Goal: Task Accomplishment & Management: Use online tool/utility

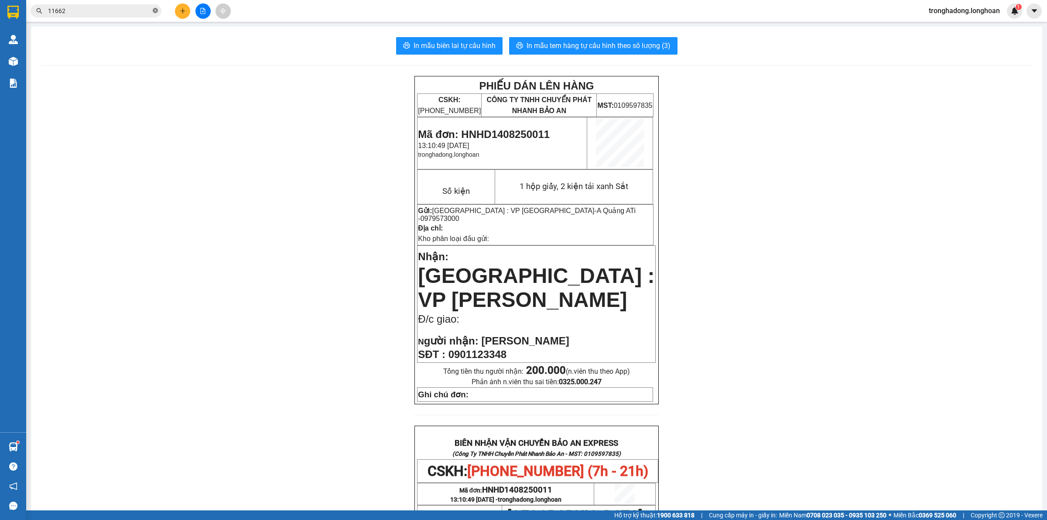
click at [154, 9] on icon "close-circle" at bounding box center [155, 10] width 5 height 5
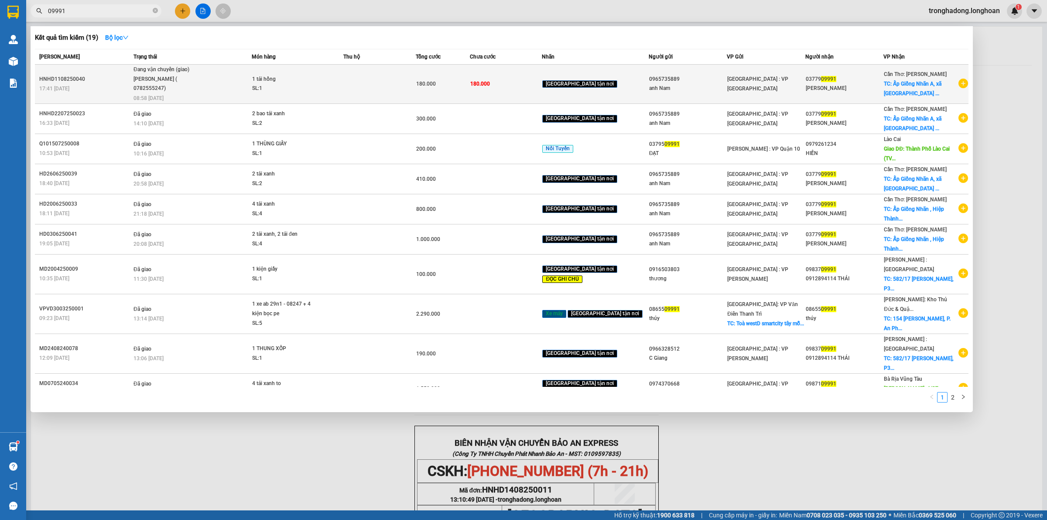
type input "09991"
click at [389, 86] on td at bounding box center [379, 84] width 72 height 39
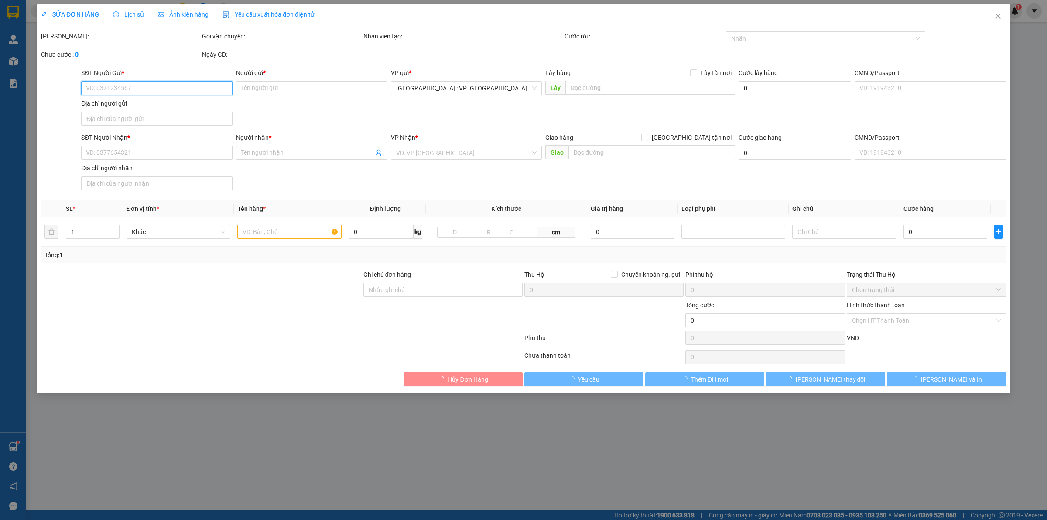
type input "0965735889"
type input "anh Nam"
type input "0377909991"
type input "Anh Bảo"
checkbox input "true"
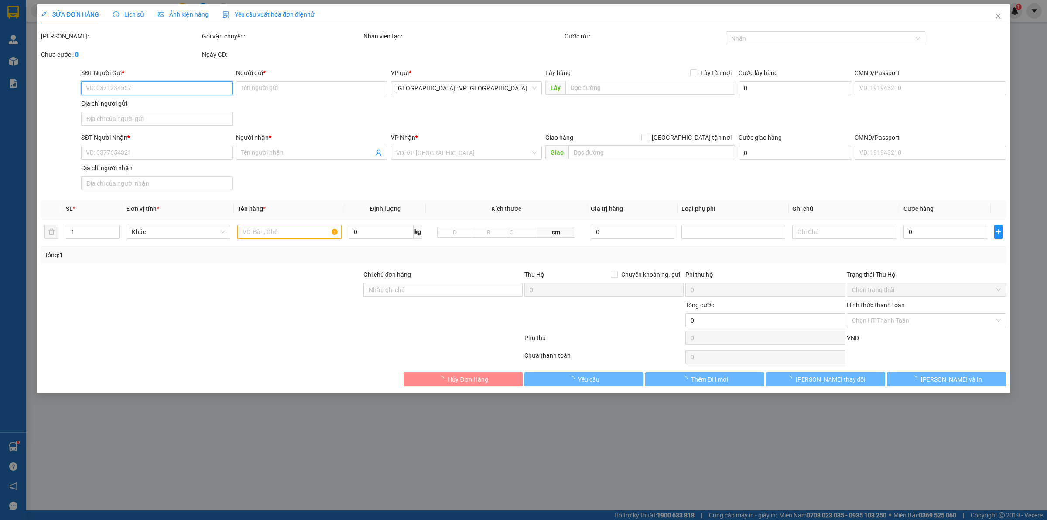
type input "Ấp Giồng Nhãn A, xã Hiệp Thành, TP Bạc Liêu"
type input "180.000"
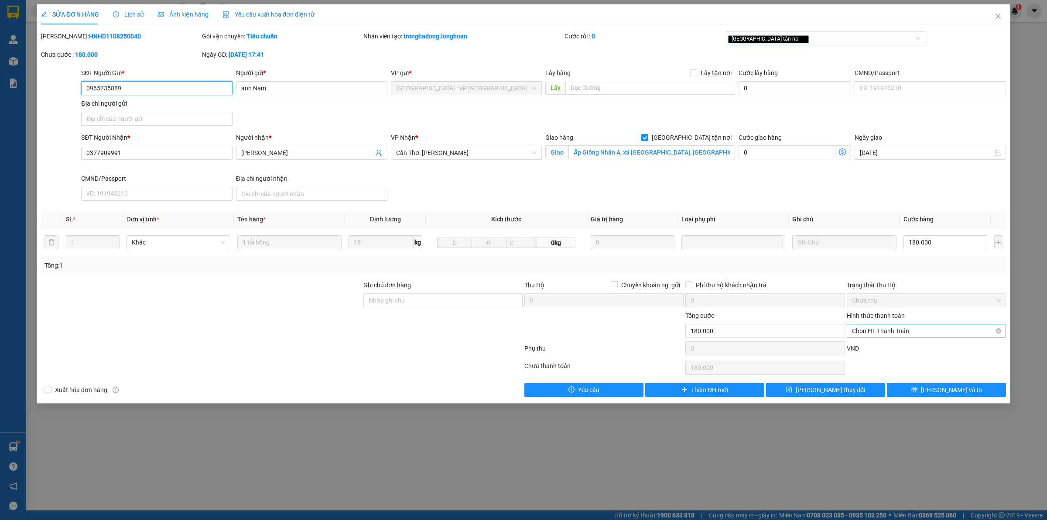
click at [923, 337] on span "Chọn HT Thanh Toán" at bounding box center [926, 330] width 149 height 13
click at [918, 345] on div "Tại văn phòng" at bounding box center [926, 349] width 149 height 10
type input "0"
click at [131, 22] on div "Lịch sử" at bounding box center [128, 14] width 31 height 20
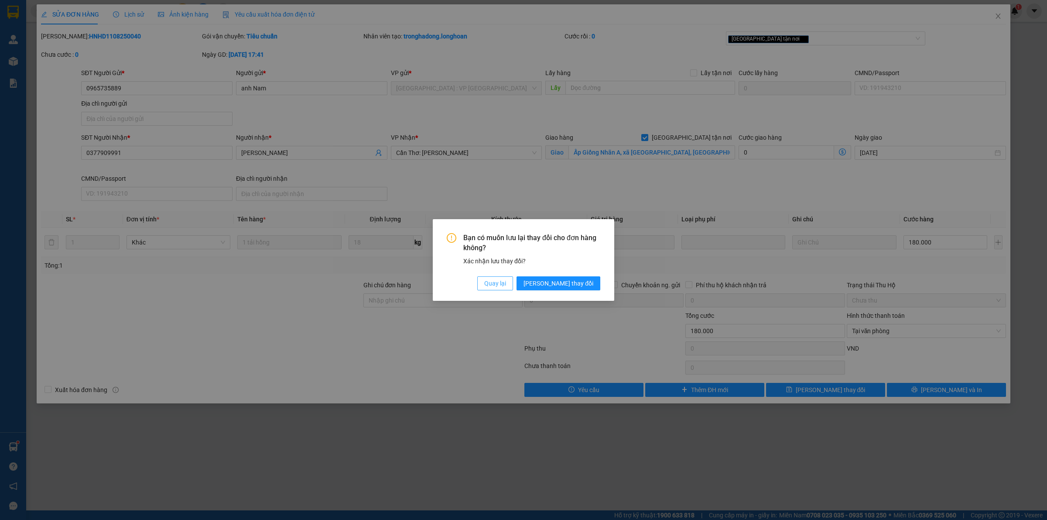
click at [506, 284] on span "Quay lại" at bounding box center [495, 283] width 22 height 10
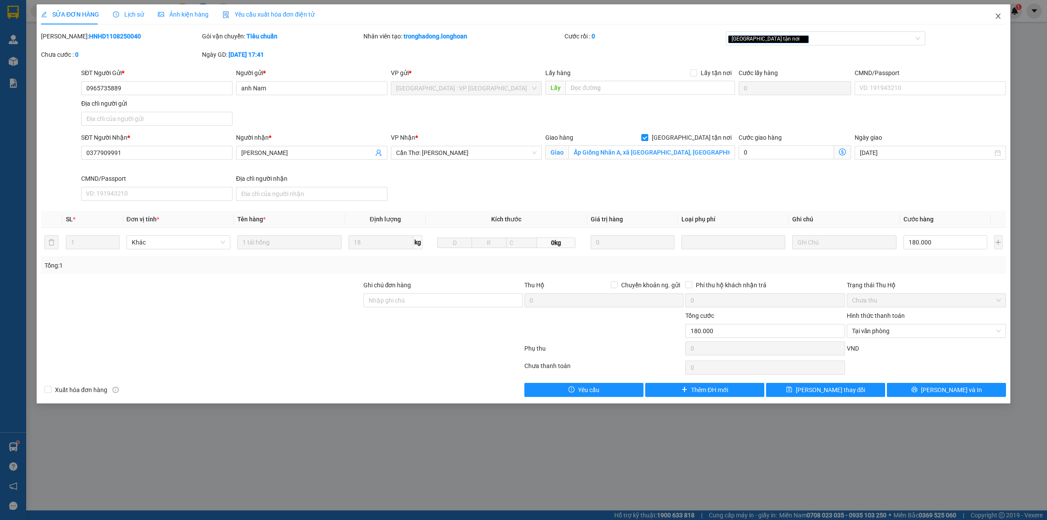
click at [996, 15] on icon "close" at bounding box center [998, 16] width 7 height 7
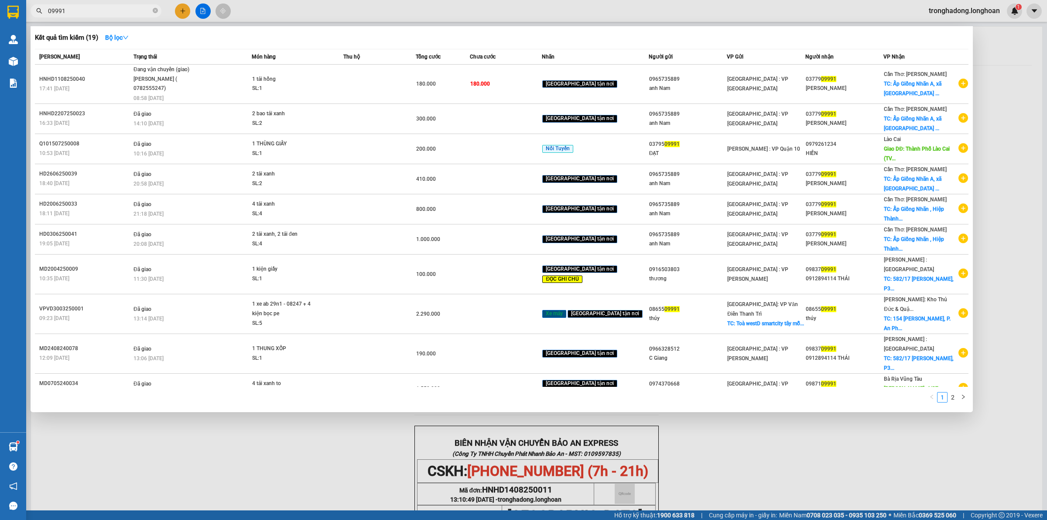
click at [118, 9] on input "09991" at bounding box center [99, 11] width 103 height 10
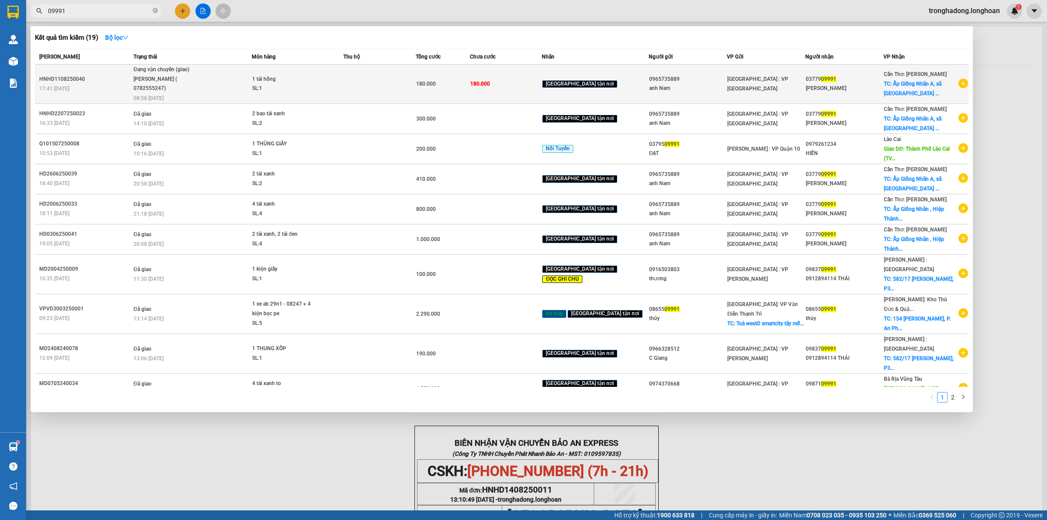
click at [335, 79] on span "1 tải hồng SL: 1" at bounding box center [297, 84] width 91 height 19
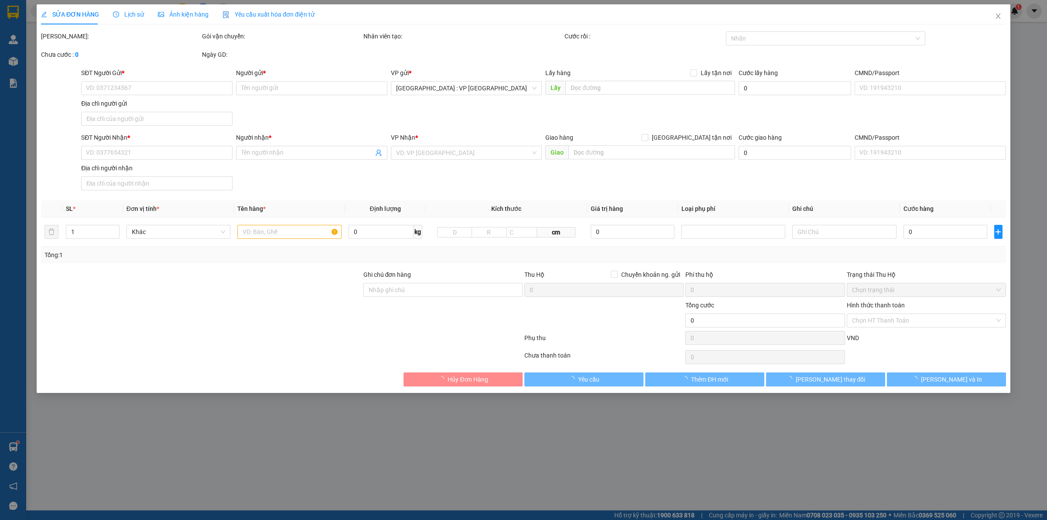
type input "0965735889"
type input "anh Nam"
type input "0377909991"
type input "Anh Bảo"
checkbox input "true"
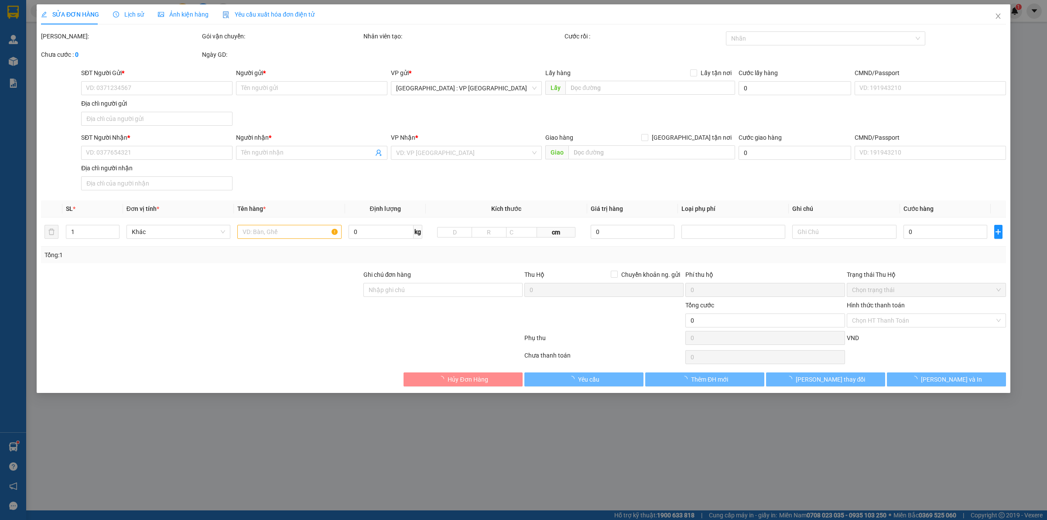
type input "Ấp Giồng Nhãn A, xã Hiệp Thành, TP Bạc Liêu"
type input "180.000"
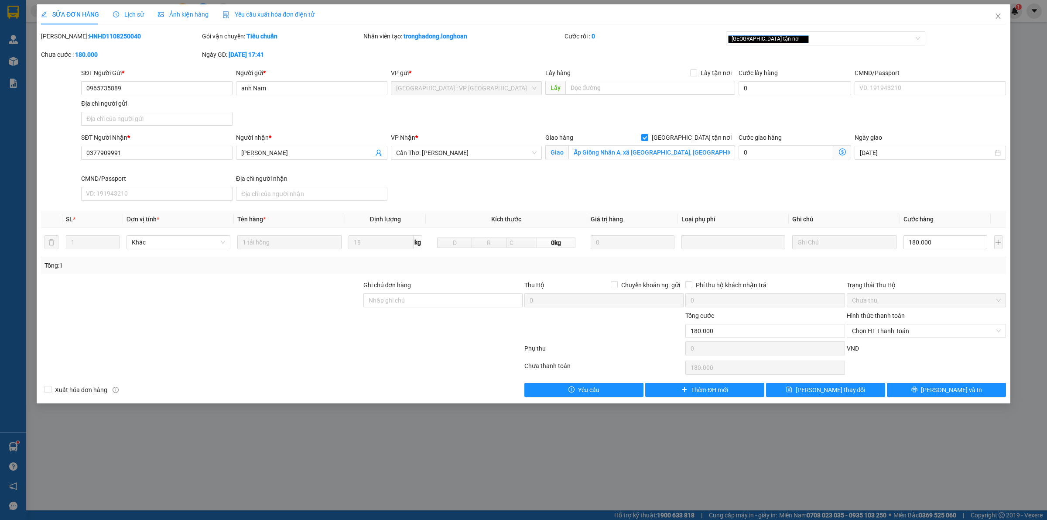
click at [126, 11] on span "Lịch sử" at bounding box center [128, 14] width 31 height 7
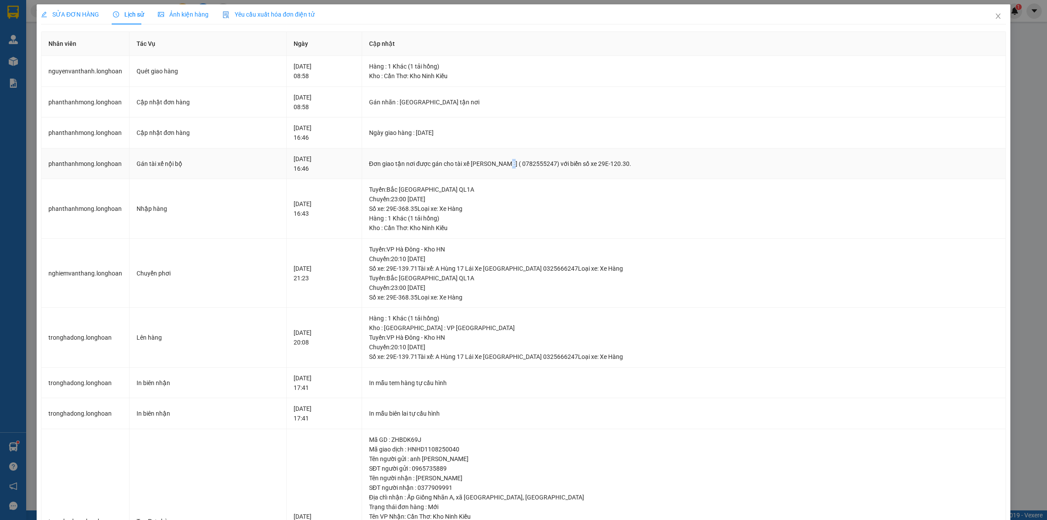
click at [522, 164] on div "Đơn giao tận nơi được gán cho tài xế NGUYỄN VĂN THANH ( 0782555247) với biển số…" at bounding box center [684, 164] width 630 height 10
drag, startPoint x: 544, startPoint y: 164, endPoint x: 591, endPoint y: 164, distance: 47.1
click at [591, 164] on div "Đơn giao tận nơi được gán cho tài xế NGUYỄN VĂN THANH ( 0782555247) với biển số…" at bounding box center [684, 164] width 630 height 10
drag, startPoint x: 561, startPoint y: 163, endPoint x: 568, endPoint y: 164, distance: 7.9
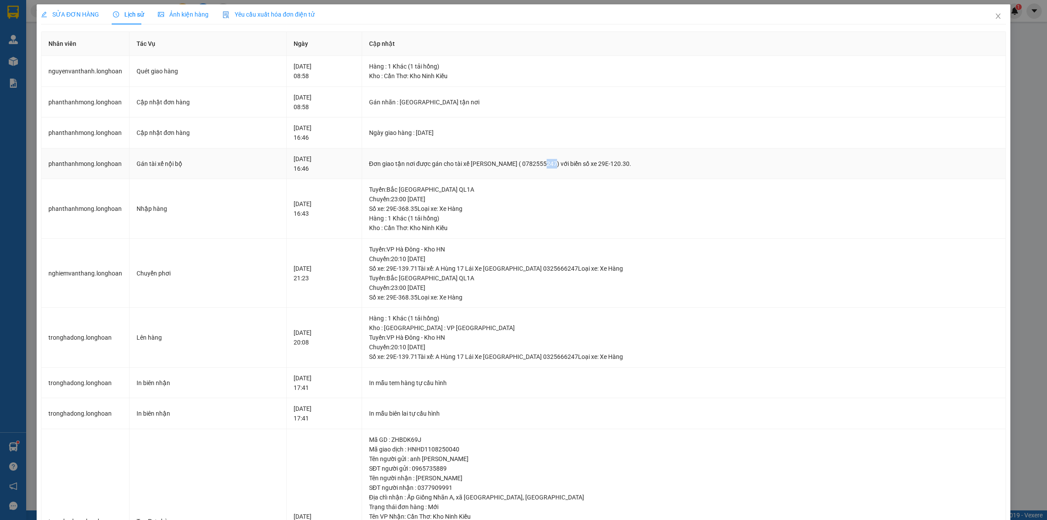
click at [568, 164] on div "Đơn giao tận nơi được gán cho tài xế NGUYỄN VĂN THANH ( 0782555247) với biển số…" at bounding box center [684, 164] width 630 height 10
click at [81, 12] on span "SỬA ĐƠN HÀNG" at bounding box center [70, 14] width 58 height 7
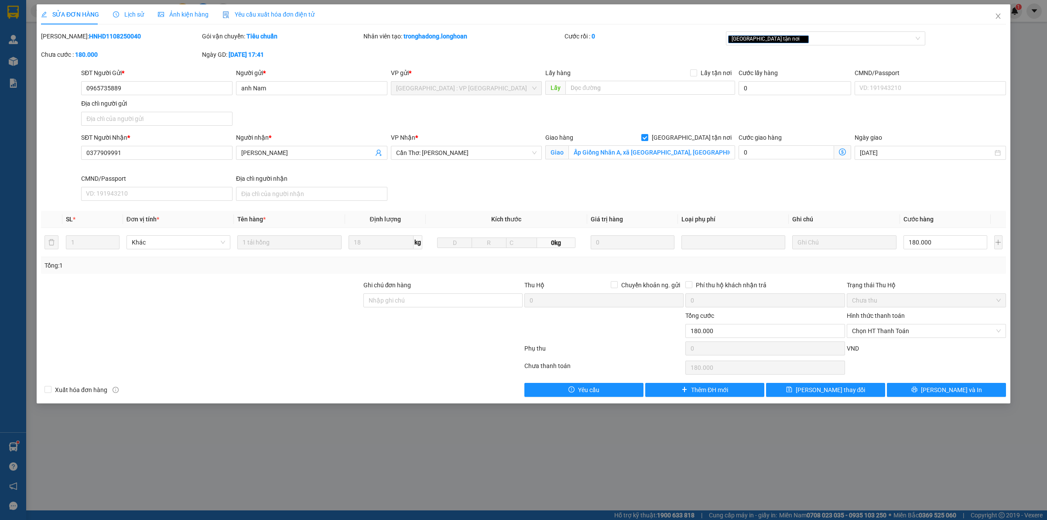
drag, startPoint x: 508, startPoint y: 199, endPoint x: 577, endPoint y: 199, distance: 68.9
click at [513, 199] on div "SĐT Người Nhận * 0377909991 Người nhận * Anh Bảo VP Nhận * Cần Thơ: Kho Ninh Ki…" at bounding box center [543, 169] width 928 height 72
click at [891, 335] on span "Chọn HT Thanh Toán" at bounding box center [926, 330] width 149 height 13
click at [893, 346] on div "Tại văn phòng" at bounding box center [926, 349] width 149 height 10
type input "0"
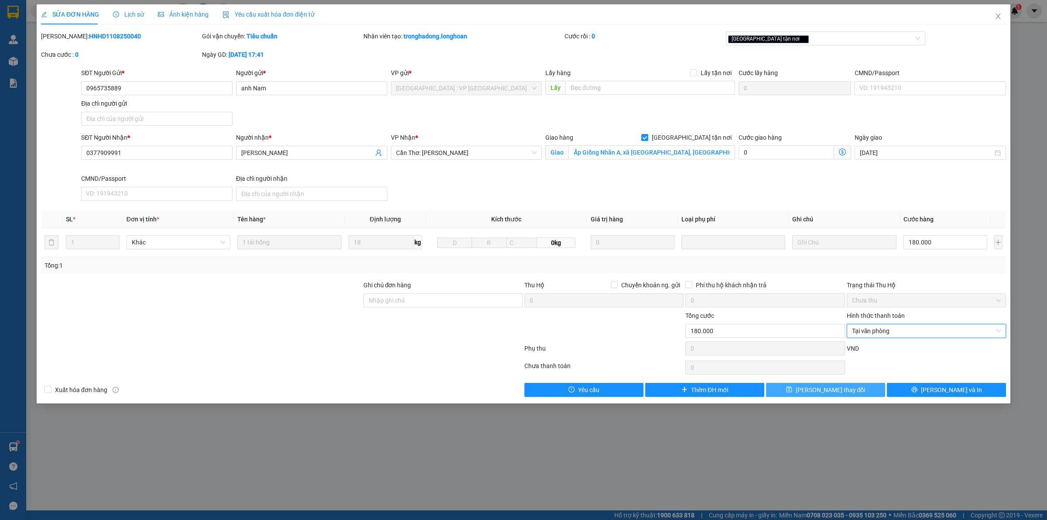
click at [830, 387] on span "[PERSON_NAME] thay đổi" at bounding box center [831, 390] width 70 height 10
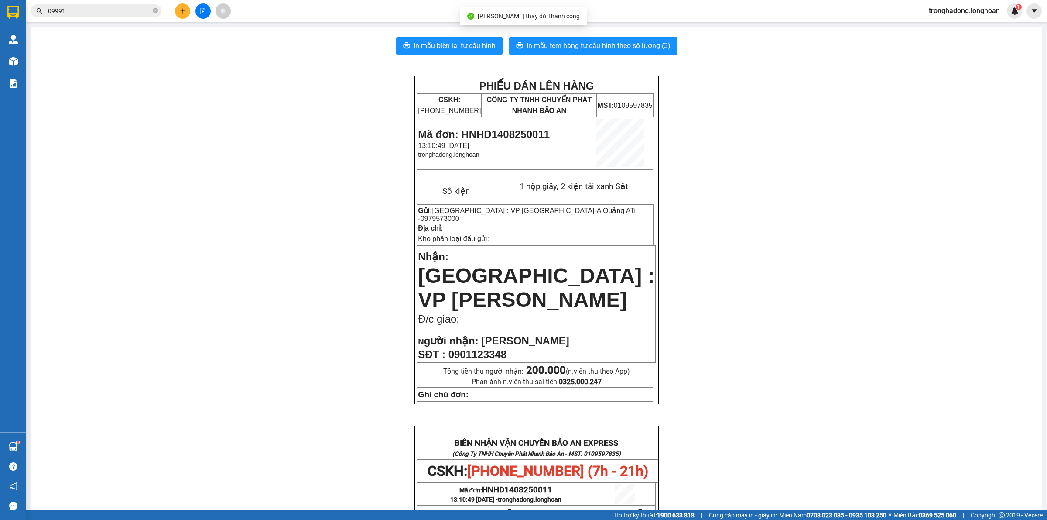
drag, startPoint x: 723, startPoint y: 216, endPoint x: 658, endPoint y: 251, distance: 74.0
click at [720, 217] on div "PHIẾU DÁN LÊN HÀNG CSKH: 1900.06.88.33 CÔNG TY TNHH CHUYỂN PHÁT NHANH BẢO AN MS…" at bounding box center [536, 462] width 990 height 772
click at [89, 77] on div "PHIẾU DÁN LÊN HÀNG CSKH: 1900.06.88.33 CÔNG TY TNHH CHUYỂN PHÁT NHANH BẢO AN MS…" at bounding box center [536, 462] width 990 height 772
click at [156, 13] on icon "close-circle" at bounding box center [155, 10] width 5 height 5
click at [119, 12] on input "text" at bounding box center [99, 11] width 103 height 10
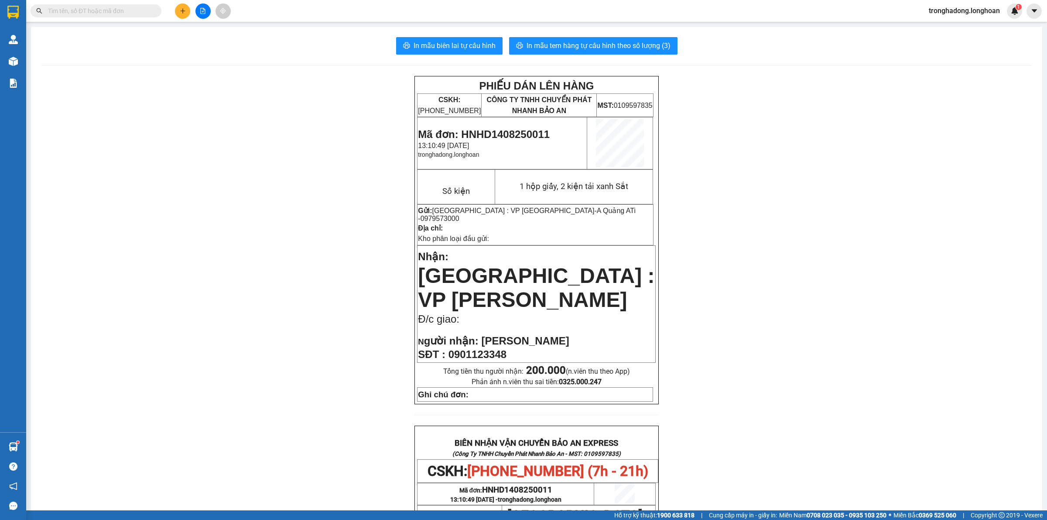
click at [71, 9] on input "text" at bounding box center [99, 11] width 103 height 10
type input "a"
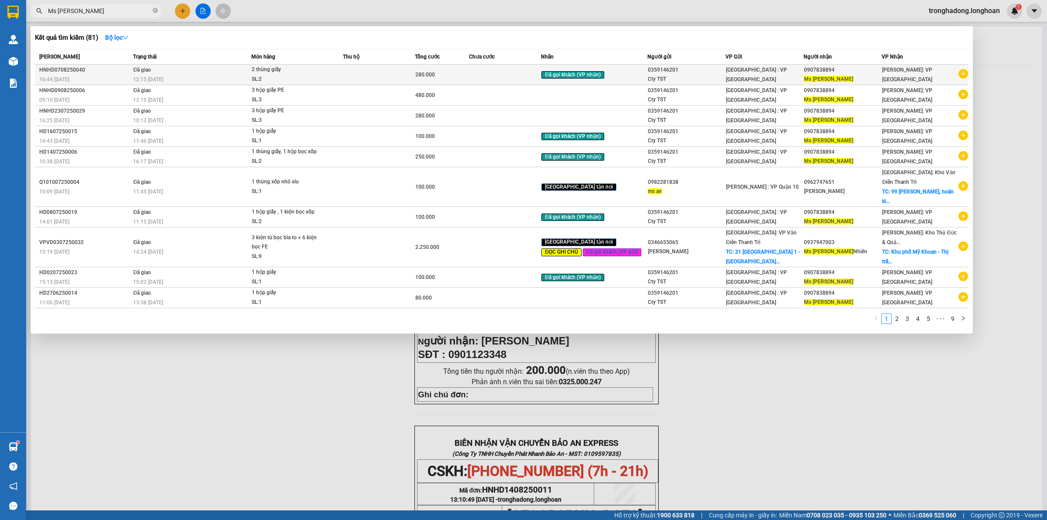
type input "Ms [PERSON_NAME]"
click at [462, 77] on div "280.000" at bounding box center [441, 75] width 53 height 10
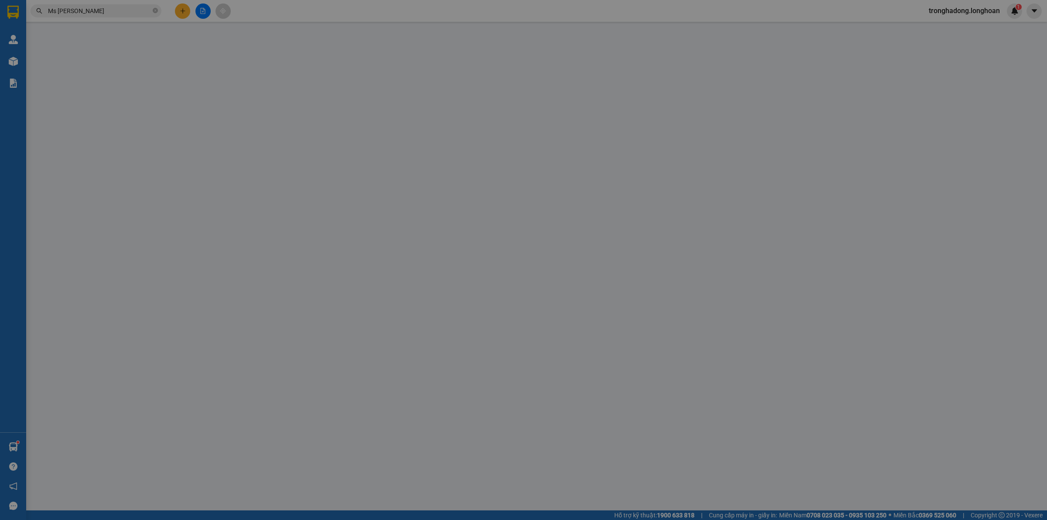
type input "0359146201"
type input "Cty TST"
type input "0907838894"
type input "Ms [PERSON_NAME]"
type input "280.000"
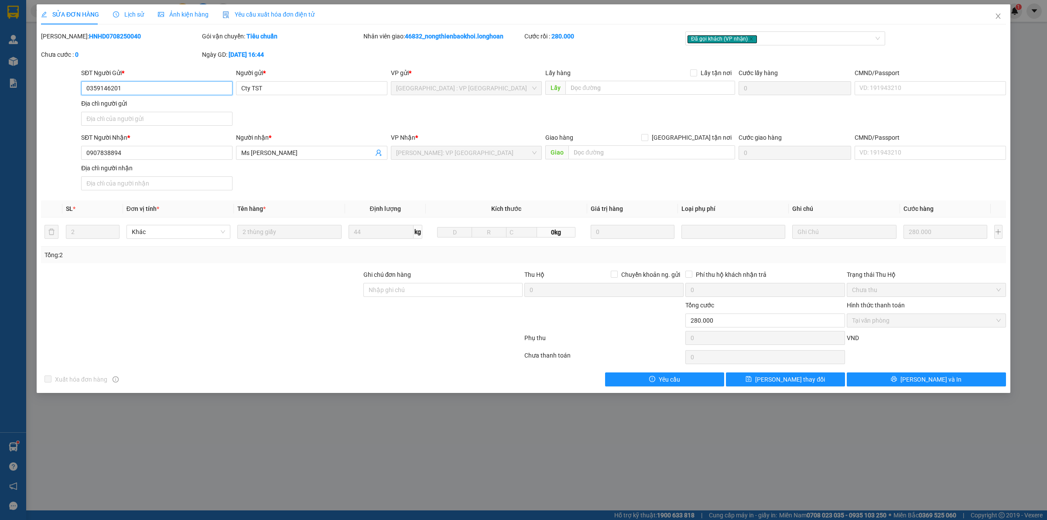
drag, startPoint x: 131, startPoint y: 82, endPoint x: 0, endPoint y: 84, distance: 131.3
click at [40, 82] on div "SĐT Người Gửi * 0359146201 0359146201 Người gửi * Cty TST VP gửi * Hà Nội : VP …" at bounding box center [523, 98] width 967 height 61
drag, startPoint x: 140, startPoint y: 155, endPoint x: 47, endPoint y: 155, distance: 92.9
click at [31, 171] on div "SỬA ĐƠN HÀNG Lịch sử Ảnh kiện hàng Yêu cầu xuất hóa đơn điện tử Total Paid Fee …" at bounding box center [523, 260] width 1047 height 520
click at [997, 17] on icon "close" at bounding box center [998, 16] width 5 height 5
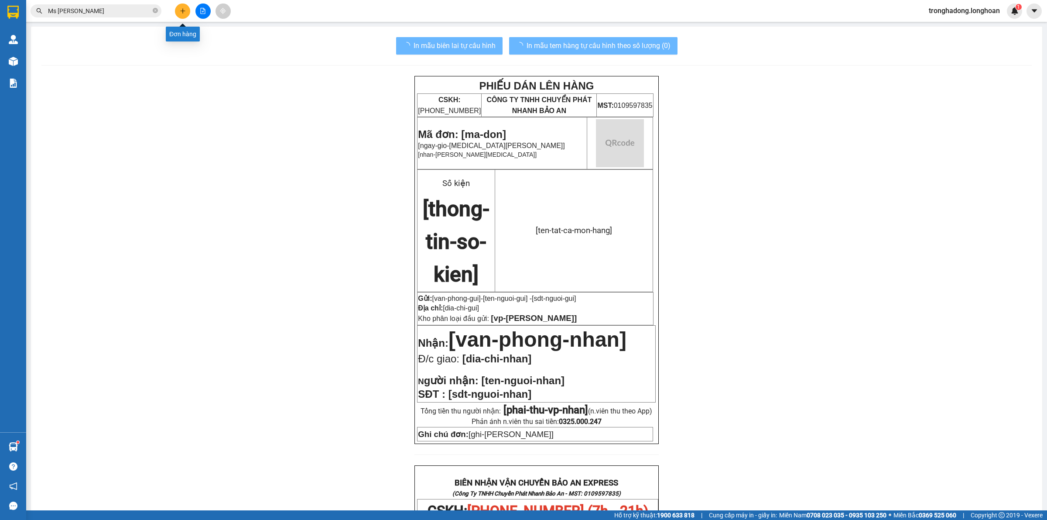
click at [177, 10] on button at bounding box center [182, 10] width 15 height 15
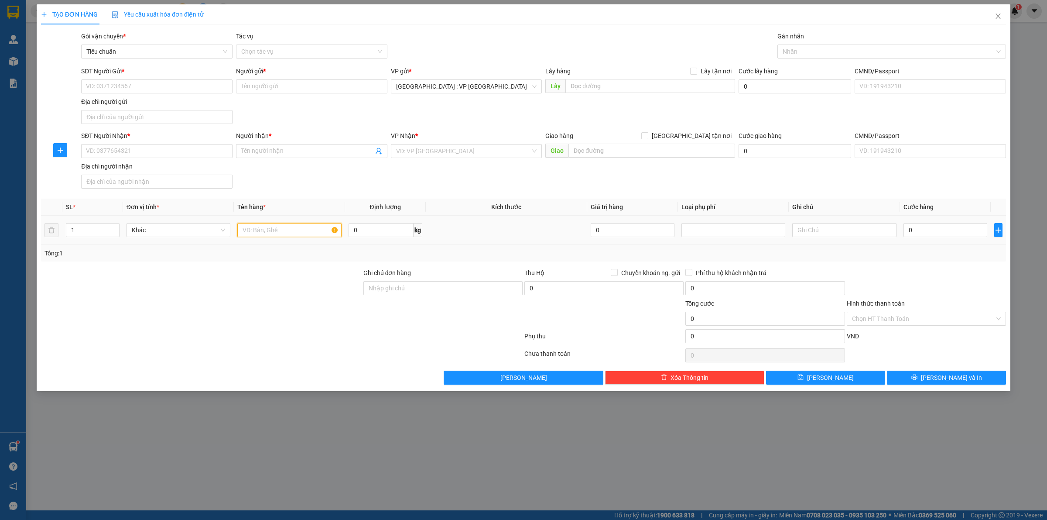
click at [250, 233] on input "text" at bounding box center [289, 230] width 104 height 14
type input "1 thùng giấy"
type input "10"
click at [138, 85] on input "SĐT Người Gửi *" at bounding box center [156, 86] width 151 height 14
type input "0967371004"
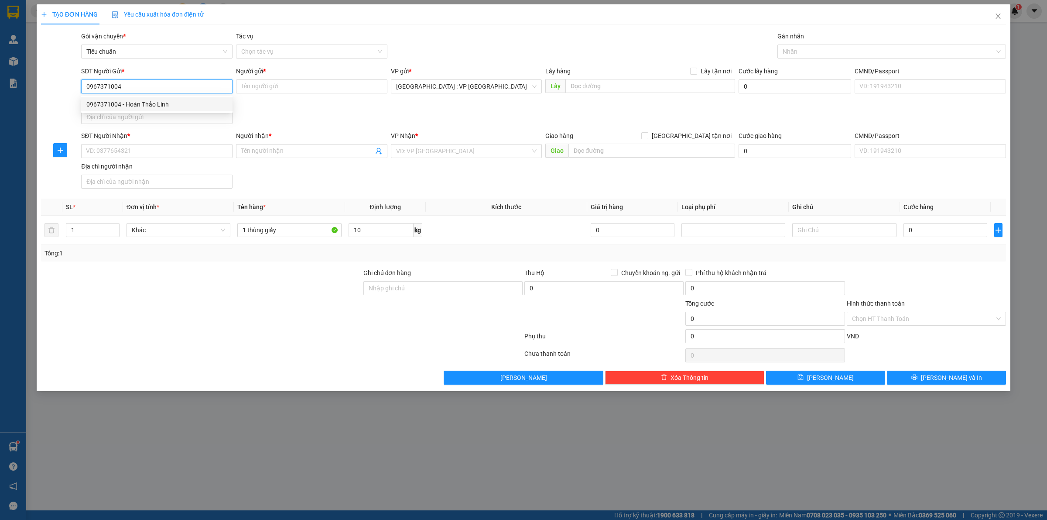
click at [167, 107] on div "0967371004 - Hoàn Thảo Linh" at bounding box center [156, 104] width 141 height 10
type input "Hoàn Thảo Linh"
type input "0967371004"
click at [153, 144] on input "SĐT Người Nhận *" at bounding box center [156, 151] width 151 height 14
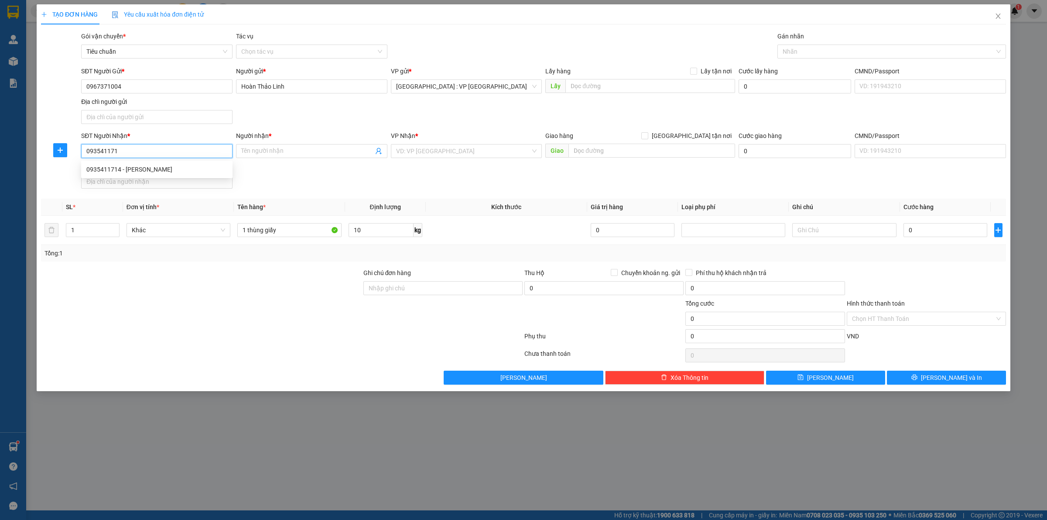
type input "0935411714"
type input "[PERSON_NAME]"
checkbox input "true"
type input "STH22-06 An Đức, KĐT Lê Hồng Phong 1, Phước hải, Nha Trang"
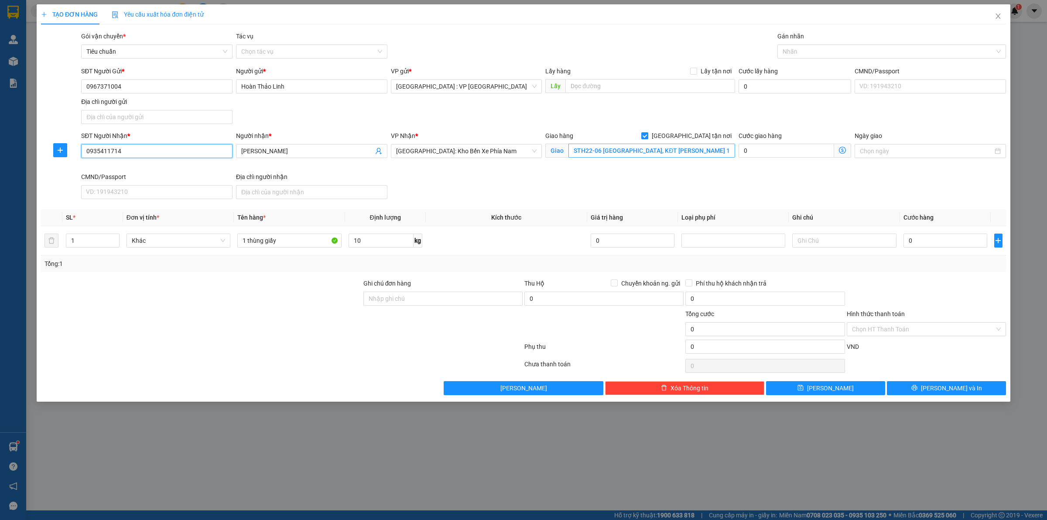
type input "0935411714"
click at [654, 154] on input "STH22-06 An Đức, KĐT Lê Hồng Phong 1, Phước hải, Nha Trang" at bounding box center [651, 151] width 167 height 14
click at [806, 48] on div at bounding box center [888, 51] width 216 height 10
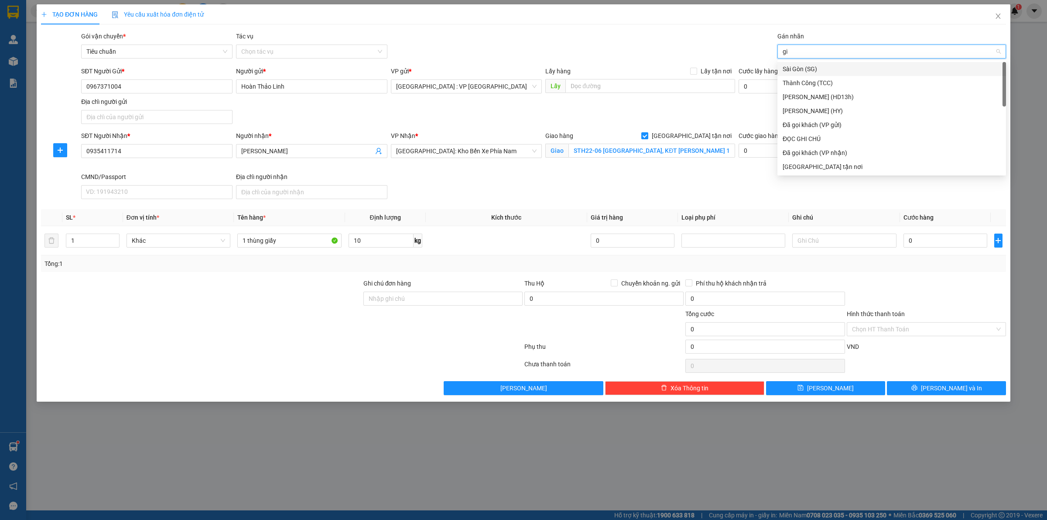
type input "gia"
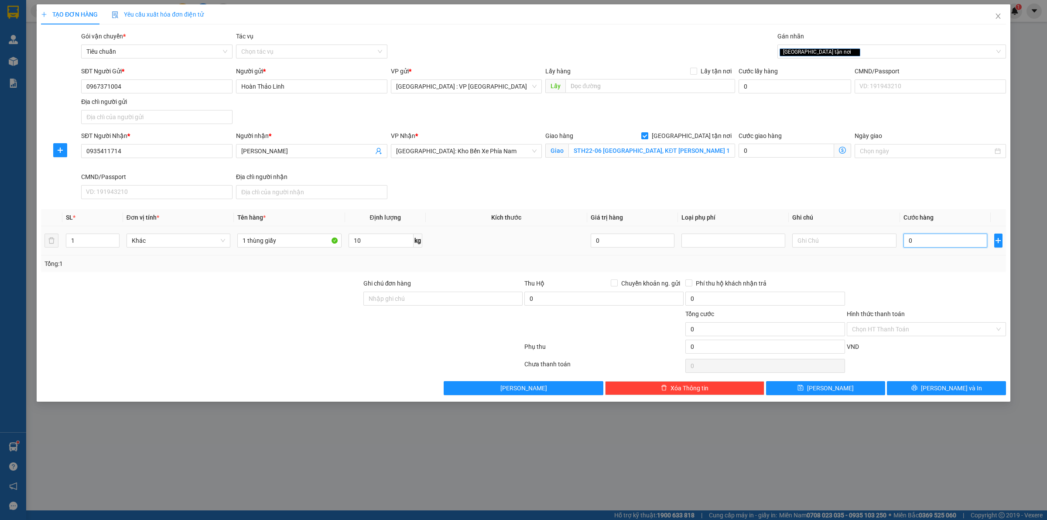
click at [940, 240] on input "0" at bounding box center [946, 240] width 84 height 14
type input "1"
type input "10"
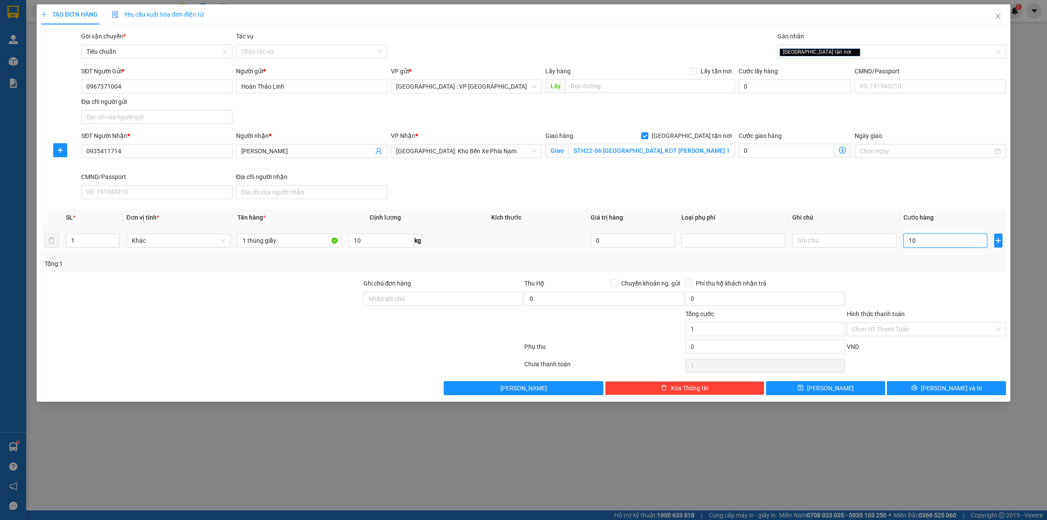
type input "10"
type input "100"
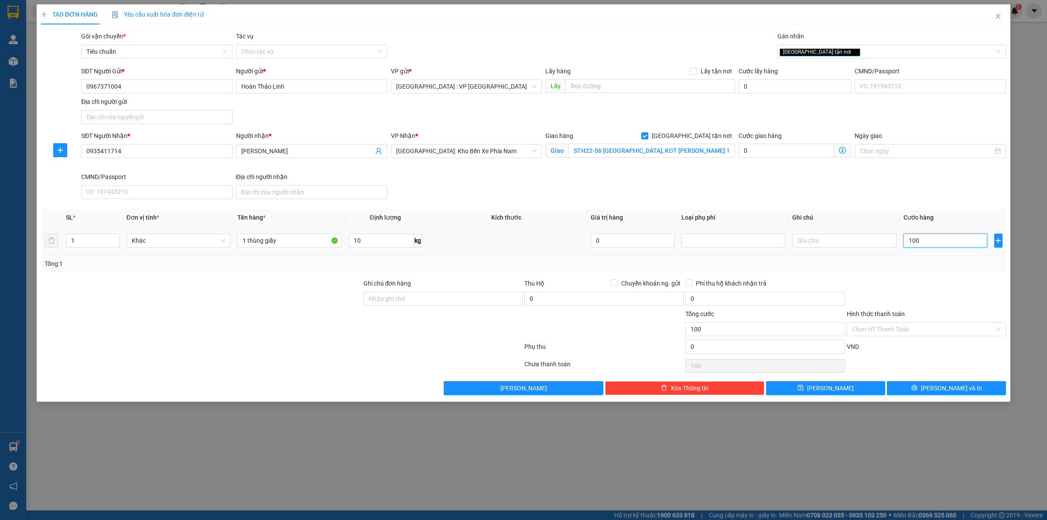
type input "1.000"
type input "10.000"
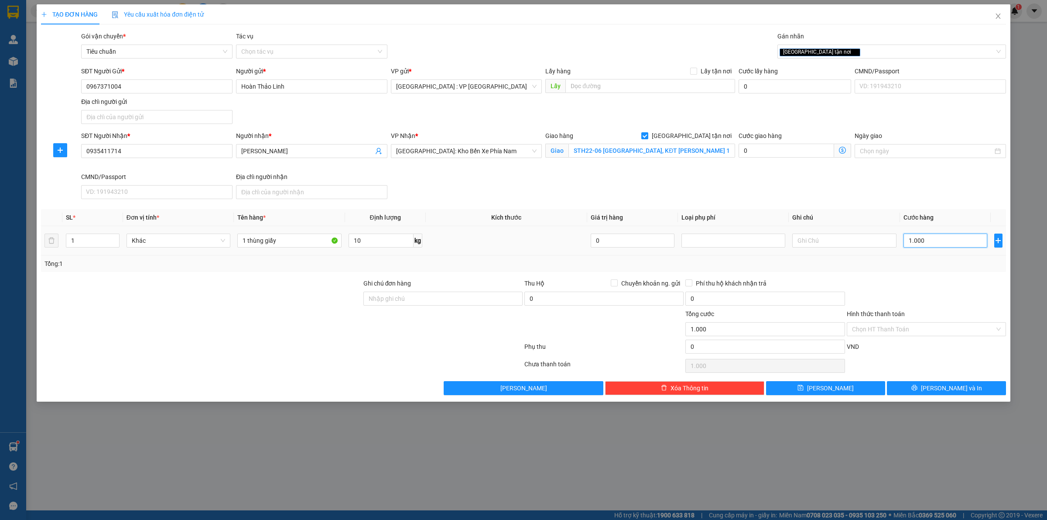
type input "10.000"
type input "100.000"
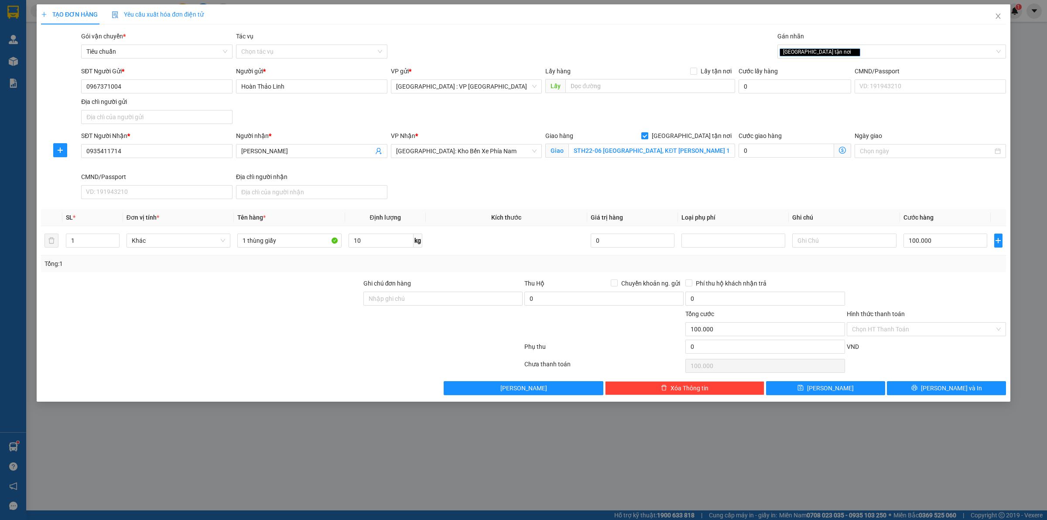
click at [914, 292] on div at bounding box center [926, 293] width 161 height 31
drag, startPoint x: 919, startPoint y: 387, endPoint x: 913, endPoint y: 361, distance: 25.9
click at [913, 361] on div "Transit Pickup Surcharge Ids Transit Deliver Surcharge Ids Transit Deliver Surc…" at bounding box center [523, 212] width 965 height 363
click at [722, 351] on input "0" at bounding box center [764, 346] width 159 height 14
type input "100.002"
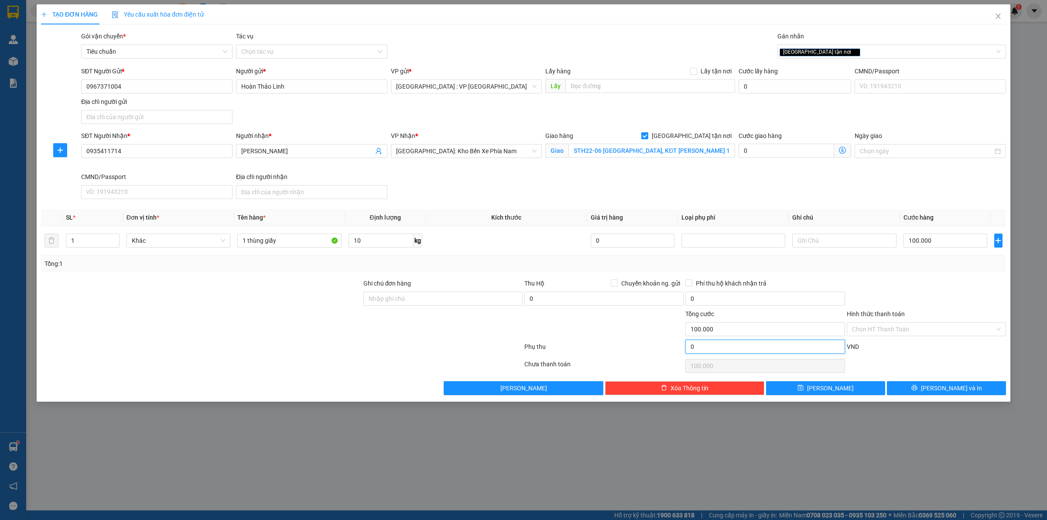
type input "2"
type input "100.002"
type input "20"
type input "100.020"
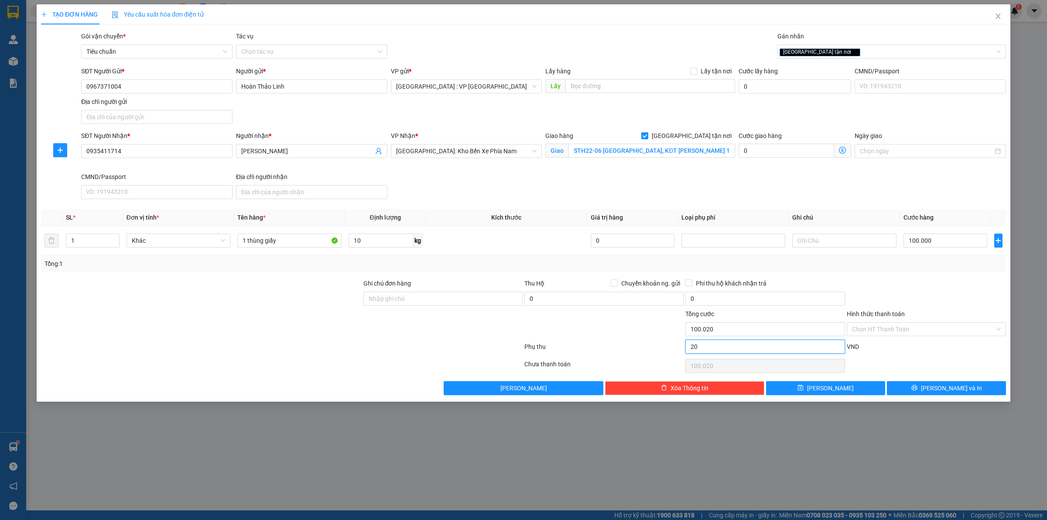
type input "100.200"
type input "200"
type input "100.200"
type input "102.000"
type input "2.000"
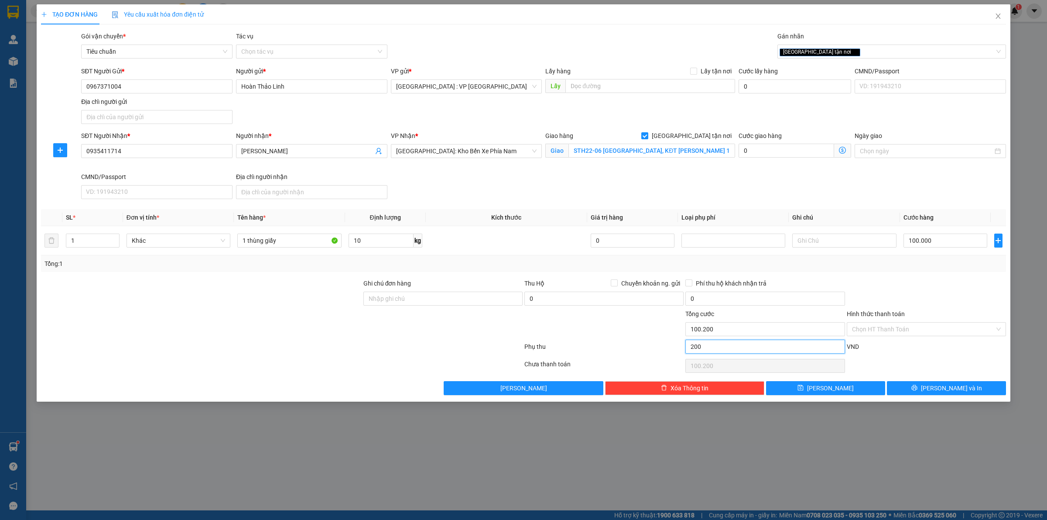
type input "102.000"
type input "120.000"
type input "20.000"
type input "120.000"
type input "20.000"
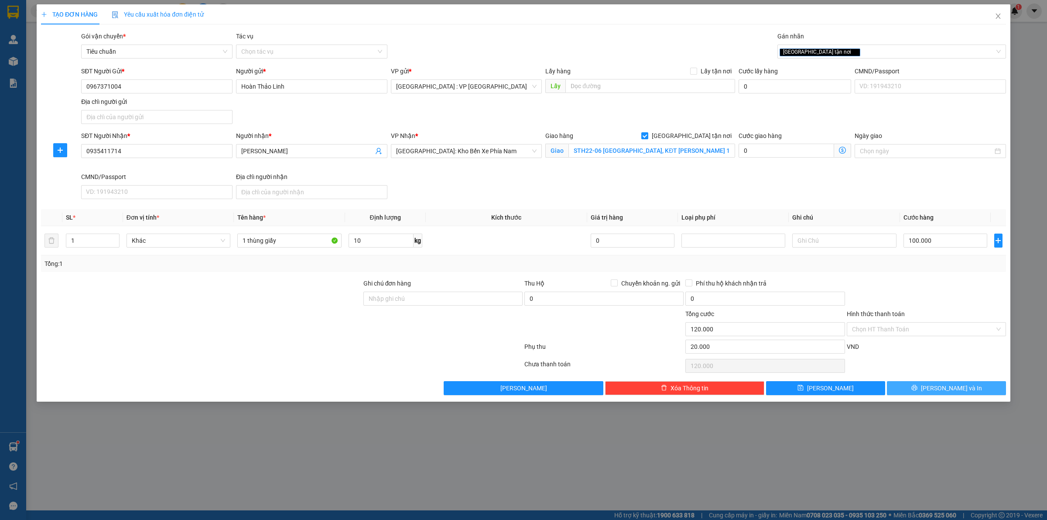
click at [910, 388] on button "[PERSON_NAME] và In" at bounding box center [946, 388] width 119 height 14
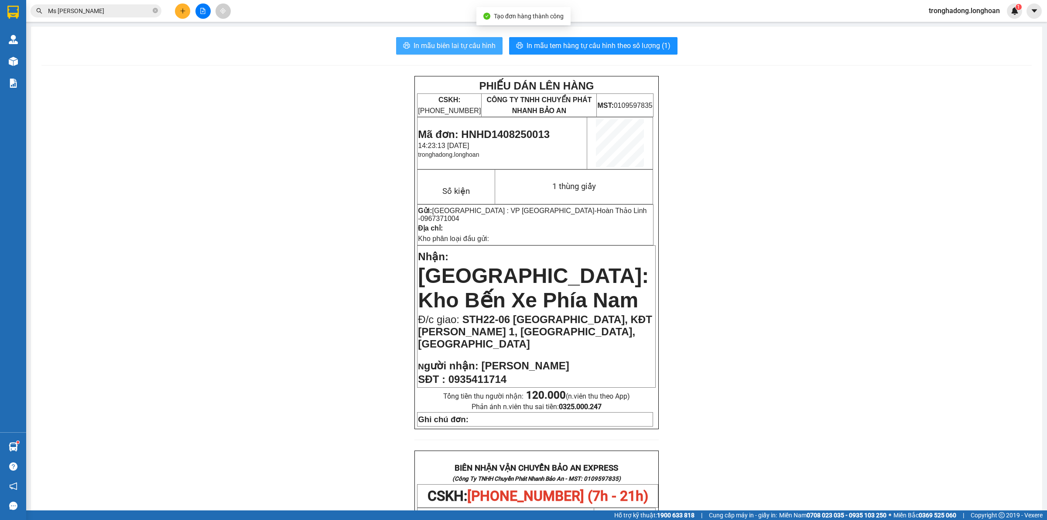
click at [436, 51] on span "In mẫu biên lai tự cấu hình" at bounding box center [455, 45] width 82 height 11
click at [586, 40] on span "In mẫu tem hàng tự cấu hình theo số lượng (1)" at bounding box center [599, 45] width 144 height 11
click at [579, 44] on span "In mẫu tem hàng tự cấu hình theo số lượng (1)" at bounding box center [599, 45] width 144 height 11
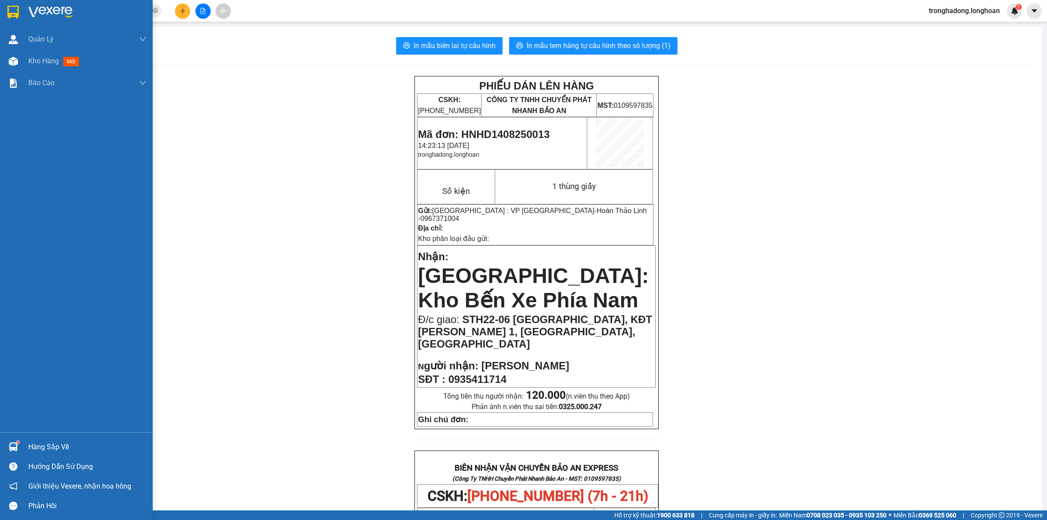
click at [7, 12] on img at bounding box center [12, 12] width 11 height 13
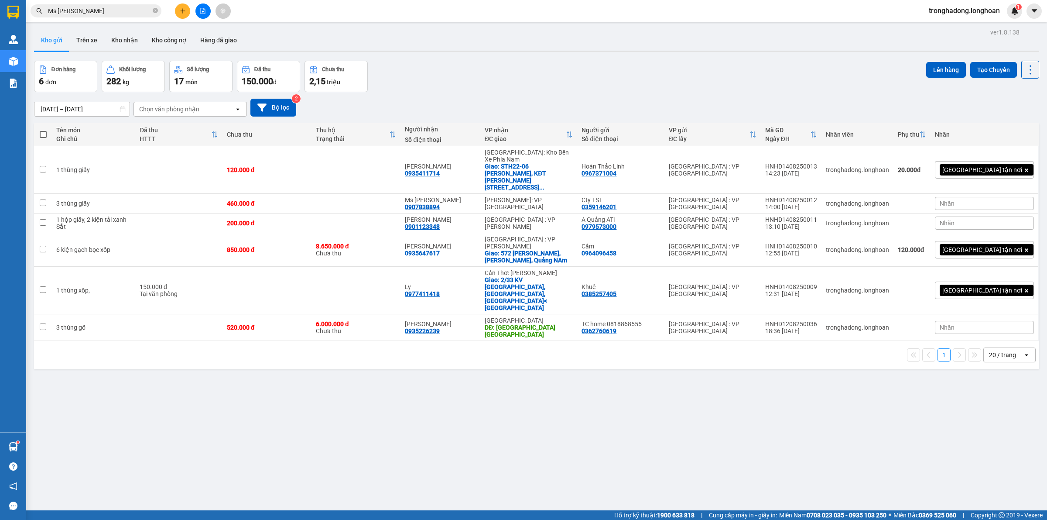
click at [498, 350] on div "ver 1.8.138 Kho gửi Trên xe Kho nhận Kho công nợ Hàng đã giao Đơn hàng 6 đơn Kh…" at bounding box center [537, 286] width 1012 height 520
click at [187, 6] on button at bounding box center [182, 10] width 15 height 15
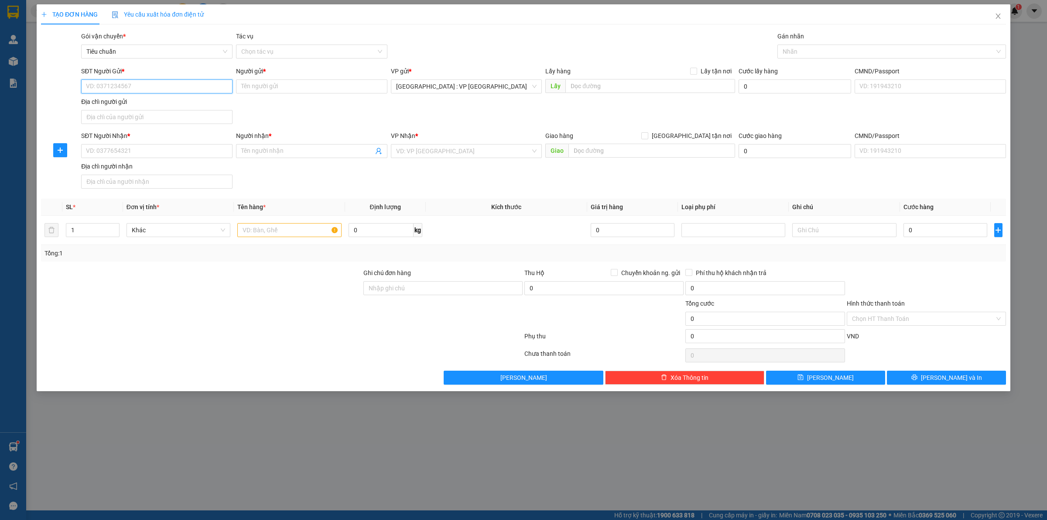
click at [162, 86] on input "SĐT Người Gửi *" at bounding box center [156, 86] width 151 height 14
click at [139, 84] on input "0977443999" at bounding box center [156, 86] width 151 height 14
drag, startPoint x: 139, startPoint y: 84, endPoint x: 17, endPoint y: 95, distance: 121.8
click at [17, 95] on div "TẠO ĐƠN HÀNG Yêu cầu xuất hóa đơn điện tử Transit Pickup Surcharge Ids Transit …" at bounding box center [523, 260] width 1047 height 520
type input "0977443999"
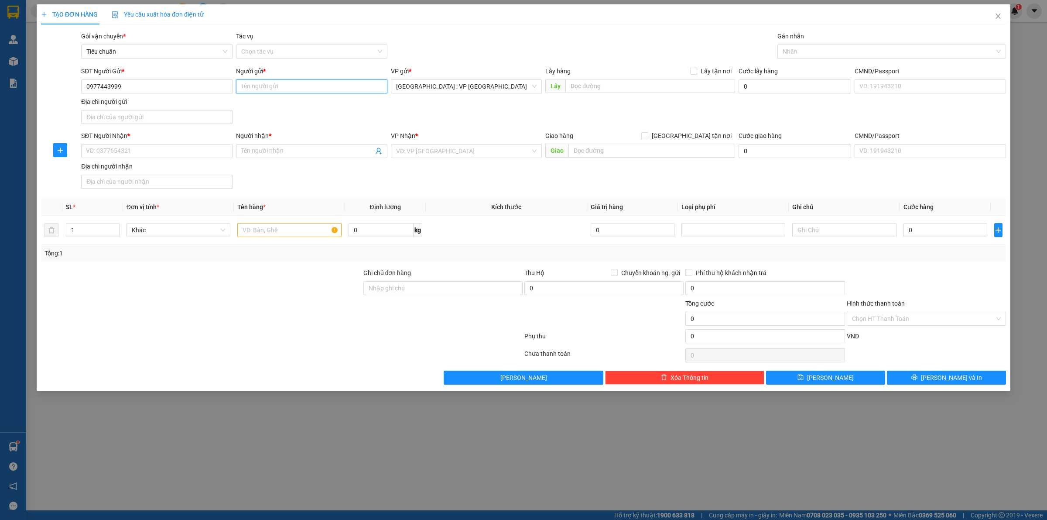
click at [251, 84] on input "Người gửi *" at bounding box center [311, 86] width 151 height 14
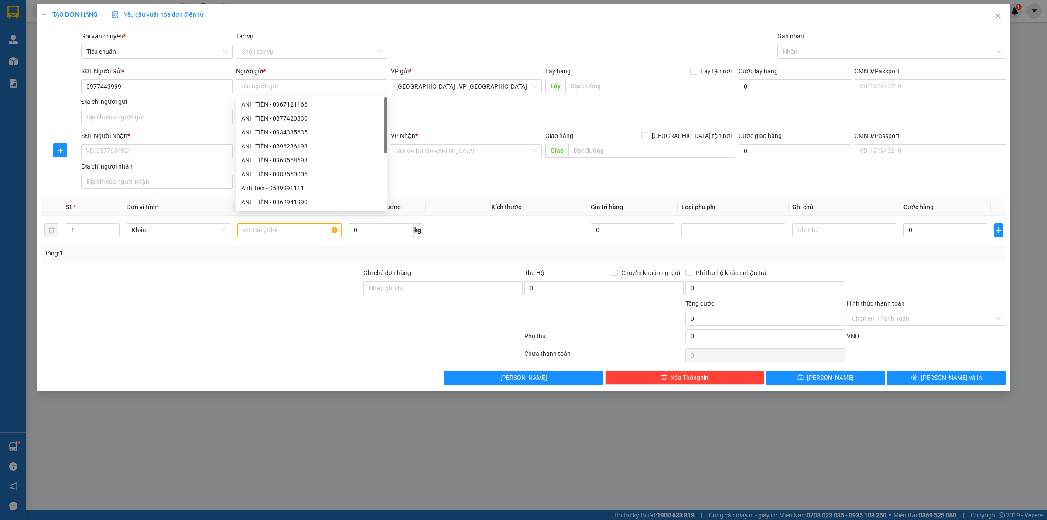
click at [175, 79] on div "SĐT Người Gửi *" at bounding box center [156, 72] width 151 height 13
click at [181, 84] on input "0977443999" at bounding box center [156, 86] width 151 height 14
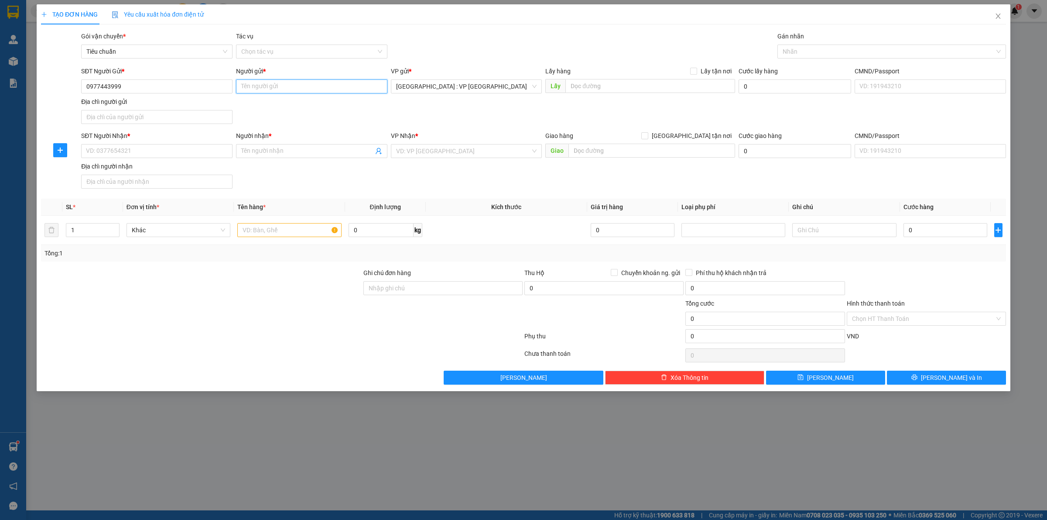
click at [253, 92] on input "Người gửi *" at bounding box center [311, 86] width 151 height 14
type input "Tú Puremed"
click at [147, 151] on input "SĐT Người Nhận *" at bounding box center [156, 151] width 151 height 14
click at [142, 155] on input "0932173991" at bounding box center [156, 151] width 151 height 14
type input "0932173991"
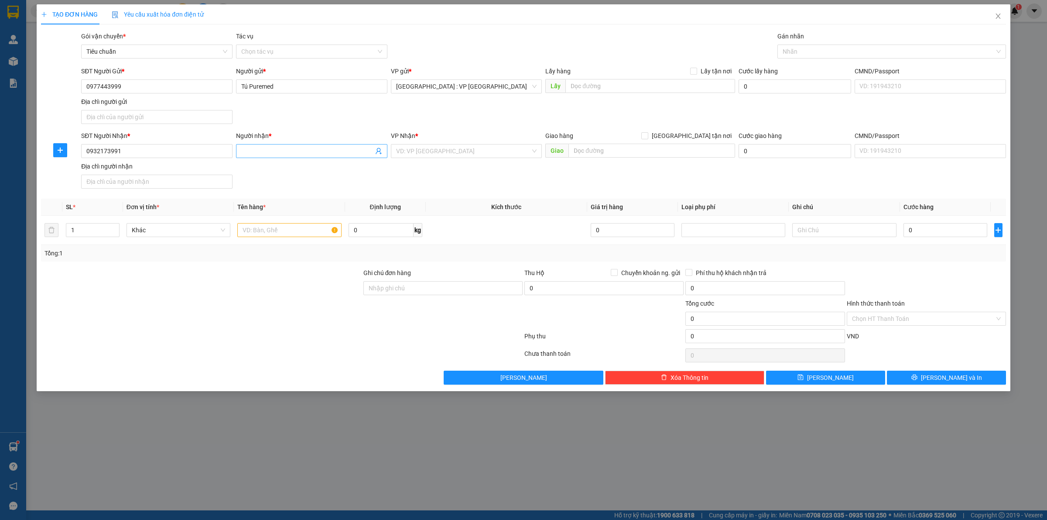
click at [301, 155] on input "Người nhận *" at bounding box center [307, 151] width 132 height 10
type input "Mr [PERSON_NAME]"
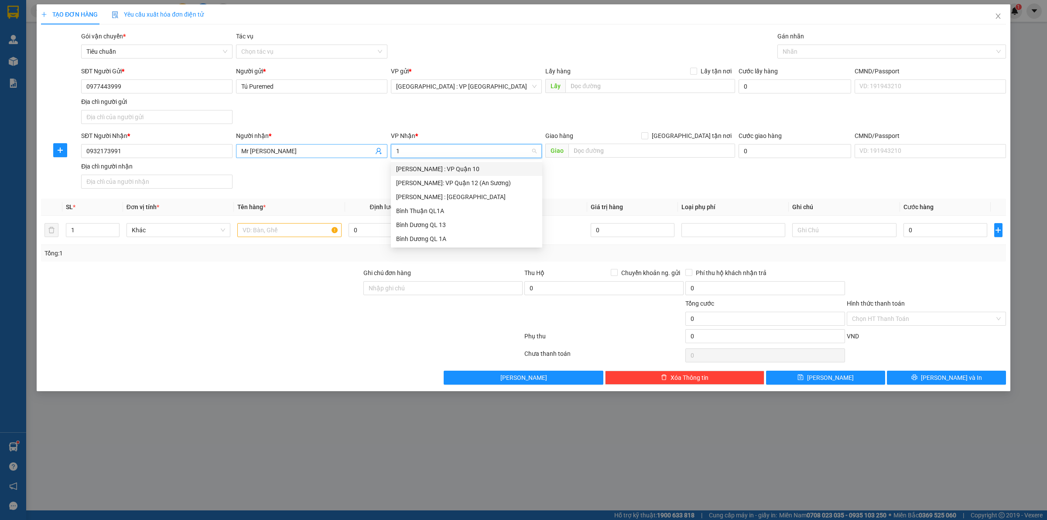
type input "12"
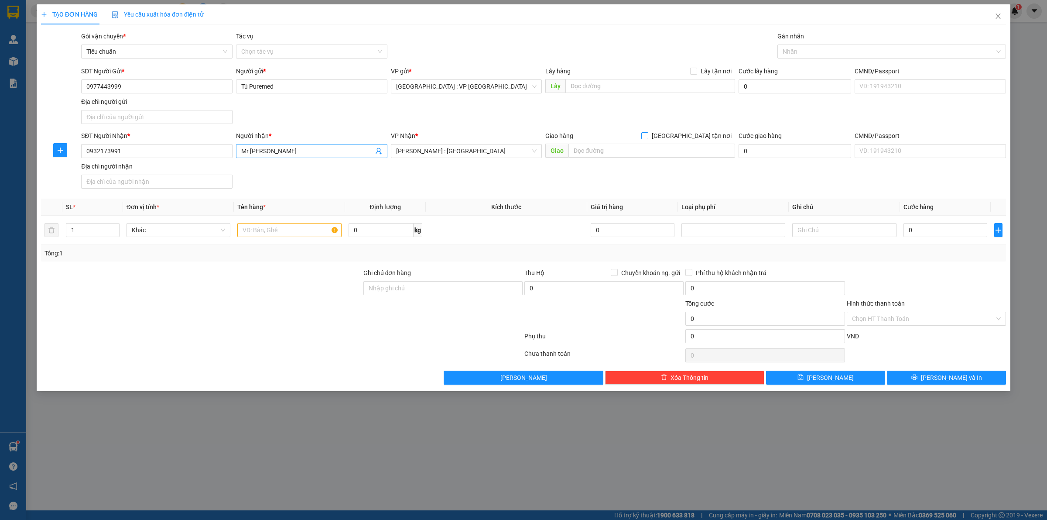
click at [641, 132] on input "[GEOGRAPHIC_DATA] tận nơi" at bounding box center [644, 135] width 6 height 6
checkbox input "true"
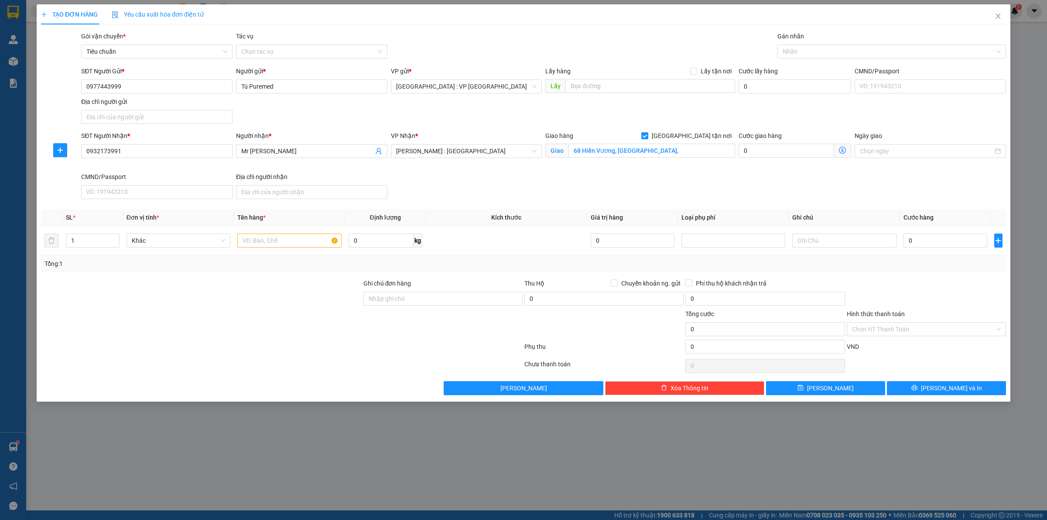
click at [678, 141] on div "Giao hàng Giao tận nơi" at bounding box center [640, 137] width 190 height 13
click at [675, 147] on input "68 Hiền Vương, Phú Thạnh," at bounding box center [651, 151] width 167 height 14
type input "68 Hiền Vương, Phú Thạnh, Tân Phú"
click at [287, 238] on input "text" at bounding box center [289, 240] width 104 height 14
type input "5 thùng bọc xốp"
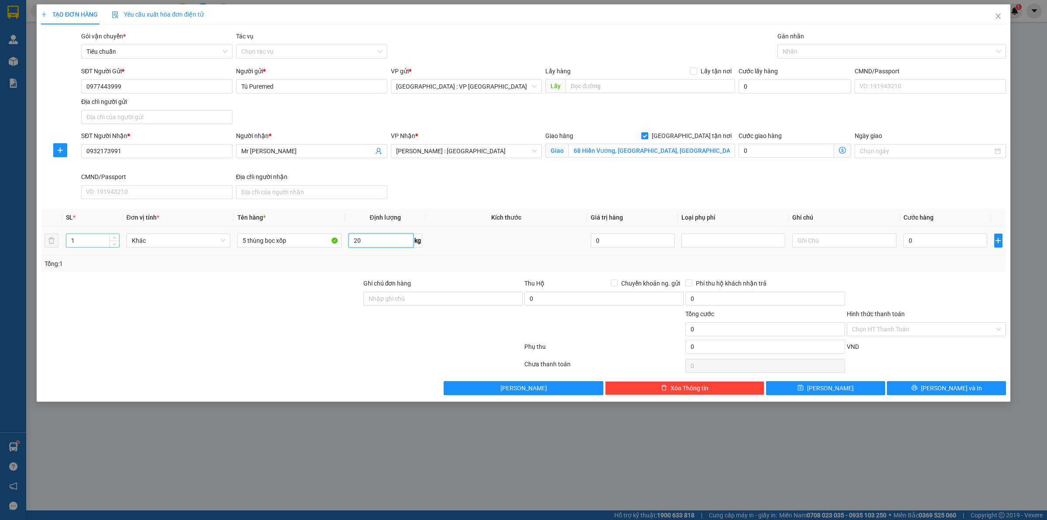
type input "20"
click at [96, 242] on input "1" at bounding box center [92, 240] width 53 height 13
type input "5"
click at [926, 238] on input "0" at bounding box center [946, 240] width 84 height 14
type input "17"
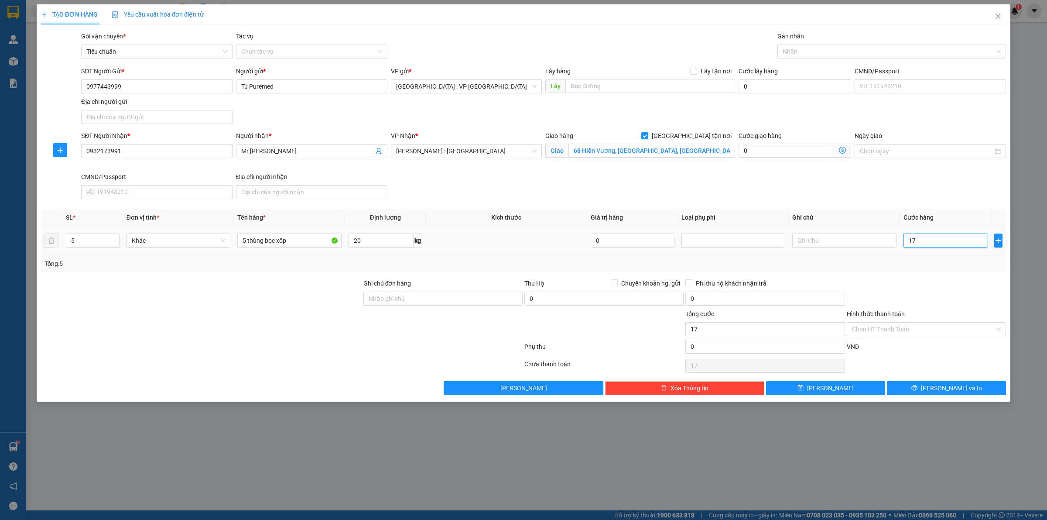
type input "17"
type input "170"
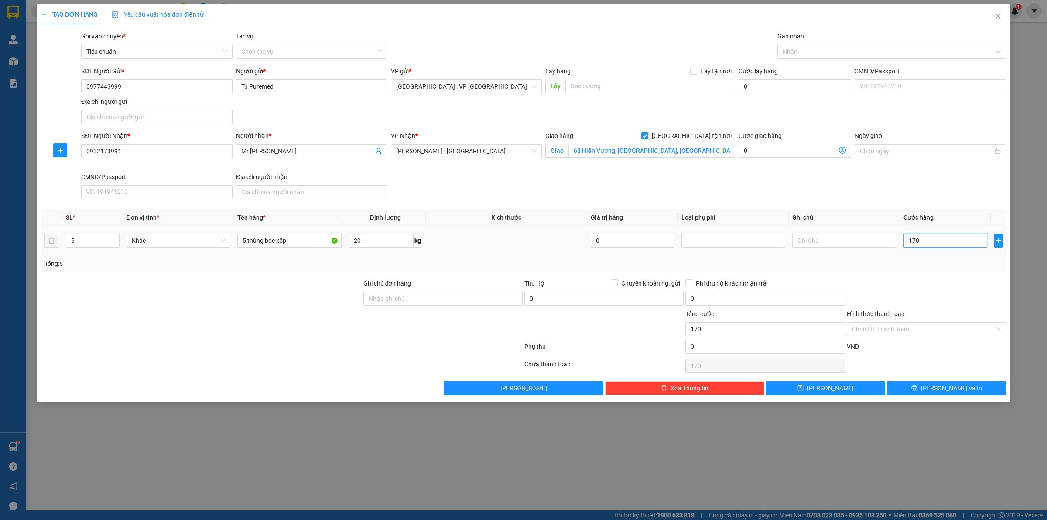
type input "1.700"
type input "17.000"
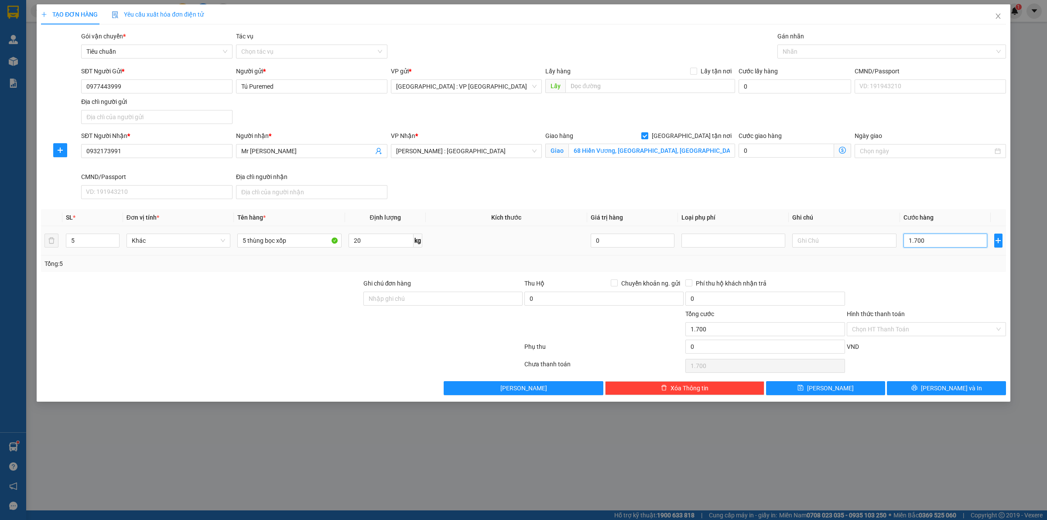
type input "17.000"
type input "170.000"
click at [808, 54] on div at bounding box center [888, 51] width 216 height 10
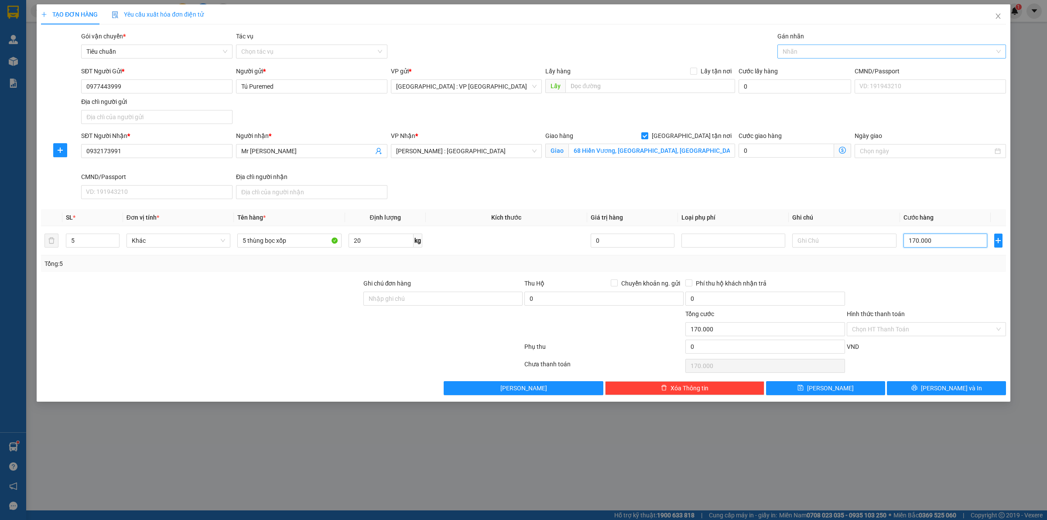
type input "170.000"
type input "gia"
click at [700, 190] on div "SĐT Người Nhận * 0932173991 Người nhận * Mr Công VP Nhận * Hồ Chí Minh : Kho Qu…" at bounding box center [543, 167] width 928 height 72
click at [899, 334] on input "Hình thức thanh toán" at bounding box center [923, 328] width 143 height 13
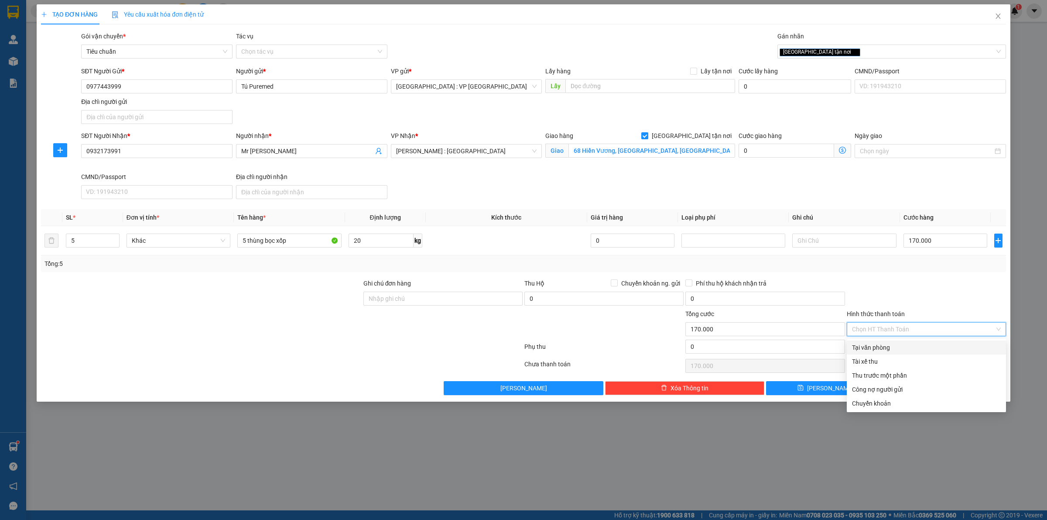
click at [891, 344] on div "Tại văn phòng" at bounding box center [926, 347] width 149 height 10
type input "0"
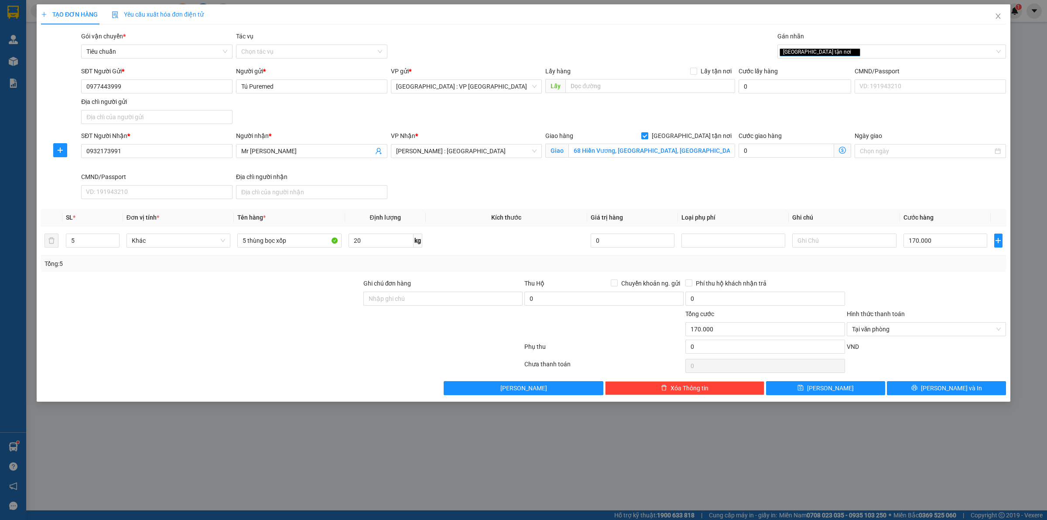
click at [876, 302] on div at bounding box center [926, 293] width 161 height 31
drag, startPoint x: 923, startPoint y: 392, endPoint x: 921, endPoint y: 369, distance: 23.2
click at [924, 389] on button "[PERSON_NAME] và In" at bounding box center [946, 388] width 119 height 14
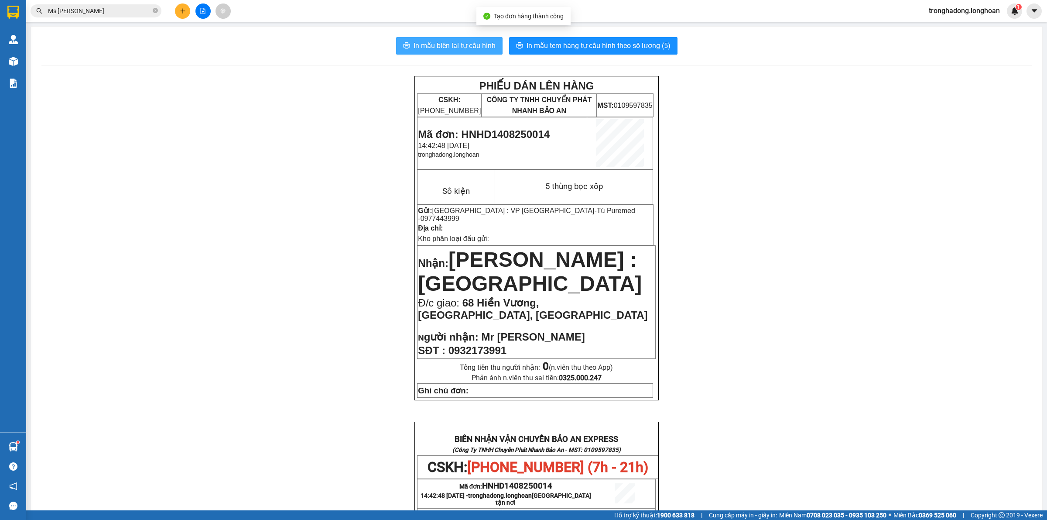
click at [459, 43] on span "In mẫu biên lai tự cấu hình" at bounding box center [455, 45] width 82 height 11
click at [539, 42] on span "In mẫu tem hàng tự cấu hình theo số lượng (5)" at bounding box center [599, 45] width 144 height 11
click at [418, 41] on span "In mẫu biên lai tự cấu hình" at bounding box center [455, 45] width 82 height 11
drag, startPoint x: 223, startPoint y: 205, endPoint x: 208, endPoint y: 108, distance: 98.4
click at [213, 174] on div "PHIẾU DÁN LÊN HÀNG CSKH: 1900.06.88.33 CÔNG TY TNHH CHUYỂN PHÁT NHANH BẢO AN MS…" at bounding box center [536, 476] width 990 height 801
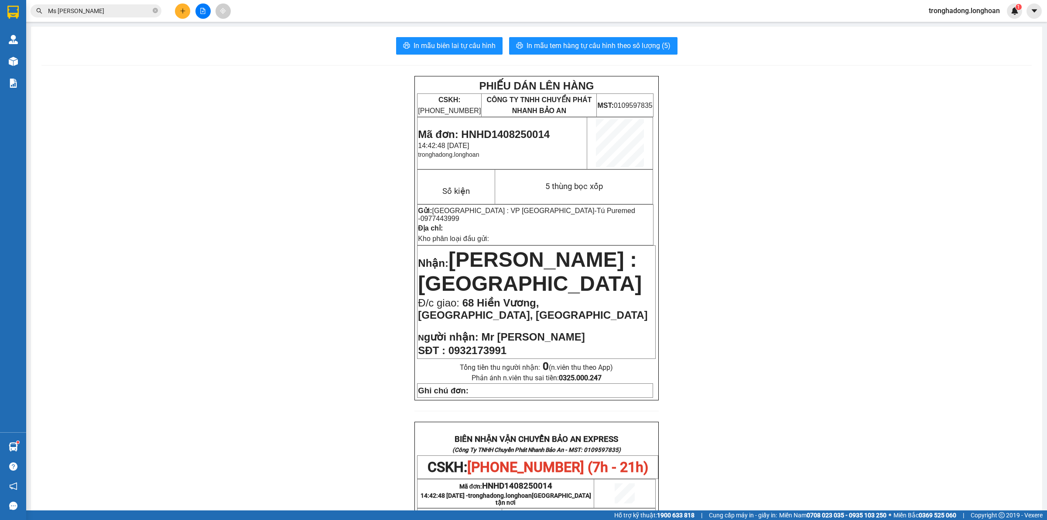
click at [178, 3] on div at bounding box center [202, 10] width 65 height 15
click at [182, 11] on icon "plus" at bounding box center [182, 10] width 0 height 5
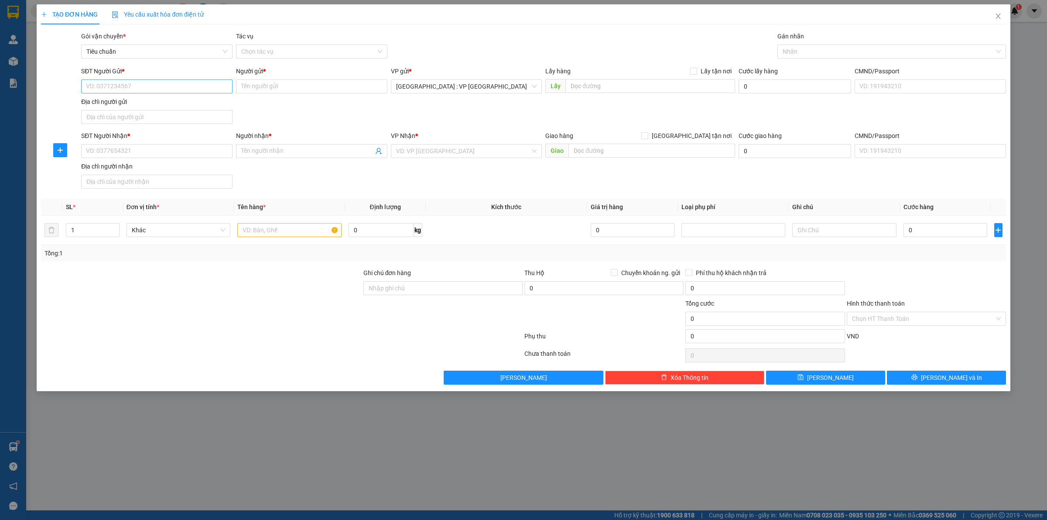
drag, startPoint x: 164, startPoint y: 95, endPoint x: 163, endPoint y: 90, distance: 4.9
click at [163, 95] on div "SĐT Người Gửi * VD: 0371234567" at bounding box center [156, 81] width 151 height 31
click at [163, 90] on input "SĐT Người Gửi *" at bounding box center [156, 86] width 151 height 14
click at [154, 92] on input "SĐT Người Gửi *" at bounding box center [156, 86] width 151 height 14
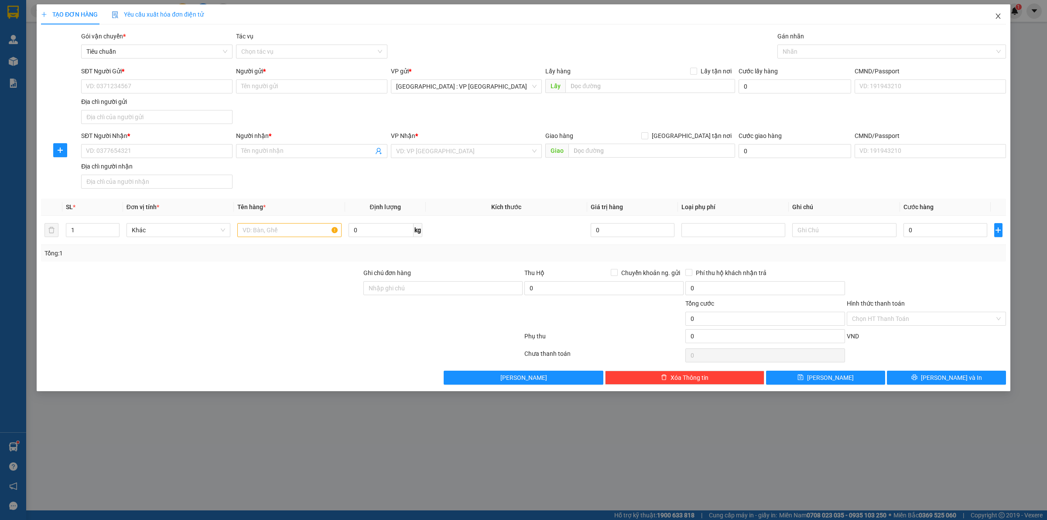
click at [996, 14] on icon "close" at bounding box center [998, 16] width 5 height 5
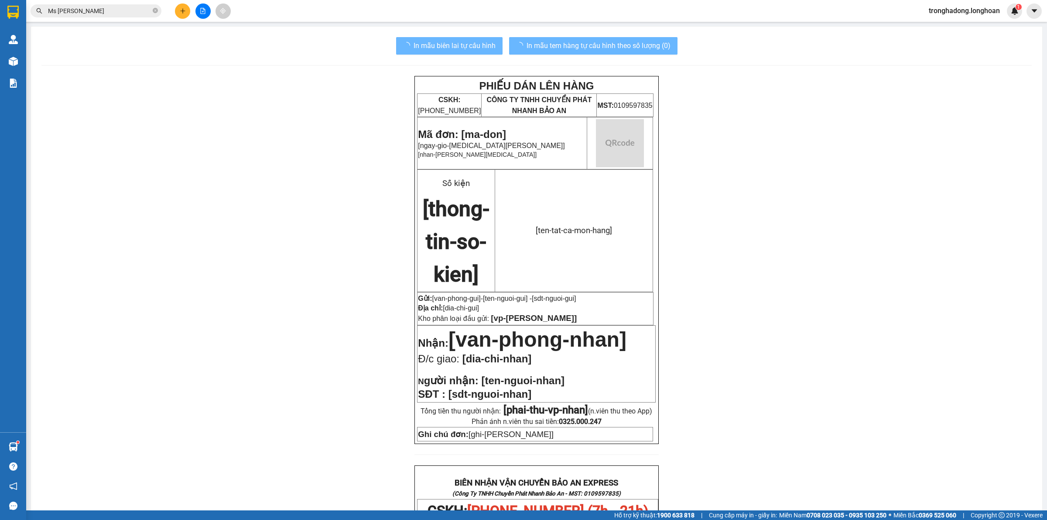
click at [770, 225] on div "PHIẾU DÁN LÊN HÀNG CSKH: 1900.06.88.33 CÔNG TY TNHH CHUYỂN PHÁT NHANH BẢO AN MS…" at bounding box center [536, 486] width 990 height 820
drag, startPoint x: 773, startPoint y: 229, endPoint x: 397, endPoint y: 168, distance: 380.6
click at [773, 229] on div "PHIẾU DÁN LÊN HÀNG CSKH: 1900.06.88.33 CÔNG TY TNHH CHUYỂN PHÁT NHANH BẢO AN MS…" at bounding box center [536, 486] width 990 height 820
drag, startPoint x: 266, startPoint y: 121, endPoint x: 105, endPoint y: 57, distance: 173.7
click at [222, 93] on div "PHIẾU DÁN LÊN HÀNG CSKH: 1900.06.88.33 CÔNG TY TNHH CHUYỂN PHÁT NHANH BẢO AN MS…" at bounding box center [536, 486] width 990 height 820
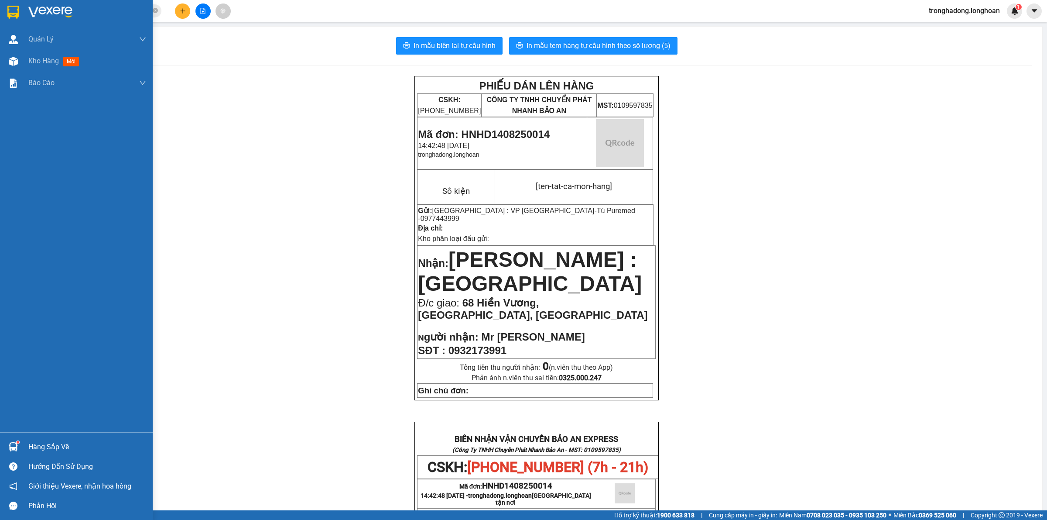
click at [14, 7] on img at bounding box center [12, 12] width 11 height 13
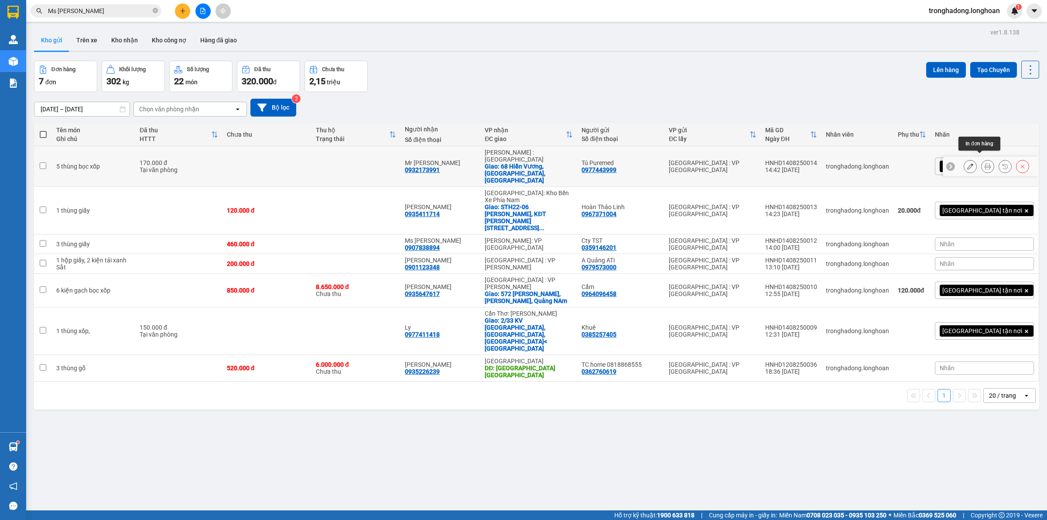
click at [982, 159] on button at bounding box center [988, 166] width 12 height 15
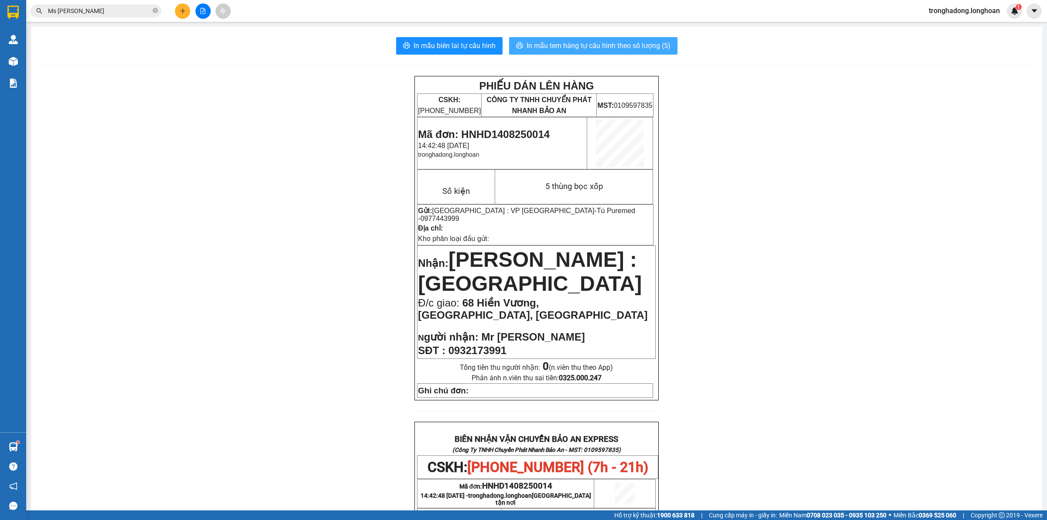
click at [551, 45] on span "In mẫu tem hàng tự cấu hình theo số lượng (5)" at bounding box center [599, 45] width 144 height 11
click at [767, 386] on div "PHIẾU DÁN LÊN HÀNG CSKH: 1900.06.88.33 CÔNG TY TNHH CHUYỂN PHÁT NHANH BẢO AN MS…" at bounding box center [536, 476] width 990 height 801
click at [294, 287] on div "PHIẾU DÁN LÊN HÀNG CSKH: 1900.06.88.33 CÔNG TY TNHH CHUYỂN PHÁT NHANH BẢO AN MS…" at bounding box center [536, 476] width 990 height 801
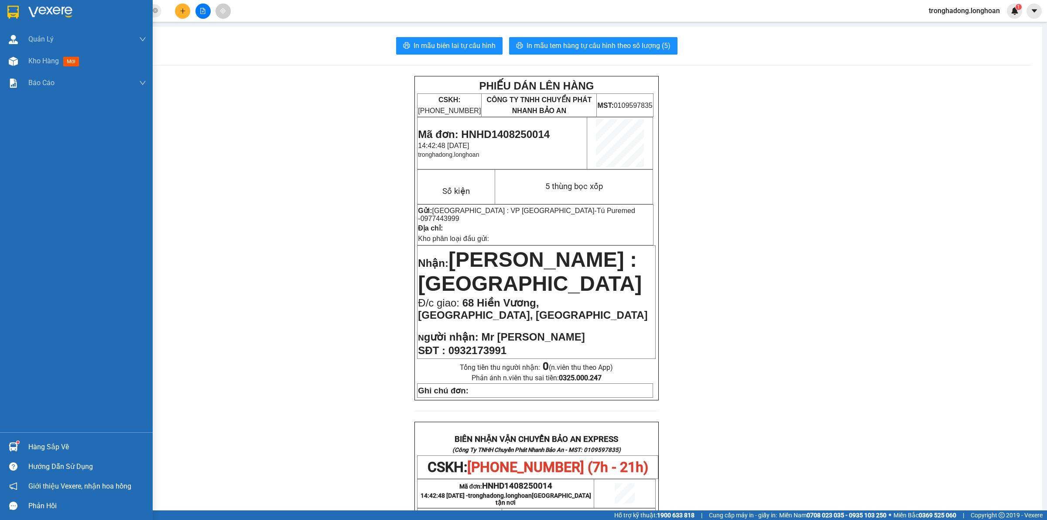
click at [9, 12] on img at bounding box center [12, 12] width 11 height 13
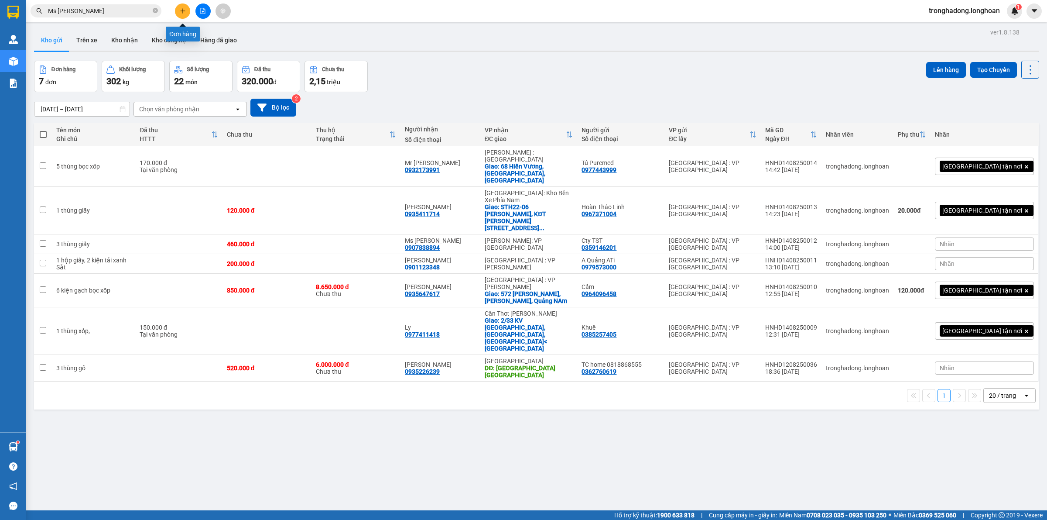
click at [184, 14] on button at bounding box center [182, 10] width 15 height 15
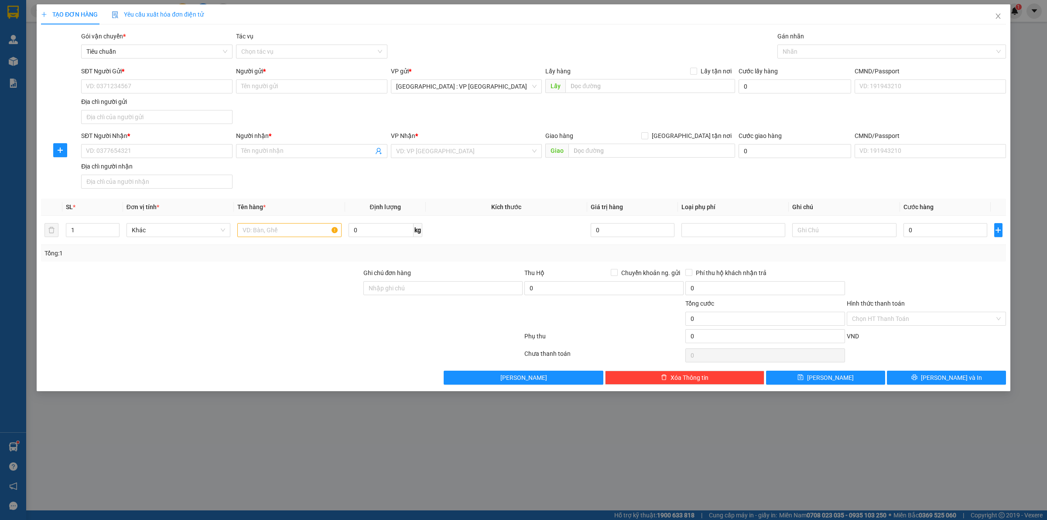
click at [186, 75] on div "SĐT Người Gửi *" at bounding box center [156, 71] width 151 height 10
click at [186, 79] on input "SĐT Người Gửi *" at bounding box center [156, 86] width 151 height 14
click at [185, 84] on input "SĐT Người Gửi *" at bounding box center [156, 86] width 151 height 14
drag, startPoint x: 485, startPoint y: 47, endPoint x: 1046, endPoint y: 0, distance: 563.4
click at [494, 44] on div "Gói vận chuyển * Tiêu chuẩn Tác vụ Chọn tác vụ Gán nhãn Nhãn" at bounding box center [543, 46] width 928 height 31
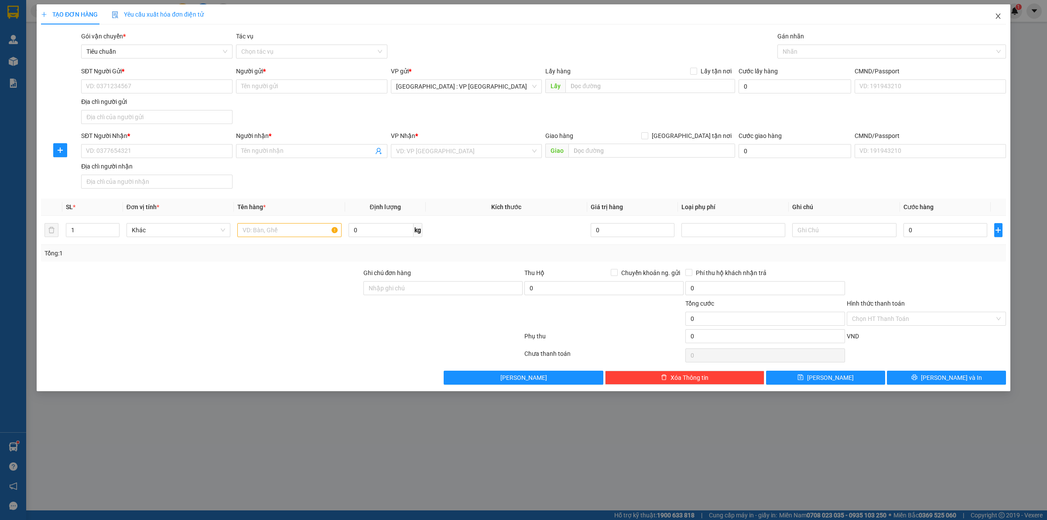
click at [999, 18] on icon "close" at bounding box center [998, 16] width 5 height 5
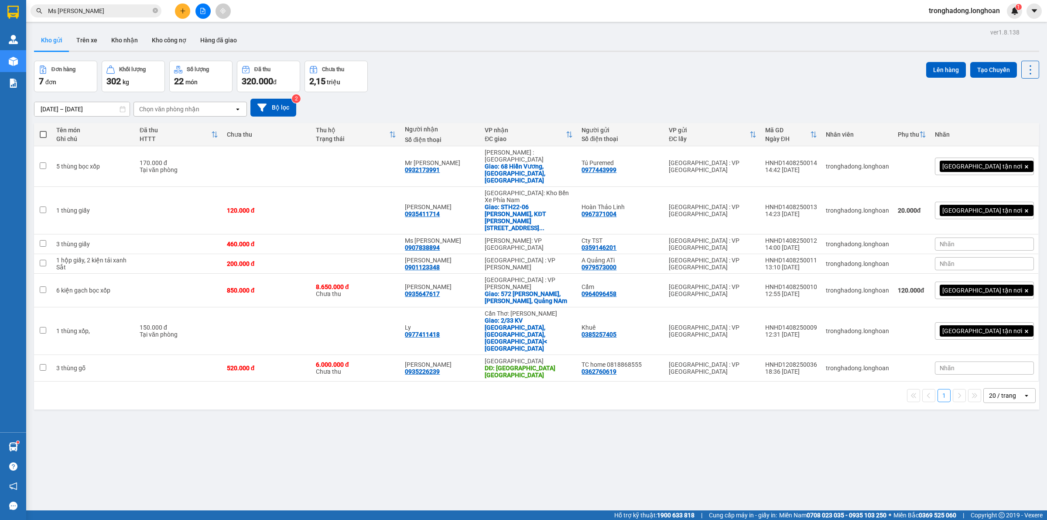
drag, startPoint x: 609, startPoint y: 81, endPoint x: 620, endPoint y: 130, distance: 50.6
click at [609, 81] on div "Đơn hàng 7 đơn Khối lượng 302 kg Số lượng 22 món Đã thu 320.000 đ Chưa thu 2,15…" at bounding box center [536, 76] width 1005 height 31
click at [985, 163] on icon at bounding box center [988, 166] width 6 height 6
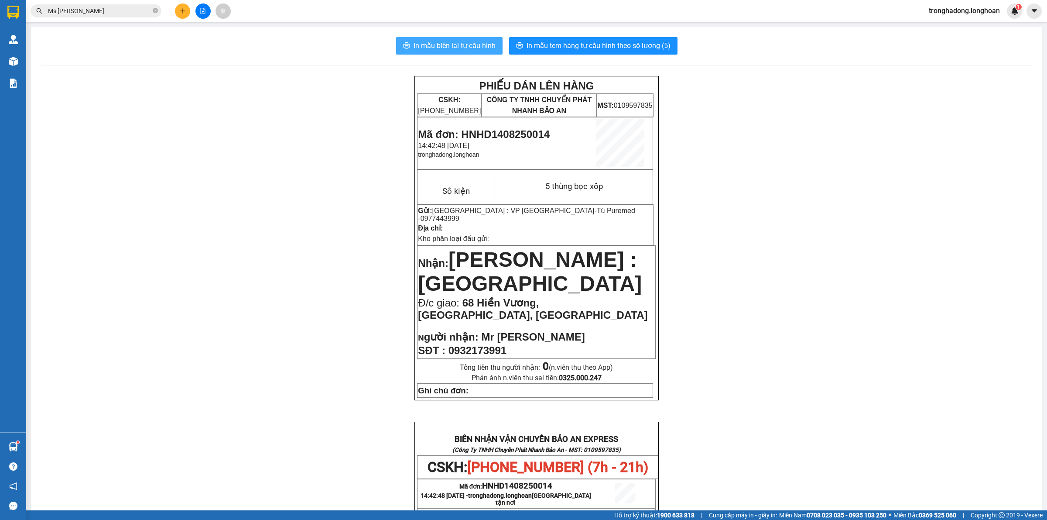
click at [471, 42] on span "In mẫu biên lai tự cấu hình" at bounding box center [455, 45] width 82 height 11
click at [234, 286] on div "PHIẾU DÁN LÊN HÀNG CSKH: 1900.06.88.33 CÔNG TY TNHH CHUYỂN PHÁT NHANH BẢO AN MS…" at bounding box center [536, 476] width 990 height 801
click at [252, 254] on div "PHIẾU DÁN LÊN HÀNG CSKH: 1900.06.88.33 CÔNG TY TNHH CHUYỂN PHÁT NHANH BẢO AN MS…" at bounding box center [536, 476] width 990 height 801
drag, startPoint x: 230, startPoint y: 274, endPoint x: 230, endPoint y: 264, distance: 9.6
click at [230, 268] on div "PHIẾU DÁN LÊN HÀNG CSKH: 1900.06.88.33 CÔNG TY TNHH CHUYỂN PHÁT NHANH BẢO AN MS…" at bounding box center [536, 476] width 990 height 801
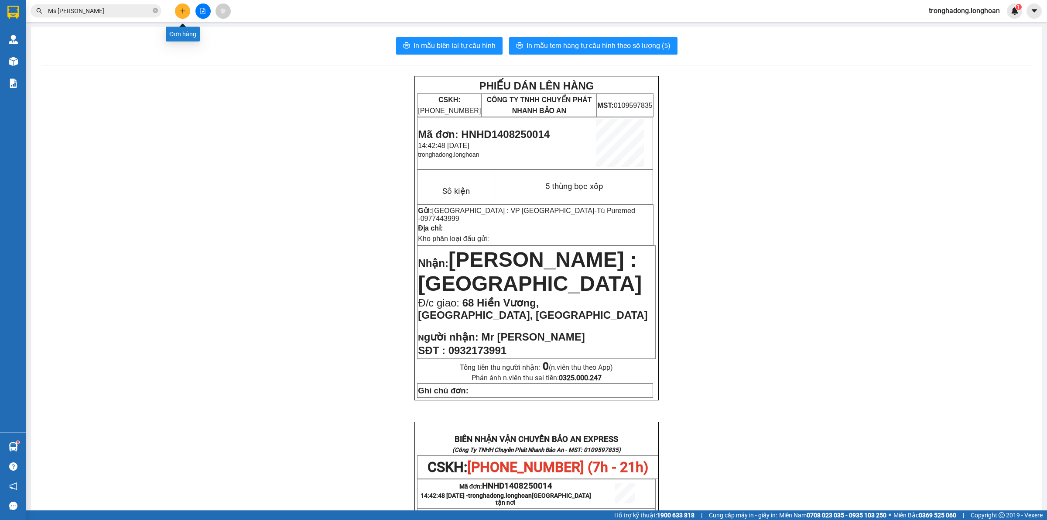
click at [181, 8] on icon "plus" at bounding box center [183, 11] width 6 height 6
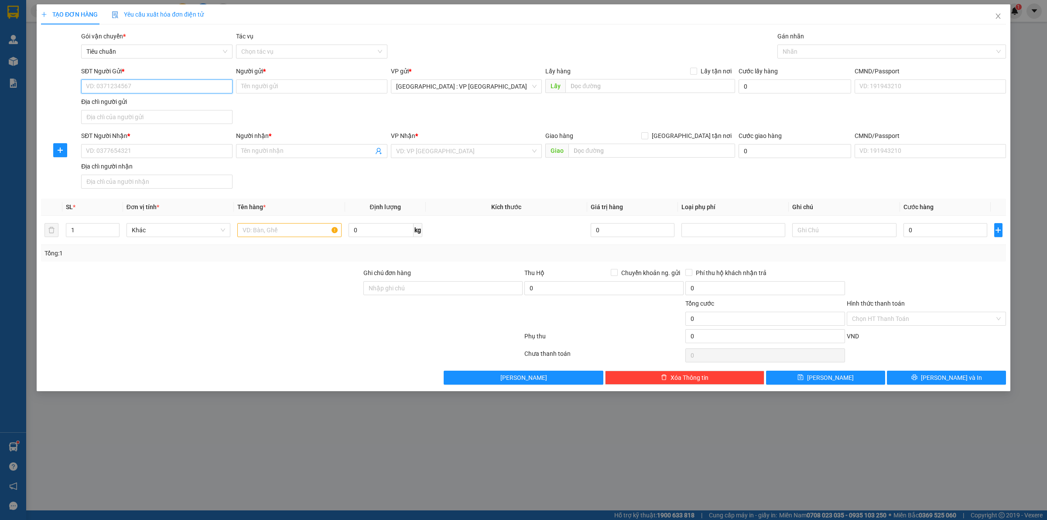
click at [202, 93] on input "SĐT Người Gửi *" at bounding box center [156, 86] width 151 height 14
click at [202, 90] on input "SĐT Người Gửi *" at bounding box center [156, 86] width 151 height 14
click at [184, 92] on input "SĐT Người Gửi *" at bounding box center [156, 86] width 151 height 14
type input "0989035005"
type input "kiên"
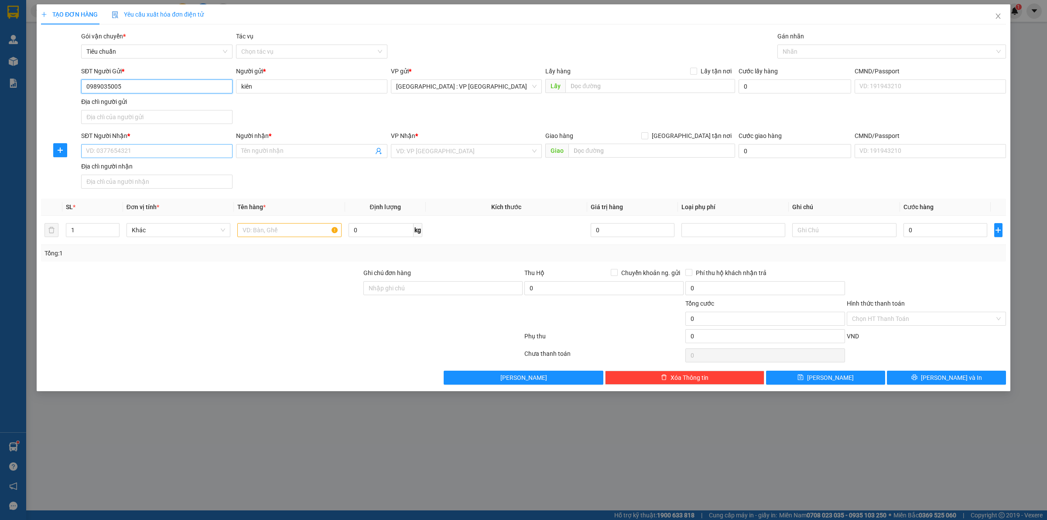
type input "0989035005"
click at [202, 147] on input "SĐT Người Nhận *" at bounding box center [156, 151] width 151 height 14
click at [999, 12] on span "Close" at bounding box center [998, 16] width 24 height 24
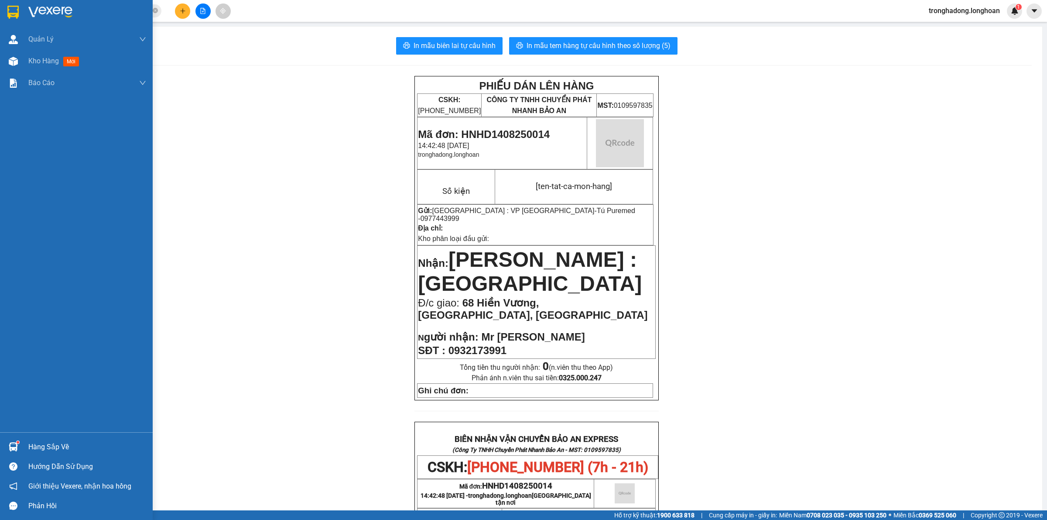
click at [17, 11] on img at bounding box center [12, 12] width 11 height 13
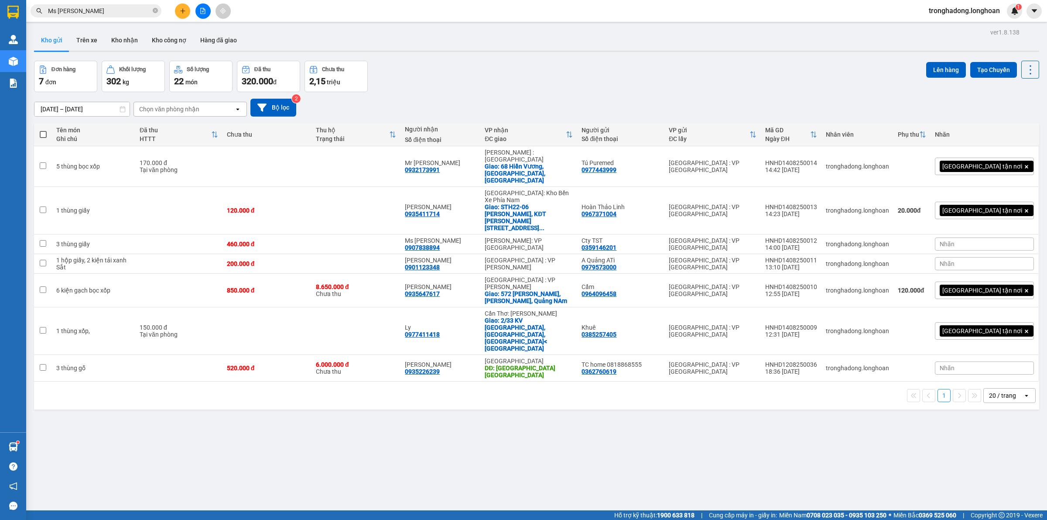
click at [463, 414] on div "ver 1.8.138 Kho gửi Trên xe Kho nhận Kho công nợ Hàng đã giao Đơn hàng 7 đơn Kh…" at bounding box center [537, 286] width 1012 height 520
click at [343, 390] on div "ver 1.8.138 Kho gửi Trên xe Kho nhận Kho công nợ Hàng đã giao Đơn hàng 7 đơn Kh…" at bounding box center [537, 286] width 1012 height 520
click at [130, 44] on button "Kho nhận" at bounding box center [124, 40] width 41 height 21
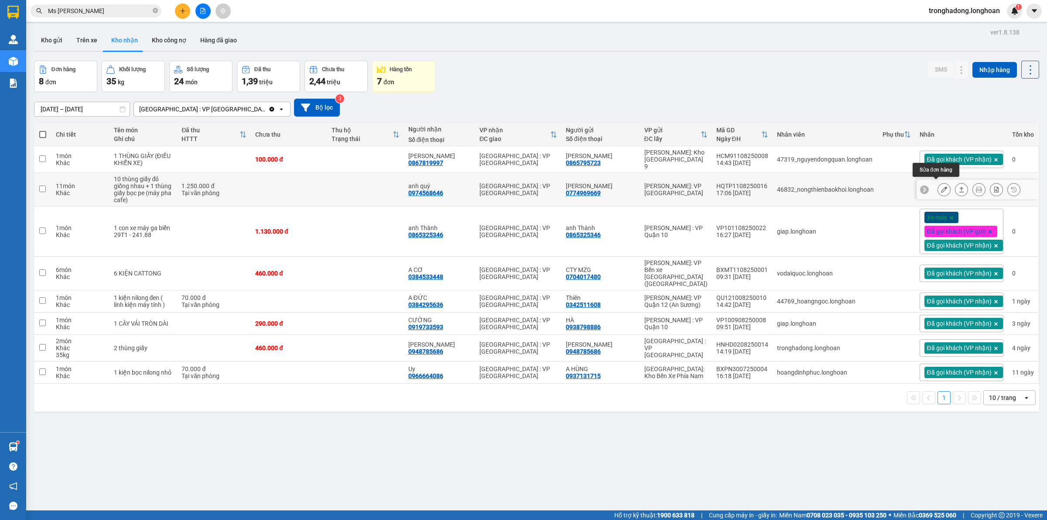
click at [941, 188] on icon at bounding box center [944, 189] width 6 height 6
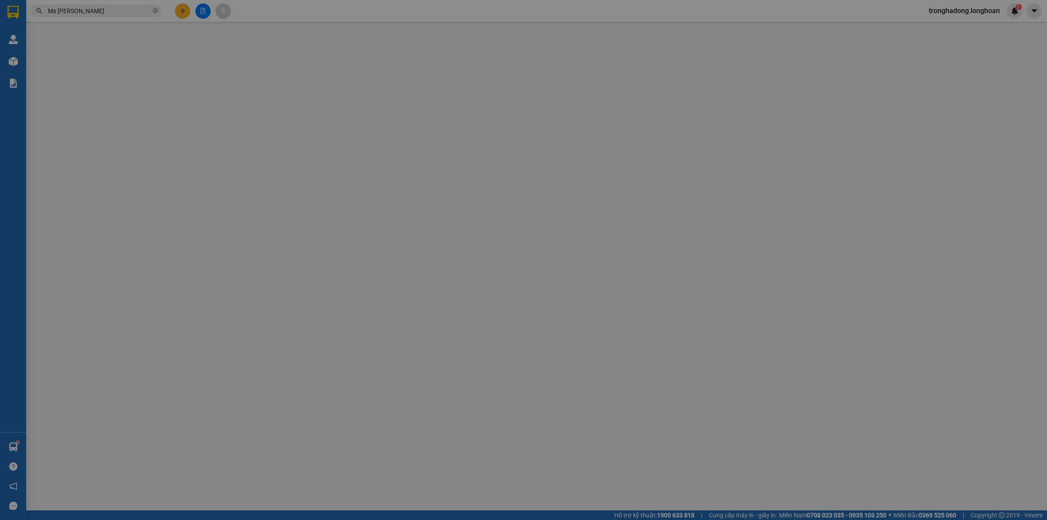
type input "0774969669"
type input "anh phương"
type input "0974568646"
type input "anh quý"
type input "1.250.000"
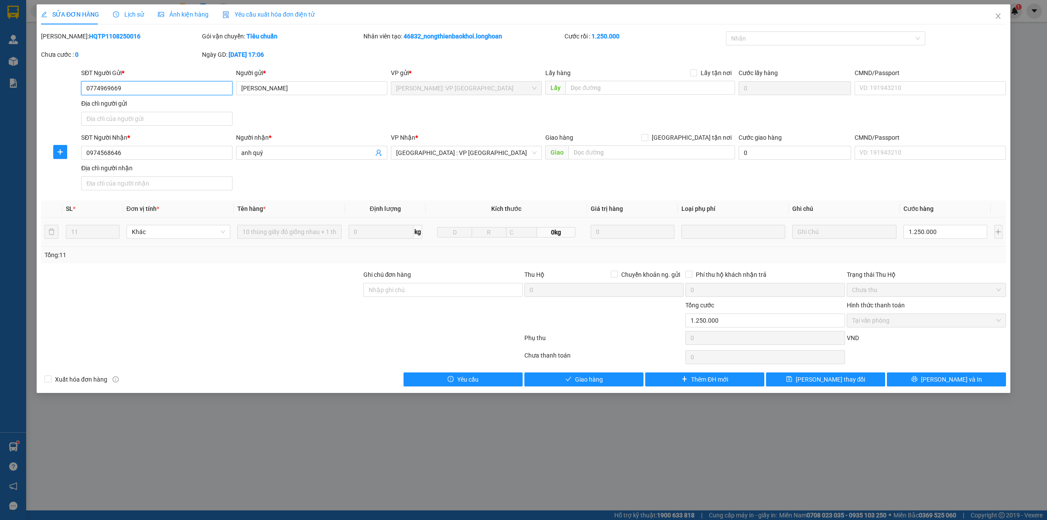
drag, startPoint x: 885, startPoint y: 319, endPoint x: 703, endPoint y: 356, distance: 185.6
click at [884, 320] on span "Tại văn phòng" at bounding box center [926, 320] width 149 height 13
click at [582, 385] on button "Giao hàng" at bounding box center [583, 379] width 119 height 14
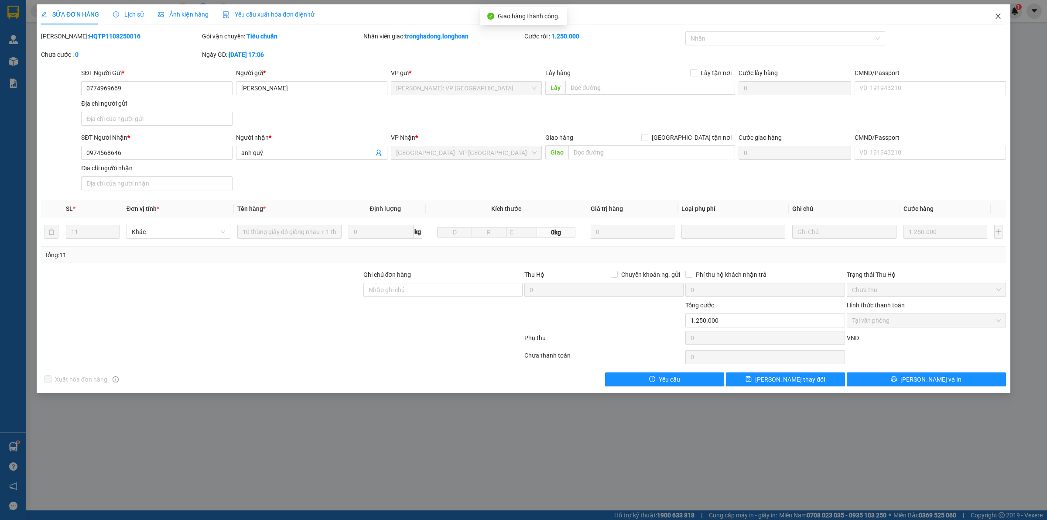
click at [997, 13] on icon "close" at bounding box center [998, 16] width 7 height 7
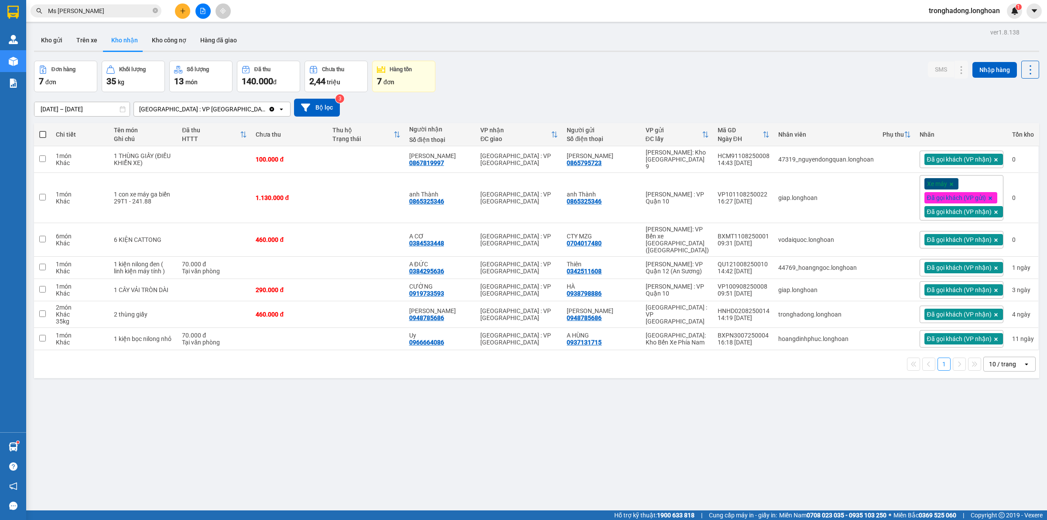
click at [325, 382] on div "ver 1.8.138 Kho gửi Trên xe Kho nhận Kho công nợ Hàng đã giao Đơn hàng 7 đơn Kh…" at bounding box center [537, 286] width 1012 height 520
click at [329, 389] on div "ver 1.8.138 Kho gửi Trên xe Kho nhận Kho công nợ Hàng đã giao Đơn hàng 7 đơn Kh…" at bounding box center [537, 286] width 1012 height 520
drag, startPoint x: 511, startPoint y: 75, endPoint x: 492, endPoint y: 41, distance: 39.1
click at [500, 57] on div "ver 1.8.138 Kho gửi Trên xe Kho nhận Kho công nợ Hàng đã giao Đơn hàng 7 đơn Kh…" at bounding box center [537, 286] width 1012 height 520
click at [180, 11] on icon "plus" at bounding box center [182, 10] width 5 height 0
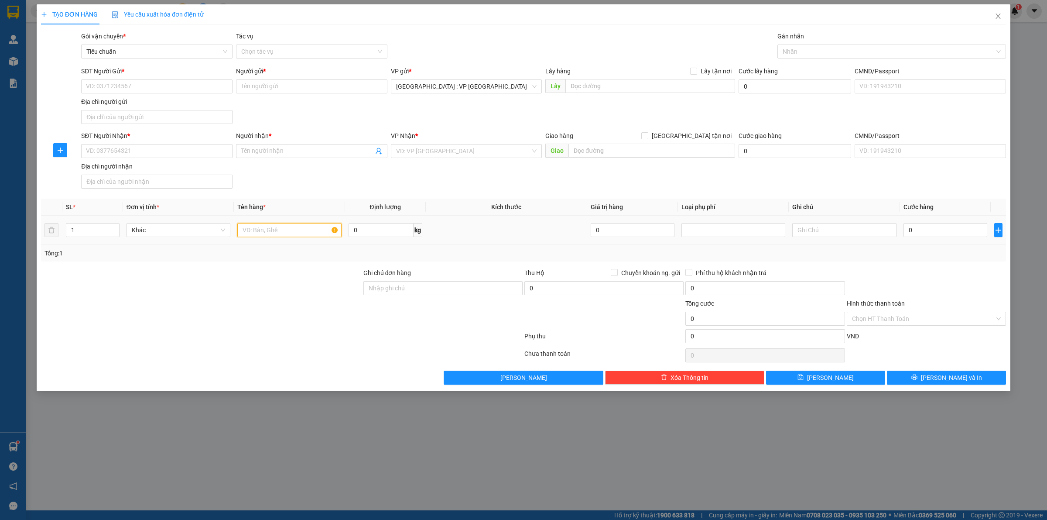
click at [280, 232] on input "text" at bounding box center [289, 230] width 104 height 14
type input "1 thùng giấy, 4 hộp giấy"
type input "73"
click at [94, 228] on input "1" at bounding box center [92, 229] width 53 height 13
type input "5"
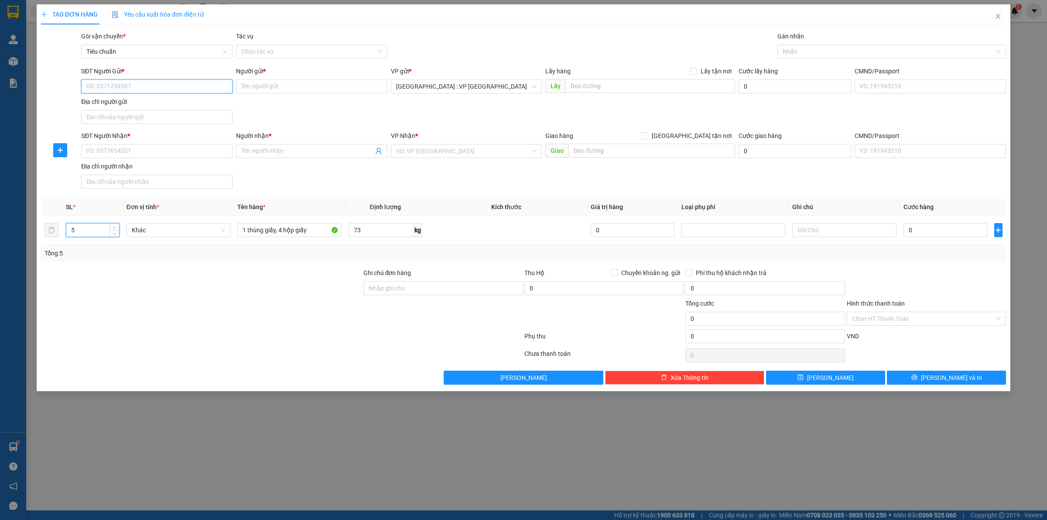
click at [110, 88] on input "SĐT Người Gửi *" at bounding box center [156, 86] width 151 height 14
type input "0819856999"
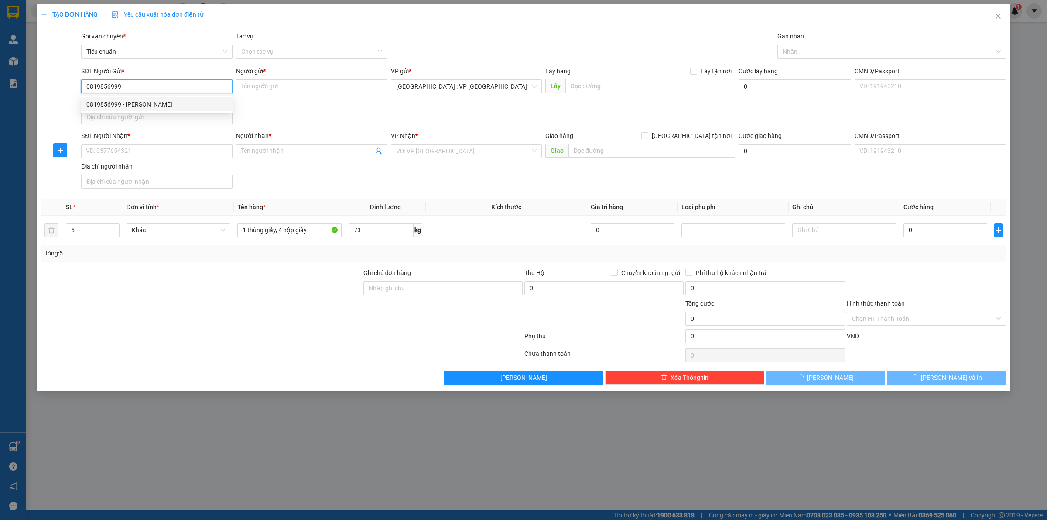
type input "[PERSON_NAME]"
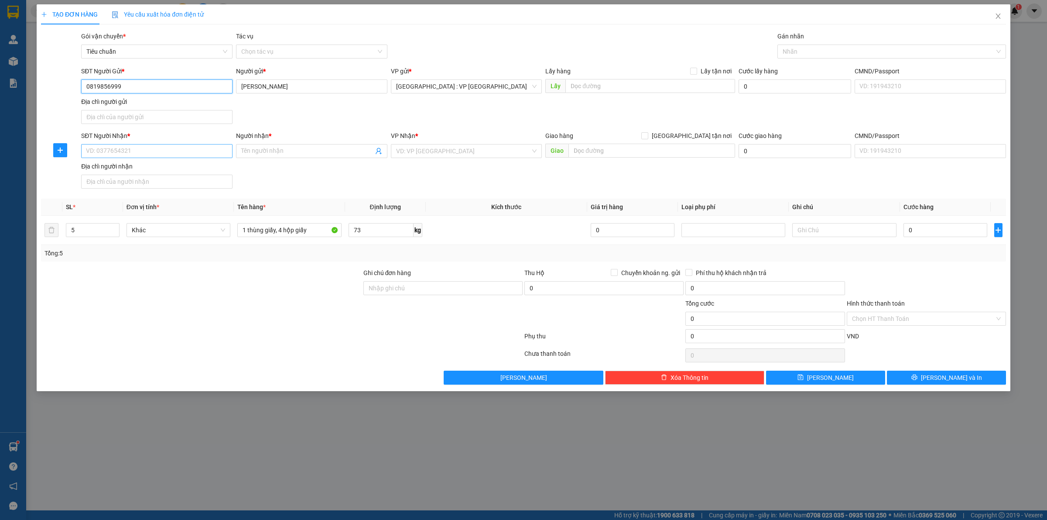
type input "0819856999"
click at [128, 151] on input "SĐT Người Nhận *" at bounding box center [156, 151] width 151 height 14
type input "0918077088"
type input "[PERSON_NAME]"
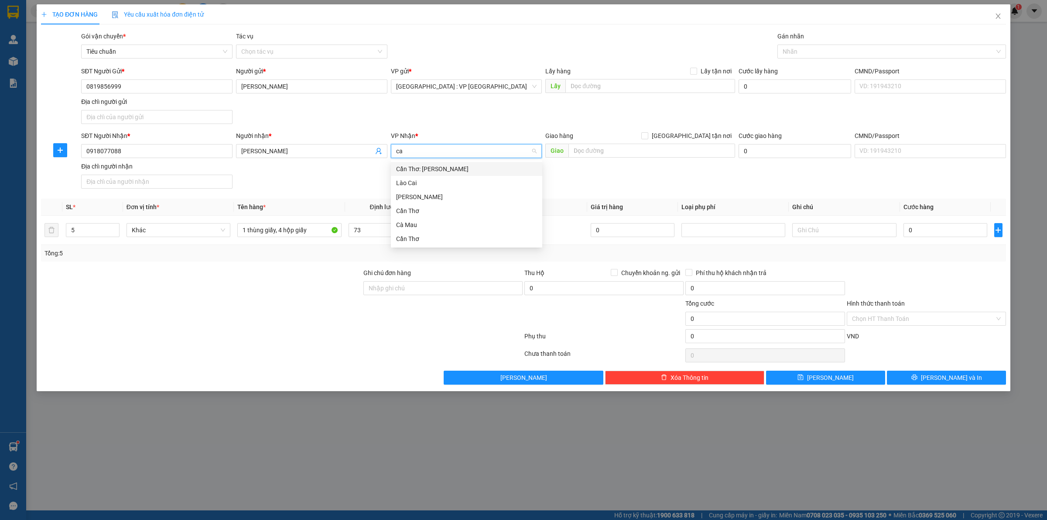
type input "can"
click at [641, 132] on input "[GEOGRAPHIC_DATA] tận nơi" at bounding box center [644, 135] width 6 height 6
checkbox input "true"
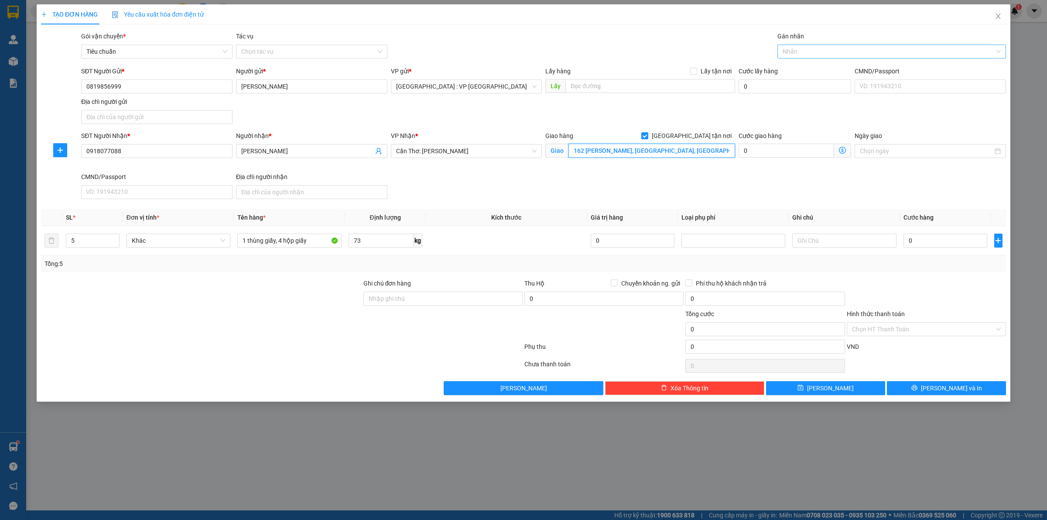
click at [829, 48] on div at bounding box center [888, 51] width 216 height 10
type input "162 [PERSON_NAME], [GEOGRAPHIC_DATA], [GEOGRAPHIC_DATA]"
type input "gia"
click at [251, 288] on div at bounding box center [201, 293] width 322 height 31
drag, startPoint x: 546, startPoint y: 196, endPoint x: 916, endPoint y: 244, distance: 373.5
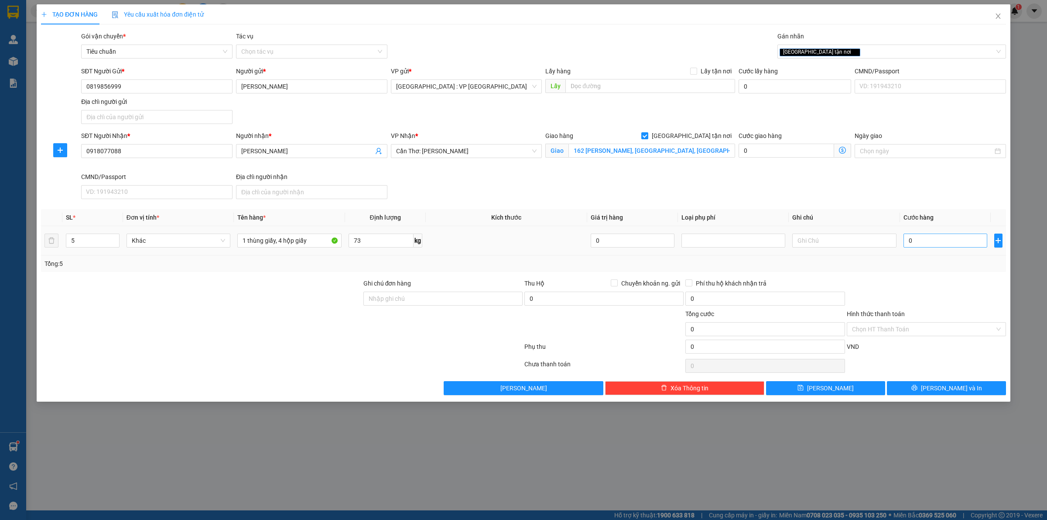
click at [546, 195] on div "SĐT Người Nhận * 0918077088 Người nhận * Chị Quỳnh VP Nhận * Cần Thơ: Kho Ninh …" at bounding box center [543, 167] width 928 height 72
click at [925, 245] on input "0" at bounding box center [946, 240] width 84 height 14
type input "5"
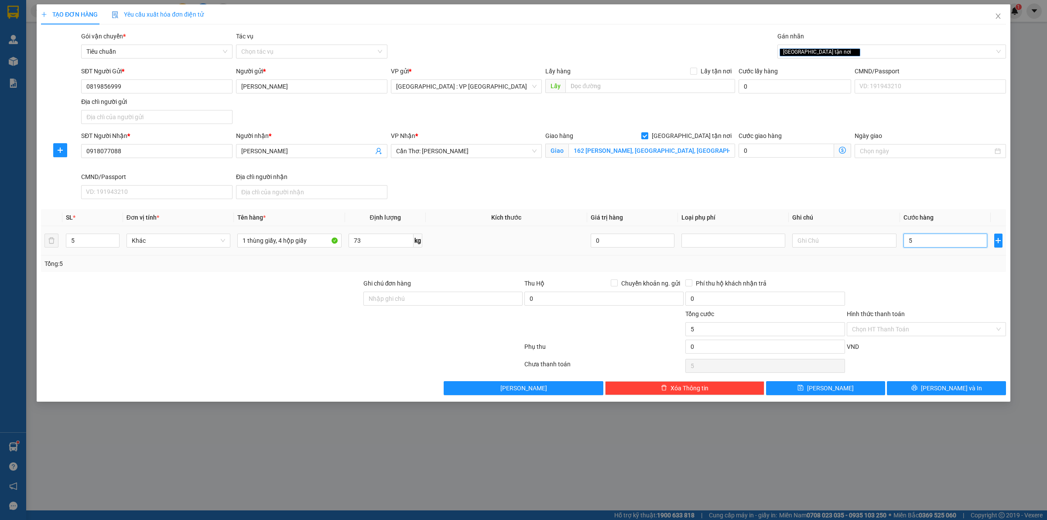
type input "59"
type input "590"
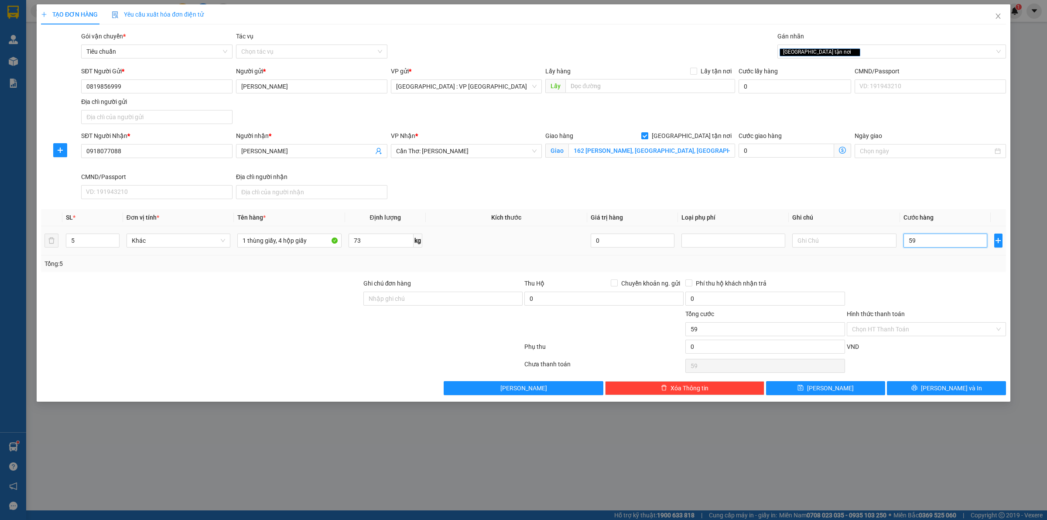
type input "590"
type input "5.900"
type input "59.000"
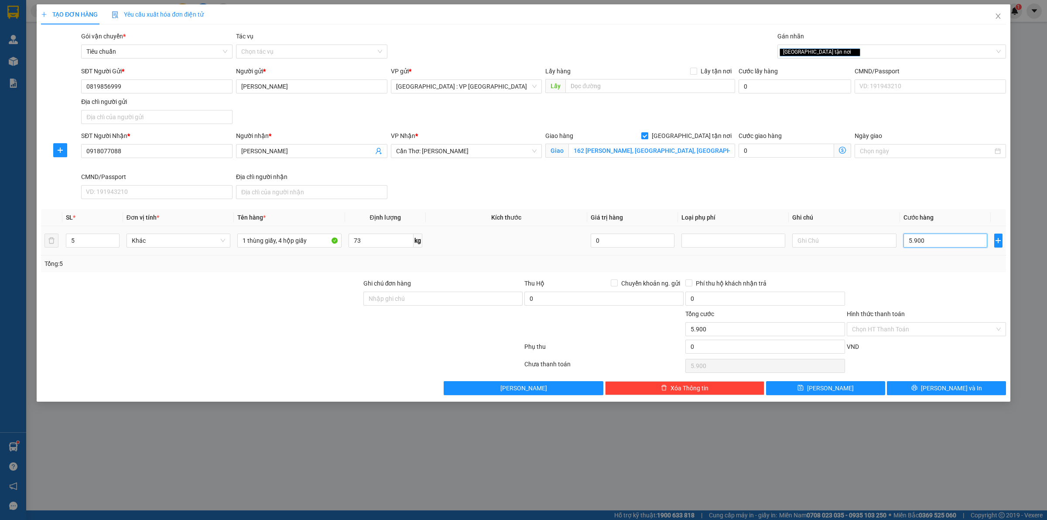
type input "59.000"
type input "590.000"
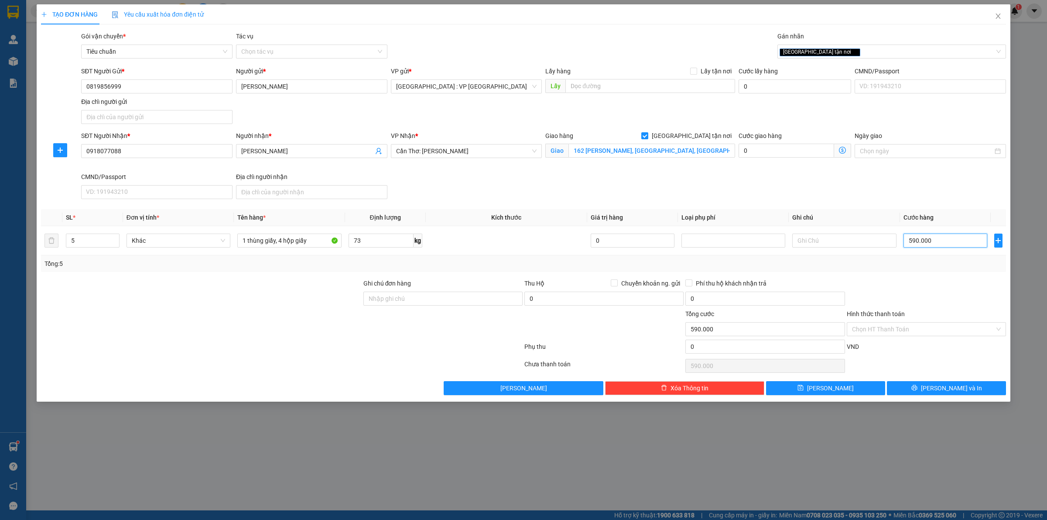
type input "590.000"
click at [934, 285] on div at bounding box center [926, 293] width 161 height 31
drag, startPoint x: 283, startPoint y: 322, endPoint x: 317, endPoint y: 308, distance: 37.4
click at [284, 322] on div at bounding box center [201, 324] width 322 height 31
click at [513, 262] on div "Tổng: 5" at bounding box center [523, 264] width 958 height 10
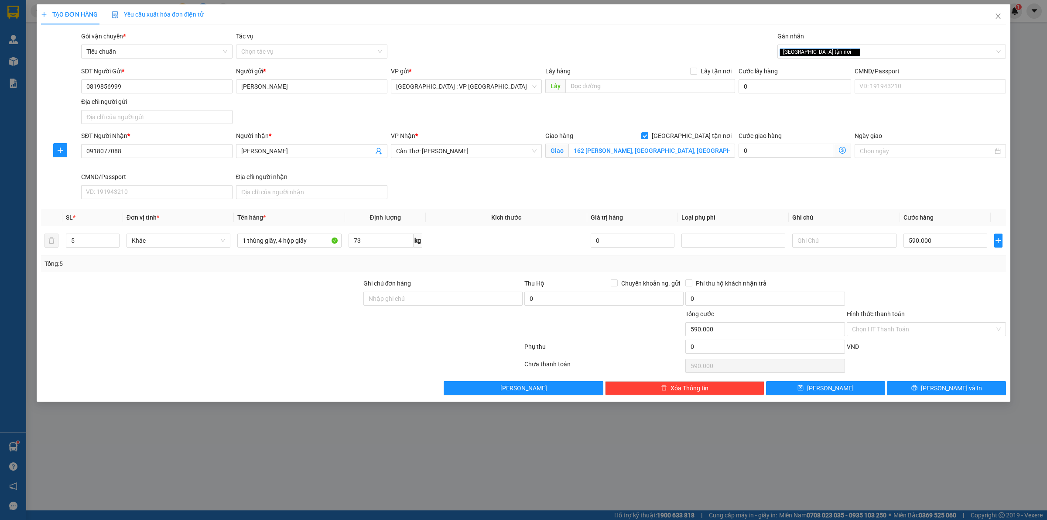
click at [943, 279] on div at bounding box center [926, 293] width 161 height 31
click at [905, 291] on div at bounding box center [926, 293] width 161 height 31
click at [888, 278] on div at bounding box center [926, 293] width 161 height 31
click at [558, 297] on input "0" at bounding box center [603, 298] width 159 height 14
drag, startPoint x: 138, startPoint y: 83, endPoint x: 3, endPoint y: 99, distance: 136.2
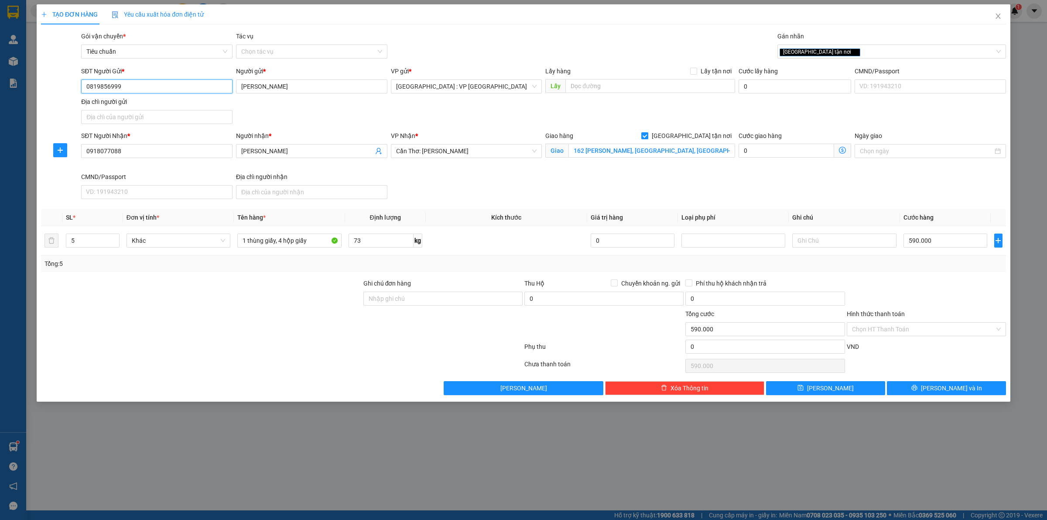
click at [3, 99] on div "TẠO ĐƠN HÀNG Yêu cầu xuất hóa đơn điện tử Transit Pickup Surcharge Ids Transit …" at bounding box center [523, 260] width 1047 height 520
click at [169, 151] on input "0918077088" at bounding box center [156, 151] width 151 height 14
drag, startPoint x: 486, startPoint y: 197, endPoint x: 495, endPoint y: 208, distance: 14.5
click at [485, 197] on div "SĐT Người Nhận * 0918077088 0918077088 Người nhận * Chị Quỳnh VP Nhận * Cần Thơ…" at bounding box center [543, 167] width 928 height 72
click at [601, 299] on input "0" at bounding box center [603, 298] width 159 height 14
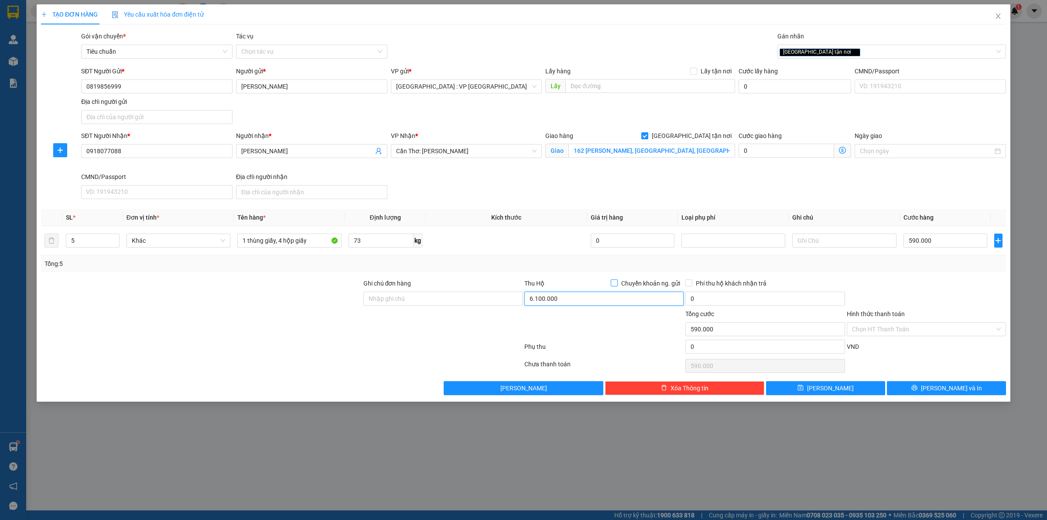
type input "6.100.000"
click at [621, 284] on span "Chuyển khoản ng. gửi" at bounding box center [651, 283] width 66 height 10
click at [617, 284] on input "Chuyển khoản ng. gửi" at bounding box center [614, 282] width 6 height 6
checkbox input "true"
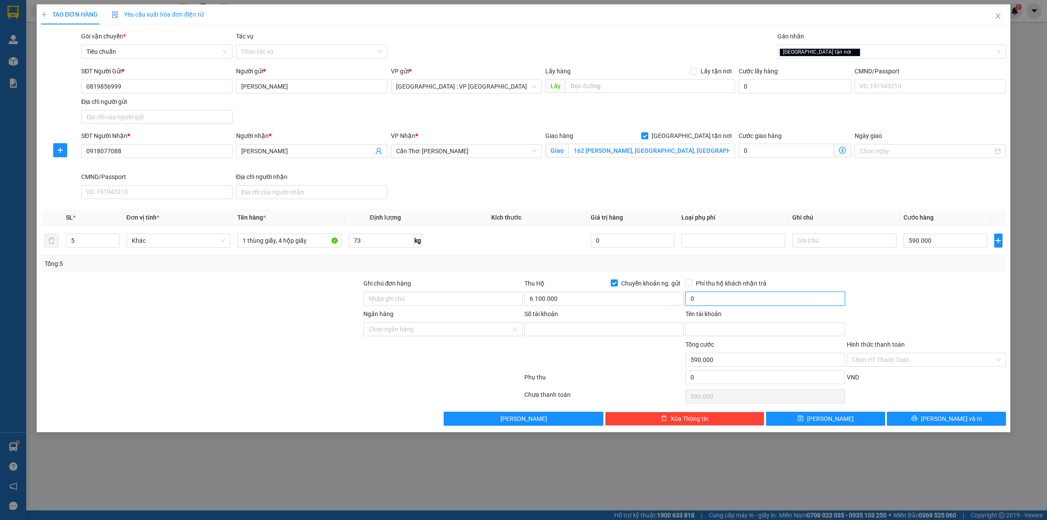
click at [703, 296] on input "0" at bounding box center [764, 298] width 159 height 14
type input "25.000"
click at [610, 324] on input "Số tài khoản" at bounding box center [603, 329] width 159 height 14
click at [544, 327] on input "Số tài khoản" at bounding box center [603, 329] width 159 height 14
paste input "1300206281611"
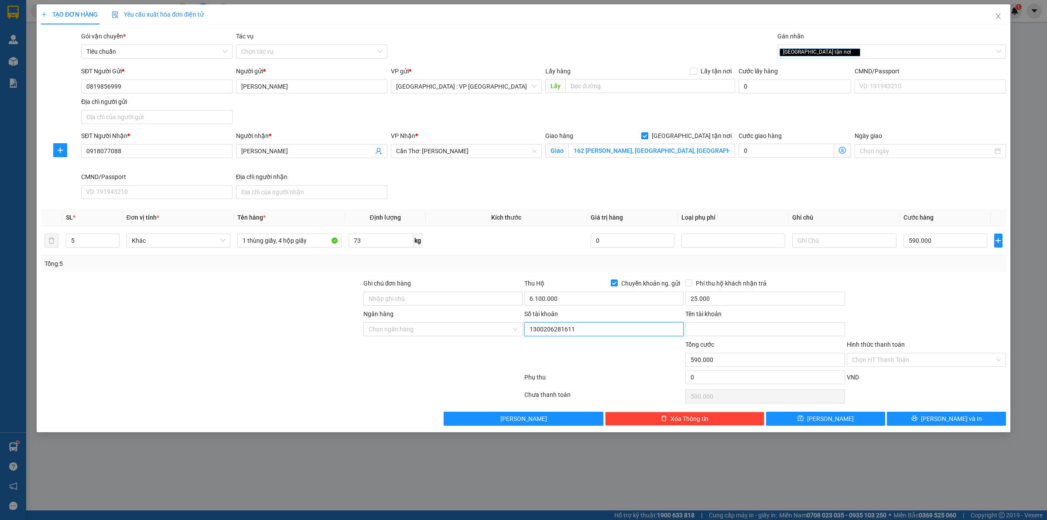
type input "1300206281611"
click at [716, 326] on input "Tên tài khoản" at bounding box center [764, 329] width 159 height 14
paste input "Nguyễn Xuân Thắng"
type input "Nguyễn Xuân Thắng"
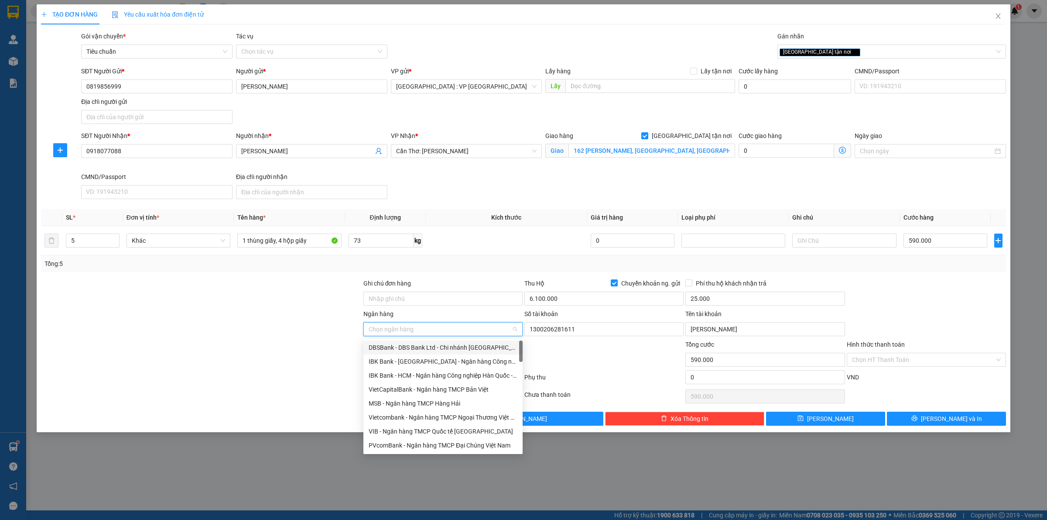
click at [426, 335] on input "Ngân hàng" at bounding box center [440, 328] width 143 height 13
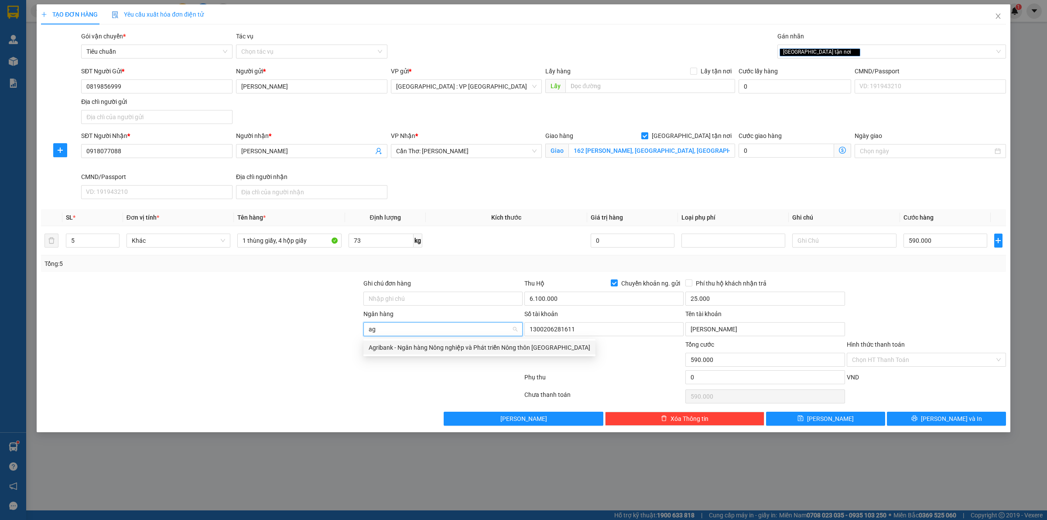
type input "agr"
click at [419, 348] on div "Agribank - Ngân hàng Nông nghiệp và Phát triển Nông thôn Việt Nam" at bounding box center [480, 347] width 222 height 10
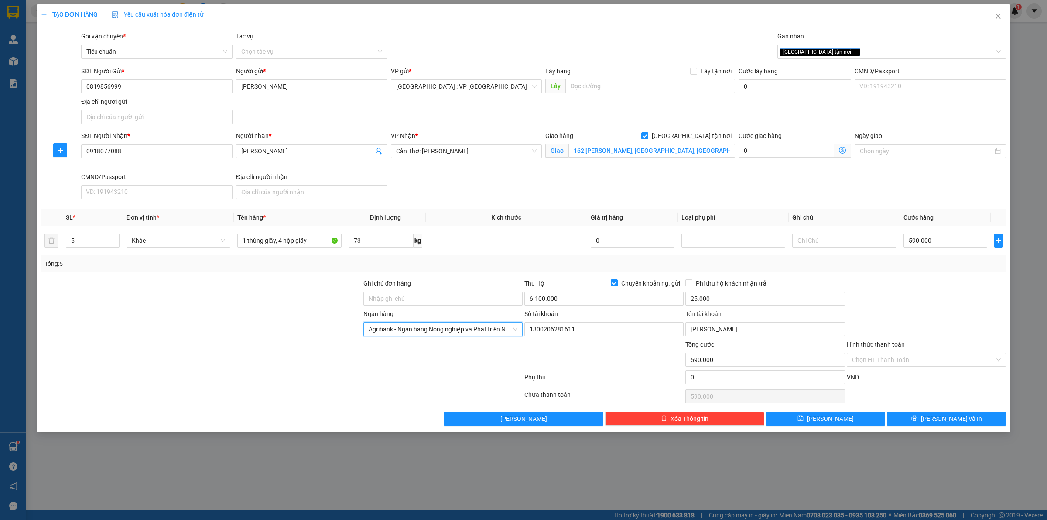
click at [264, 368] on div at bounding box center [201, 354] width 322 height 31
click at [699, 284] on span "Phí thu hộ khách nhận trả" at bounding box center [731, 283] width 78 height 10
click at [691, 284] on input "Phí thu hộ khách nhận trả" at bounding box center [688, 282] width 6 height 6
click at [781, 266] on div "Người nhận hàng sẽ trả tiền phí thu hộ" at bounding box center [765, 259] width 109 height 24
click at [948, 418] on span "Lưu và In" at bounding box center [951, 419] width 61 height 10
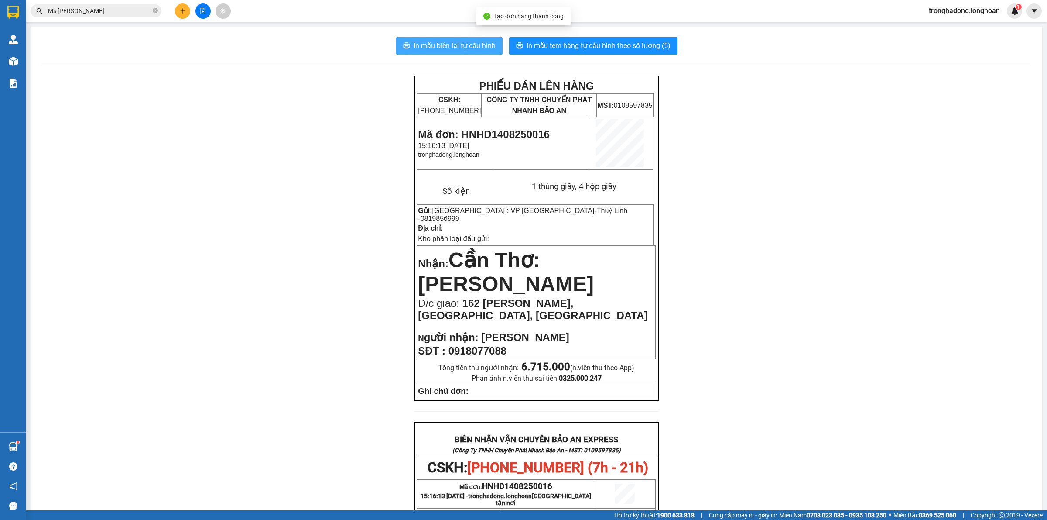
click at [454, 44] on span "In mẫu biên lai tự cấu hình" at bounding box center [455, 45] width 82 height 11
click at [352, 246] on div "PHIẾU DÁN LÊN HÀNG CSKH: 1900.06.88.33 CÔNG TY TNHH CHUYỂN PHÁT NHANH BẢO AN MS…" at bounding box center [536, 483] width 990 height 814
click at [313, 278] on div "PHIẾU DÁN LÊN HÀNG CSKH: 1900.06.88.33 CÔNG TY TNHH CHUYỂN PHÁT NHANH BẢO AN MS…" at bounding box center [536, 483] width 990 height 814
click at [589, 46] on span "In mẫu tem hàng tự cấu hình theo số lượng (5)" at bounding box center [599, 45] width 144 height 11
click at [326, 352] on div "PHIẾU DÁN LÊN HÀNG CSKH: 1900.06.88.33 CÔNG TY TNHH CHUYỂN PHÁT NHANH BẢO AN MS…" at bounding box center [536, 483] width 990 height 814
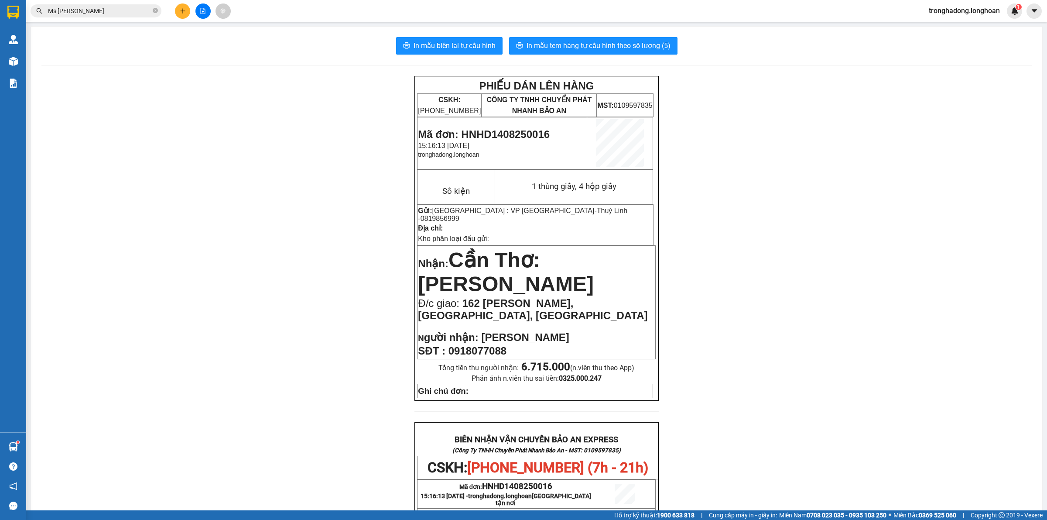
click at [287, 326] on div "PHIẾU DÁN LÊN HÀNG CSKH: 1900.06.88.33 CÔNG TY TNHH CHUYỂN PHÁT NHANH BẢO AN MS…" at bounding box center [536, 483] width 990 height 814
drag, startPoint x: 263, startPoint y: 269, endPoint x: 279, endPoint y: 376, distance: 108.1
click at [263, 270] on div "PHIẾU DÁN LÊN HÀNG CSKH: 1900.06.88.33 CÔNG TY TNHH CHUYỂN PHÁT NHANH BẢO AN MS…" at bounding box center [536, 483] width 990 height 814
click at [269, 357] on div "PHIẾU DÁN LÊN HÀNG CSKH: 1900.06.88.33 CÔNG TY TNHH CHUYỂN PHÁT NHANH BẢO AN MS…" at bounding box center [536, 483] width 990 height 814
click at [180, 14] on icon "plus" at bounding box center [183, 11] width 6 height 6
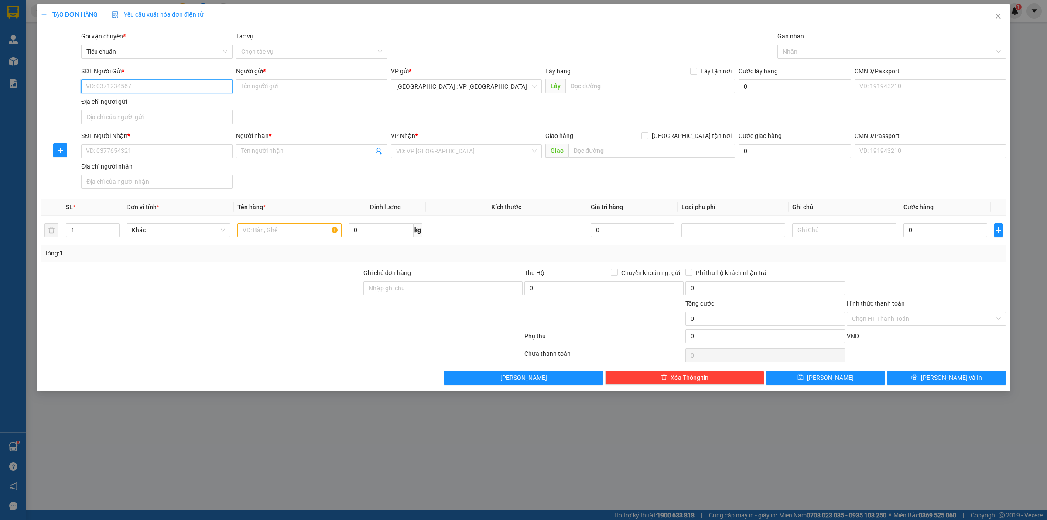
click at [137, 89] on input "SĐT Người Gửi *" at bounding box center [156, 86] width 151 height 14
paste input "0967242111"
type input "0967242111"
click at [161, 90] on input "0967242111" at bounding box center [156, 86] width 151 height 14
click at [164, 108] on div "0967242111 - Trần Đức Hưng" at bounding box center [156, 104] width 141 height 10
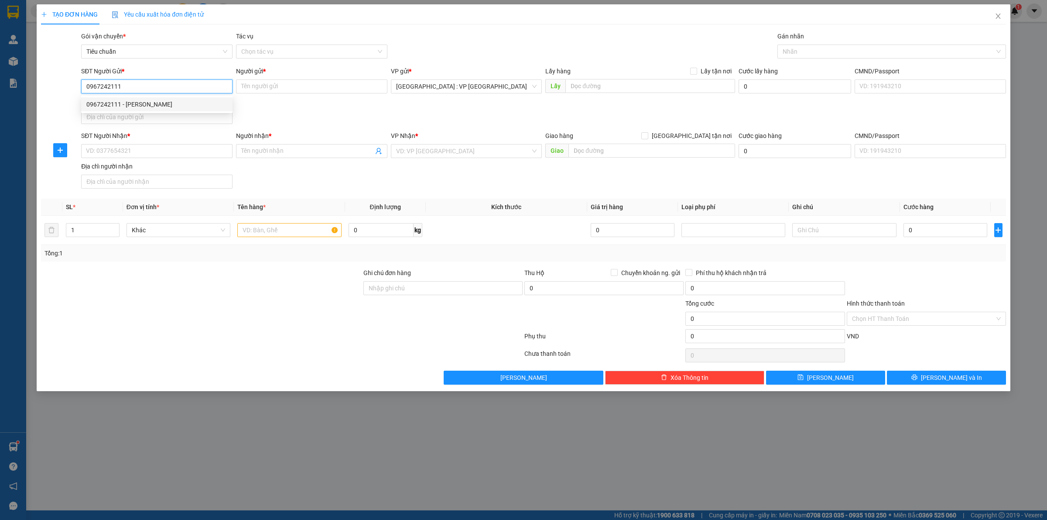
type input "[PERSON_NAME]"
checkbox input "true"
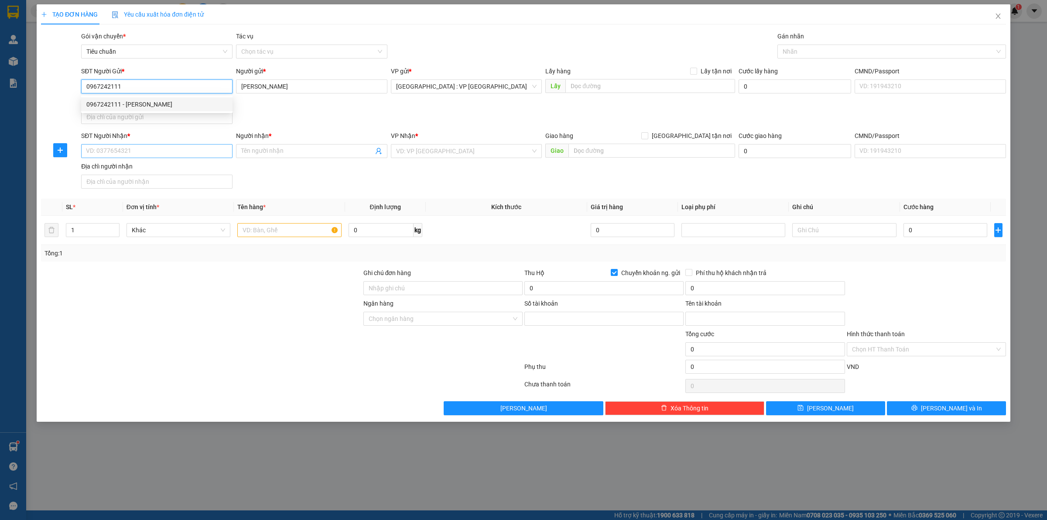
type input "0691000429602"
type input "[PERSON_NAME]"
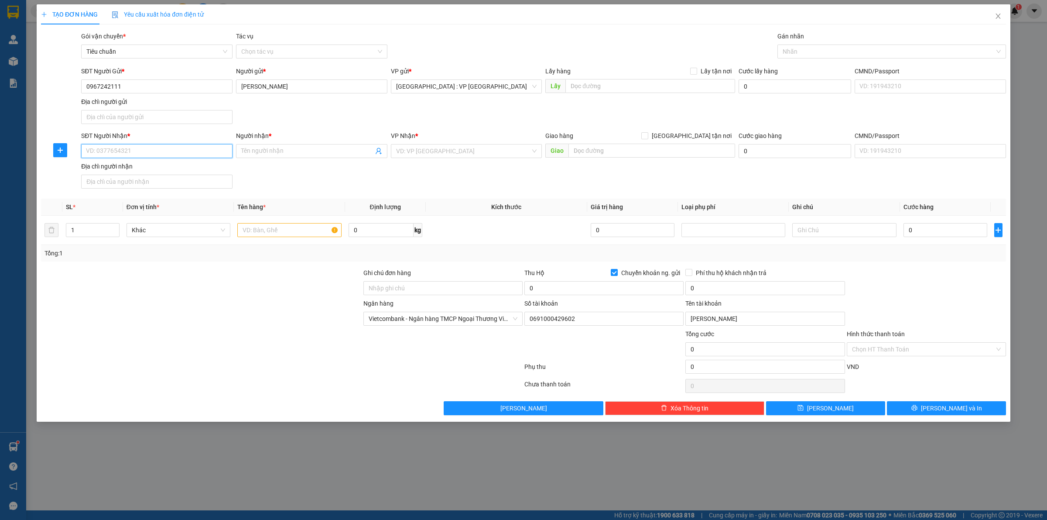
click at [160, 151] on input "SĐT Người Nhận *" at bounding box center [156, 151] width 151 height 14
paste input "0932576266"
type input "0932576266"
click at [175, 164] on div "0932576266 - BHLD Thành Chi" at bounding box center [156, 169] width 141 height 10
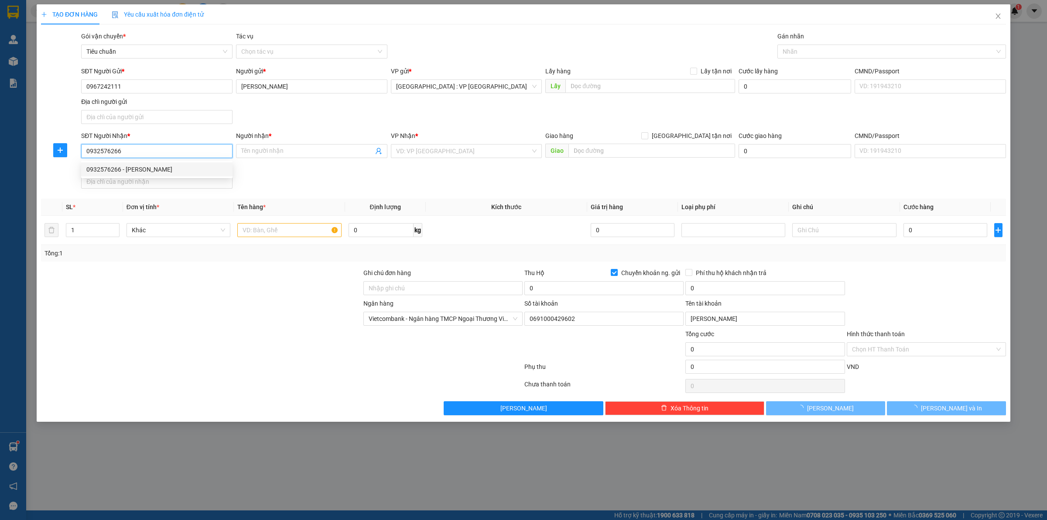
type input "[PERSON_NAME]"
checkbox input "true"
type input "2 [PERSON_NAME], [PERSON_NAME], [GEOGRAPHIC_DATA]"
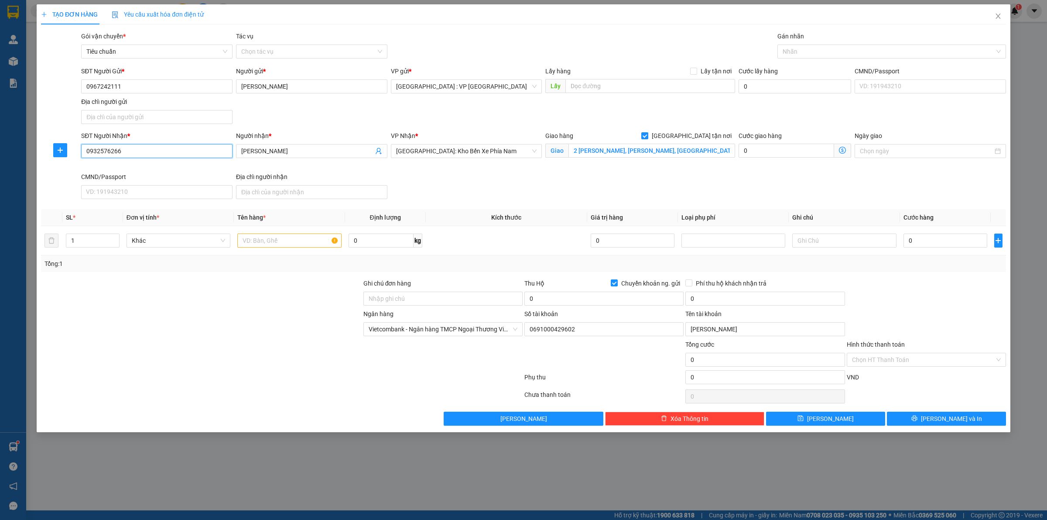
type input "0932576266"
click at [282, 243] on input "text" at bounding box center [289, 240] width 104 height 14
click at [821, 51] on div at bounding box center [888, 51] width 216 height 10
type input "1 thùng giấy"
type input "gia"
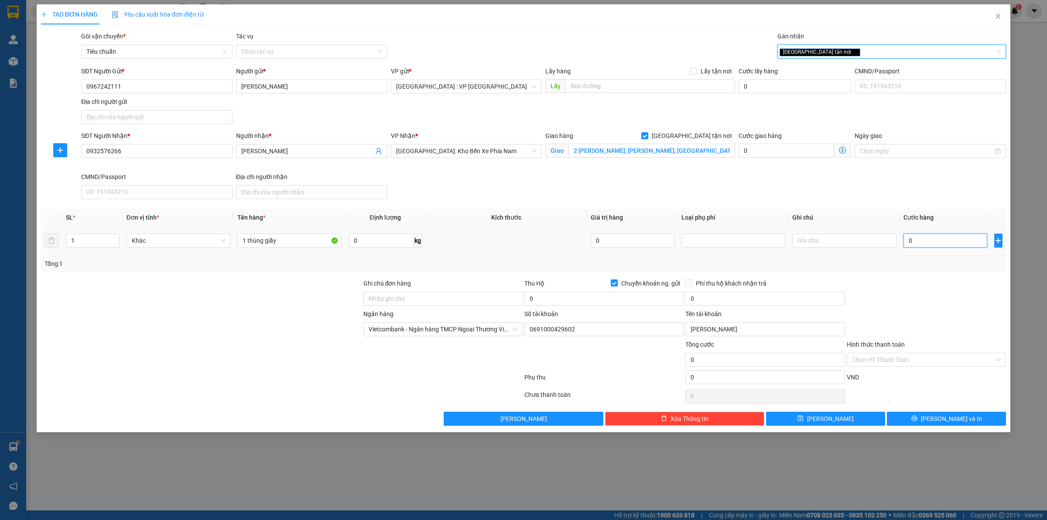
click at [926, 242] on input "0" at bounding box center [946, 240] width 84 height 14
type input "5"
type input "58"
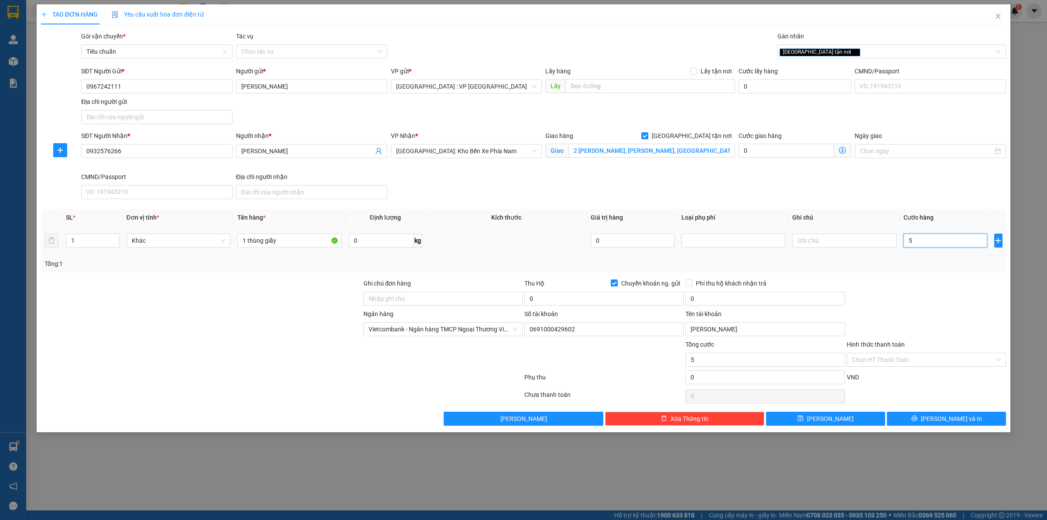
type input "58"
type input "580"
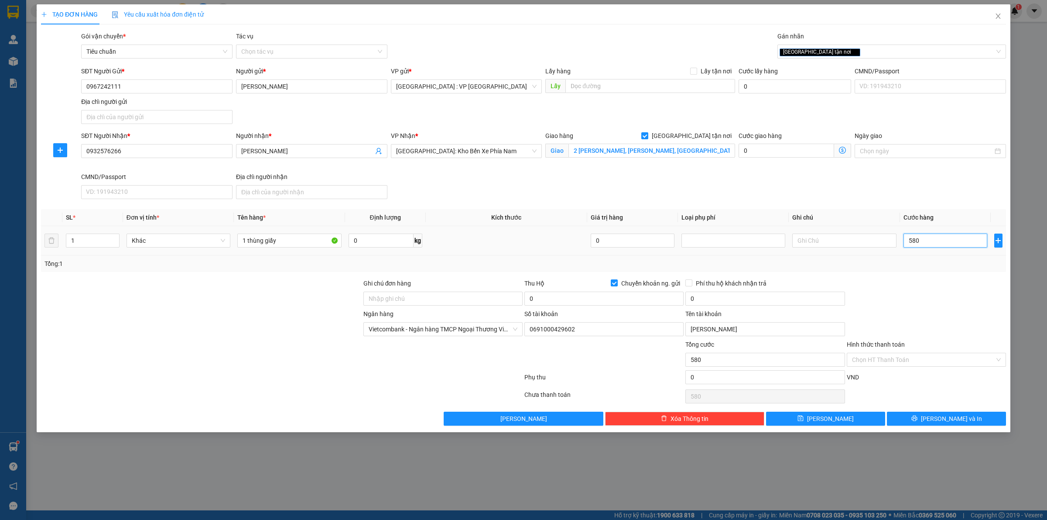
type input "5.800"
type input "58.000"
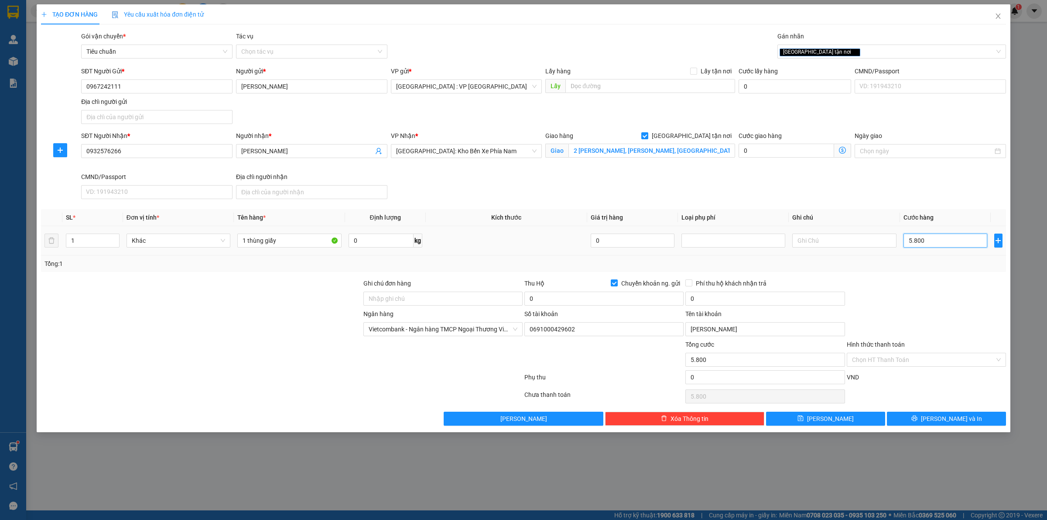
type input "58.000"
type input "580.000"
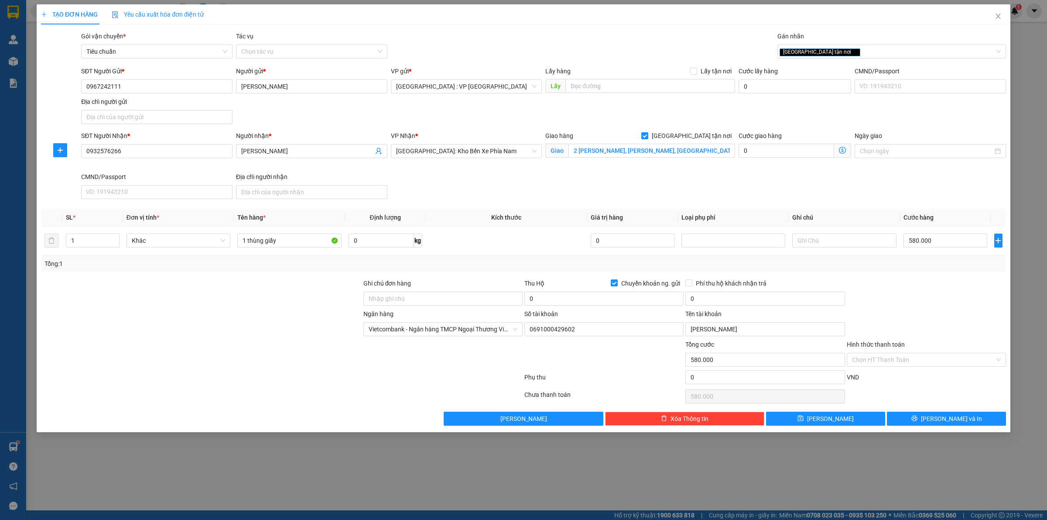
click at [543, 266] on div "Tổng: 1" at bounding box center [523, 264] width 958 height 10
click at [559, 294] on input "0" at bounding box center [603, 298] width 159 height 14
click at [576, 301] on input "0" at bounding box center [603, 298] width 159 height 14
click at [699, 298] on input "0" at bounding box center [764, 298] width 159 height 14
type input "0"
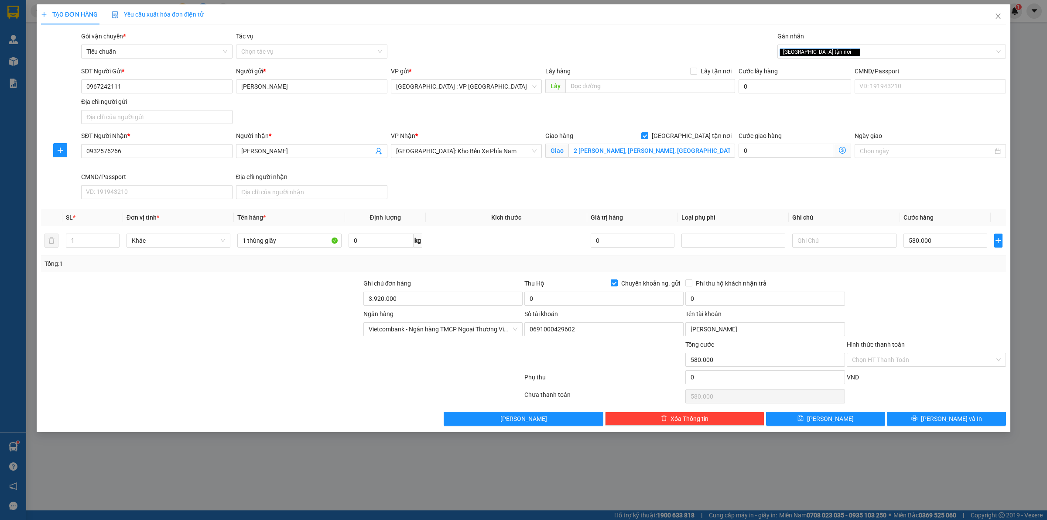
click at [576, 308] on div "0" at bounding box center [603, 299] width 159 height 17
drag, startPoint x: 465, startPoint y: 288, endPoint x: 459, endPoint y: 288, distance: 5.3
click at [459, 288] on div "Ghi chú đơn hàng" at bounding box center [442, 284] width 159 height 13
click at [461, 297] on input "3.920.000" at bounding box center [442, 298] width 159 height 14
type input "3"
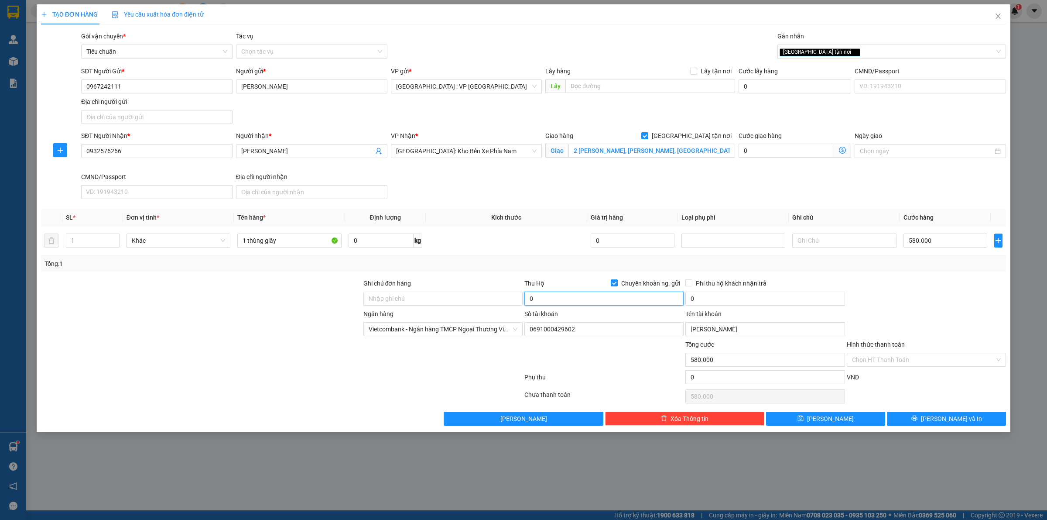
click at [575, 296] on input "0" at bounding box center [603, 298] width 159 height 14
type input "4.500.000"
click at [721, 300] on input "0" at bounding box center [764, 298] width 159 height 14
type input "20.000"
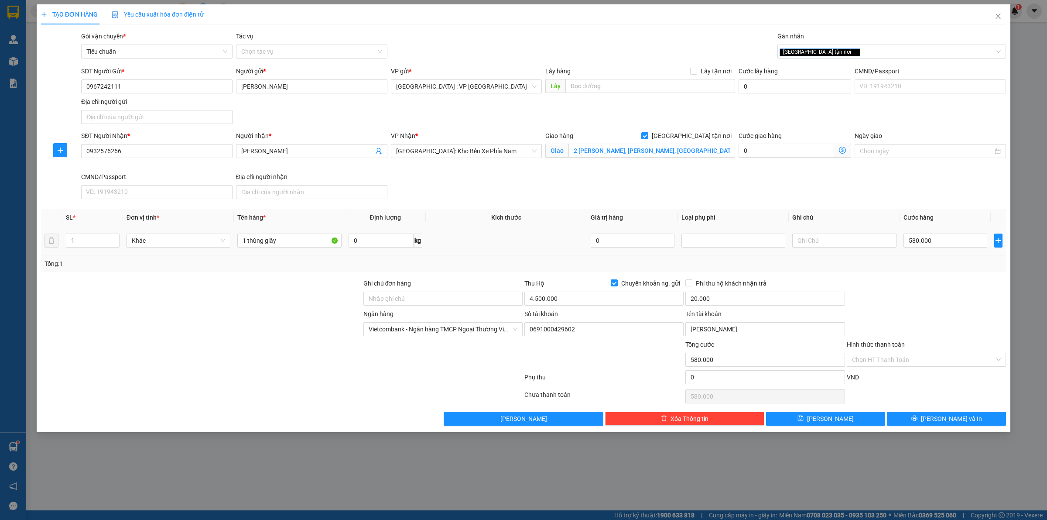
click at [510, 243] on td at bounding box center [506, 240] width 161 height 29
click at [535, 247] on td at bounding box center [506, 240] width 161 height 29
click at [885, 356] on input "Hình thức thanh toán" at bounding box center [923, 359] width 143 height 13
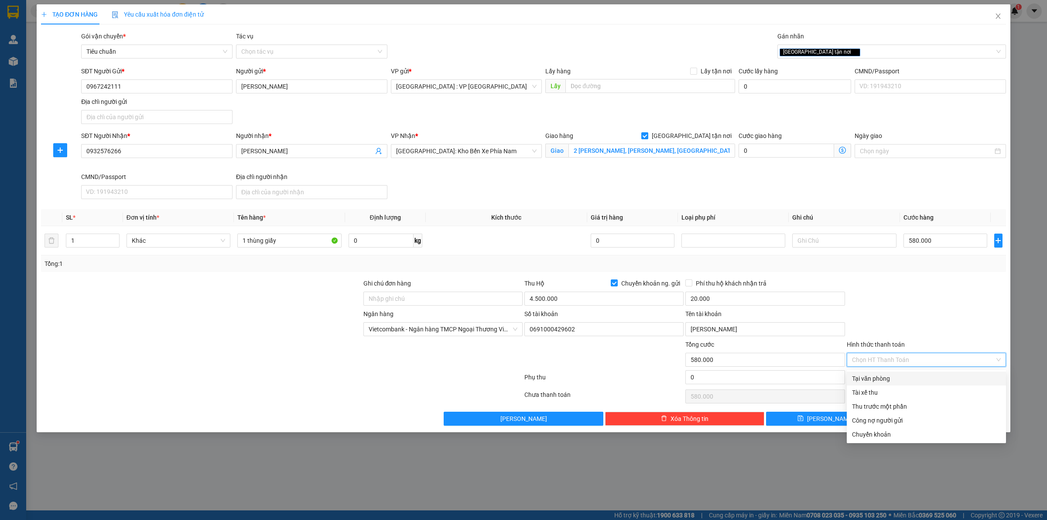
drag, startPoint x: 888, startPoint y: 375, endPoint x: 887, endPoint y: 350, distance: 24.9
click at [888, 376] on div "Tại văn phòng" at bounding box center [926, 378] width 149 height 10
type input "0"
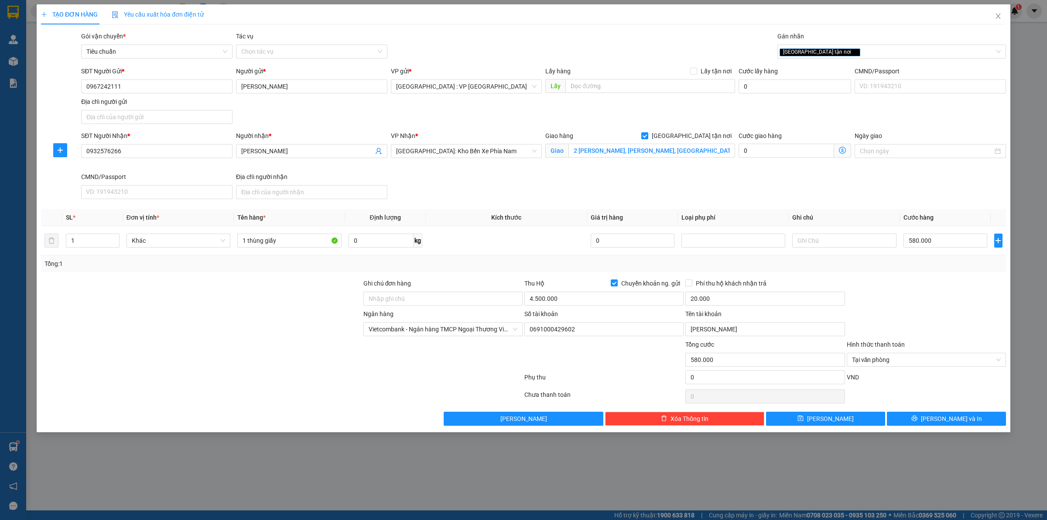
click at [893, 310] on div "Ngân hàng Vietcombank - Ngân hàng TMCP Ngoại Thương Việt Nam Số tài khoản 06…" at bounding box center [523, 324] width 967 height 31
drag, startPoint x: 901, startPoint y: 300, endPoint x: 902, endPoint y: 315, distance: 15.7
click at [902, 300] on div at bounding box center [926, 293] width 161 height 31
click at [924, 420] on button "Lưu và In" at bounding box center [946, 418] width 119 height 14
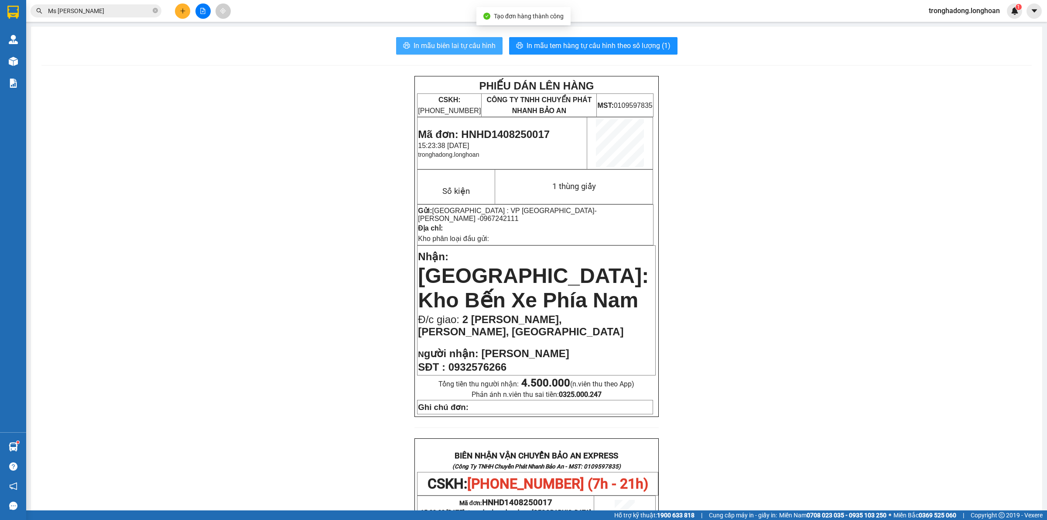
click at [441, 47] on span "In mẫu biên lai tự cấu hình" at bounding box center [455, 45] width 82 height 11
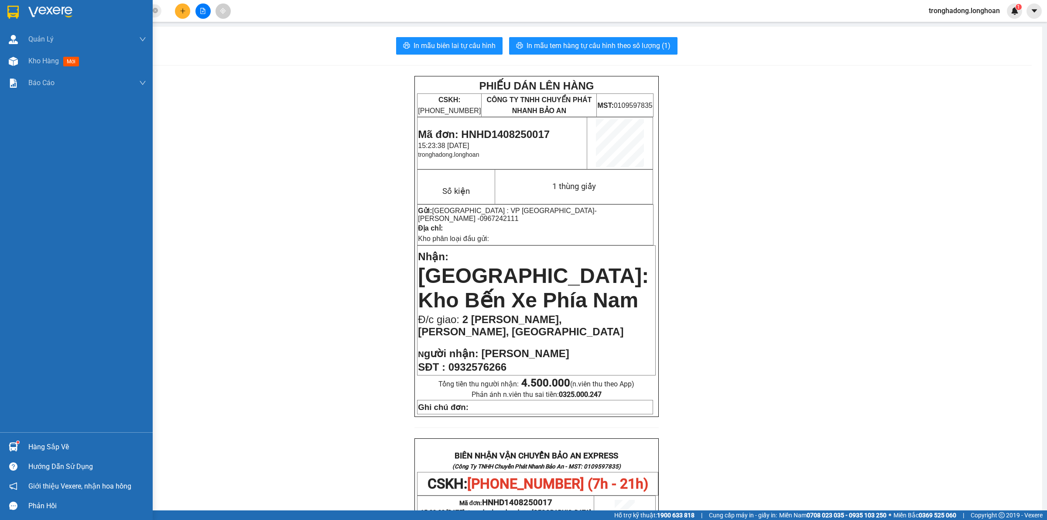
click at [7, 12] on div at bounding box center [13, 11] width 15 height 15
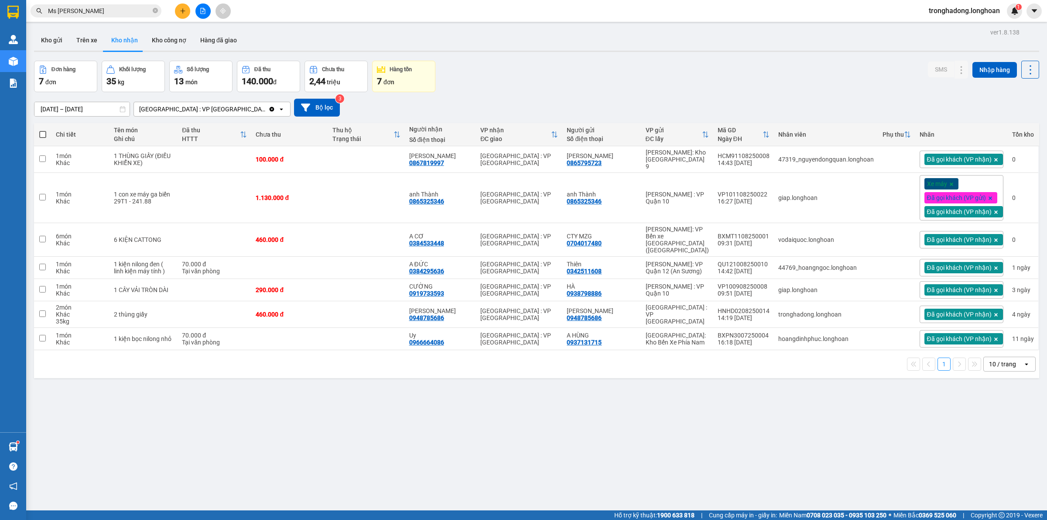
click at [616, 77] on div "Đơn hàng 7 đơn Khối lượng 35 kg Số lượng 13 món Đã thu 140.000 đ Chưa thu 2,44 …" at bounding box center [536, 76] width 1005 height 31
click at [632, 454] on div "ver 1.8.138 Kho gửi Trên xe Kho nhận Kho công nợ Hàng đã giao Đơn hàng 7 đơn Kh…" at bounding box center [537, 286] width 1012 height 520
click at [49, 41] on button "Kho gửi" at bounding box center [51, 40] width 35 height 21
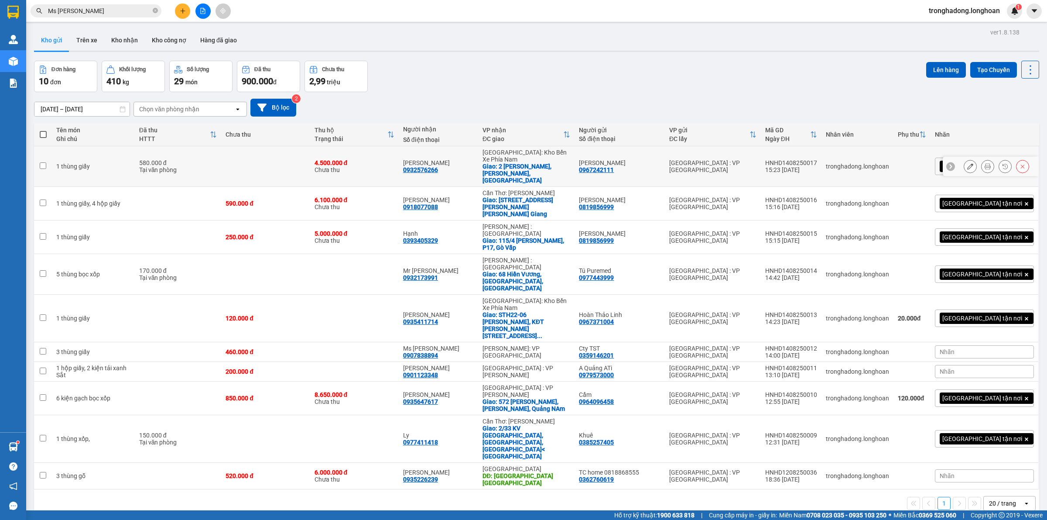
click at [985, 163] on icon at bounding box center [988, 166] width 6 height 6
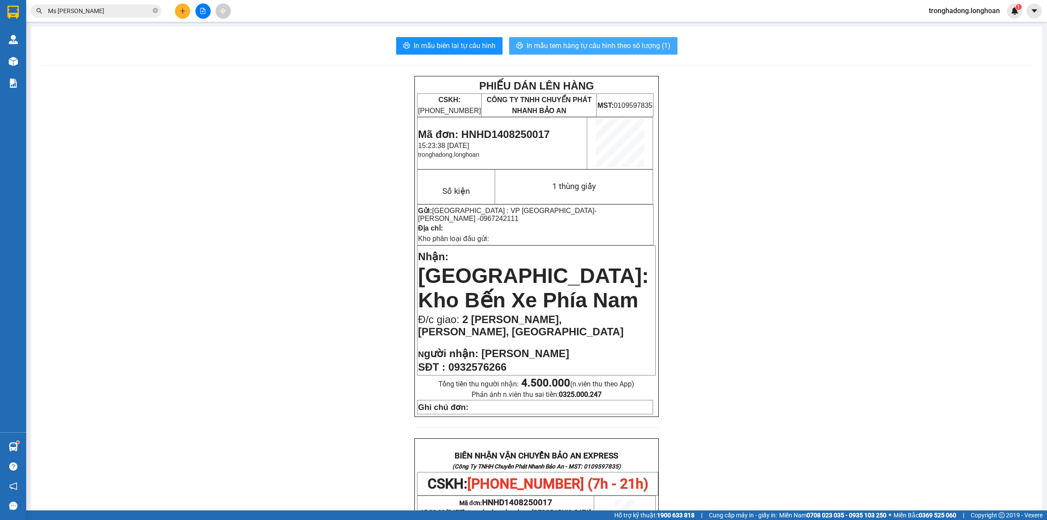
click at [527, 45] on span "In mẫu tem hàng tự cấu hình theo số lượng (1)" at bounding box center [599, 45] width 144 height 11
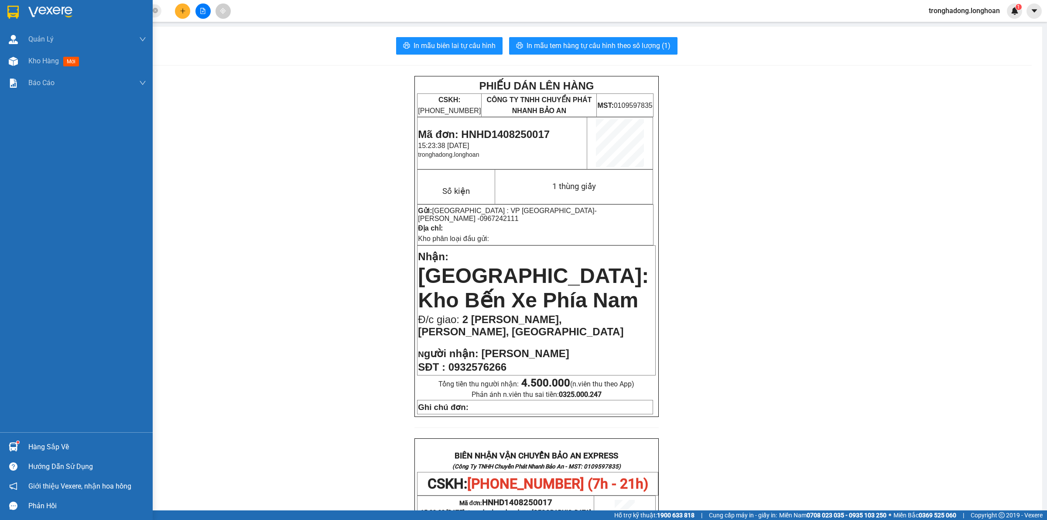
click at [6, 9] on div at bounding box center [13, 11] width 15 height 15
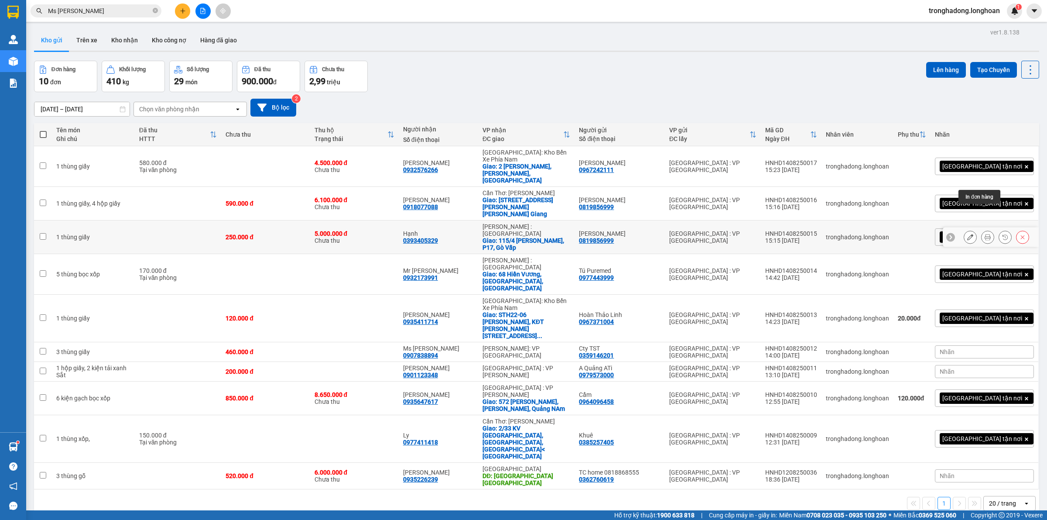
click at [985, 234] on icon at bounding box center [988, 237] width 6 height 6
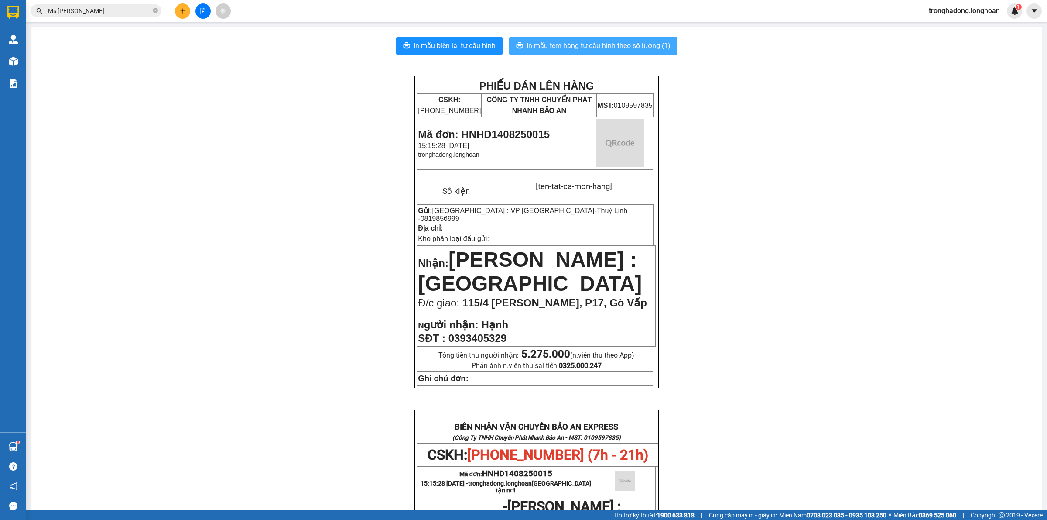
click at [574, 40] on button "In mẫu tem hàng tự cấu hình theo số lượng (1)" at bounding box center [593, 45] width 168 height 17
click at [180, 10] on icon "plus" at bounding box center [183, 11] width 6 height 6
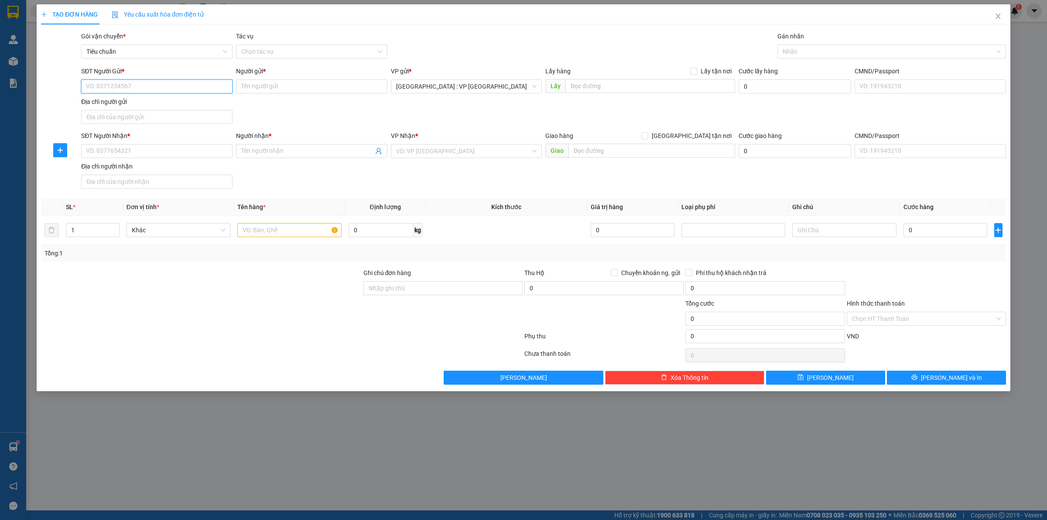
click at [160, 84] on input "SĐT Người Gửi *" at bounding box center [156, 86] width 151 height 14
click at [179, 152] on input "SĐT Người Nhận *" at bounding box center [156, 151] width 151 height 14
paste input "0931586992"
type input "0931586992"
click at [355, 229] on input "0" at bounding box center [381, 230] width 65 height 14
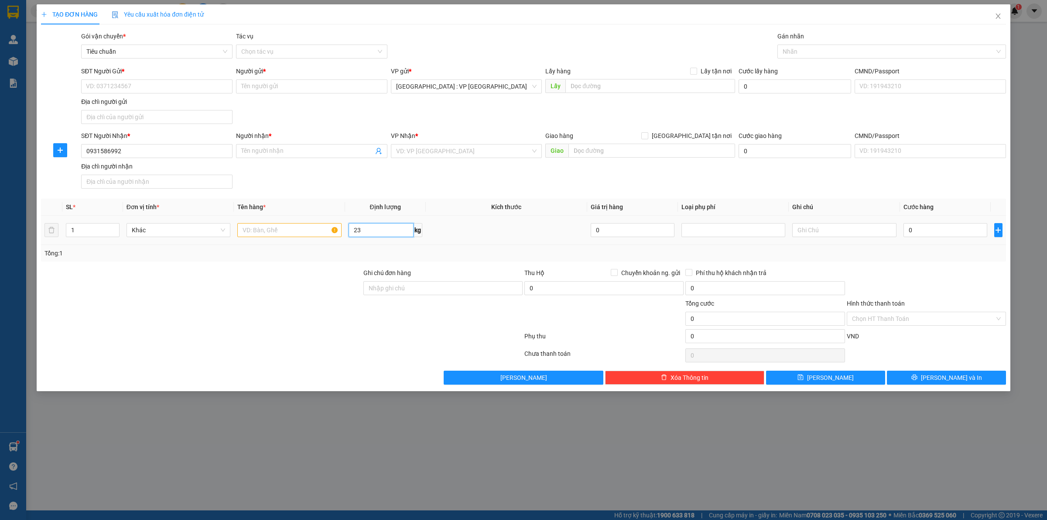
type input "23"
click at [304, 232] on input "text" at bounding box center [289, 230] width 104 height 14
type input "3 thùng giấy"
click at [102, 227] on input "1" at bounding box center [92, 229] width 53 height 13
type input "3"
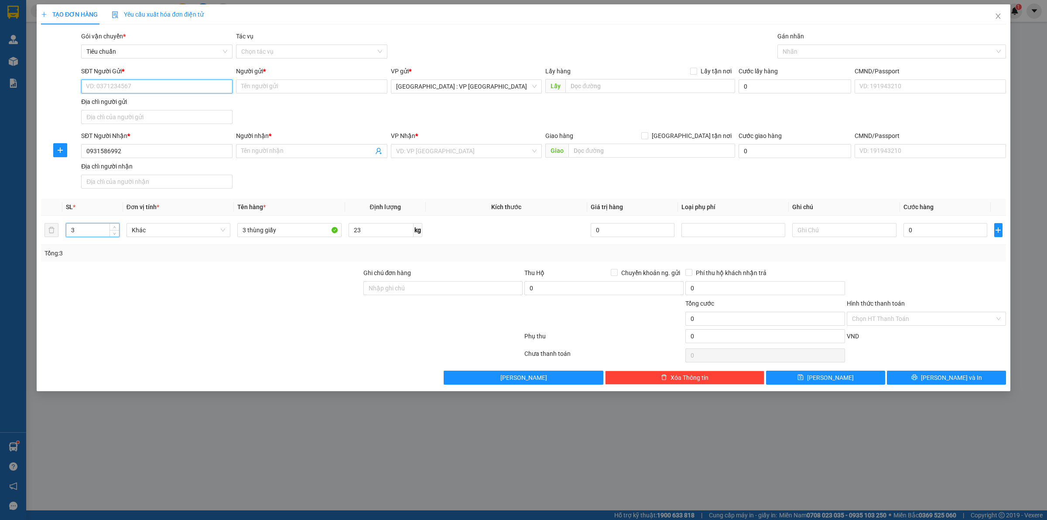
click at [137, 88] on input "SĐT Người Gửi *" at bounding box center [156, 86] width 151 height 14
paste input "0931586992"
type input "0931586992"
click at [144, 86] on input "0931586992" at bounding box center [156, 86] width 151 height 14
click at [138, 106] on div "0931586992 - Ánh Nguyệt" at bounding box center [156, 104] width 141 height 10
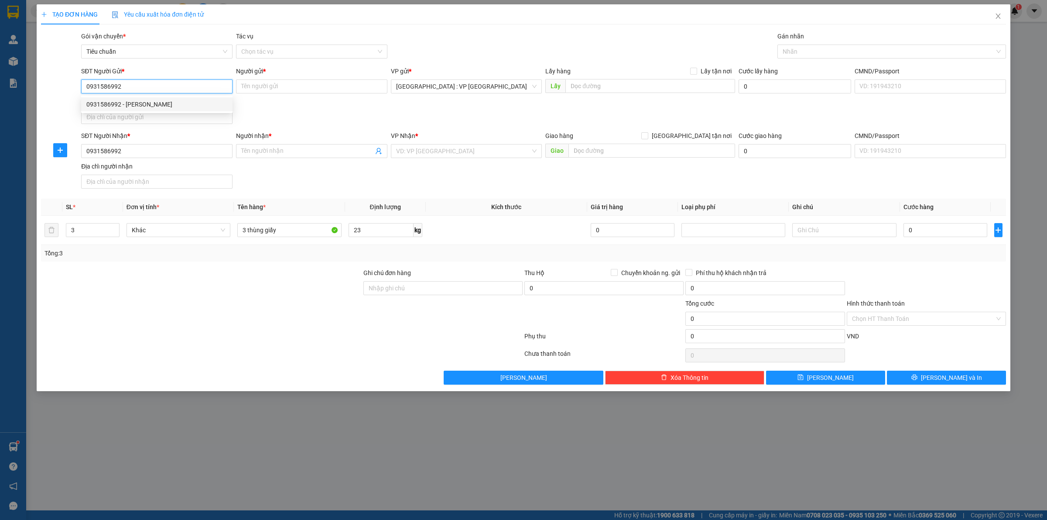
type input "Ánh Nguyệt"
checkbox input "true"
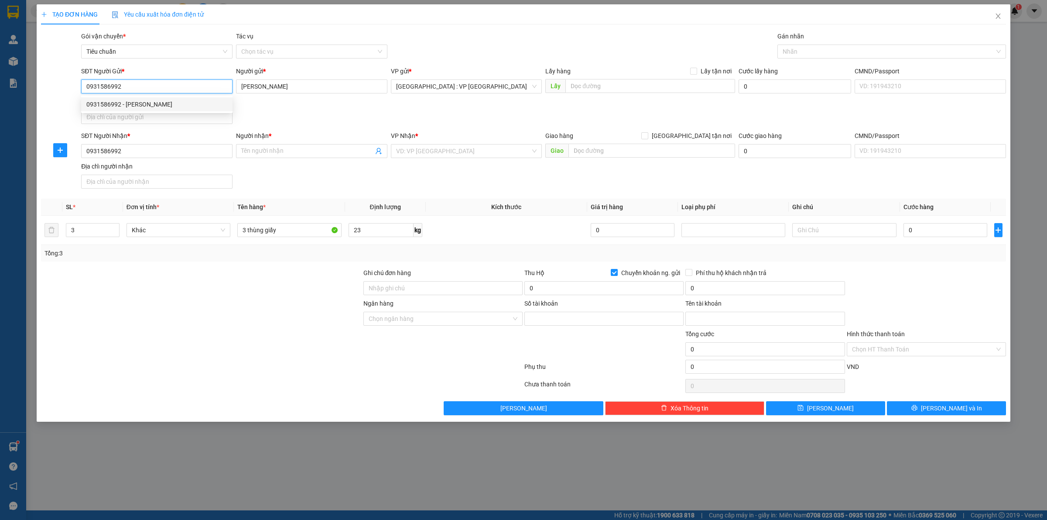
type input "0858021998"
type input "Nguyễn Thị Thu Thủy"
type input "0931586992"
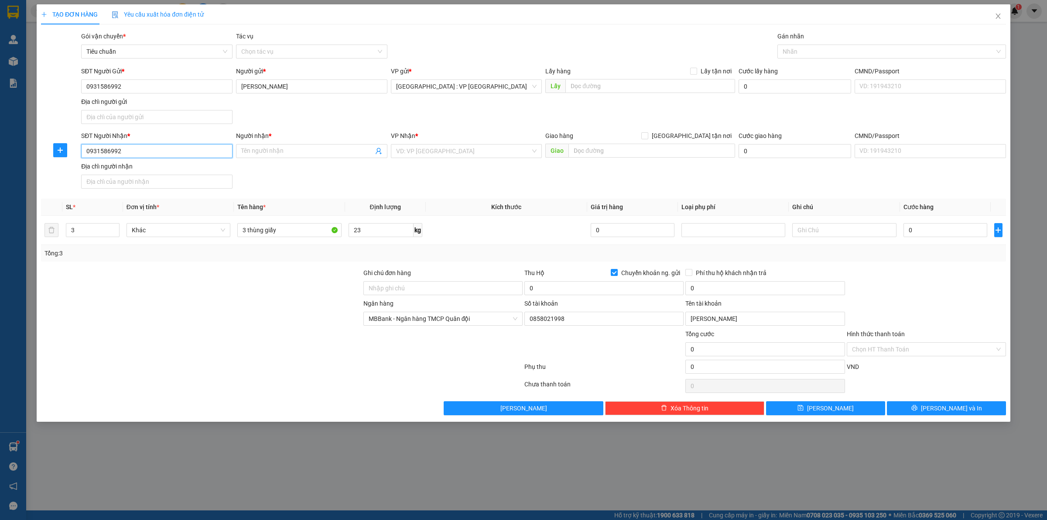
click at [146, 145] on input "0931586992" at bounding box center [156, 151] width 151 height 14
drag, startPoint x: 145, startPoint y: 148, endPoint x: 55, endPoint y: 155, distance: 90.1
click at [55, 155] on div "SĐT Người Nhận * 0931586992 0931586992 Người nhận * Tên người nhận VP Nhận * VD…" at bounding box center [523, 161] width 967 height 61
paste input "0867107460"
type input "0867107460"
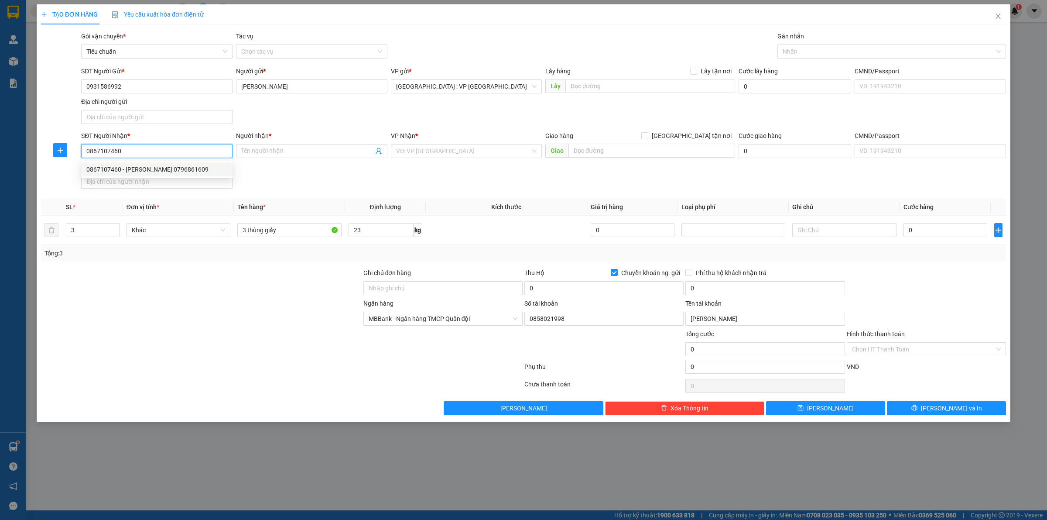
click at [133, 171] on div "0867107460 - Kim Hoa 0796861609" at bounding box center [156, 169] width 141 height 10
type input "[PERSON_NAME] 0796861609"
checkbox input "true"
type input "167/48/1 Đào sư [PERSON_NAME] kiểng Nhà Bè"
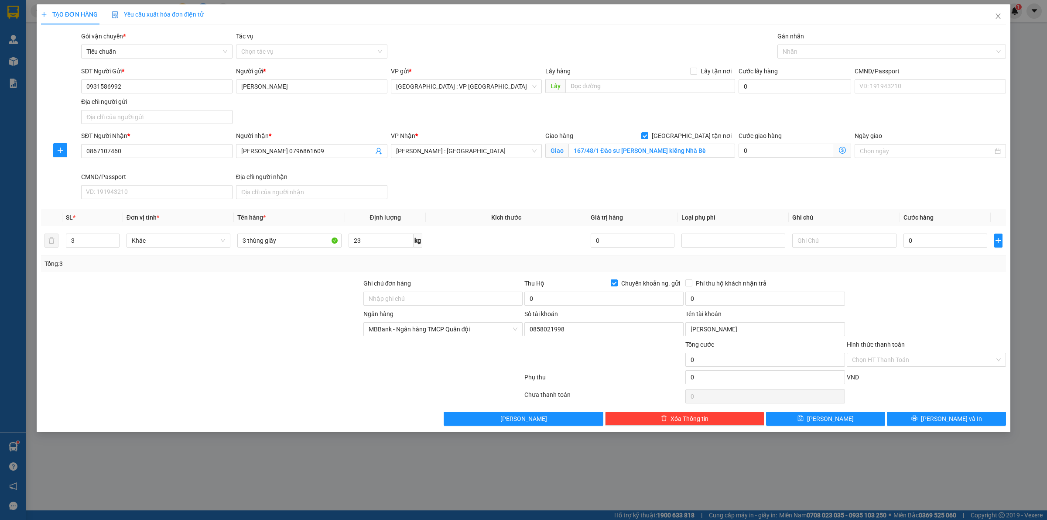
click at [392, 175] on div "SĐT Người Nhận * 0867107460 0867107460 Người nhận * Kim Hoa 0796861609 VP Nhận …" at bounding box center [543, 167] width 928 height 72
click at [865, 46] on div at bounding box center [888, 51] width 216 height 10
drag, startPoint x: 271, startPoint y: 89, endPoint x: 215, endPoint y: 99, distance: 57.2
click at [215, 99] on div "SĐT Người Gửi * 0931586992 Người gửi * Ánh Nguyệt VP gửi * Hà Nội : VP Hà Đông …" at bounding box center [543, 96] width 928 height 61
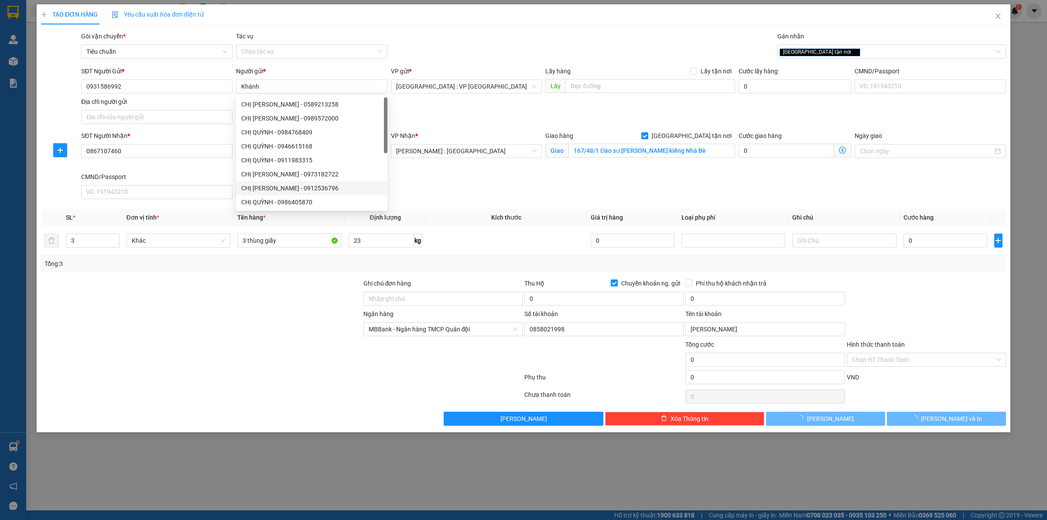
click at [271, 311] on div at bounding box center [201, 324] width 322 height 31
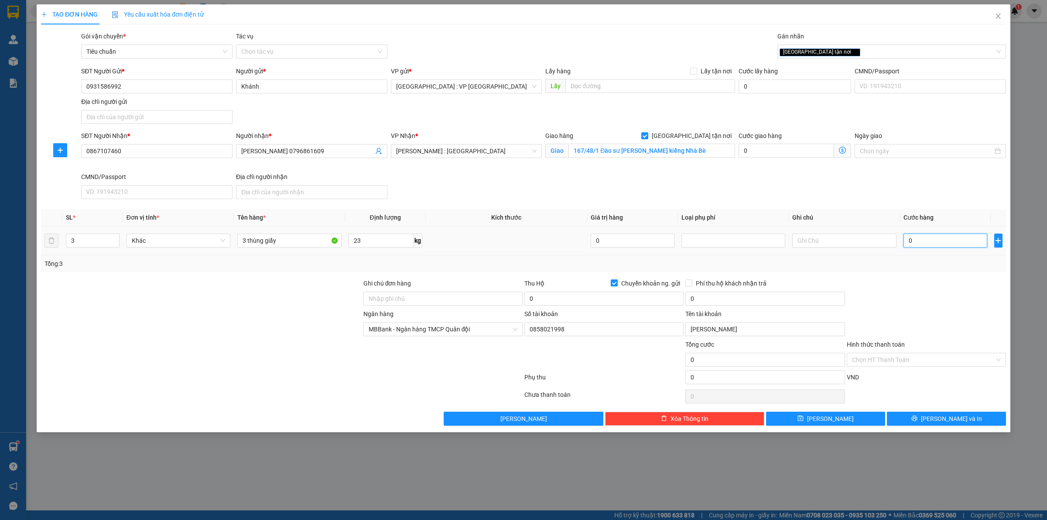
click at [930, 236] on input "0" at bounding box center [946, 240] width 84 height 14
click at [598, 297] on input "0" at bounding box center [603, 298] width 159 height 14
click at [721, 299] on input "0" at bounding box center [764, 298] width 159 height 14
click at [690, 282] on input "Phí thu hộ khách nhận trả" at bounding box center [688, 282] width 6 height 6
drag, startPoint x: 526, startPoint y: 263, endPoint x: 509, endPoint y: 260, distance: 17.7
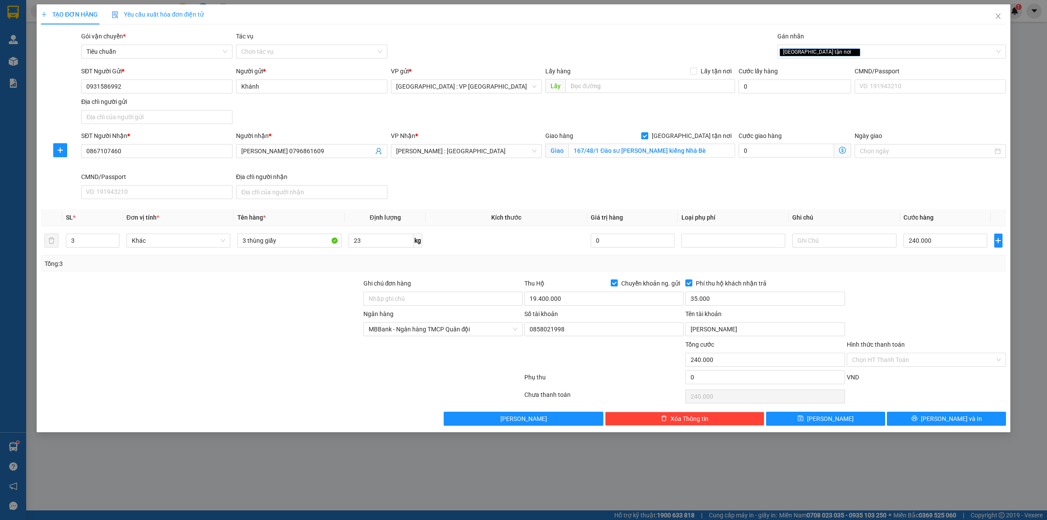
click at [522, 263] on div "Tổng: 3" at bounding box center [523, 264] width 958 height 10
click at [491, 264] on div "Tổng: 3" at bounding box center [523, 264] width 958 height 10
click at [955, 417] on span "Lưu và In" at bounding box center [951, 419] width 61 height 10
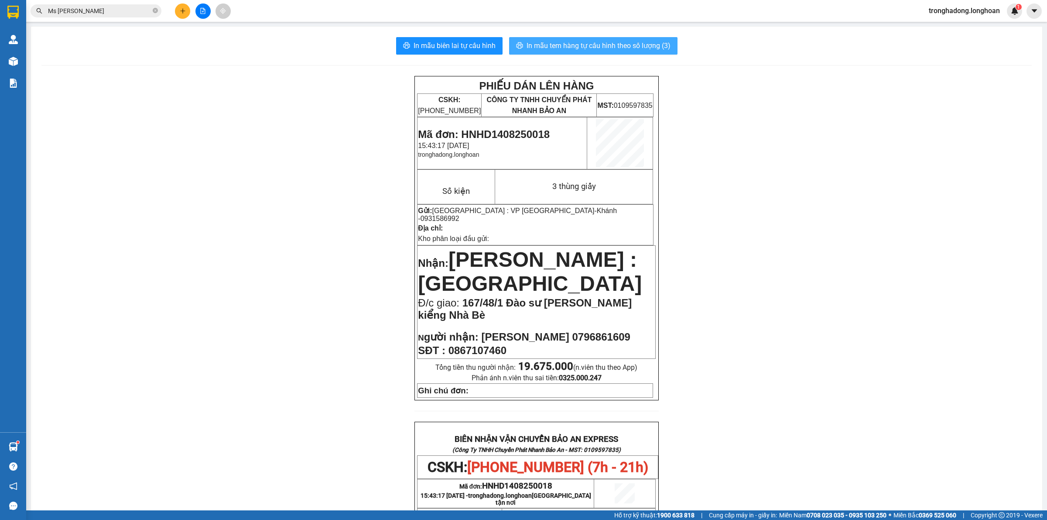
click at [555, 38] on button "In mẫu tem hàng tự cấu hình theo số lượng (3)" at bounding box center [593, 45] width 168 height 17
drag, startPoint x: 335, startPoint y: 86, endPoint x: 300, endPoint y: 65, distance: 40.3
click at [312, 75] on div "In mẫu biên lai tự cấu hình In mẫu tem hàng tự cấu hình theo số lượng (3) PHIẾU…" at bounding box center [536, 457] width 1011 height 861
click at [182, 8] on icon "plus" at bounding box center [183, 11] width 6 height 6
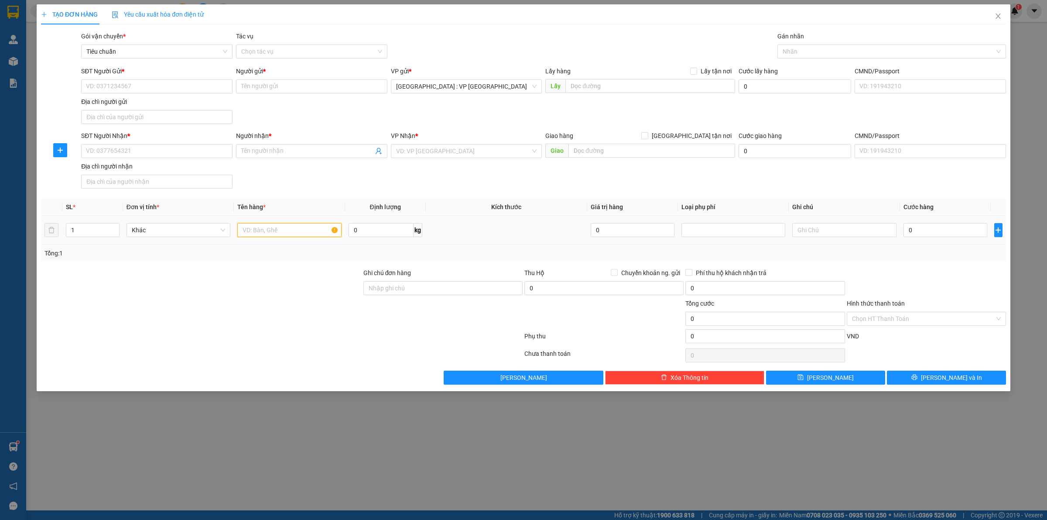
click at [287, 228] on input "text" at bounding box center [289, 230] width 104 height 14
click at [88, 233] on input "1" at bounding box center [92, 229] width 53 height 13
click at [361, 237] on input "0" at bounding box center [381, 230] width 65 height 14
click at [132, 83] on input "SĐT Người Gửi *" at bounding box center [156, 86] width 151 height 14
click at [110, 154] on input "SĐT Người Nhận *" at bounding box center [156, 151] width 151 height 14
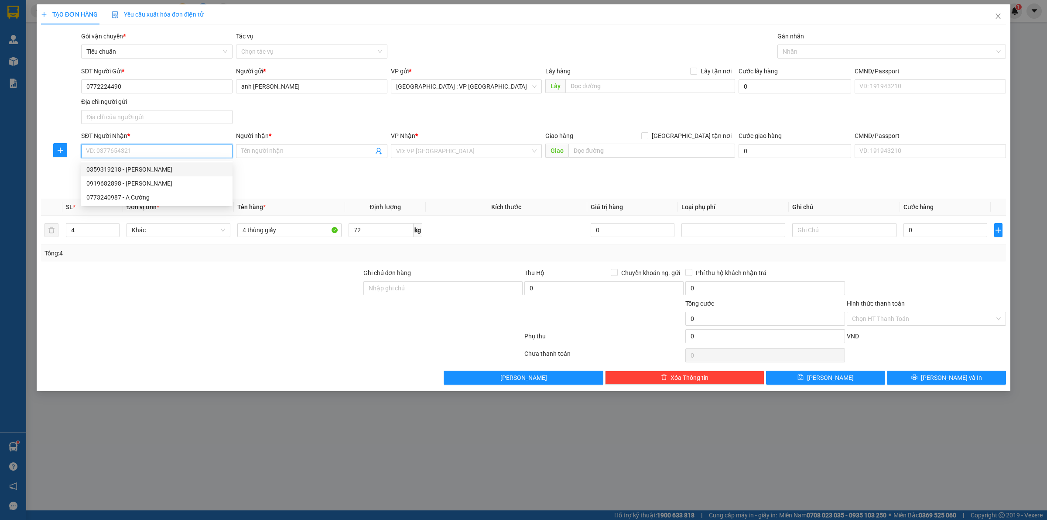
click at [140, 171] on div "0359319218 - Thu Phương" at bounding box center [156, 169] width 141 height 10
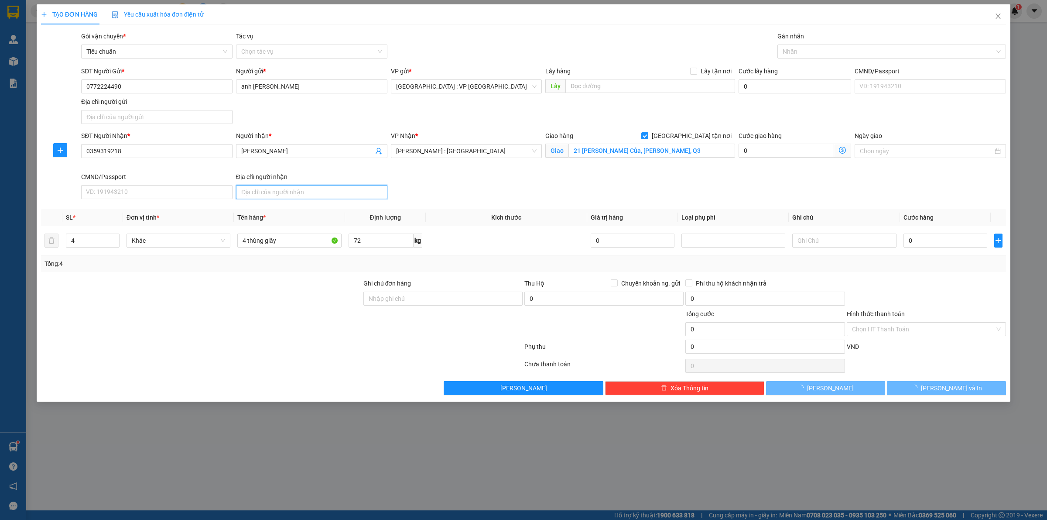
click at [365, 188] on input "Địa chỉ người nhận" at bounding box center [311, 192] width 151 height 14
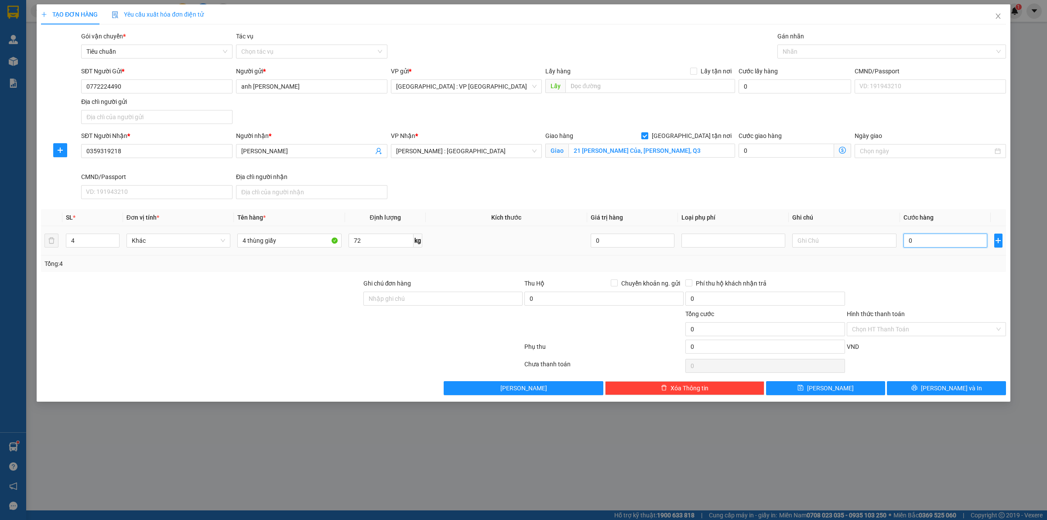
click at [928, 243] on input "0" at bounding box center [946, 240] width 84 height 14
click at [816, 47] on div at bounding box center [888, 51] width 216 height 10
drag, startPoint x: 527, startPoint y: 193, endPoint x: 516, endPoint y: 200, distance: 13.3
click at [528, 193] on div "SĐT Người Nhận * 0359319218 Người nhận * Thu Phương VP Nhận * Hồ Chí Minh : Kho…" at bounding box center [543, 167] width 928 height 72
click at [513, 200] on div "SĐT Người Nhận * 0359319218 Người nhận * Thu Phương VP Nhận * Hồ Chí Minh : Kho…" at bounding box center [543, 167] width 928 height 72
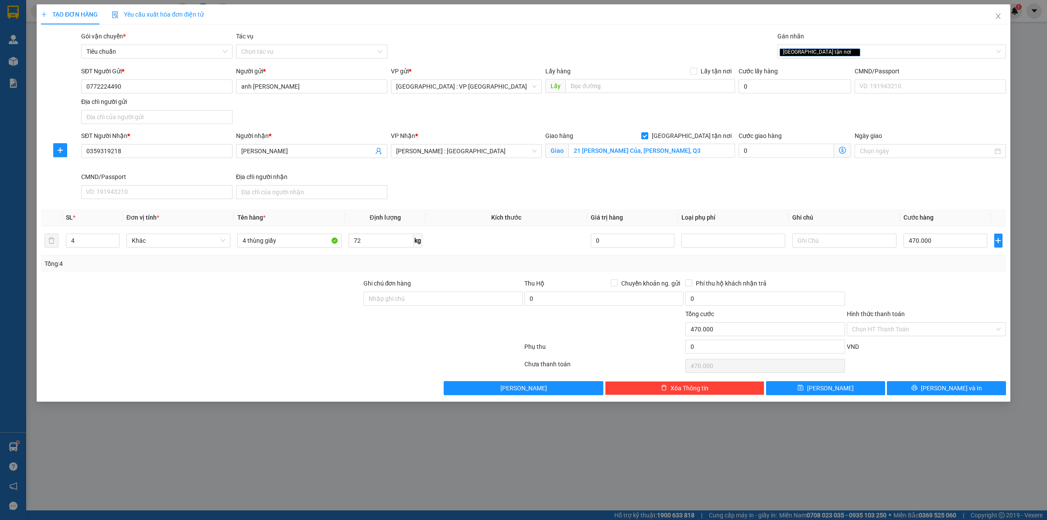
click at [913, 285] on div at bounding box center [926, 293] width 161 height 31
click at [909, 295] on div at bounding box center [926, 293] width 161 height 31
drag, startPoint x: 928, startPoint y: 254, endPoint x: 937, endPoint y: 247, distance: 11.9
click at [928, 253] on td "470.000" at bounding box center [945, 240] width 91 height 29
click at [935, 243] on input "470.000" at bounding box center [946, 240] width 84 height 14
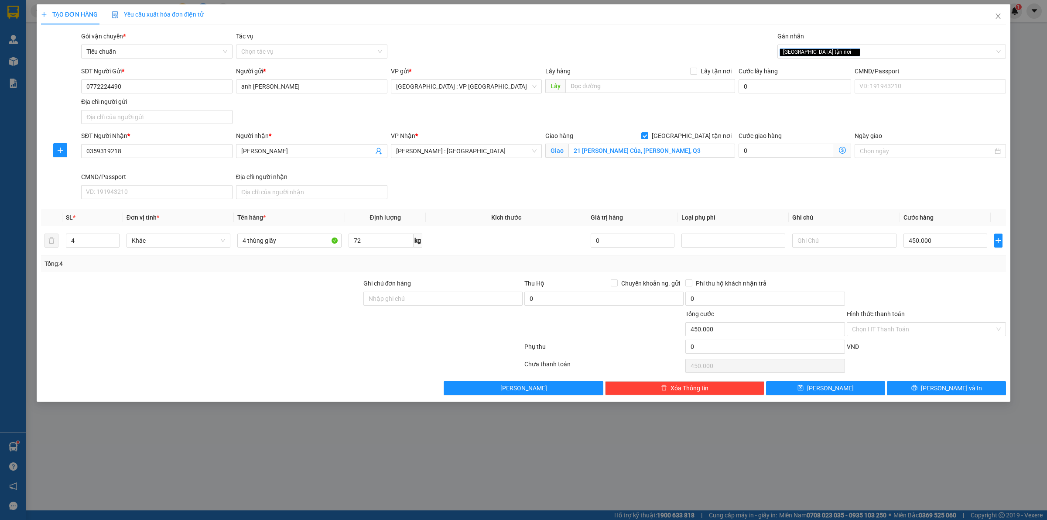
click at [929, 295] on div at bounding box center [926, 293] width 161 height 31
click at [895, 328] on input "Hình thức thanh toán" at bounding box center [923, 328] width 143 height 13
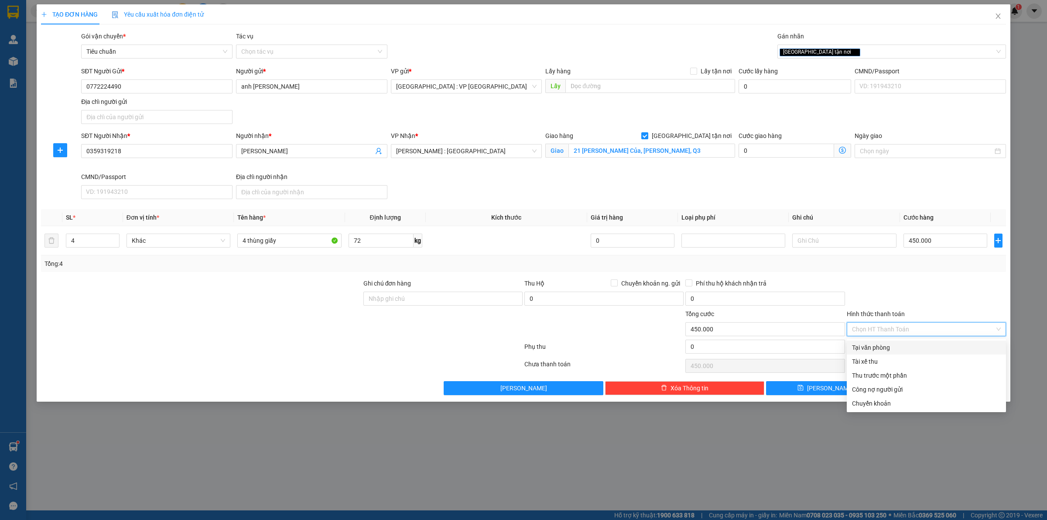
drag, startPoint x: 895, startPoint y: 346, endPoint x: 897, endPoint y: 264, distance: 81.6
click at [894, 346] on div "Tại văn phòng" at bounding box center [926, 347] width 149 height 10
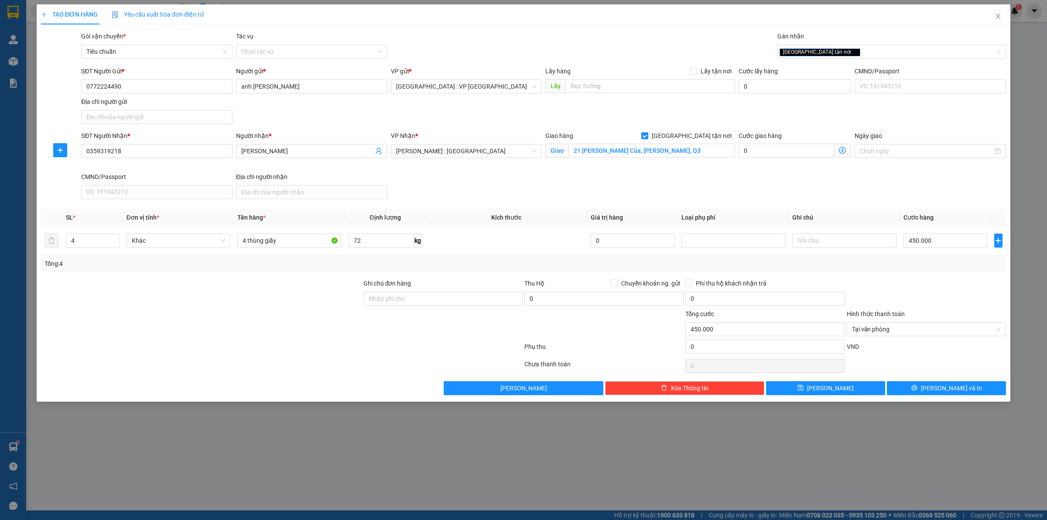
click at [897, 264] on div "Tổng: 4" at bounding box center [523, 264] width 958 height 10
click at [449, 186] on div "SĐT Người Nhận * 0359319218 Người nhận * Thu Phương VP Nhận * Hồ Chí Minh : Kho…" at bounding box center [543, 167] width 928 height 72
drag, startPoint x: 111, startPoint y: 152, endPoint x: 108, endPoint y: 88, distance: 64.2
click at [25, 151] on div "TẠO ĐƠN HÀNG Yêu cầu xuất hóa đơn điện tử Transit Pickup Surcharge Ids Transit …" at bounding box center [523, 260] width 1047 height 520
click at [553, 192] on div "SĐT Người Nhận * 0359319218 0359319218 Người nhận * Thu Phương VP Nhận * Hồ Chí…" at bounding box center [543, 167] width 928 height 72
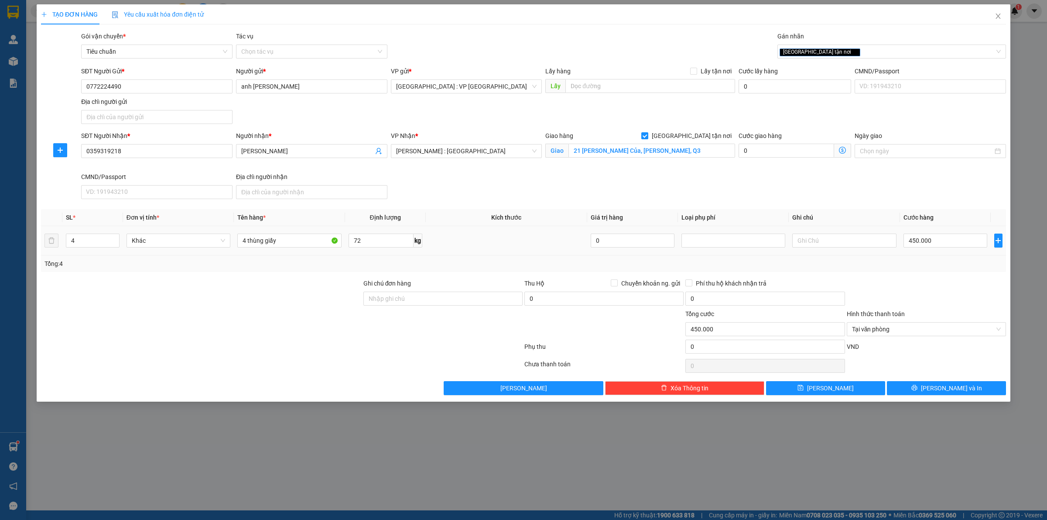
click at [507, 229] on td at bounding box center [506, 240] width 161 height 29
click at [901, 278] on div at bounding box center [926, 293] width 161 height 31
click at [641, 199] on div "SĐT Người Nhận * 0359319218 Người nhận * Thu Phương VP Nhận * Hồ Chí Minh : Kho…" at bounding box center [543, 167] width 928 height 72
click at [505, 167] on div "VP Nhận * Hồ Chí Minh : Kho Quận 12" at bounding box center [466, 151] width 155 height 41
click at [858, 275] on div "Transit Pickup Surcharge Ids Transit Deliver Surcharge Ids Transit Deliver Surc…" at bounding box center [523, 212] width 965 height 363
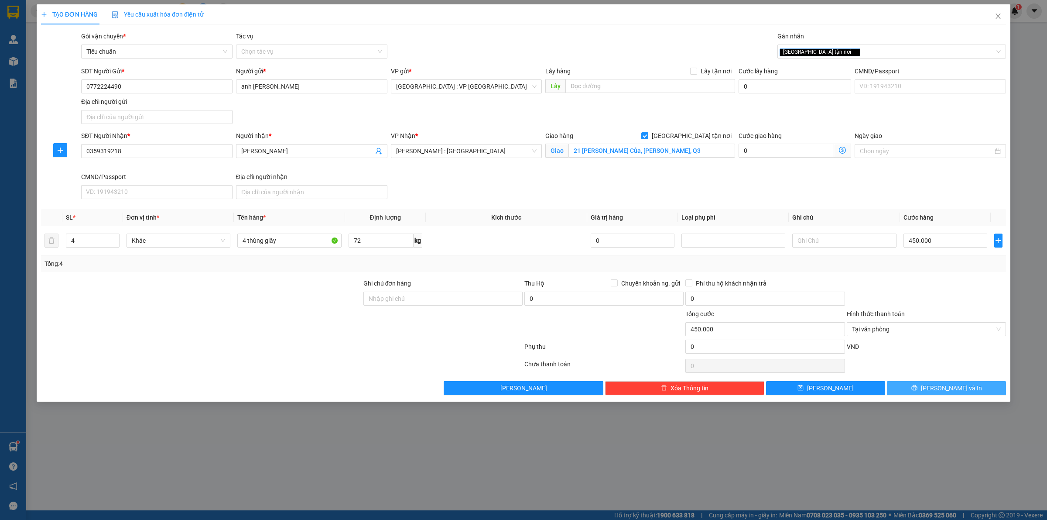
click at [927, 386] on button "Lưu và In" at bounding box center [946, 388] width 119 height 14
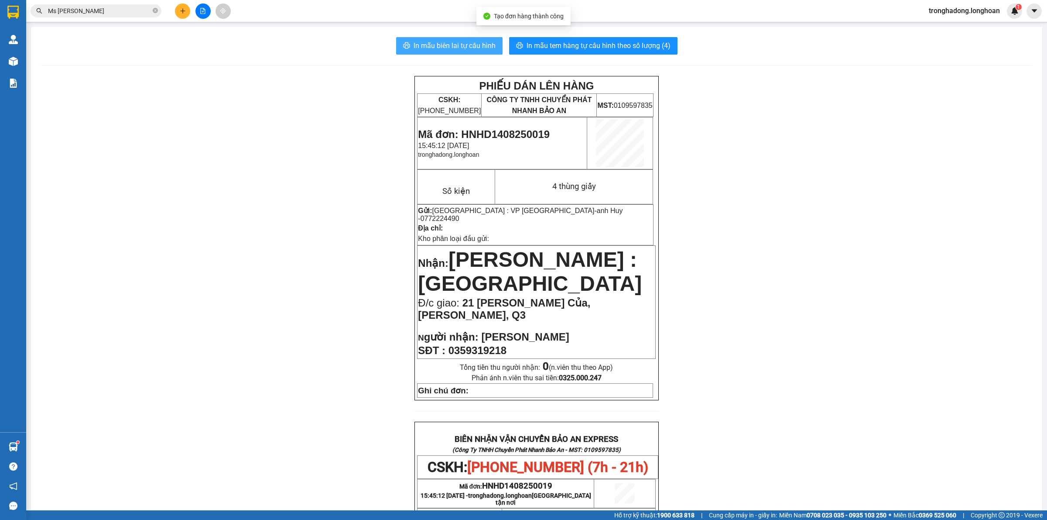
click at [448, 49] on span "In mẫu biên lai tự cấu hình" at bounding box center [455, 45] width 82 height 11
click at [543, 147] on p "15:45:12 - 14/08/2025" at bounding box center [502, 146] width 168 height 8
drag, startPoint x: 556, startPoint y: 132, endPoint x: 461, endPoint y: 131, distance: 95.1
click at [461, 131] on p "Mã đơn: HNHD1408250019" at bounding box center [502, 134] width 168 height 12
click at [383, 91] on div "PHIẾU DÁN LÊN HÀNG CSKH: 1900.06.88.33 CÔNG TY TNHH CHUYỂN PHÁT NHANH BẢO AN MS…" at bounding box center [536, 472] width 990 height 792
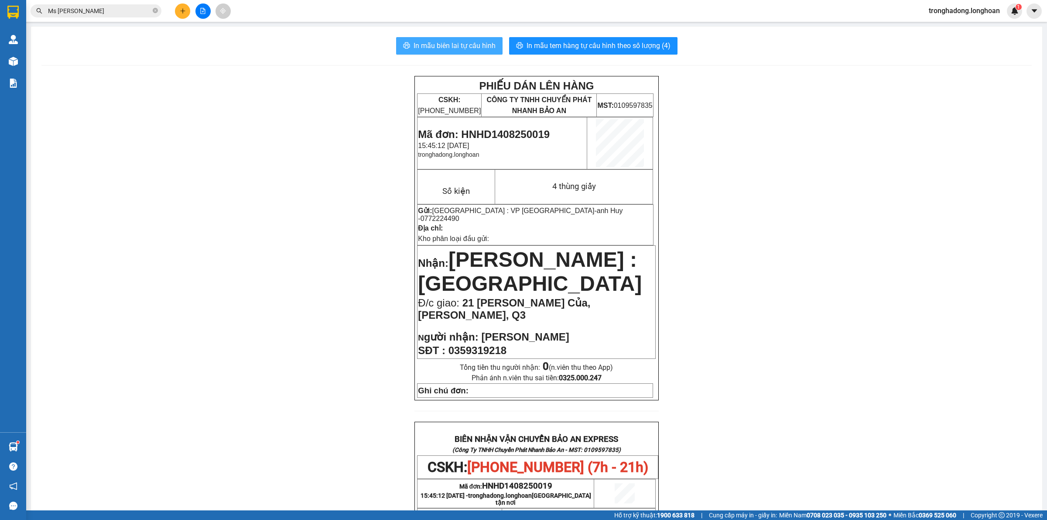
click at [454, 53] on button "In mẫu biên lai tự cấu hình" at bounding box center [449, 45] width 106 height 17
click at [609, 43] on span "In mẫu tem hàng tự cấu hình theo số lượng (4)" at bounding box center [599, 45] width 144 height 11
click at [182, 8] on icon "plus" at bounding box center [183, 11] width 6 height 6
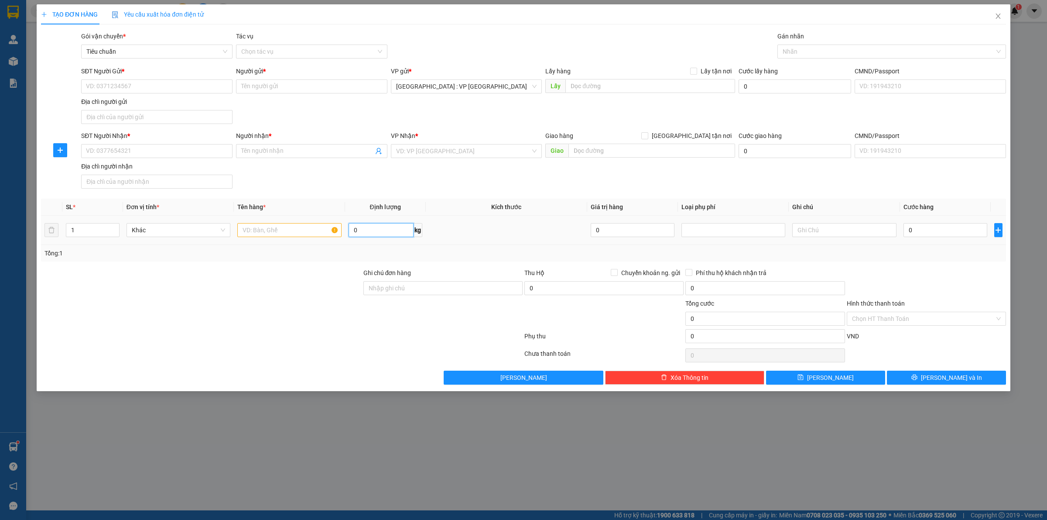
click at [373, 227] on input "0" at bounding box center [381, 230] width 65 height 14
click at [315, 225] on input "text" at bounding box center [289, 230] width 104 height 14
click at [104, 227] on input "1" at bounding box center [92, 229] width 53 height 13
click at [193, 89] on input "SĐT Người Gửi *" at bounding box center [156, 86] width 151 height 14
click at [168, 156] on input "SĐT Người Nhận *" at bounding box center [156, 151] width 151 height 14
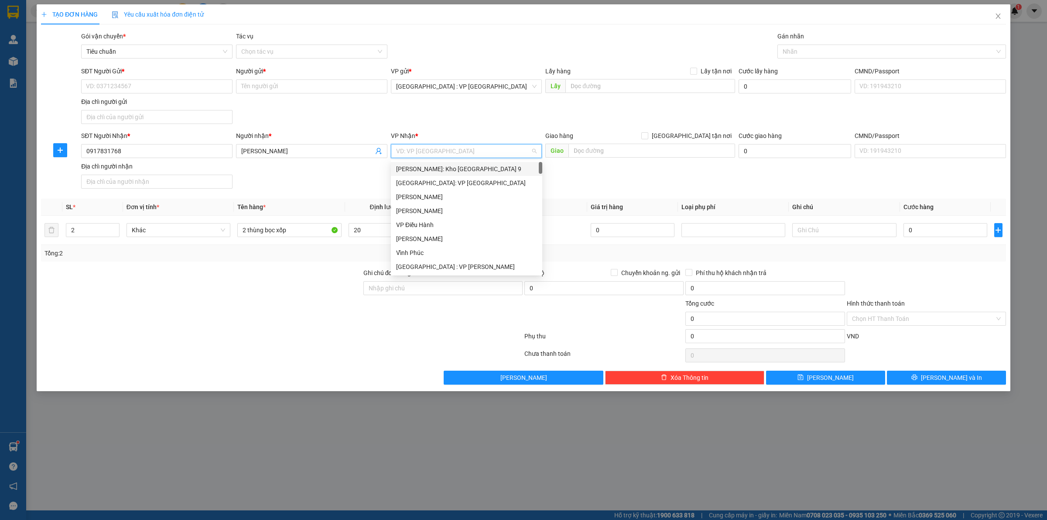
click at [428, 153] on input "search" at bounding box center [463, 150] width 135 height 13
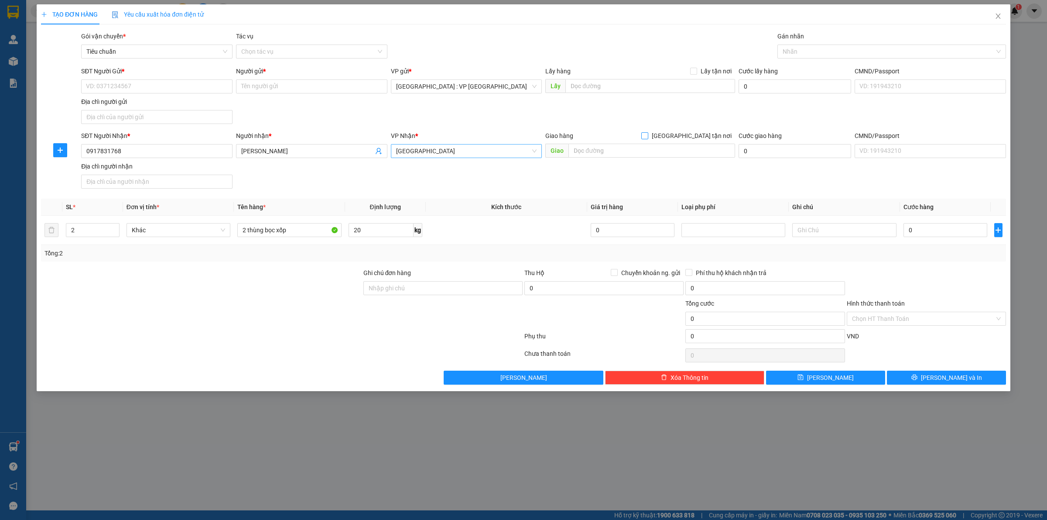
click at [641, 132] on input "[GEOGRAPHIC_DATA] tận nơi" at bounding box center [644, 135] width 6 height 6
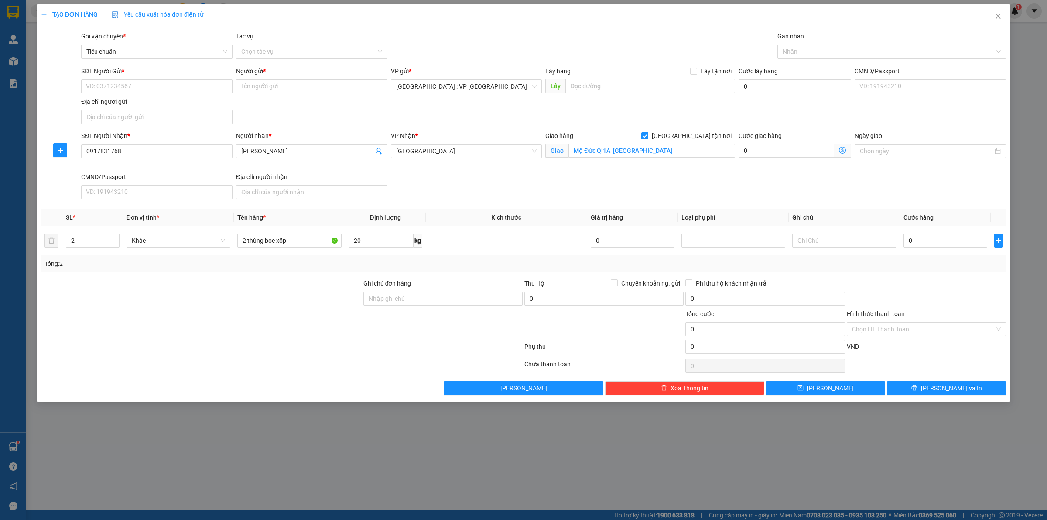
click at [647, 135] on input "[GEOGRAPHIC_DATA] tận nơi" at bounding box center [644, 135] width 6 height 6
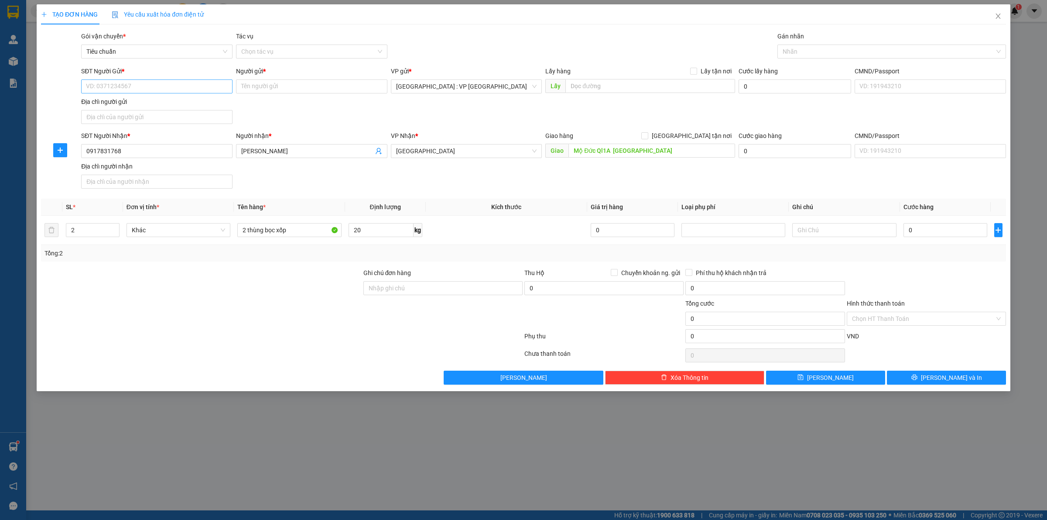
drag, startPoint x: 169, startPoint y: 97, endPoint x: 171, endPoint y: 90, distance: 7.3
click at [169, 97] on div "Địa chỉ người gửi" at bounding box center [156, 102] width 151 height 10
click at [169, 110] on input "Địa chỉ người gửi" at bounding box center [156, 117] width 151 height 14
click at [174, 86] on input "SĐT Người Gửi *" at bounding box center [156, 86] width 151 height 14
click at [437, 198] on div "Transit Pickup Surcharge Ids Transit Deliver Surcharge Ids Transit Deliver Surc…" at bounding box center [523, 207] width 965 height 353
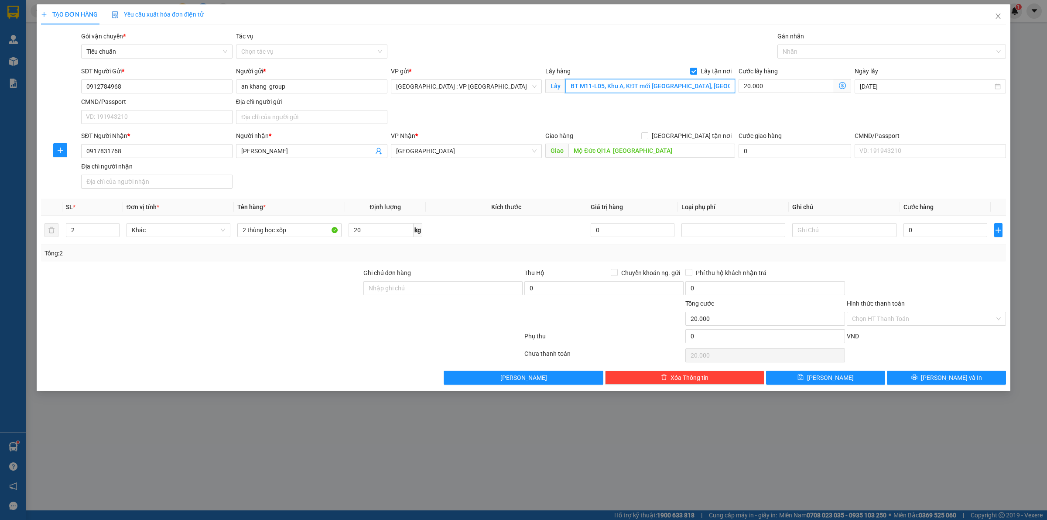
click at [651, 90] on input "BT M11-L05, Khu A, KĐT mới Dương Nội, Phường La Khê, Quận Hà Đông, Thành phố Hà…" at bounding box center [650, 86] width 170 height 14
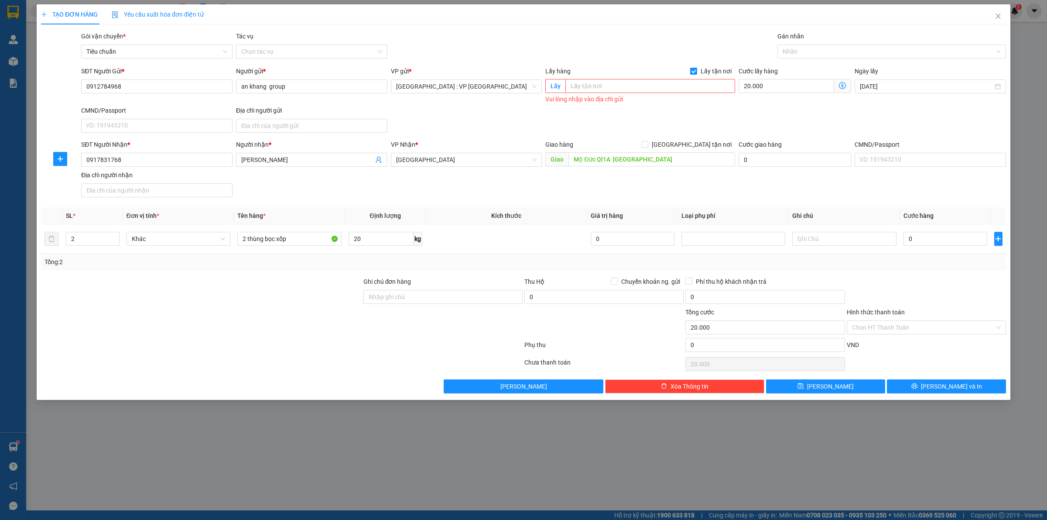
drag, startPoint x: 697, startPoint y: 68, endPoint x: 720, endPoint y: 81, distance: 26.8
click at [696, 68] on input "Lấy tận nơi" at bounding box center [693, 71] width 6 height 6
click at [761, 89] on input "20.000" at bounding box center [795, 86] width 113 height 14
click at [936, 242] on input "0" at bounding box center [946, 239] width 84 height 14
click at [929, 272] on div "Transit Pickup Surcharge Ids Transit Deliver Surcharge Ids Transit Deliver Surc…" at bounding box center [523, 212] width 965 height 362
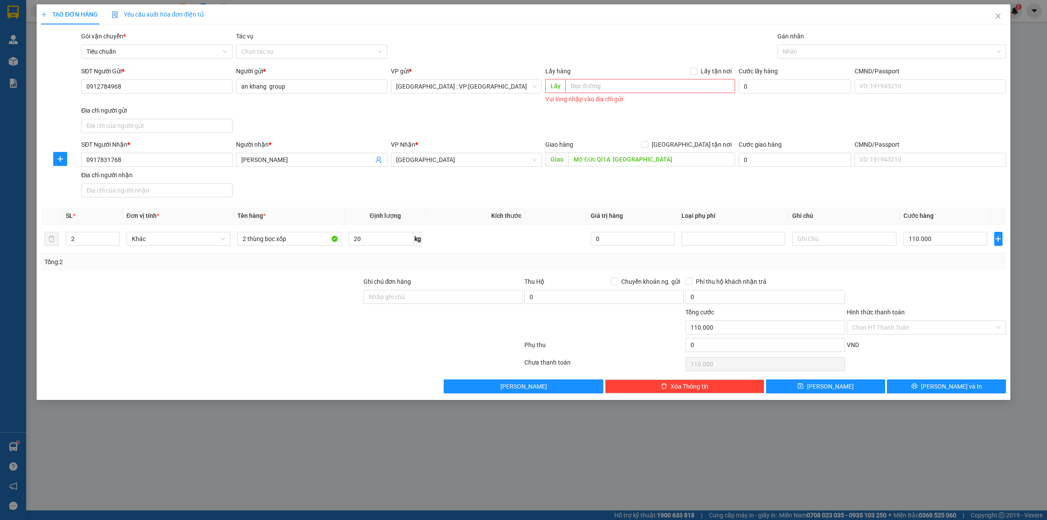
click at [937, 400] on div "TẠO ĐƠN HÀNG Yêu cầu xuất hóa đơn điện tử Transit Pickup Surcharge Ids Transit …" at bounding box center [524, 201] width 974 height 395
click at [937, 390] on button "Lưu và In" at bounding box center [946, 386] width 119 height 14
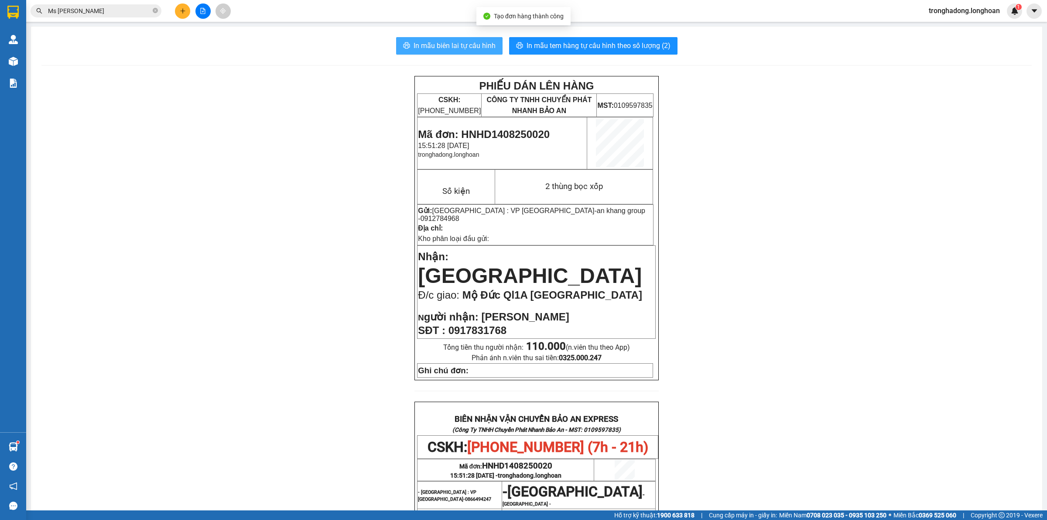
click at [446, 48] on span "In mẫu biên lai tự cấu hình" at bounding box center [455, 45] width 82 height 11
click at [576, 49] on span "In mẫu tem hàng tự cấu hình theo số lượng (2)" at bounding box center [599, 45] width 144 height 11
click at [184, 10] on icon "plus" at bounding box center [183, 11] width 6 height 6
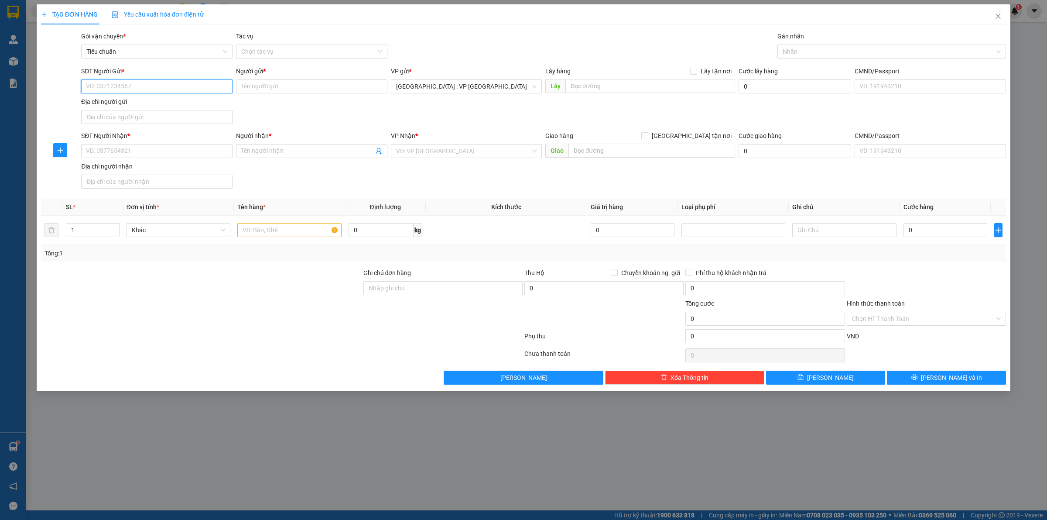
click at [161, 89] on input "SĐT Người Gửi *" at bounding box center [156, 86] width 151 height 14
click at [145, 92] on input "0982491" at bounding box center [156, 86] width 151 height 14
click at [285, 89] on input "Người gửi *" at bounding box center [311, 86] width 151 height 14
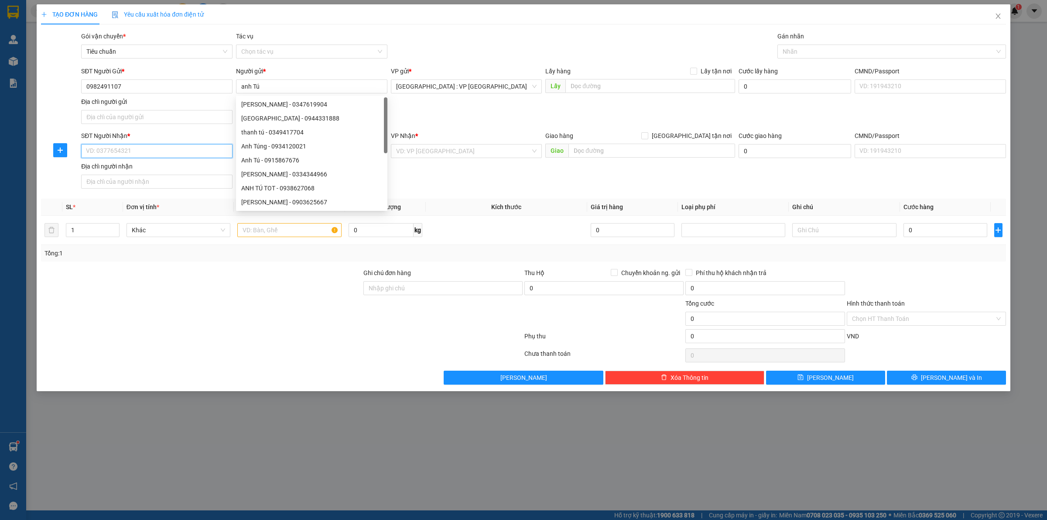
click at [125, 147] on input "SĐT Người Nhận *" at bounding box center [156, 151] width 151 height 14
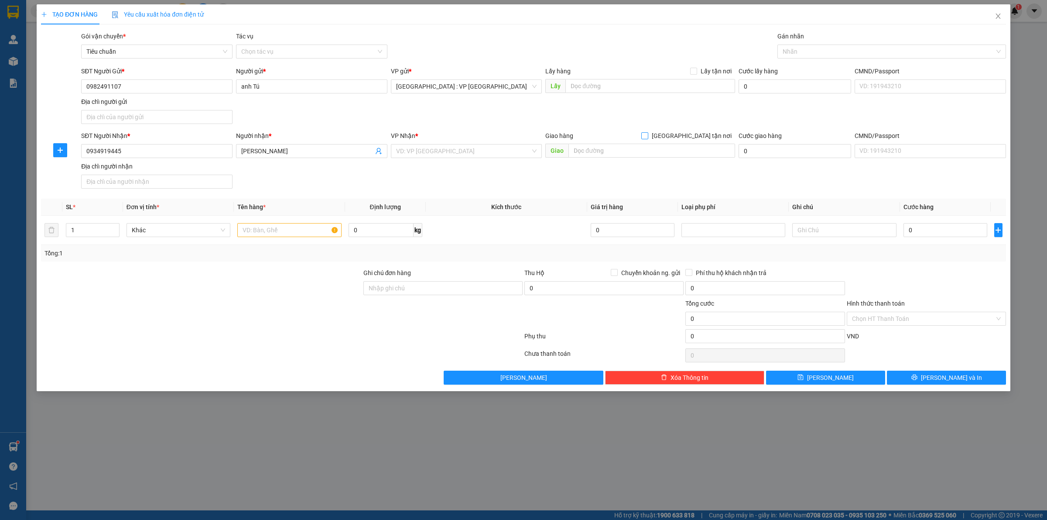
click at [641, 132] on input "[GEOGRAPHIC_DATA] tận nơi" at bounding box center [644, 135] width 6 height 6
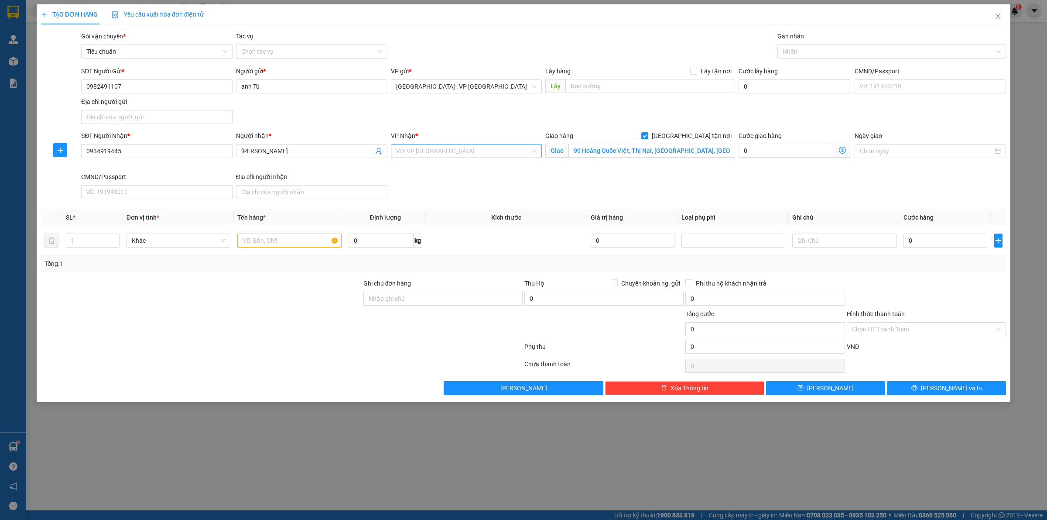
click at [504, 148] on input "search" at bounding box center [463, 150] width 135 height 13
click at [794, 51] on div at bounding box center [888, 51] width 216 height 10
click at [282, 239] on input "text" at bounding box center [289, 240] width 104 height 14
click at [265, 311] on div at bounding box center [201, 324] width 322 height 31
click at [955, 250] on td "0" at bounding box center [945, 240] width 91 height 29
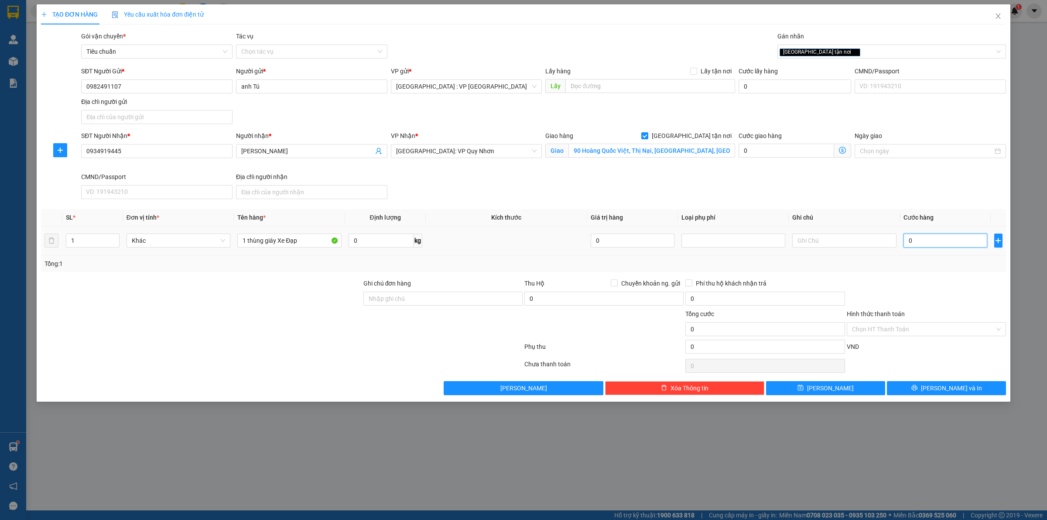
click at [952, 241] on input "0" at bounding box center [946, 240] width 84 height 14
click at [561, 301] on input "0" at bounding box center [603, 298] width 159 height 14
click at [617, 285] on span at bounding box center [614, 282] width 7 height 7
click at [617, 285] on input "Chuyển khoản ng. gửi" at bounding box center [614, 282] width 6 height 6
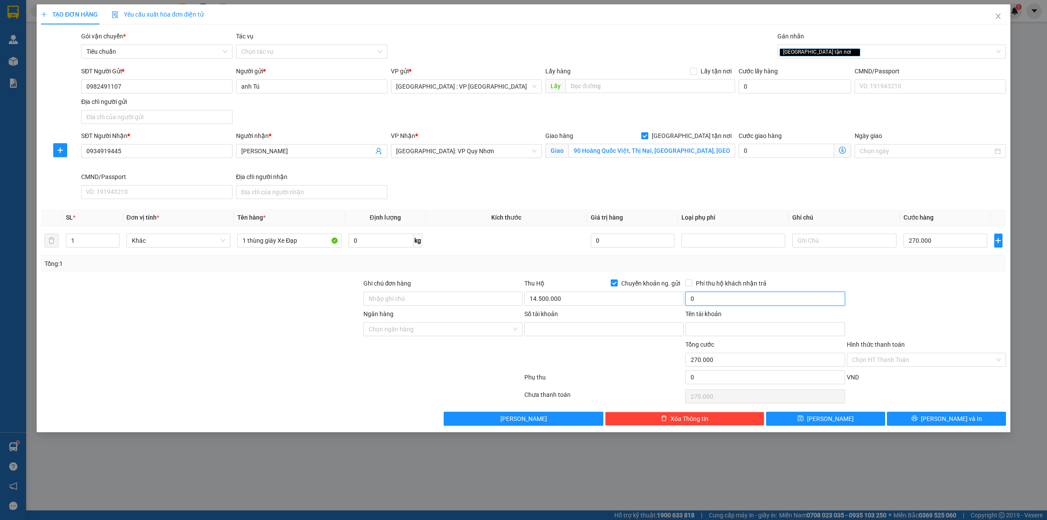
click at [721, 297] on input "0" at bounding box center [764, 298] width 159 height 14
click at [459, 243] on td at bounding box center [506, 240] width 161 height 29
click at [564, 323] on input "Số tài khoản" at bounding box center [603, 329] width 159 height 14
drag, startPoint x: 513, startPoint y: 262, endPoint x: 517, endPoint y: 286, distance: 24.3
click at [513, 262] on div "Tổng: 1" at bounding box center [523, 264] width 958 height 10
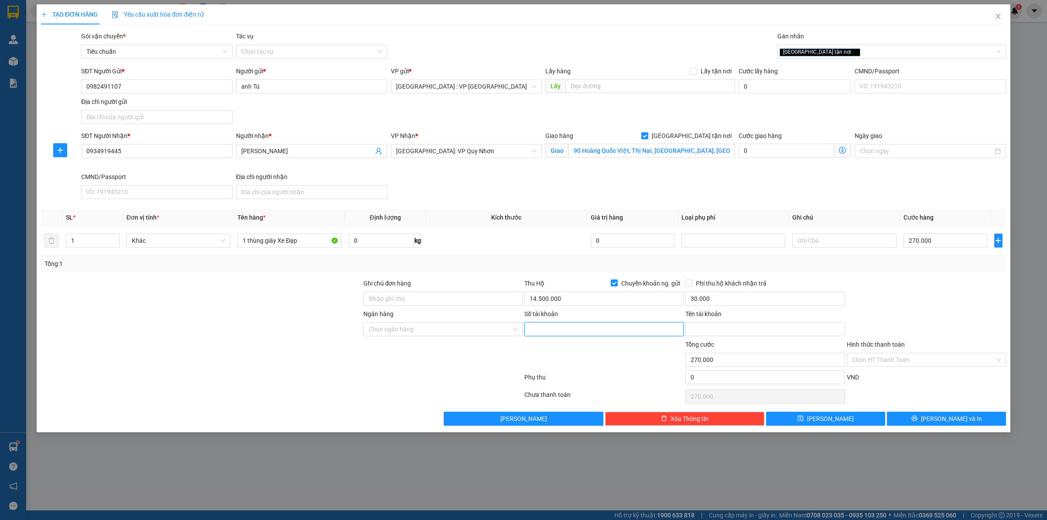
click at [533, 326] on input "Số tài khoản" at bounding box center [603, 329] width 159 height 14
click at [723, 328] on input "Tên tài khoản" at bounding box center [764, 329] width 159 height 14
click at [435, 337] on div "Ngân hàng Chọn ngân hàng" at bounding box center [442, 324] width 159 height 31
click at [433, 332] on input "Ngân hàng" at bounding box center [440, 328] width 143 height 13
click at [510, 239] on td at bounding box center [506, 240] width 161 height 29
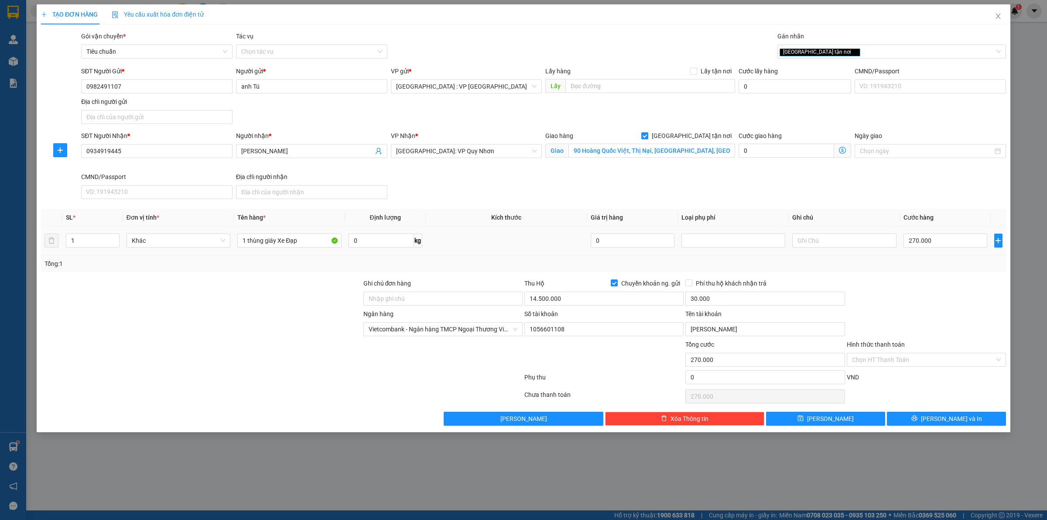
click at [511, 242] on td at bounding box center [506, 240] width 161 height 29
click at [575, 349] on div at bounding box center [604, 354] width 161 height 31
click at [912, 296] on div at bounding box center [926, 293] width 161 height 31
click at [925, 358] on input "Hình thức thanh toán" at bounding box center [923, 359] width 143 height 13
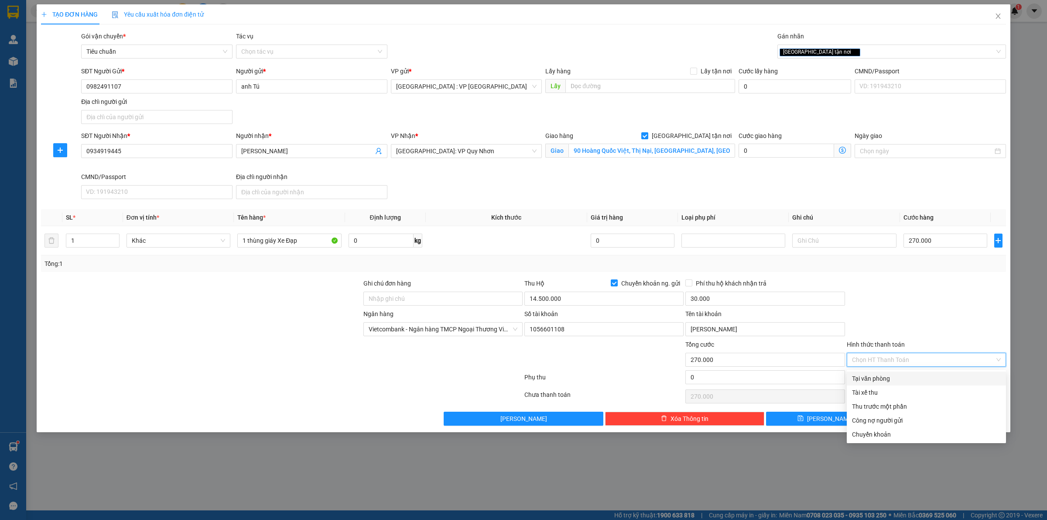
click at [921, 371] on div "Tại văn phòng" at bounding box center [926, 378] width 159 height 14
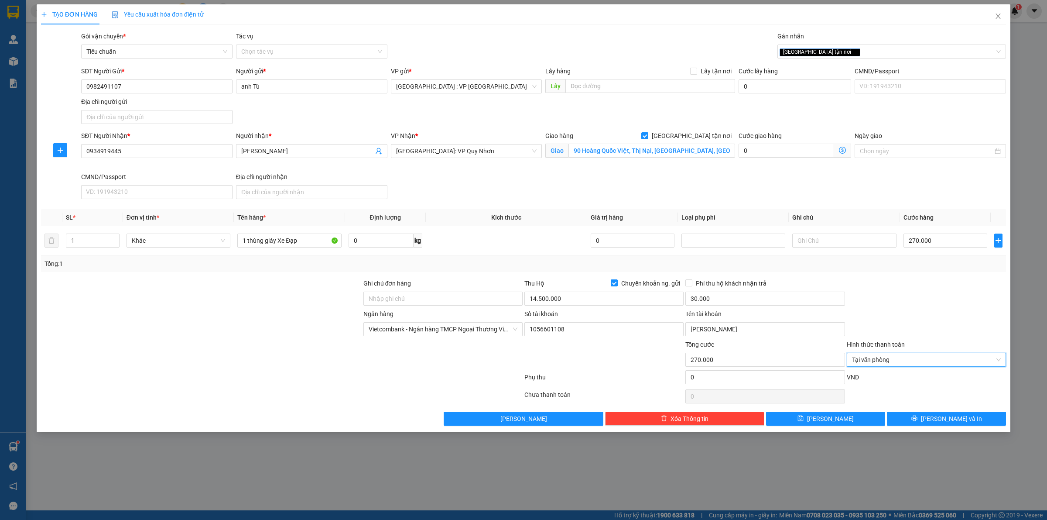
click at [914, 309] on div at bounding box center [926, 293] width 161 height 31
click at [915, 311] on div "Ngân hàng Vietcombank - Ngân hàng TMCP Ngoại Thương Việt Nam Số tài khoản 10…" at bounding box center [523, 324] width 967 height 31
click at [938, 394] on div at bounding box center [926, 395] width 161 height 17
click at [901, 301] on div at bounding box center [926, 293] width 161 height 31
click at [927, 420] on button "Lưu và In" at bounding box center [946, 418] width 119 height 14
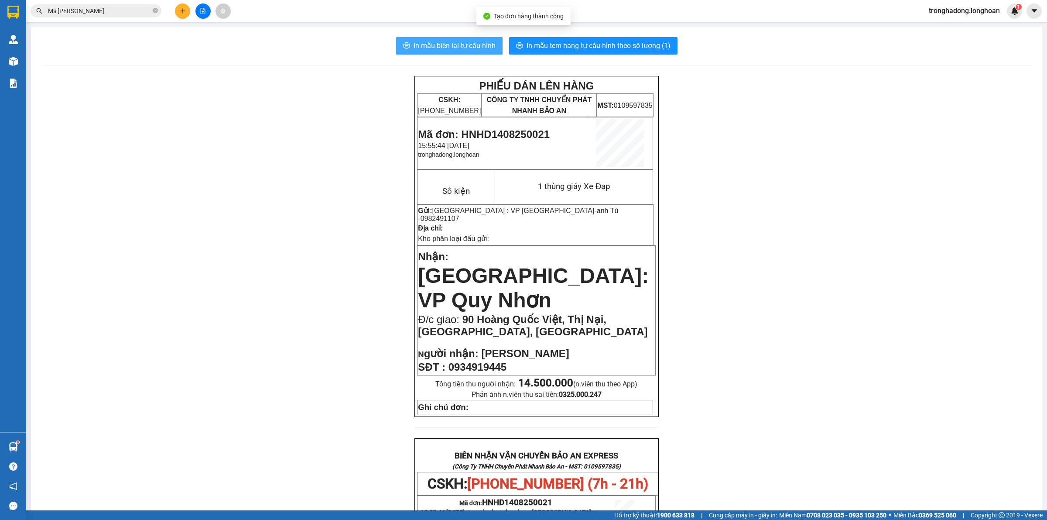
click at [480, 50] on span "In mẫu biên lai tự cấu hình" at bounding box center [455, 45] width 82 height 11
click at [749, 374] on div "PHIẾU DÁN LÊN HÀNG CSKH: 1900.06.88.33 CÔNG TY TNHH CHUYỂN PHÁT NHANH BẢO AN MS…" at bounding box center [536, 491] width 990 height 830
click at [756, 334] on div "PHIẾU DÁN LÊN HÀNG CSKH: 1900.06.88.33 CÔNG TY TNHH CHUYỂN PHÁT NHANH BẢO AN MS…" at bounding box center [536, 491] width 990 height 830
drag, startPoint x: 287, startPoint y: 408, endPoint x: 449, endPoint y: 158, distance: 298.3
click at [293, 394] on div "PHIẾU DÁN LÊN HÀNG CSKH: 1900.06.88.33 CÔNG TY TNHH CHUYỂN PHÁT NHANH BẢO AN MS…" at bounding box center [536, 491] width 990 height 830
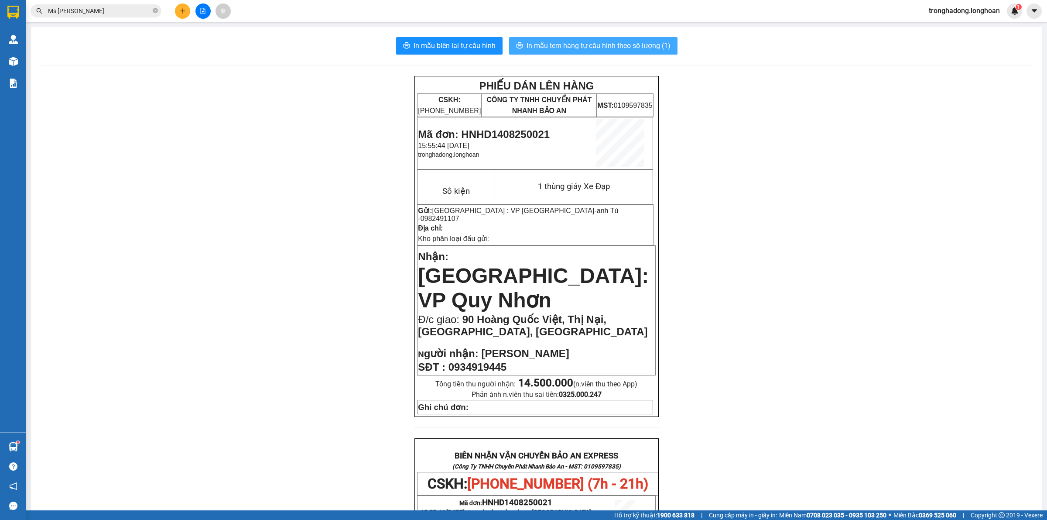
click at [579, 42] on span "In mẫu tem hàng tự cấu hình theo số lượng (1)" at bounding box center [599, 45] width 144 height 11
click at [777, 252] on div "PHIẾU DÁN LÊN HÀNG CSKH: 1900.06.88.33 CÔNG TY TNHH CHUYỂN PHÁT NHANH BẢO AN MS…" at bounding box center [536, 491] width 990 height 830
click at [706, 221] on div "PHIẾU DÁN LÊN HÀNG CSKH: 1900.06.88.33 CÔNG TY TNHH CHUYỂN PHÁT NHANH BẢO AN MS…" at bounding box center [536, 491] width 990 height 830
click at [178, 14] on button at bounding box center [182, 10] width 15 height 15
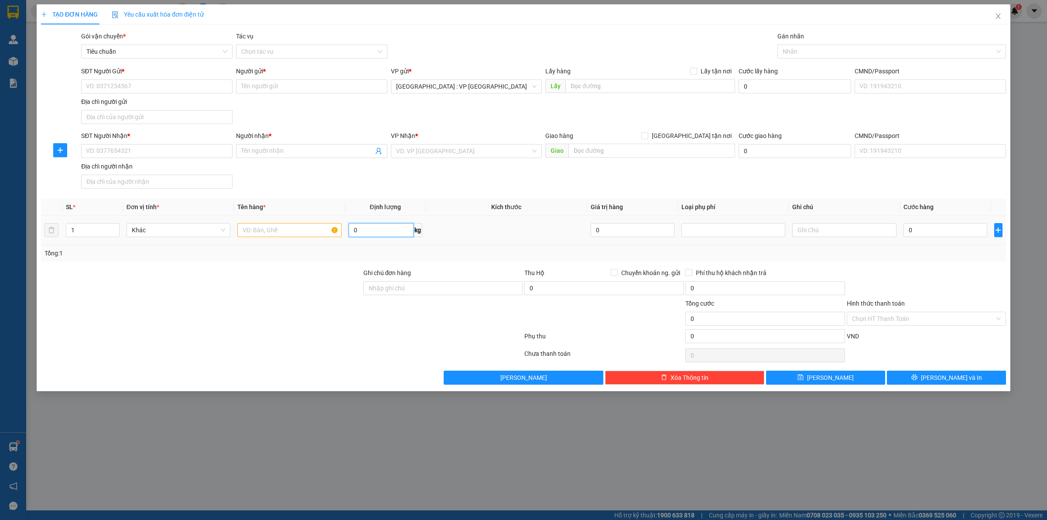
click at [378, 229] on input "0" at bounding box center [381, 230] width 65 height 14
click at [271, 227] on input "text" at bounding box center [289, 230] width 104 height 14
click at [155, 78] on div "SĐT Người Gửi *" at bounding box center [156, 72] width 151 height 13
click at [157, 83] on input "SĐT Người Gửi *" at bounding box center [156, 86] width 151 height 14
click at [147, 154] on input "SĐT Người Nhận *" at bounding box center [156, 151] width 151 height 14
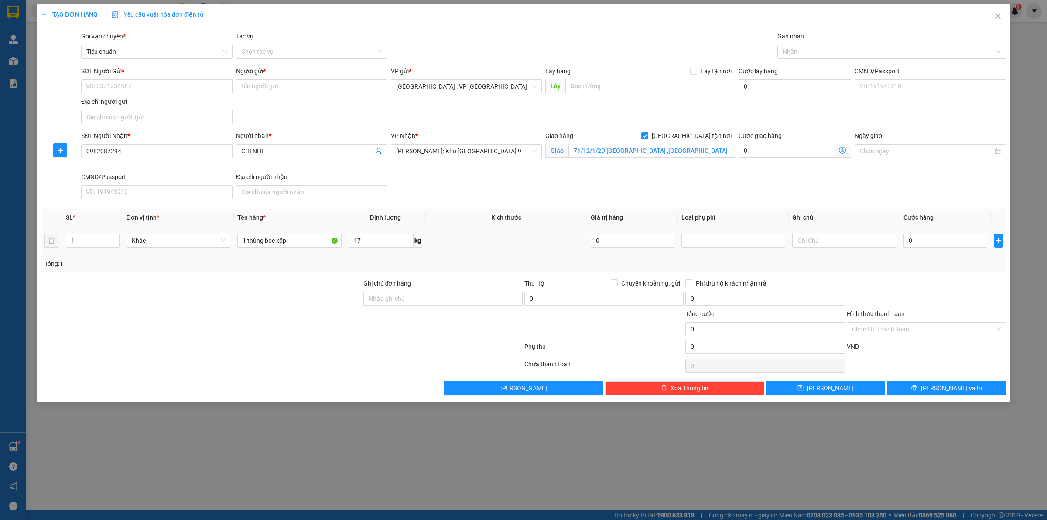
click at [570, 212] on th "Kích thước" at bounding box center [506, 217] width 161 height 17
click at [459, 158] on div "VP Nhận * Hồ Chí Minh: Kho Thủ Đức & Quận 9" at bounding box center [466, 146] width 151 height 31
click at [459, 156] on span "[PERSON_NAME]: Kho [GEOGRAPHIC_DATA] 9" at bounding box center [466, 150] width 141 height 13
drag, startPoint x: 478, startPoint y: 171, endPoint x: 463, endPoint y: 179, distance: 17.0
click at [463, 179] on div "Hồ Chí Minh: VP Quận 12 (An Sương) Hồ Chí Minh : Kho Quận 12" at bounding box center [466, 176] width 151 height 28
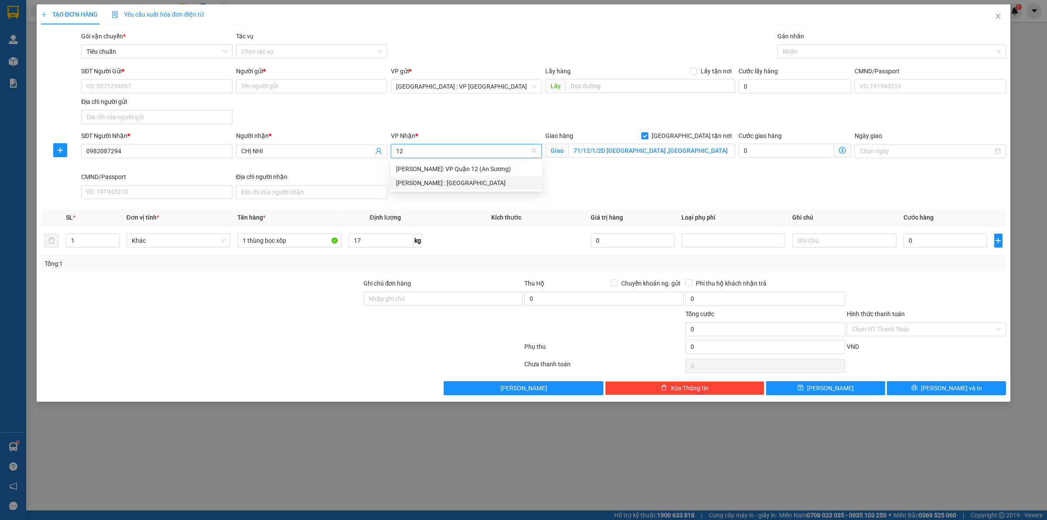
click at [463, 179] on div "[PERSON_NAME] : [GEOGRAPHIC_DATA]" at bounding box center [466, 183] width 141 height 10
click at [463, 179] on div "SĐT Người Nhận * 0982087294 Người nhận * CHỊ NHI VP Nhận * Hồ Chí Minh : Kho Qu…" at bounding box center [543, 167] width 928 height 72
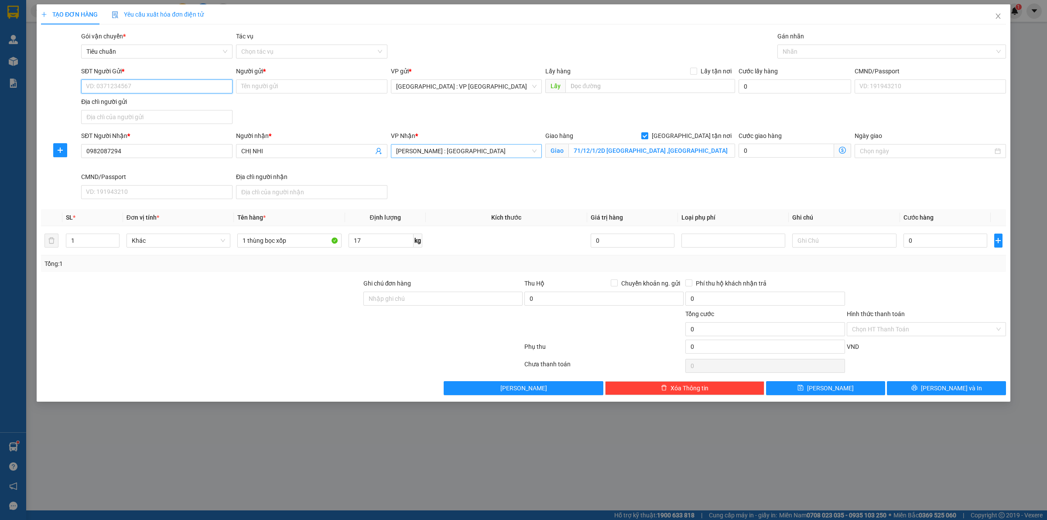
click at [167, 91] on input "SĐT Người Gửi *" at bounding box center [156, 86] width 151 height 14
click at [493, 192] on div "SĐT Người Nhận * 0982087294 Người nhận * CHỊ NHI VP Nhận * Hồ Chí Minh : Kho Qu…" at bounding box center [543, 167] width 928 height 72
click at [841, 59] on div "Gán nhãn Nhãn" at bounding box center [891, 46] width 229 height 31
click at [837, 54] on div at bounding box center [888, 51] width 216 height 10
drag, startPoint x: 582, startPoint y: 189, endPoint x: 589, endPoint y: 188, distance: 7.1
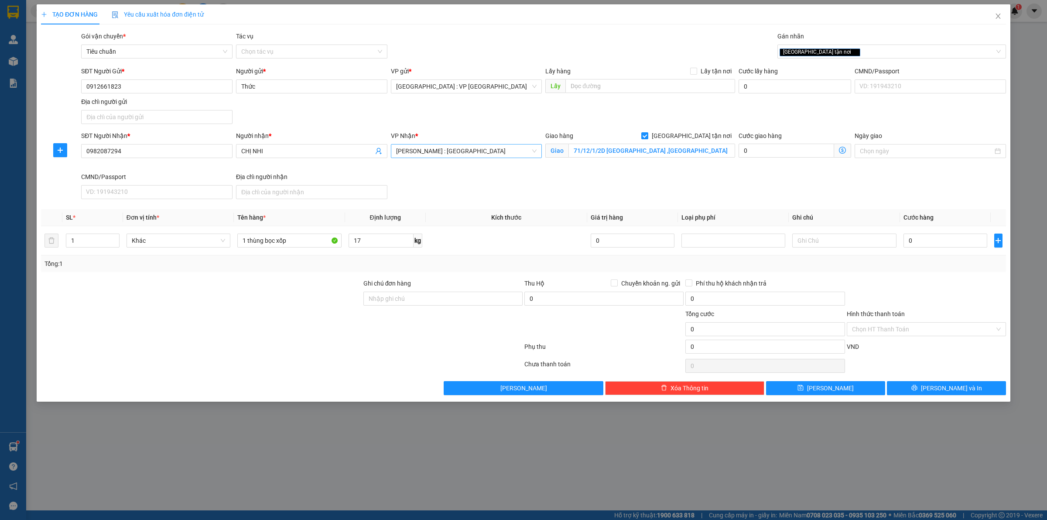
click at [583, 189] on div "SĐT Người Nhận * 0982087294 Người nhận * CHỊ NHI VP Nhận * Hồ Chí Minh : Kho Qu…" at bounding box center [543, 167] width 928 height 72
click at [568, 195] on div "SĐT Người Nhận * 0982087294 Người nhận * CHỊ NHI VP Nhận * Hồ Chí Minh : Kho Qu…" at bounding box center [543, 167] width 928 height 72
drag, startPoint x: 502, startPoint y: 246, endPoint x: 987, endPoint y: 250, distance: 485.2
click at [503, 245] on td at bounding box center [506, 240] width 161 height 29
click at [928, 242] on input "0" at bounding box center [946, 240] width 84 height 14
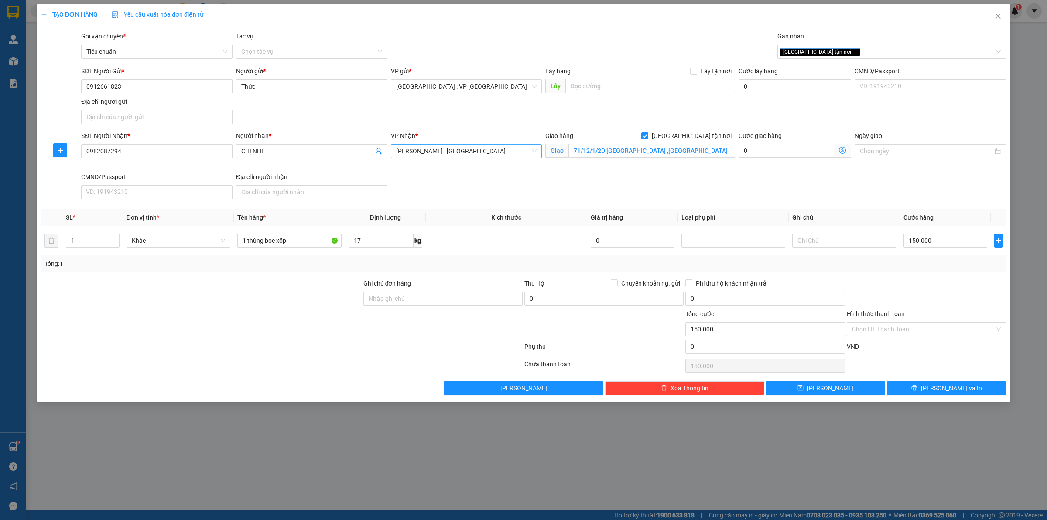
click at [940, 276] on div "Transit Pickup Surcharge Ids Transit Deliver Surcharge Ids Transit Deliver Surc…" at bounding box center [523, 212] width 965 height 363
click at [519, 250] on td at bounding box center [506, 240] width 161 height 29
click at [907, 389] on button "Lưu và In" at bounding box center [946, 388] width 119 height 14
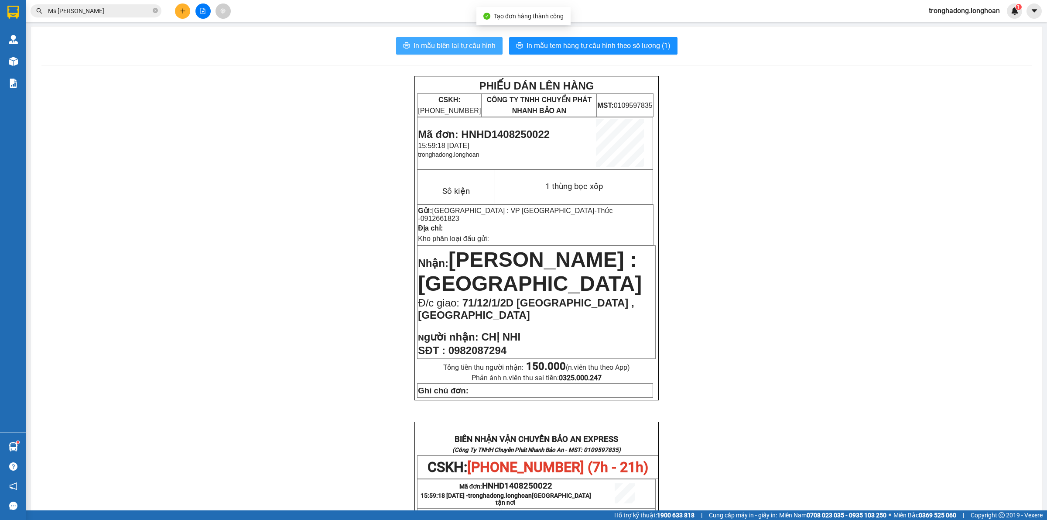
click at [470, 39] on button "In mẫu biên lai tự cấu hình" at bounding box center [449, 45] width 106 height 17
click at [578, 44] on span "In mẫu tem hàng tự cấu hình theo số lượng (1)" at bounding box center [599, 45] width 144 height 11
click at [182, 9] on icon "plus" at bounding box center [183, 11] width 6 height 6
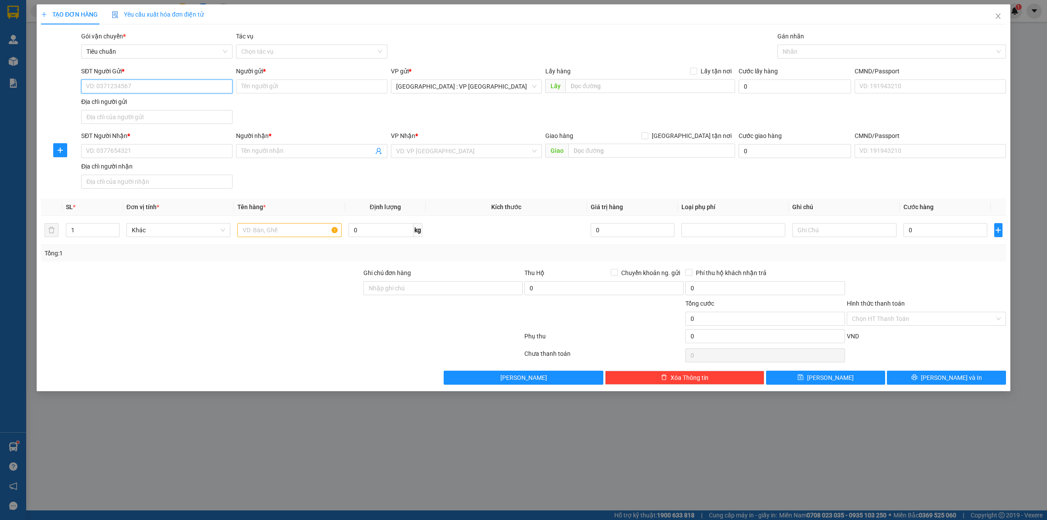
click at [178, 87] on input "SĐT Người Gửi *" at bounding box center [156, 86] width 151 height 14
click at [120, 147] on input "SĐT Người Nhận *" at bounding box center [156, 151] width 151 height 14
click at [641, 132] on input "[GEOGRAPHIC_DATA] tận nơi" at bounding box center [644, 135] width 6 height 6
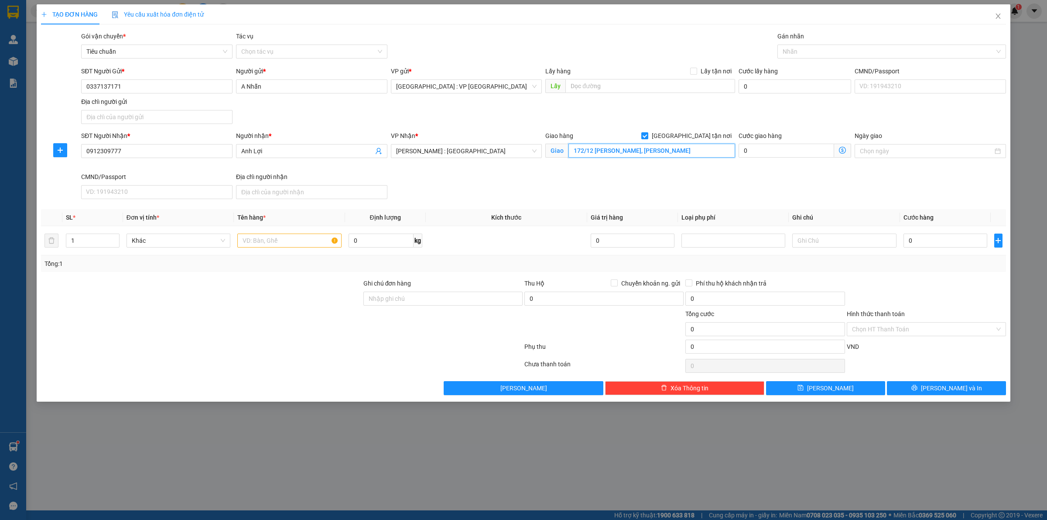
click at [647, 145] on input "172/12 Hoàng Hoa Thám, Vũng Tàu" at bounding box center [651, 151] width 167 height 14
click at [834, 59] on div "Gán nhãn Nhãn" at bounding box center [891, 46] width 229 height 31
click at [832, 53] on div at bounding box center [888, 51] width 216 height 10
click at [267, 239] on input "text" at bounding box center [289, 240] width 104 height 14
click at [926, 234] on input "0" at bounding box center [946, 240] width 84 height 14
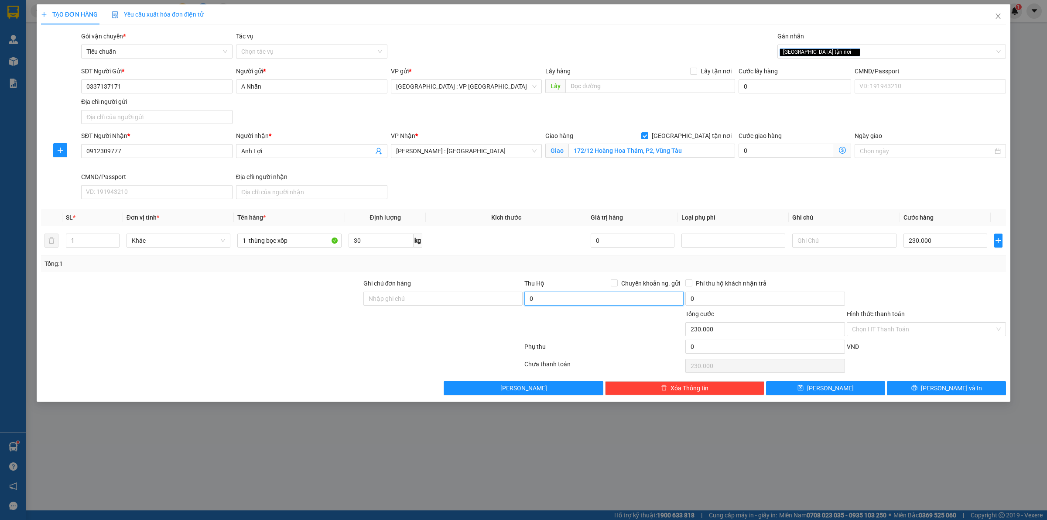
click at [559, 297] on input "0" at bounding box center [603, 298] width 159 height 14
click at [733, 304] on div "0" at bounding box center [764, 299] width 159 height 17
click at [733, 303] on input "0" at bounding box center [764, 298] width 159 height 14
click at [614, 289] on div "Thu Hộ Chuyển khoản ng. gửi" at bounding box center [603, 284] width 159 height 13
drag, startPoint x: 616, startPoint y: 281, endPoint x: 568, endPoint y: 264, distance: 50.7
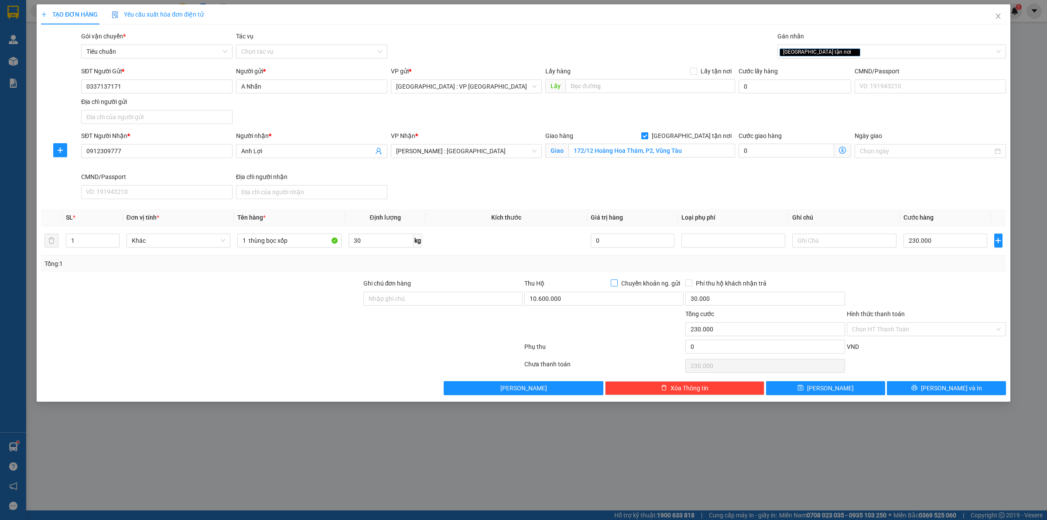
click at [616, 282] on input "Chuyển khoản ng. gửi" at bounding box center [614, 282] width 6 height 6
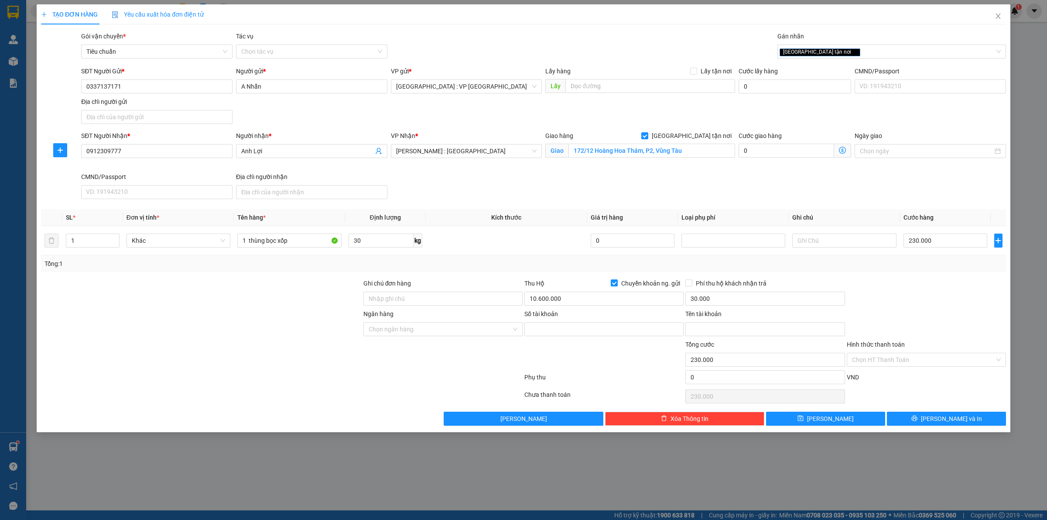
click at [557, 260] on div "Tổng: 1" at bounding box center [523, 264] width 958 height 10
click at [569, 328] on input "Số tài khoản" at bounding box center [603, 329] width 159 height 14
click at [702, 331] on input "Tên tài khoản" at bounding box center [764, 329] width 159 height 14
click at [391, 332] on input "Ngân hàng" at bounding box center [440, 328] width 143 height 13
click at [398, 345] on div "ACB - Ngân hàng TMCP Á Châu" at bounding box center [443, 347] width 149 height 10
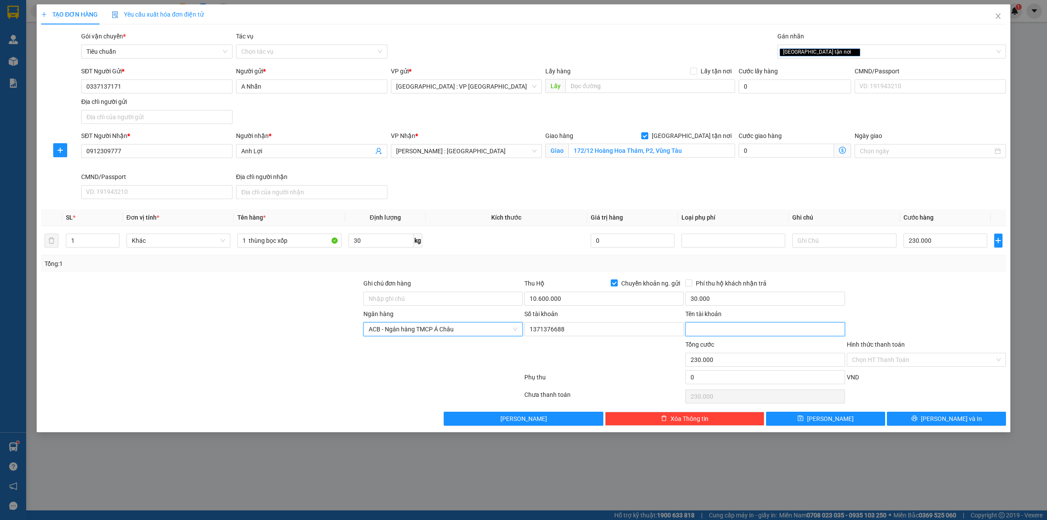
click at [733, 328] on input "Tên tài khoản" at bounding box center [764, 329] width 159 height 14
click at [917, 278] on div "Transit Pickup Surcharge Ids Transit Deliver Surcharge Ids Transit Deliver Surc…" at bounding box center [523, 228] width 965 height 394
click at [909, 284] on div at bounding box center [926, 293] width 161 height 31
click at [902, 267] on div "Tổng: 1" at bounding box center [523, 264] width 958 height 10
click at [935, 295] on div at bounding box center [926, 293] width 161 height 31
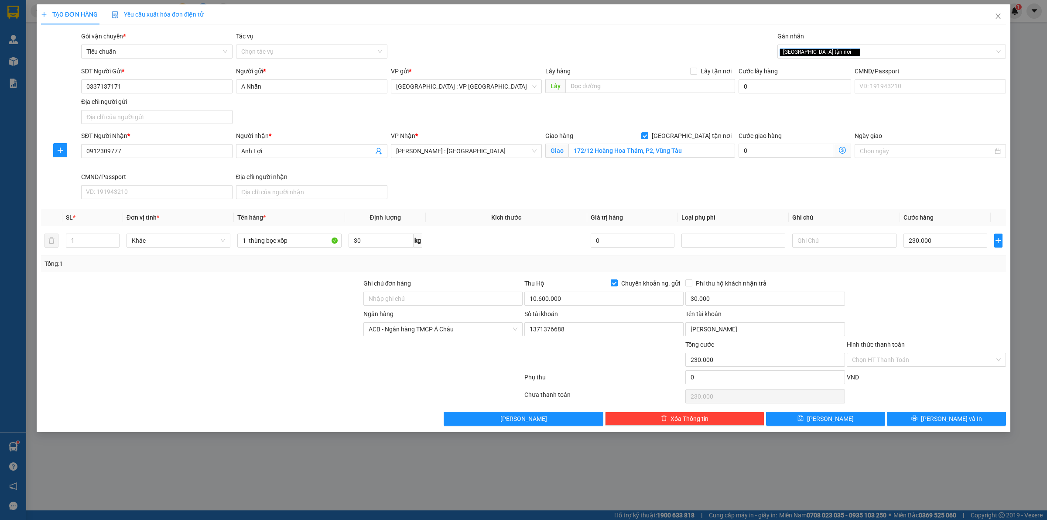
click at [934, 295] on div at bounding box center [926, 293] width 161 height 31
click at [552, 263] on div "Tổng: 1" at bounding box center [523, 264] width 958 height 10
click at [553, 297] on input "10.600.000" at bounding box center [603, 298] width 159 height 14
click at [518, 230] on td at bounding box center [506, 240] width 161 height 29
click at [888, 317] on div "Ngân hàng ACB - Ngân hàng TMCP Á Châu Số tài khoản 1371376688 Tên tài khoản Bùi…" at bounding box center [523, 324] width 967 height 31
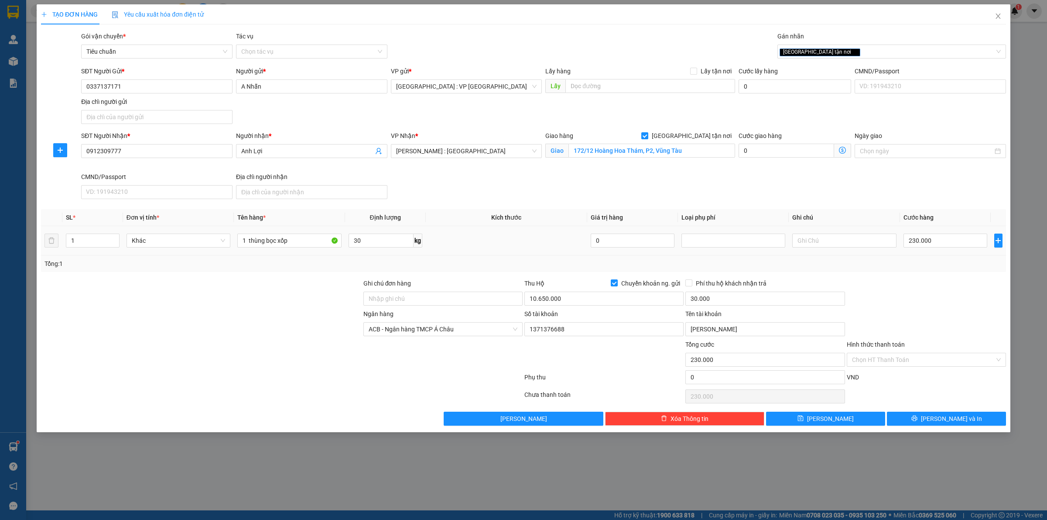
click at [552, 249] on td at bounding box center [506, 240] width 161 height 29
click at [525, 244] on td at bounding box center [506, 240] width 161 height 29
click at [890, 274] on div "Transit Pickup Surcharge Ids Transit Deliver Surcharge Ids Transit Deliver Surc…" at bounding box center [523, 228] width 965 height 394
click at [902, 363] on input "Hình thức thanh toán" at bounding box center [923, 359] width 143 height 13
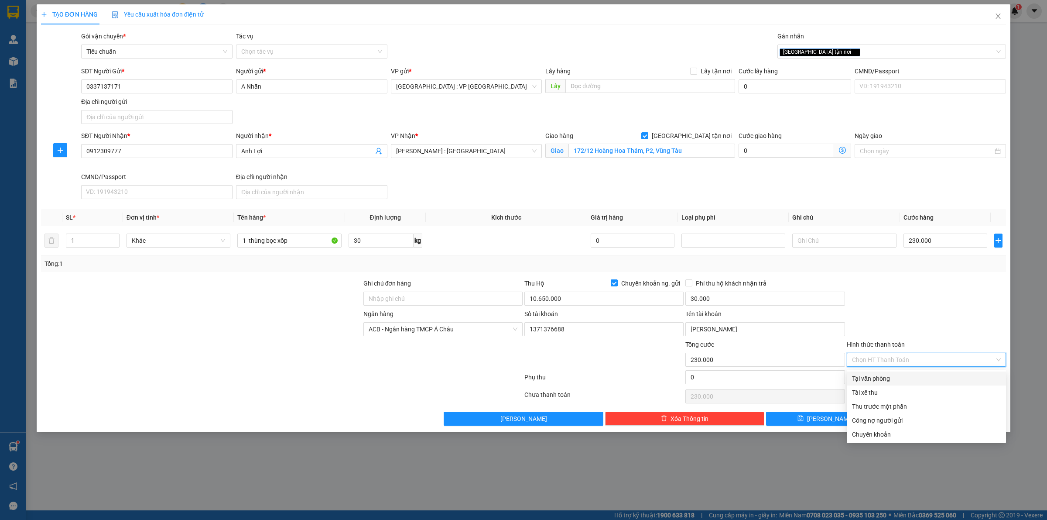
click at [885, 377] on div "Tại văn phòng" at bounding box center [926, 378] width 149 height 10
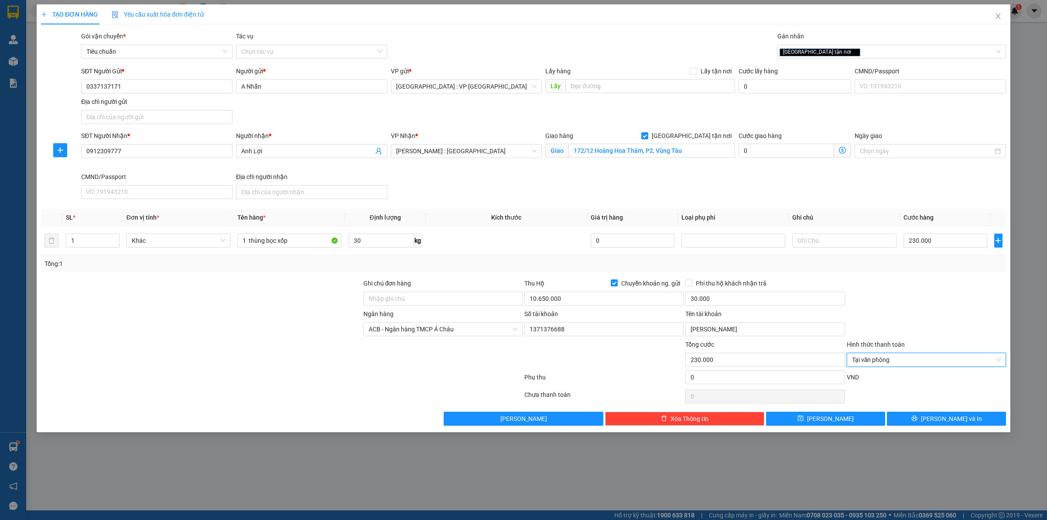
click at [905, 320] on div "Ngân hàng ACB - Ngân hàng TMCP Á Châu Số tài khoản 1371376688 Tên tài khoản Bùi…" at bounding box center [523, 324] width 967 height 31
drag, startPoint x: 917, startPoint y: 417, endPoint x: 877, endPoint y: 393, distance: 46.0
click at [917, 418] on button "Lưu và In" at bounding box center [946, 418] width 119 height 14
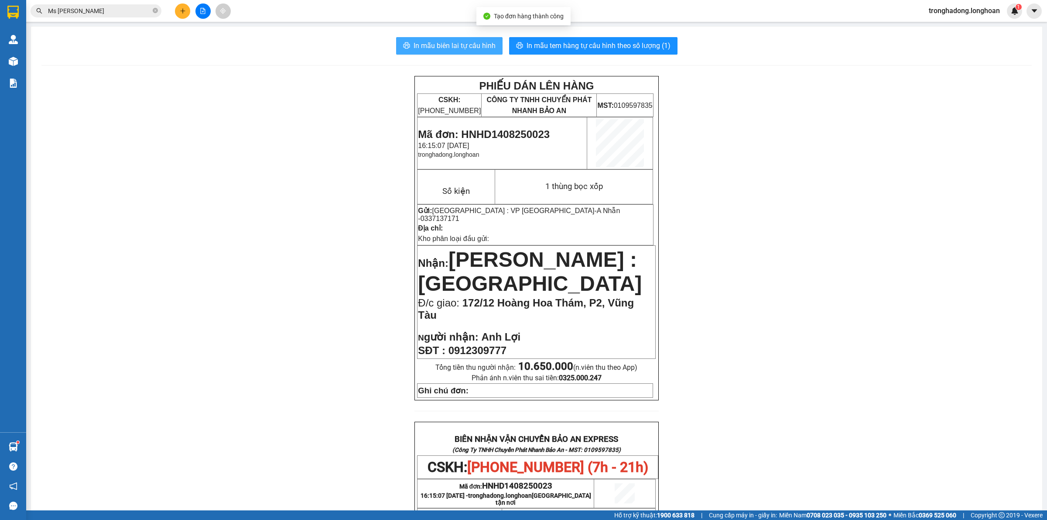
click at [451, 46] on span "In mẫu biên lai tự cấu hình" at bounding box center [455, 45] width 82 height 11
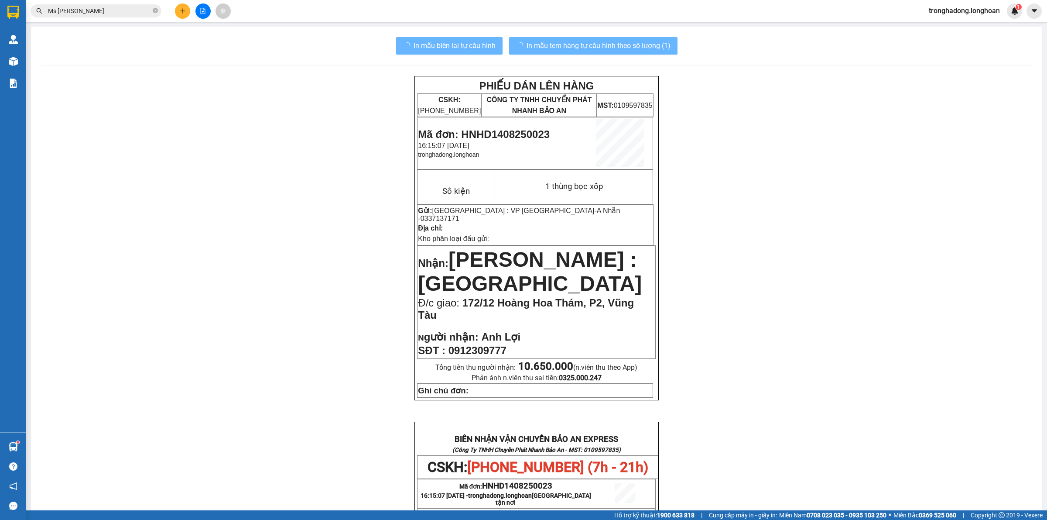
drag, startPoint x: 783, startPoint y: 327, endPoint x: 768, endPoint y: 286, distance: 43.8
click at [784, 326] on div "PHIẾU DÁN LÊN HÀNG CSKH: 1900.06.88.33 CÔNG TY TNHH CHUYỂN PHÁT NHANH BẢO AN MS…" at bounding box center [536, 478] width 990 height 804
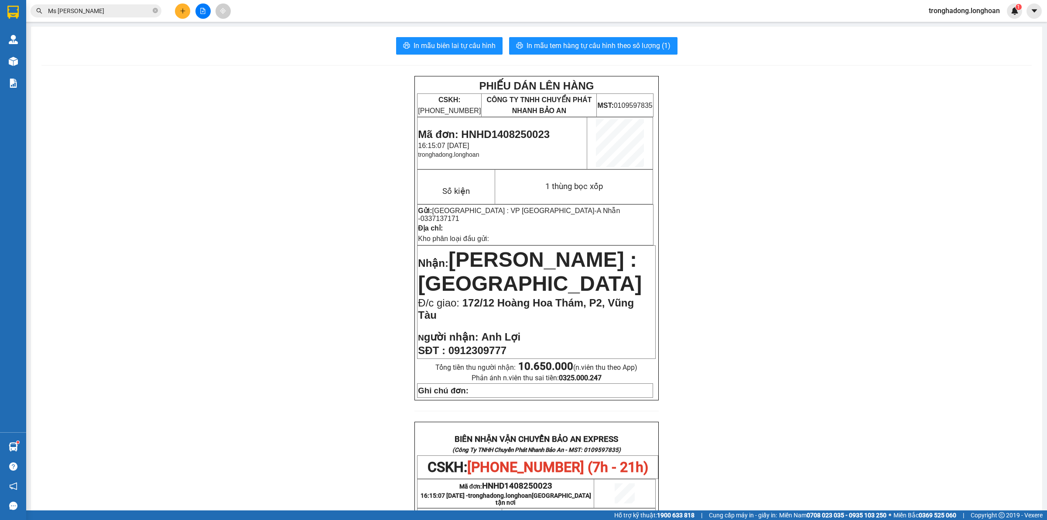
click at [323, 132] on div "PHIẾU DÁN LÊN HÀNG CSKH: 1900.06.88.33 CÔNG TY TNHH CHUYỂN PHÁT NHANH BẢO AN MS…" at bounding box center [536, 478] width 990 height 804
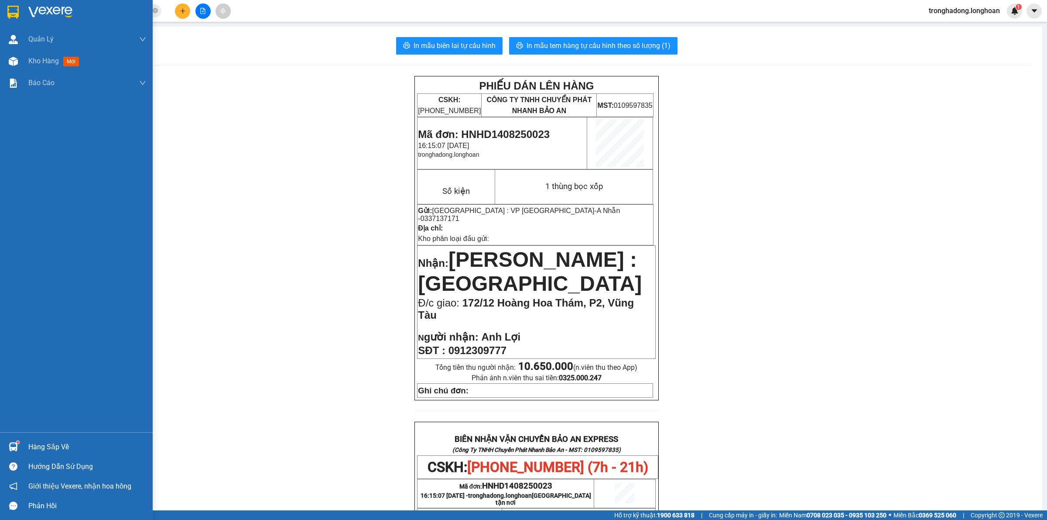
click at [14, 12] on img at bounding box center [12, 12] width 11 height 13
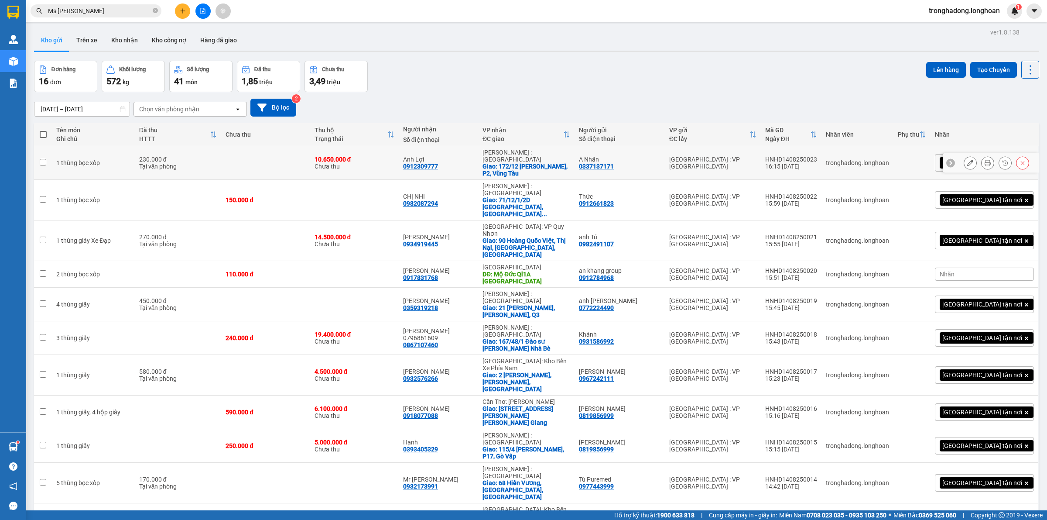
click at [965, 162] on button at bounding box center [970, 162] width 12 height 15
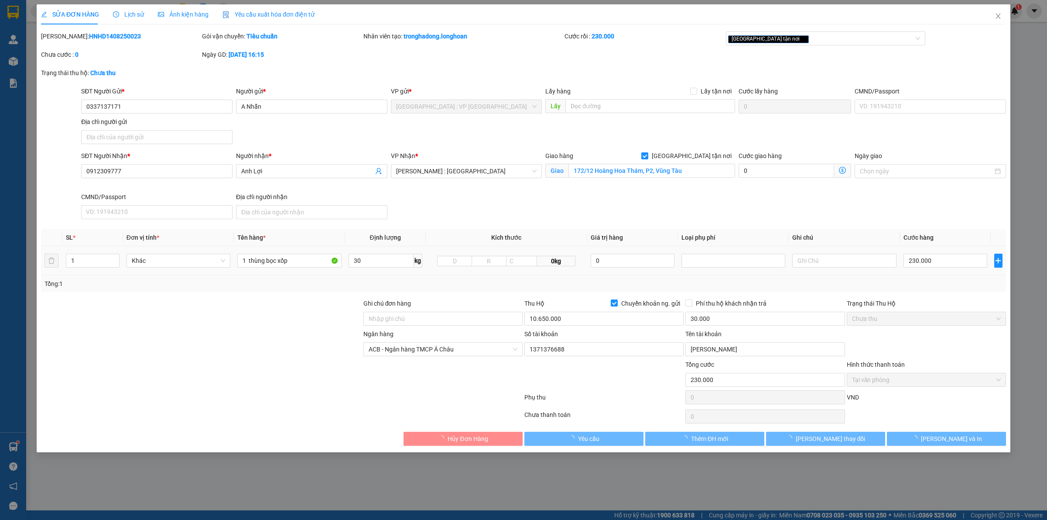
click at [323, 294] on div "Total Paid Fee 230.000 Total UnPaid Fee 0 Cash Collection Total Fee Mã ĐH: HNHD…" at bounding box center [523, 238] width 965 height 414
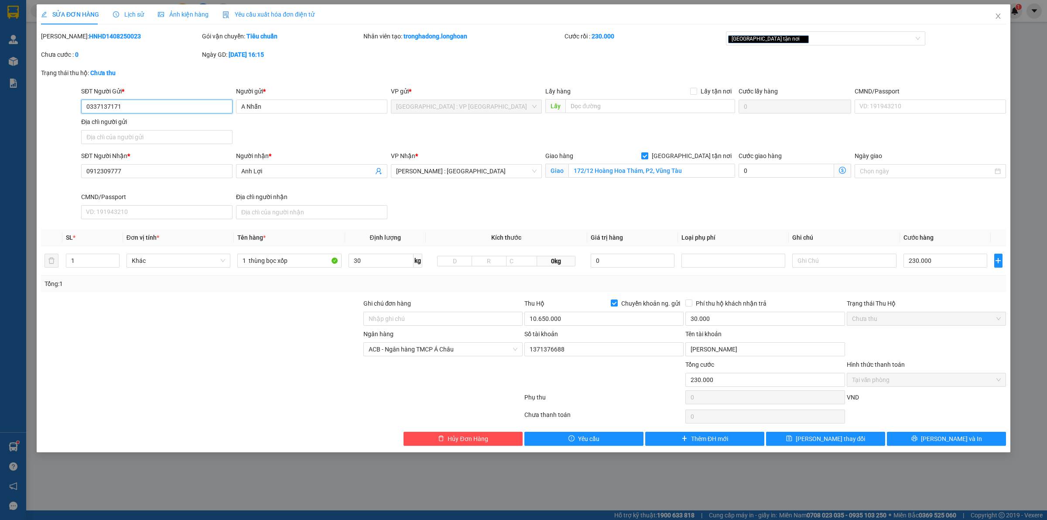
drag, startPoint x: 128, startPoint y: 106, endPoint x: 5, endPoint y: 116, distance: 123.4
click at [0, 118] on div "SỬA ĐƠN HÀNG Lịch sử Ảnh kiện hàng Yêu cầu xuất hóa đơn điện tử Total Paid Fee …" at bounding box center [523, 260] width 1047 height 520
drag, startPoint x: 127, startPoint y: 178, endPoint x: 15, endPoint y: 189, distance: 112.7
click at [22, 188] on div "SỬA ĐƠN HÀNG Lịch sử Ảnh kiện hàng Yêu cầu xuất hóa đơn điện tử Total Paid Fee …" at bounding box center [523, 260] width 1047 height 520
click at [1003, 20] on span "Close" at bounding box center [998, 16] width 24 height 24
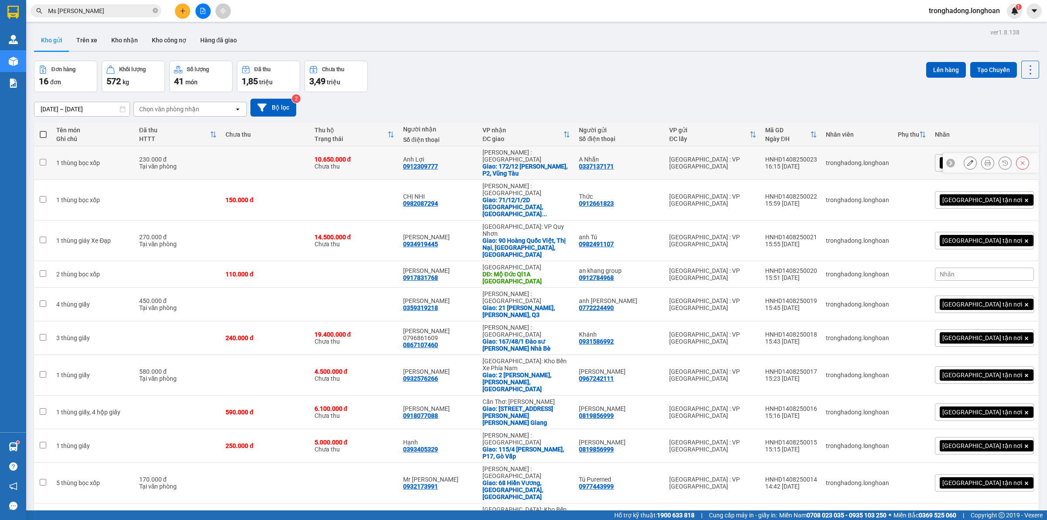
click at [985, 162] on icon at bounding box center [988, 163] width 6 height 6
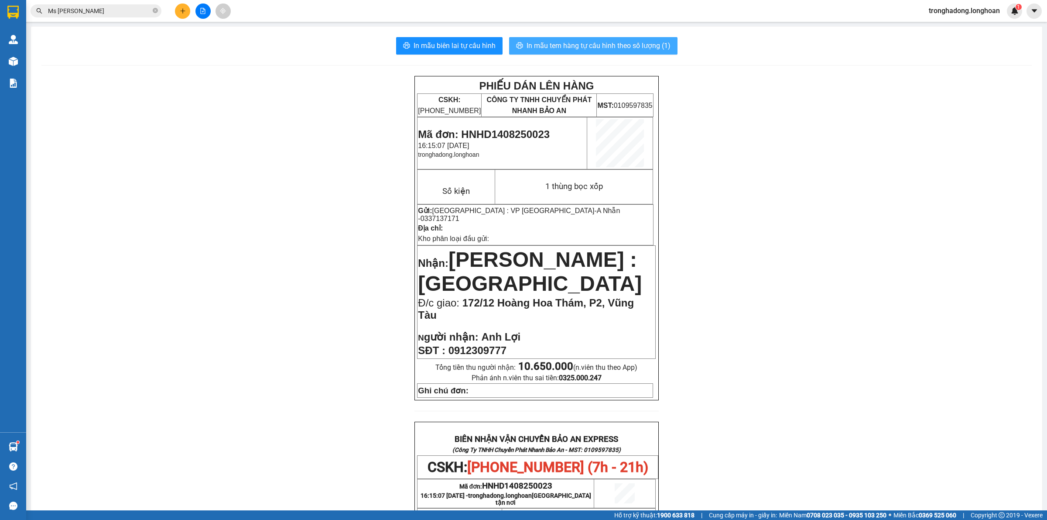
click at [553, 51] on span "In mẫu tem hàng tự cấu hình theo số lượng (1)" at bounding box center [599, 45] width 144 height 11
click at [181, 11] on icon "plus" at bounding box center [182, 10] width 5 height 0
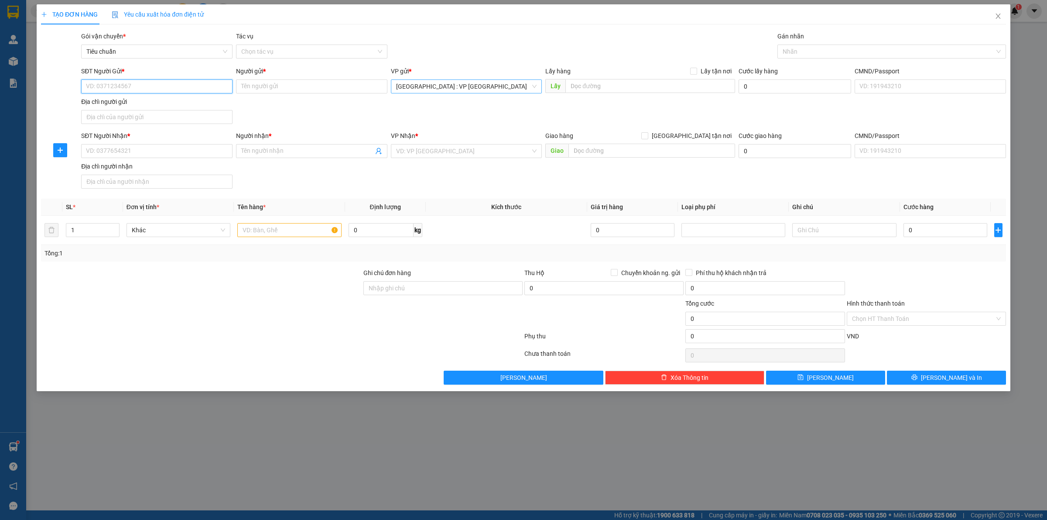
drag, startPoint x: 192, startPoint y: 84, endPoint x: 421, endPoint y: 83, distance: 228.6
click at [192, 84] on input "SĐT Người Gửi *" at bounding box center [156, 86] width 151 height 14
click at [143, 156] on input "SĐT Người Nhận *" at bounding box center [156, 151] width 151 height 14
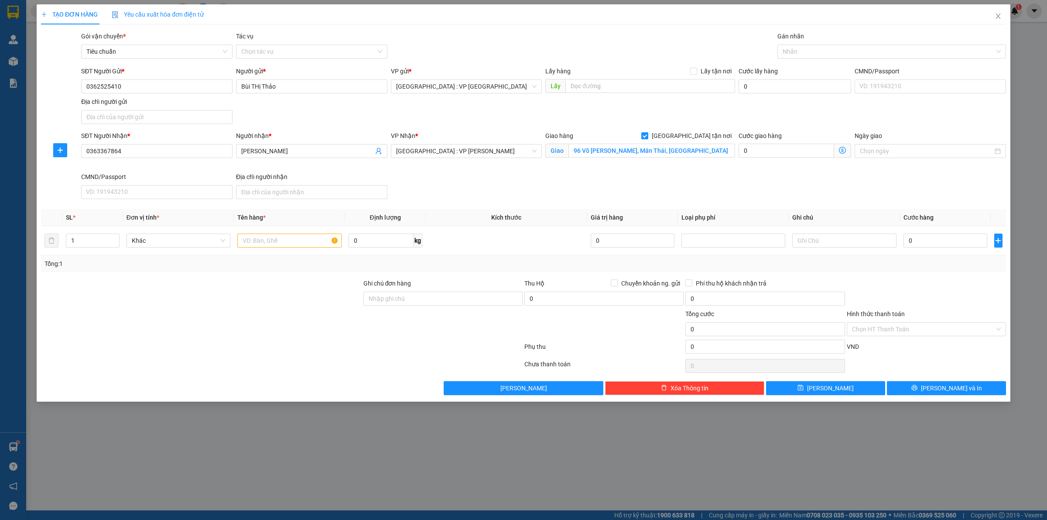
click at [511, 168] on div "VP Nhận * Đà Nẵng : VP Thanh Khê" at bounding box center [466, 151] width 155 height 41
click at [577, 147] on input "96 Võ Nguyên Giáp, Mân Thái, Sơn Trà" at bounding box center [651, 151] width 167 height 14
click at [806, 55] on div at bounding box center [888, 51] width 216 height 10
drag, startPoint x: 258, startPoint y: 247, endPoint x: 267, endPoint y: 245, distance: 9.3
click at [263, 246] on input "text" at bounding box center [289, 240] width 104 height 14
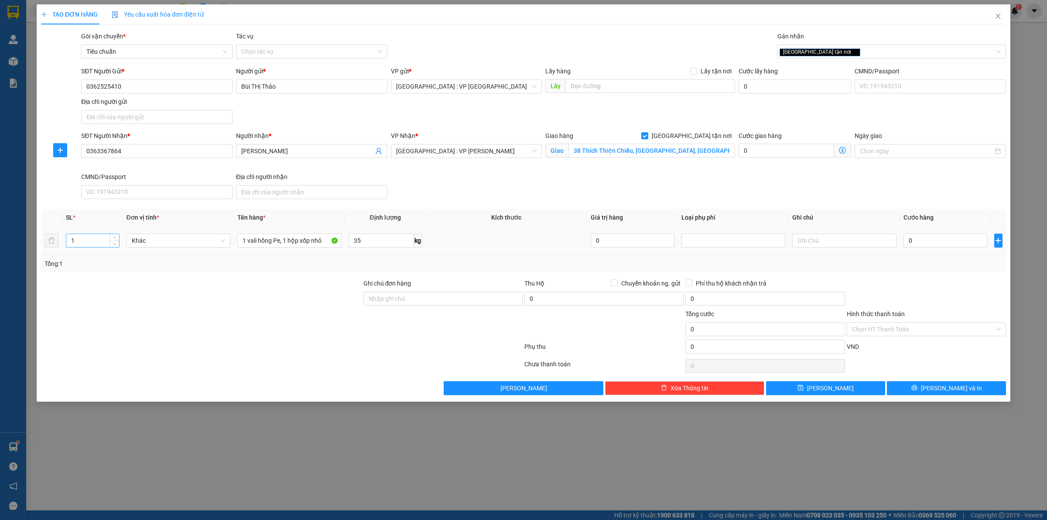
click at [90, 236] on input "1" at bounding box center [92, 240] width 53 height 13
click at [923, 240] on input "0" at bounding box center [946, 240] width 84 height 14
click at [938, 371] on div "Chọn HT Thanh Toán" at bounding box center [926, 365] width 161 height 17
click at [936, 397] on div "TẠO ĐƠN HÀNG Yêu cầu xuất hóa đơn điện tử Transit Pickup Surcharge Ids Transit …" at bounding box center [524, 202] width 974 height 397
click at [936, 384] on button "Lưu và In" at bounding box center [946, 388] width 119 height 14
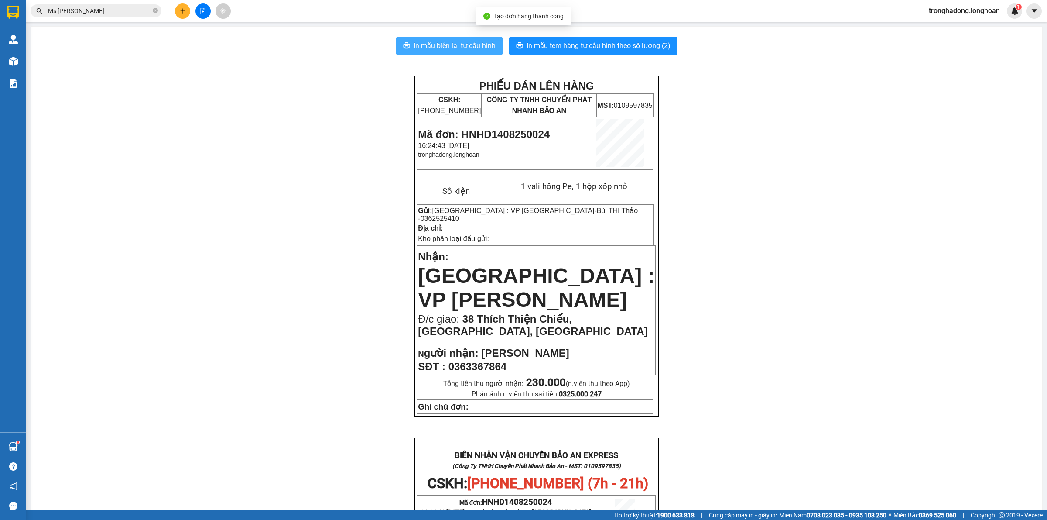
click at [424, 40] on span "In mẫu biên lai tự cấu hình" at bounding box center [455, 45] width 82 height 11
click at [300, 264] on div "PHIẾU DÁN LÊN HÀNG CSKH: 1900.06.88.33 CÔNG TY TNHH CHUYỂN PHÁT NHANH BẢO AN MS…" at bounding box center [536, 481] width 990 height 811
click at [625, 42] on span "In mẫu tem hàng tự cấu hình theo số lượng (2)" at bounding box center [599, 45] width 144 height 11
click at [176, 8] on button at bounding box center [182, 10] width 15 height 15
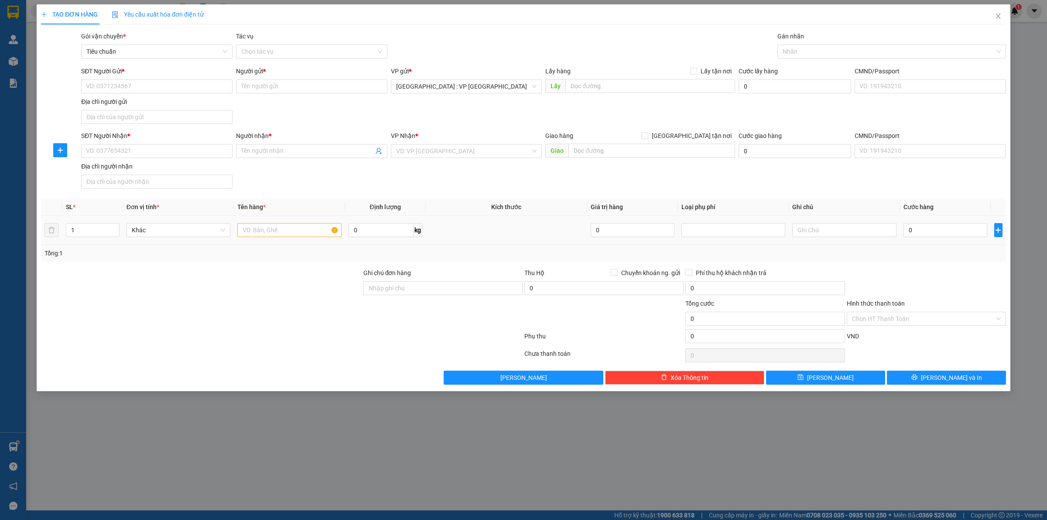
drag, startPoint x: 294, startPoint y: 240, endPoint x: 293, endPoint y: 235, distance: 5.5
click at [294, 239] on td at bounding box center [289, 230] width 111 height 29
click at [292, 234] on input "text" at bounding box center [289, 230] width 104 height 14
click at [90, 234] on input "1" at bounding box center [92, 229] width 53 height 13
click at [293, 260] on div "Tổng: 2" at bounding box center [523, 253] width 965 height 17
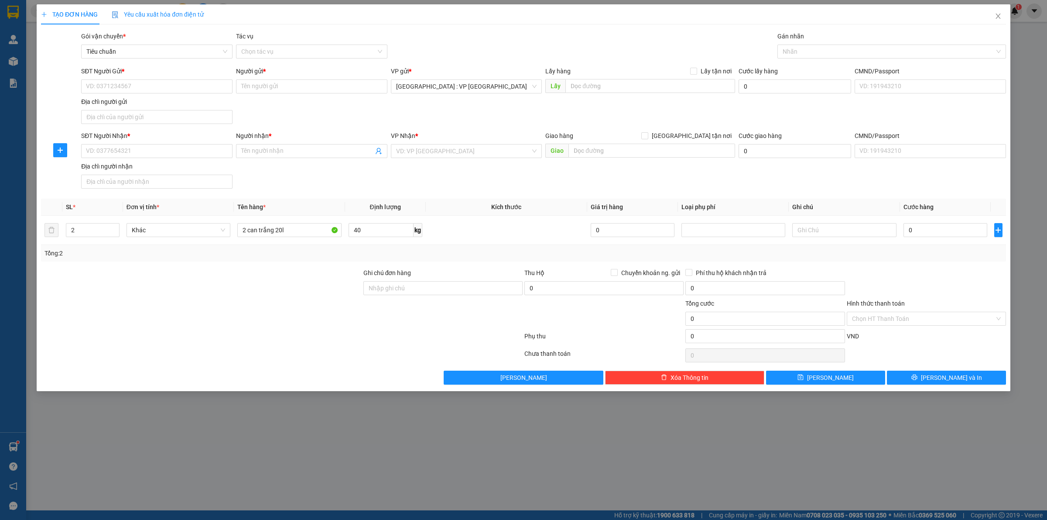
click at [188, 77] on div "SĐT Người Gửi *" at bounding box center [156, 72] width 151 height 13
click at [181, 79] on input "SĐT Người Gửi *" at bounding box center [156, 86] width 151 height 14
click at [192, 151] on input "SĐT Người Nhận *" at bounding box center [156, 151] width 151 height 14
click at [182, 153] on input "SĐT Người Nhận *" at bounding box center [156, 151] width 151 height 14
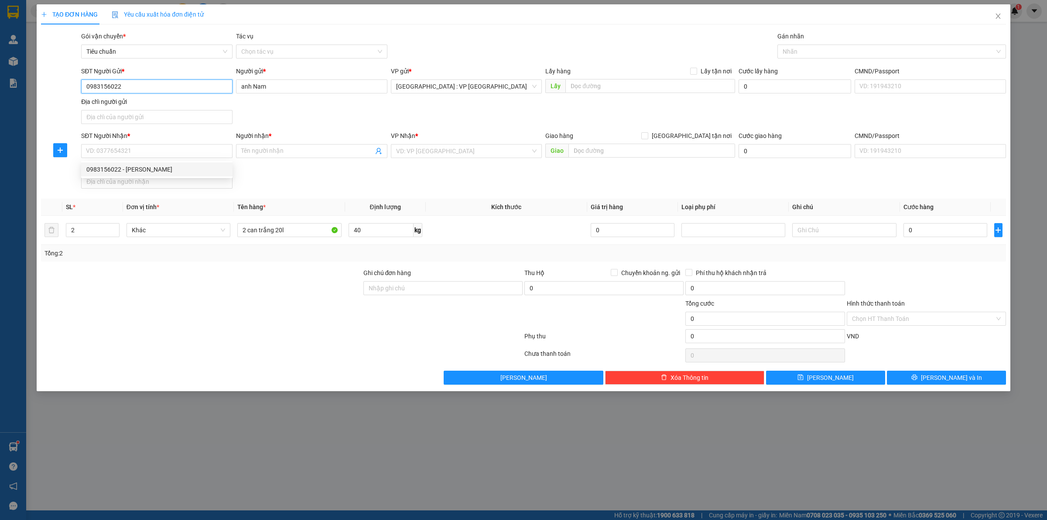
drag, startPoint x: 164, startPoint y: 81, endPoint x: 52, endPoint y: 85, distance: 111.3
click at [54, 85] on div "SĐT Người Gửi * 0983156022 0983156022 Người gửi * anh Nam VP gửi * Hà Nội : VP …" at bounding box center [523, 96] width 967 height 61
click at [155, 151] on input "SĐT Người Nhận *" at bounding box center [156, 151] width 151 height 14
click at [445, 188] on div "SĐT Người Nhận * 0966635873 Người nhận * anh quang VP Nhận * Hồ Chí Minh: VP Qu…" at bounding box center [543, 161] width 928 height 61
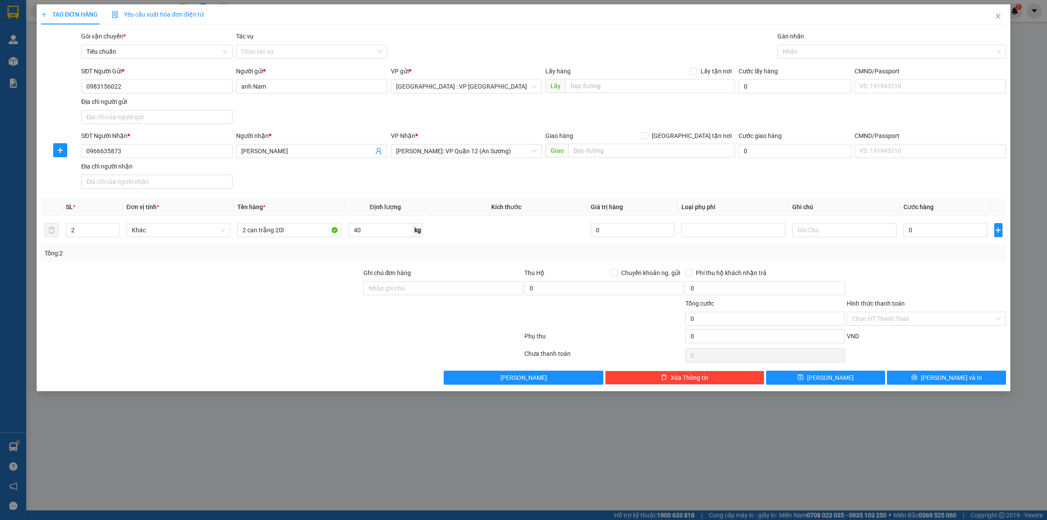
click at [441, 188] on div "SĐT Người Nhận * 0966635873 Người nhận * anh quang VP Nhận * Hồ Chí Minh: VP Qu…" at bounding box center [543, 161] width 928 height 61
click at [943, 235] on input "0" at bounding box center [946, 230] width 84 height 14
click at [441, 185] on div "SĐT Người Nhận * 0966635873 Người nhận * anh quang VP Nhận * Hồ Chí Minh: VP Qu…" at bounding box center [543, 161] width 928 height 61
click at [461, 186] on div "SĐT Người Nhận * 0966635873 Người nhận * anh quang VP Nhận * Hồ Chí Minh: VP Qu…" at bounding box center [543, 161] width 928 height 61
click at [462, 198] on div "Transit Pickup Surcharge Ids Transit Deliver Surcharge Ids Transit Deliver Surc…" at bounding box center [523, 207] width 965 height 353
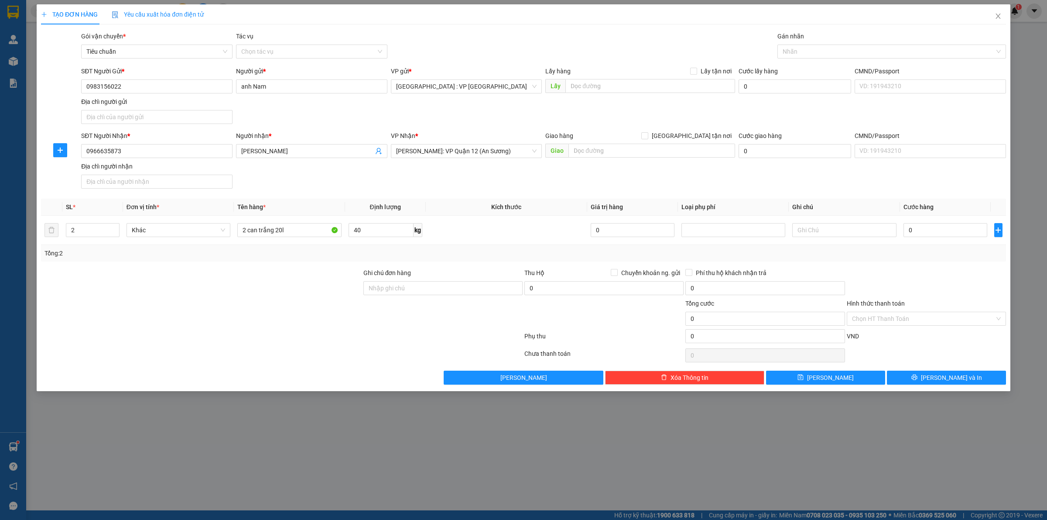
click at [450, 196] on div "Transit Pickup Surcharge Ids Transit Deliver Surcharge Ids Transit Deliver Surc…" at bounding box center [523, 207] width 965 height 353
drag, startPoint x: 619, startPoint y: 152, endPoint x: 537, endPoint y: 151, distance: 81.6
click at [618, 151] on input "text" at bounding box center [651, 151] width 167 height 14
click at [459, 143] on div "VP Nhận *" at bounding box center [466, 137] width 151 height 13
click at [459, 149] on span "Hồ Chí Minh: VP Quận 12 (An Sương)" at bounding box center [466, 150] width 141 height 13
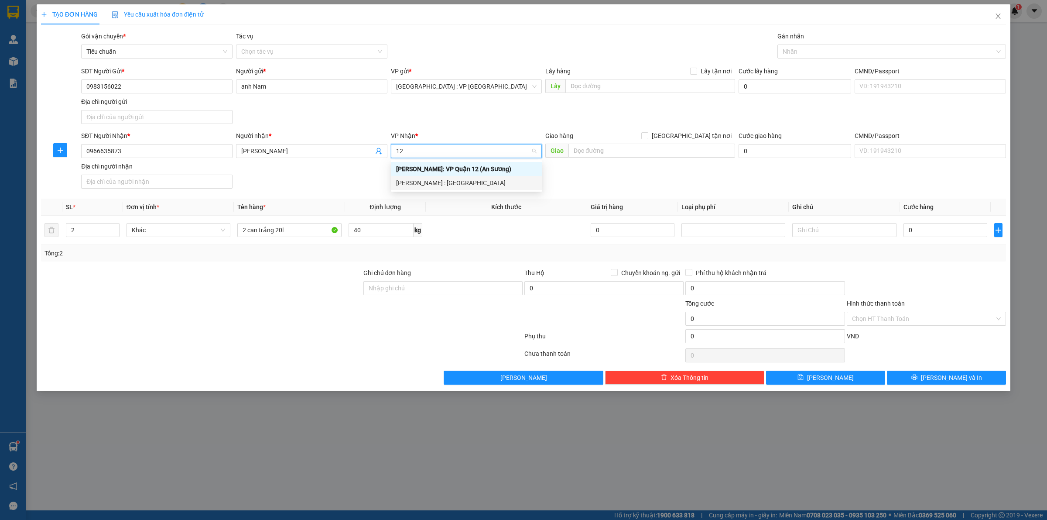
click at [451, 181] on div "[PERSON_NAME] : [GEOGRAPHIC_DATA]" at bounding box center [466, 183] width 141 height 10
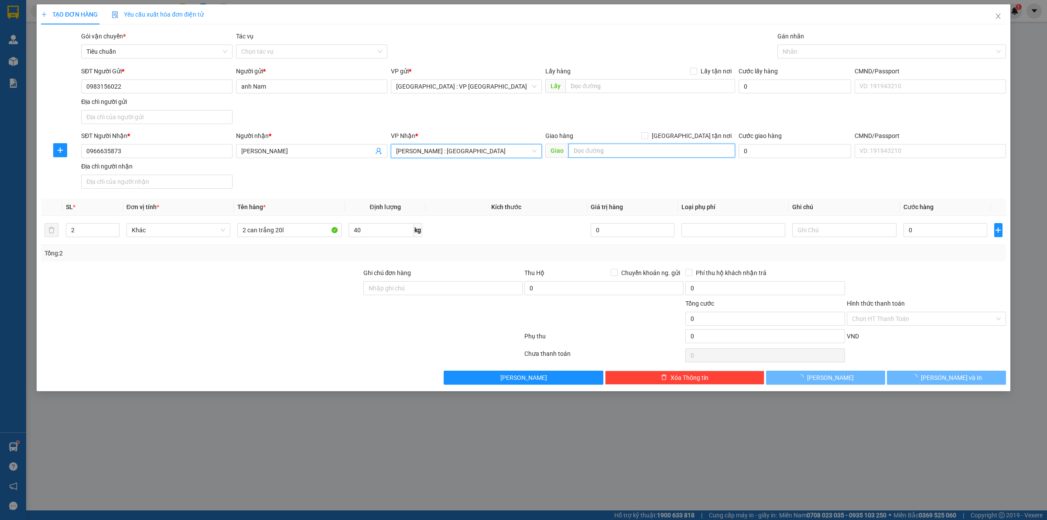
click at [624, 151] on input "text" at bounding box center [651, 151] width 167 height 14
click at [575, 147] on input "Lữ Đoàn 550, ĐT 743, Thuận An, Bình Dương" at bounding box center [651, 151] width 167 height 14
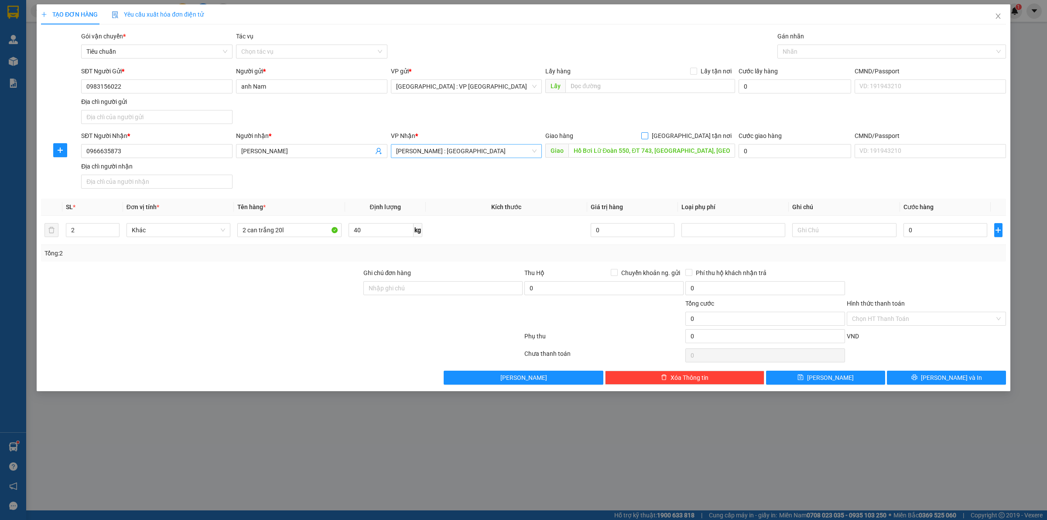
click at [647, 133] on input "[GEOGRAPHIC_DATA] tận nơi" at bounding box center [644, 135] width 6 height 6
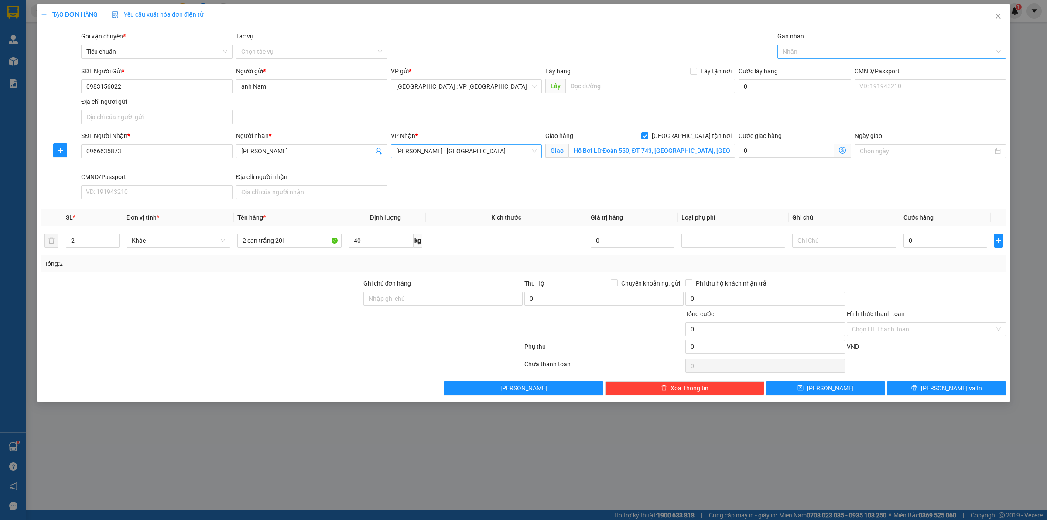
click at [795, 46] on div at bounding box center [888, 51] width 216 height 10
drag, startPoint x: 788, startPoint y: 44, endPoint x: 459, endPoint y: 167, distance: 350.8
click at [459, 167] on div "VP Nhận * Hồ Chí Minh : Kho Quận 12" at bounding box center [466, 151] width 155 height 41
drag, startPoint x: 154, startPoint y: 146, endPoint x: 12, endPoint y: 147, distance: 142.2
click at [24, 145] on div "TẠO ĐƠN HÀNG Yêu cầu xuất hóa đơn điện tử Transit Pickup Surcharge Ids Transit …" at bounding box center [523, 260] width 1047 height 520
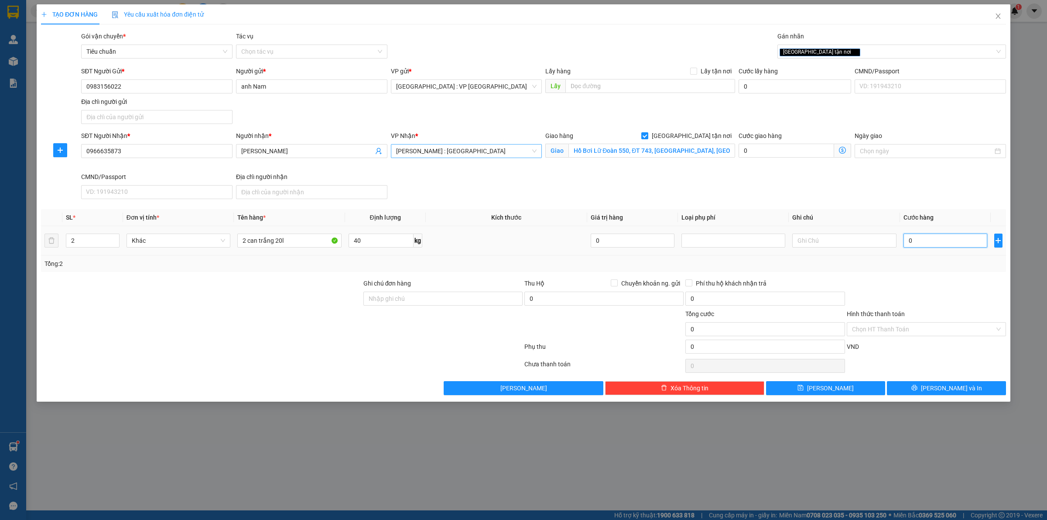
click at [921, 237] on input "0" at bounding box center [946, 240] width 84 height 14
click at [912, 281] on div at bounding box center [926, 293] width 161 height 31
click at [924, 384] on button "Lưu và In" at bounding box center [946, 388] width 119 height 14
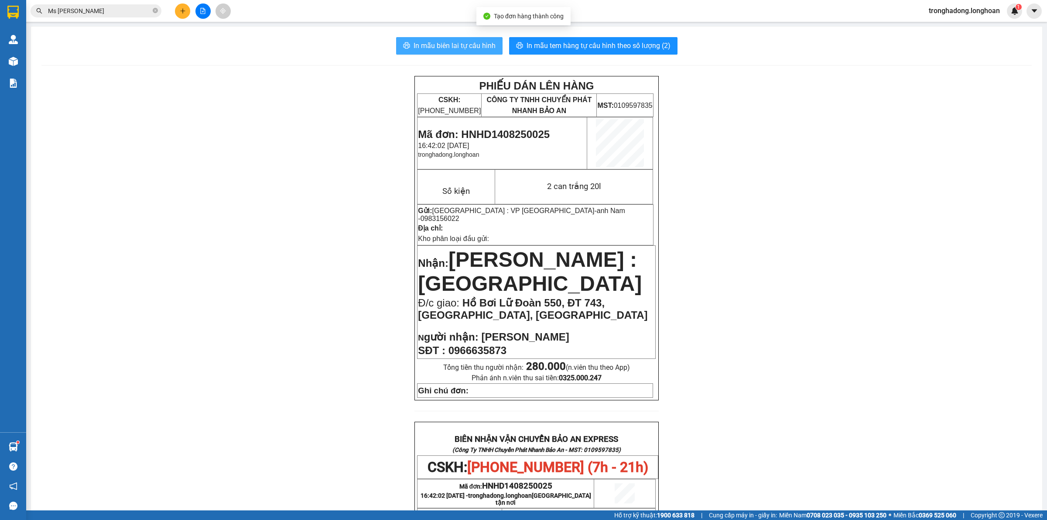
click at [421, 44] on span "In mẫu biên lai tự cấu hình" at bounding box center [455, 45] width 82 height 11
click at [636, 51] on span "In mẫu tem hàng tự cấu hình theo số lượng (2)" at bounding box center [599, 45] width 144 height 11
click at [784, 175] on div "PHIẾU DÁN LÊN HÀNG CSKH: 1900.06.88.33 CÔNG TY TNHH CHUYỂN PHÁT NHANH BẢO AN MS…" at bounding box center [536, 476] width 990 height 801
drag, startPoint x: 308, startPoint y: 198, endPoint x: 280, endPoint y: 167, distance: 41.7
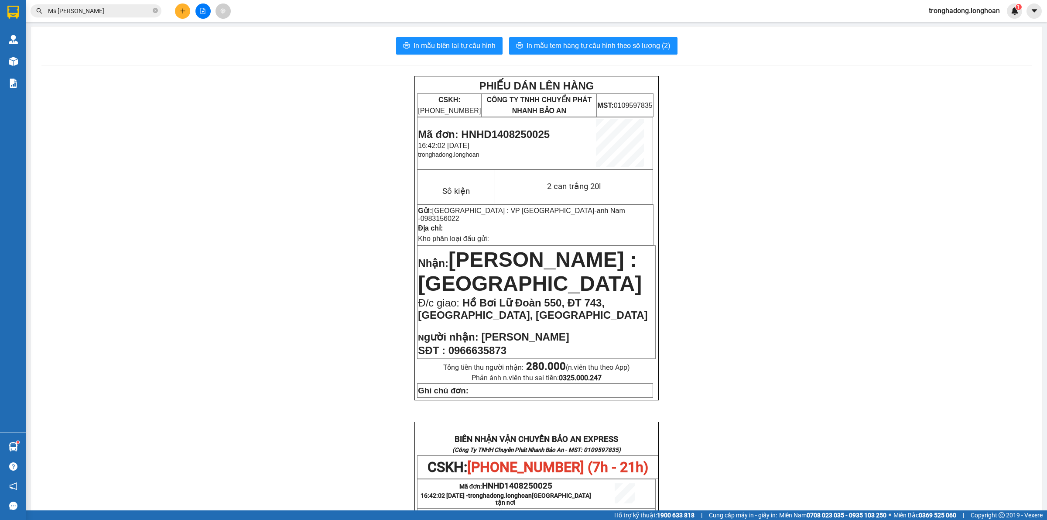
click at [289, 180] on div "PHIẾU DÁN LÊN HÀNG CSKH: 1900.06.88.33 CÔNG TY TNHH CHUYỂN PHÁT NHANH BẢO AN MS…" at bounding box center [536, 476] width 990 height 801
click at [180, 10] on icon "plus" at bounding box center [183, 11] width 6 height 6
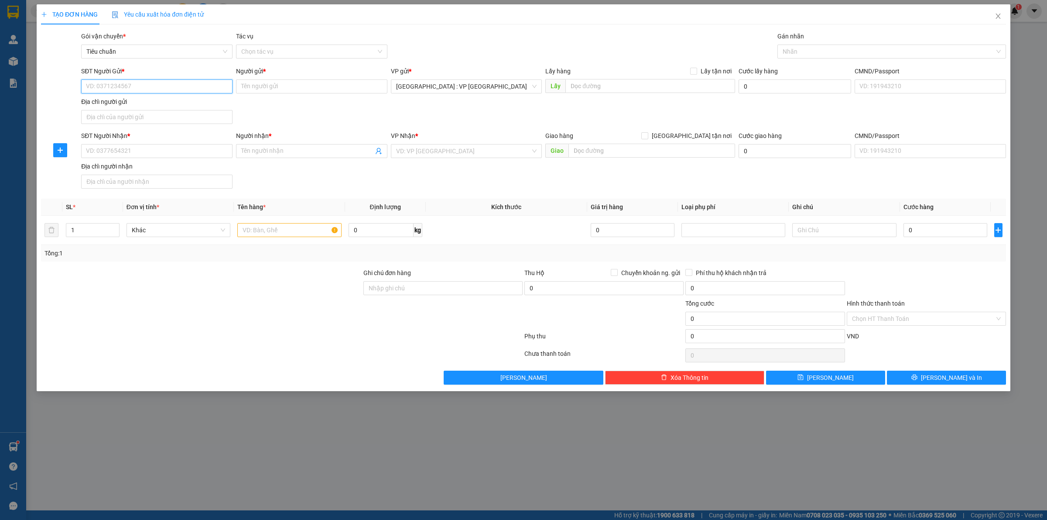
click at [199, 86] on input "SĐT Người Gửi *" at bounding box center [156, 86] width 151 height 14
click at [161, 109] on div "0945475008 - Chị Chi" at bounding box center [156, 104] width 151 height 14
click at [177, 144] on input "SĐT Người Nhận *" at bounding box center [156, 151] width 151 height 14
click at [641, 132] on input "[GEOGRAPHIC_DATA] tận nơi" at bounding box center [644, 135] width 6 height 6
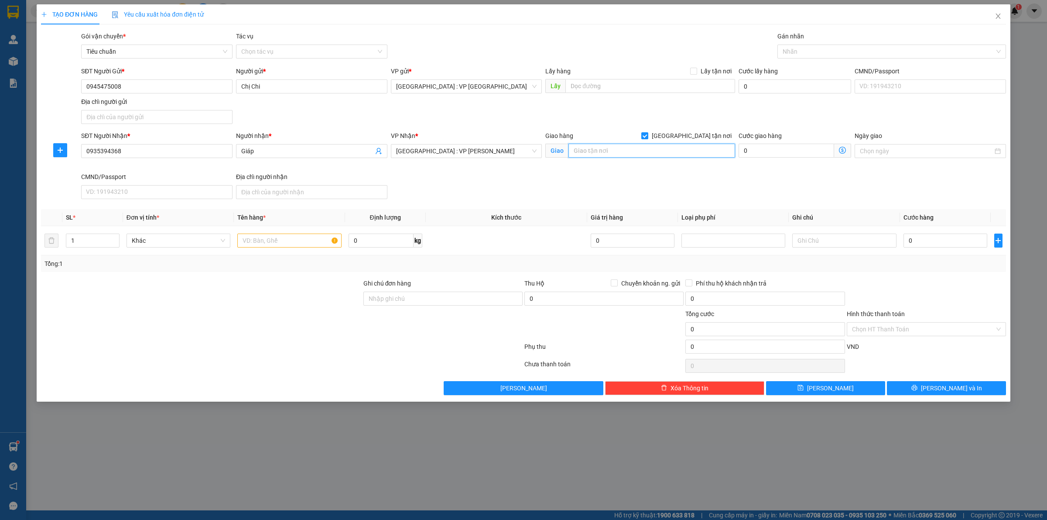
click at [661, 152] on input "text" at bounding box center [651, 151] width 167 height 14
drag, startPoint x: 496, startPoint y: 180, endPoint x: 582, endPoint y: 162, distance: 87.8
click at [496, 181] on div "SĐT Người Nhận * 0935394368 Người nhận * Giáp VP Nhận * Đà Nẵng : VP Thanh Khê …" at bounding box center [543, 167] width 928 height 72
click at [609, 151] on input "Đ" at bounding box center [651, 151] width 167 height 14
click at [647, 133] on input "[GEOGRAPHIC_DATA] tận nơi" at bounding box center [644, 135] width 6 height 6
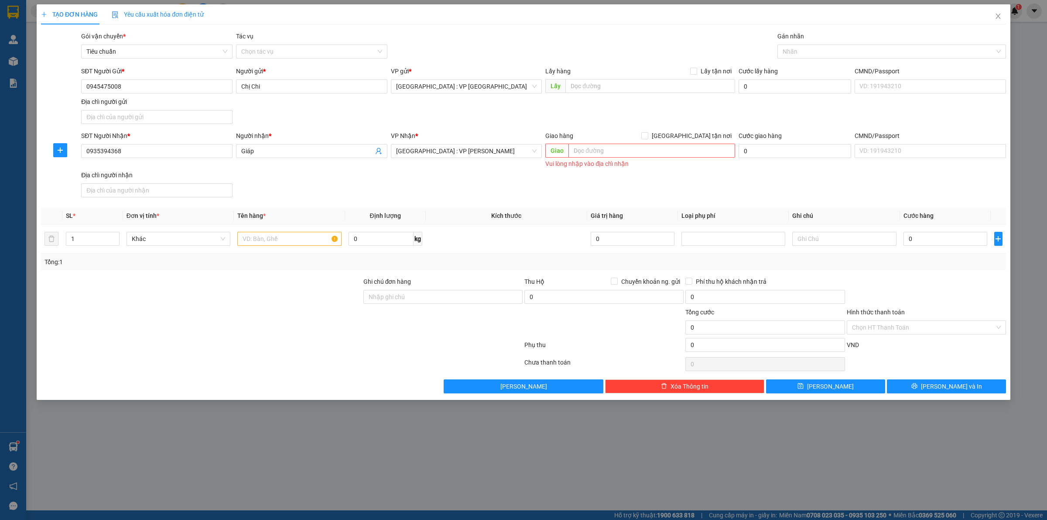
click at [570, 194] on div "SĐT Người Nhận * 0935394368 Người nhận * Giáp VP Nhận * Đà Nẵng : VP Thanh Khê …" at bounding box center [543, 166] width 928 height 70
click at [272, 241] on input "text" at bounding box center [289, 239] width 104 height 14
click at [921, 238] on input "0" at bounding box center [946, 239] width 84 height 14
click at [929, 271] on div "Transit Pickup Surcharge Ids Transit Deliver Surcharge Ids Transit Deliver Surc…" at bounding box center [523, 212] width 965 height 362
drag, startPoint x: 945, startPoint y: 386, endPoint x: 947, endPoint y: 357, distance: 29.3
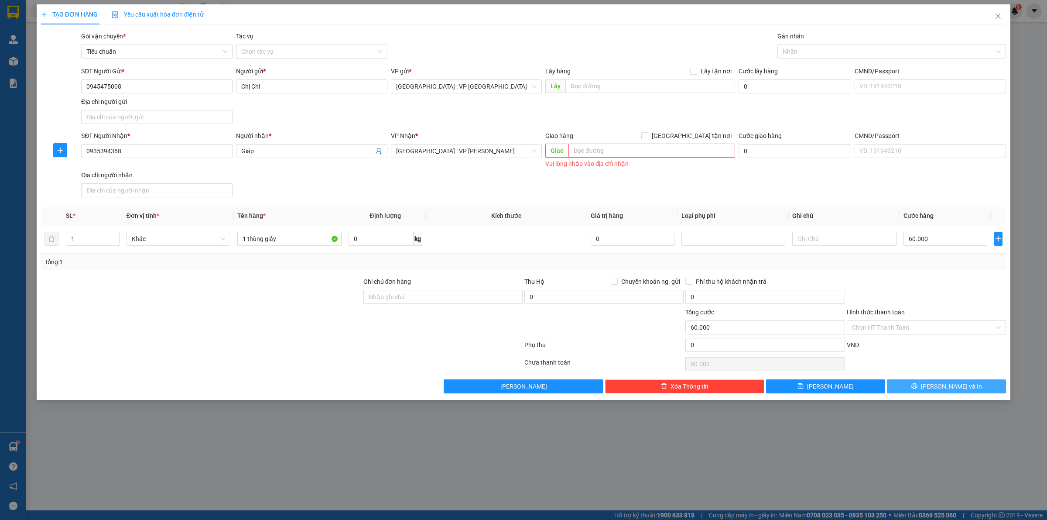
click at [947, 357] on div "Transit Pickup Surcharge Ids Transit Deliver Surcharge Ids Transit Deliver Surc…" at bounding box center [523, 212] width 965 height 362
click at [917, 385] on icon "printer" at bounding box center [914, 386] width 6 height 6
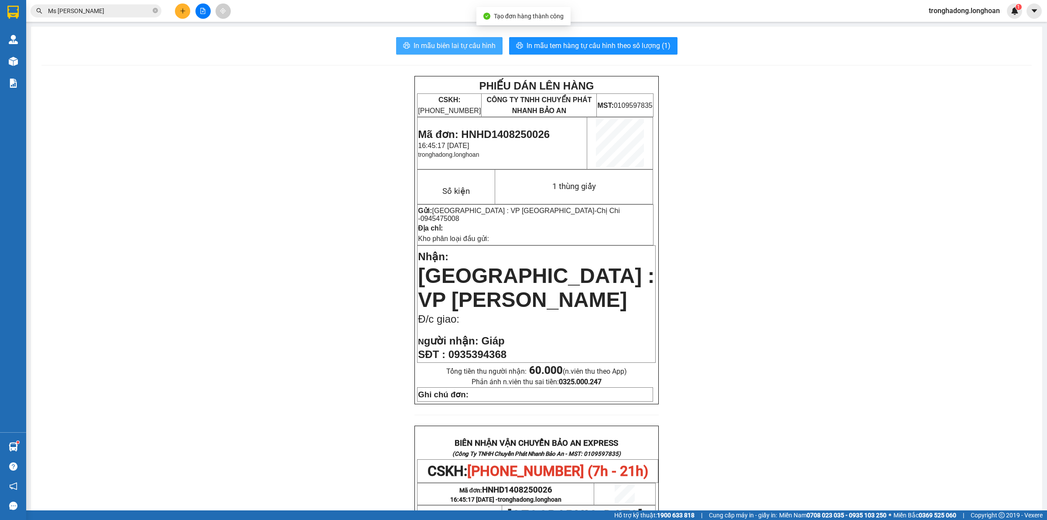
click at [446, 44] on span "In mẫu biên lai tự cấu hình" at bounding box center [455, 45] width 82 height 11
click at [821, 249] on div "PHIẾU DÁN LÊN HÀNG CSKH: 1900.06.88.33 CÔNG TY TNHH CHUYỂN PHÁT NHANH BẢO AN MS…" at bounding box center [536, 459] width 990 height 766
click at [566, 42] on span "In mẫu tem hàng tự cấu hình theo số lượng (1)" at bounding box center [599, 45] width 144 height 11
drag, startPoint x: 577, startPoint y: 211, endPoint x: 533, endPoint y: 205, distance: 44.4
click at [533, 205] on td "Gửi: Hà Nội : VP Hà Đông - Chị Chi - 0945475008 Địa chỉ: Kho phân loại đầu gửi:" at bounding box center [536, 224] width 236 height 41
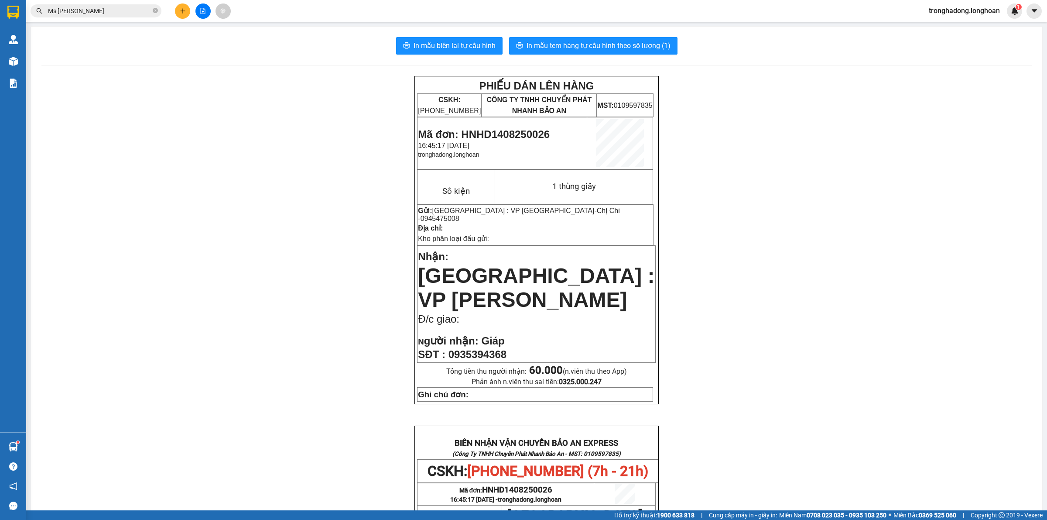
click at [363, 207] on div "PHIẾU DÁN LÊN HÀNG CSKH: 1900.06.88.33 CÔNG TY TNHH CHUYỂN PHÁT NHANH BẢO AN MS…" at bounding box center [536, 459] width 990 height 766
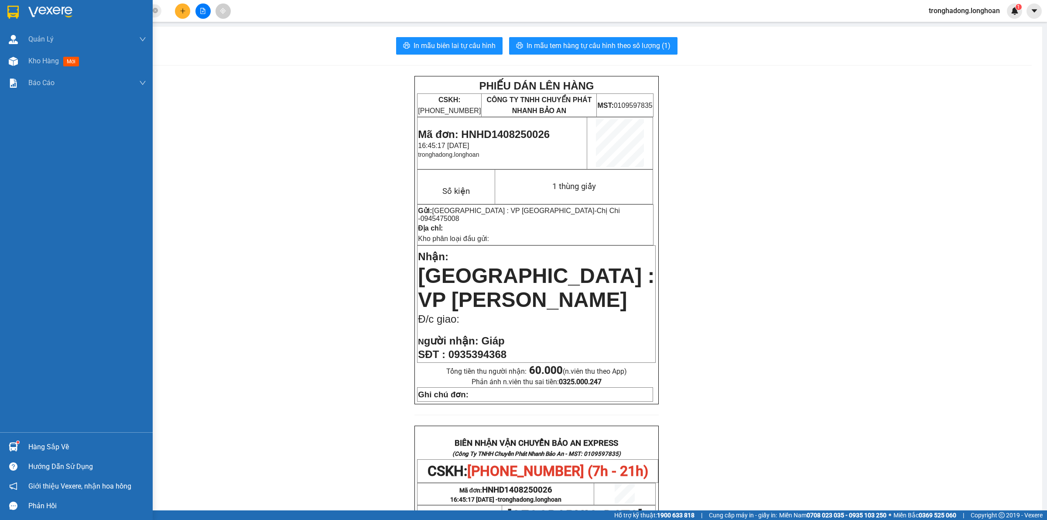
click at [12, 12] on img at bounding box center [12, 12] width 11 height 13
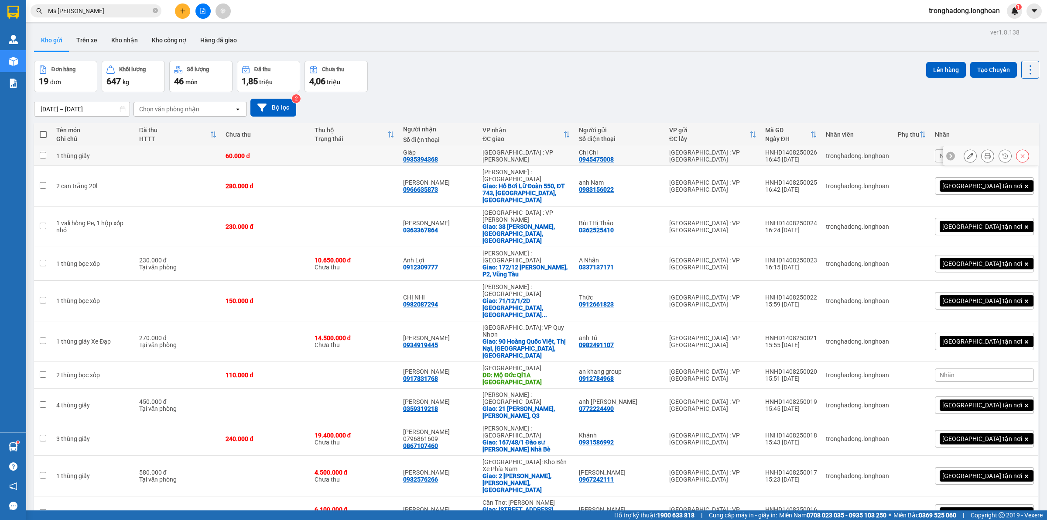
click at [967, 157] on icon at bounding box center [970, 156] width 6 height 6
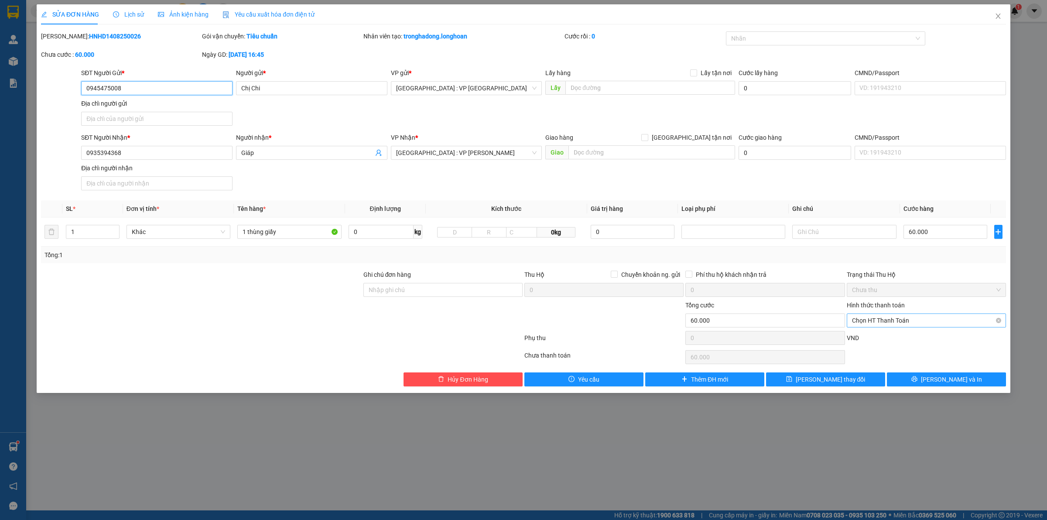
click at [889, 325] on span "Chọn HT Thanh Toán" at bounding box center [926, 320] width 149 height 13
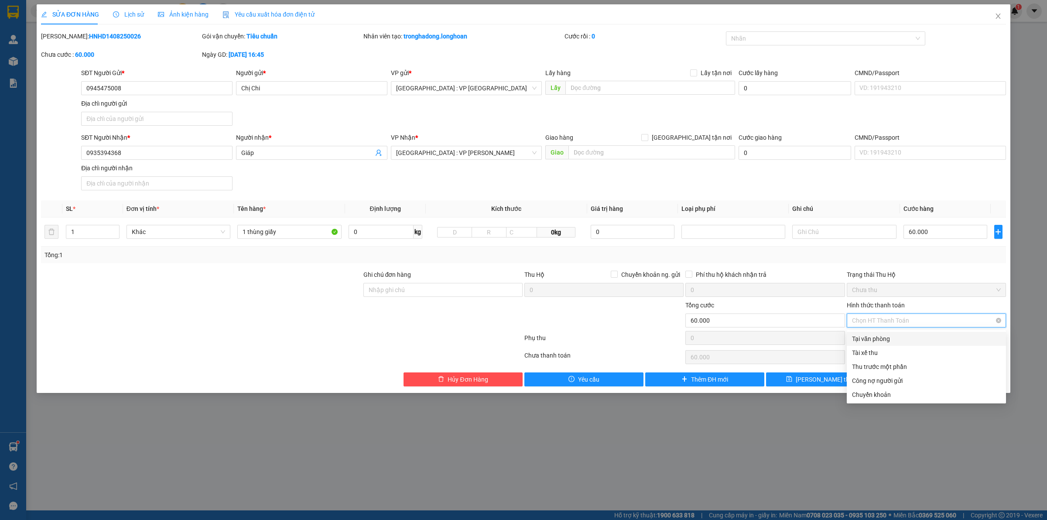
click at [888, 339] on div "Tại văn phòng" at bounding box center [926, 339] width 149 height 10
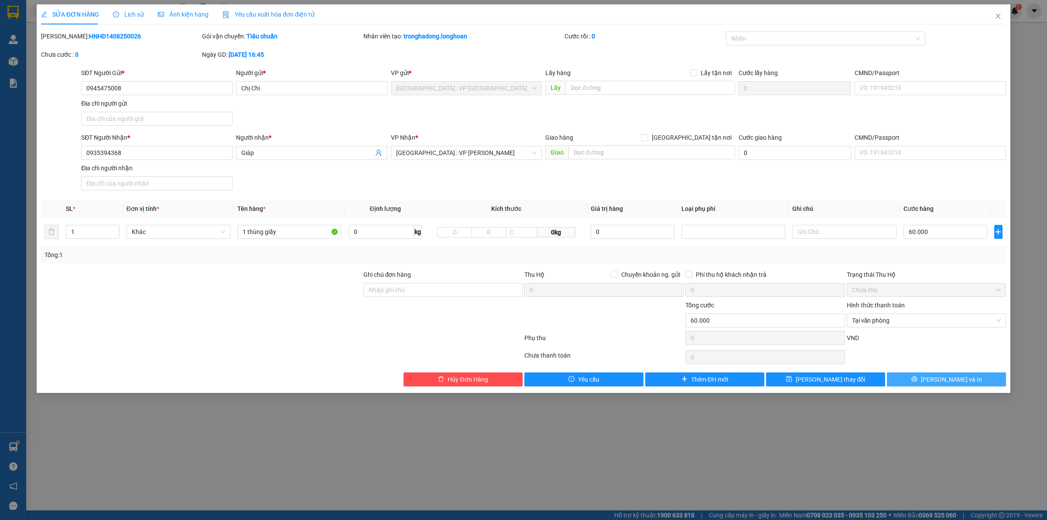
click at [943, 376] on span "Lưu và In" at bounding box center [951, 379] width 61 height 10
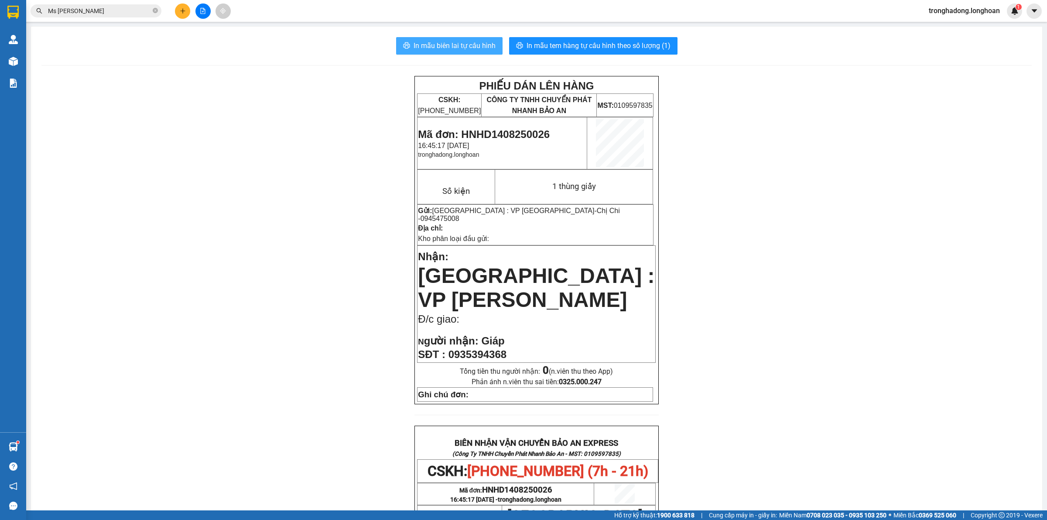
click at [445, 46] on span "In mẫu biên lai tự cấu hình" at bounding box center [455, 45] width 82 height 11
click at [155, 7] on span at bounding box center [155, 11] width 5 height 8
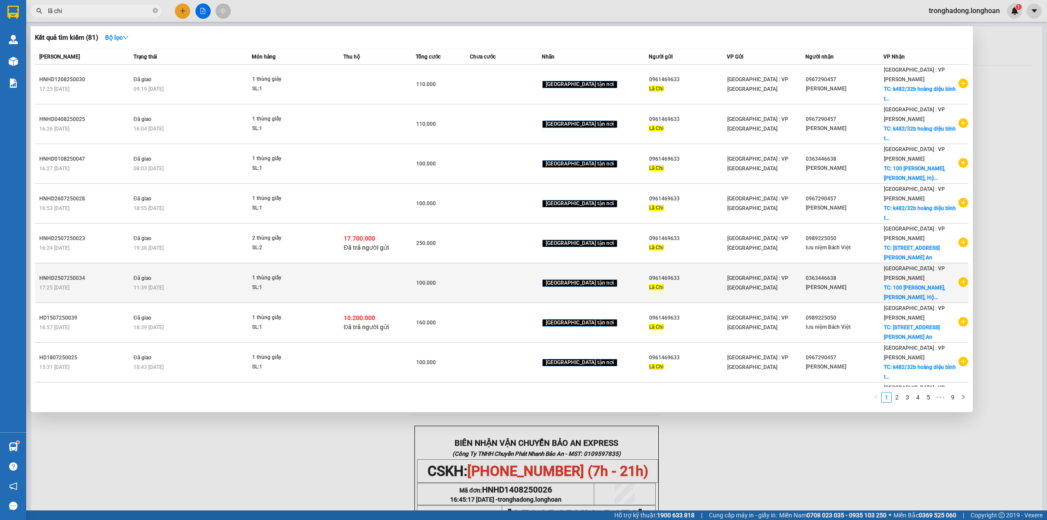
click at [828, 274] on div "0363446638" at bounding box center [844, 278] width 77 height 9
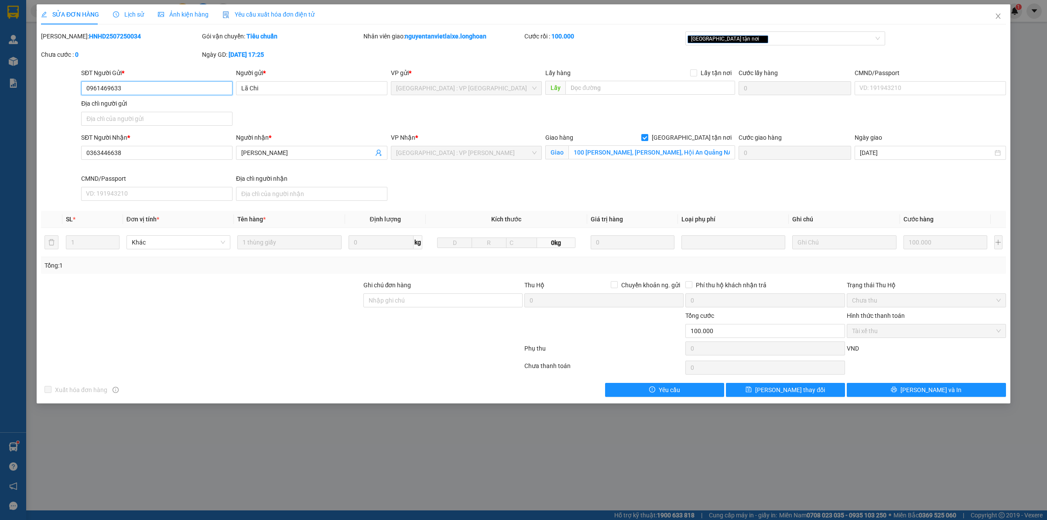
drag, startPoint x: 110, startPoint y: 92, endPoint x: 55, endPoint y: 99, distance: 55.0
click at [57, 99] on div "SĐT Người Gửi * 0961469633 0961469633 Người gửi * Lã Chi VP gửi * Hà Nội : VP H…" at bounding box center [523, 98] width 967 height 61
drag, startPoint x: 129, startPoint y: 159, endPoint x: 15, endPoint y: 173, distance: 114.3
click at [20, 178] on div "SỬA ĐƠN HÀNG Lịch sử Ảnh kiện hàng Yêu cầu xuất hóa đơn điện tử Total Paid Fee …" at bounding box center [523, 260] width 1047 height 520
click at [997, 13] on icon "close" at bounding box center [998, 16] width 7 height 7
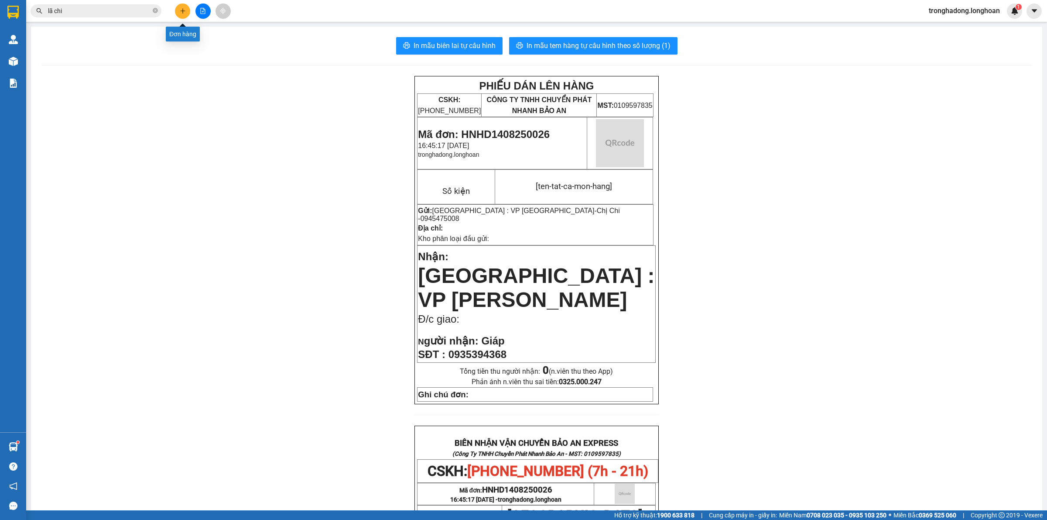
click at [186, 7] on button at bounding box center [182, 10] width 15 height 15
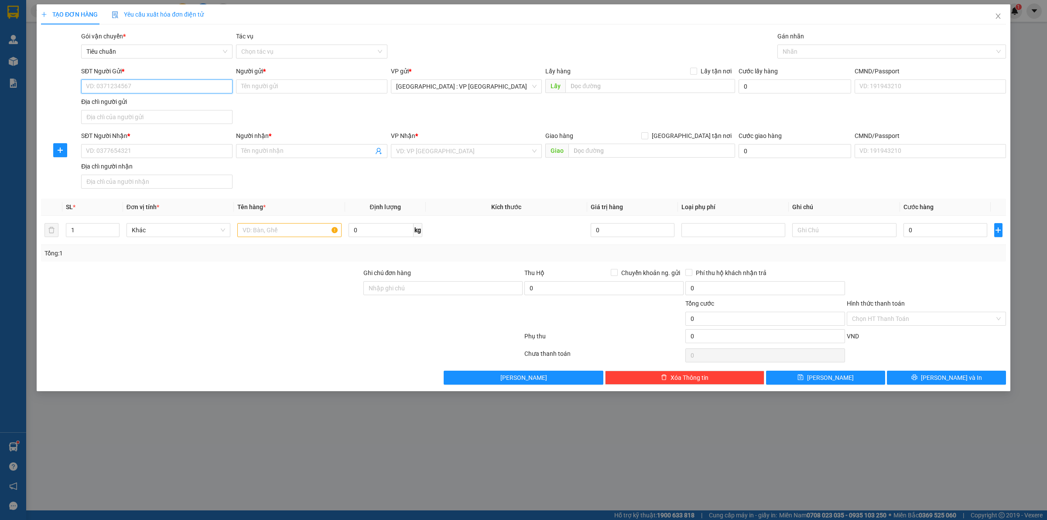
click at [167, 88] on input "SĐT Người Gửi *" at bounding box center [156, 86] width 151 height 14
click at [194, 145] on input "SĐT Người Nhận *" at bounding box center [156, 151] width 151 height 14
click at [171, 171] on div "0782558559 - MINH NGUYỆT.KHO SG" at bounding box center [156, 169] width 141 height 10
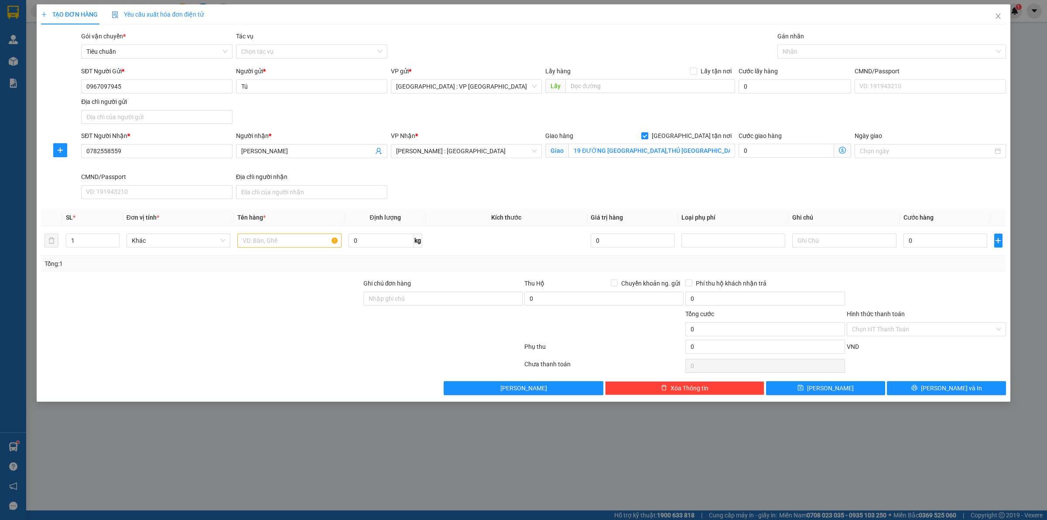
click at [535, 180] on div "SĐT Người Nhận * 0782558559 Người nhận * Minh Nguyệt VP Nhận * Hồ Chí Minh : Kh…" at bounding box center [543, 167] width 928 height 72
click at [817, 52] on div at bounding box center [888, 51] width 216 height 10
click at [280, 247] on input "text" at bounding box center [289, 240] width 104 height 14
click at [928, 241] on input "0" at bounding box center [946, 240] width 84 height 14
click at [965, 393] on button "Lưu và In" at bounding box center [946, 388] width 119 height 14
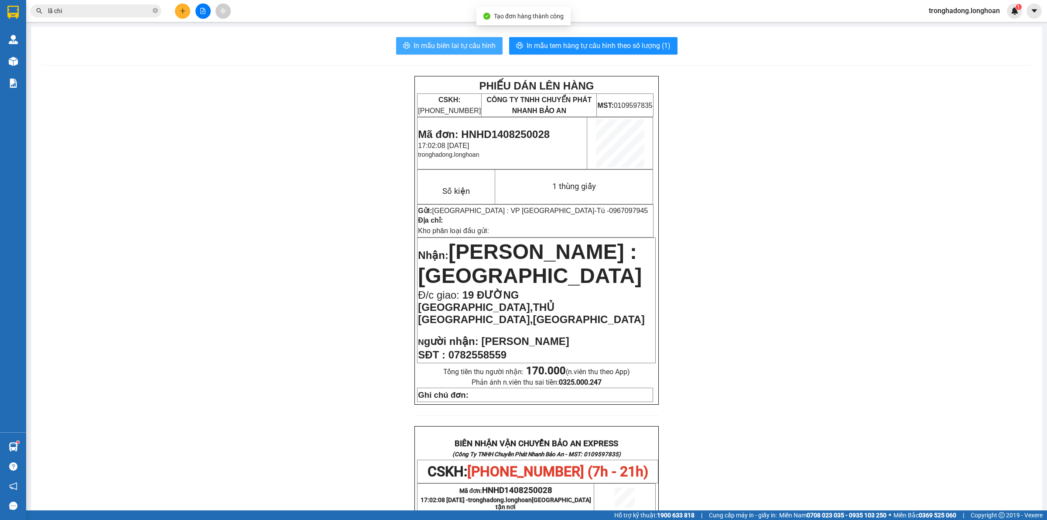
click at [424, 46] on span "In mẫu biên lai tự cấu hình" at bounding box center [455, 45] width 82 height 11
click at [541, 44] on span "In mẫu tem hàng tự cấu hình theo số lượng (1)" at bounding box center [599, 45] width 144 height 11
click at [181, 10] on icon "plus" at bounding box center [183, 11] width 6 height 6
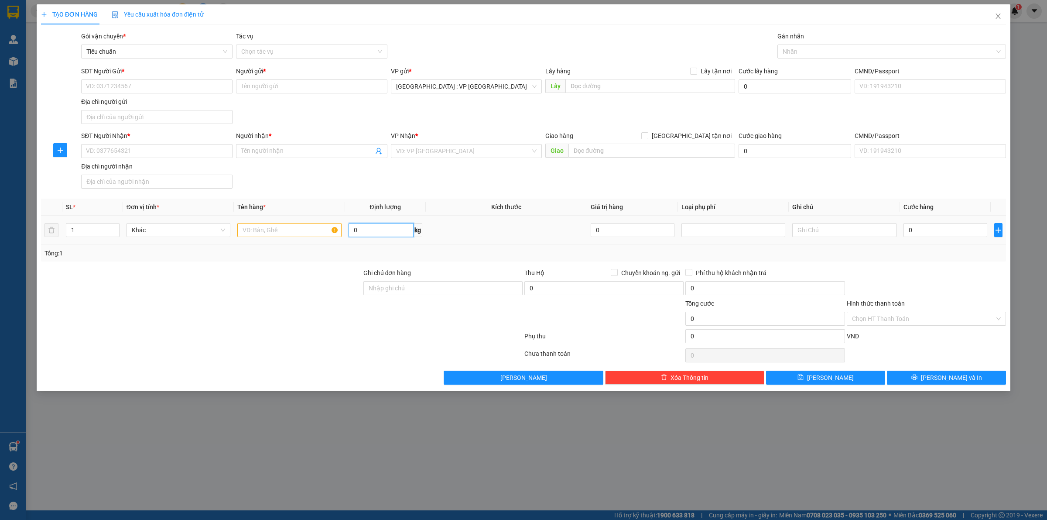
click at [371, 226] on input "0" at bounding box center [381, 230] width 65 height 14
click at [262, 228] on input "text" at bounding box center [289, 230] width 104 height 14
click at [178, 83] on input "SĐT Người Gửi *" at bounding box center [156, 86] width 151 height 14
click at [609, 150] on input "text" at bounding box center [651, 151] width 167 height 14
paste input "Cam Lâm QL1A Khánh Hoà"
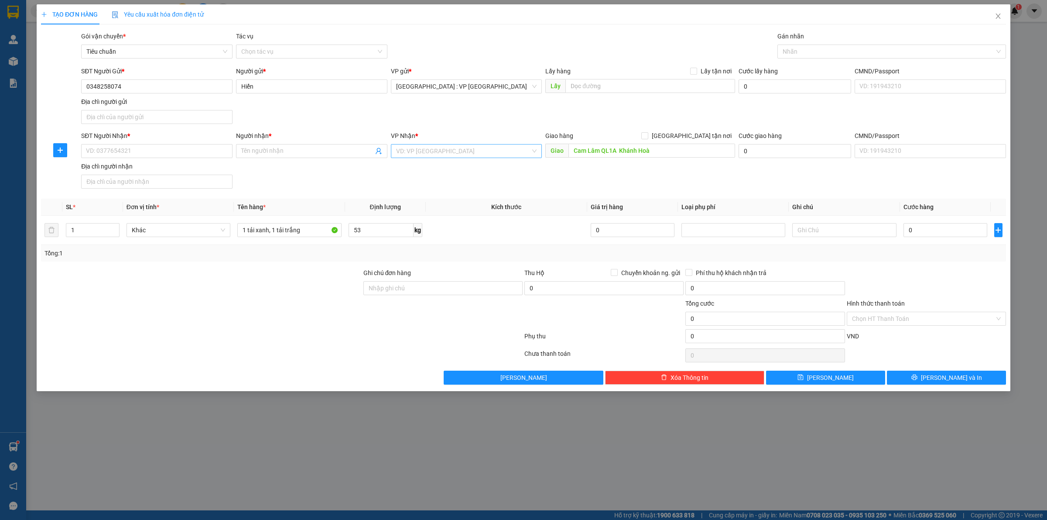
click at [431, 154] on input "search" at bounding box center [463, 150] width 135 height 13
click at [186, 149] on input "SĐT Người Nhận *" at bounding box center [156, 151] width 151 height 14
paste input "0377511567"
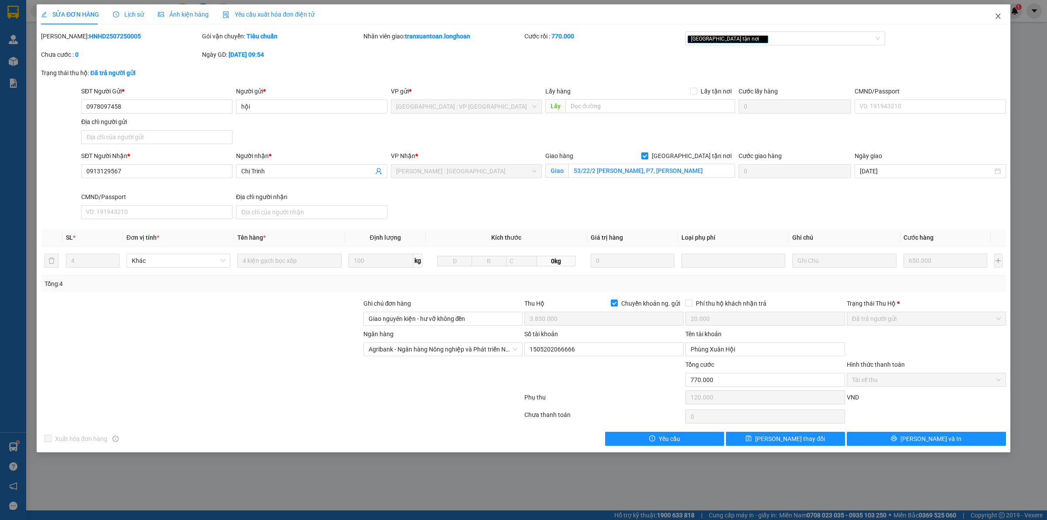
click at [1000, 14] on icon "close" at bounding box center [998, 16] width 7 height 7
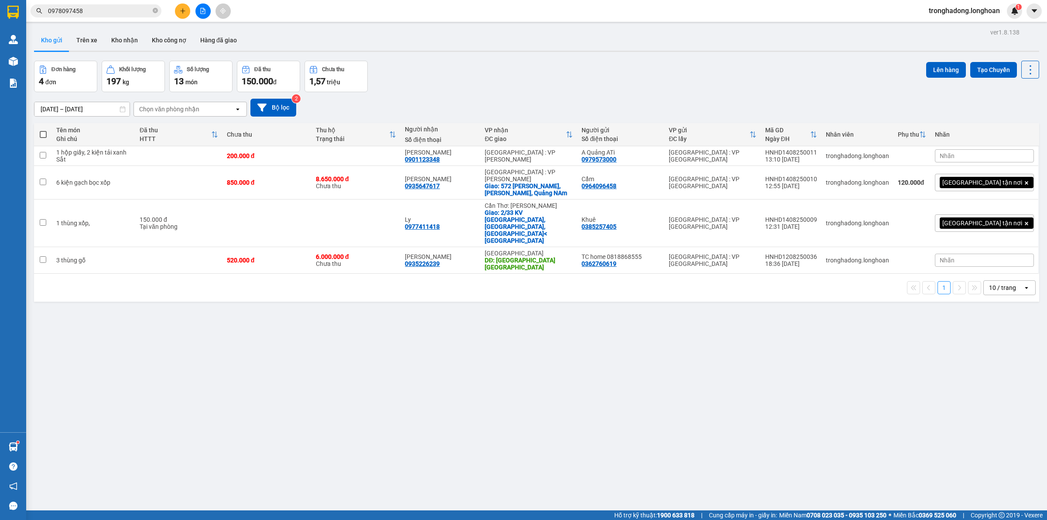
click at [175, 14] on div at bounding box center [202, 10] width 65 height 15
click at [178, 14] on button at bounding box center [182, 10] width 15 height 15
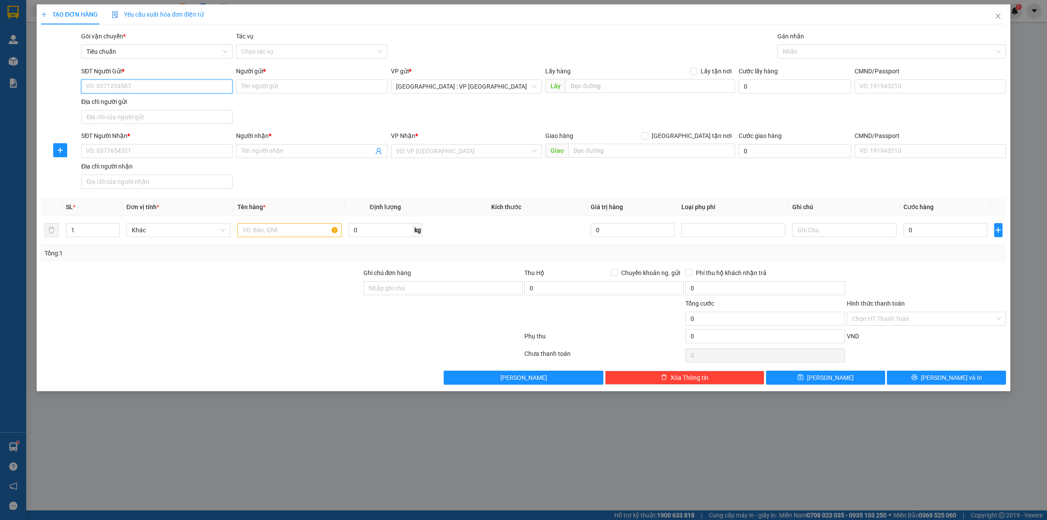
click at [144, 86] on input "SĐT Người Gửi *" at bounding box center [156, 86] width 151 height 14
paste input "0359146201"
type input "0359146201"
click at [131, 84] on input "0359146201" at bounding box center [156, 86] width 151 height 14
click at [143, 98] on div "0359146201 - Cty TST" at bounding box center [156, 104] width 151 height 14
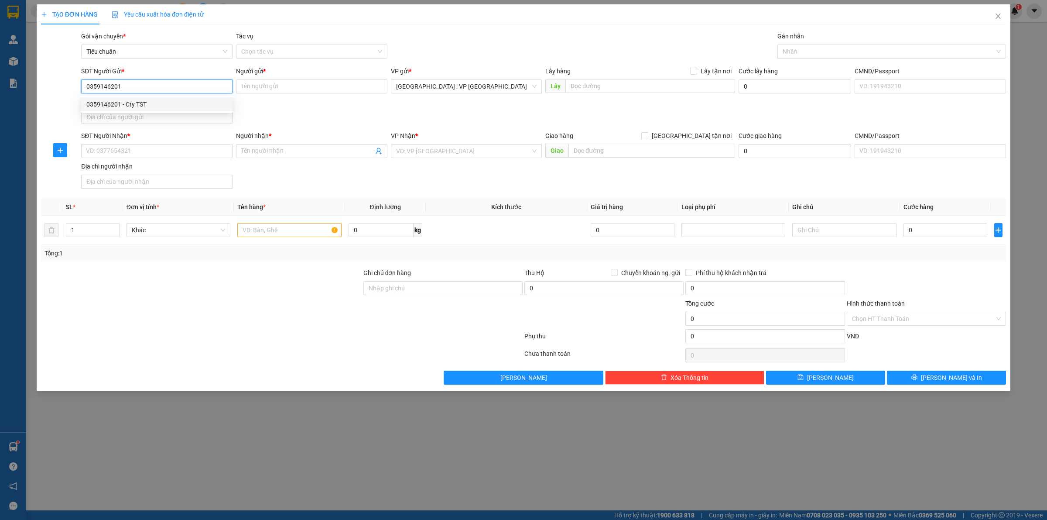
type input "Cty TST"
click at [154, 130] on form "SĐT Người Gửi * 0359146201 0359146201 Người gửi * Cty TST VP gửi * Hà Nội : VP …" at bounding box center [523, 129] width 965 height 126
click at [149, 149] on input "SĐT Người Nhận *" at bounding box center [156, 151] width 151 height 14
paste input "0907838894"
type input "0907838894"
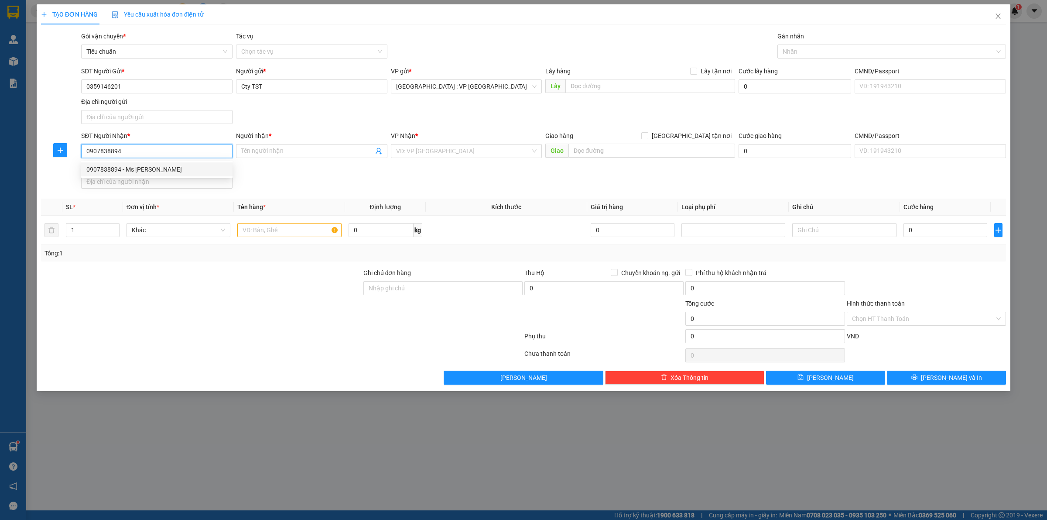
click at [155, 164] on div "0907838894 - Ms An" at bounding box center [156, 169] width 151 height 14
type input "Ms [PERSON_NAME]"
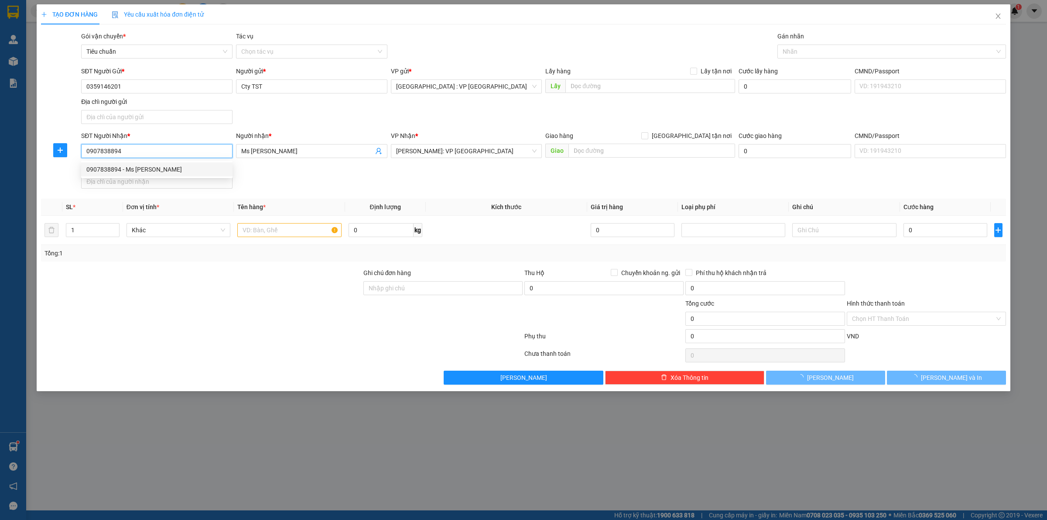
type input "0907838894"
click at [164, 171] on div "Địa chỉ người nhận" at bounding box center [156, 166] width 151 height 10
click at [164, 175] on input "Địa chỉ người nhận" at bounding box center [156, 182] width 151 height 14
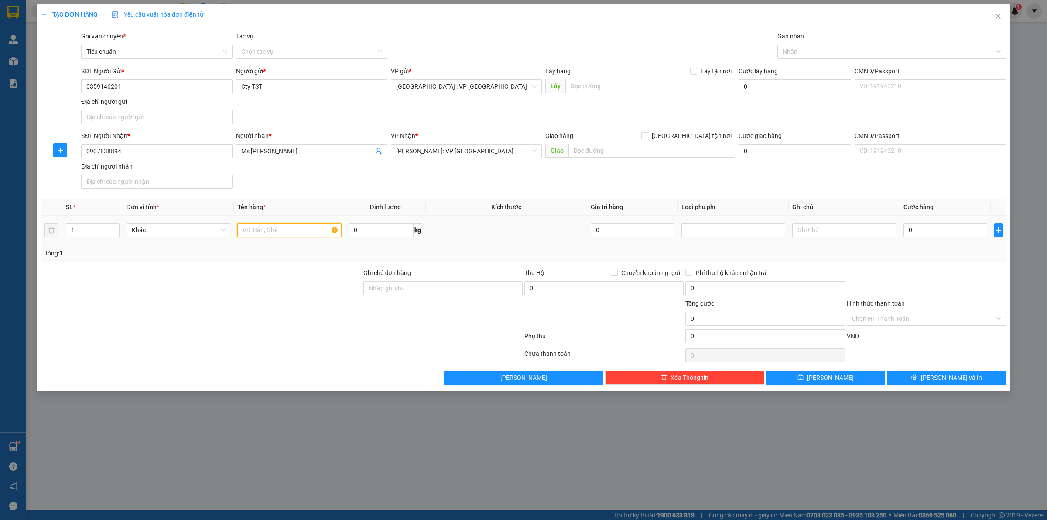
click at [278, 230] on input "text" at bounding box center [289, 230] width 104 height 14
click at [123, 151] on input "0907838894" at bounding box center [156, 151] width 151 height 14
drag, startPoint x: 471, startPoint y: 186, endPoint x: 441, endPoint y: 193, distance: 30.9
click at [460, 188] on div "SĐT Người Nhận * 0907838894 Người nhận * Ms An VP Nhận * Hồ Chí Minh: VP Quận T…" at bounding box center [543, 161] width 928 height 61
click at [267, 232] on input "text" at bounding box center [289, 230] width 104 height 14
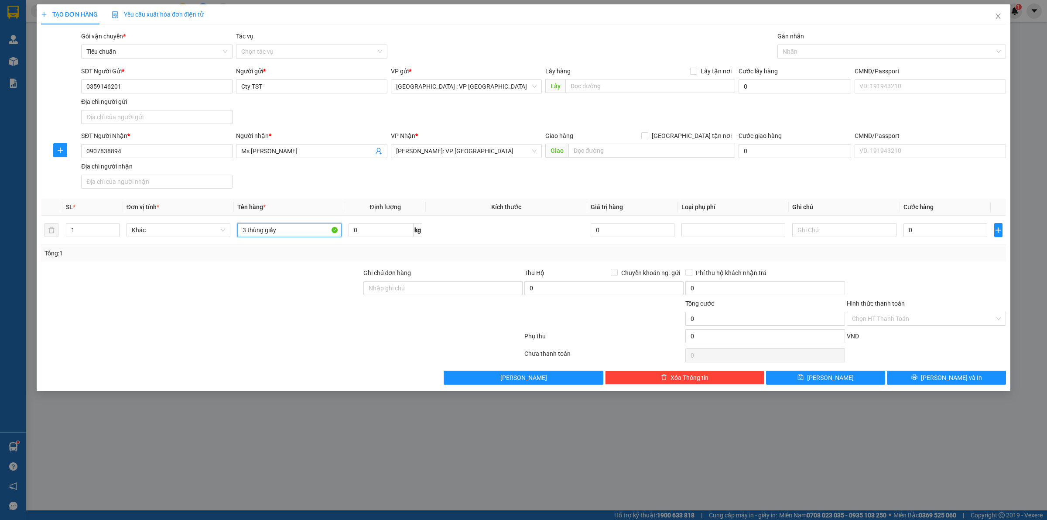
type input "3 thùng giấy"
click at [349, 277] on div at bounding box center [201, 283] width 322 height 31
click at [540, 241] on td at bounding box center [506, 230] width 161 height 29
click at [928, 236] on input "0" at bounding box center [946, 230] width 84 height 14
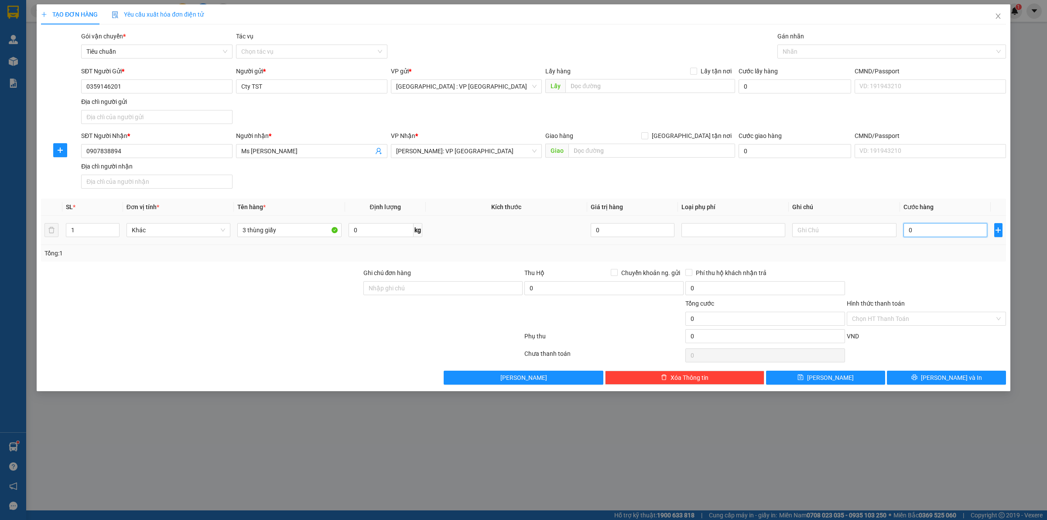
click at [928, 236] on input "0" at bounding box center [946, 230] width 84 height 14
click at [395, 232] on input "0" at bounding box center [381, 230] width 65 height 14
click at [819, 55] on div at bounding box center [888, 51] width 216 height 10
type input "75"
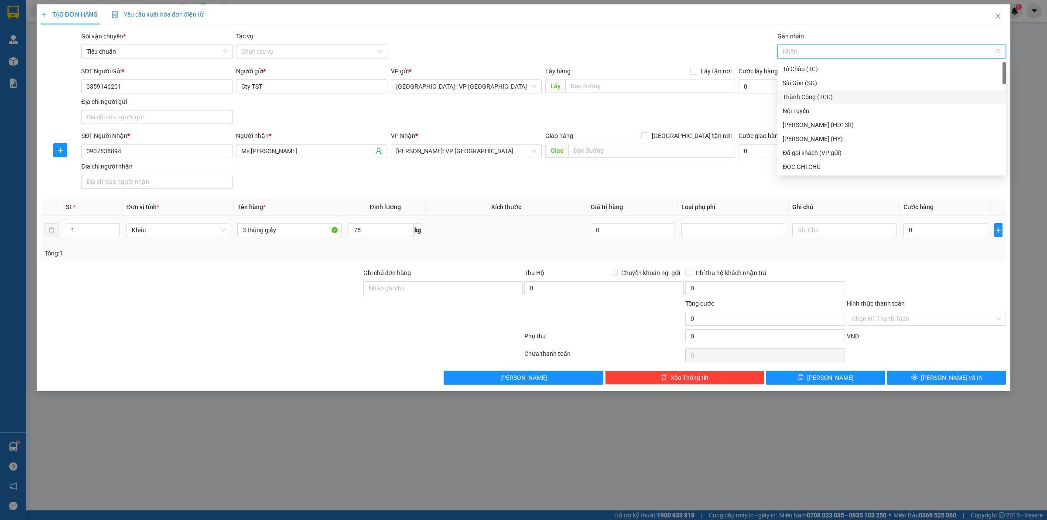
click at [952, 239] on div "0" at bounding box center [946, 229] width 84 height 17
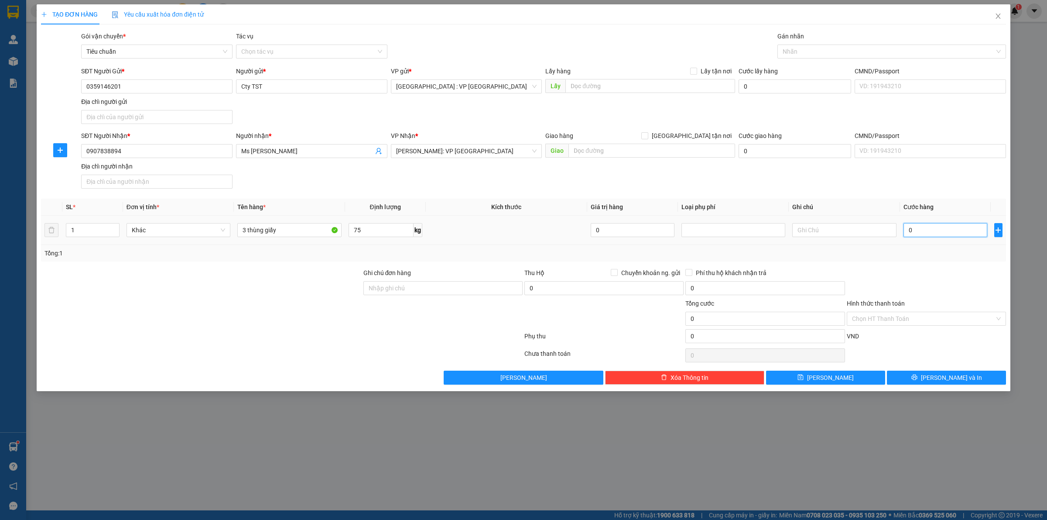
type input "4"
type input "46"
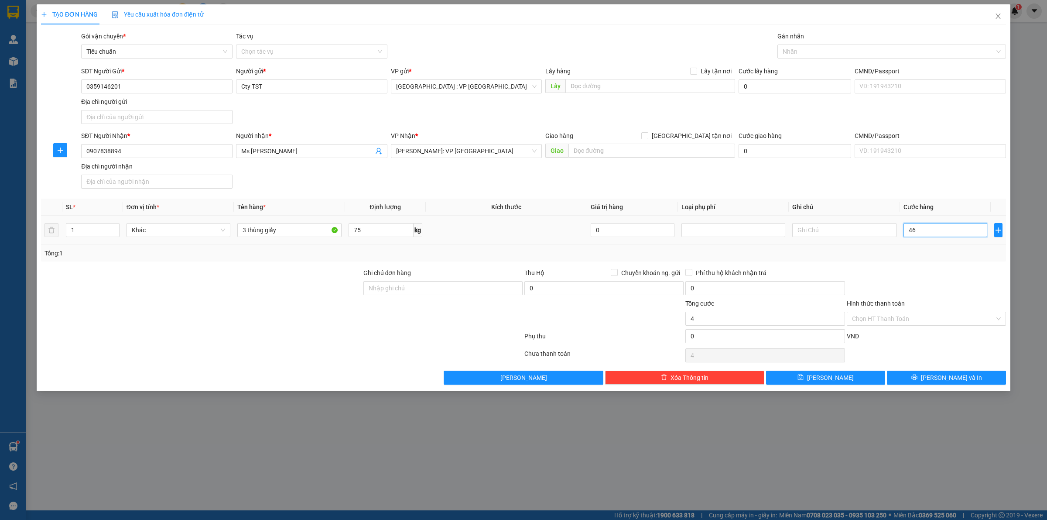
type input "46"
type input "460"
type input "4.600"
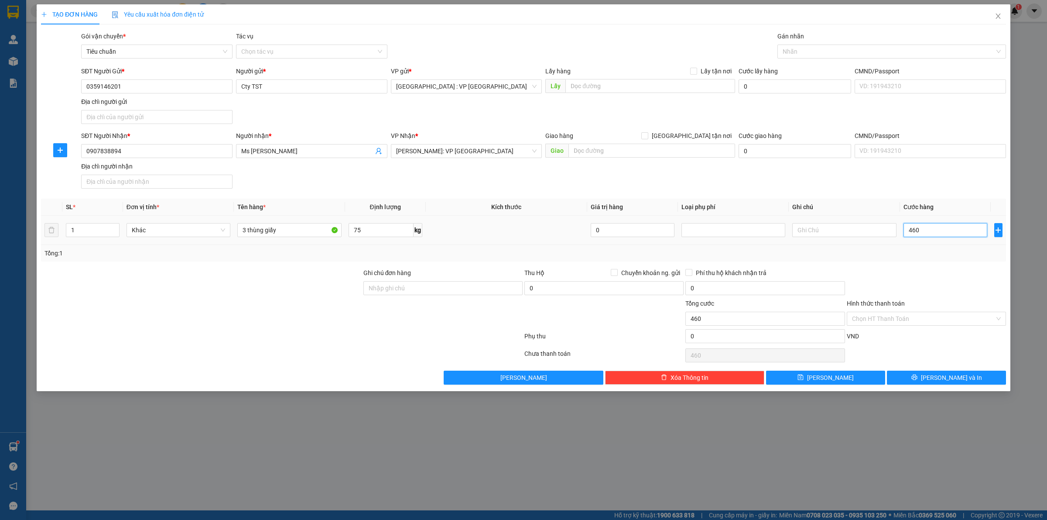
type input "4.600"
type input "46.000"
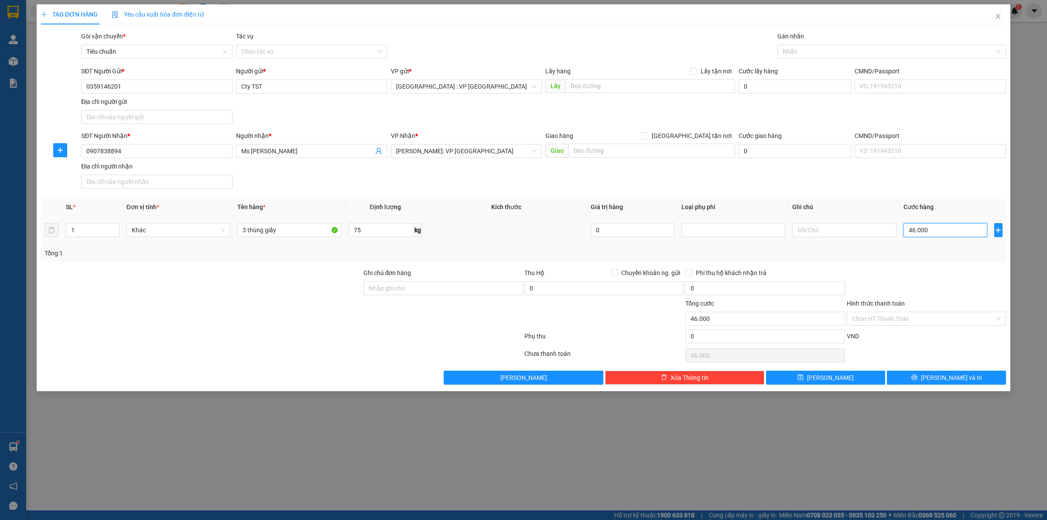
type input "460.000"
click at [924, 267] on div "Transit Pickup Surcharge Ids Transit Deliver Surcharge Ids Transit Deliver Surc…" at bounding box center [523, 207] width 965 height 353
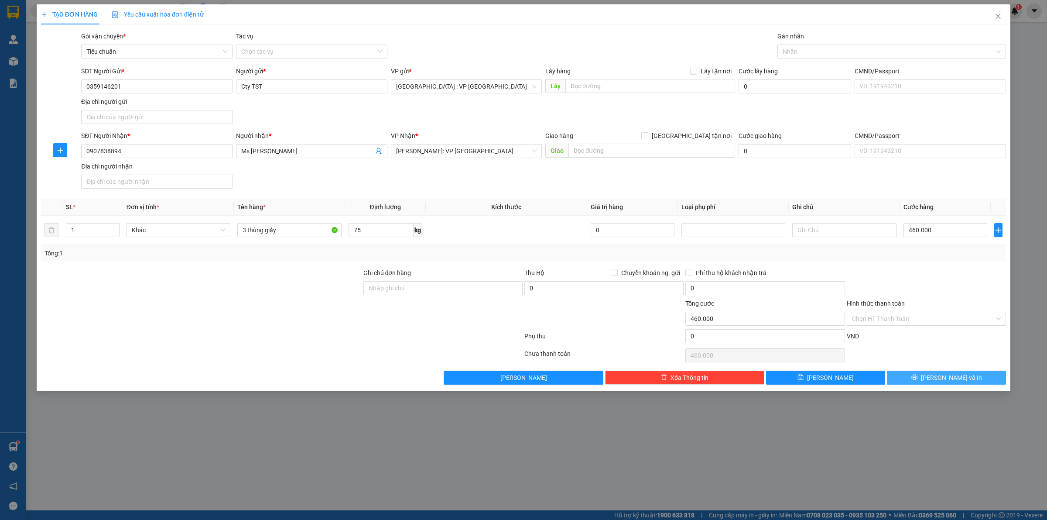
click at [945, 378] on span "[PERSON_NAME] và In" at bounding box center [951, 378] width 61 height 10
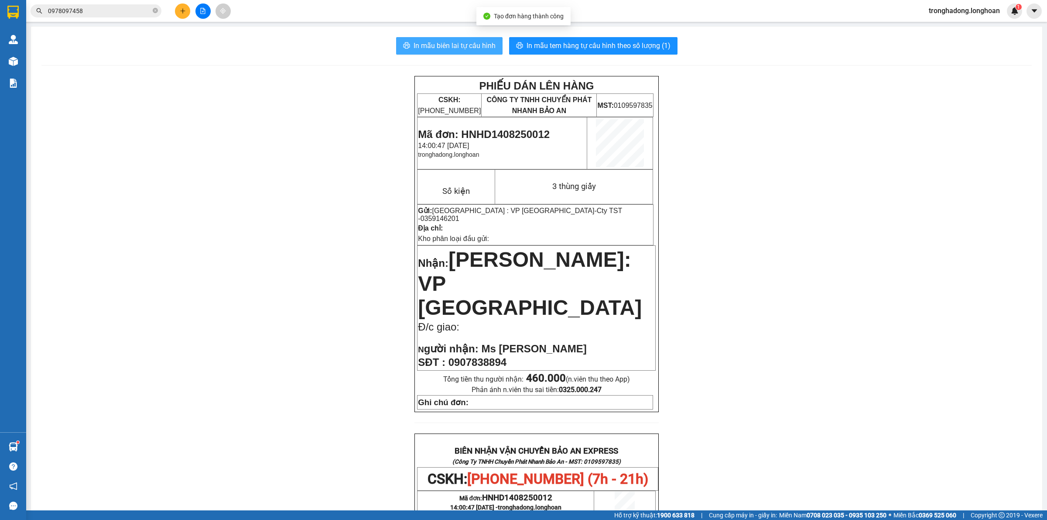
click at [465, 44] on span "In mẫu biên lai tự cấu hình" at bounding box center [455, 45] width 82 height 11
click at [613, 47] on span "In mẫu tem hàng tự cấu hình theo số lượng (1)" at bounding box center [599, 45] width 144 height 11
drag, startPoint x: 206, startPoint y: 231, endPoint x: 0, endPoint y: 5, distance: 306.4
click at [188, 217] on div "PHIẾU DÁN LÊN HÀNG CSKH: 1900.06.88.33 CÔNG TY TNHH CHUYỂN PHÁT NHANH BẢO AN MS…" at bounding box center [536, 469] width 990 height 787
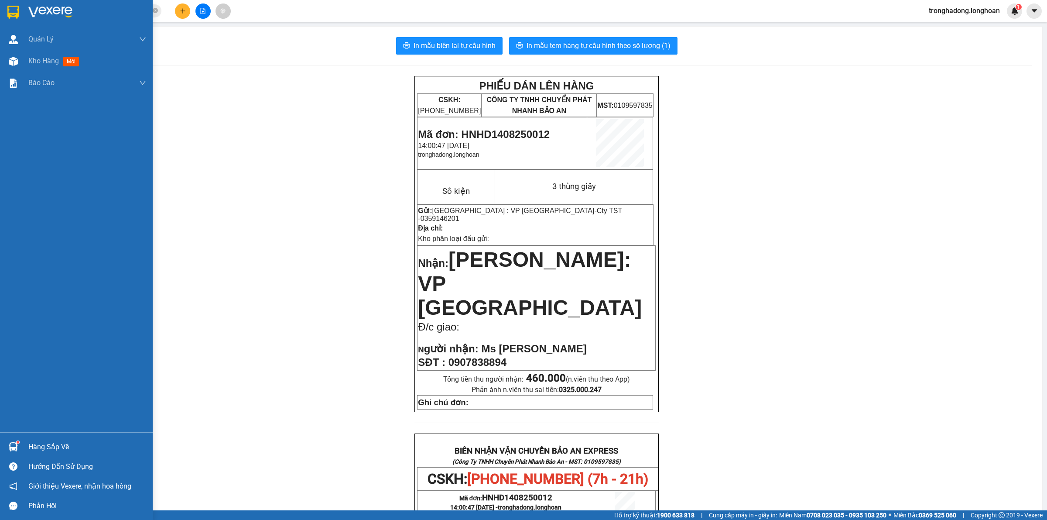
click at [15, 17] on img at bounding box center [12, 12] width 11 height 13
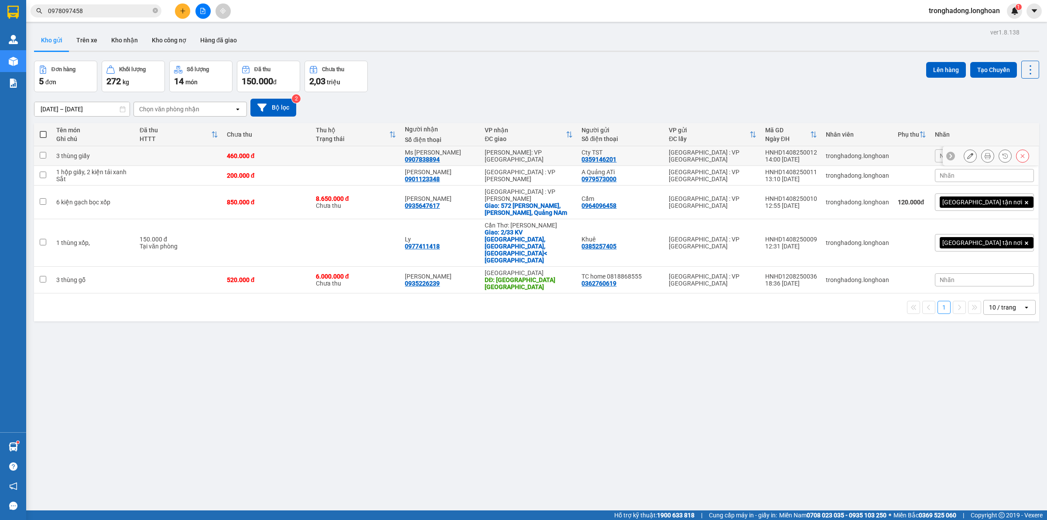
click at [967, 155] on icon at bounding box center [970, 156] width 6 height 6
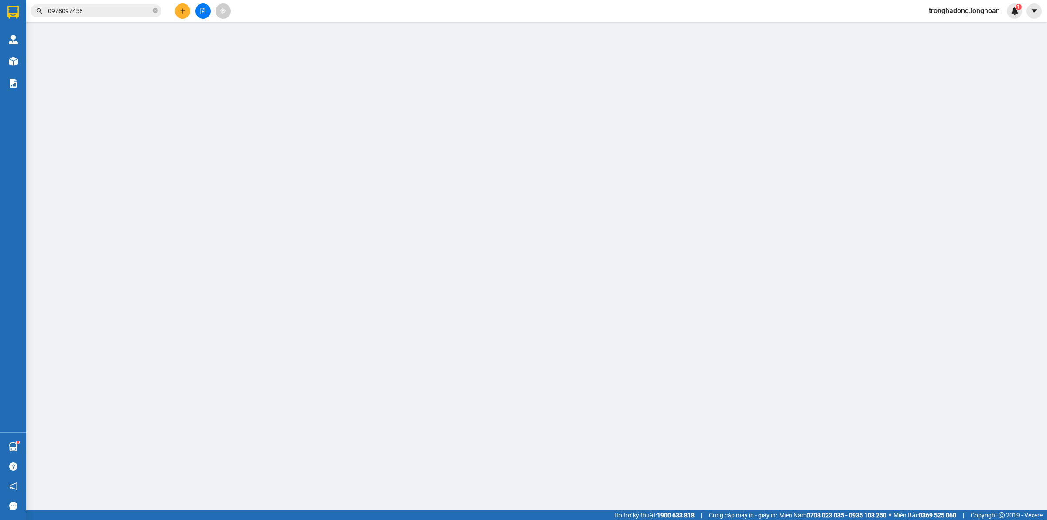
type input "0359146201"
type input "Cty TST"
type input "0907838894"
type input "Ms [PERSON_NAME]"
type input "460.000"
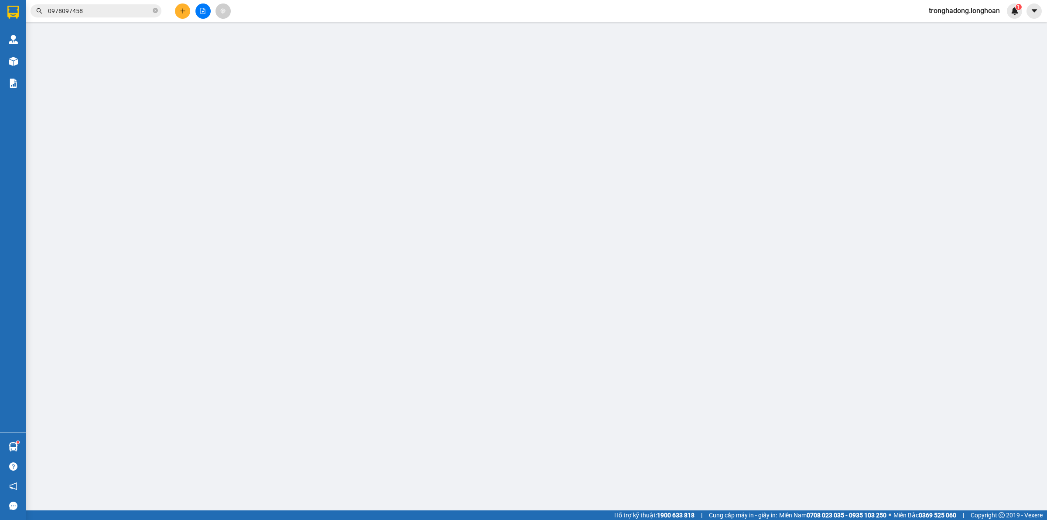
type input "460.000"
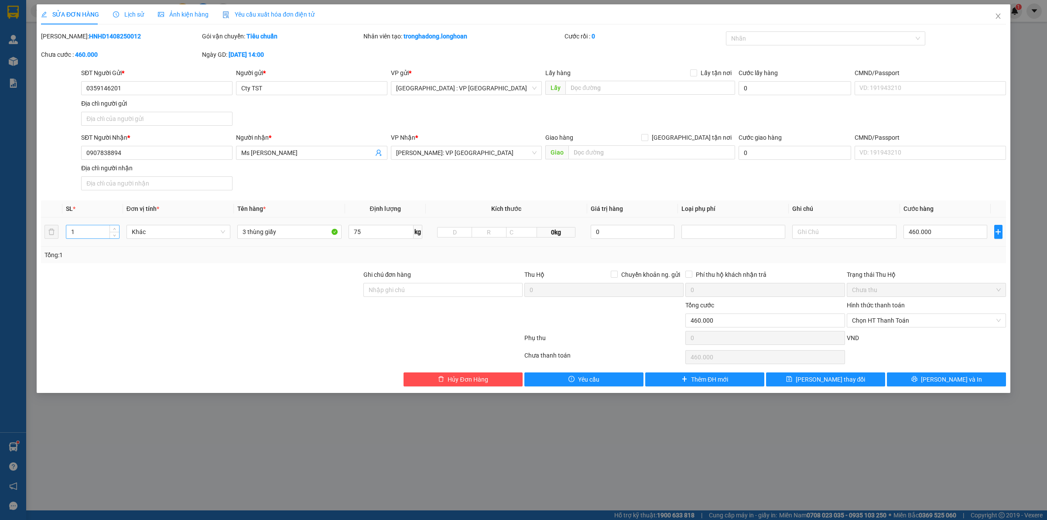
drag, startPoint x: 99, startPoint y: 240, endPoint x: 90, endPoint y: 231, distance: 12.7
click at [95, 238] on div "1" at bounding box center [93, 231] width 54 height 17
click at [90, 230] on input "1" at bounding box center [92, 231] width 53 height 13
type input "3"
click at [259, 291] on div at bounding box center [201, 285] width 322 height 31
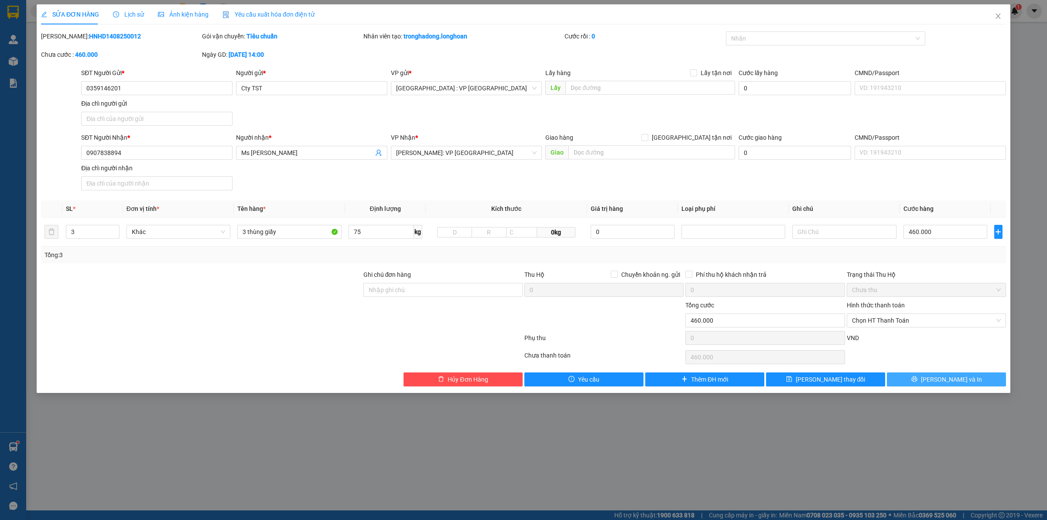
click at [919, 380] on button "Lưu và In" at bounding box center [946, 379] width 119 height 14
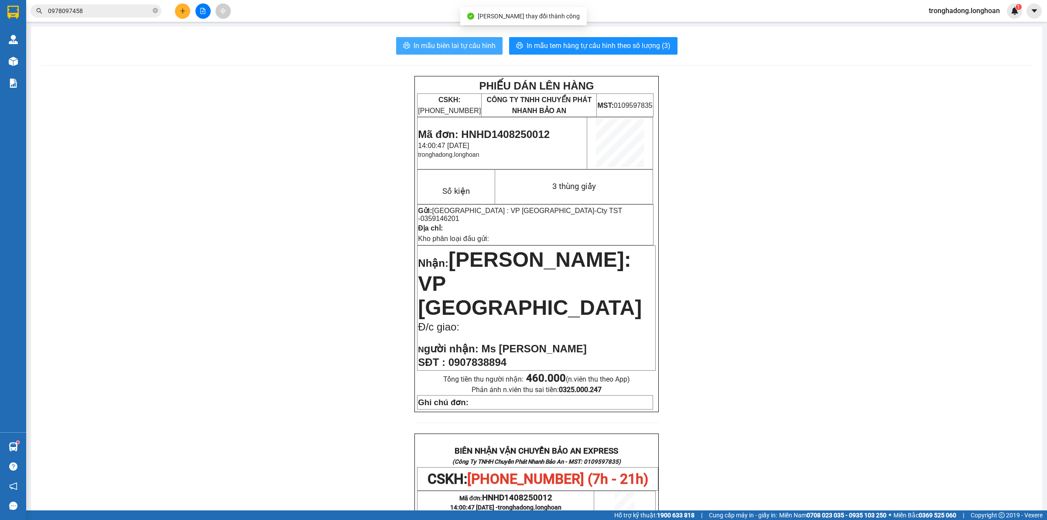
click at [437, 44] on span "In mẫu biên lai tự cấu hình" at bounding box center [455, 45] width 82 height 11
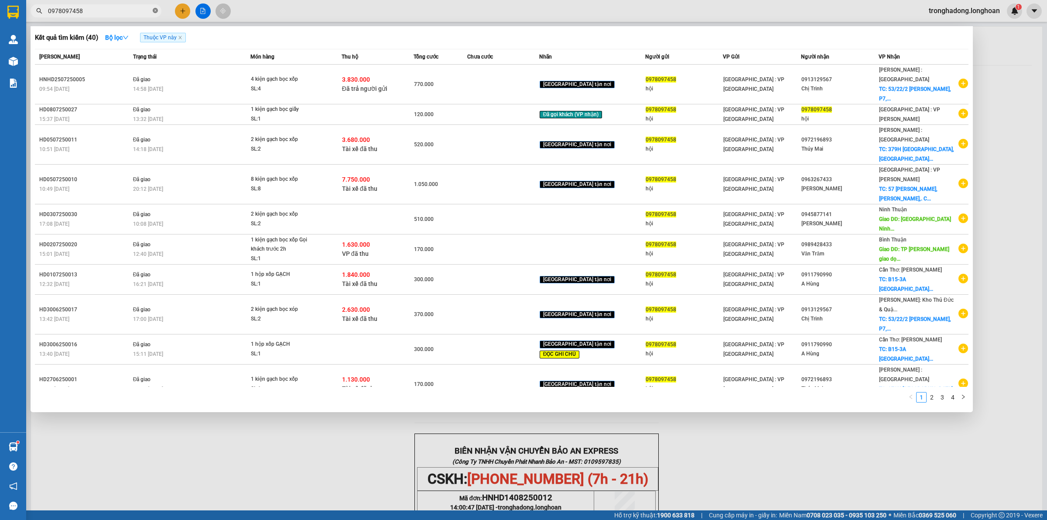
click at [155, 9] on icon "close-circle" at bounding box center [155, 10] width 5 height 5
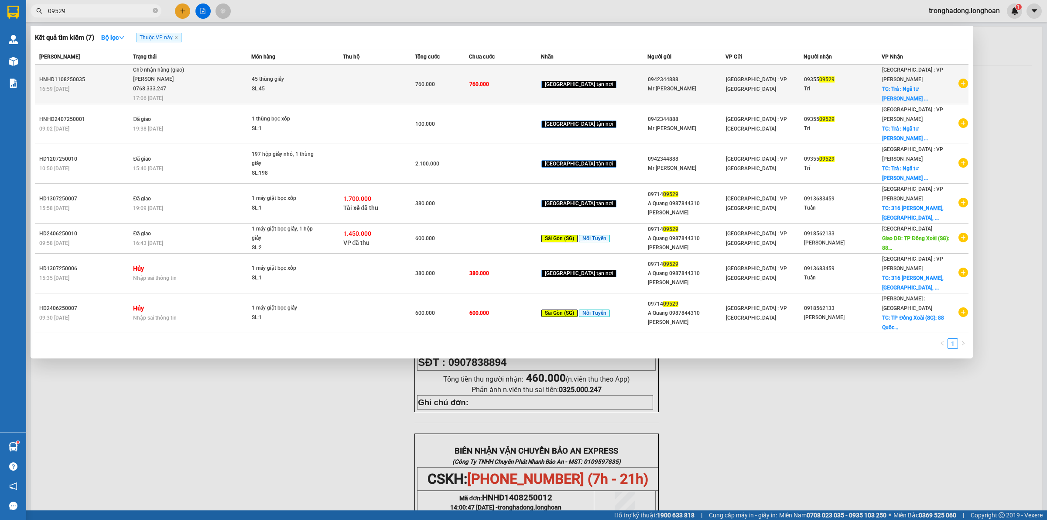
type input "09529"
click at [314, 81] on div "45 thùng giấy" at bounding box center [284, 80] width 65 height 10
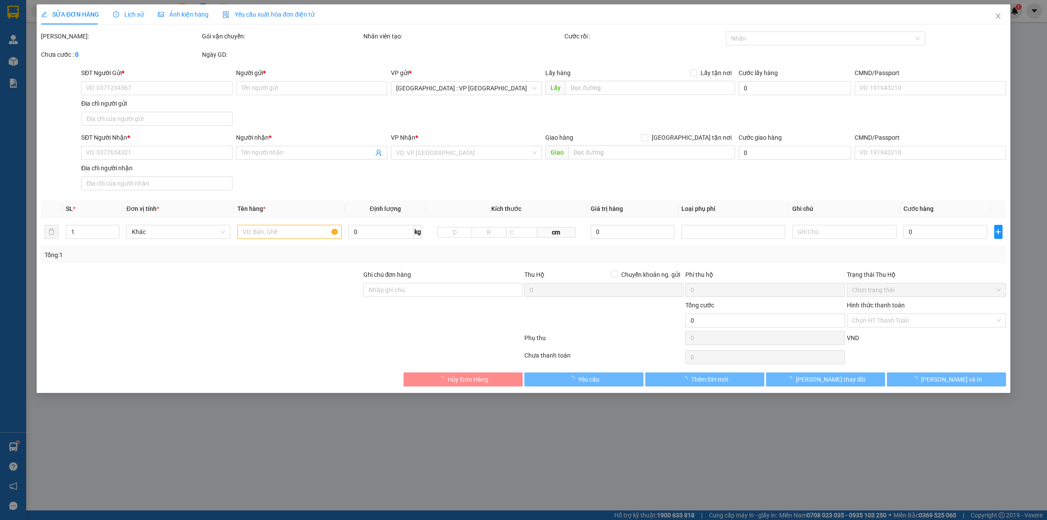
type input "0942344888"
type input "Mr Tuấn ANh"
type input "0935509529"
type input "Trí"
checkbox input "true"
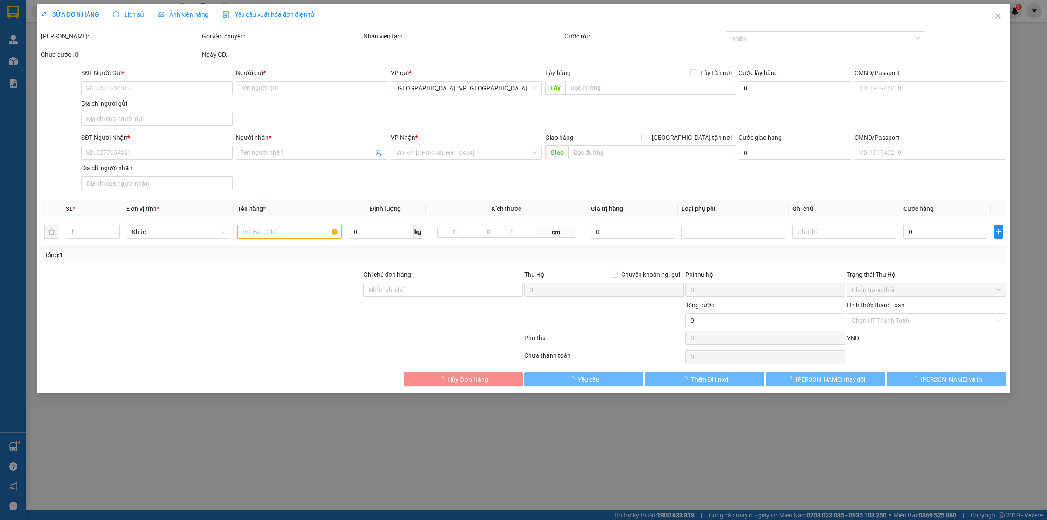
type input "Trả : Ngã tư Trần Cao Vân và Nguyễn Hoàng ,tp Tam Kỳ,t Quảng Nam"
type input "760.000"
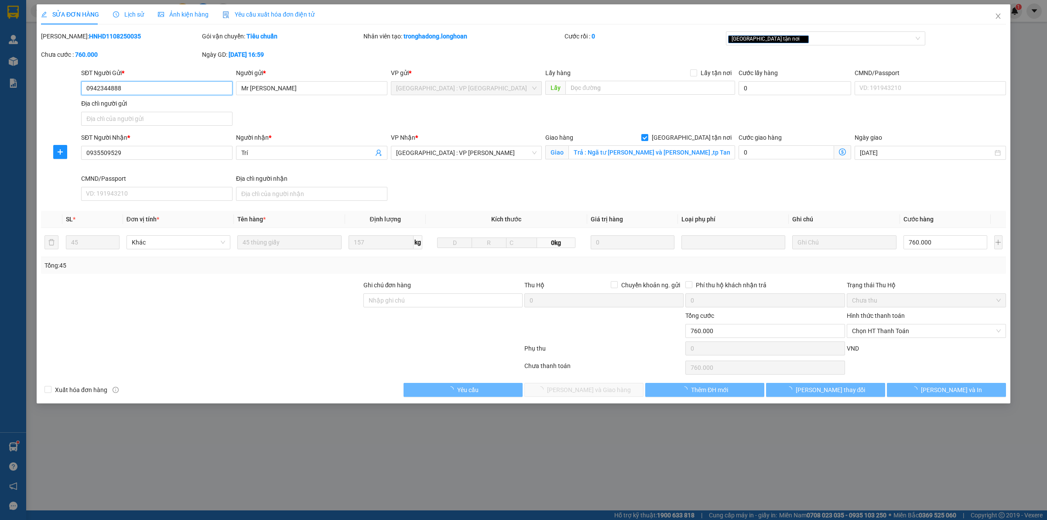
click at [133, 16] on span "Lịch sử" at bounding box center [128, 14] width 31 height 7
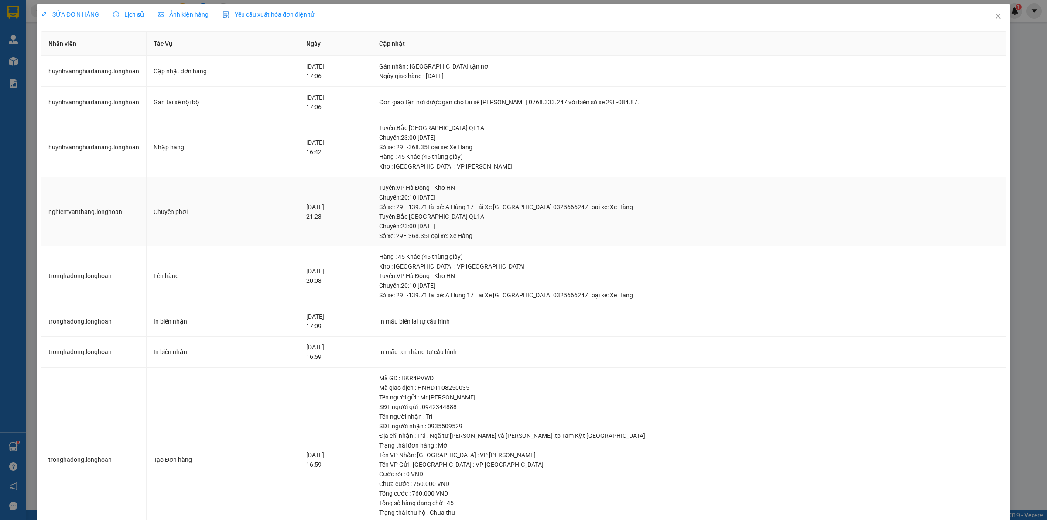
drag, startPoint x: 456, startPoint y: 230, endPoint x: 503, endPoint y: 228, distance: 47.1
click at [502, 228] on div "Tuyến : Bắc Trung Nam QL1A Chuyến: 23:00 ngày 11-08-2025 Số xe: 29E-368.35 Loại…" at bounding box center [689, 226] width 620 height 29
click at [503, 228] on div "Tuyến : Bắc Trung Nam QL1A Chuyến: 23:00 ngày 11-08-2025 Số xe: 29E-368.35 Loại…" at bounding box center [689, 226] width 620 height 29
drag, startPoint x: 492, startPoint y: 230, endPoint x: 447, endPoint y: 227, distance: 45.0
click at [450, 229] on div "Tuyến : Bắc Trung Nam QL1A Chuyến: 23:00 ngày 11-08-2025 Số xe: 29E-368.35 Loại…" at bounding box center [689, 226] width 620 height 29
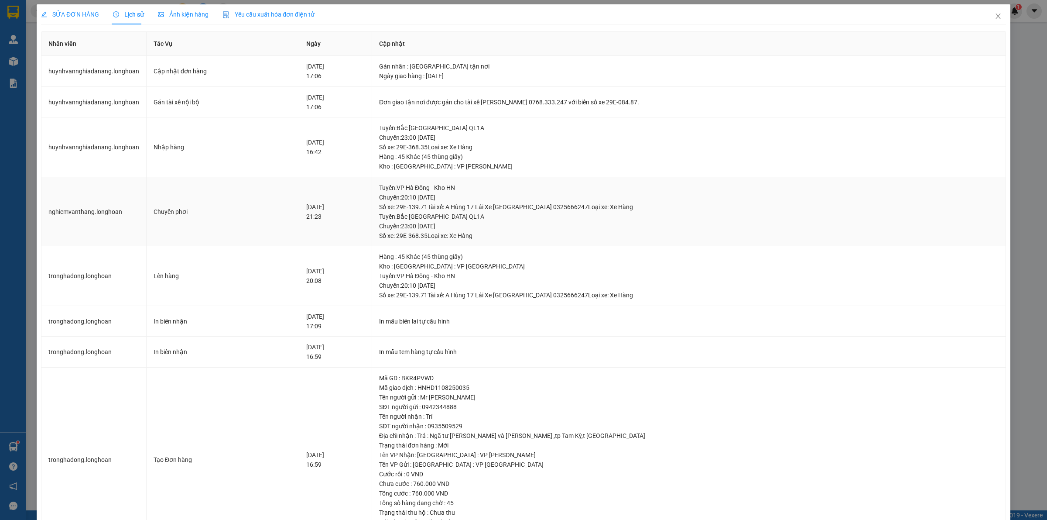
click at [442, 225] on div "Tuyến : Bắc Trung Nam QL1A Chuyến: 23:00 ngày 11-08-2025 Số xe: 29E-368.35 Loại…" at bounding box center [689, 226] width 620 height 29
drag, startPoint x: 445, startPoint y: 73, endPoint x: 545, endPoint y: 72, distance: 100.3
click at [521, 72] on div "Ngày giao hàng : 12-08-2025" at bounding box center [689, 76] width 620 height 10
click at [546, 72] on div "Ngày giao hàng : 12-08-2025" at bounding box center [689, 76] width 620 height 10
click at [93, 19] on div "SỬA ĐƠN HÀNG" at bounding box center [70, 15] width 58 height 10
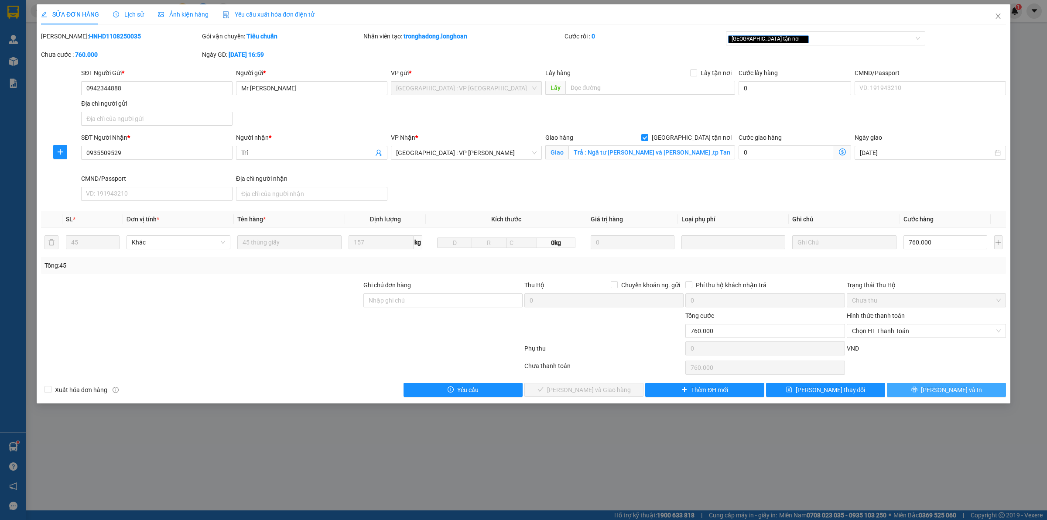
click at [936, 393] on button "Lưu và In" at bounding box center [946, 390] width 119 height 14
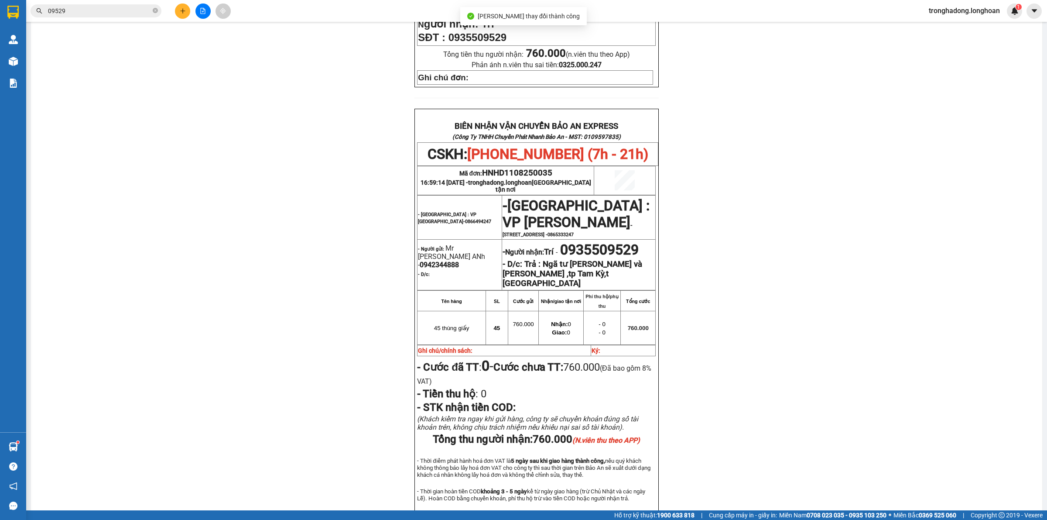
scroll to position [353, 0]
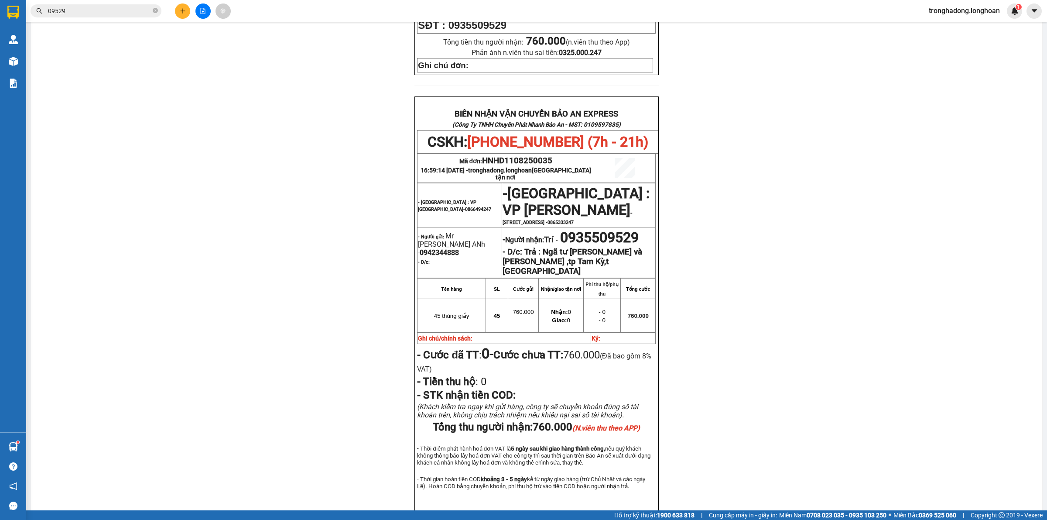
drag, startPoint x: 245, startPoint y: 133, endPoint x: 213, endPoint y: 112, distance: 38.1
click at [245, 133] on div "PHIẾU DÁN LÊN HÀNG CSKH: 1900.06.88.33 CÔNG TY TNHH CHUYỂN PHÁT NHANH BẢO AN MS…" at bounding box center [536, 128] width 990 height 811
click at [808, 236] on div "PHIẾU DÁN LÊN HÀNG CSKH: 1900.06.88.33 CÔNG TY TNHH CHUYỂN PHÁT NHANH BẢO AN MS…" at bounding box center [536, 128] width 990 height 811
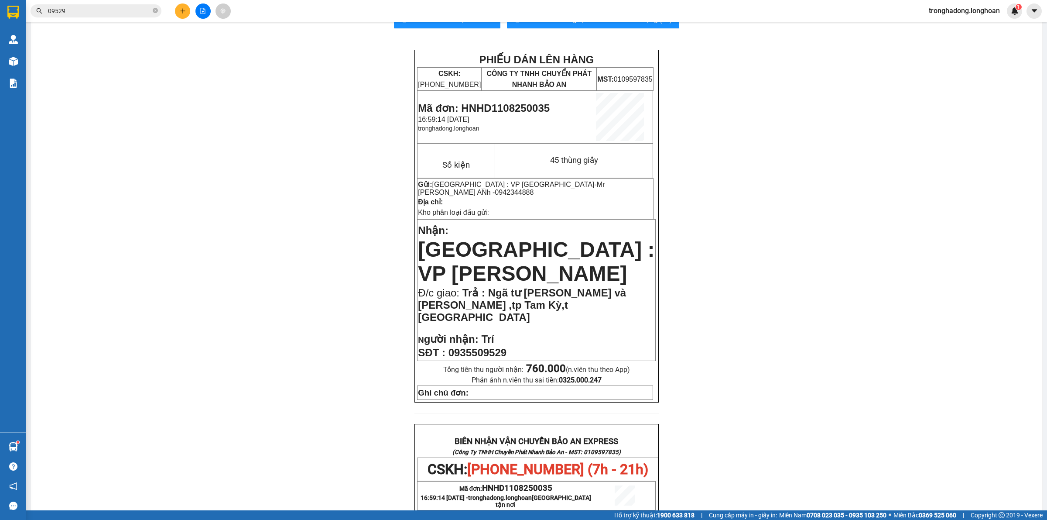
scroll to position [0, 0]
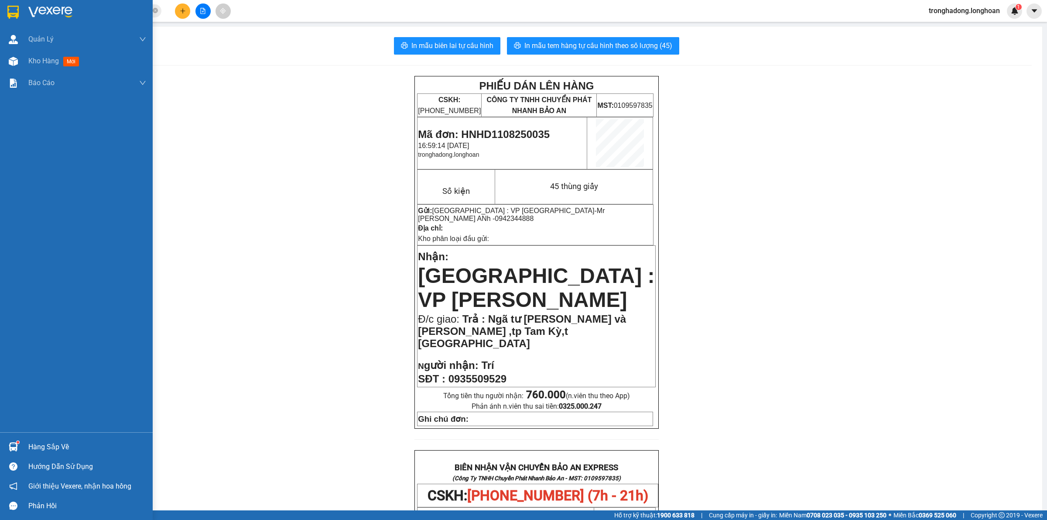
click at [15, 7] on img at bounding box center [12, 12] width 11 height 13
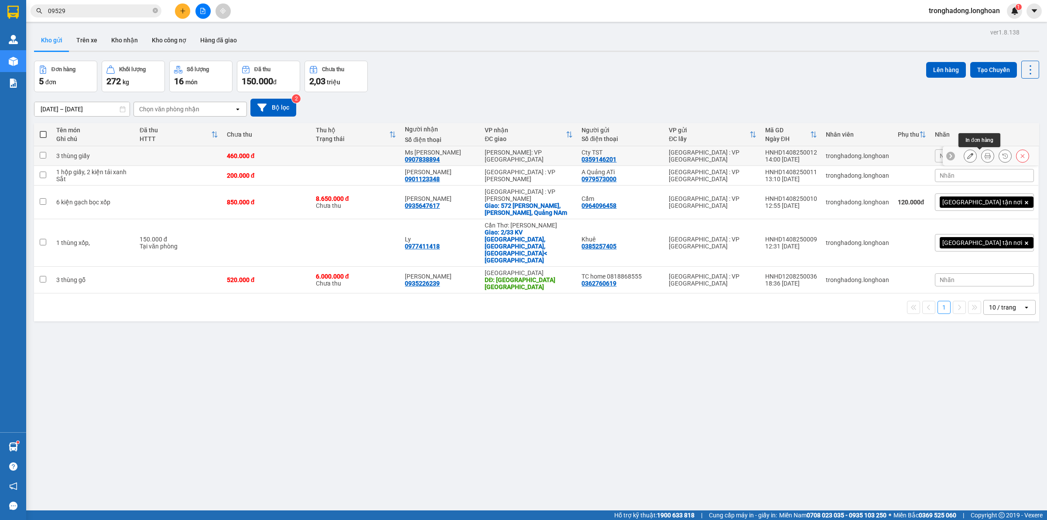
click at [985, 155] on icon at bounding box center [988, 156] width 6 height 6
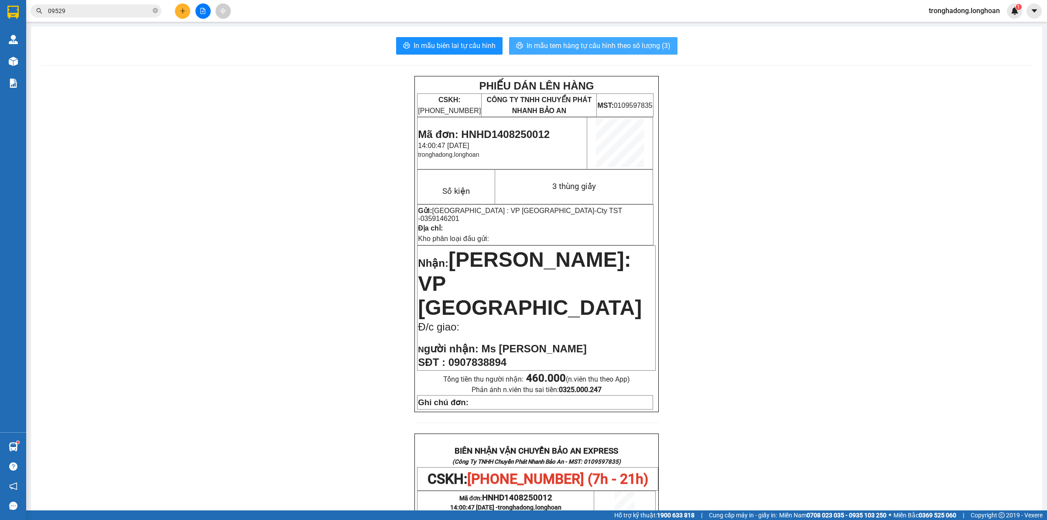
click at [558, 46] on span "In mẫu tem hàng tự cấu hình theo số lượng (3)" at bounding box center [599, 45] width 144 height 11
click at [201, 6] on button at bounding box center [202, 10] width 15 height 15
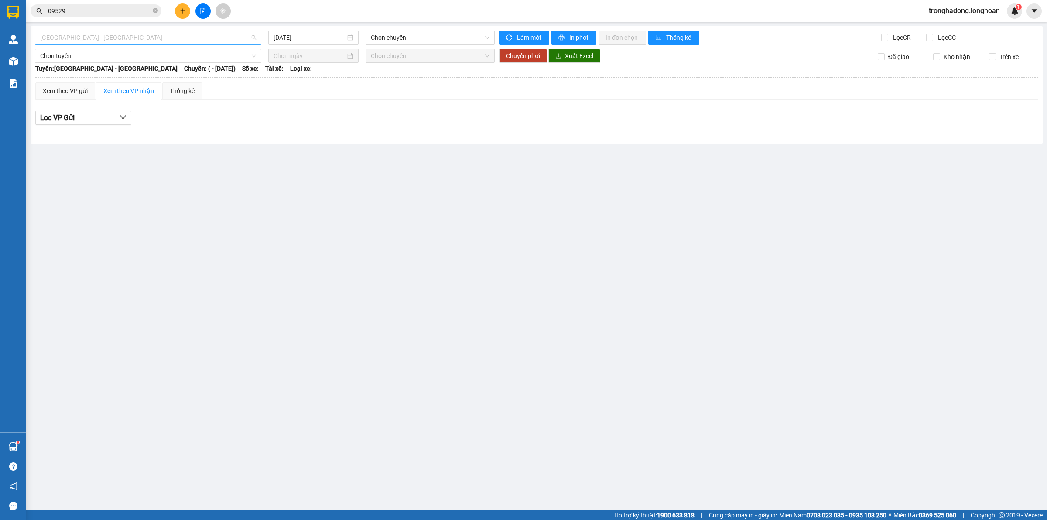
click at [217, 37] on span "[GEOGRAPHIC_DATA] - [GEOGRAPHIC_DATA]" at bounding box center [148, 37] width 216 height 13
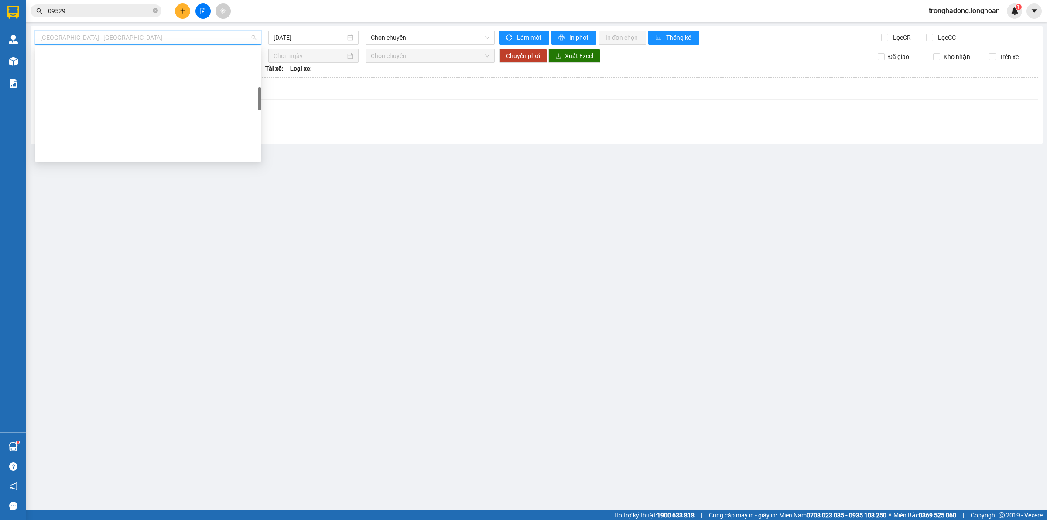
scroll to position [218, 0]
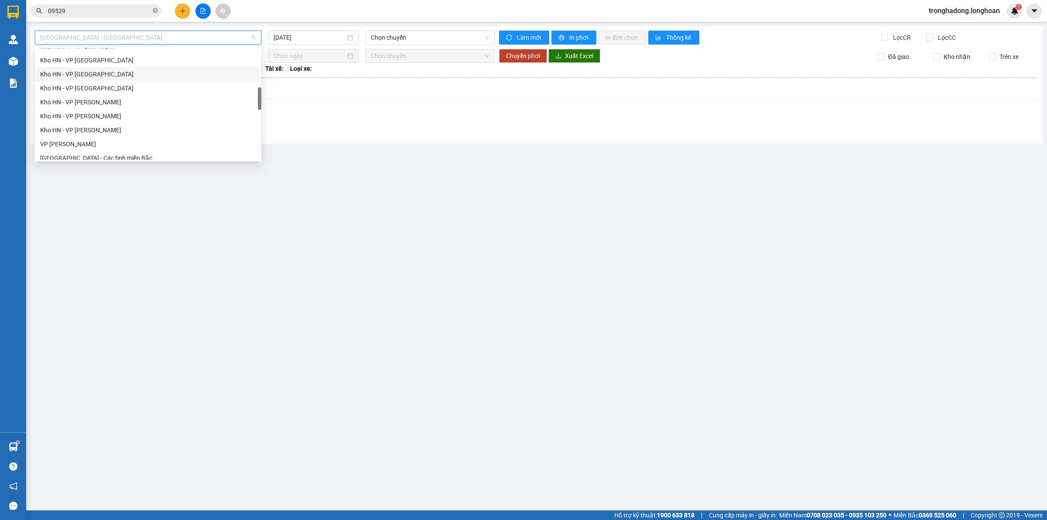
click at [120, 72] on div "Kho HN - VP Hà Đông" at bounding box center [148, 74] width 216 height 10
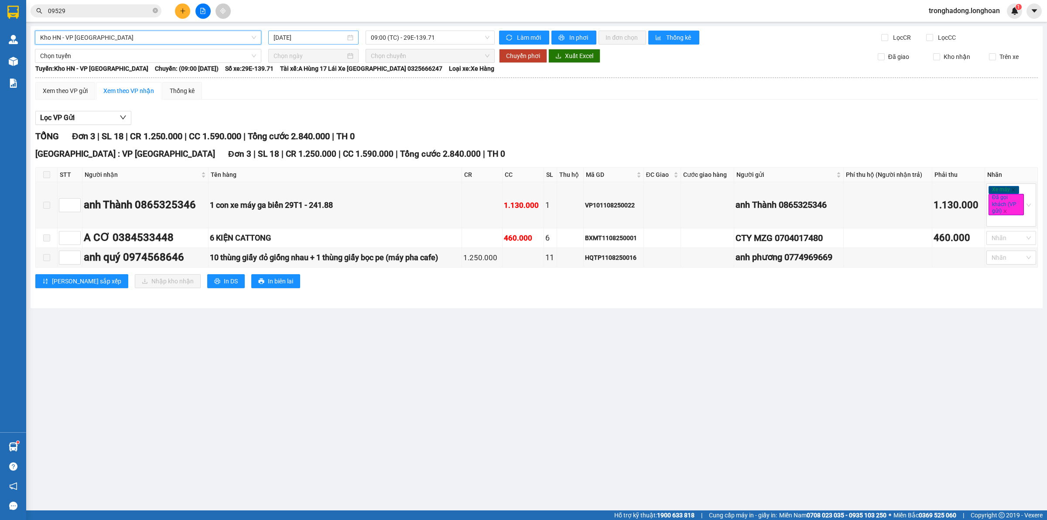
click at [335, 38] on input "[DATE]" at bounding box center [310, 38] width 72 height 10
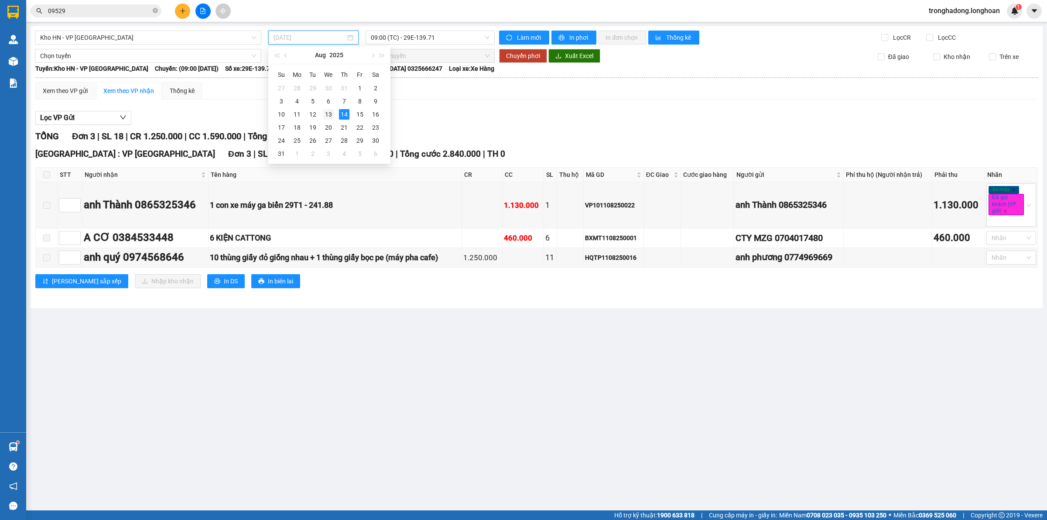
click at [335, 111] on td "13" at bounding box center [329, 114] width 16 height 13
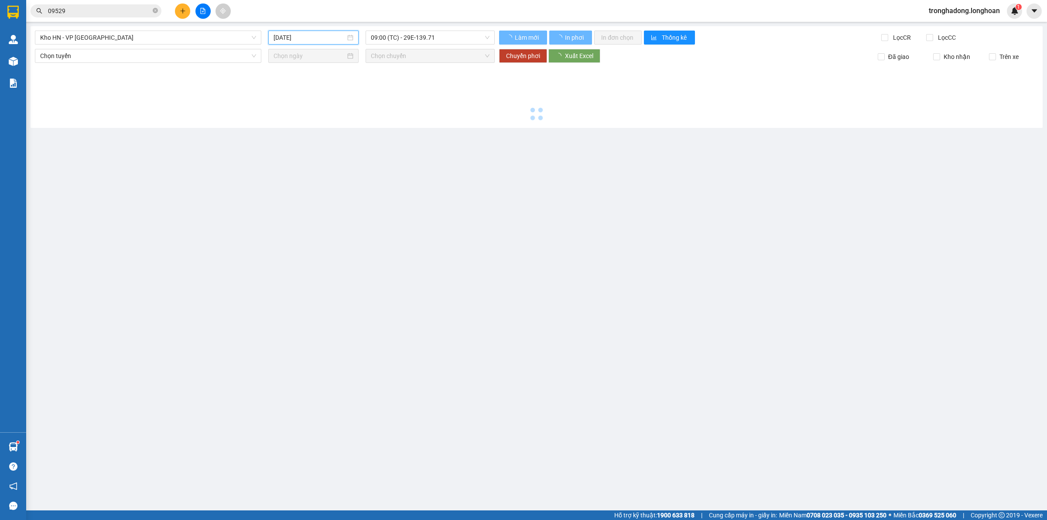
type input "[DATE]"
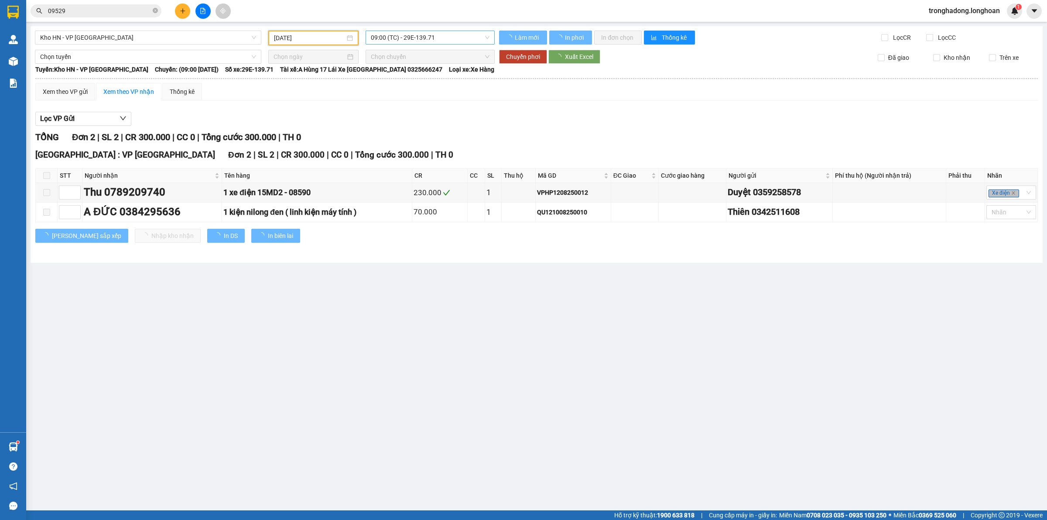
click at [407, 40] on span "09:00 (TC) - 29E-139.71" at bounding box center [430, 37] width 119 height 13
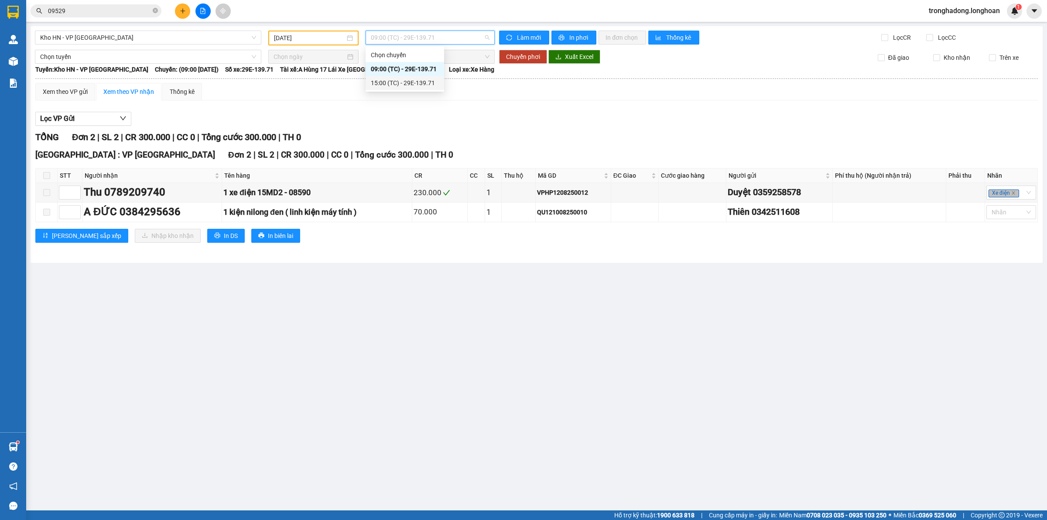
click at [409, 79] on div "15:00 (TC) - 29E-139.71" at bounding box center [405, 83] width 68 height 10
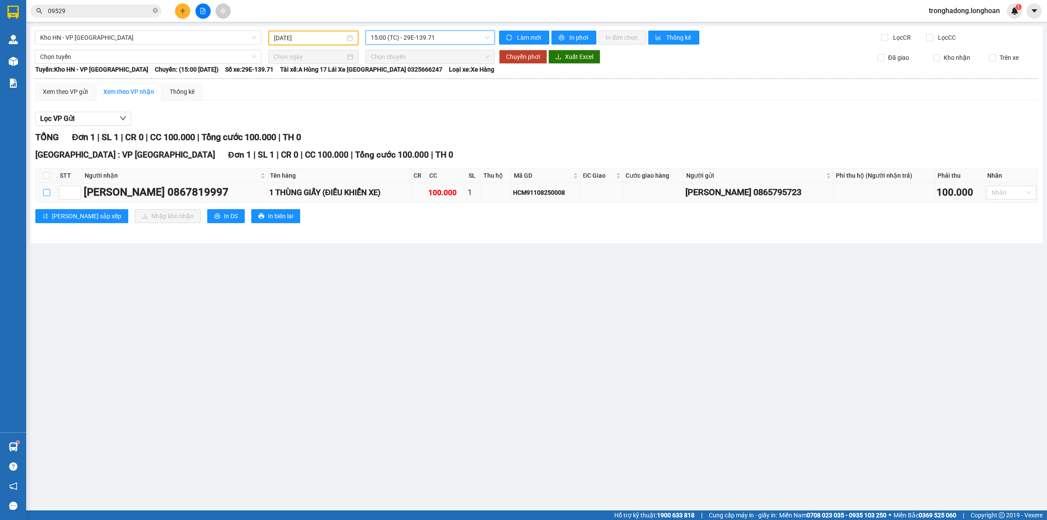
click at [43, 189] on input "checkbox" at bounding box center [46, 192] width 7 height 7
checkbox input "true"
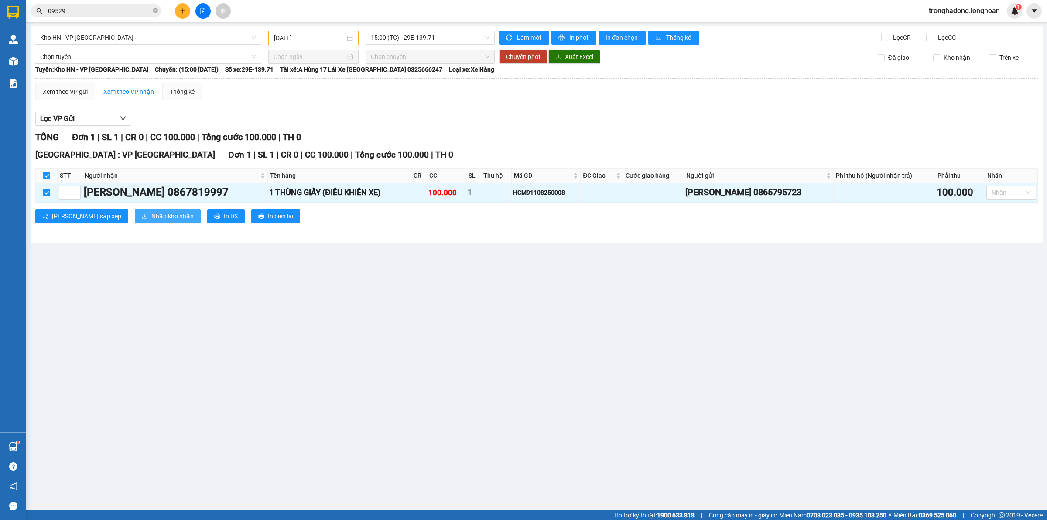
click at [151, 215] on span "Nhập kho nhận" at bounding box center [172, 216] width 42 height 10
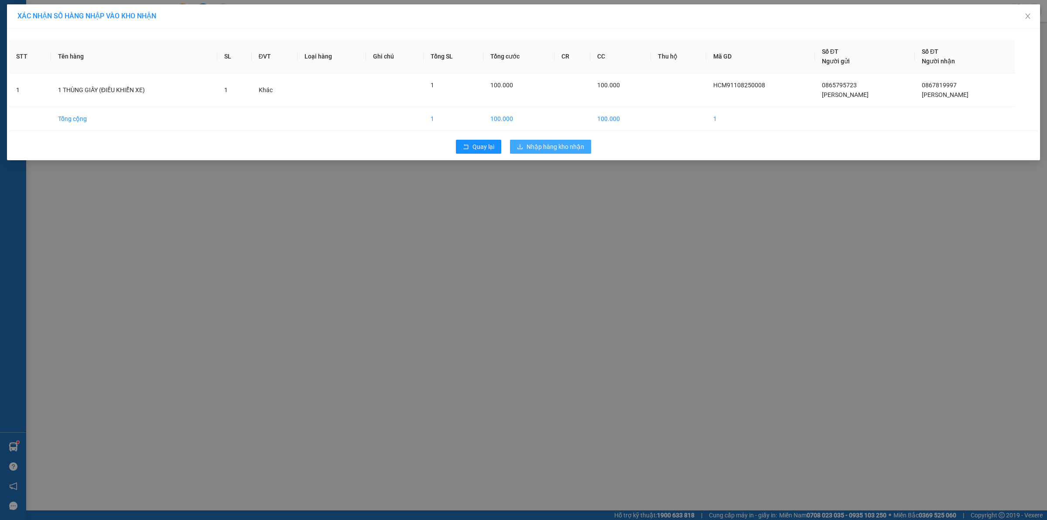
click at [558, 140] on button "Nhập hàng kho nhận" at bounding box center [550, 147] width 81 height 14
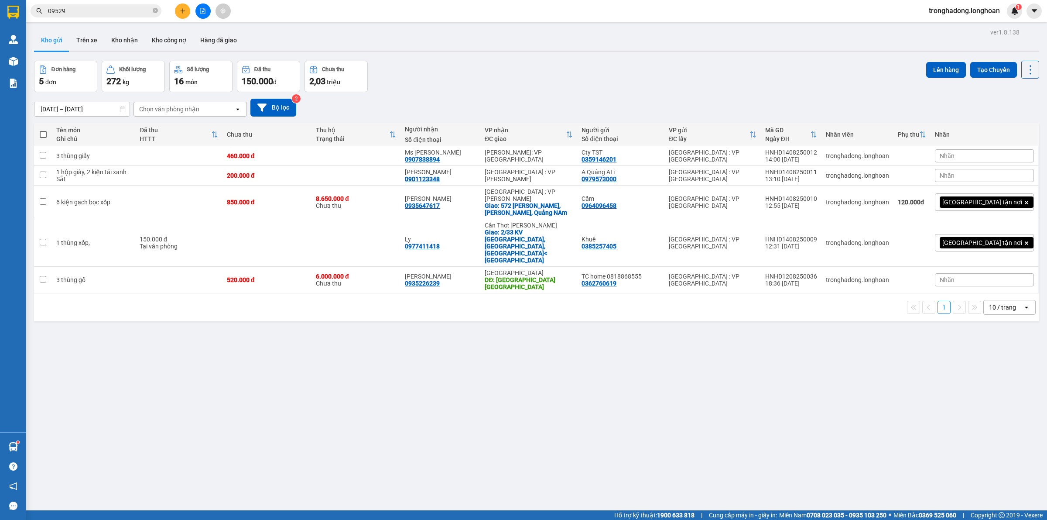
drag, startPoint x: 408, startPoint y: 334, endPoint x: 211, endPoint y: 138, distance: 278.3
click at [408, 334] on div "ver 1.8.138 Kho gửi Trên xe Kho nhận Kho công nợ Hàng đã giao Đơn hàng 5 đơn Kh…" at bounding box center [537, 286] width 1012 height 520
click at [133, 49] on button "Kho nhận" at bounding box center [124, 40] width 41 height 21
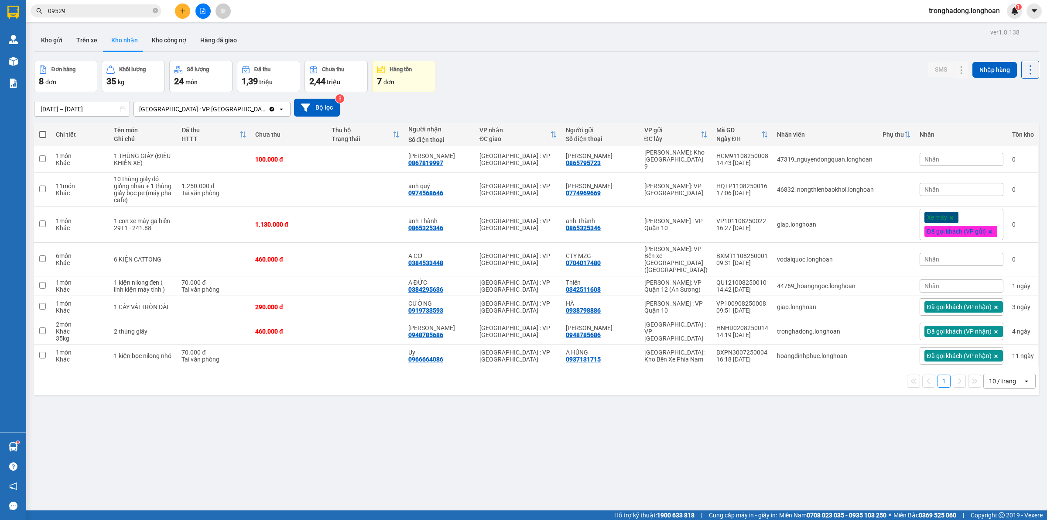
click at [932, 155] on div "Nhãn" at bounding box center [962, 159] width 84 height 13
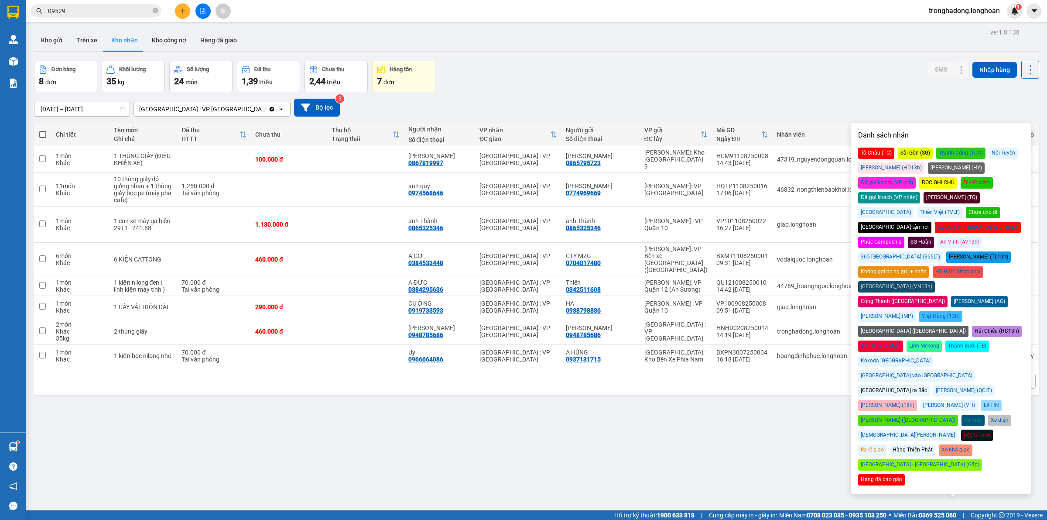
click at [920, 192] on div "Đã gọi khách (VP nhận)" at bounding box center [889, 197] width 62 height 11
click at [452, 89] on div "Đơn hàng 8 đơn Khối lượng 35 kg Số lượng 24 món Đã thu 1,39 triệu Chưa thu 2,44…" at bounding box center [536, 76] width 1005 height 31
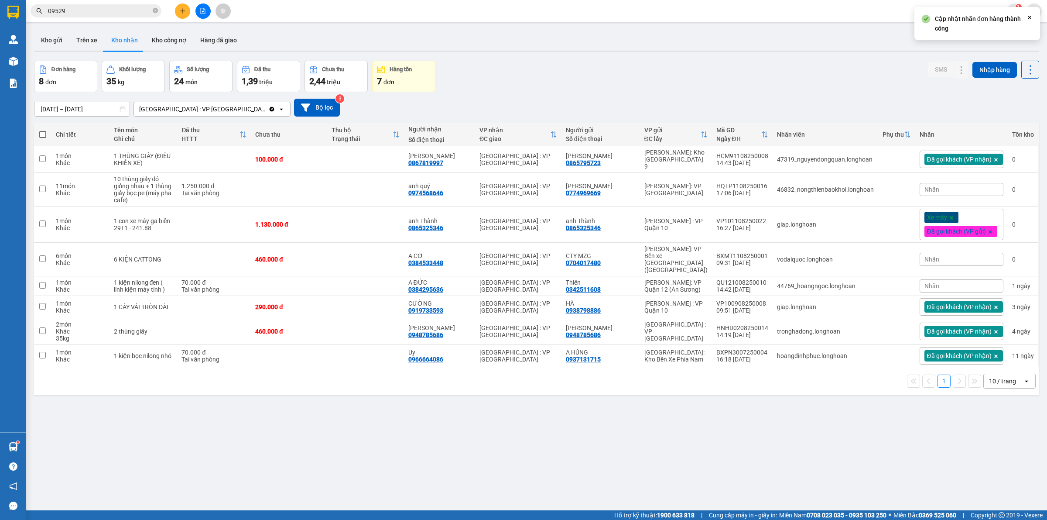
click at [497, 449] on div "ver 1.8.138 Kho gửi Trên xe Kho nhận Kho công nợ Hàng đã giao Đơn hàng 8 đơn Kh…" at bounding box center [537, 286] width 1012 height 520
click at [373, 446] on div "ver 1.8.138 Kho gửi Trên xe Kho nhận Kho công nợ Hàng đã giao Đơn hàng 8 đơn Kh…" at bounding box center [537, 286] width 1012 height 520
click at [923, 221] on div "Xe máy Đã gọi khách (VP gửi)" at bounding box center [962, 224] width 84 height 31
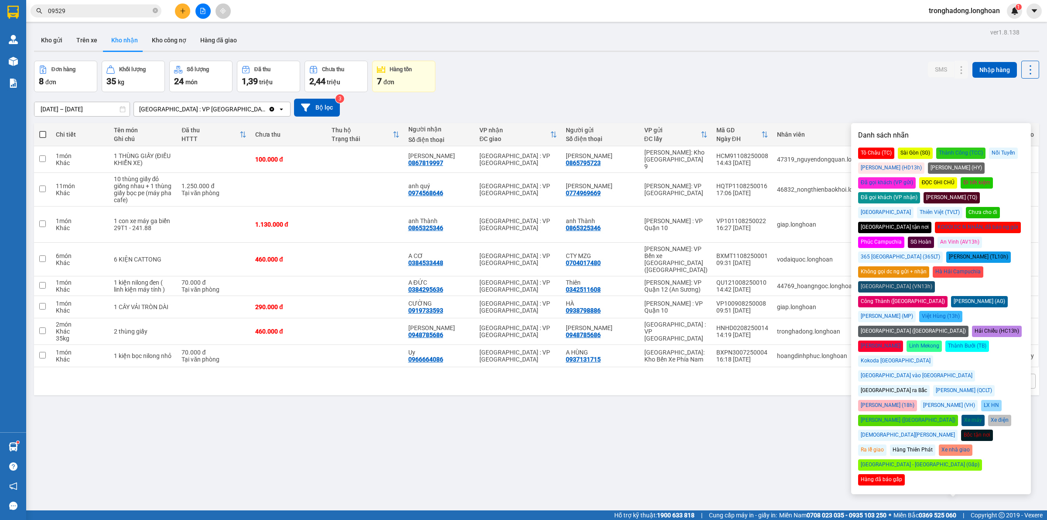
click at [920, 192] on div "Đã gọi khách (VP nhận)" at bounding box center [889, 197] width 62 height 11
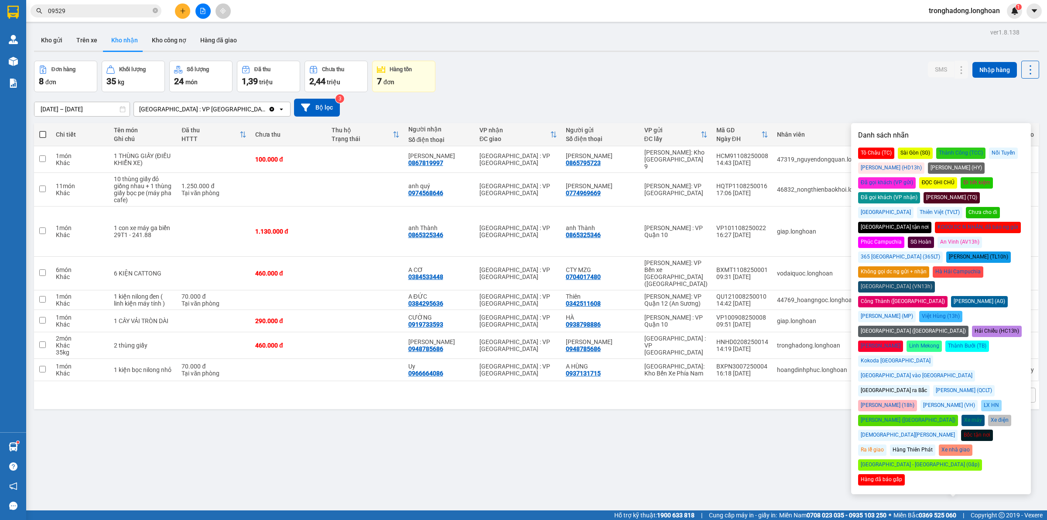
click at [610, 432] on div "ver 1.8.138 Kho gửi Trên xe Kho nhận Kho công nợ Hàng đã giao Đơn hàng 8 đơn Kh…" at bounding box center [537, 286] width 1012 height 520
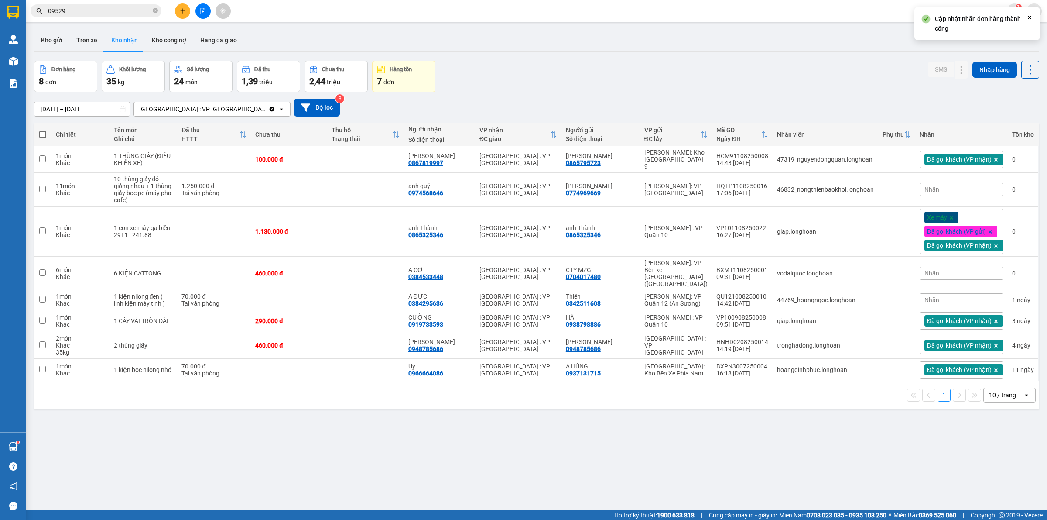
click at [610, 432] on div "ver 1.8.138 Kho gửi Trên xe Kho nhận Kho công nợ Hàng đã giao Đơn hàng 8 đơn Kh…" at bounding box center [537, 286] width 1012 height 520
click at [590, 410] on div "ver 1.8.138 Kho gửi Trên xe Kho nhận Kho công nợ Hàng đã giao Đơn hàng 8 đơn Kh…" at bounding box center [537, 286] width 1012 height 520
click at [389, 437] on div "ver 1.8.138 Kho gửi Trên xe Kho nhận Kho công nợ Hàng đã giao Đơn hàng 8 đơn Kh…" at bounding box center [537, 286] width 1012 height 520
click at [555, 448] on div "ver 1.8.138 Kho gửi Trên xe Kho nhận Kho công nợ Hàng đã giao Đơn hàng 8 đơn Kh…" at bounding box center [537, 286] width 1012 height 520
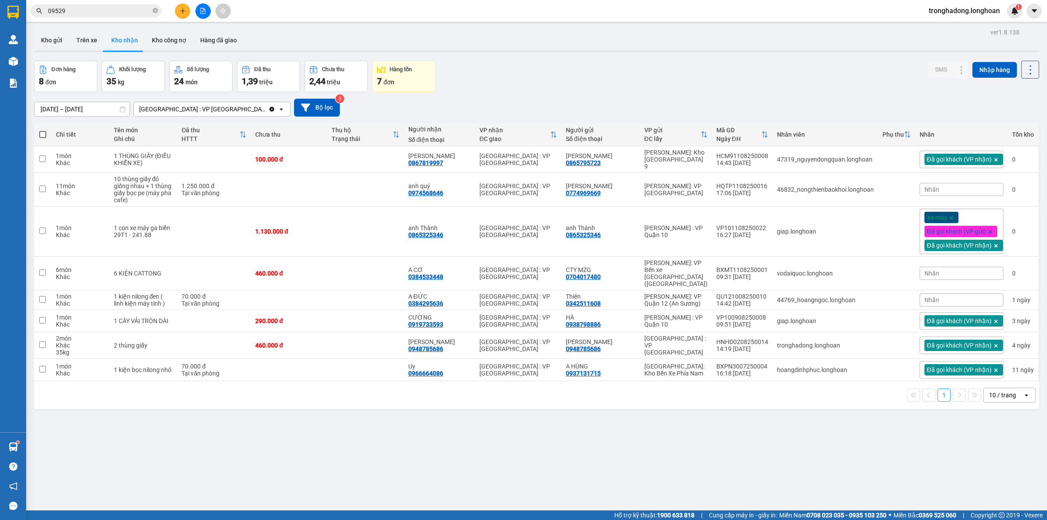
click at [630, 461] on div "ver 1.8.138 Kho gửi Trên xe Kho nhận Kho công nợ Hàng đã giao Đơn hàng 8 đơn Kh…" at bounding box center [537, 286] width 1012 height 520
click at [563, 442] on div "ver 1.8.138 Kho gửi Trên xe Kho nhận Kho công nợ Hàng đã giao Đơn hàng 8 đơn Kh…" at bounding box center [537, 286] width 1012 height 520
click at [926, 270] on span "Nhãn" at bounding box center [931, 273] width 15 height 7
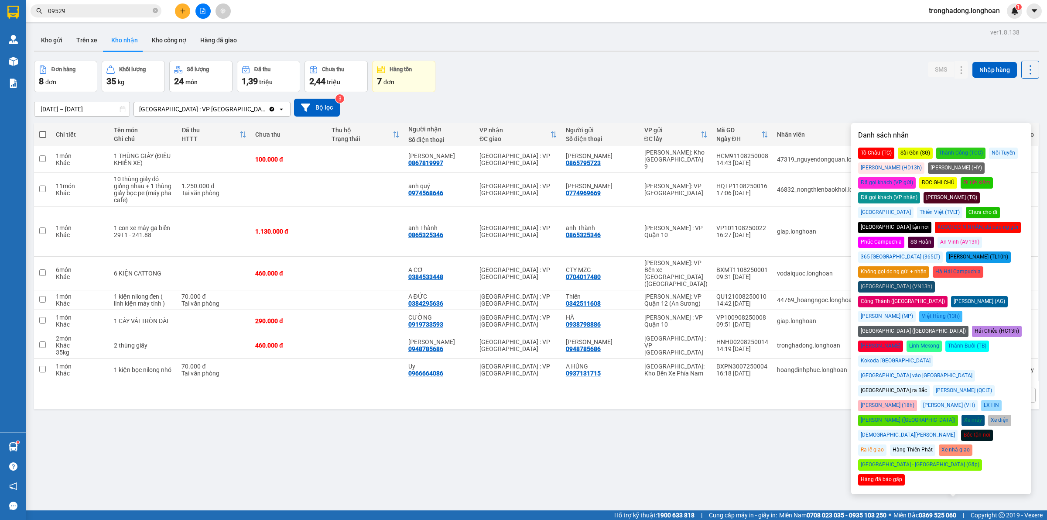
click at [920, 192] on div "Đã gọi khách (VP nhận)" at bounding box center [889, 197] width 62 height 11
click at [544, 428] on div "ver 1.8.138 Kho gửi Trên xe Kho nhận Kho công nợ Hàng đã giao Đơn hàng 8 đơn Kh…" at bounding box center [537, 286] width 1012 height 520
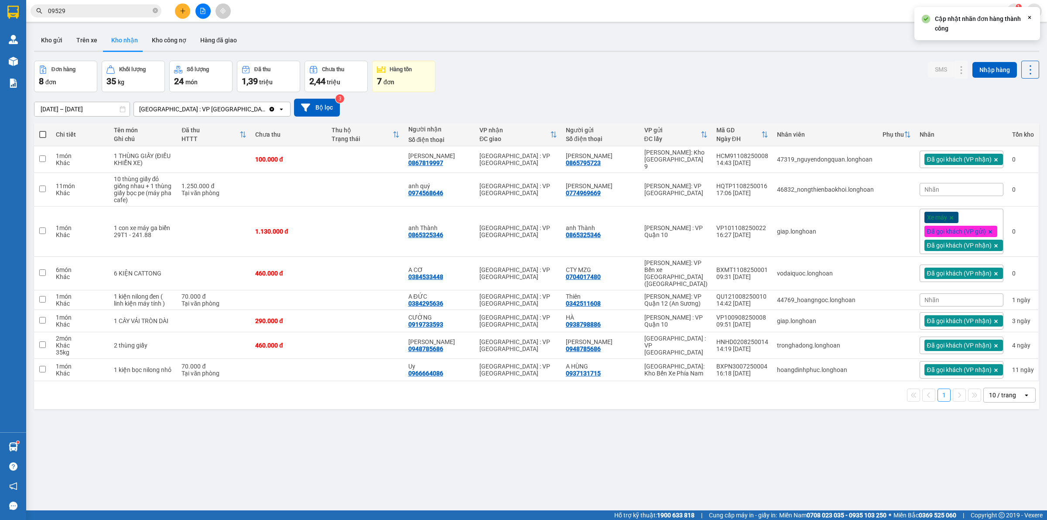
click at [544, 428] on div "ver 1.8.138 Kho gửi Trên xe Kho nhận Kho công nợ Hàng đã giao Đơn hàng 8 đơn Kh…" at bounding box center [537, 286] width 1012 height 520
click at [626, 461] on div "ver 1.8.138 Kho gửi Trên xe Kho nhận Kho công nợ Hàng đã giao Đơn hàng 8 đơn Kh…" at bounding box center [537, 286] width 1012 height 520
click at [551, 457] on div "ver 1.8.138 Kho gửi Trên xe Kho nhận Kho công nợ Hàng đã giao Đơn hàng 8 đơn Kh…" at bounding box center [537, 286] width 1012 height 520
click at [538, 436] on div "ver 1.8.138 Kho gửi Trên xe Kho nhận Kho công nợ Hàng đã giao Đơn hàng 8 đơn Kh…" at bounding box center [537, 286] width 1012 height 520
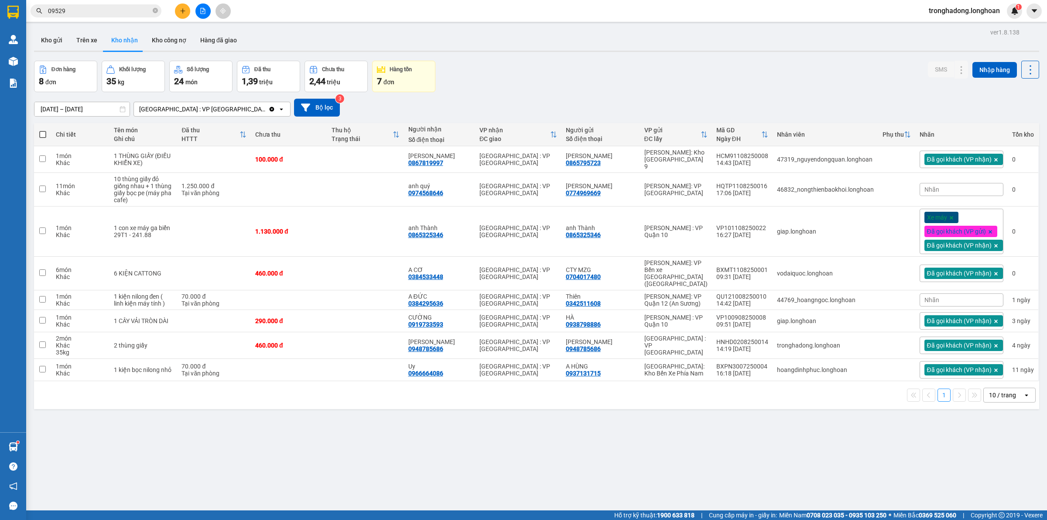
click at [533, 433] on div "ver 1.8.138 Kho gửi Trên xe Kho nhận Kho công nợ Hàng đã giao Đơn hàng 8 đơn Kh…" at bounding box center [537, 286] width 1012 height 520
click at [579, 414] on div "ver 1.8.138 Kho gửi Trên xe Kho nhận Kho công nợ Hàng đã giao Đơn hàng 8 đơn Kh…" at bounding box center [537, 286] width 1012 height 520
click at [925, 296] on span "Nhãn" at bounding box center [931, 299] width 15 height 7
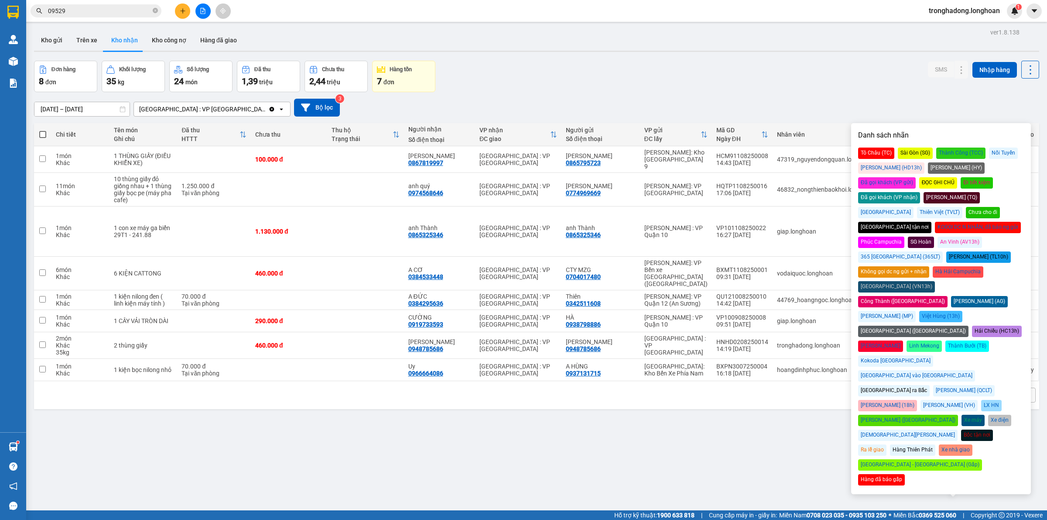
click at [920, 192] on div "Đã gọi khách (VP nhận)" at bounding box center [889, 197] width 62 height 11
click at [707, 415] on div "ver 1.8.138 Kho gửi Trên xe Kho nhận Kho công nợ Hàng đã giao Đơn hàng 8 đơn Kh…" at bounding box center [537, 286] width 1012 height 520
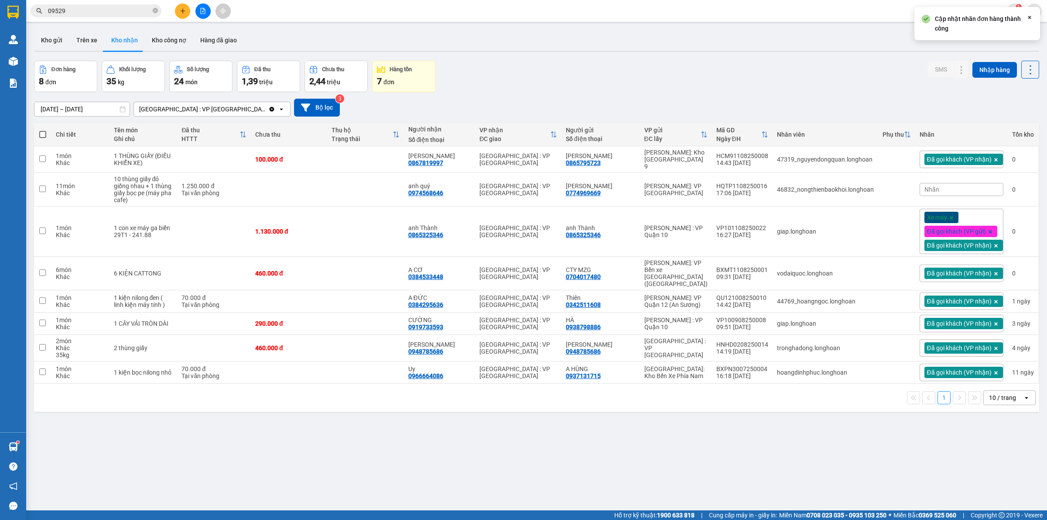
click at [710, 434] on div "ver 1.8.138 Kho gửi Trên xe Kho nhận Kho công nợ Hàng đã giao Đơn hàng 8 đơn Kh…" at bounding box center [537, 286] width 1012 height 520
click at [711, 431] on div "ver 1.8.138 Kho gửi Trên xe Kho nhận Kho công nợ Hàng đã giao Đơn hàng 8 đơn Kh…" at bounding box center [537, 286] width 1012 height 520
click at [101, 17] on div "Kết quả tìm kiếm ( 7 ) Bộ lọc Thuộc VP này Mã ĐH Trạng thái Món hàng Thu hộ Tổn…" at bounding box center [85, 10] width 170 height 15
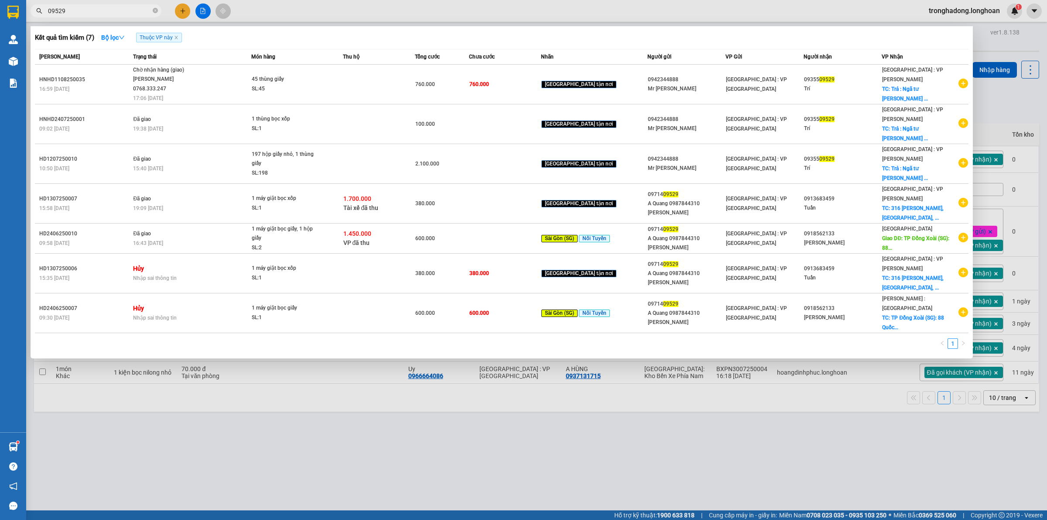
click at [101, 12] on input "09529" at bounding box center [99, 11] width 103 height 10
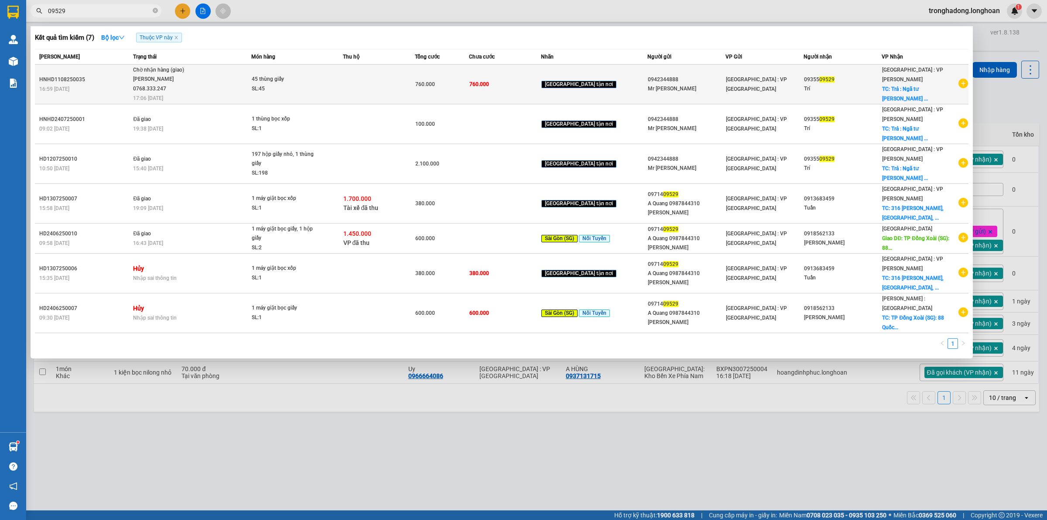
click at [317, 79] on div "45 thùng giấy" at bounding box center [284, 80] width 65 height 10
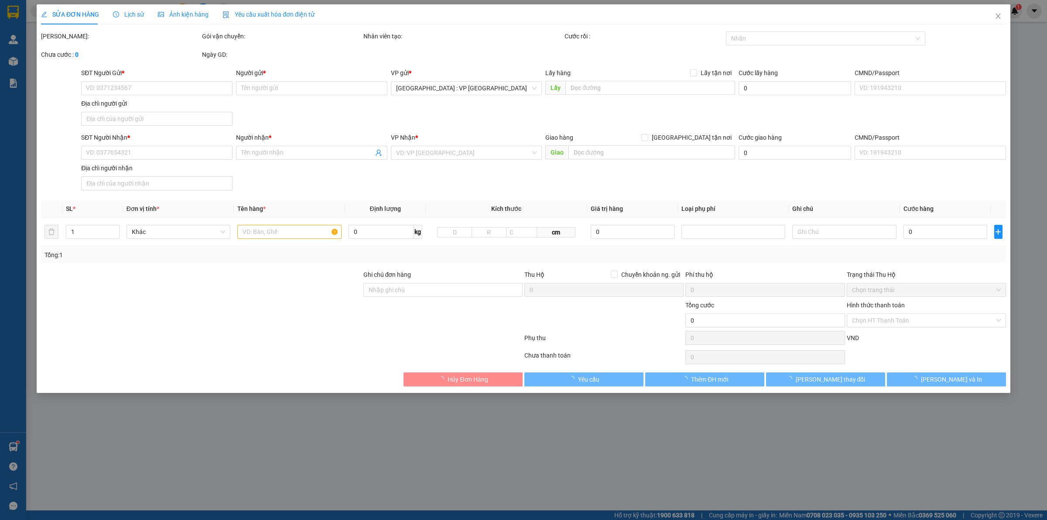
click at [127, 18] on span "Lịch sử" at bounding box center [128, 14] width 31 height 7
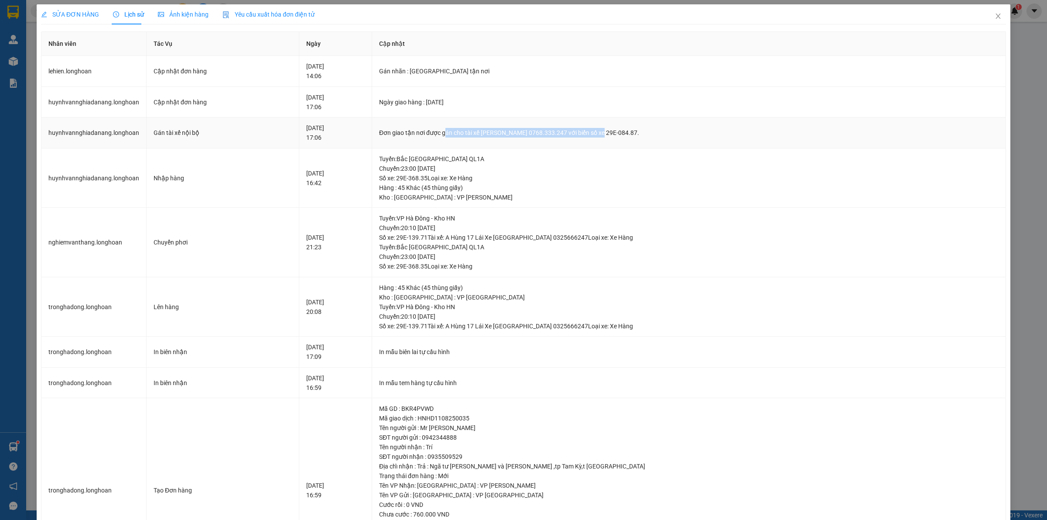
drag, startPoint x: 468, startPoint y: 137, endPoint x: 618, endPoint y: 137, distance: 150.1
click at [618, 137] on div "Đơn giao tận nơi được gán cho tài xế Nguyễn Tấn Việt 0768.333.247 với biển số x…" at bounding box center [689, 133] width 620 height 10
drag, startPoint x: 618, startPoint y: 137, endPoint x: 515, endPoint y: 127, distance: 104.0
click at [528, 127] on td "Đơn giao tận nơi được gán cho tài xế Nguyễn Tấn Việt 0768.333.247 với biển số x…" at bounding box center [689, 132] width 634 height 31
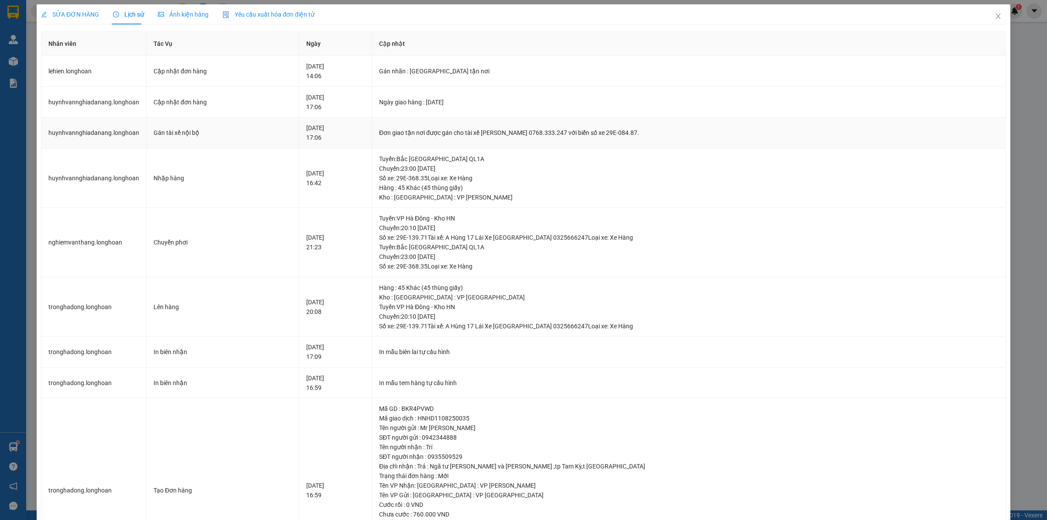
click at [515, 127] on td "Đơn giao tận nơi được gán cho tài xế Nguyễn Tấn Việt 0768.333.247 với biển số x…" at bounding box center [689, 132] width 634 height 31
click at [996, 14] on icon "close" at bounding box center [998, 16] width 5 height 5
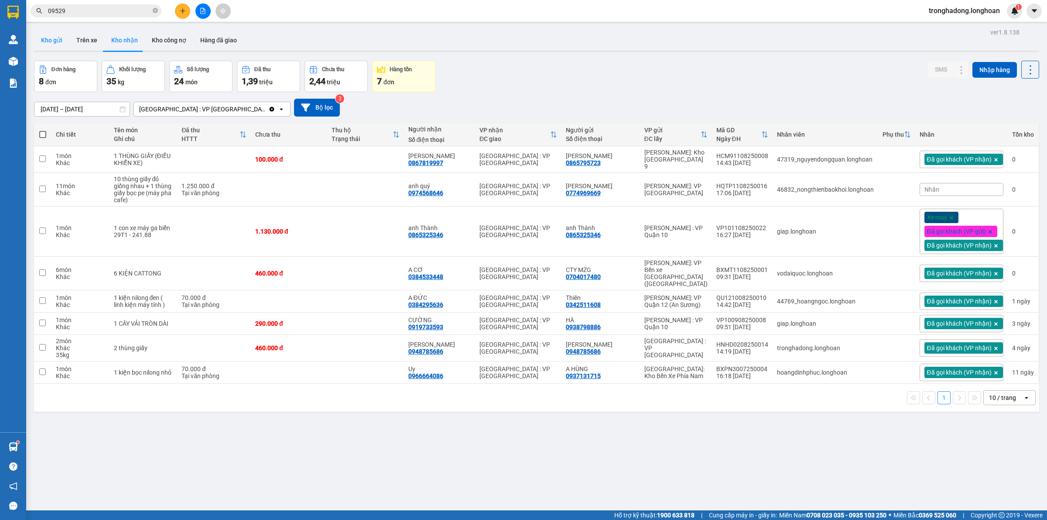
click at [55, 36] on button "Kho gửi" at bounding box center [51, 40] width 35 height 21
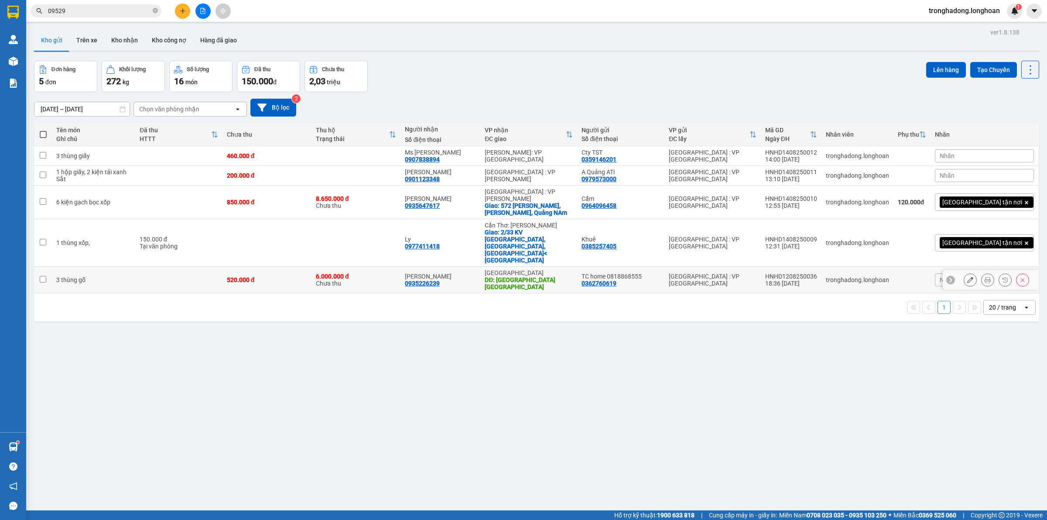
click at [985, 277] on icon at bounding box center [988, 280] width 6 height 6
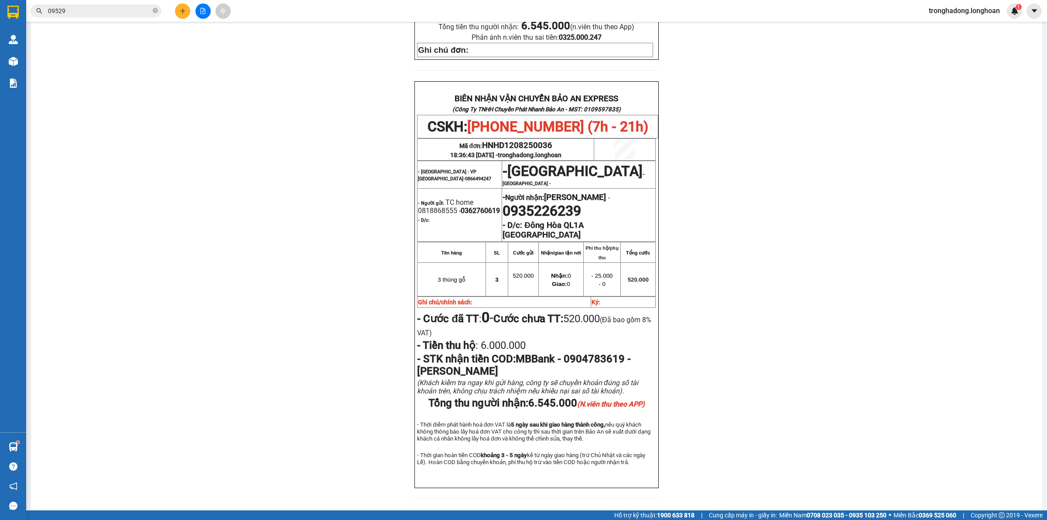
scroll to position [334, 0]
click at [273, 208] on div "PHIẾU DÁN LÊN HÀNG CSKH: 1900.06.88.33 CÔNG TY TNHH CHUYỂN PHÁT NHANH BẢO AN MS…" at bounding box center [536, 125] width 990 height 766
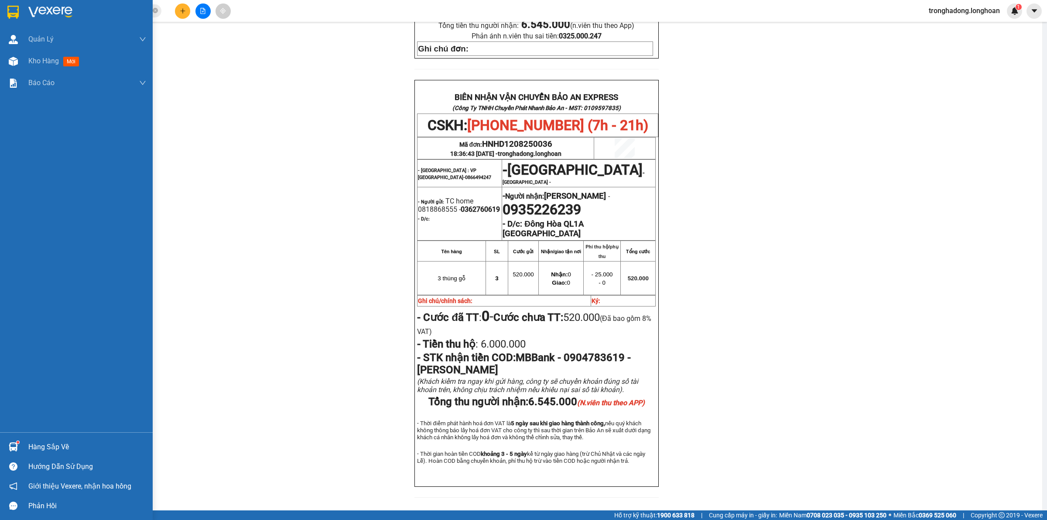
click at [13, 7] on img at bounding box center [12, 12] width 11 height 13
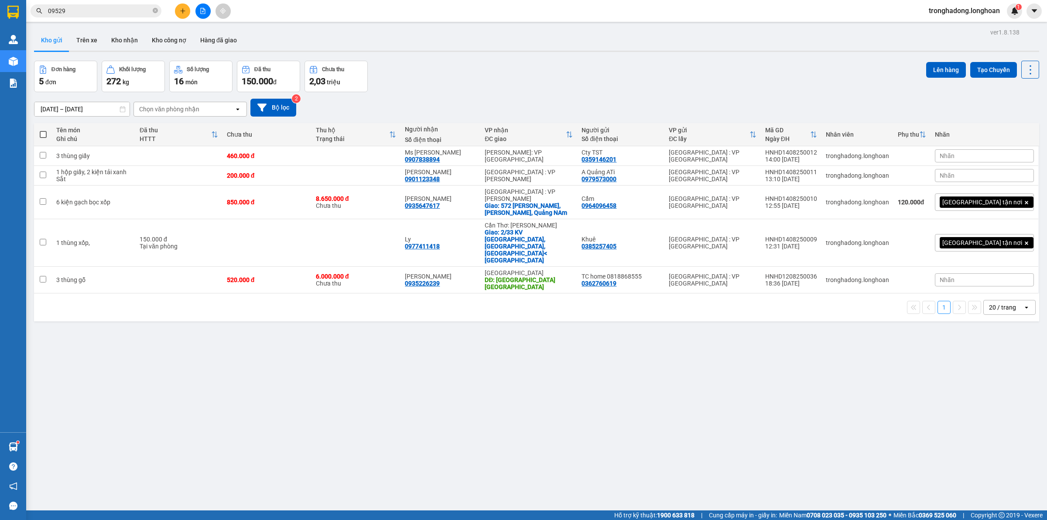
click at [485, 69] on div "Đơn hàng 5 đơn Khối lượng 272 kg Số lượng 16 món Đã thu 150.000 đ Chưa thu 2,03…" at bounding box center [536, 76] width 1005 height 31
click at [435, 341] on div "ver 1.8.138 Kho gửi Trên xe Kho nhận Kho công nợ Hàng đã giao Đơn hàng 5 đơn Kh…" at bounding box center [537, 286] width 1012 height 520
click at [185, 8] on icon "plus" at bounding box center [183, 11] width 6 height 6
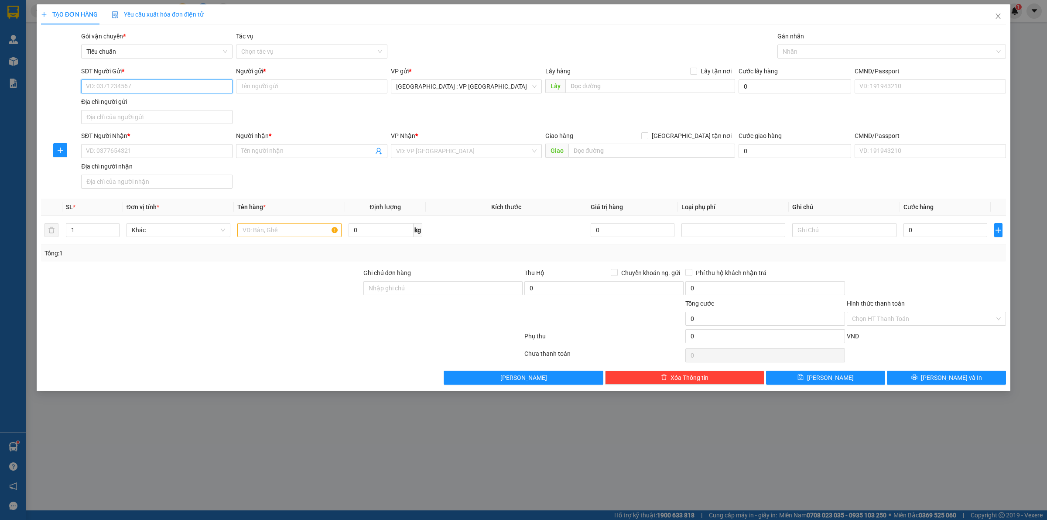
click at [139, 87] on input "SĐT Người Gửi *" at bounding box center [156, 86] width 151 height 14
paste input "0819856999"
type input "0819856999"
click at [171, 81] on input "0819856999" at bounding box center [156, 86] width 151 height 14
click at [144, 104] on div "0819856999 - Thuỳ Linh" at bounding box center [156, 104] width 141 height 10
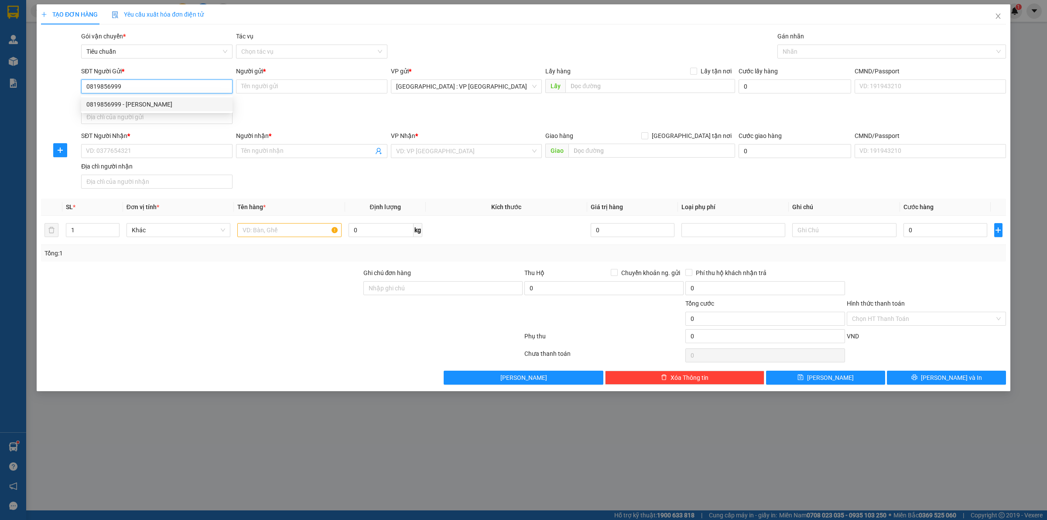
type input "[PERSON_NAME]"
type input "0819856999"
click at [169, 156] on input "SĐT Người Nhận *" at bounding box center [156, 151] width 151 height 14
click at [158, 151] on input "0393405329" at bounding box center [156, 151] width 151 height 14
drag, startPoint x: 77, startPoint y: 159, endPoint x: 23, endPoint y: 164, distance: 54.3
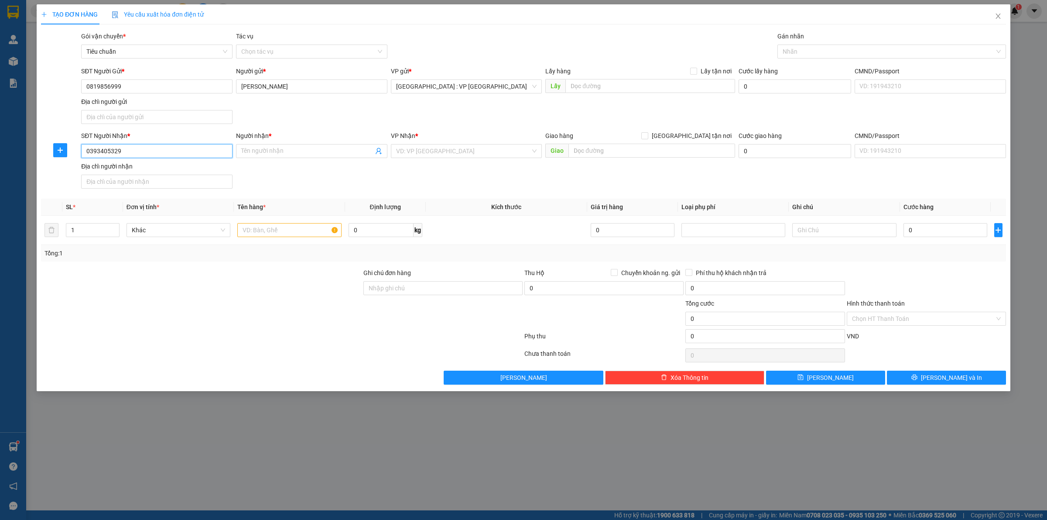
click at [24, 164] on div "TẠO ĐƠN HÀNG Yêu cầu xuất hóa đơn điện tử Transit Pickup Surcharge Ids Transit …" at bounding box center [523, 260] width 1047 height 520
type input "0393405329"
click at [284, 149] on input "Người nhận *" at bounding box center [307, 151] width 132 height 10
type input "Hạnh"
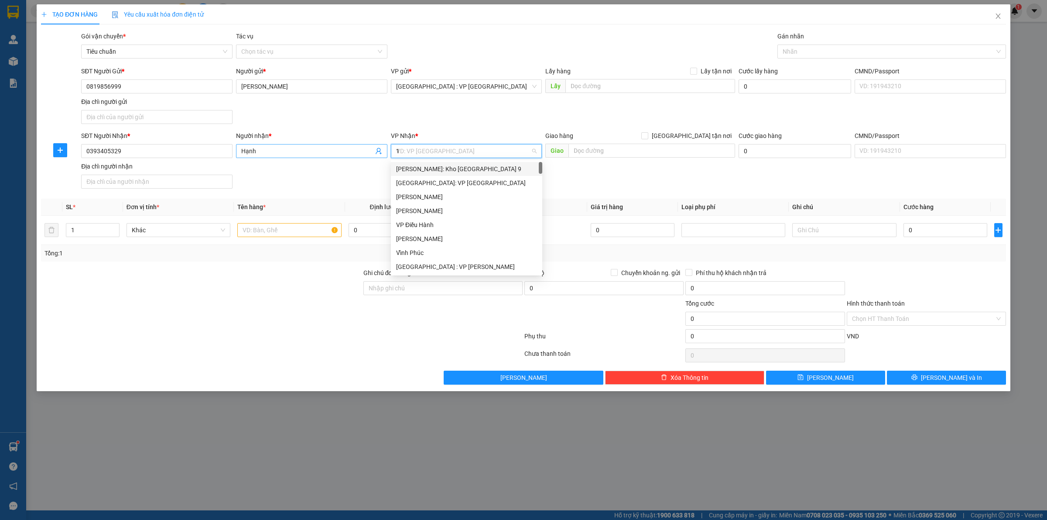
type input "12"
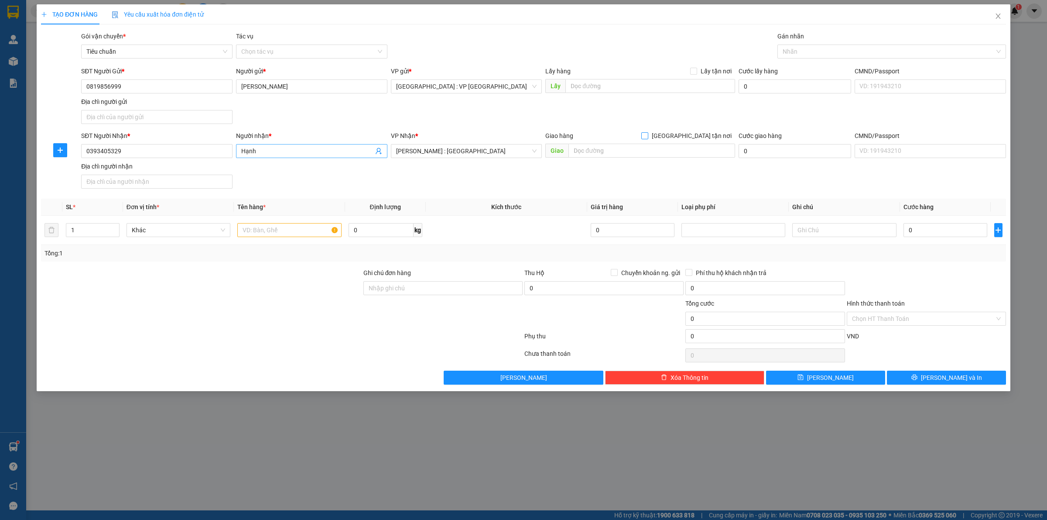
click at [641, 132] on input "[GEOGRAPHIC_DATA] tận nơi" at bounding box center [644, 135] width 6 height 6
checkbox input "true"
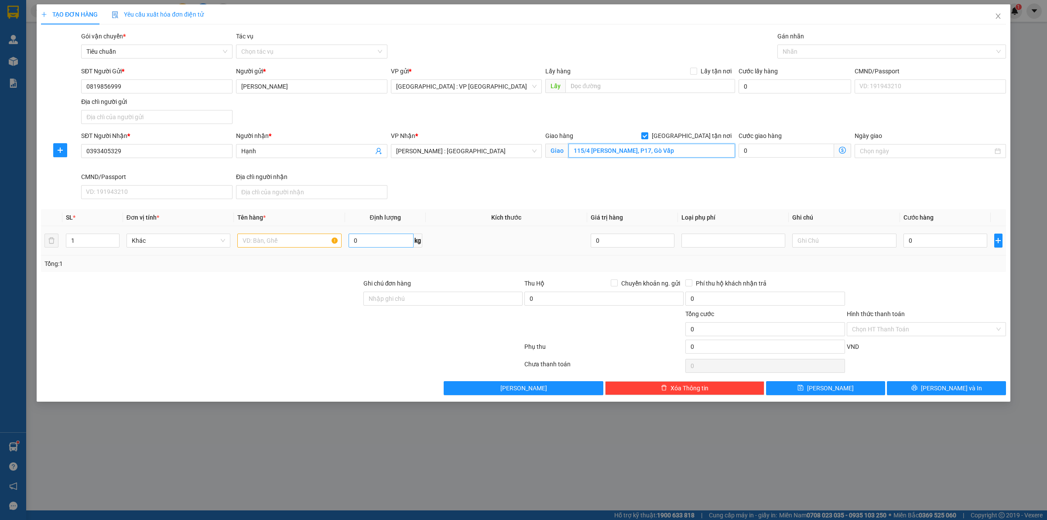
type input "115/4 Lê Đức Thọ, P17, Gò Vấp"
click at [368, 241] on input "0" at bounding box center [381, 240] width 65 height 14
type input "35"
click at [284, 247] on input "text" at bounding box center [289, 240] width 104 height 14
type input "4"
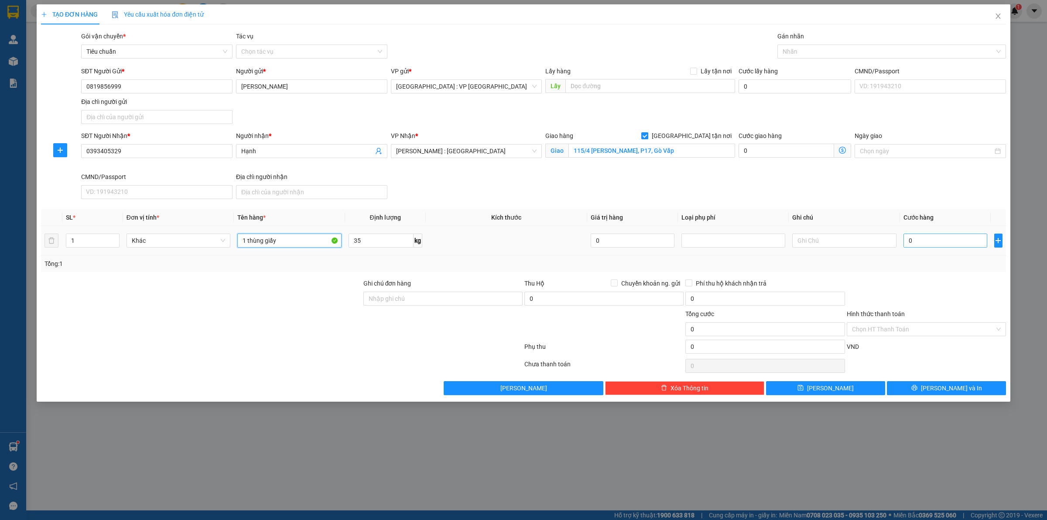
type input "1 thùng giấy"
click at [923, 243] on input "0" at bounding box center [946, 240] width 84 height 14
type input "2"
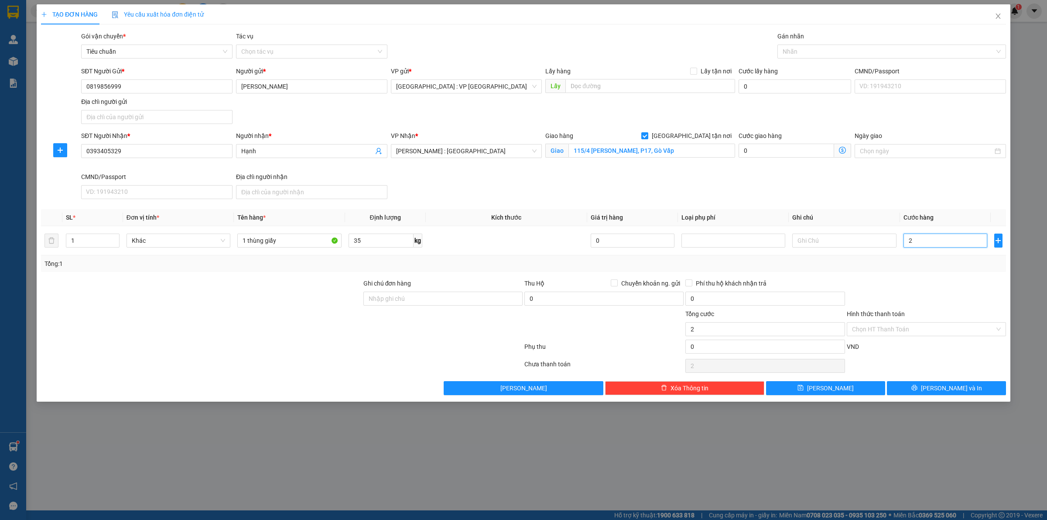
type input "26"
type input "260"
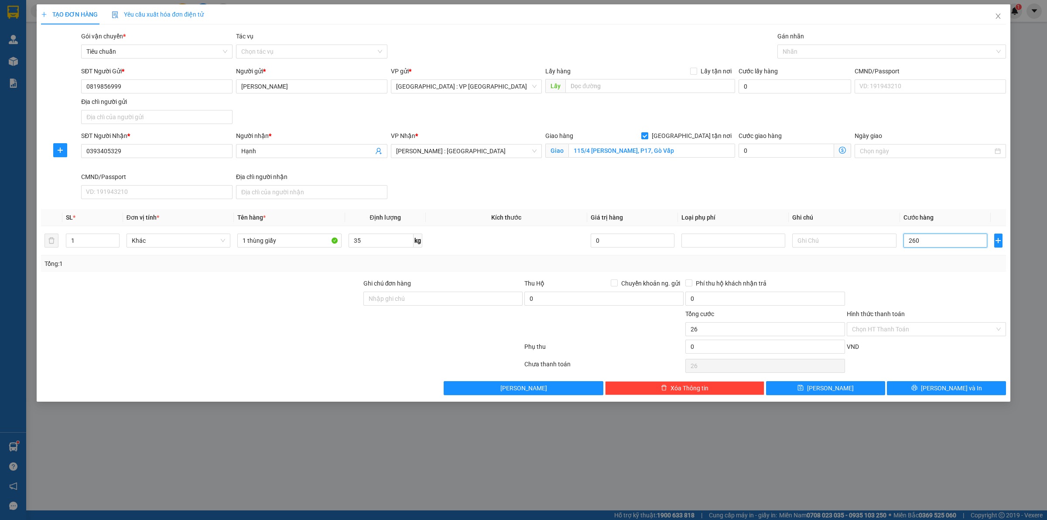
type input "260"
type input "2.600"
type input "26.000"
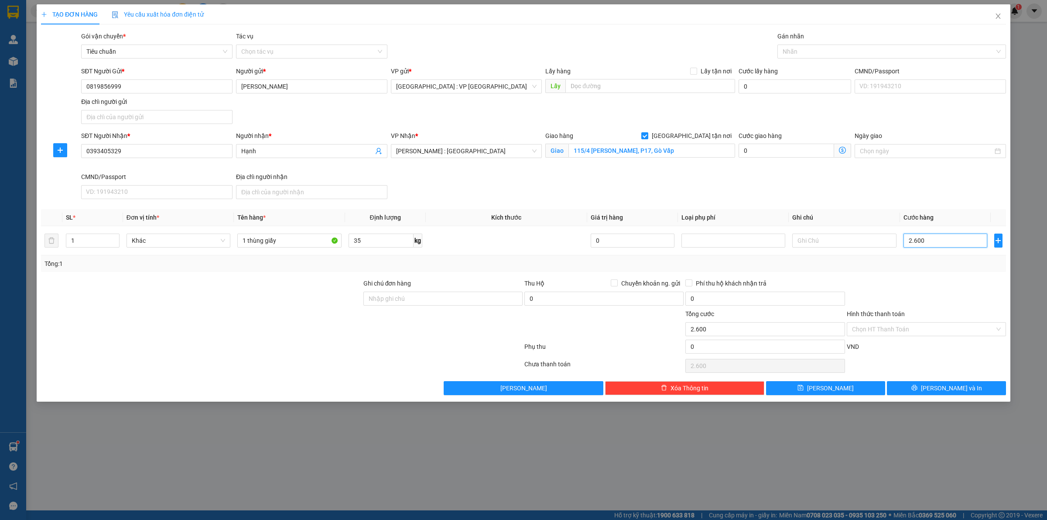
type input "26.000"
type input "260.000"
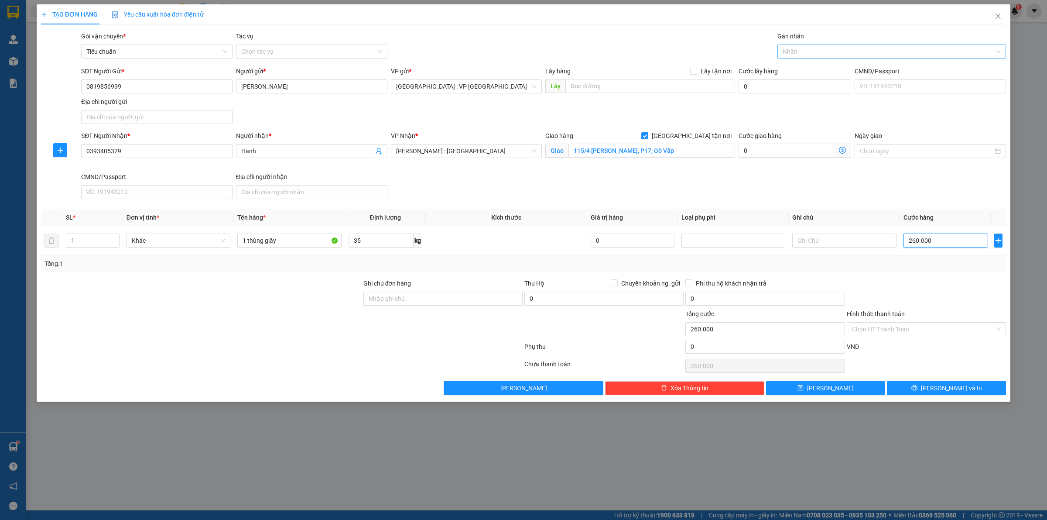
click at [797, 53] on div at bounding box center [888, 51] width 216 height 10
type input "260.000"
type input "gia"
click at [636, 39] on div "Gói vận chuyển * Tiêu chuẩn Tác vụ Chọn tác vụ Gán nhãn Giao tận nơi Giao tận…" at bounding box center [543, 46] width 928 height 31
click at [556, 213] on th "Kích thước" at bounding box center [506, 217] width 161 height 17
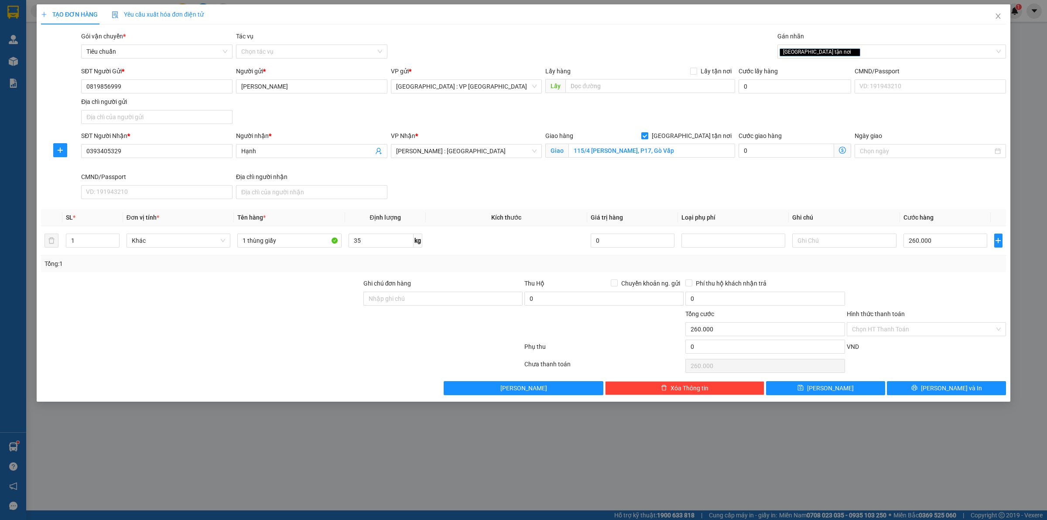
click at [547, 215] on th "Kích thước" at bounding box center [506, 217] width 161 height 17
click at [541, 208] on div "Transit Pickup Surcharge Ids Transit Deliver Surcharge Ids Transit Deliver Surc…" at bounding box center [523, 212] width 965 height 363
drag, startPoint x: 533, startPoint y: 219, endPoint x: 476, endPoint y: 228, distance: 57.4
click at [476, 228] on table "SL * Đơn vị tính * Tên hàng * Định lượng Kích thước Giá trị hàng Loại phụ phí G…" at bounding box center [523, 232] width 965 height 46
click at [479, 227] on td at bounding box center [506, 240] width 161 height 29
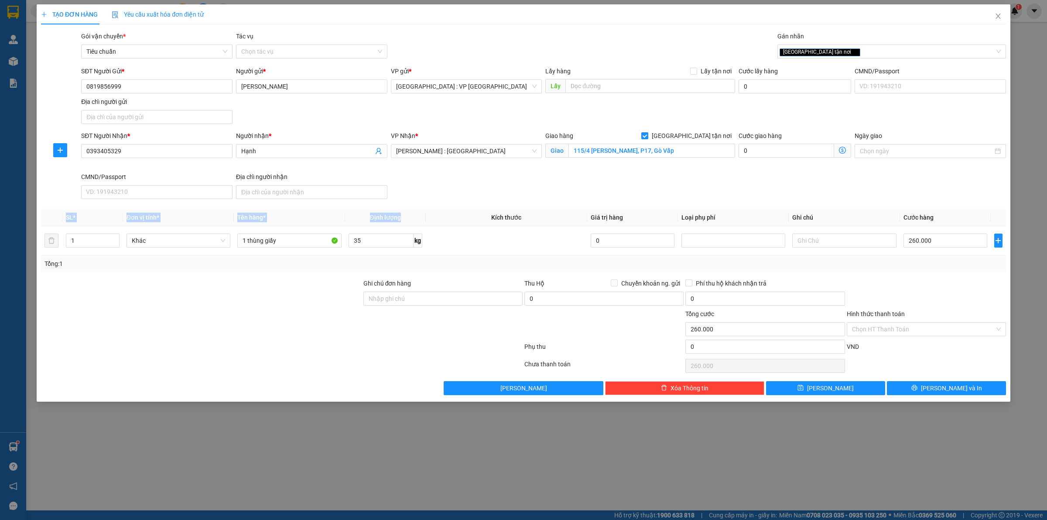
drag, startPoint x: 480, startPoint y: 217, endPoint x: 517, endPoint y: 209, distance: 38.4
click at [517, 209] on div "Transit Pickup Surcharge Ids Transit Deliver Surcharge Ids Transit Deliver Surc…" at bounding box center [523, 212] width 965 height 363
click at [541, 217] on th "Kích thước" at bounding box center [506, 217] width 161 height 17
click at [890, 297] on div at bounding box center [926, 293] width 161 height 31
click at [922, 262] on div "Tổng: 1" at bounding box center [523, 264] width 958 height 10
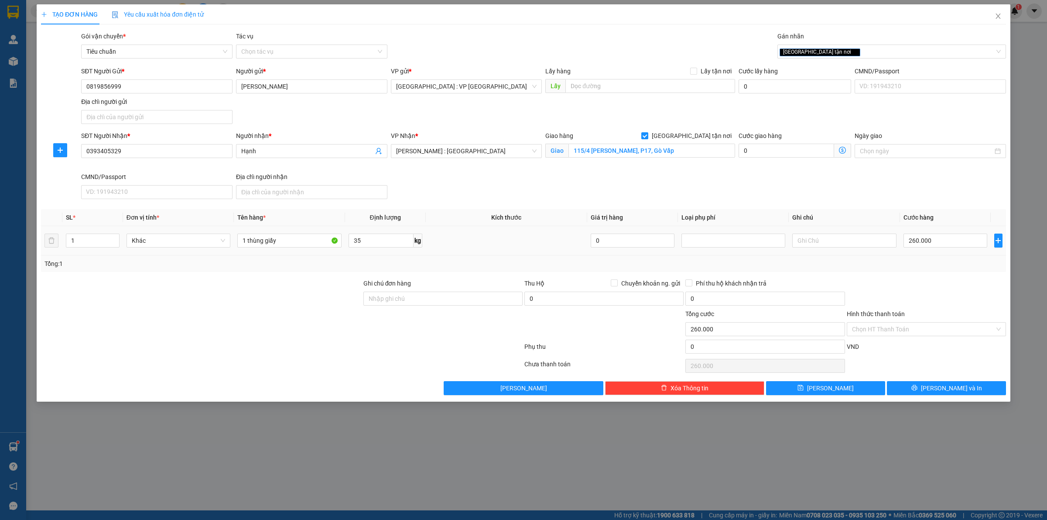
click at [474, 253] on td at bounding box center [506, 240] width 161 height 29
click at [544, 297] on input "0" at bounding box center [603, 298] width 159 height 14
type input "5.000.000"
click at [614, 285] on input "Chuyển khoản ng. gửi" at bounding box center [614, 282] width 6 height 6
checkbox input "true"
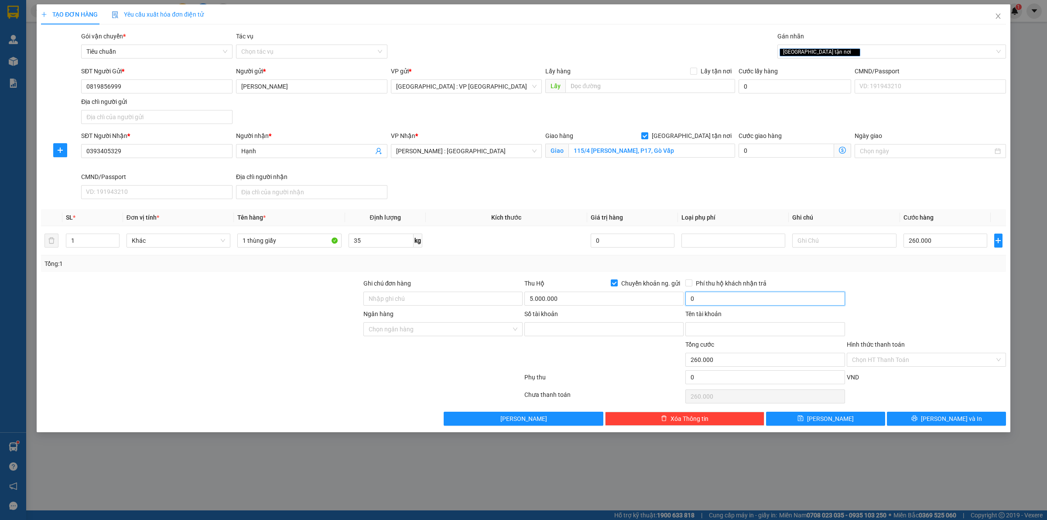
click at [731, 305] on input "0" at bounding box center [764, 298] width 159 height 14
type input "25.000"
drag, startPoint x: 154, startPoint y: 84, endPoint x: 22, endPoint y: 101, distance: 133.2
click at [31, 99] on div "TẠO ĐƠN HÀNG Yêu cầu xuất hóa đơn điện tử Transit Pickup Surcharge Ids Transit …" at bounding box center [523, 260] width 1047 height 520
click at [947, 246] on input "260.000" at bounding box center [946, 240] width 84 height 14
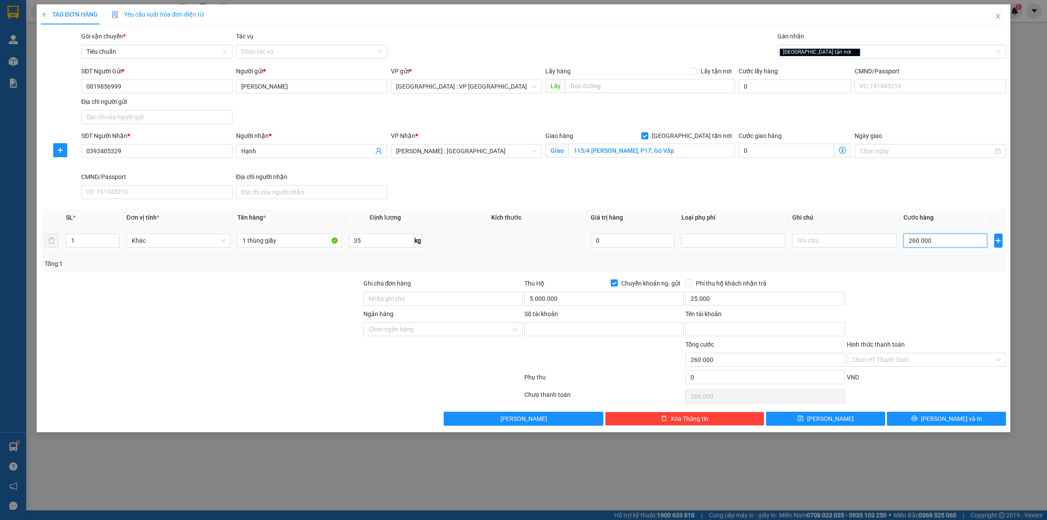
type input "2"
type input "25"
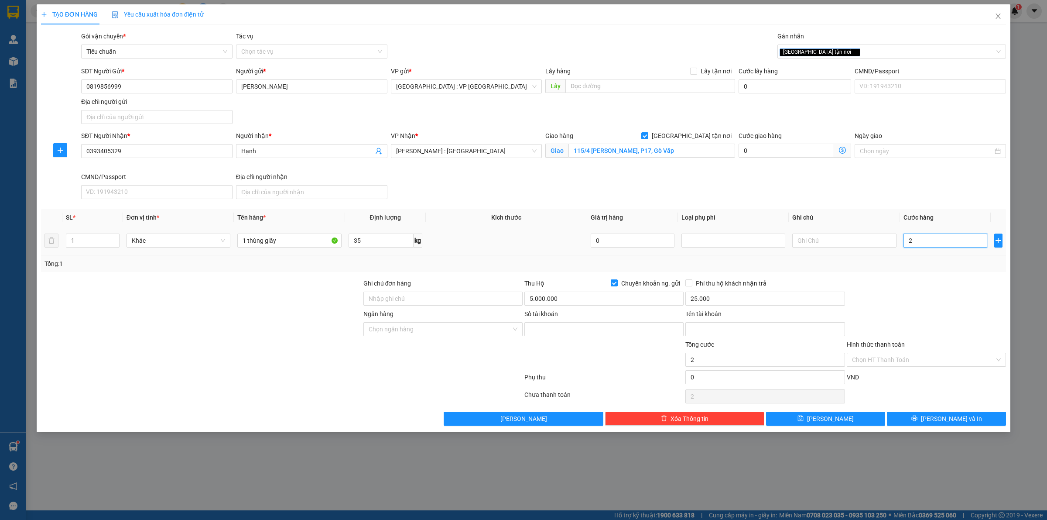
type input "25"
type input "250"
type input "2.500"
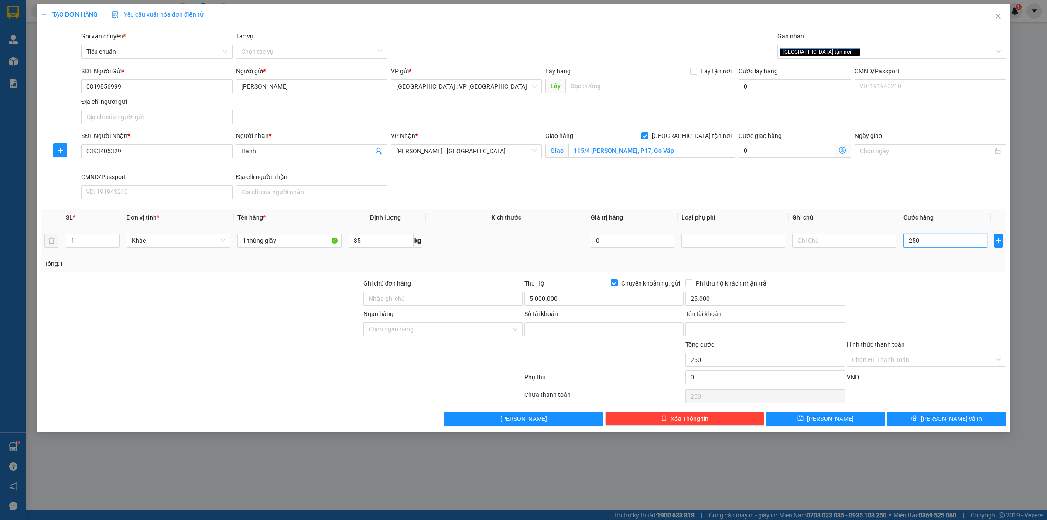
type input "2.500"
type input "25.000"
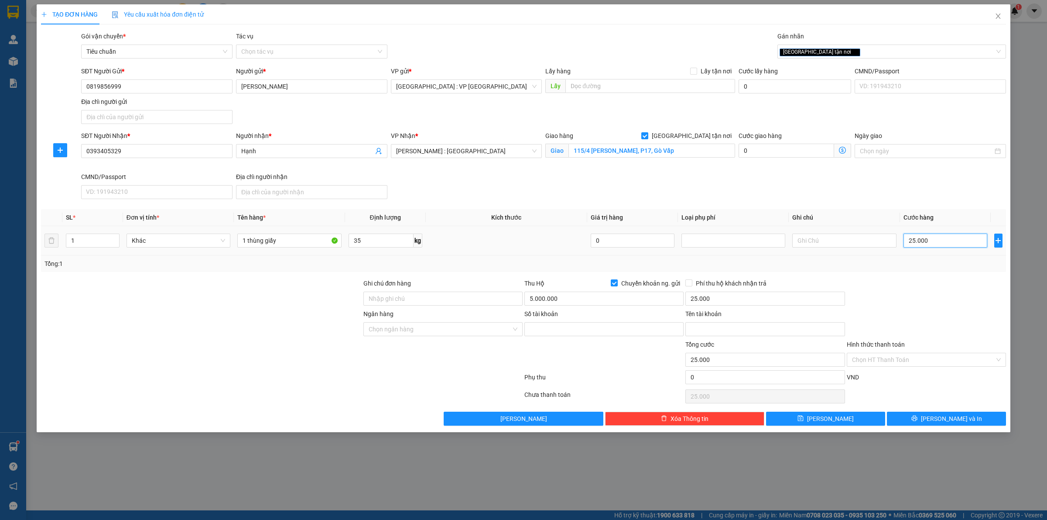
type input "250.000"
click at [578, 332] on input "Số tài khoản" at bounding box center [603, 329] width 159 height 14
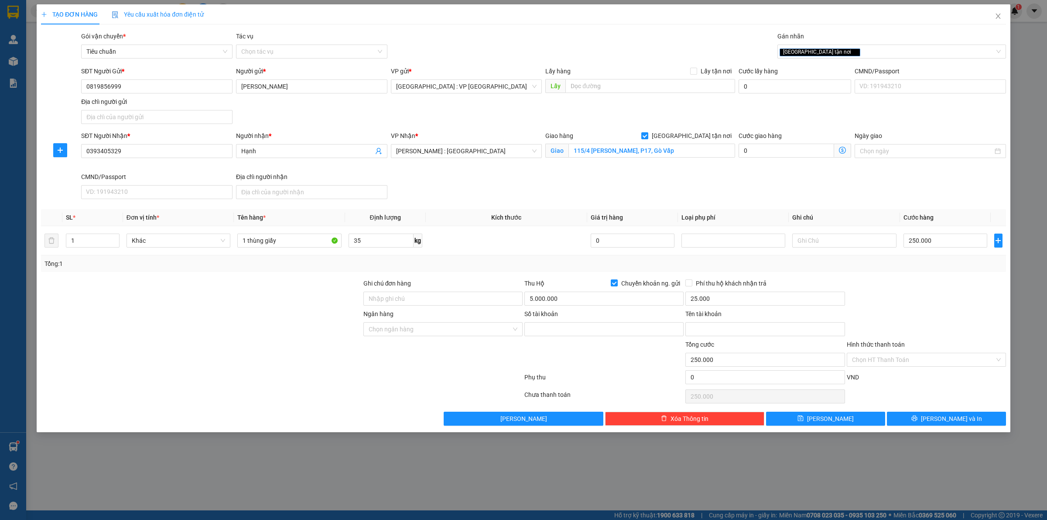
click at [691, 278] on div "Transit Pickup Surcharge Ids Transit Deliver Surcharge Ids Transit Deliver Surc…" at bounding box center [523, 228] width 965 height 394
click at [697, 284] on span "Phí thu hộ khách nhận trả" at bounding box center [731, 283] width 78 height 10
click at [691, 284] on input "Phí thu hộ khách nhận trả" at bounding box center [688, 282] width 6 height 6
checkbox input "true"
click at [602, 336] on input "Số tài khoản" at bounding box center [603, 329] width 159 height 14
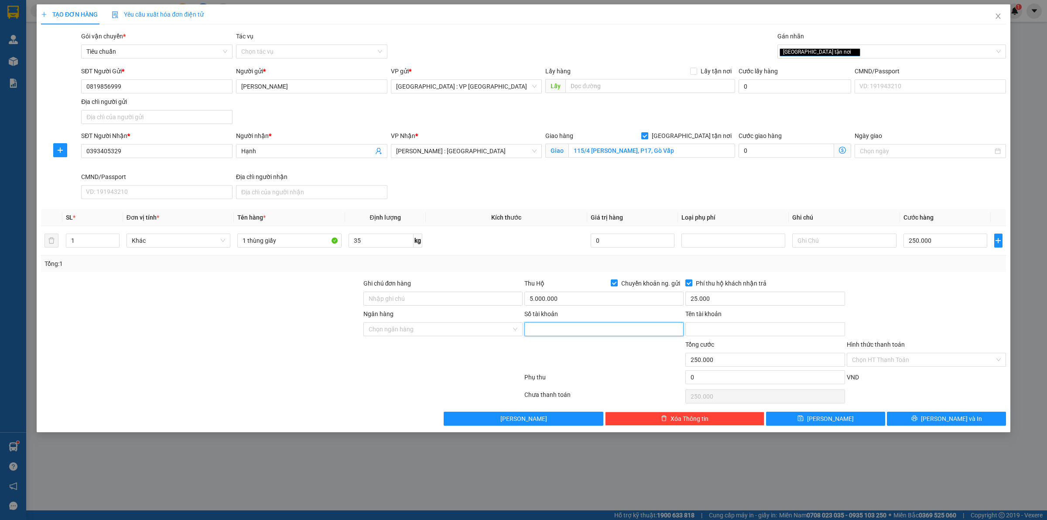
click at [602, 336] on input "Số tài khoản" at bounding box center [603, 329] width 159 height 14
type input "1300206281611"
type input "Nguyễn Xuân Thắng"
click at [404, 334] on input "Ngân hàng" at bounding box center [440, 328] width 143 height 13
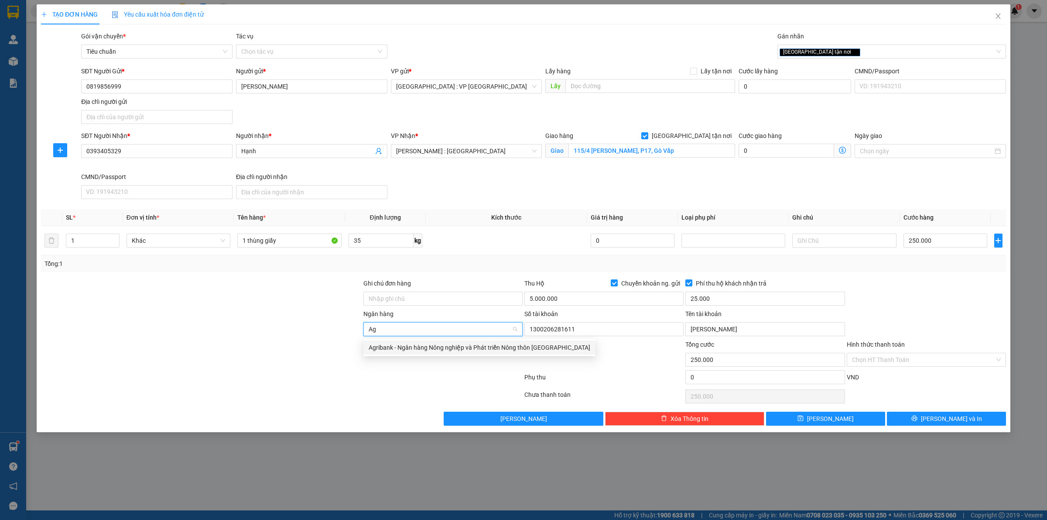
type input "Agr"
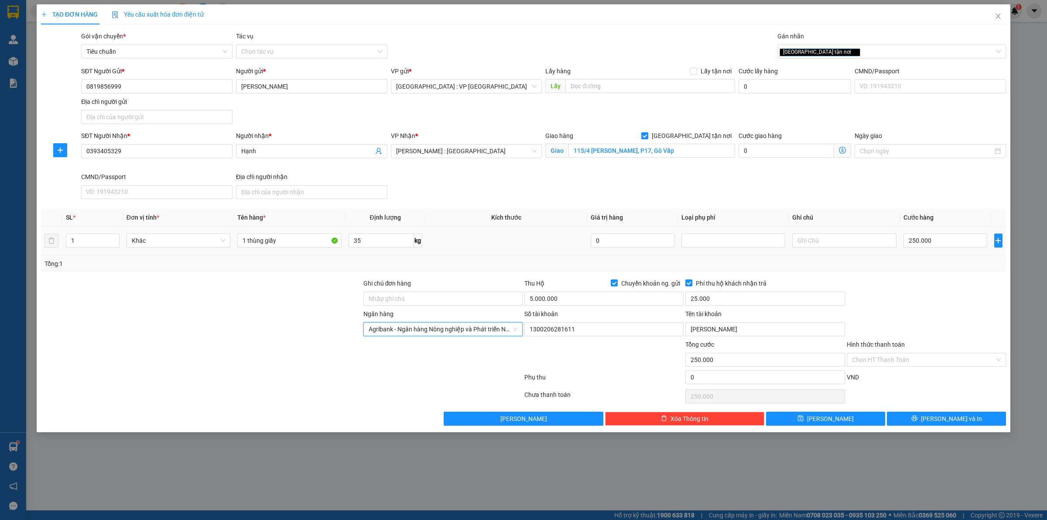
click at [501, 251] on td at bounding box center [506, 240] width 161 height 29
click at [906, 415] on button "Lưu và In" at bounding box center [946, 418] width 119 height 14
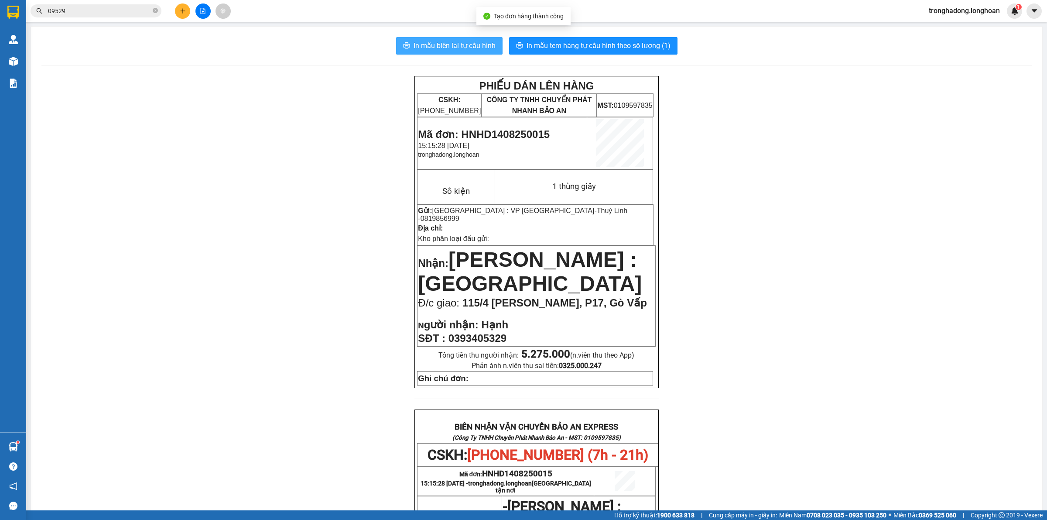
click at [469, 48] on span "In mẫu biên lai tự cấu hình" at bounding box center [455, 45] width 82 height 11
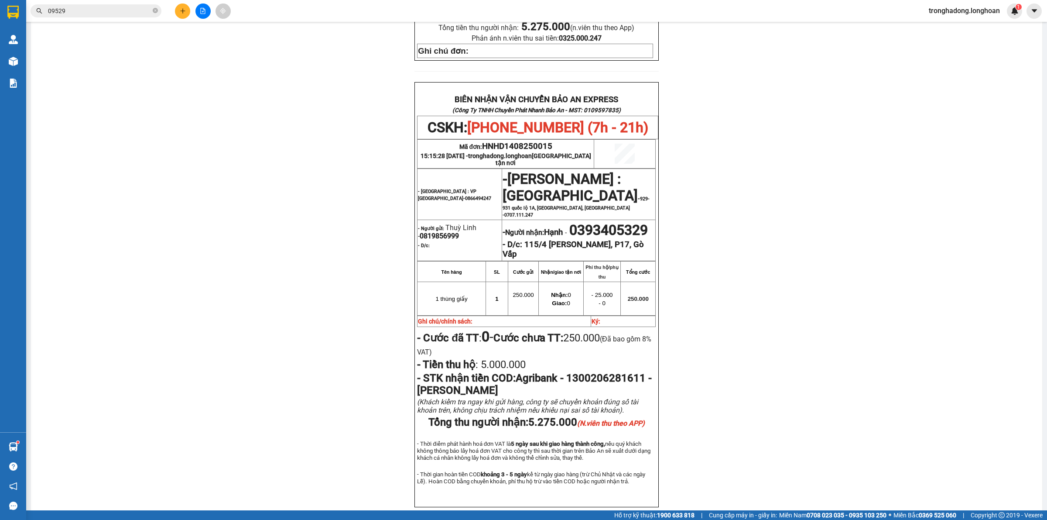
scroll to position [382, 0]
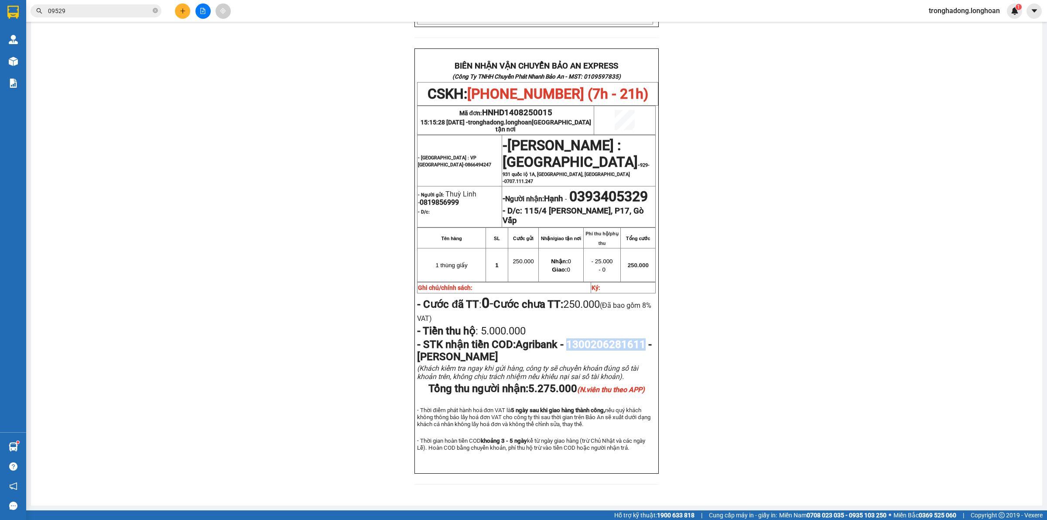
drag, startPoint x: 489, startPoint y: 348, endPoint x: 414, endPoint y: 345, distance: 75.5
click at [417, 345] on span "Agribank - 1300206281611 - Nguyễn Xuân Thắng" at bounding box center [534, 350] width 235 height 24
copy span "1300206281611"
drag, startPoint x: 504, startPoint y: 347, endPoint x: 600, endPoint y: 348, distance: 96.4
click at [600, 348] on span "Agribank - 1300206281611 - Nguyễn Xuân Thắng" at bounding box center [534, 350] width 235 height 24
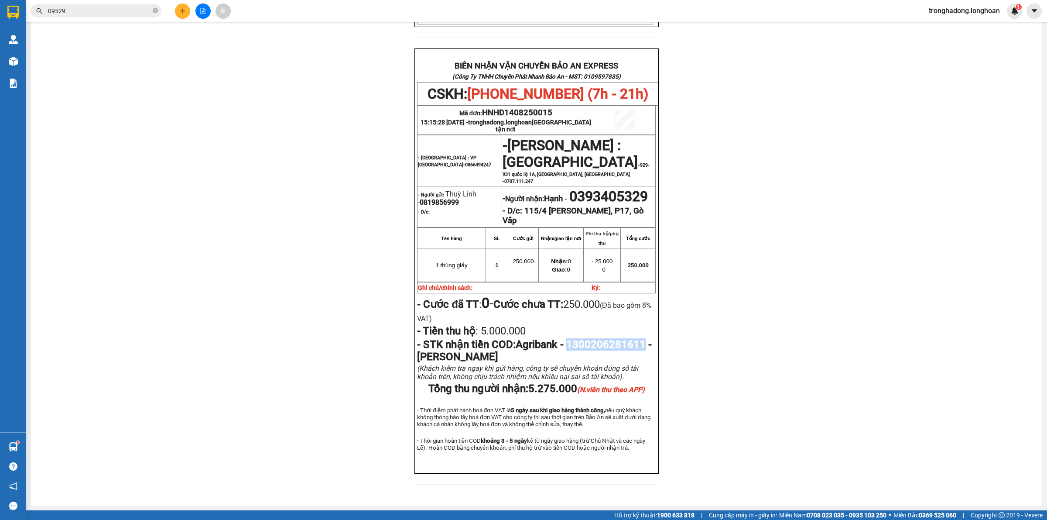
copy span "Nguyễn Xuân Thắng"
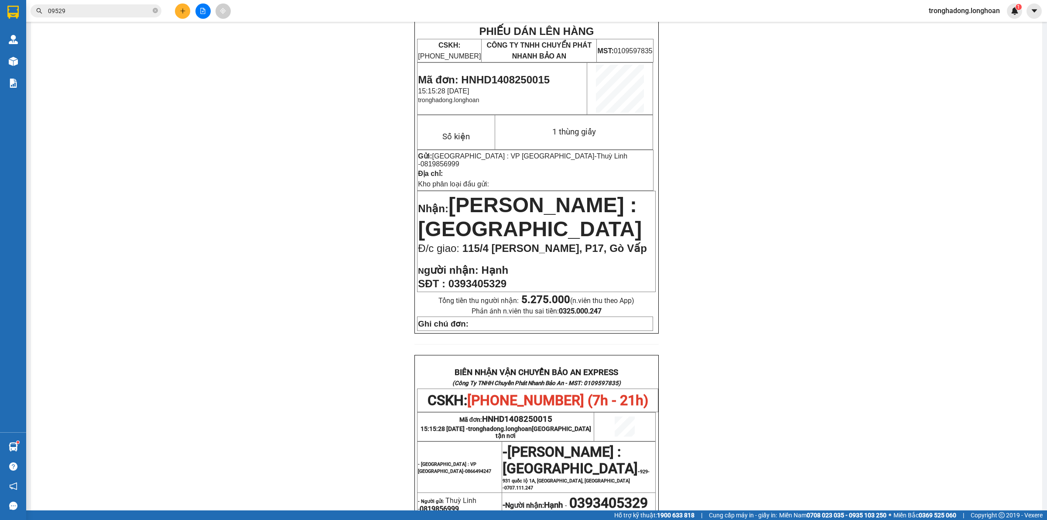
scroll to position [0, 0]
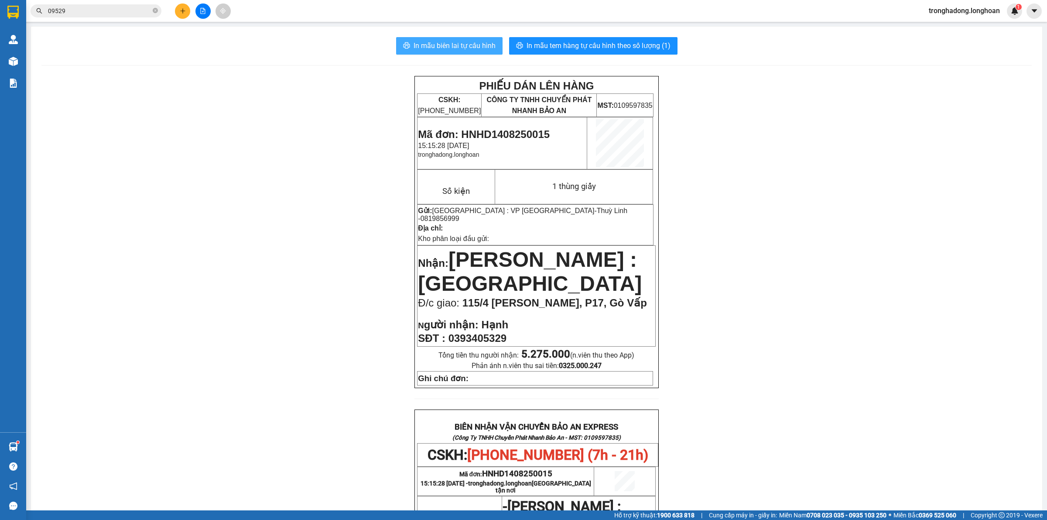
click at [459, 42] on span "In mẫu biên lai tự cấu hình" at bounding box center [455, 45] width 82 height 11
click at [335, 318] on div "PHIẾU DÁN LÊN HÀNG CSKH: 1900.06.88.33 CÔNG TY TNHH CHUYỂN PHÁT NHANH BẢO AN MS…" at bounding box center [536, 466] width 990 height 780
click at [329, 262] on div "PHIẾU DÁN LÊN HÀNG CSKH: 1900.06.88.33 CÔNG TY TNHH CHUYỂN PHÁT NHANH BẢO AN MS…" at bounding box center [536, 466] width 990 height 780
click at [555, 44] on span "In mẫu tem hàng tự cấu hình theo số lượng (1)" at bounding box center [599, 45] width 144 height 11
click at [155, 10] on icon "close-circle" at bounding box center [155, 10] width 5 height 5
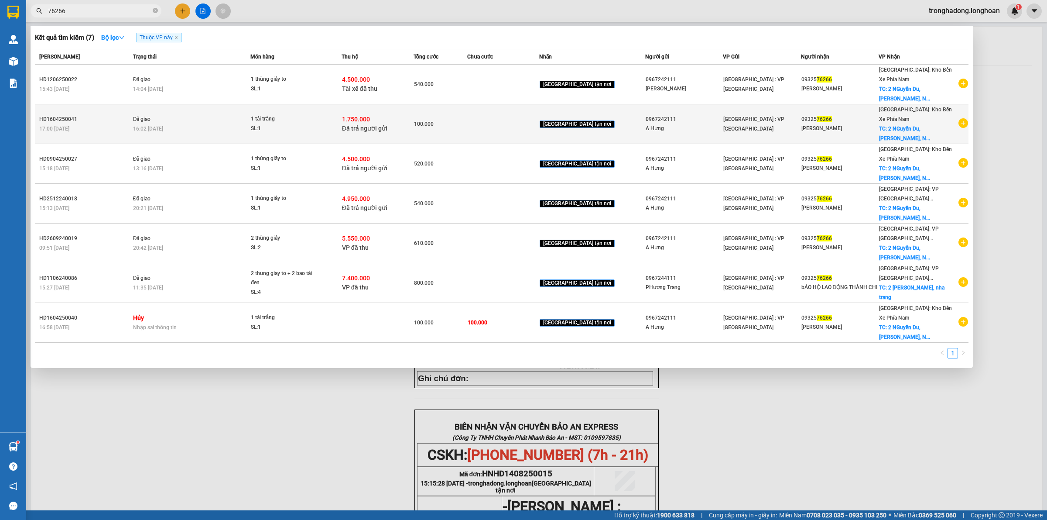
type input "76266"
click at [518, 131] on td at bounding box center [503, 124] width 72 height 40
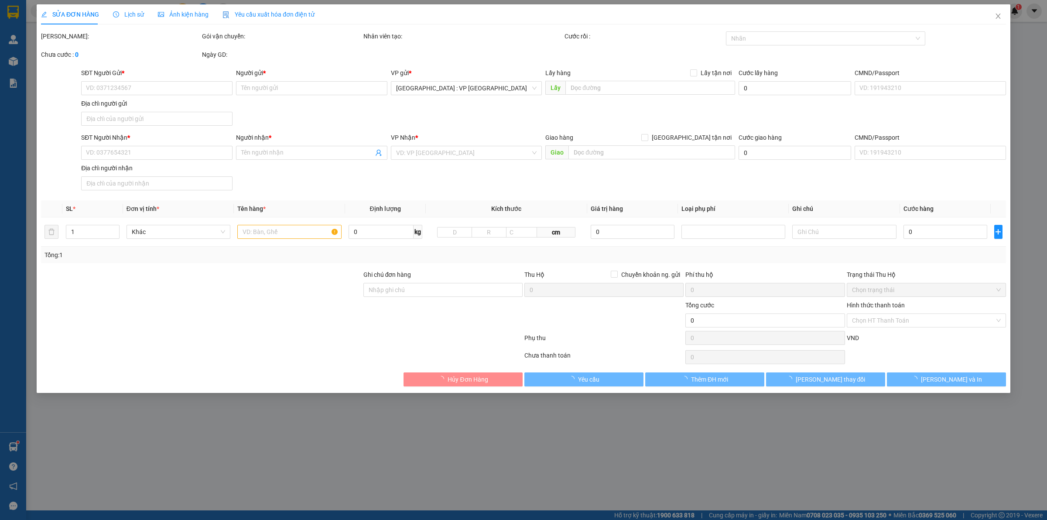
type input "0967242111"
type input "A Hưng"
type input "0932576266"
type input "BHLD Thành Chi"
checkbox input "true"
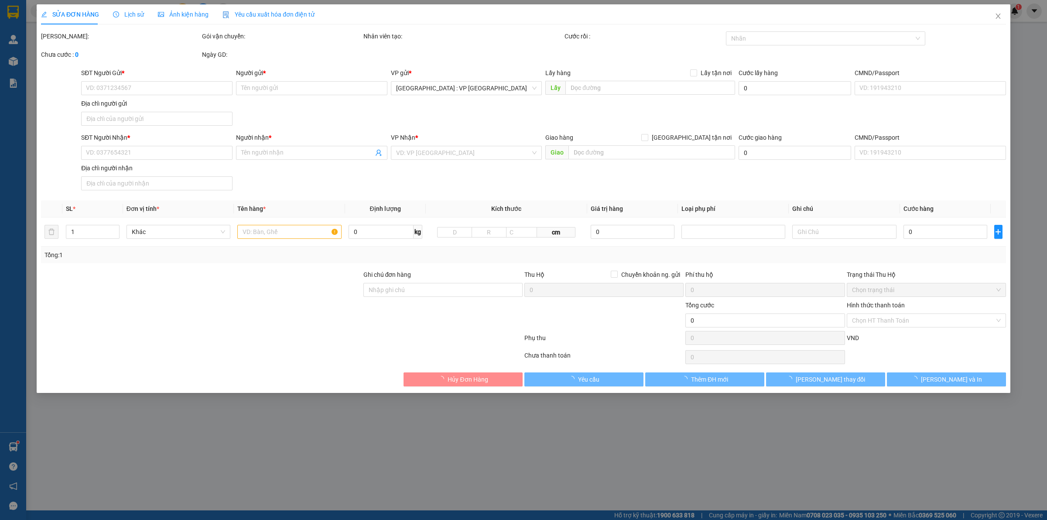
type input "2 NGuyễn Du, Xương Huân, Nha Trang"
checkbox input "true"
type input "1.750.000"
type input "10.000"
type input "100.000"
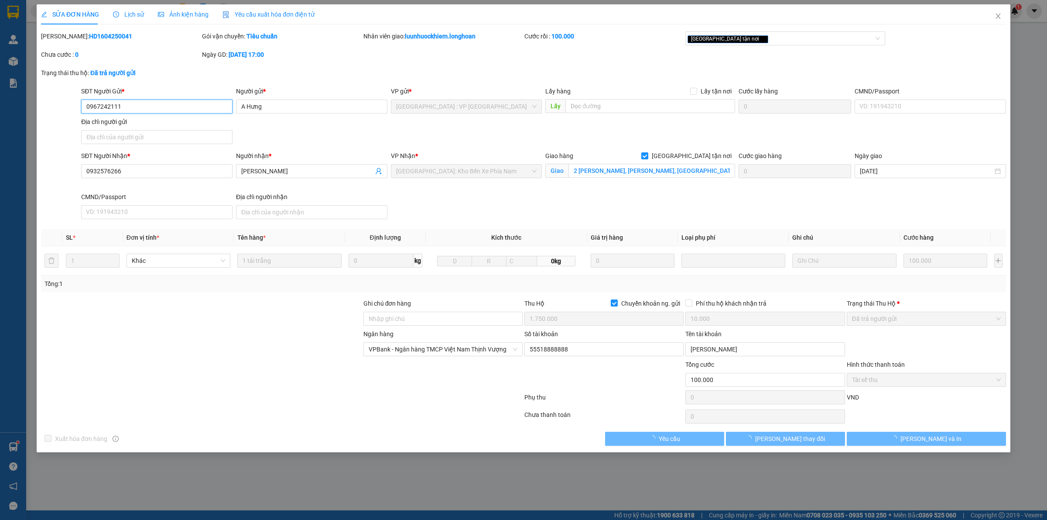
drag, startPoint x: 144, startPoint y: 101, endPoint x: 42, endPoint y: 118, distance: 103.1
click at [55, 116] on div "SĐT Người Gửi * 0967242111 0967242111 Người gửi * A Hưng VP gửi * Hà Nội : VP H…" at bounding box center [523, 116] width 967 height 61
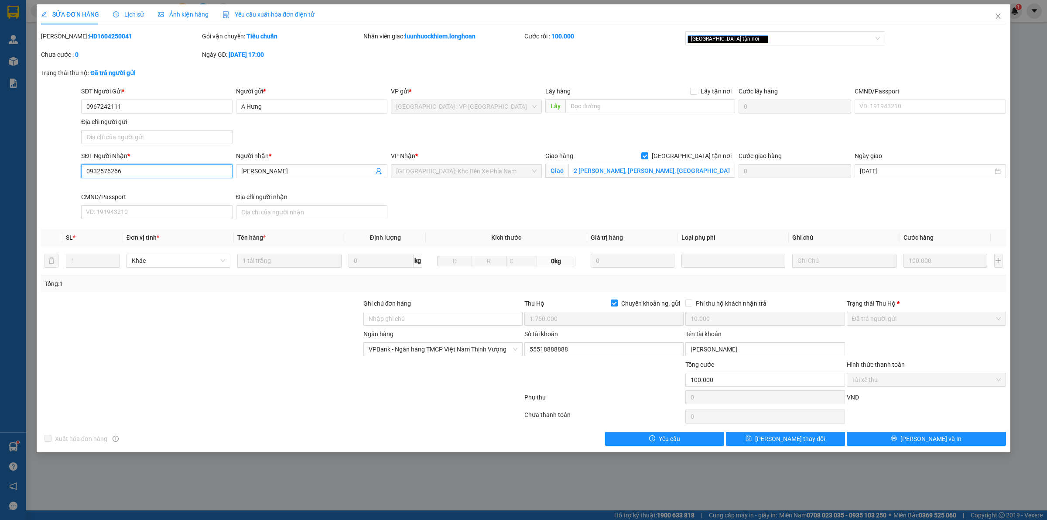
drag, startPoint x: 129, startPoint y: 175, endPoint x: 20, endPoint y: 184, distance: 109.5
click at [18, 193] on div "SỬA ĐƠN HÀNG Lịch sử Ảnh kiện hàng Yêu cầu xuất hóa đơn điện tử Total Paid Fee …" at bounding box center [523, 260] width 1047 height 520
drag, startPoint x: 996, startPoint y: 10, endPoint x: 883, endPoint y: 18, distance: 113.3
click at [995, 10] on span "Close" at bounding box center [998, 16] width 24 height 24
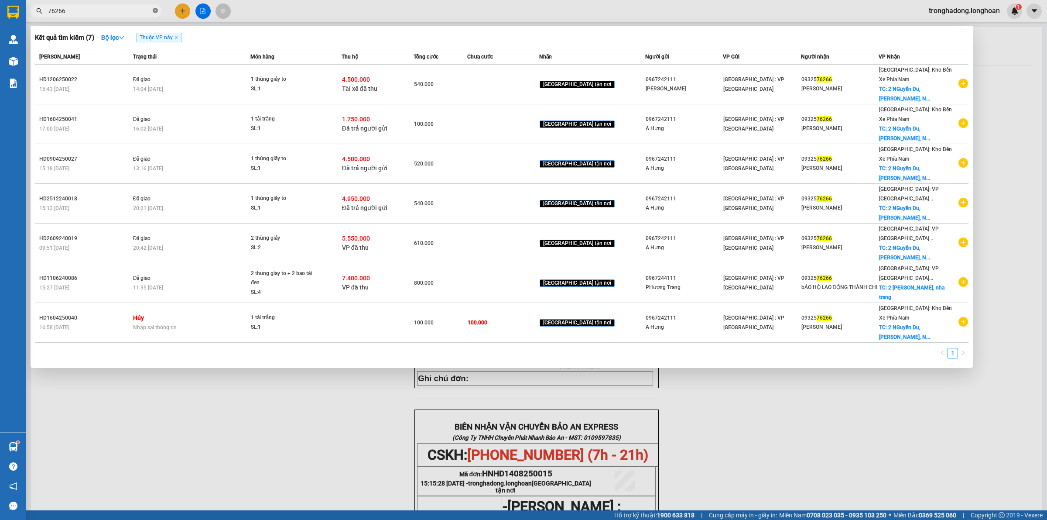
click at [156, 11] on icon "close-circle" at bounding box center [155, 10] width 5 height 5
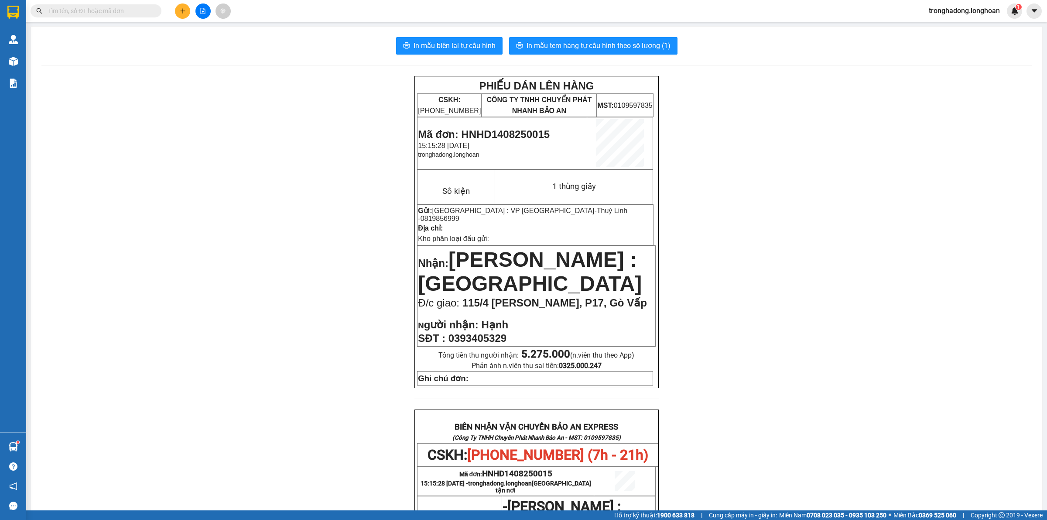
paste input "0359319218"
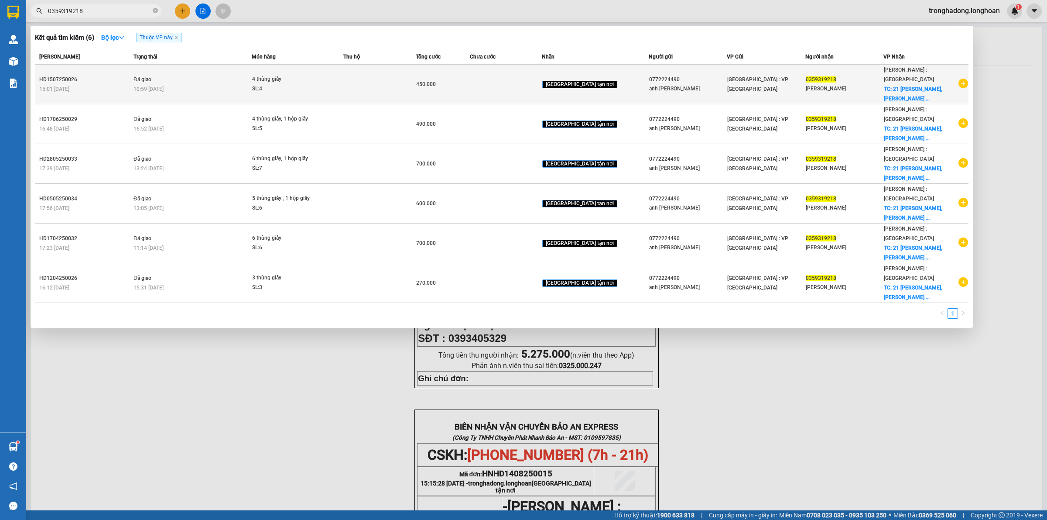
type input "0359319218"
click at [470, 73] on td "450.000" at bounding box center [443, 85] width 54 height 40
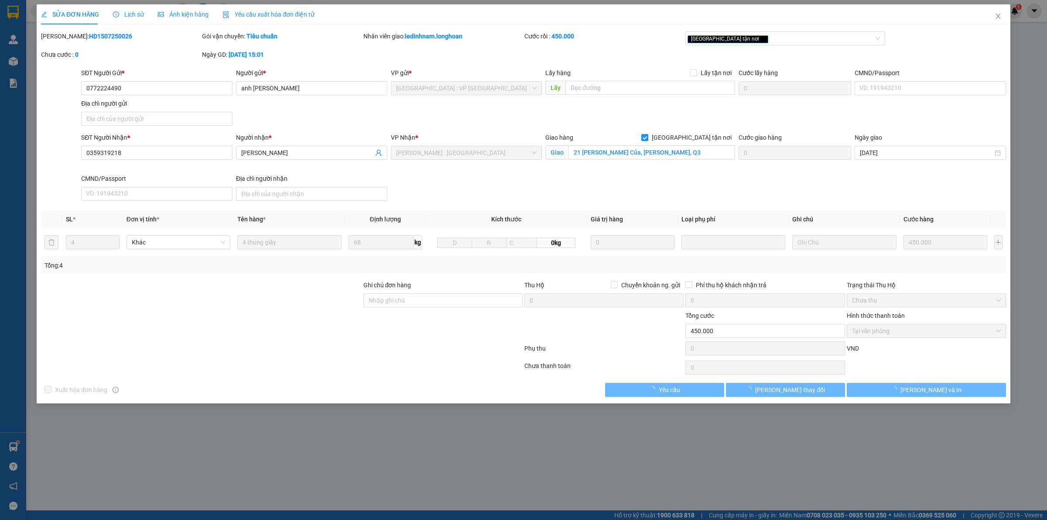
type input "0772224490"
type input "anh Huy"
type input "0359319218"
type input "Thu Phương"
checkbox input "true"
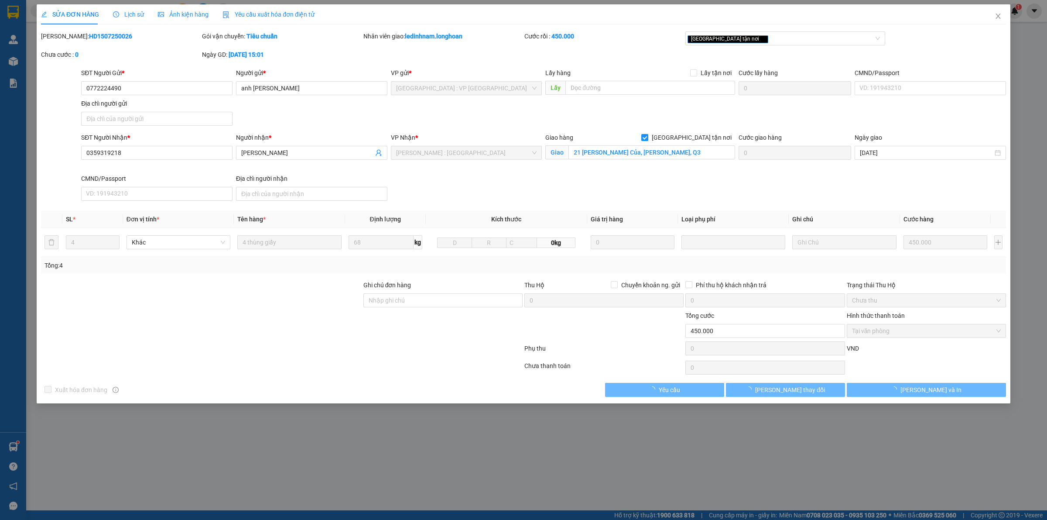
type input "21 huỳnh Tịnh Của, Võ Thị Sáu, Q3"
type input "450.000"
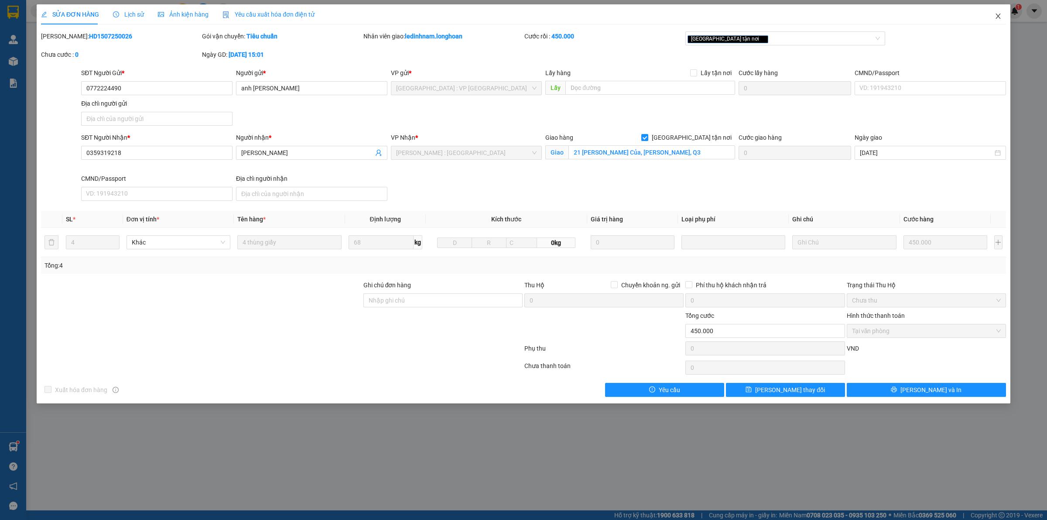
drag, startPoint x: 1005, startPoint y: 14, endPoint x: 588, endPoint y: 5, distance: 416.7
click at [706, 28] on div "SỬA ĐƠN HÀNG Lịch sử Ảnh kiện hàng Yêu cầu xuất hóa đơn điện tử Total Paid Fee …" at bounding box center [524, 203] width 974 height 399
click at [1000, 14] on icon "close" at bounding box center [998, 16] width 7 height 7
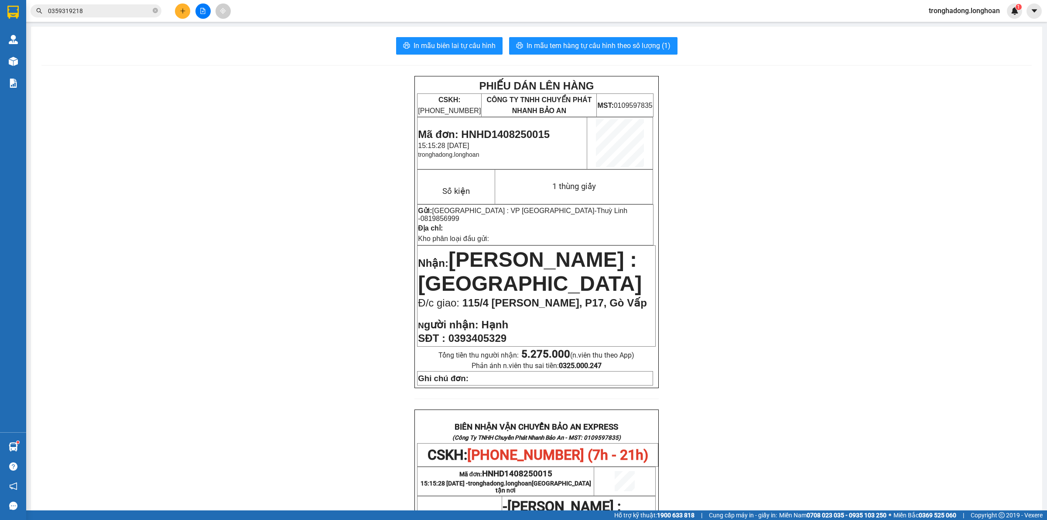
click at [108, 14] on input "0359319218" at bounding box center [99, 11] width 103 height 10
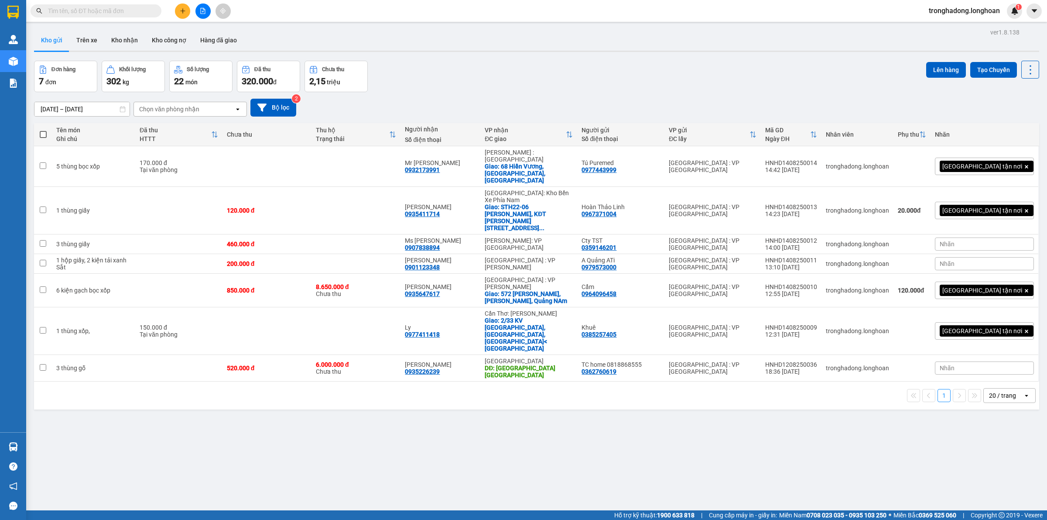
click at [147, 10] on input "text" at bounding box center [99, 11] width 103 height 10
paste input "0819856999"
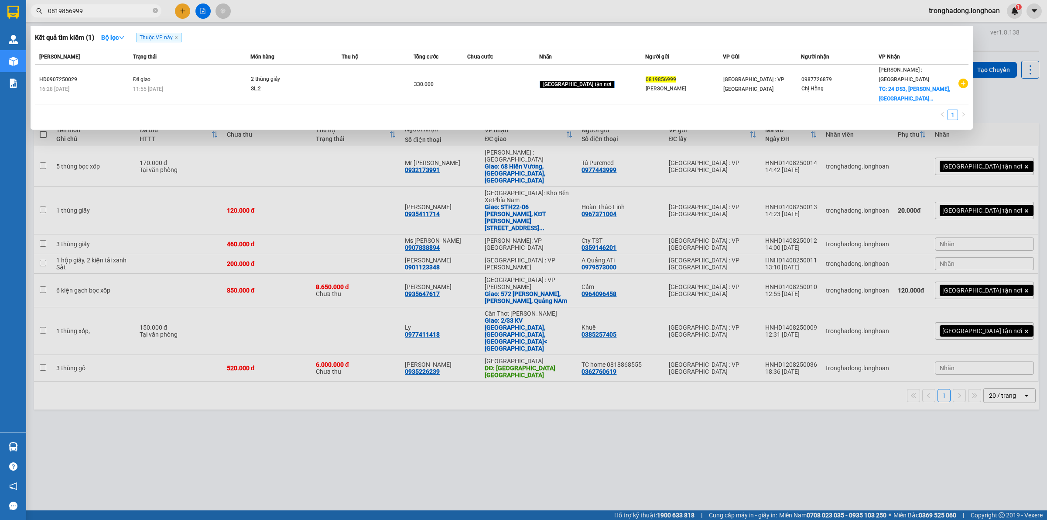
type input "0819856999"
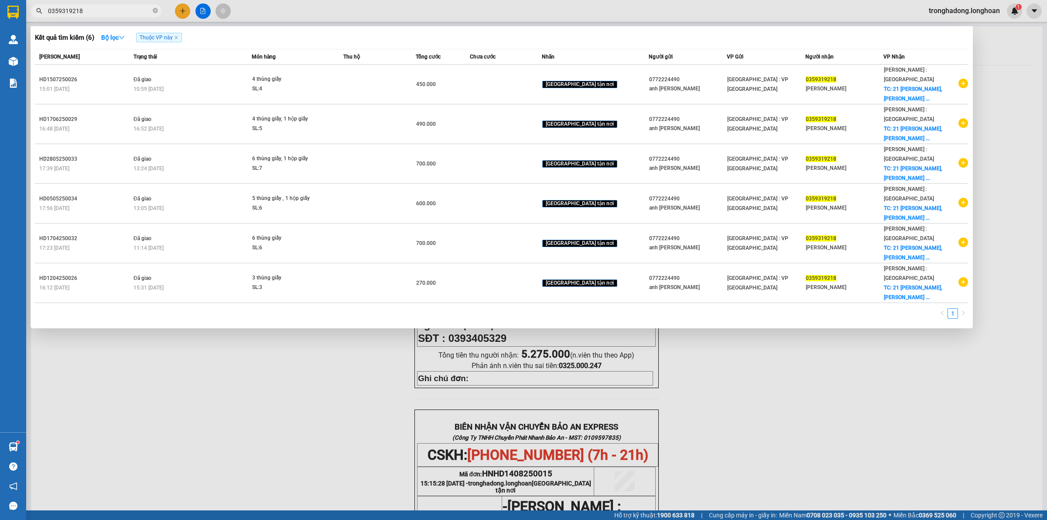
click at [177, 10] on div at bounding box center [523, 260] width 1047 height 520
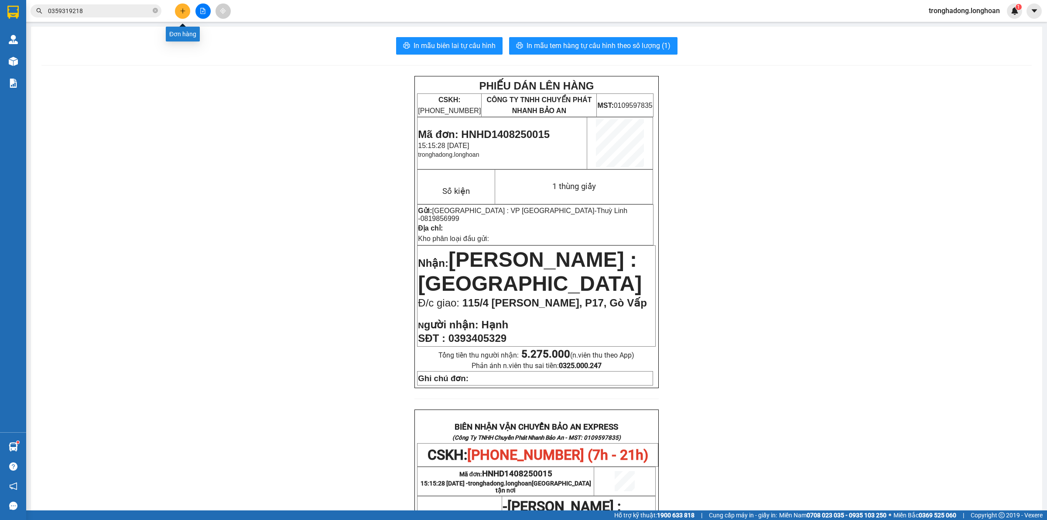
click at [181, 9] on icon "plus" at bounding box center [183, 11] width 6 height 6
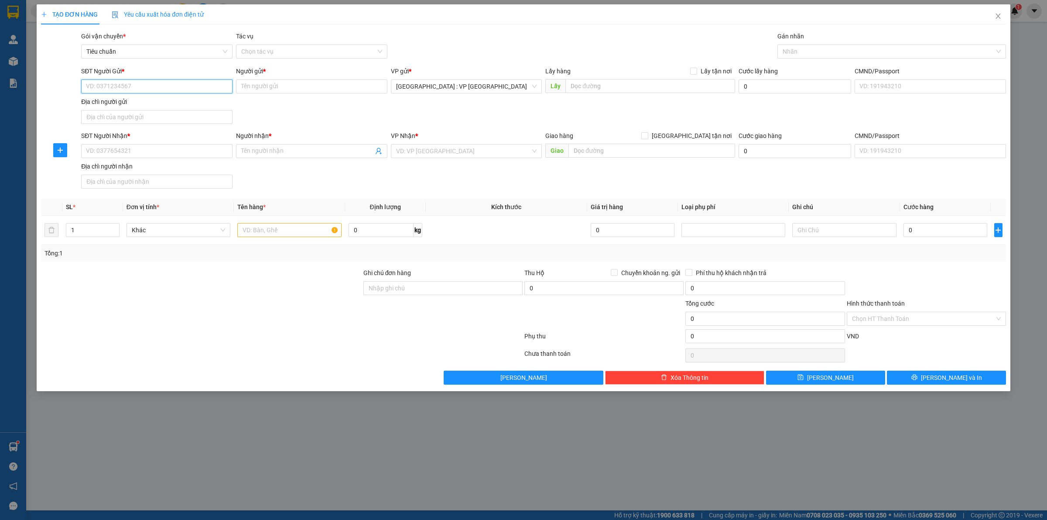
click at [131, 90] on input "SĐT Người Gửi *" at bounding box center [156, 86] width 151 height 14
click at [136, 80] on input "SĐT Người Gửi *" at bounding box center [156, 86] width 151 height 14
click at [140, 91] on input "SĐT Người Gửi *" at bounding box center [156, 86] width 151 height 14
paste input "0337137171"
type input "0337137171"
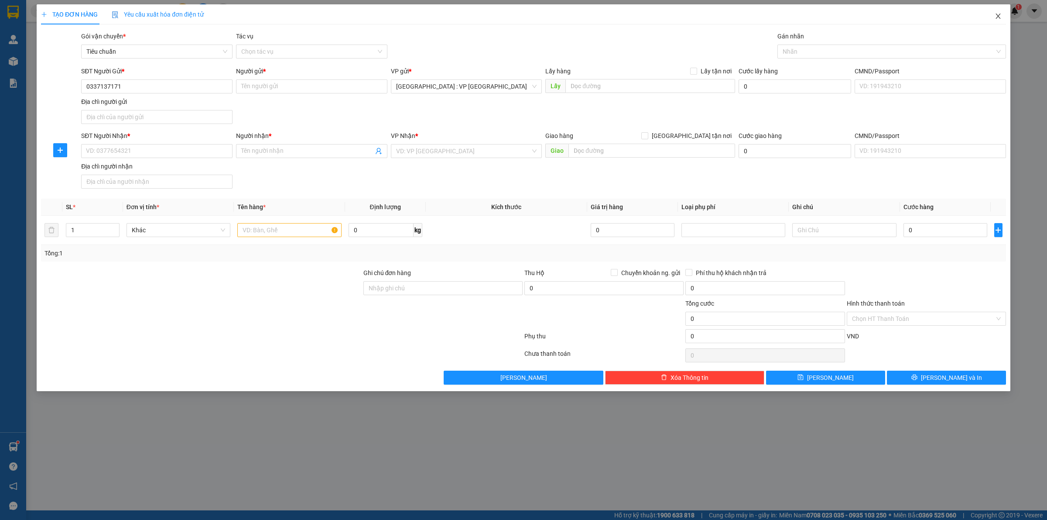
drag, startPoint x: 999, startPoint y: 14, endPoint x: 939, endPoint y: 24, distance: 61.4
click at [999, 14] on icon "close" at bounding box center [998, 16] width 7 height 7
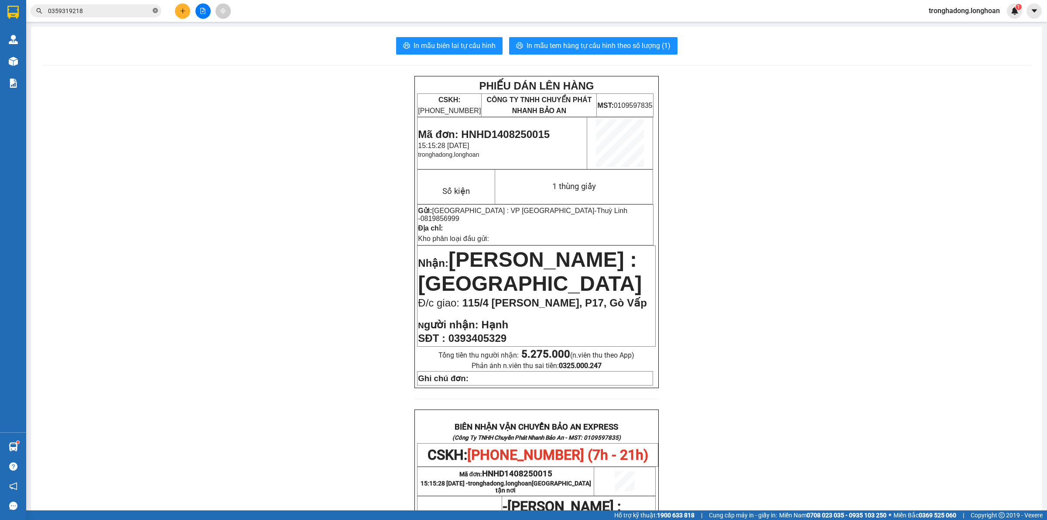
click at [154, 10] on icon "close-circle" at bounding box center [155, 10] width 5 height 5
paste input "0983156022"
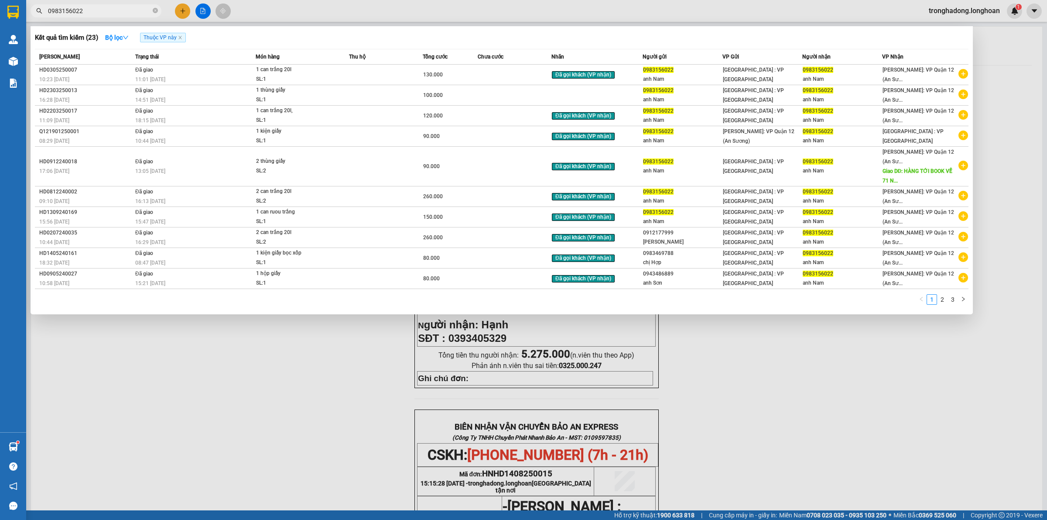
type input "0983156022"
click at [155, 10] on icon "close-circle" at bounding box center [155, 10] width 5 height 5
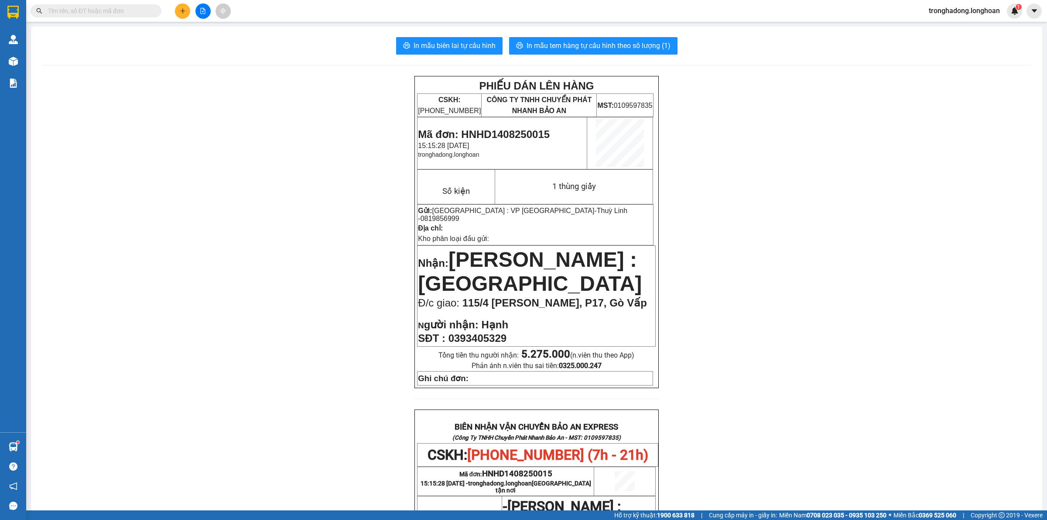
paste input "0966635873"
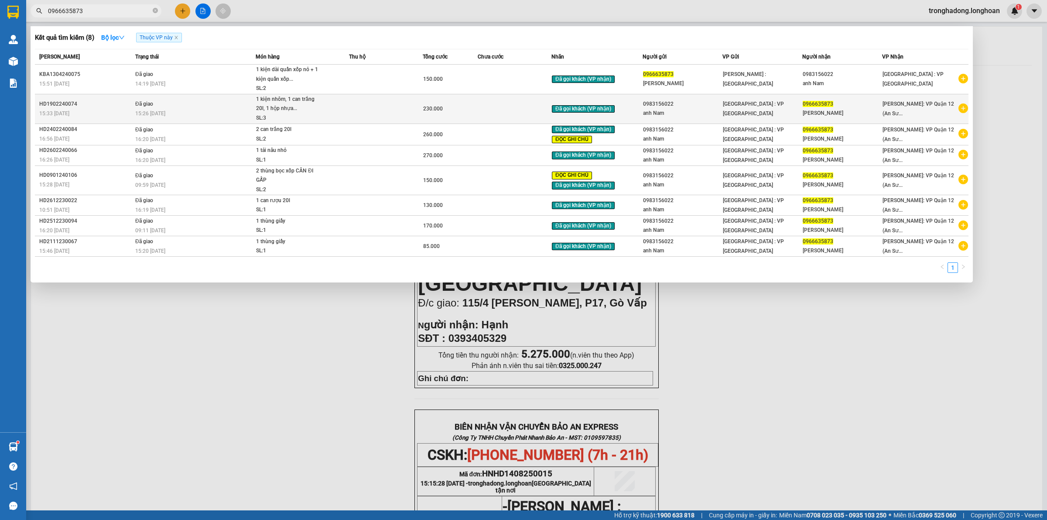
type input "0966635873"
drag, startPoint x: 744, startPoint y: 103, endPoint x: 746, endPoint y: 114, distance: 11.6
click at [746, 114] on td "[GEOGRAPHIC_DATA] : VP [GEOGRAPHIC_DATA]" at bounding box center [762, 109] width 80 height 30
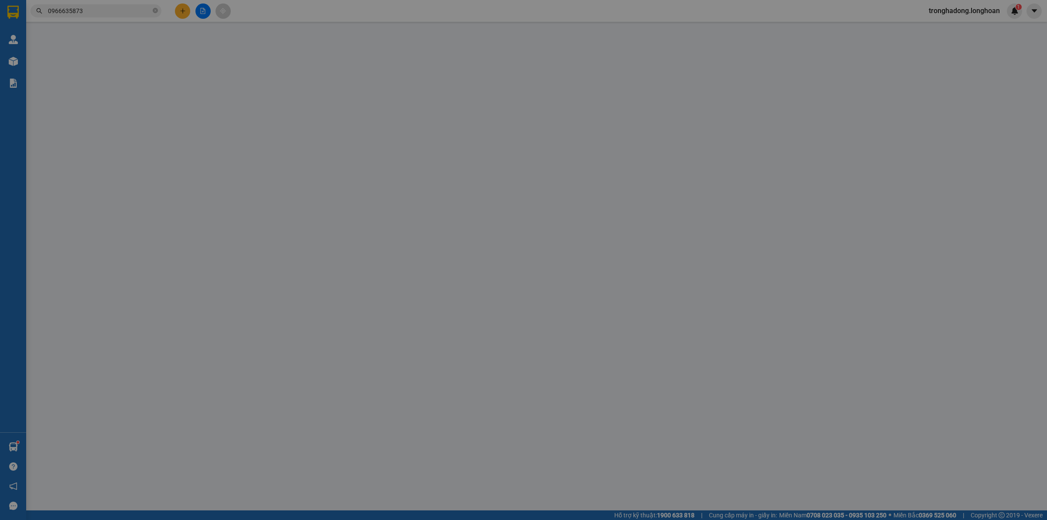
type input "0983156022"
type input "anh Nam"
type input "0966635873"
type input "anh Quang"
type input "230.000"
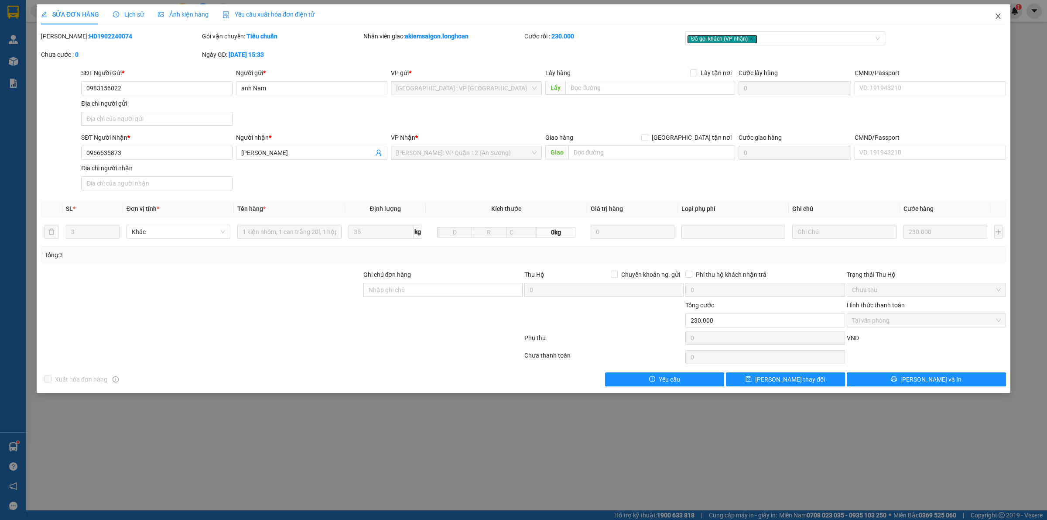
click at [996, 14] on icon "close" at bounding box center [998, 16] width 7 height 7
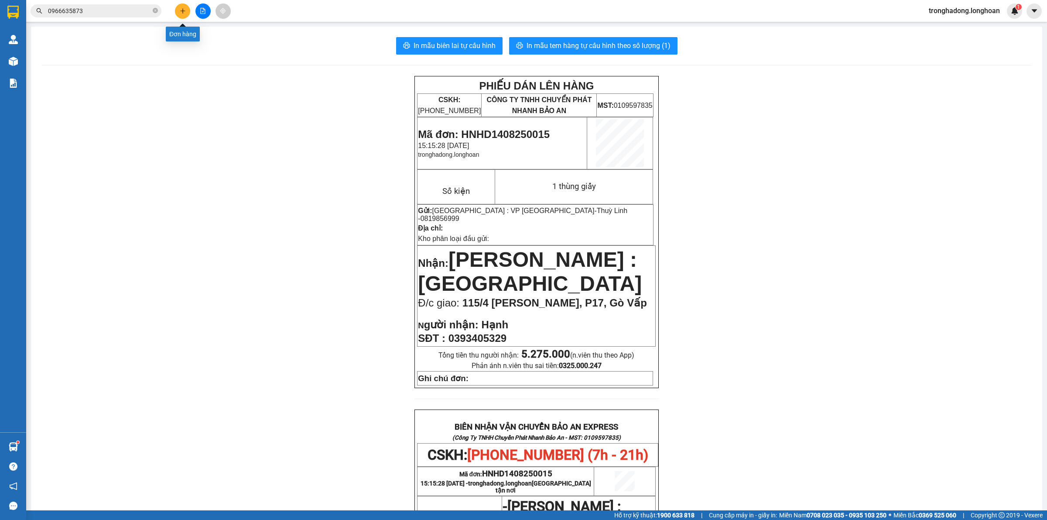
click at [181, 11] on icon "plus" at bounding box center [182, 10] width 5 height 0
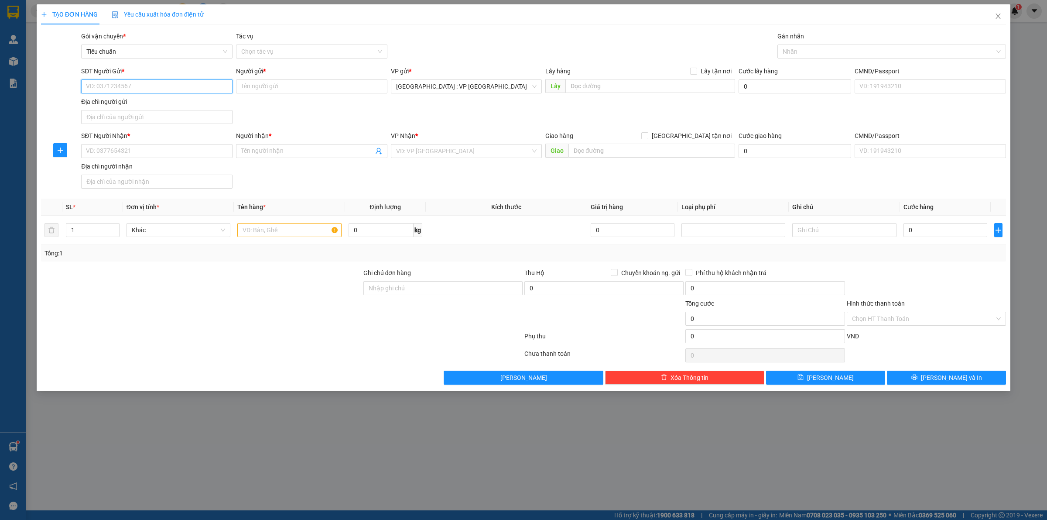
click at [169, 90] on input "SĐT Người Gửi *" at bounding box center [156, 86] width 151 height 14
paste input "0961469633"
type input "0961469633"
click at [173, 82] on input "0961469633" at bounding box center [156, 86] width 151 height 14
click at [172, 105] on div "0961469633 - Lã Chi" at bounding box center [156, 104] width 141 height 10
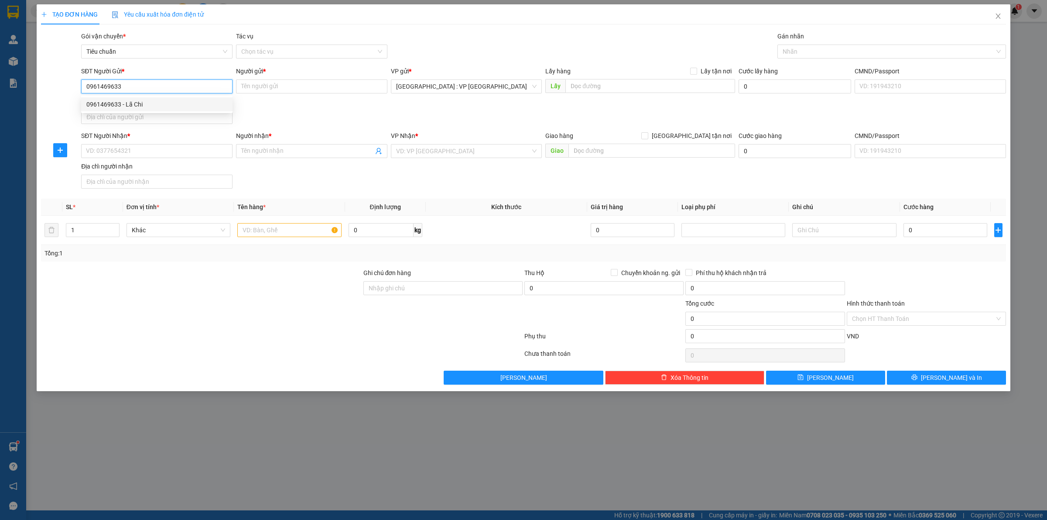
type input "Lã Chi"
click at [164, 140] on div "SĐT Người Nhận *" at bounding box center [156, 136] width 151 height 10
click at [164, 144] on input "SĐT Người Nhận *" at bounding box center [156, 151] width 151 height 14
click at [168, 151] on input "SĐT Người Nhận *" at bounding box center [156, 151] width 151 height 14
paste input "0363446638"
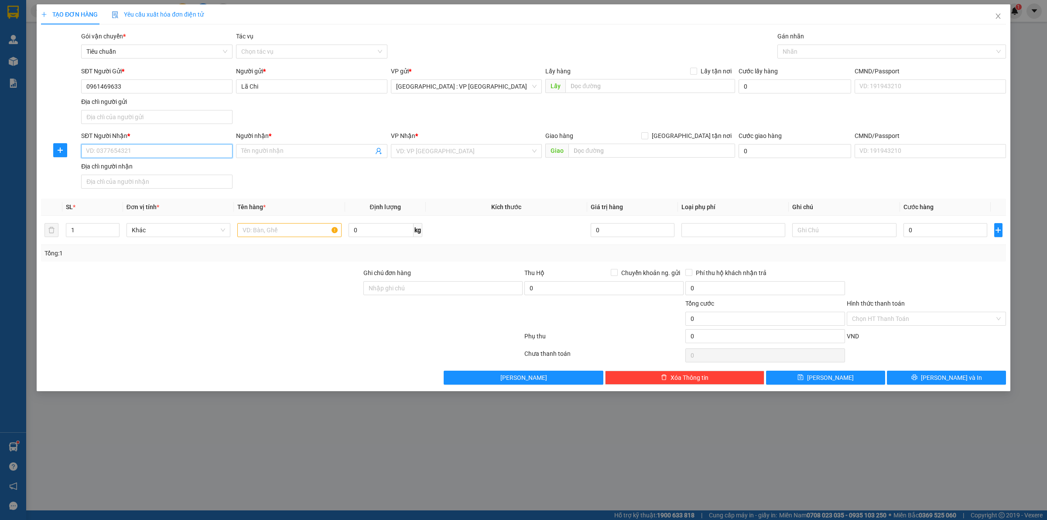
type input "0363446638"
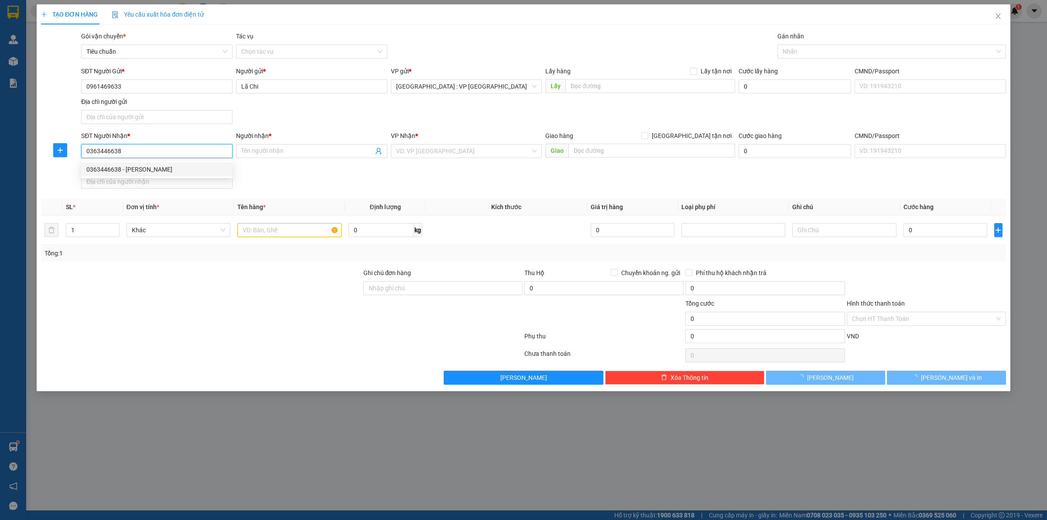
click at [150, 168] on div "0363446638 - Trần Phụng" at bounding box center [156, 169] width 141 height 10
type input "[PERSON_NAME]"
checkbox input "true"
type input "100 Ngô Quyền, Minh An, Hội An Quảng NAm"
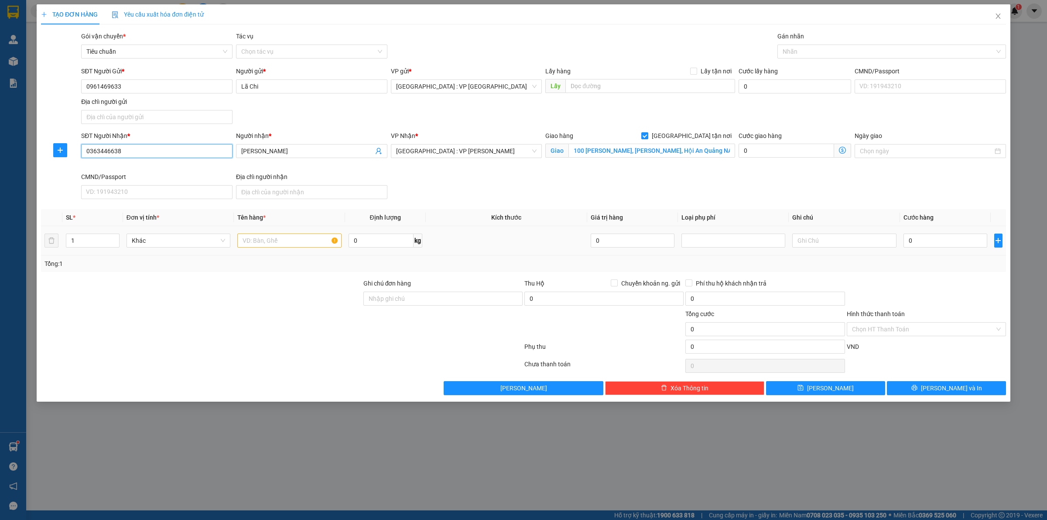
type input "0363446638"
click at [256, 236] on input "text" at bounding box center [289, 240] width 104 height 14
type input "1 thùng giấy"
click at [936, 246] on input "0" at bounding box center [946, 240] width 84 height 14
type input "1"
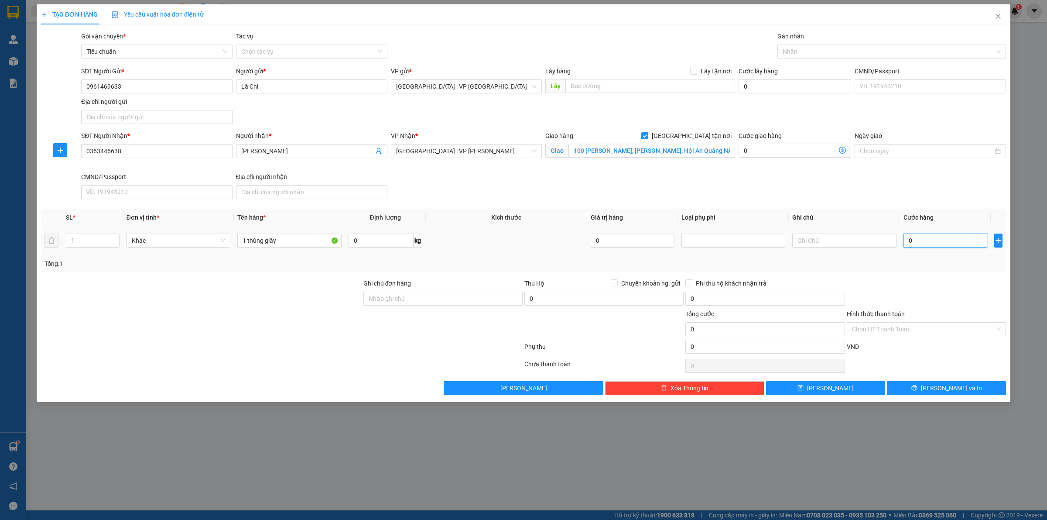
type input "1"
type input "10"
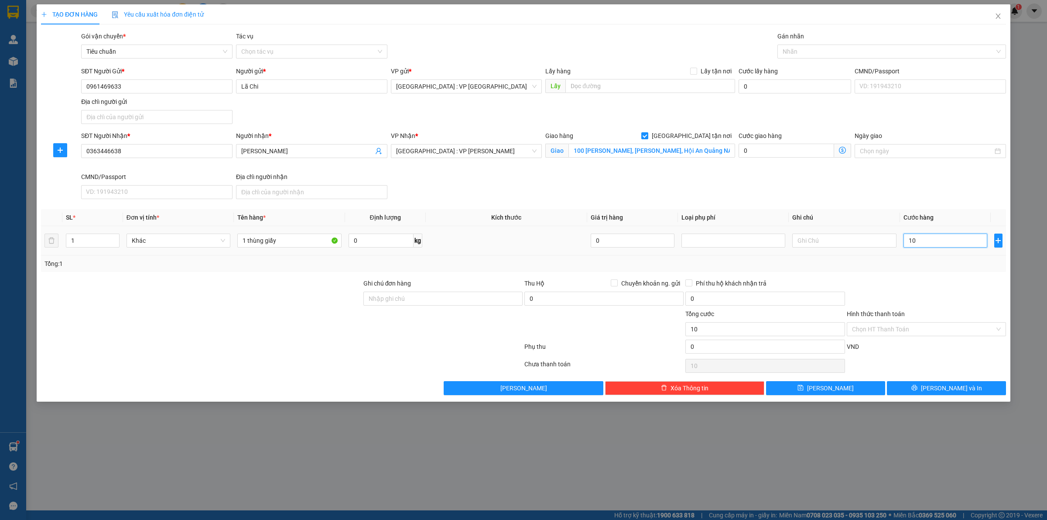
type input "100"
type input "1.000"
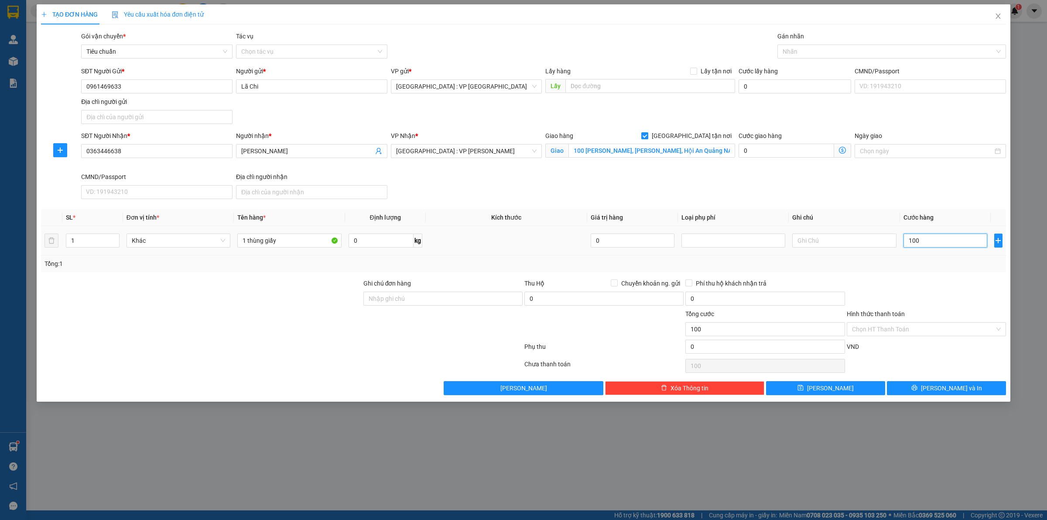
type input "1.000"
type input "10.000"
type input "100.000"
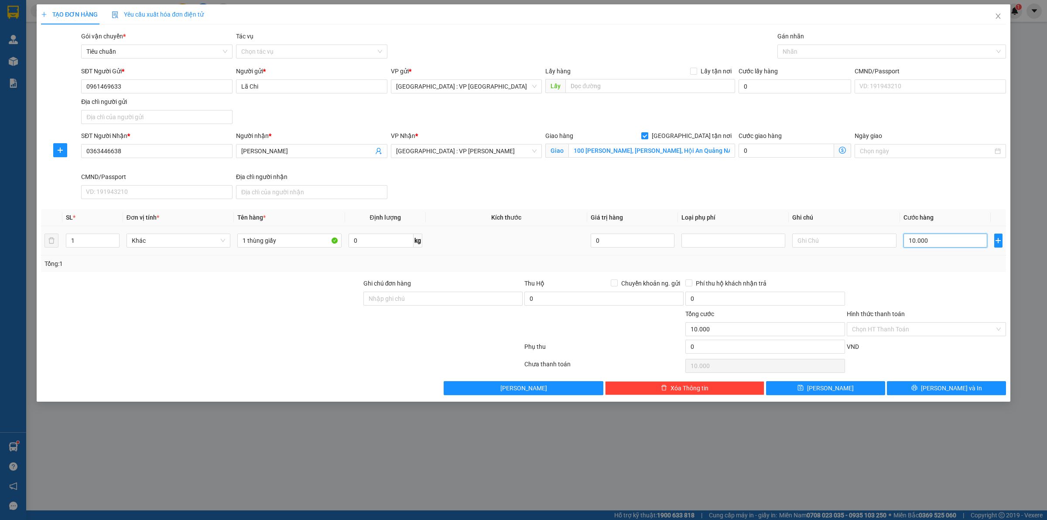
type input "100.000"
click at [805, 54] on div at bounding box center [888, 51] width 216 height 10
type input "100.000"
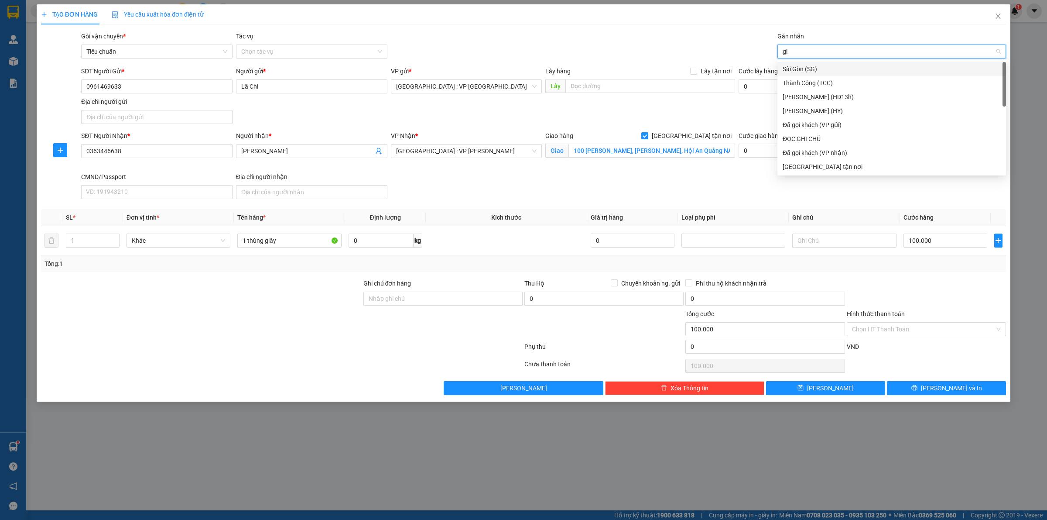
type input "gia"
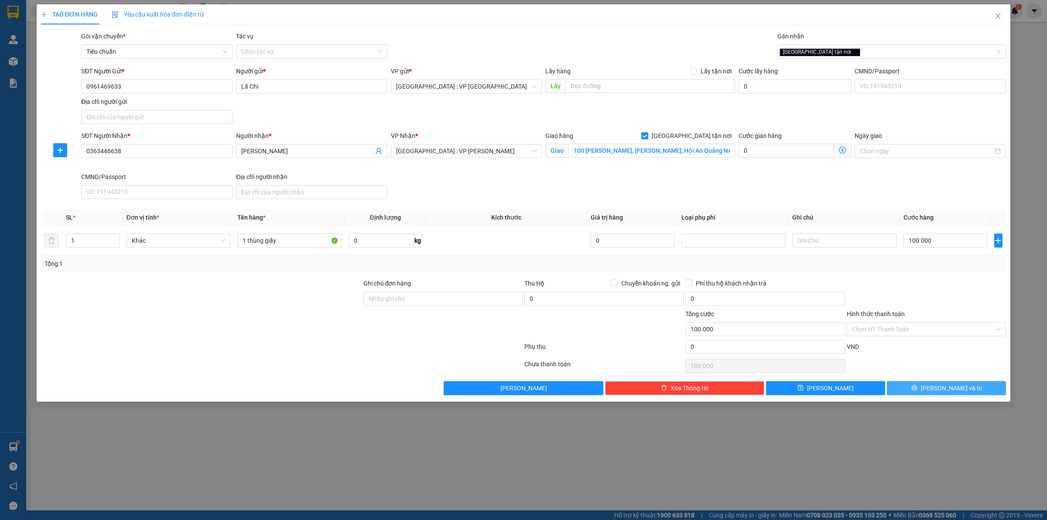
drag, startPoint x: 938, startPoint y: 379, endPoint x: 940, endPoint y: 393, distance: 14.5
click at [938, 380] on div "Transit Pickup Surcharge Ids Transit Deliver Surcharge Ids Transit Deliver Surc…" at bounding box center [523, 212] width 965 height 363
click at [940, 393] on span "[PERSON_NAME] và In" at bounding box center [951, 388] width 61 height 10
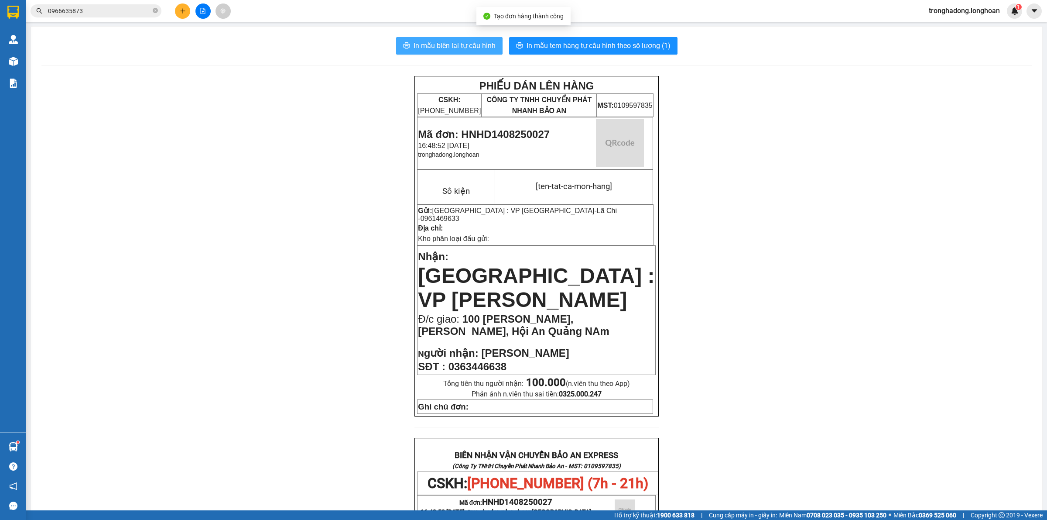
click at [454, 41] on span "In mẫu biên lai tự cấu hình" at bounding box center [455, 45] width 82 height 11
click at [336, 197] on div "PHIẾU DÁN LÊN HÀNG CSKH: 1900.06.88.33 CÔNG TY TNHH CHUYỂN PHÁT NHANH BẢO AN MS…" at bounding box center [536, 476] width 990 height 801
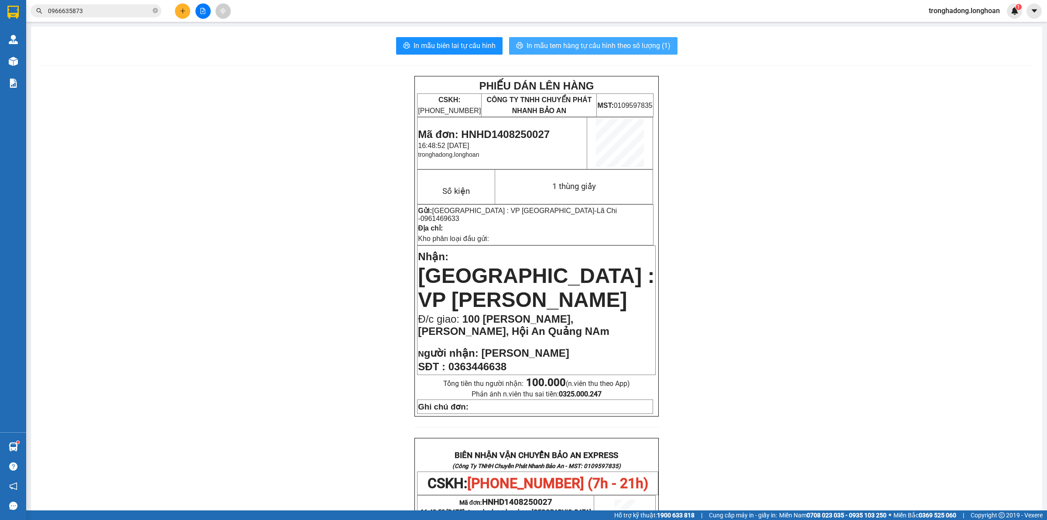
click at [614, 47] on span "In mẫu tem hàng tự cấu hình theo số lượng (1)" at bounding box center [599, 45] width 144 height 11
click at [733, 294] on div "PHIẾU DÁN LÊN HÀNG CSKH: 1900.06.88.33 CÔNG TY TNHH CHUYỂN PHÁT NHANH BẢO AN MS…" at bounding box center [536, 476] width 990 height 801
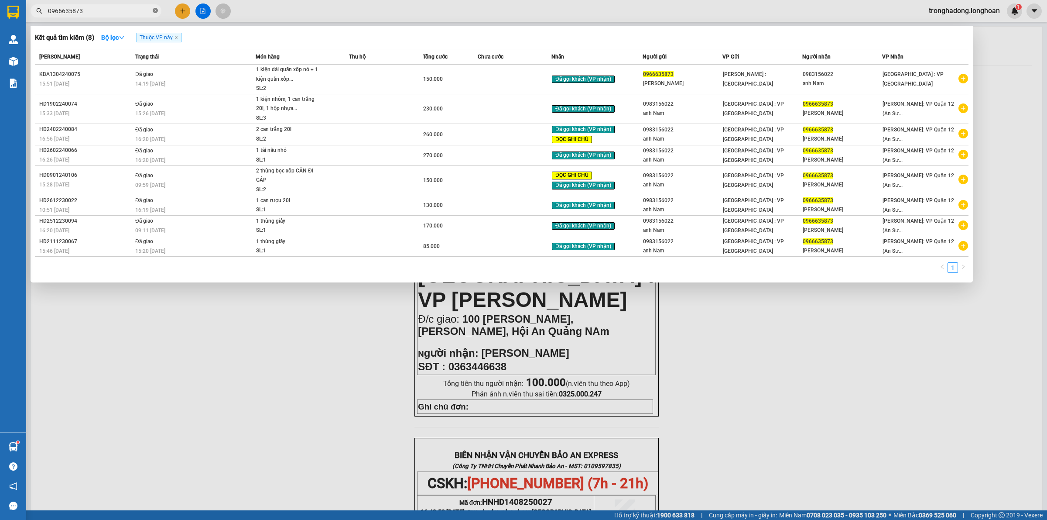
click at [154, 10] on icon "close-circle" at bounding box center [155, 10] width 5 height 5
paste input "0348258074"
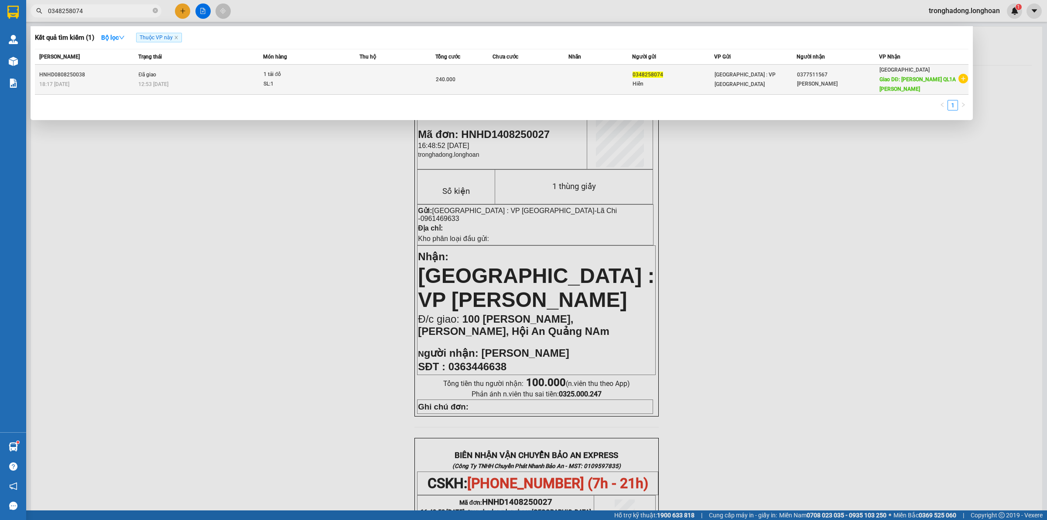
type input "0348258074"
click at [664, 82] on div "Hiển" at bounding box center [674, 83] width 82 height 9
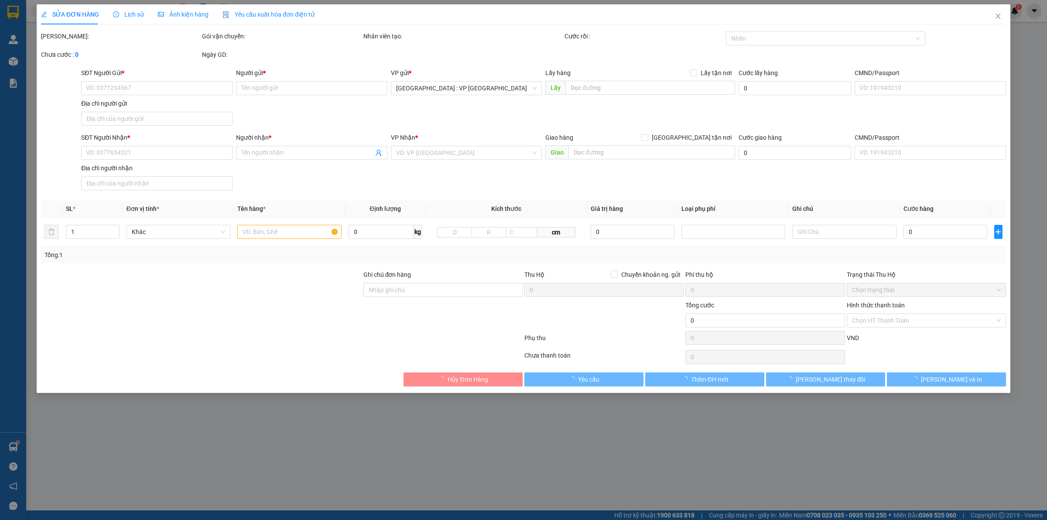
type input "0348258074"
type input "Hiển"
type input "0377511567"
type input "[PERSON_NAME]"
type input "Cam Lâm QL1A Khánh Hoà"
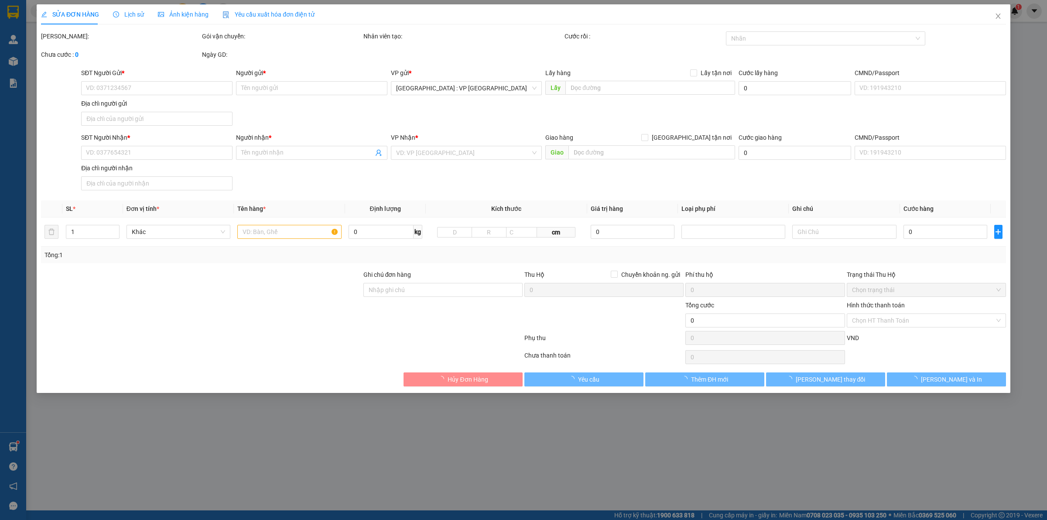
type input "240.000"
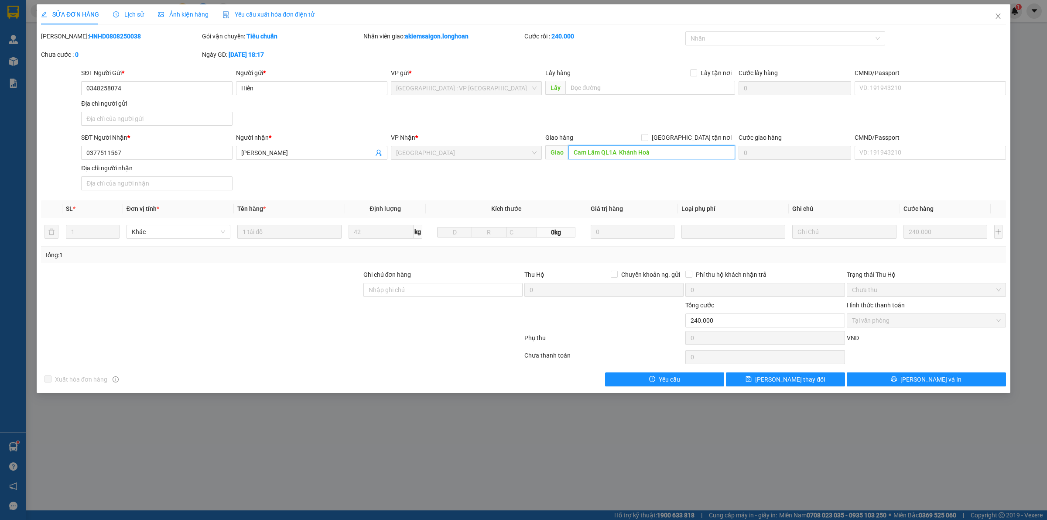
drag, startPoint x: 638, startPoint y: 155, endPoint x: 387, endPoint y: 144, distance: 251.1
click at [638, 155] on input "Cam Lâm QL1A Khánh Hoà" at bounding box center [651, 152] width 167 height 14
click at [158, 156] on input "0377511567" at bounding box center [156, 153] width 151 height 14
drag, startPoint x: 998, startPoint y: 11, endPoint x: 903, endPoint y: 25, distance: 96.2
click at [997, 11] on span "Close" at bounding box center [998, 16] width 24 height 24
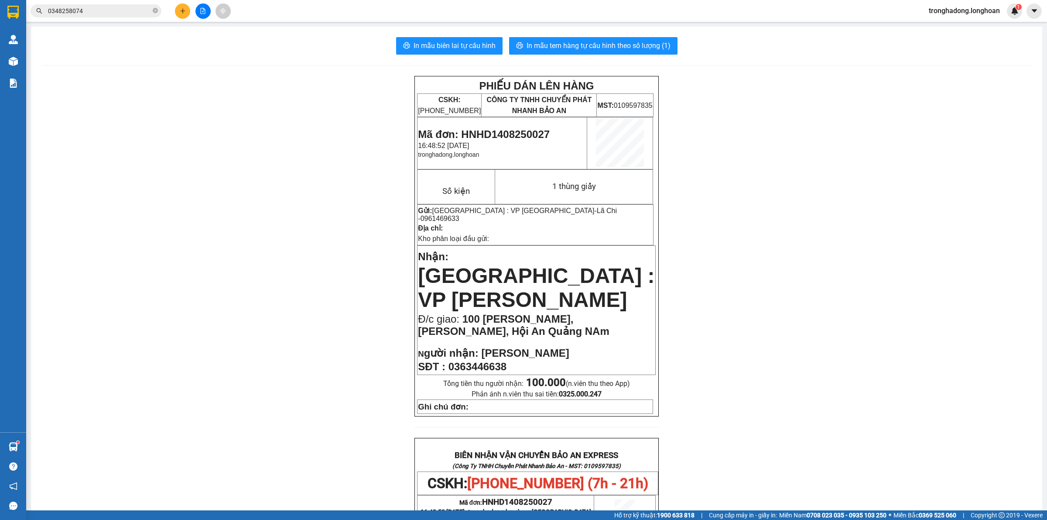
click at [157, 11] on icon "close-circle" at bounding box center [155, 10] width 5 height 5
paste input "0972686385"
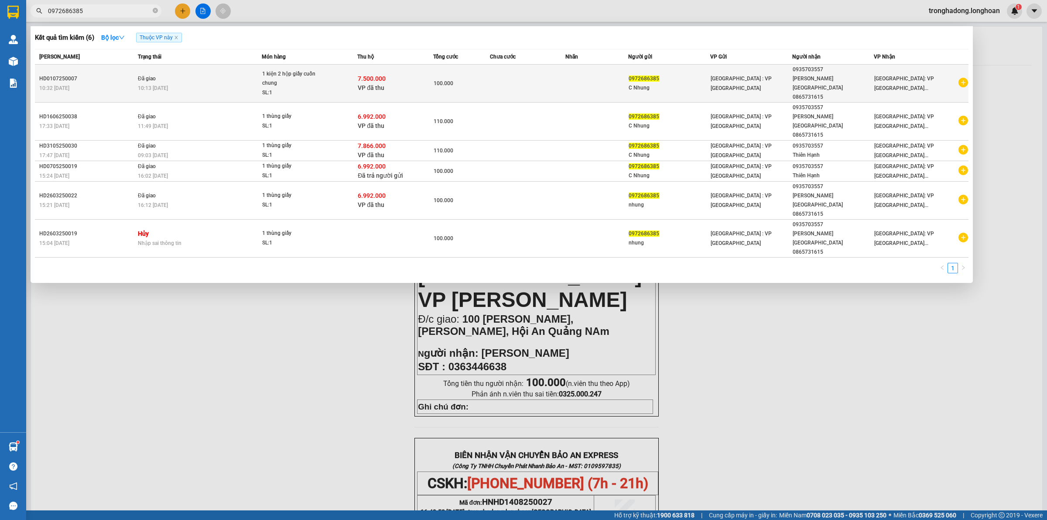
type input "0972686385"
click at [475, 79] on div "100.000" at bounding box center [462, 84] width 56 height 10
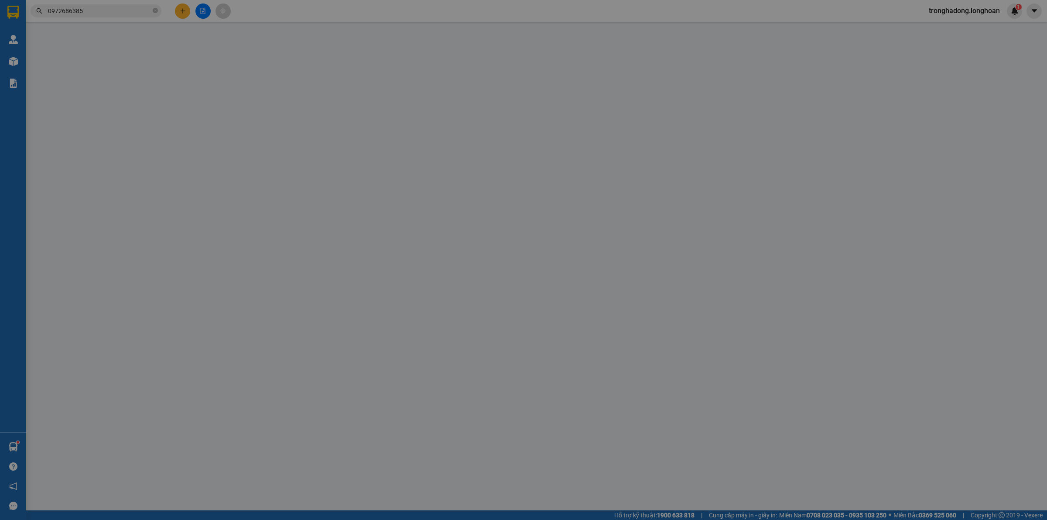
type input "0972686385"
type input "C Nhung"
type input "0935703557"
type input "[PERSON_NAME][GEOGRAPHIC_DATA] 0865731615"
checkbox input "true"
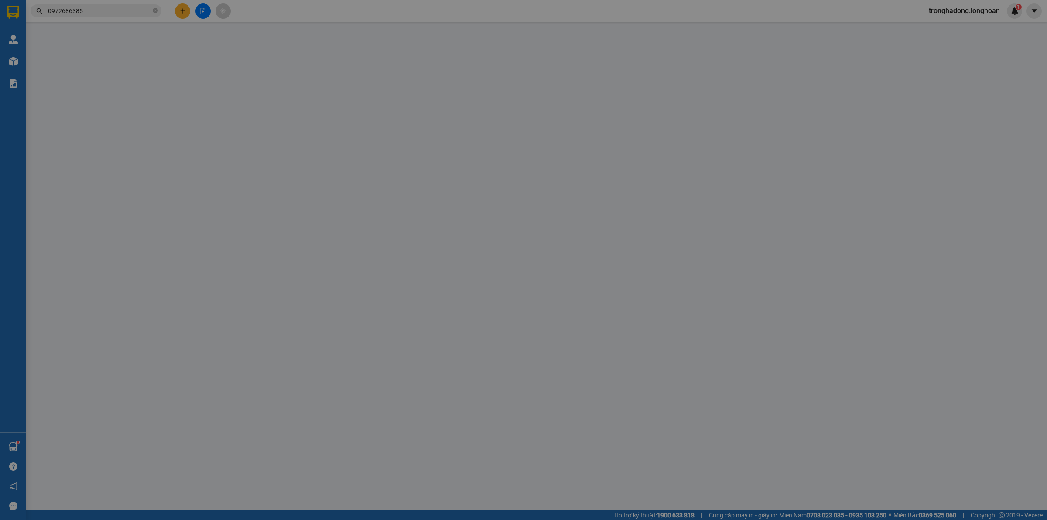
type input "7.500.000"
type input "25.000"
type input "100.000"
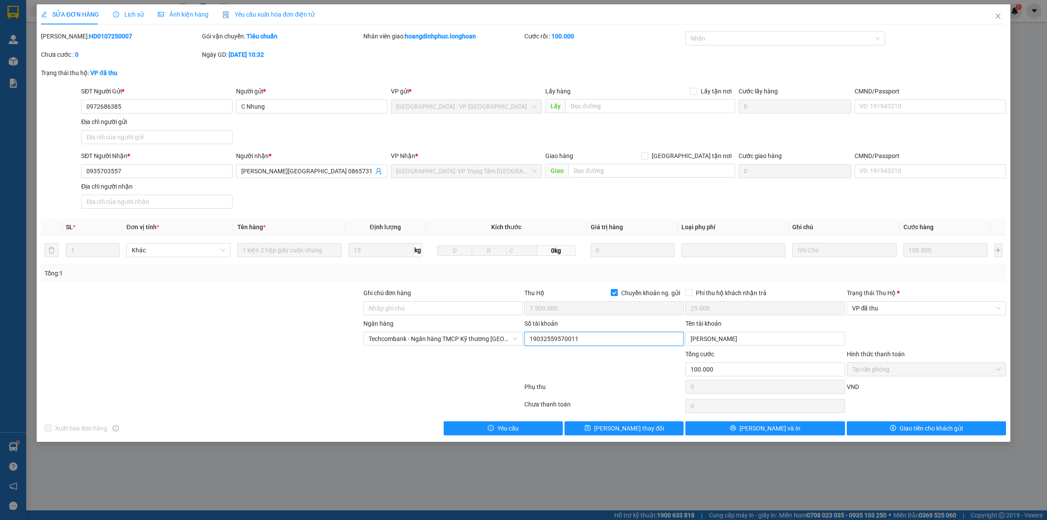
drag, startPoint x: 608, startPoint y: 335, endPoint x: 428, endPoint y: 370, distance: 183.4
click at [433, 370] on form "Ghi chú đơn hàng Thu Hộ Chuyển khoản ng. gửi 7.500.000 Phí thu hộ khách nhận tr…" at bounding box center [523, 342] width 965 height 109
drag, startPoint x: 751, startPoint y: 339, endPoint x: 655, endPoint y: 336, distance: 96.0
click at [661, 339] on div "Ngân hàng Techcombank - Ngân hàng TMCP Kỹ thương Việt Nam Số tài khoản 19032559…" at bounding box center [523, 333] width 967 height 31
click at [997, 15] on icon "close" at bounding box center [998, 16] width 5 height 5
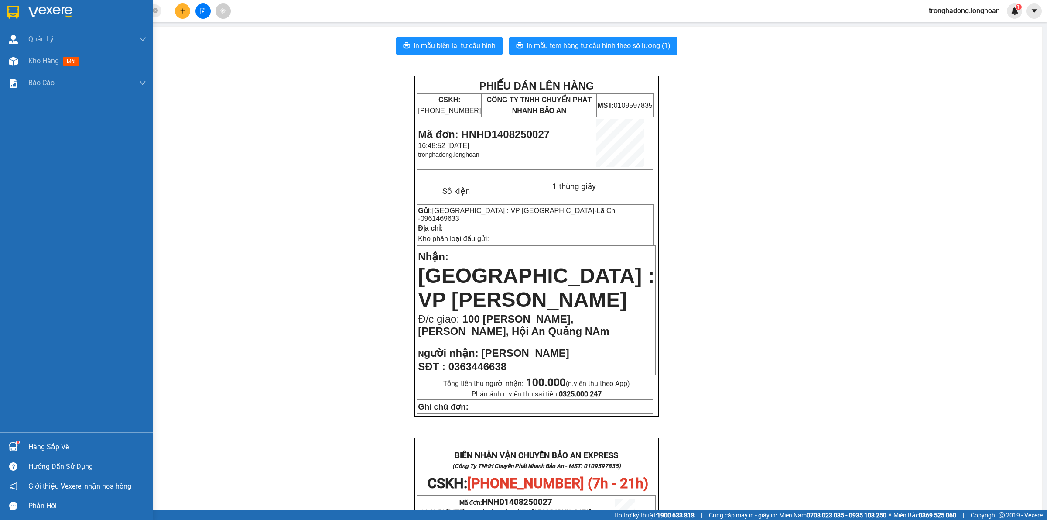
click at [7, 10] on div at bounding box center [13, 11] width 15 height 15
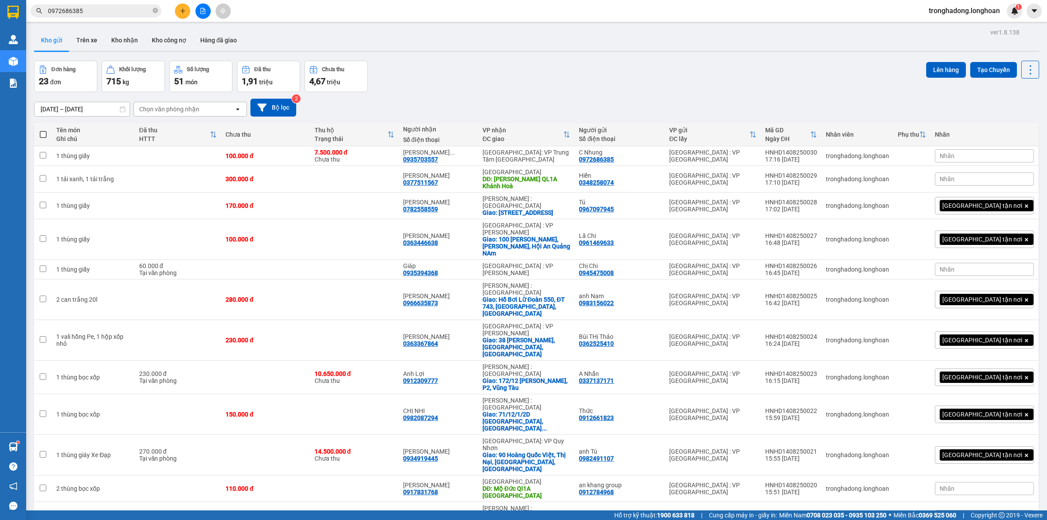
click at [508, 107] on div "16/07/2025 – 14/08/2025 Press the down arrow key to interact with the calendar …" at bounding box center [536, 108] width 1005 height 18
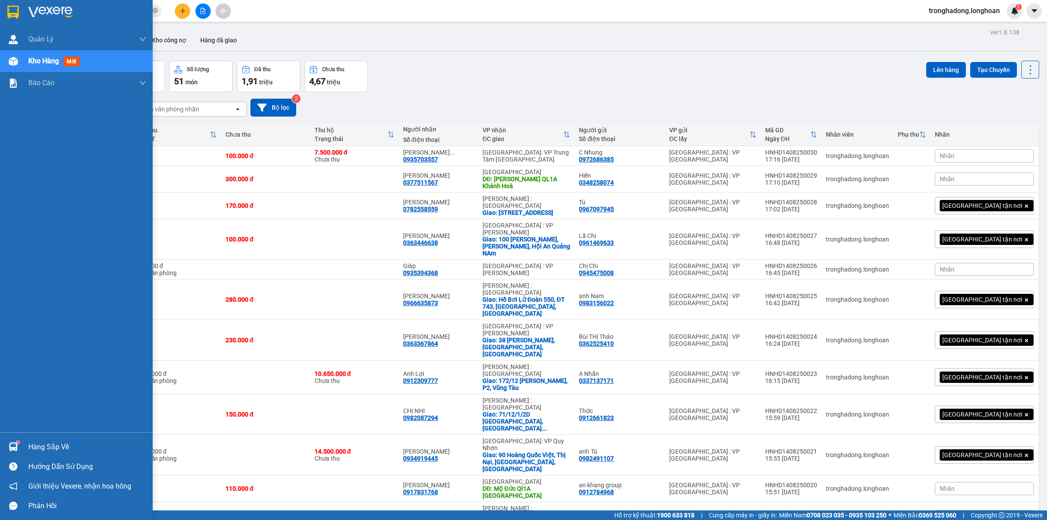
click at [11, 11] on img at bounding box center [12, 12] width 11 height 13
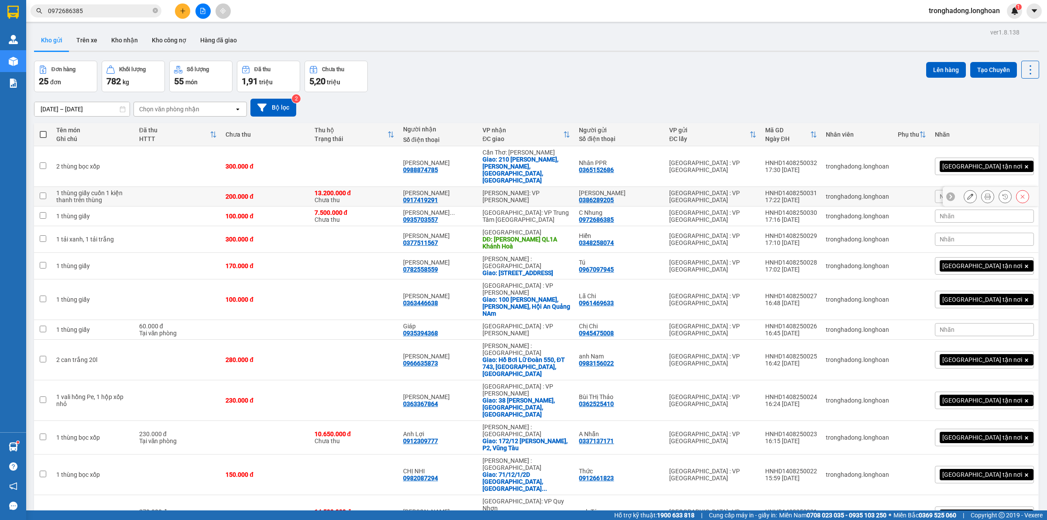
click at [1020, 193] on icon at bounding box center [1023, 196] width 6 height 6
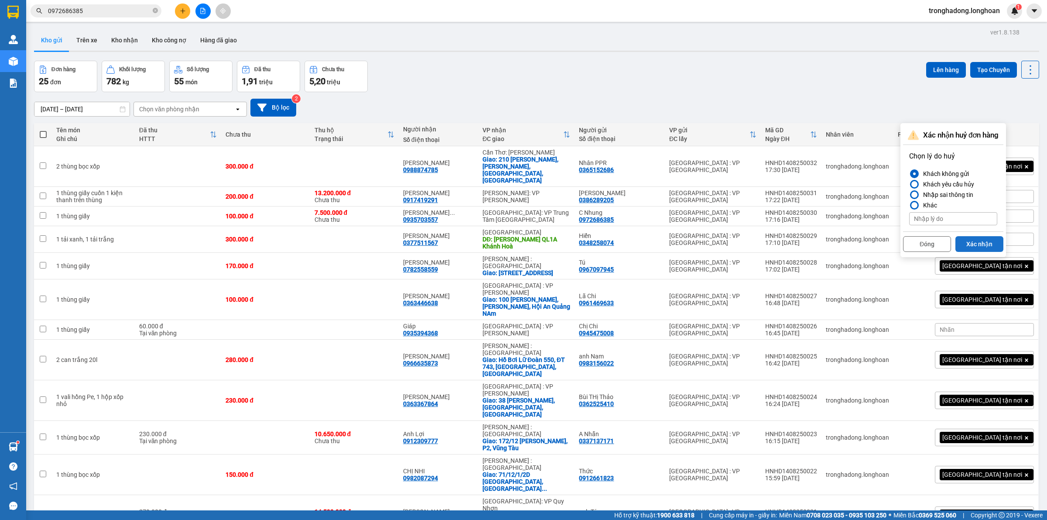
click at [972, 238] on button "Xác nhận" at bounding box center [979, 244] width 48 height 16
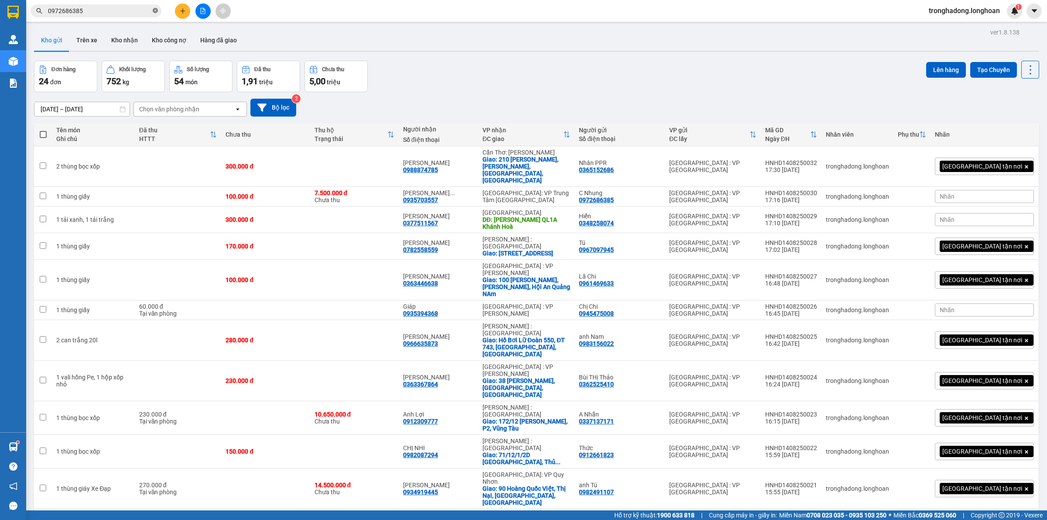
click at [154, 10] on icon "close-circle" at bounding box center [155, 10] width 5 height 5
paste input "0374803386"
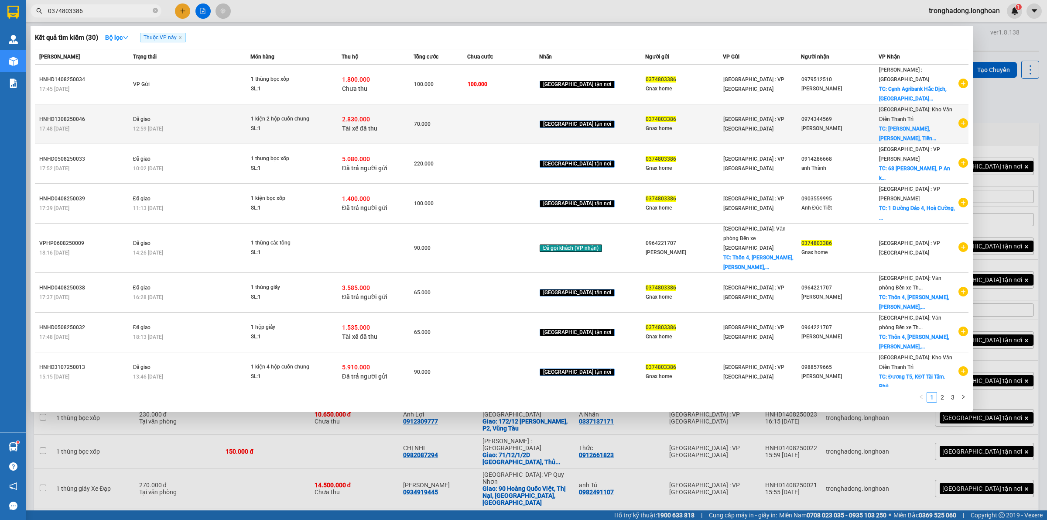
type input "0374803386"
click at [386, 115] on div "2.830.000 Tài xế đã thu" at bounding box center [377, 124] width 71 height 18
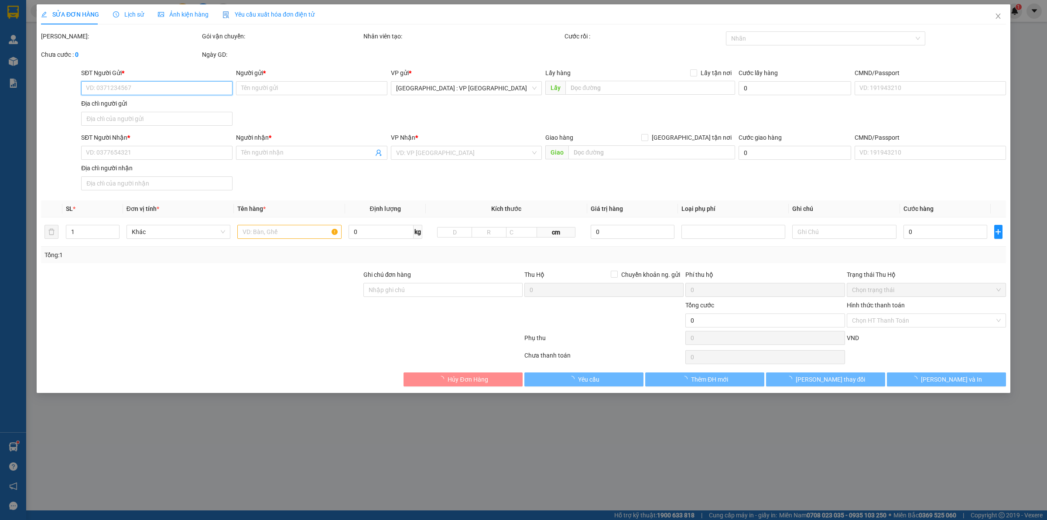
type input "0374803386"
type input "Gnax home"
type input "0974344569"
type input "Anh Duản"
checkbox input "true"
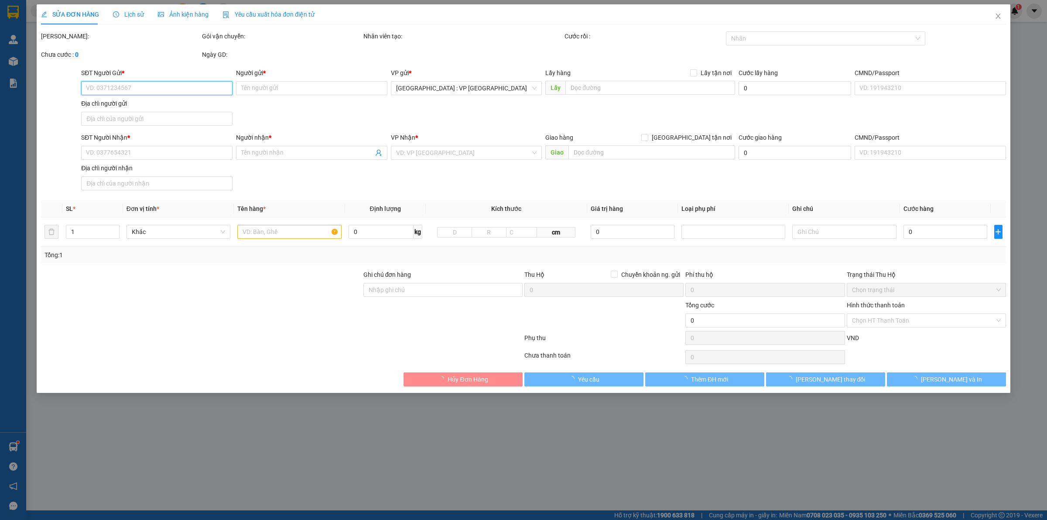
type input "Cao Đỉnh, Tri Phương, Tiền Du , Bắc Ninh"
checkbox input "true"
type input "2.830.000"
type input "20.000"
type input "70.000"
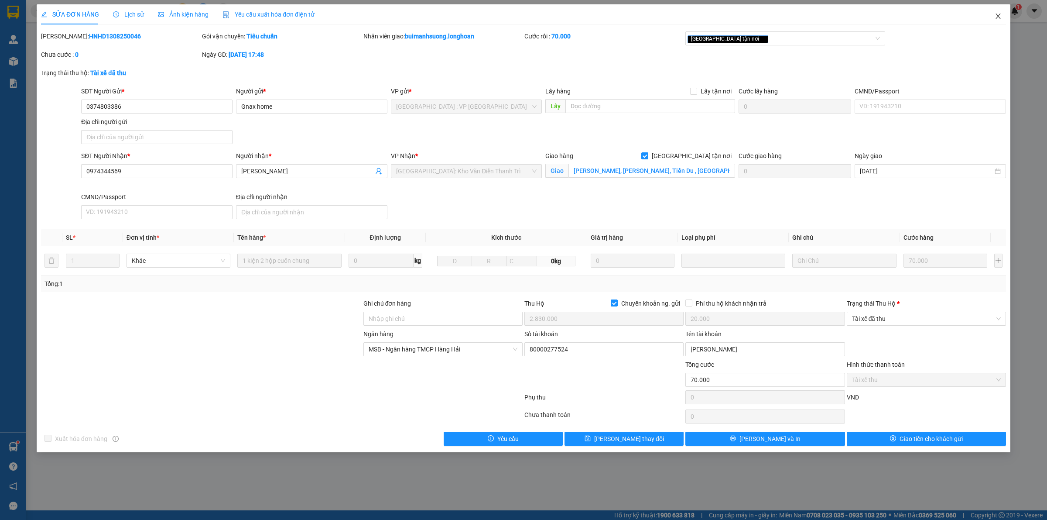
click at [997, 14] on icon "close" at bounding box center [998, 16] width 7 height 7
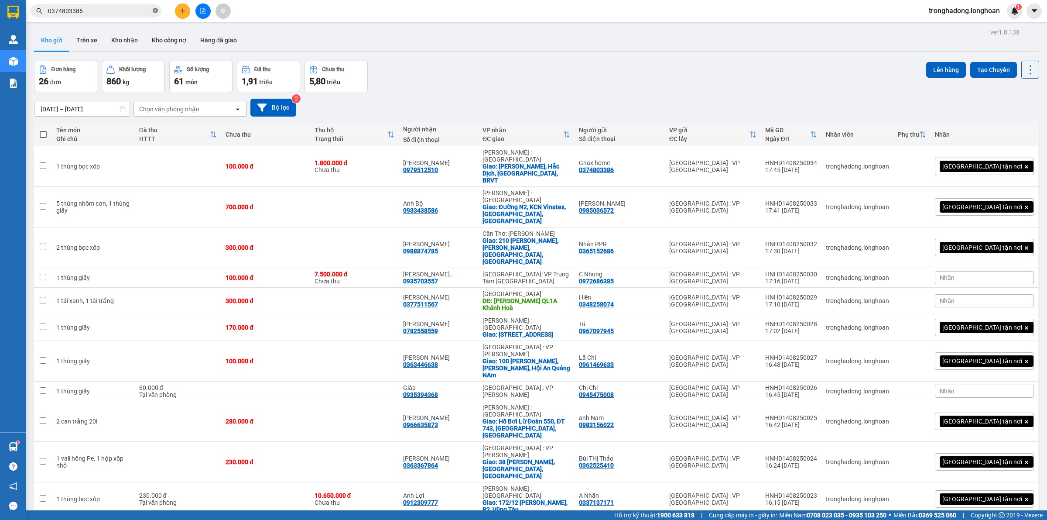
click at [156, 10] on icon "close-circle" at bounding box center [155, 10] width 5 height 5
click at [139, 9] on input "text" at bounding box center [99, 11] width 103 height 10
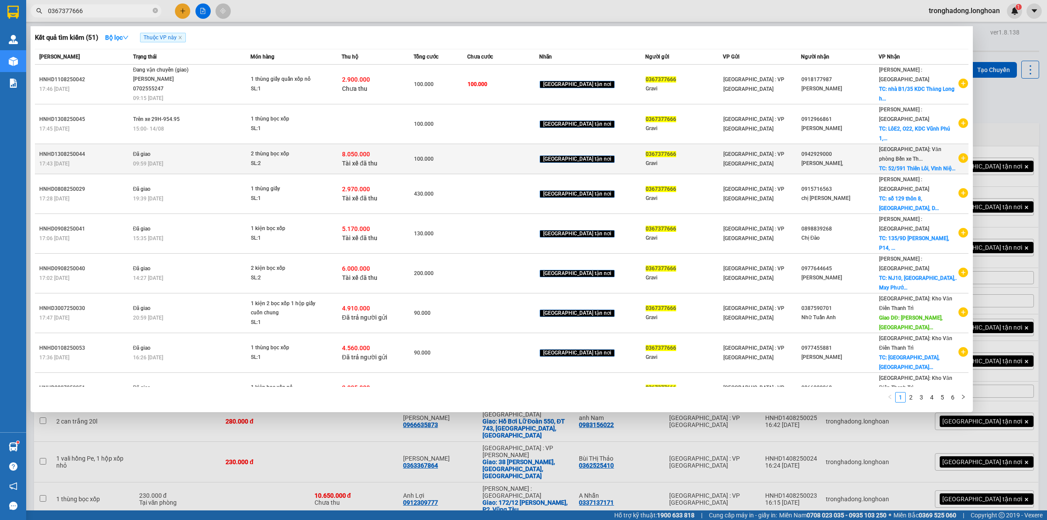
type input "0367377666"
click at [646, 151] on span "0367377666" at bounding box center [661, 154] width 31 height 6
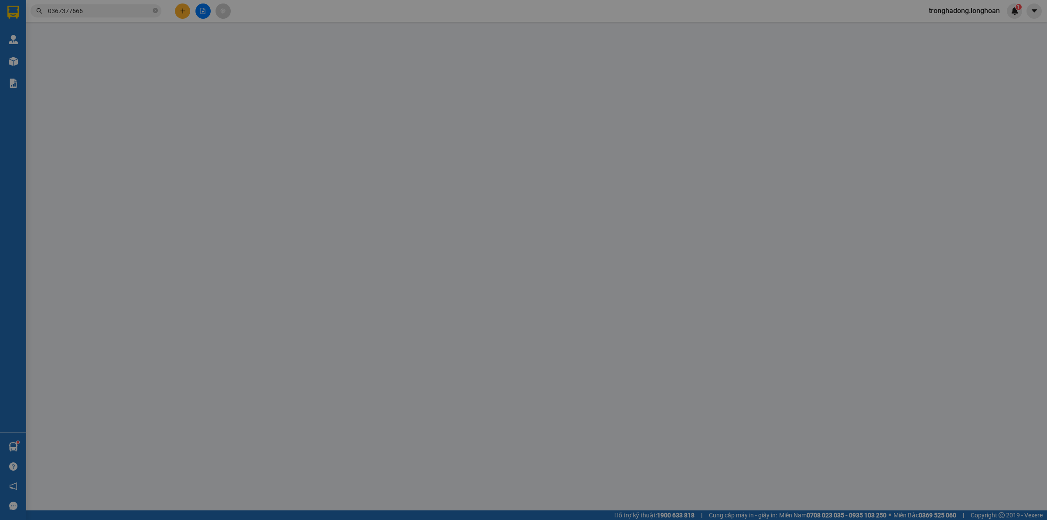
type input "0367377666"
type input "Gravi"
type input "0942929000"
type input "Anh Phương,"
checkbox input "true"
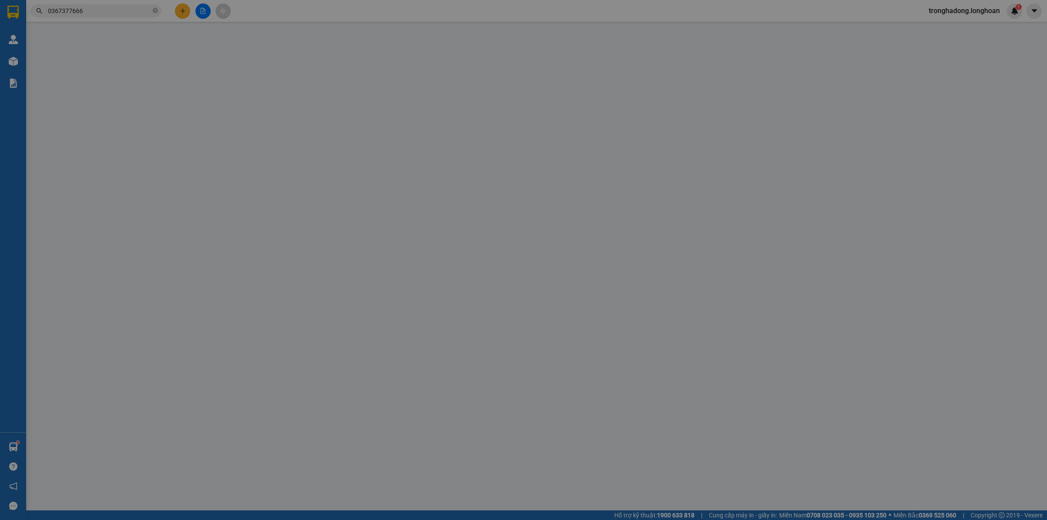
type input "52/591 Thiên Lôi, Vĩnh Niệm, Lê Chân, Hải Phòng"
type input "HÀNG DỄ VỠ CHÚ Ý BỐC XẾP NHẸ TAY KHÔNG ĐÈ HÀNG ( HƯ VỠ KHÔNG ĐỀN GIÁ TRỊ HÀNG )"
checkbox input "true"
type input "8.050.000"
type input "25.000"
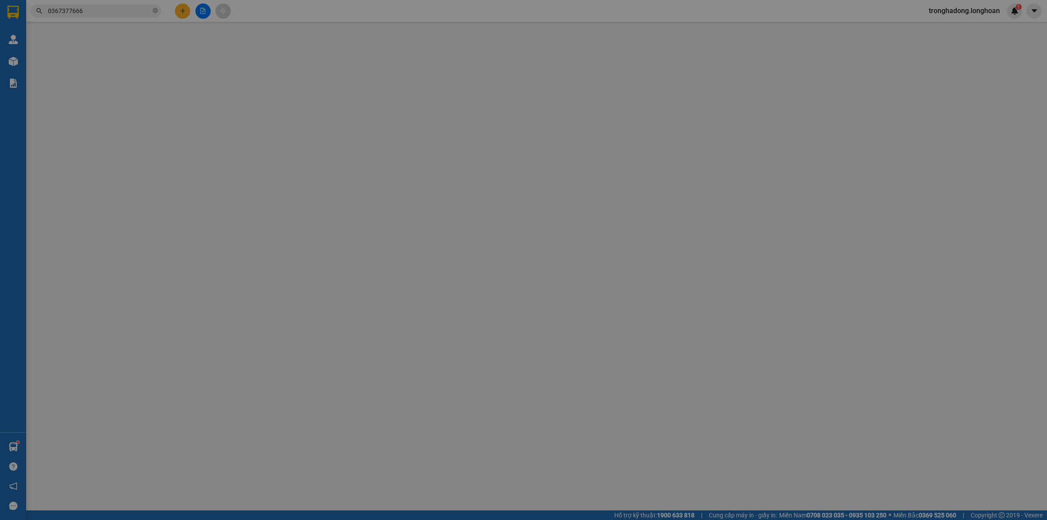
type input "100.000"
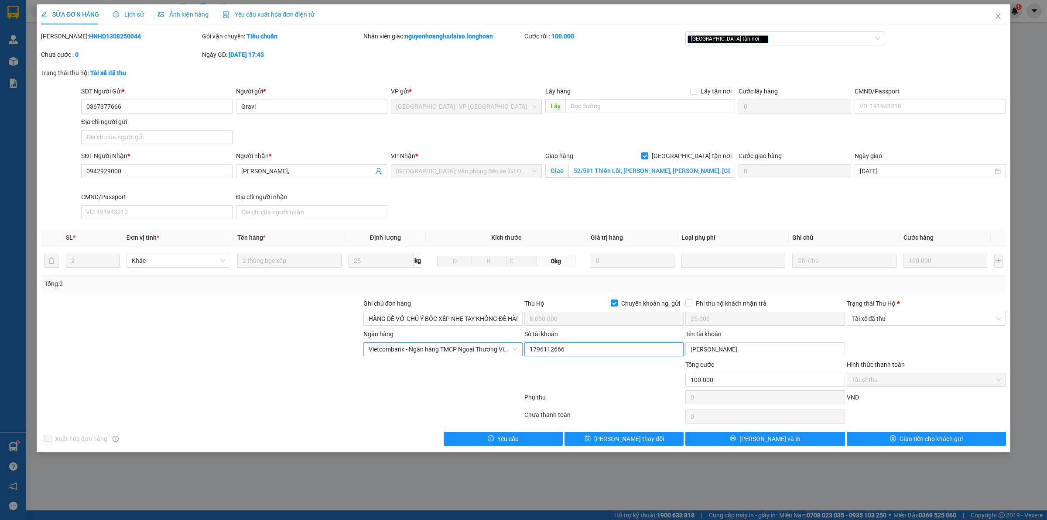
drag, startPoint x: 595, startPoint y: 350, endPoint x: 399, endPoint y: 351, distance: 195.5
click at [407, 351] on div "Ngân hàng Vietcombank - Ngân hàng TMCP Ngoại Thương Việt Nam Số tài khoản 17…" at bounding box center [523, 344] width 967 height 31
drag, startPoint x: 769, startPoint y: 358, endPoint x: 750, endPoint y: 354, distance: 19.1
click at [750, 354] on div "Tên tài khoản VŨ MINH TÂN" at bounding box center [764, 344] width 159 height 31
drag, startPoint x: 751, startPoint y: 351, endPoint x: 560, endPoint y: 365, distance: 191.6
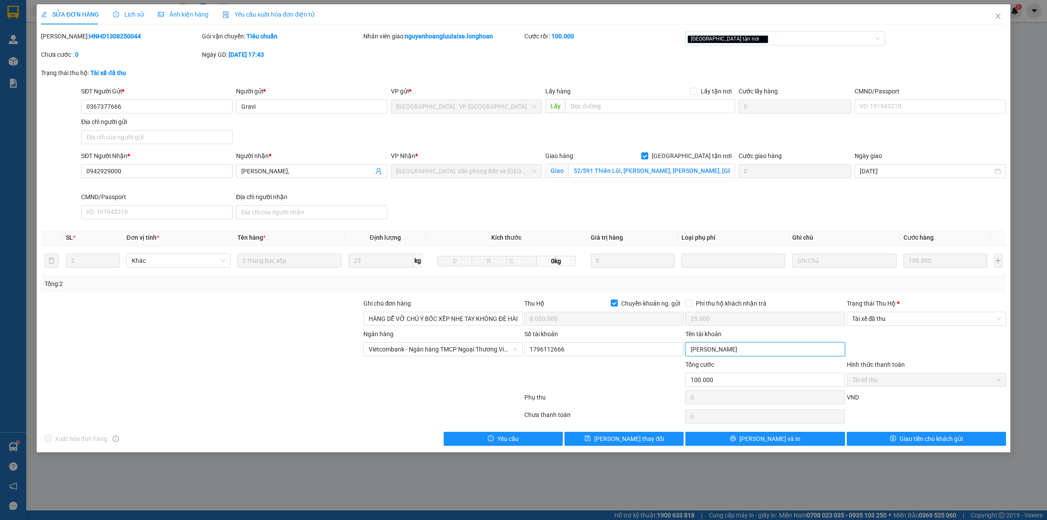
click at [568, 359] on div "Ngân hàng Vietcombank - Ngân hàng TMCP Ngoại Thương Việt Nam Số tài khoản 17…" at bounding box center [523, 344] width 967 height 31
drag, startPoint x: 143, startPoint y: 110, endPoint x: 8, endPoint y: 137, distance: 137.4
click at [47, 127] on div "SĐT Người Gửi * 0367377666 Người gửi * Gravi VP gửi * Hà Nội : VP Hà Đông Lấy h…" at bounding box center [523, 116] width 967 height 61
click at [484, 369] on form "Ghi chú đơn hàng HÀNG DỄ VỠ CHÚ Ý BỐC XẾP NHẸ TAY KHÔNG ĐÈ HÀNG ( HƯ VỠ KHÔNG Đ…" at bounding box center [523, 352] width 965 height 109
drag, startPoint x: 744, startPoint y: 347, endPoint x: 596, endPoint y: 347, distance: 147.5
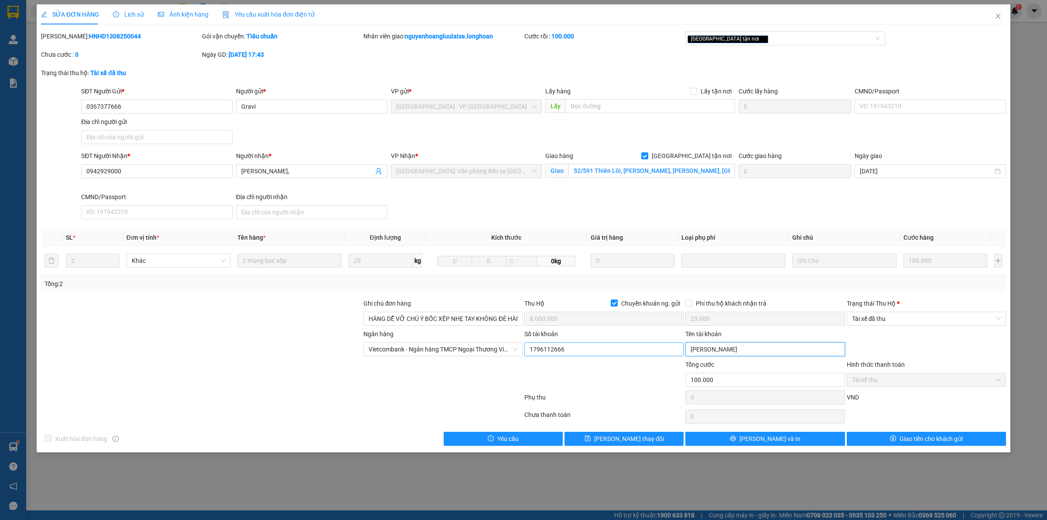
click at [607, 347] on div "Ngân hàng Vietcombank - Ngân hàng TMCP Ngoại Thương Việt Nam Số tài khoản 17…" at bounding box center [523, 344] width 967 height 31
click at [997, 18] on icon "close" at bounding box center [998, 16] width 7 height 7
click at [12, 4] on div at bounding box center [13, 14] width 26 height 28
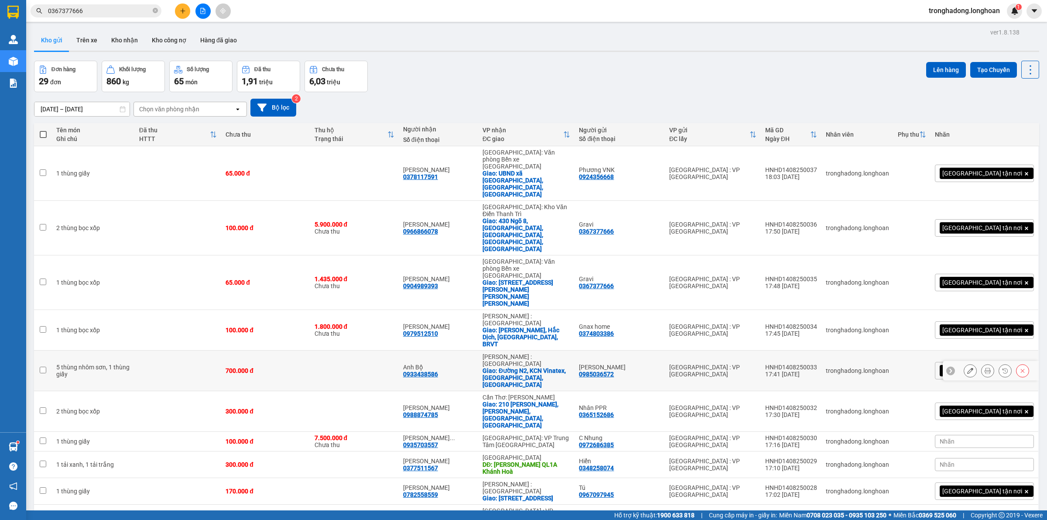
click at [967, 367] on icon at bounding box center [970, 370] width 6 height 6
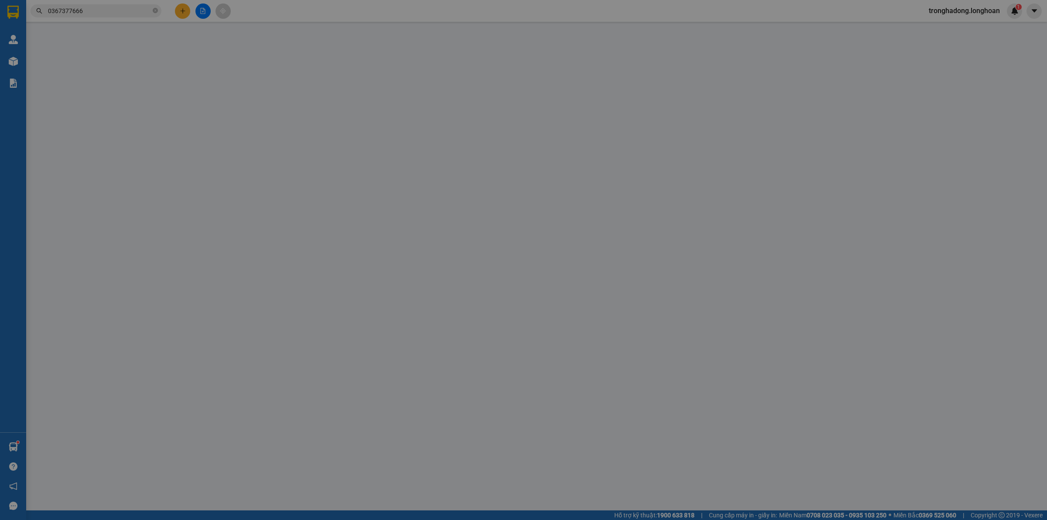
type input "0985036572"
type input "[PERSON_NAME]"
type input "0933438586"
type input "Anh Bộ"
checkbox input "true"
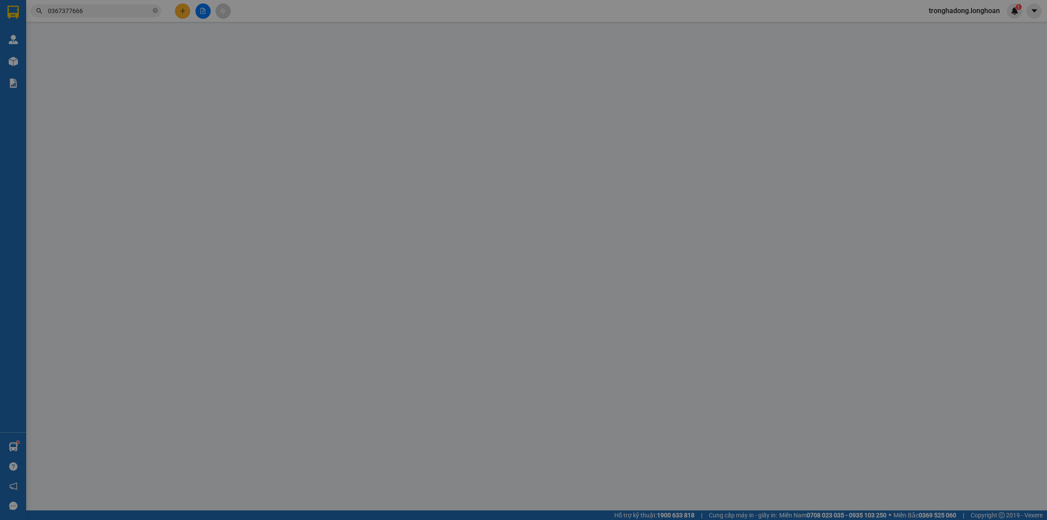
type input "Đường N2, KCN Vinatex, [GEOGRAPHIC_DATA], [GEOGRAPHIC_DATA]"
type input "700.000"
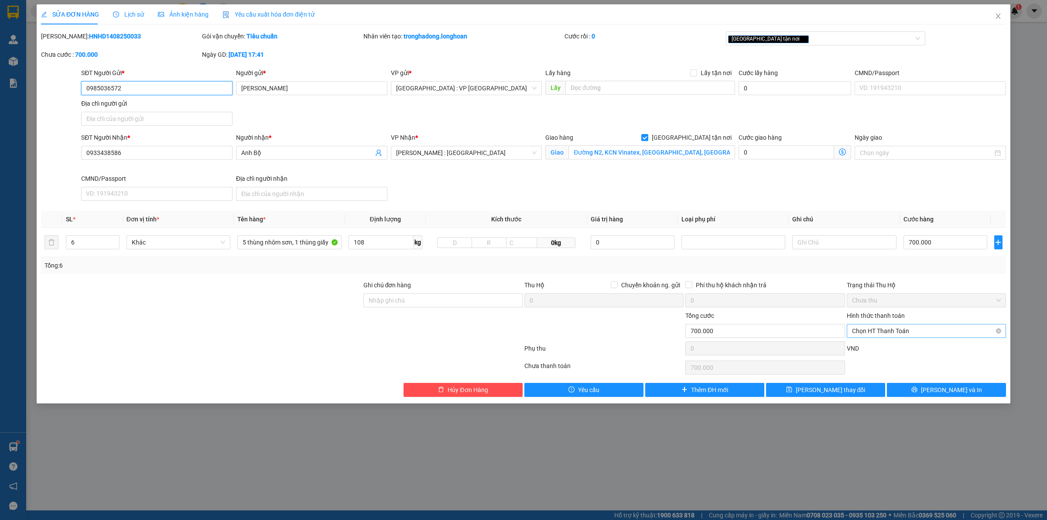
click at [886, 332] on span "Chọn HT Thanh Toán" at bounding box center [926, 330] width 149 height 13
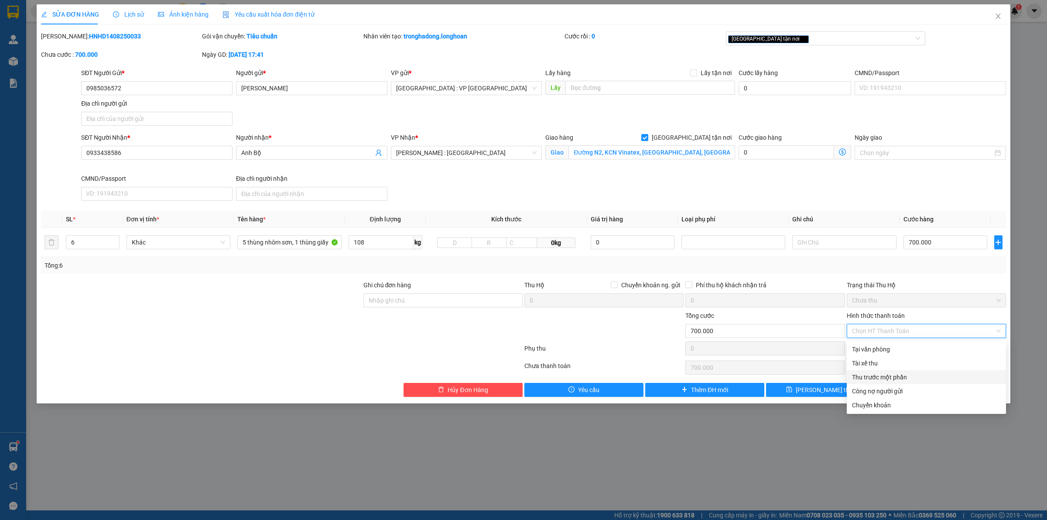
click at [885, 373] on div "Thu trước một phần" at bounding box center [926, 377] width 149 height 10
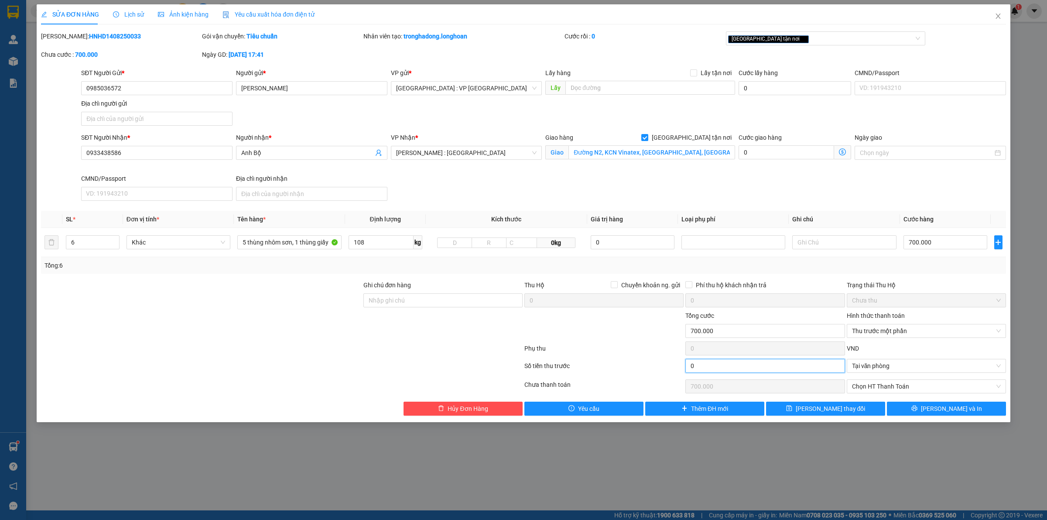
click at [692, 367] on input "0" at bounding box center [764, 366] width 159 height 14
type input "5"
type input "699.995"
type input "50"
type input "699.950"
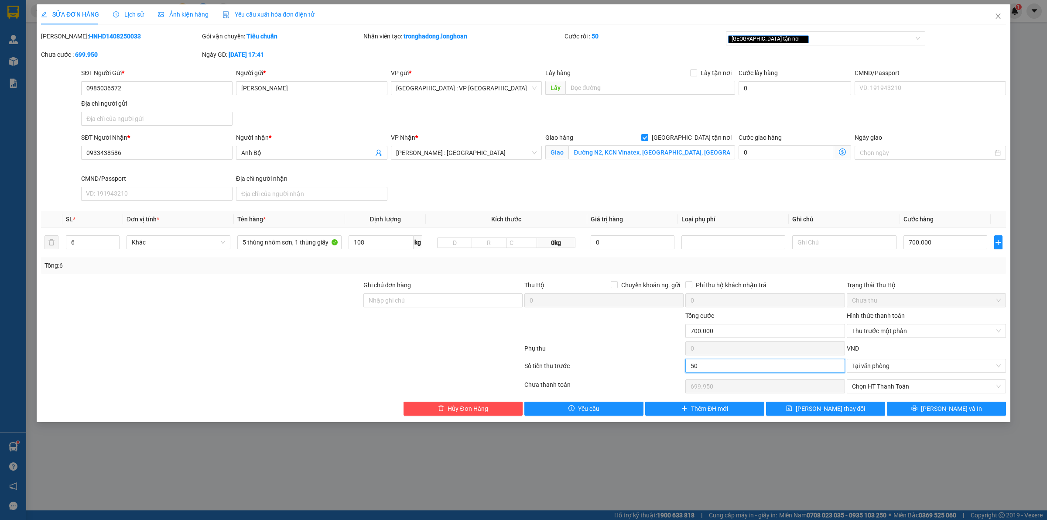
type input "500"
type input "699.500"
type input "5.000"
type input "695.000"
type input "50.000"
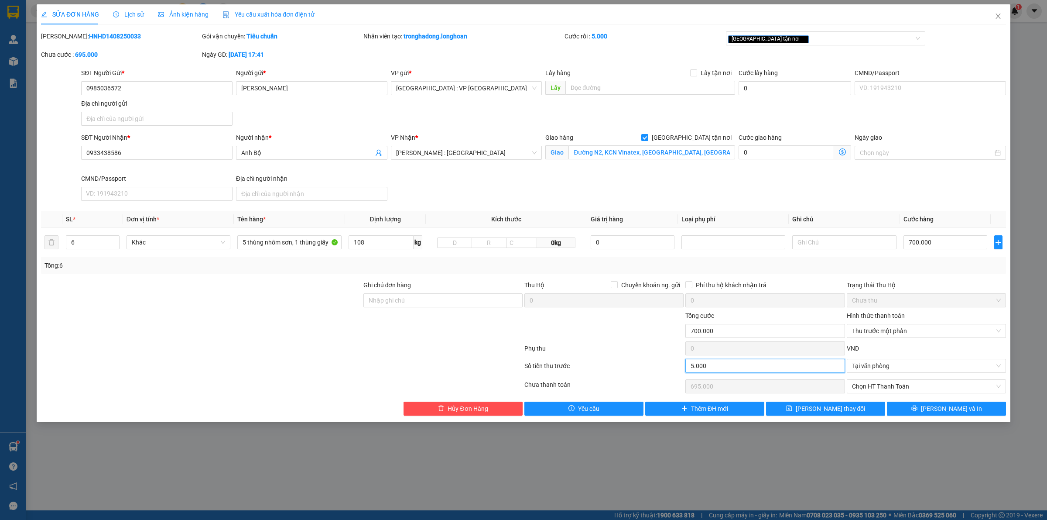
type input "650.000"
type input "50.000"
click at [940, 411] on span "[PERSON_NAME] và In" at bounding box center [951, 409] width 61 height 10
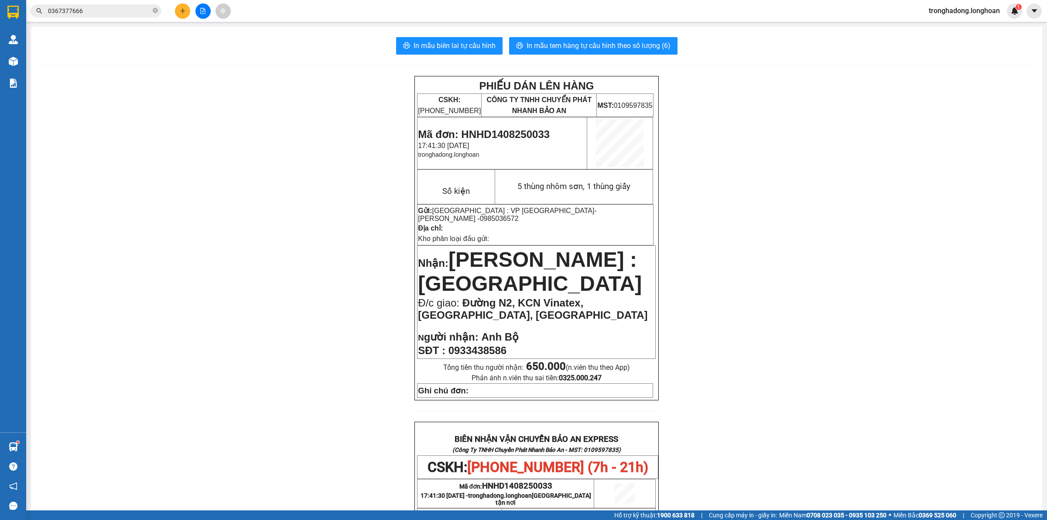
click at [753, 244] on div "PHIẾU DÁN LÊN HÀNG CSKH: 1900.06.88.33 CÔNG TY TNHH CHUYỂN PHÁT NHANH BẢO AN MS…" at bounding box center [536, 476] width 990 height 801
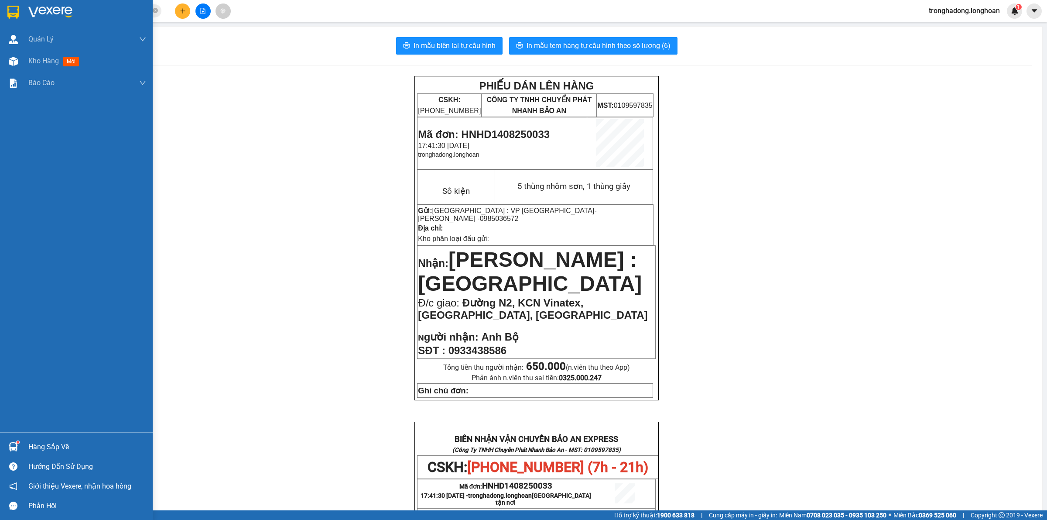
click at [6, 6] on div at bounding box center [13, 11] width 15 height 15
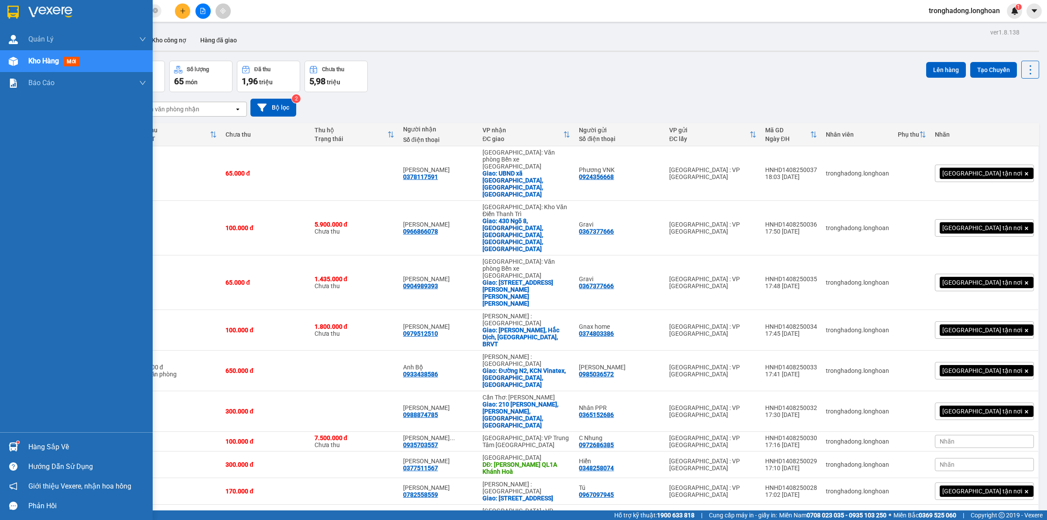
click at [14, 14] on img at bounding box center [12, 12] width 11 height 13
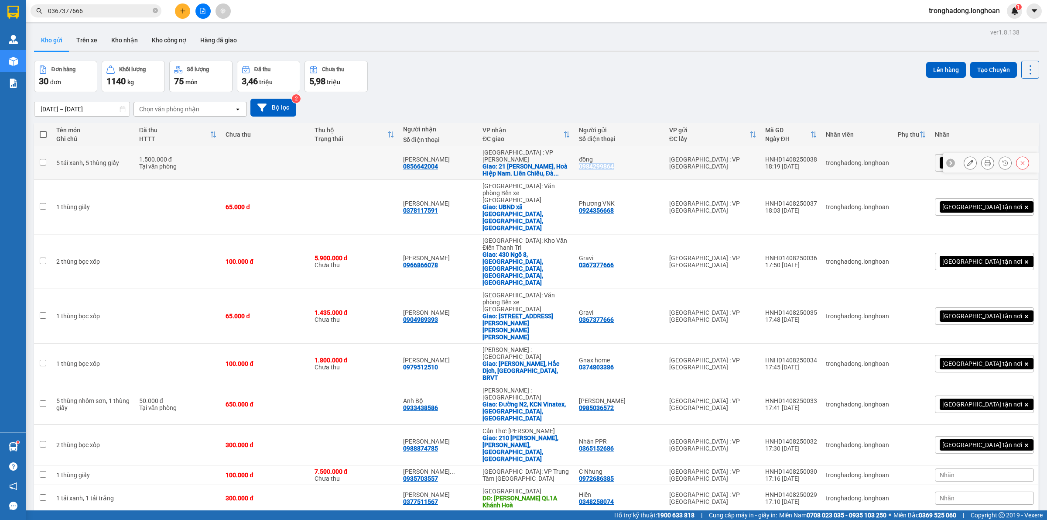
drag, startPoint x: 660, startPoint y: 164, endPoint x: 611, endPoint y: 167, distance: 49.4
click at [611, 167] on td "đồng 0984299864" at bounding box center [620, 163] width 90 height 34
checkbox input "true"
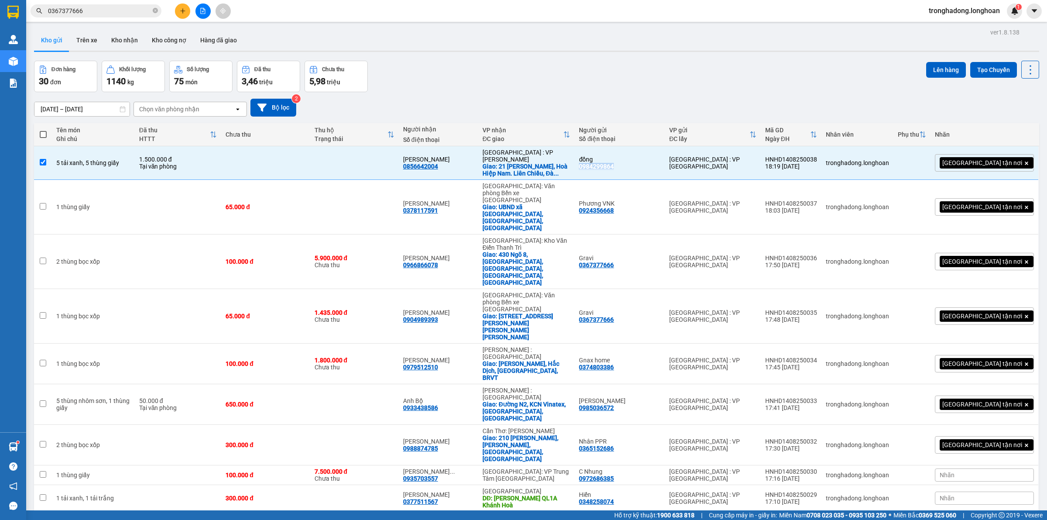
copy div "0984299864"
click at [985, 162] on icon at bounding box center [988, 163] width 6 height 6
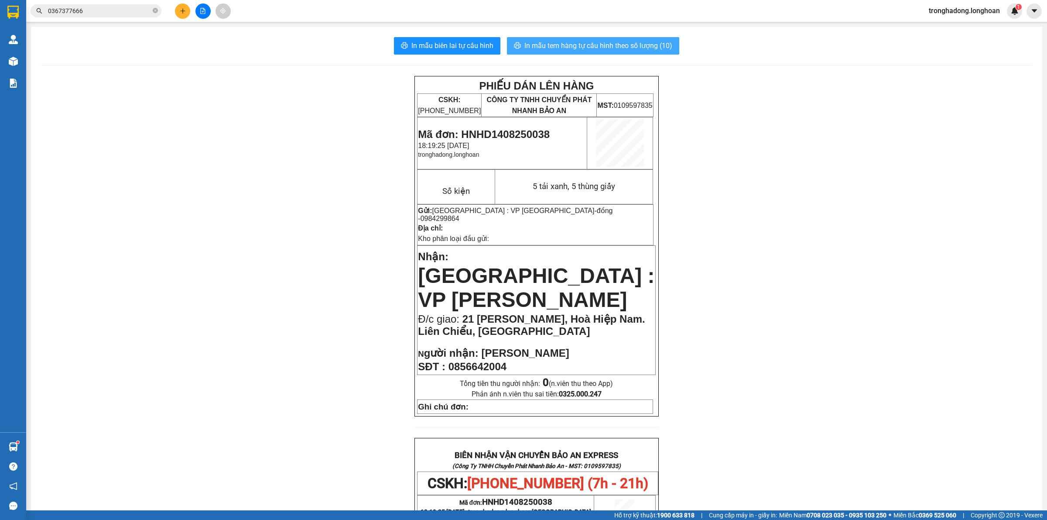
click at [561, 47] on span "In mẫu tem hàng tự cấu hình theo số lượng (10)" at bounding box center [598, 45] width 148 height 11
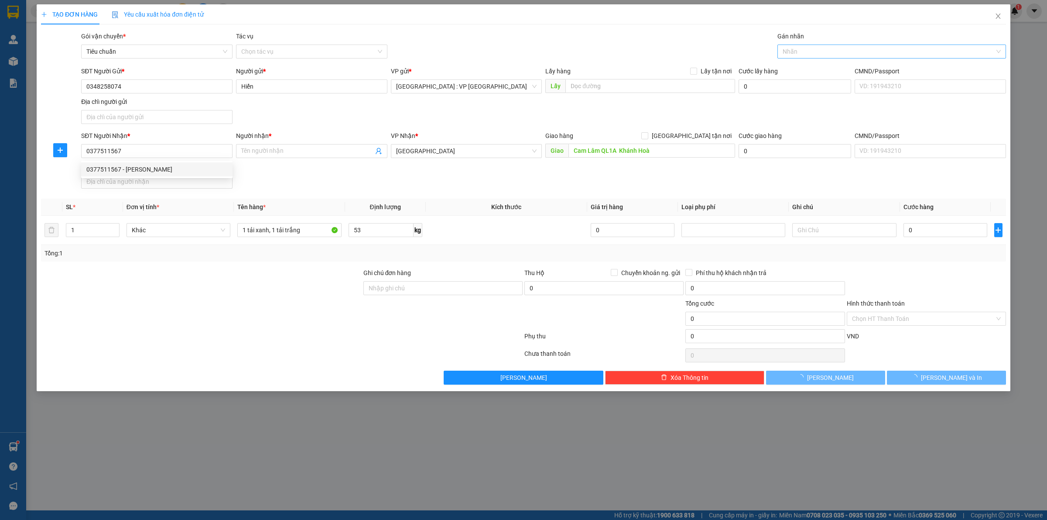
type input "[PERSON_NAME]"
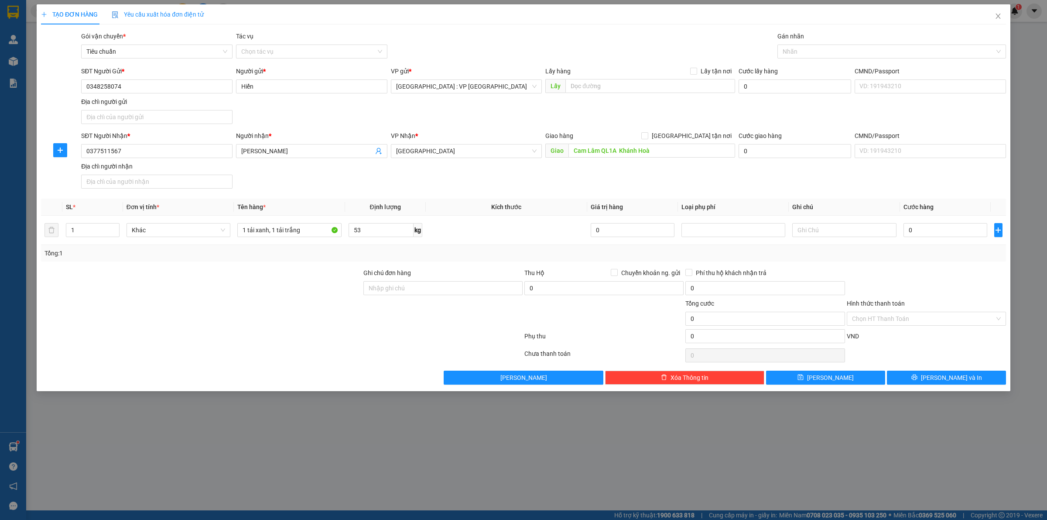
type input "0377511567"
click at [496, 191] on div "SĐT Người Nhận * 0377511567 Người nhận * Anh Thái VP Nhận * Khánh Hòa Giao hàng…" at bounding box center [543, 161] width 928 height 61
drag, startPoint x: 955, startPoint y: 216, endPoint x: 958, endPoint y: 230, distance: 14.5
click at [954, 216] on td "0" at bounding box center [945, 230] width 91 height 29
click at [958, 233] on input "0" at bounding box center [946, 230] width 84 height 14
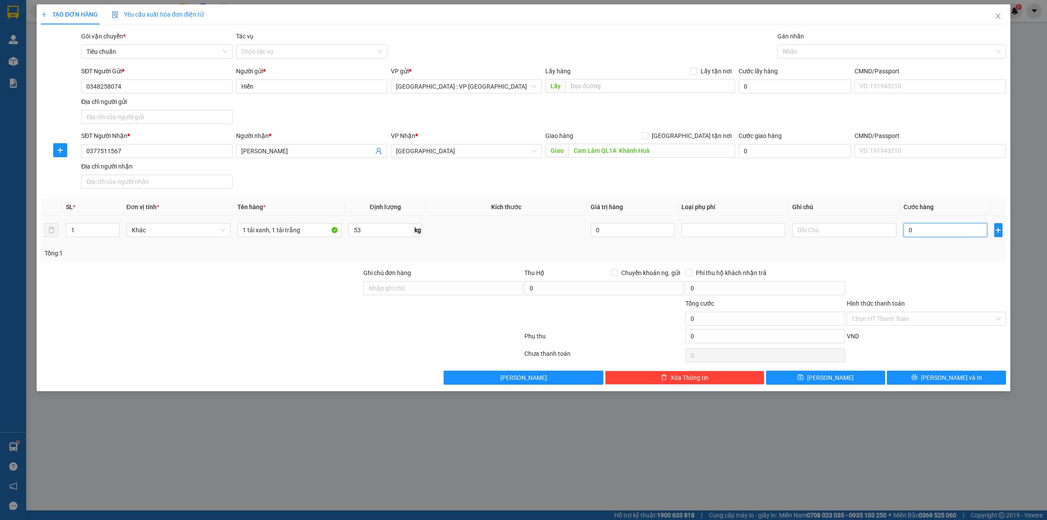
type input "3"
type input "30"
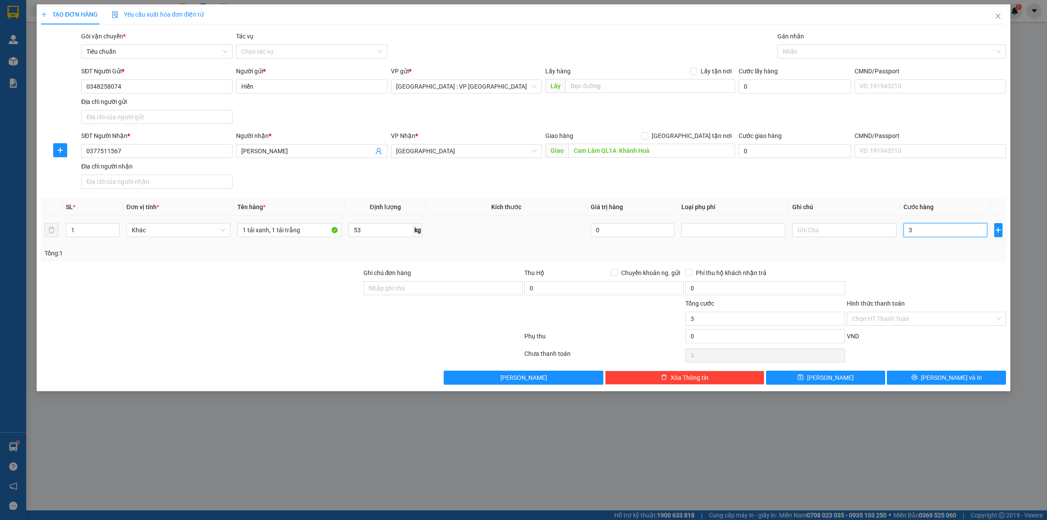
type input "30"
type input "300"
type input "3.000"
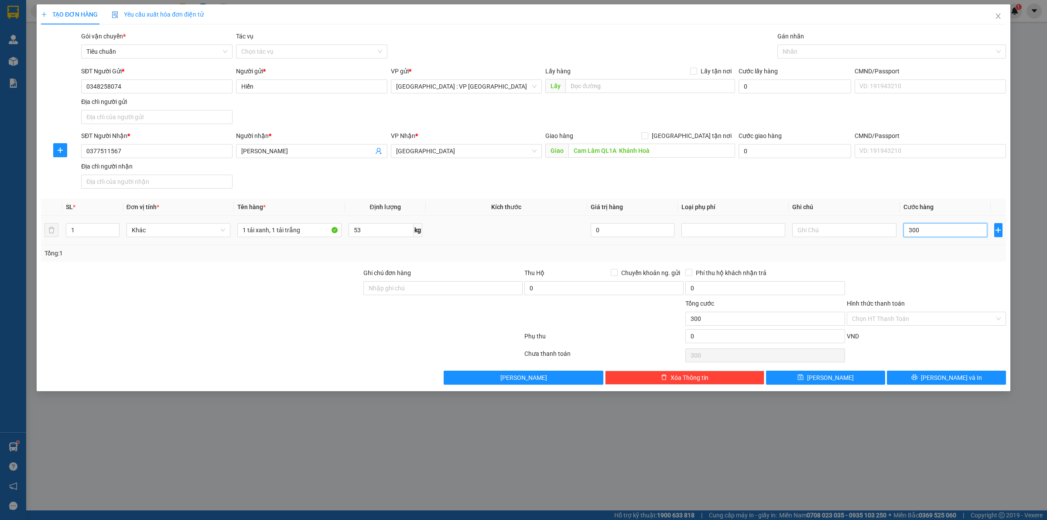
type input "3.000"
type input "30.000"
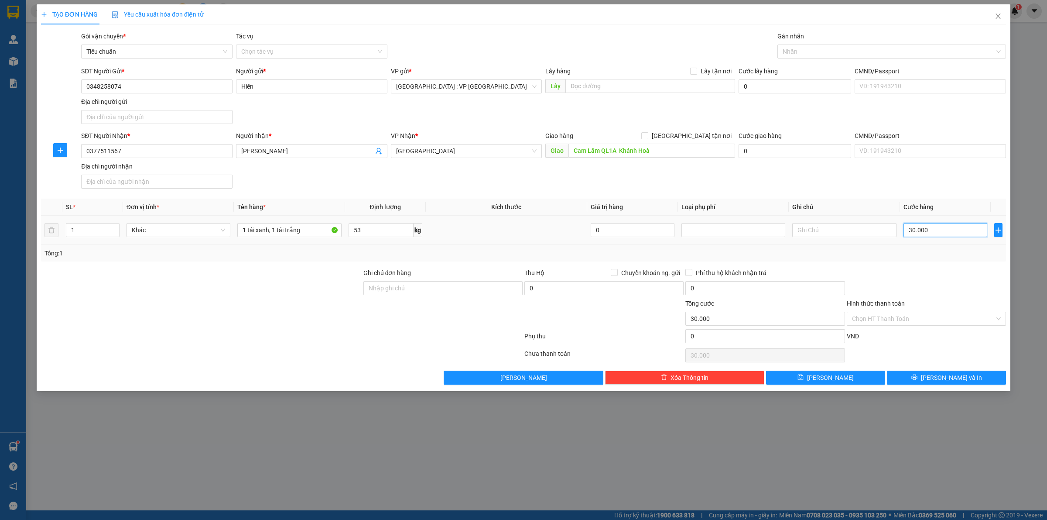
type input "300.000"
click at [941, 276] on div at bounding box center [926, 283] width 161 height 31
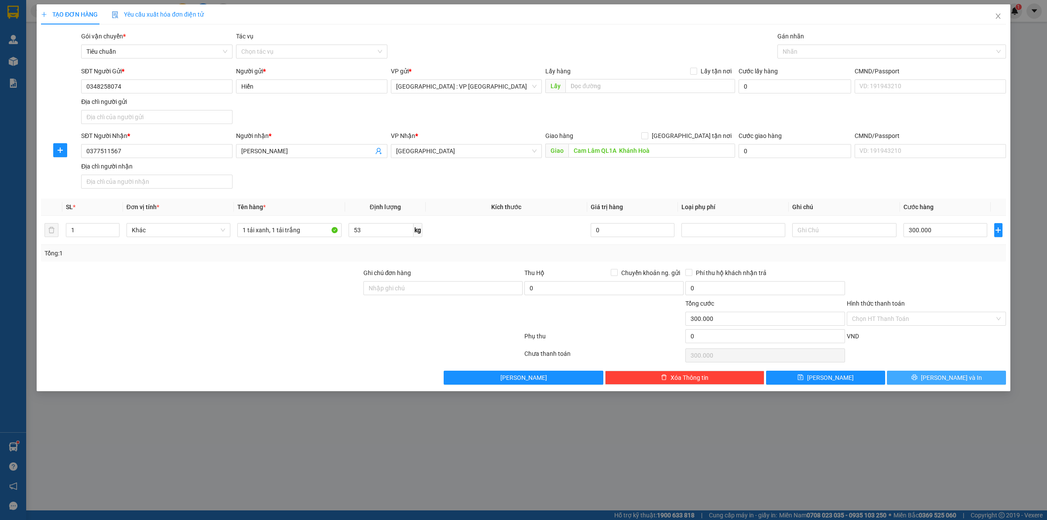
click at [945, 379] on span "[PERSON_NAME] và In" at bounding box center [951, 378] width 61 height 10
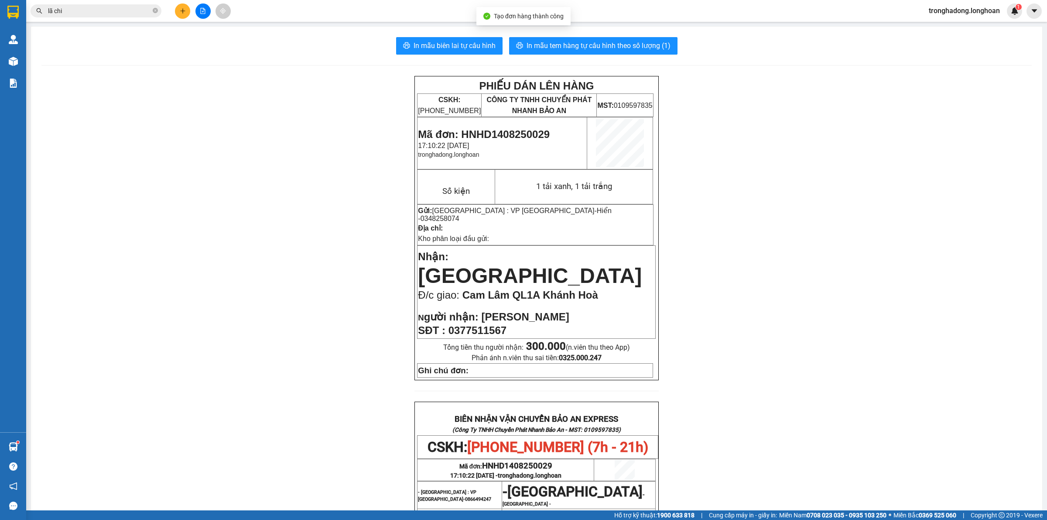
click at [307, 181] on div "PHIẾU DÁN LÊN HÀNG CSKH: [PHONE_NUMBER] CÔNG TY TNHH CHUYỂN PHÁT NHANH BẢO AN M…" at bounding box center [536, 442] width 990 height 732
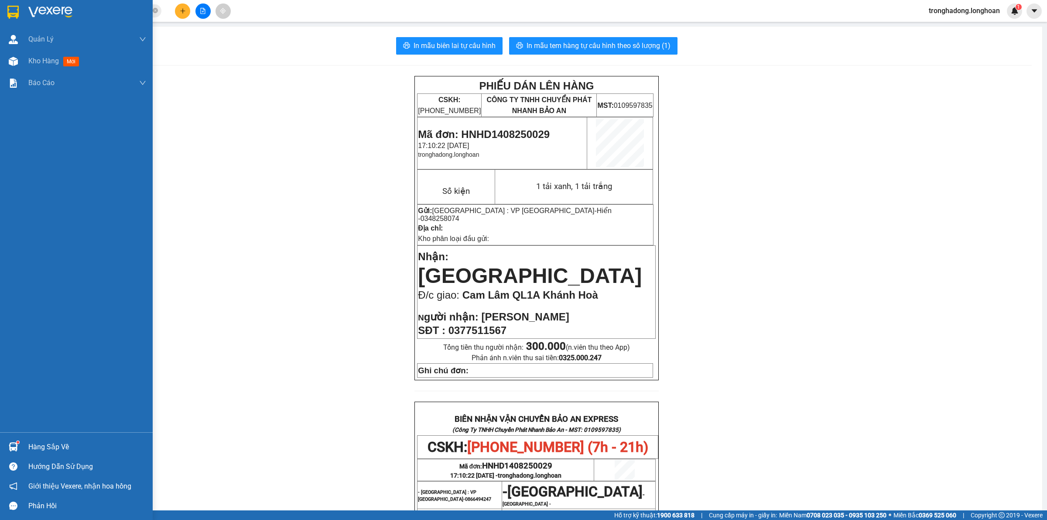
click at [3, 4] on div at bounding box center [76, 14] width 153 height 28
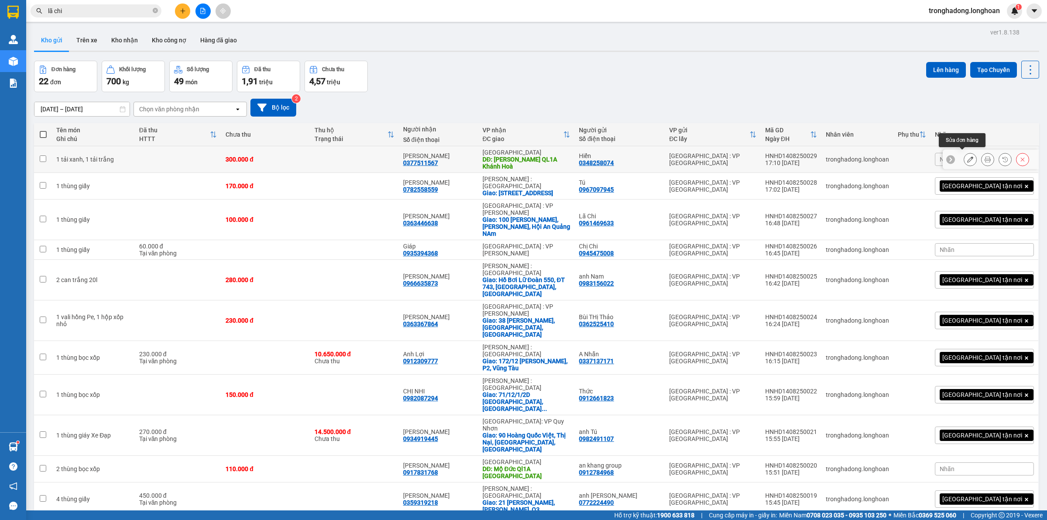
click at [964, 152] on button at bounding box center [970, 159] width 12 height 15
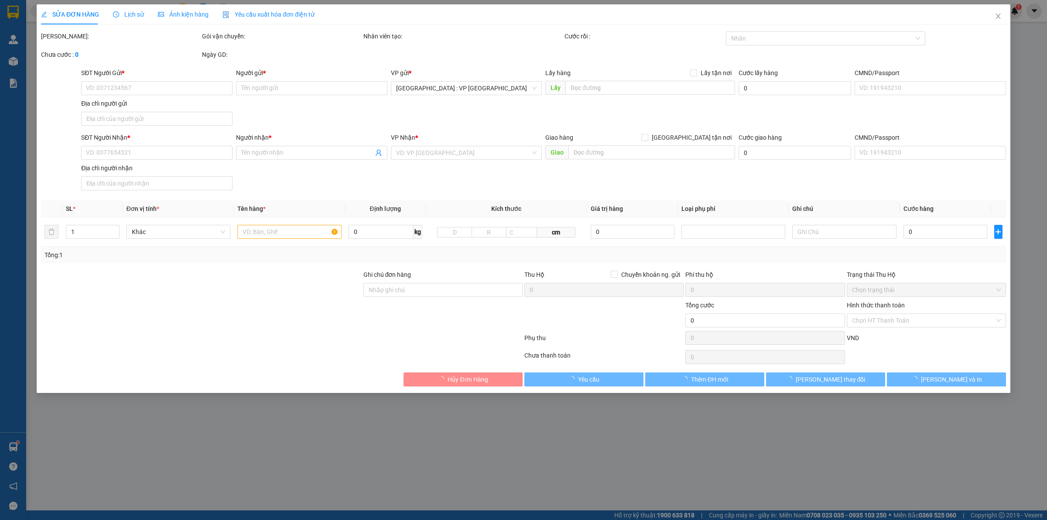
type input "0348258074"
type input "Hiển"
type input "0377511567"
type input "[PERSON_NAME]"
type input "Cam Lâm QL1A Khánh Hoà"
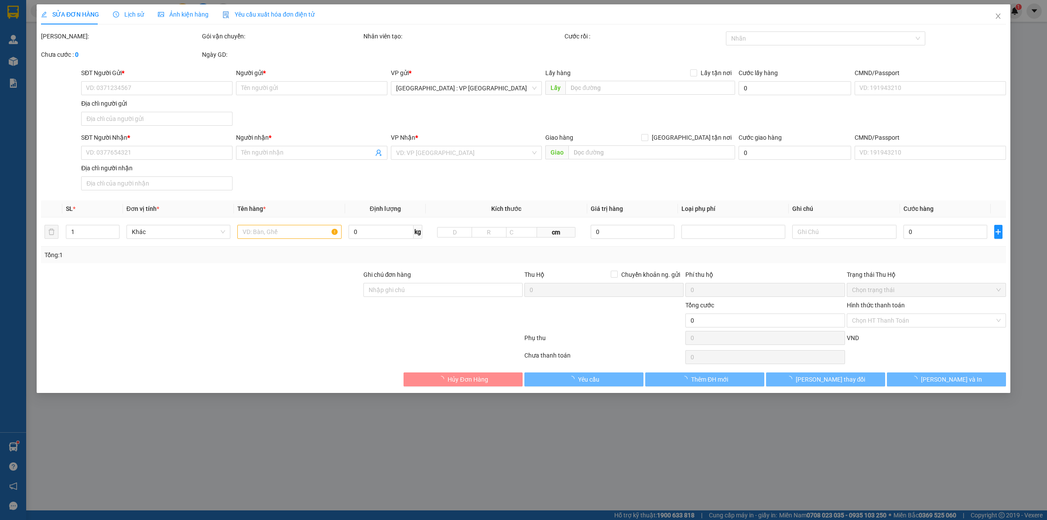
type input "300.000"
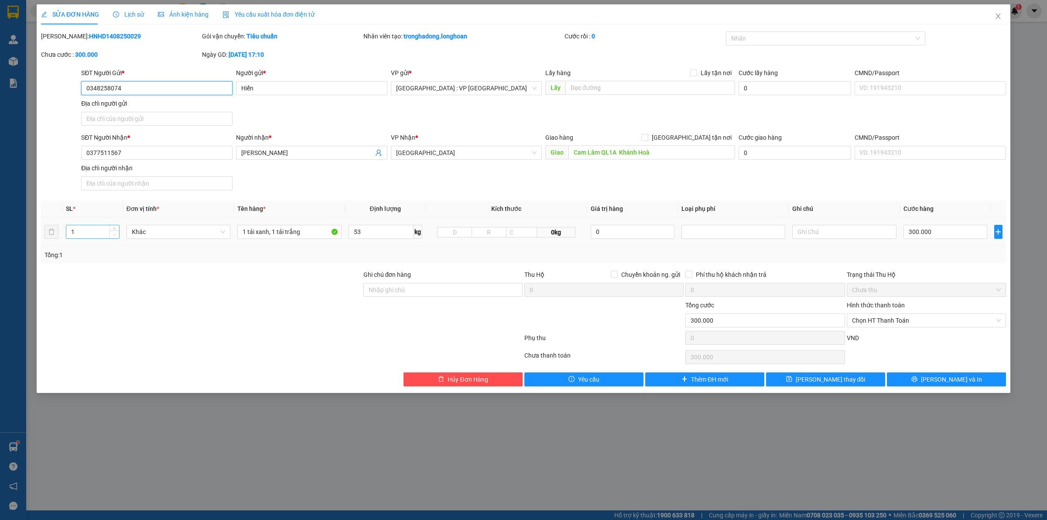
click at [116, 230] on span "Decrease Value" at bounding box center [115, 234] width 10 height 8
type input "2"
click at [114, 229] on icon "up" at bounding box center [114, 229] width 3 height 3
click at [470, 337] on div at bounding box center [281, 339] width 483 height 17
click at [930, 375] on button "[PERSON_NAME] và In" at bounding box center [946, 379] width 119 height 14
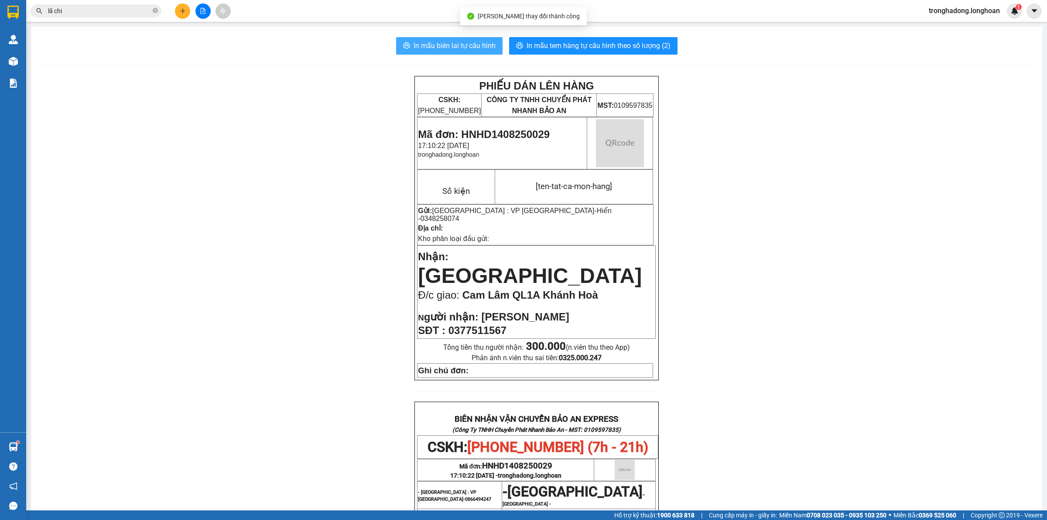
click at [462, 46] on span "In mẫu biên lai tự cấu hình" at bounding box center [455, 45] width 82 height 11
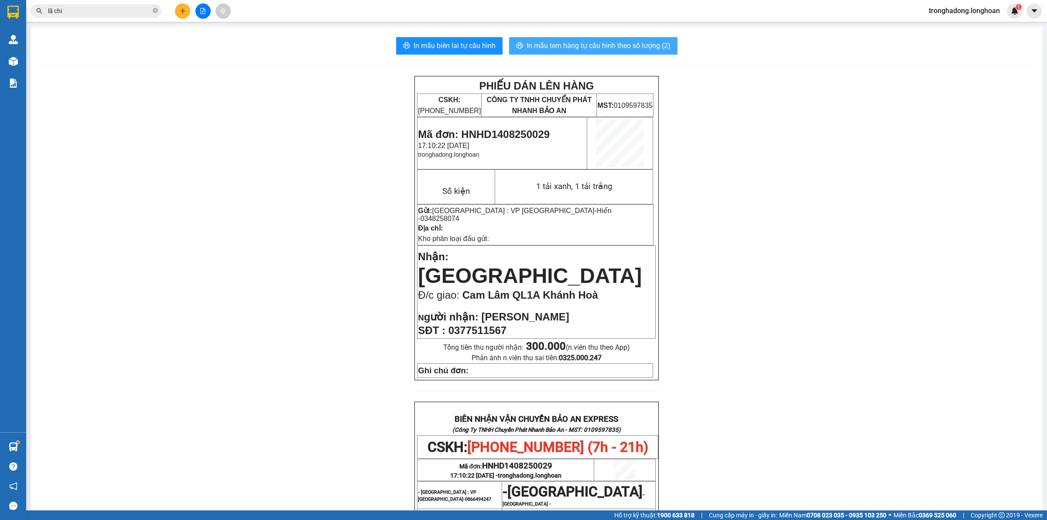
click at [554, 42] on span "In mẫu tem hàng tự cấu hình theo số lượng (2)" at bounding box center [599, 45] width 144 height 11
click at [247, 288] on div "PHIẾU DÁN LÊN HÀNG CSKH: [PHONE_NUMBER] CÔNG TY TNHH CHUYỂN PHÁT NHANH BẢO AN M…" at bounding box center [536, 442] width 990 height 732
click at [172, 7] on div at bounding box center [202, 10] width 65 height 15
click at [185, 12] on icon "plus" at bounding box center [183, 11] width 6 height 6
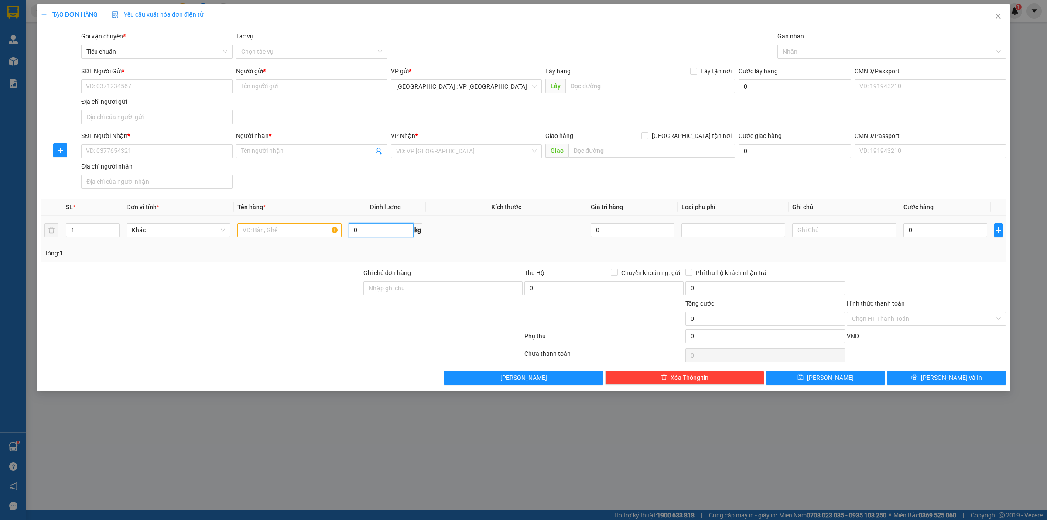
click at [358, 230] on input "0" at bounding box center [381, 230] width 65 height 14
type input "15"
click at [290, 233] on input "text" at bounding box center [289, 230] width 104 height 14
click at [297, 291] on div at bounding box center [201, 283] width 322 height 31
click at [277, 230] on input "text" at bounding box center [289, 230] width 104 height 14
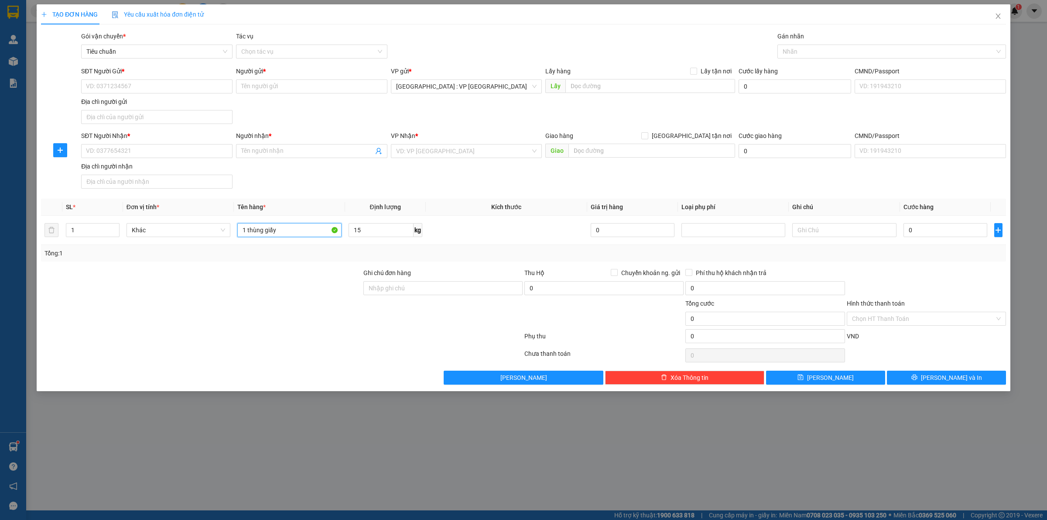
type input "1 thùng giấy"
click at [291, 291] on div at bounding box center [201, 283] width 322 height 31
click at [326, 179] on div "SĐT Người Nhận * VD: 0377654321 Người nhận * Tên người nhận VP Nhận * VD: VP [G…" at bounding box center [543, 161] width 928 height 61
click at [287, 291] on div at bounding box center [201, 283] width 322 height 31
click at [174, 86] on input "SĐT Người Gửi *" at bounding box center [156, 86] width 151 height 14
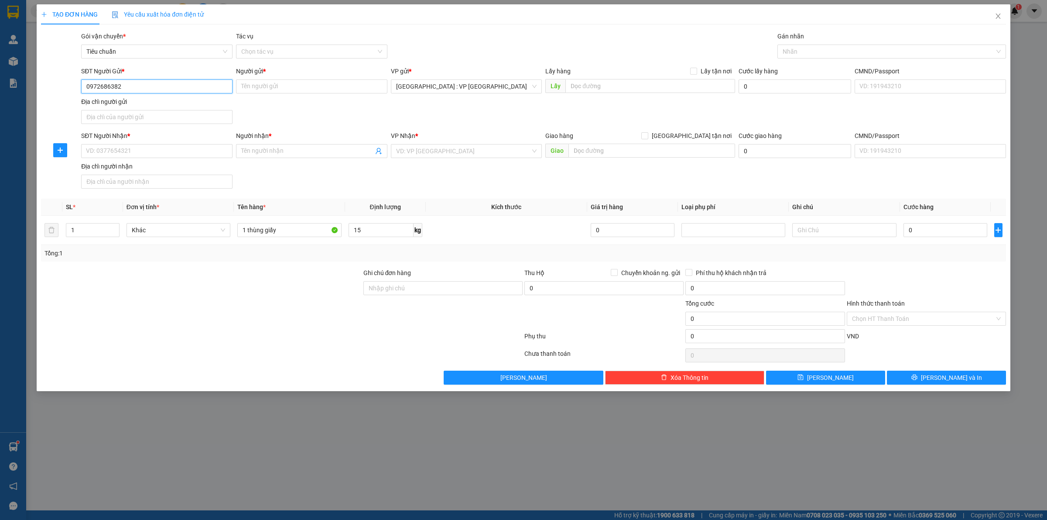
click at [162, 93] on input "0972686382" at bounding box center [156, 86] width 151 height 14
click at [162, 89] on input "0972686382" at bounding box center [156, 86] width 151 height 14
click at [257, 92] on input "Người gửi *" at bounding box center [311, 86] width 151 height 14
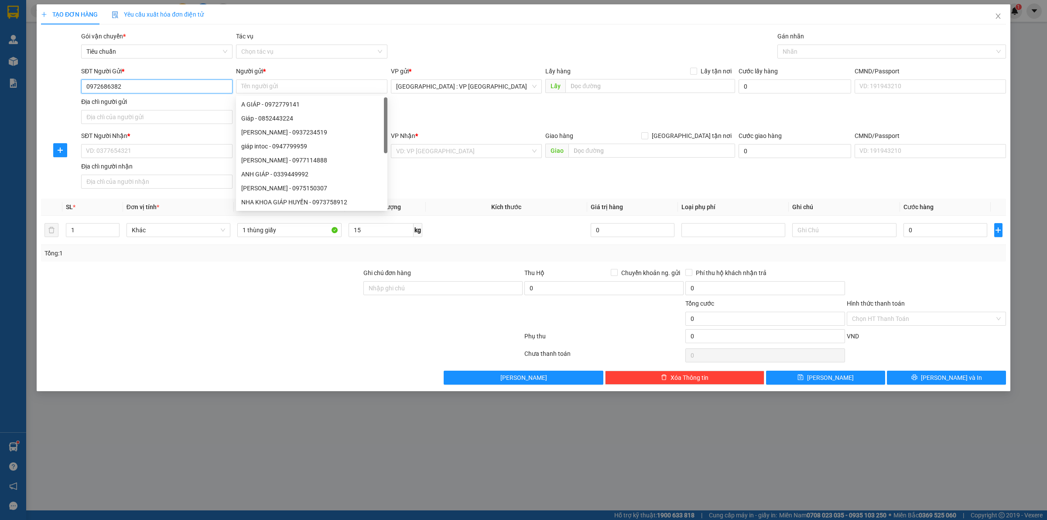
click at [191, 88] on input "0972686382" at bounding box center [156, 86] width 151 height 14
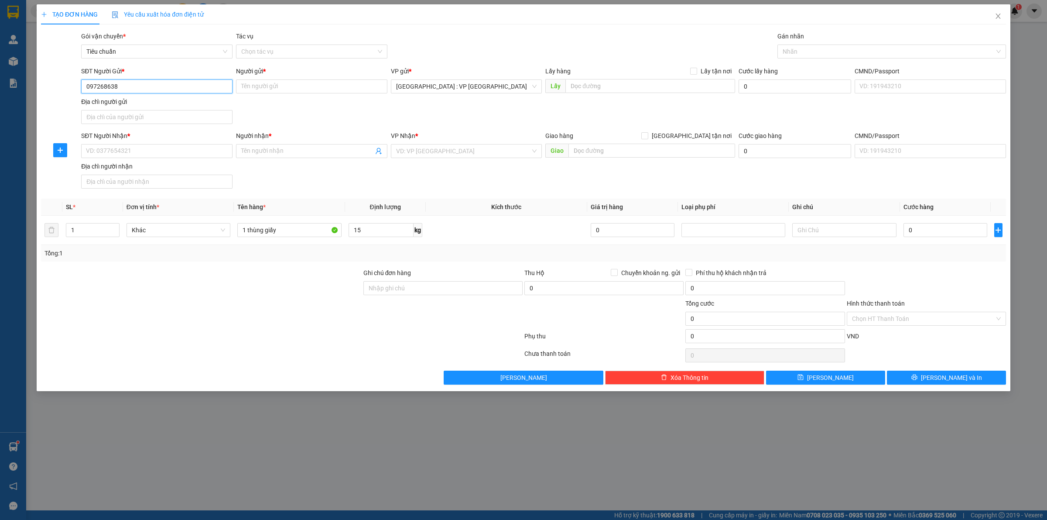
type input "0972686385"
click at [191, 88] on input "0972686385" at bounding box center [156, 86] width 151 height 14
click at [171, 106] on div "0972686385 - [PERSON_NAME]" at bounding box center [156, 104] width 141 height 10
type input "C Nhung"
checkbox input "true"
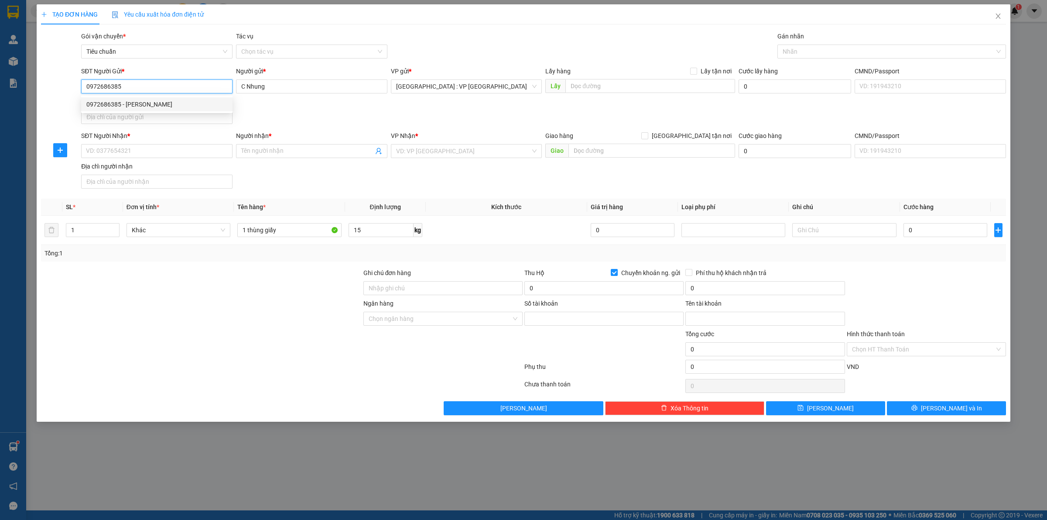
type input "19032559570011"
type input "[PERSON_NAME]"
type input "0972686385"
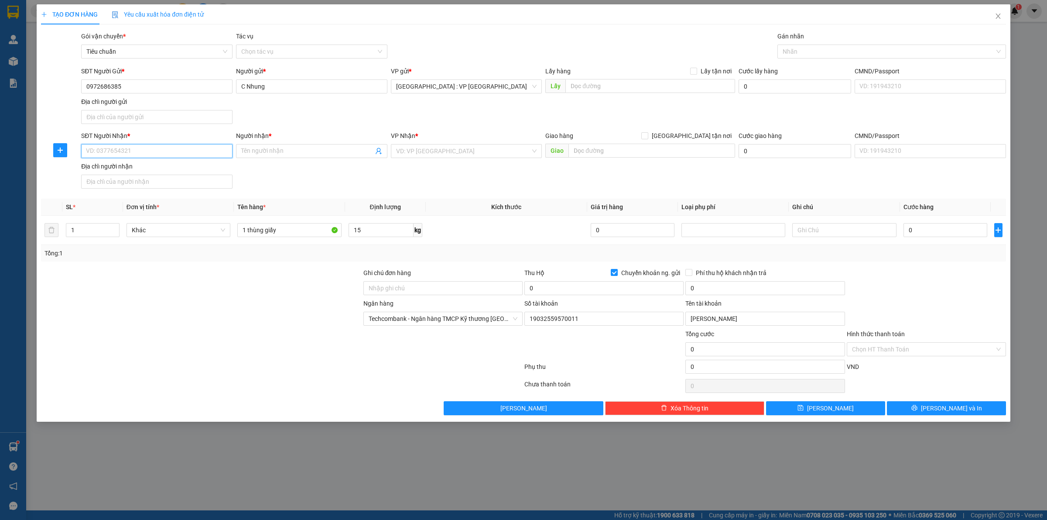
click at [188, 151] on input "SĐT Người Nhận *" at bounding box center [156, 151] width 151 height 14
click at [201, 169] on div "0935703557 - [GEOGRAPHIC_DATA] 0865731615" at bounding box center [156, 169] width 141 height 10
type input "0935703557"
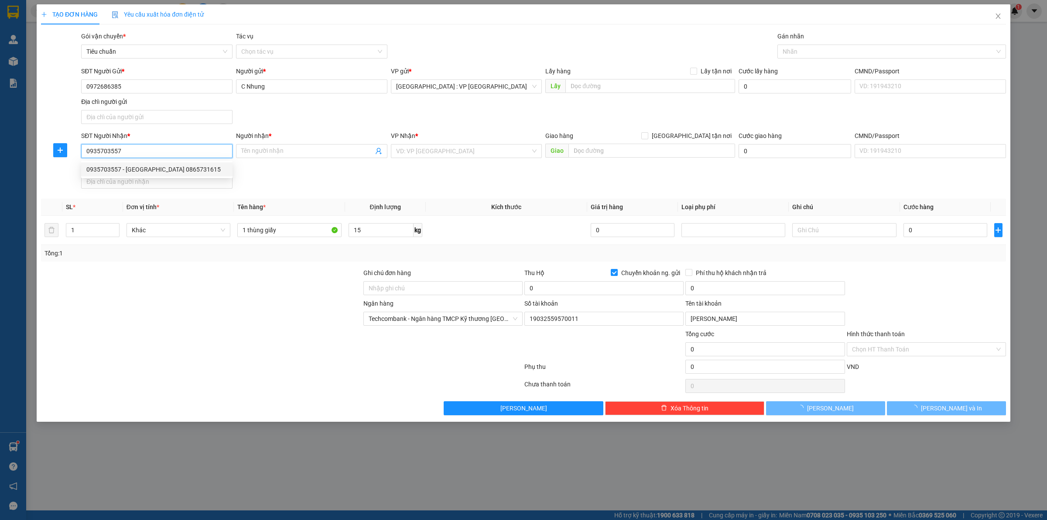
type input "[PERSON_NAME][GEOGRAPHIC_DATA] 0865731615"
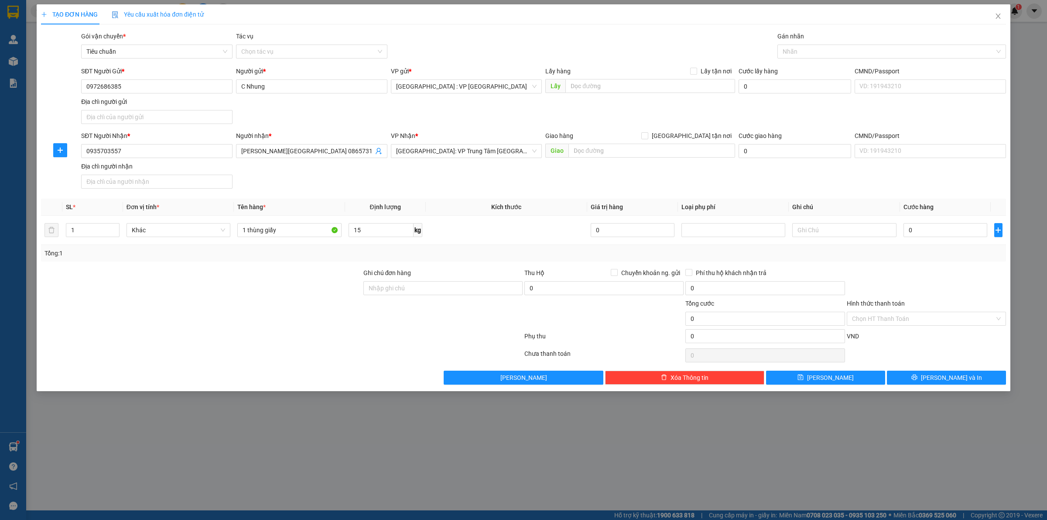
click at [500, 191] on div "SĐT Người Nhận * 0935703557 0935703557 Người [GEOGRAPHIC_DATA] 0865731615 VP Nh…" at bounding box center [543, 161] width 928 height 61
click at [472, 240] on td at bounding box center [506, 230] width 161 height 29
drag, startPoint x: 141, startPoint y: 88, endPoint x: 0, endPoint y: 121, distance: 144.8
click at [0, 110] on div "TẠO ĐƠN HÀNG Yêu cầu xuất hóa đơn điện tử Transit Pickup Surcharge Ids Transit …" at bounding box center [523, 260] width 1047 height 520
click at [613, 273] on input "Chuyển khoản ng. gửi" at bounding box center [614, 272] width 6 height 6
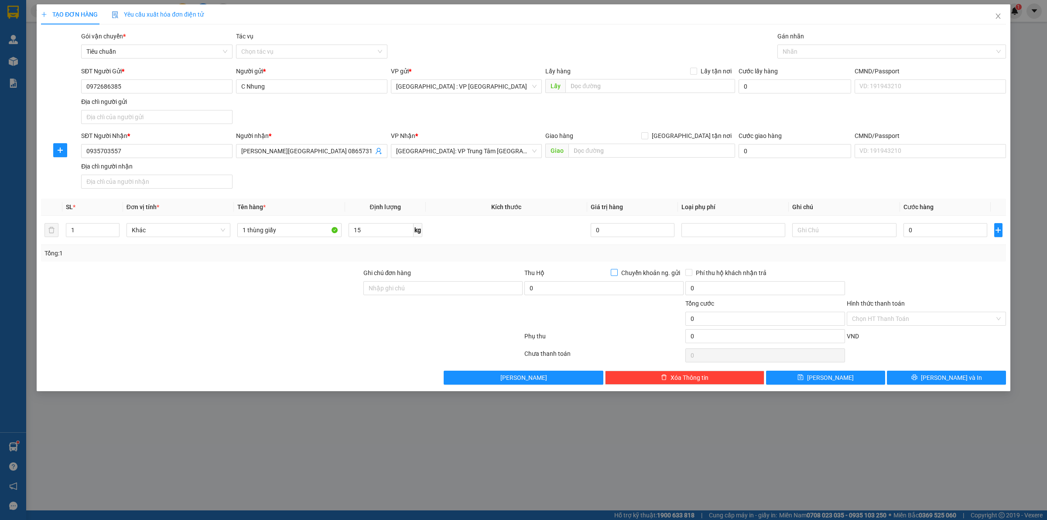
checkbox input "true"
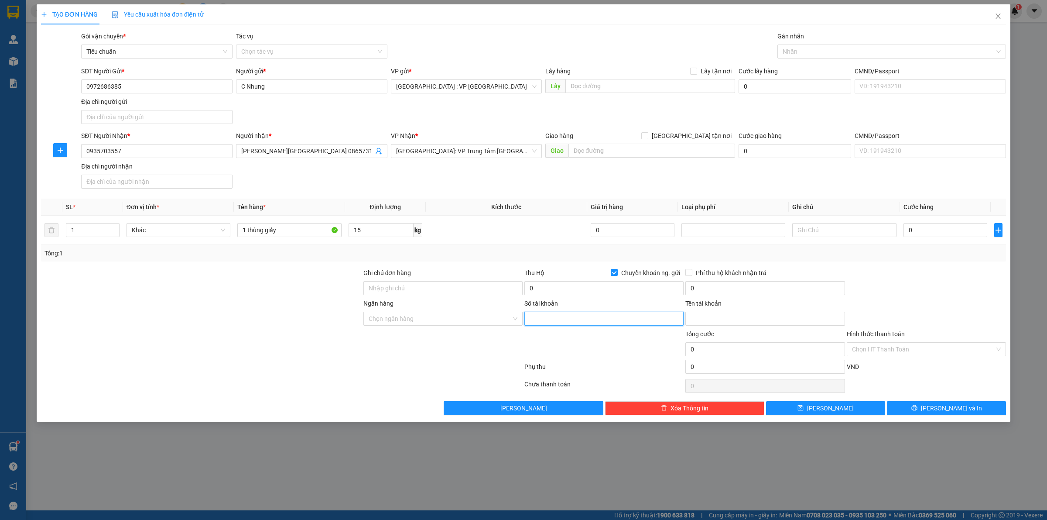
click at [604, 315] on input "Số tài khoản" at bounding box center [603, 318] width 159 height 14
paste input "19032559570011"
type input "19032559570011"
click at [599, 287] on input "0" at bounding box center [603, 288] width 159 height 14
type input "7.600.000"
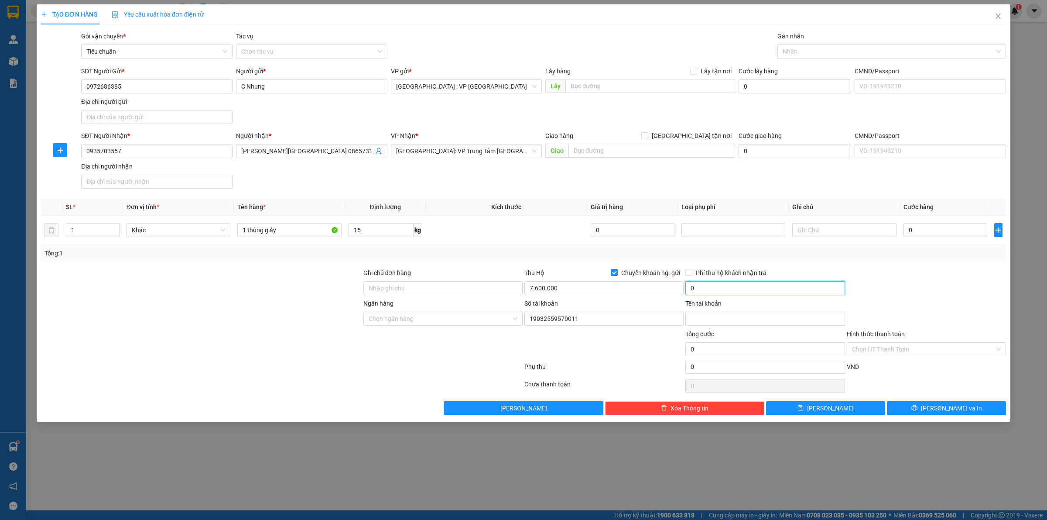
click at [764, 295] on input "0" at bounding box center [764, 288] width 159 height 14
type input "25.000"
click at [710, 323] on input "Tên tài khoản" at bounding box center [764, 318] width 159 height 14
paste input "[PERSON_NAME]"
type input "[PERSON_NAME]"
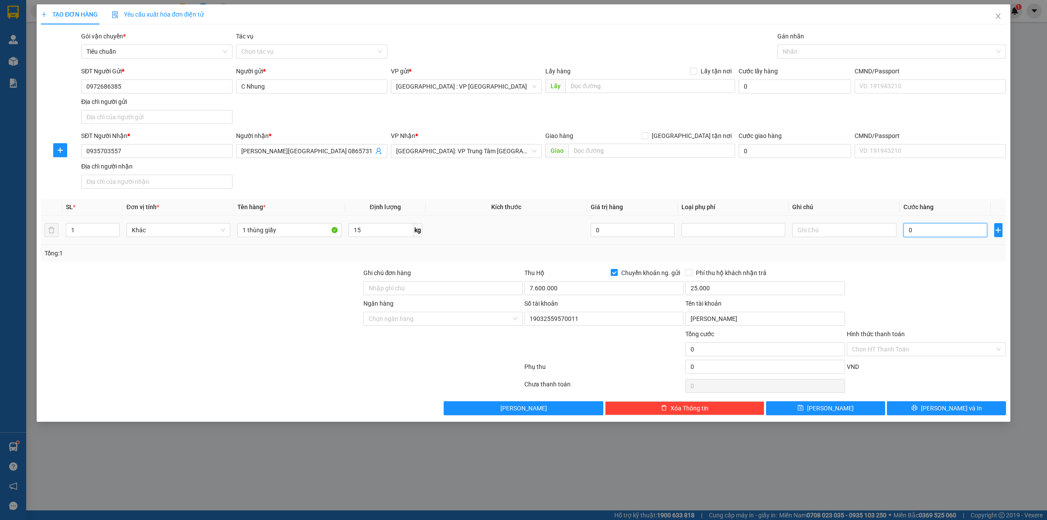
click at [933, 228] on input "0" at bounding box center [946, 230] width 84 height 14
type input "7"
type input "0"
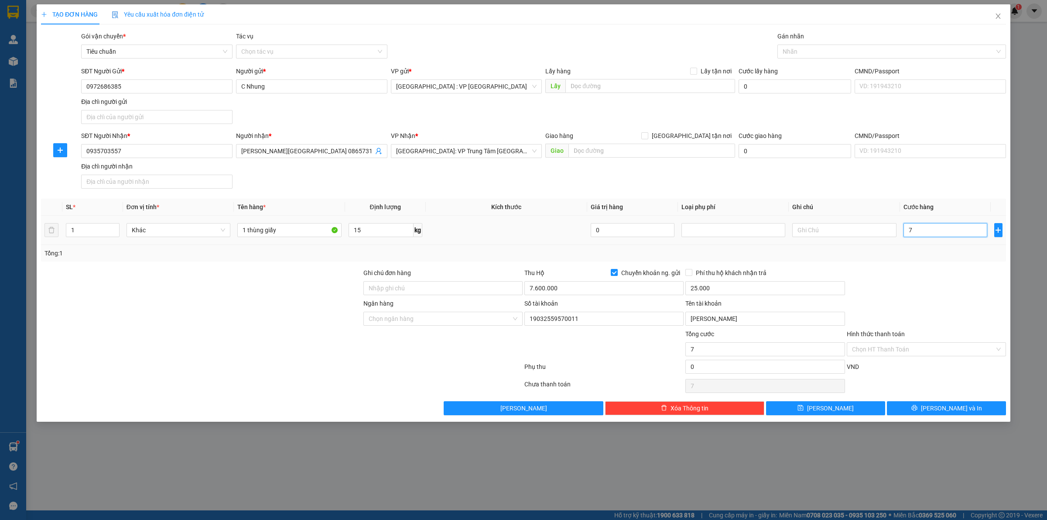
type input "0"
type input "01"
type input "1"
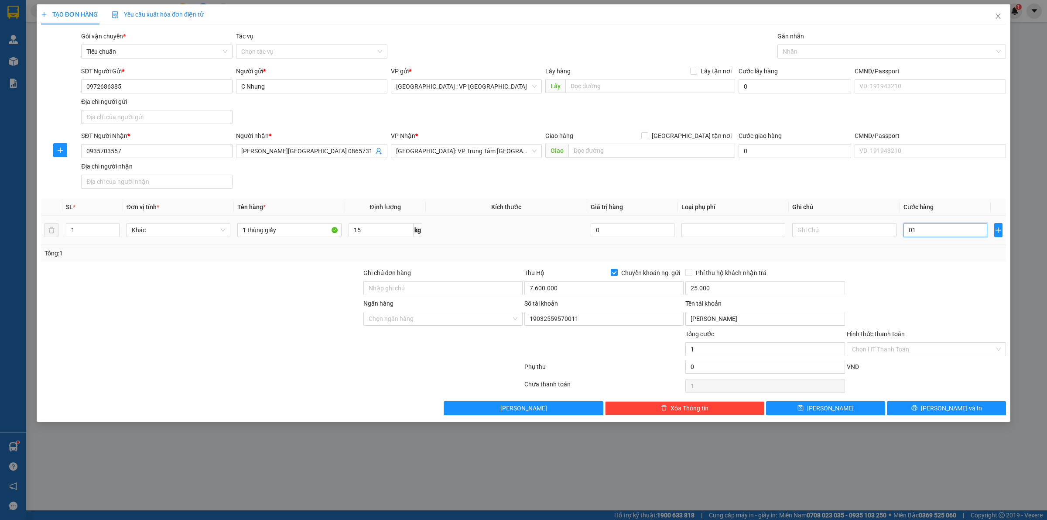
type input "010"
type input "10"
type input "0.100"
type input "100"
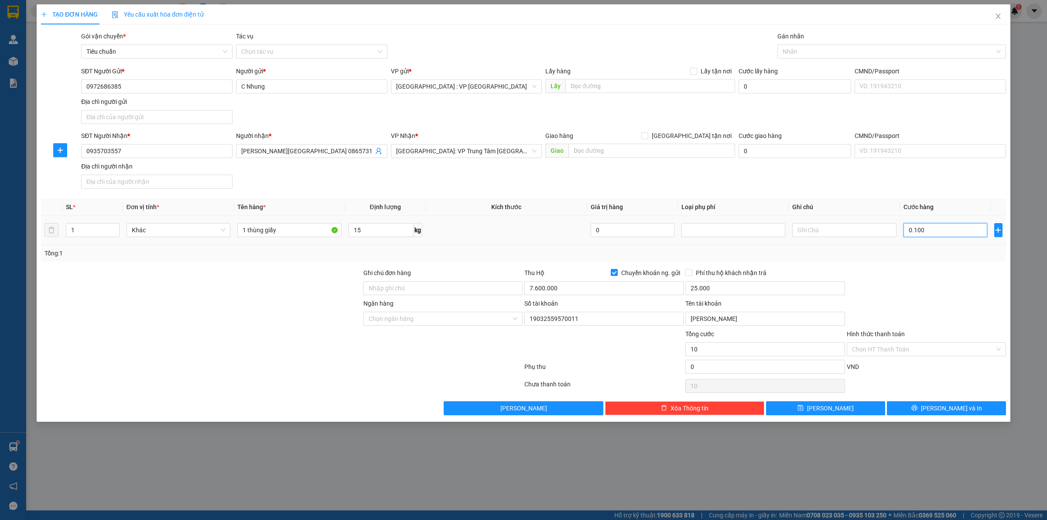
type input "100"
type input "01.000"
type input "1.000"
type input "010.000"
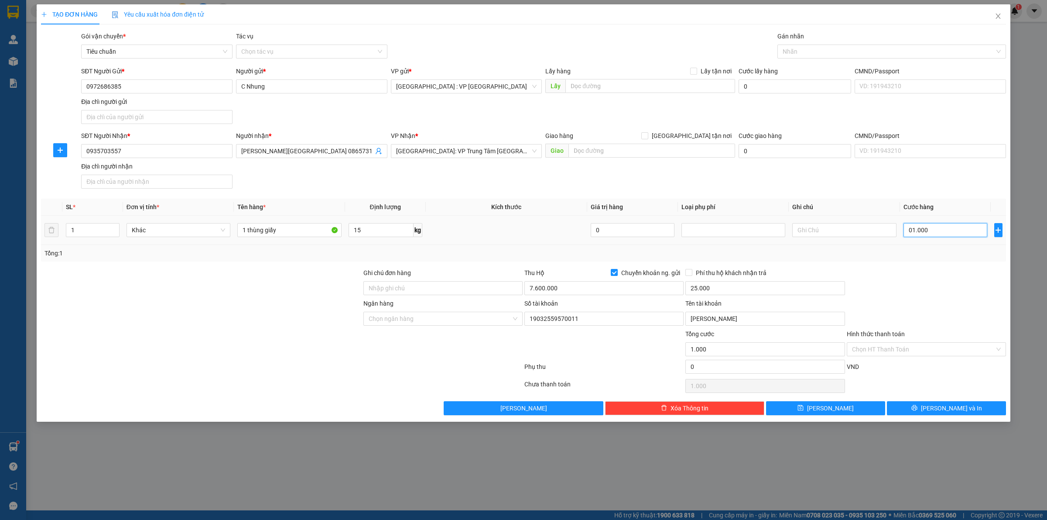
type input "10.000"
type input "0.100.000"
type input "100.000"
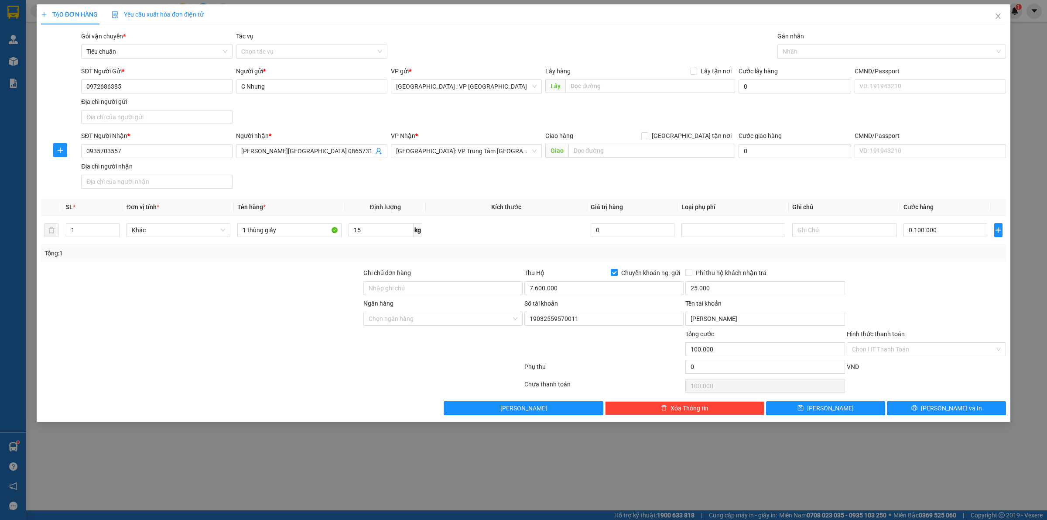
type input "100.000"
click at [614, 281] on div "Thu Hộ Chuyển khoản ng. gửi" at bounding box center [603, 274] width 159 height 13
click at [605, 285] on input "7.600.000" at bounding box center [603, 288] width 159 height 14
type input "7.500.000"
click at [426, 325] on input "Ngân hàng" at bounding box center [440, 318] width 143 height 13
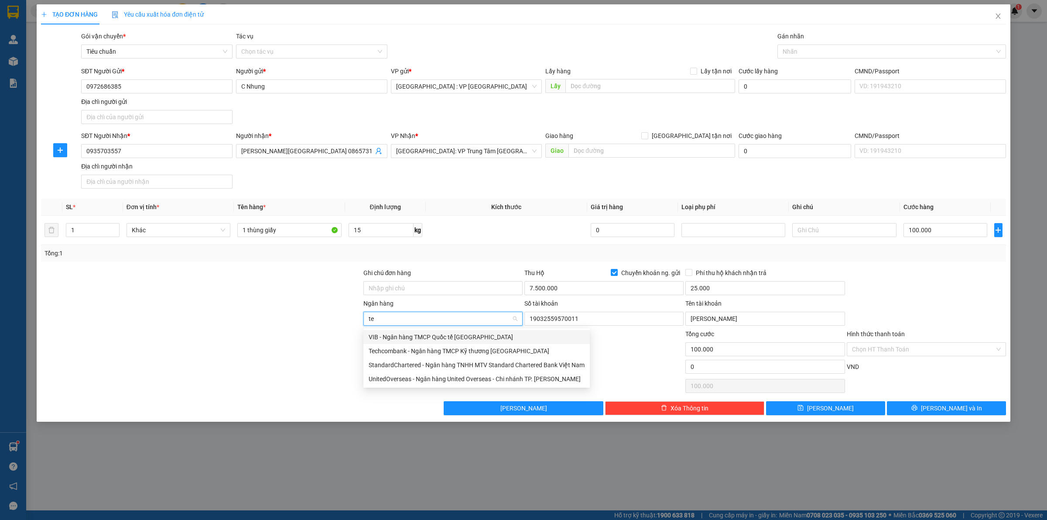
type input "tec"
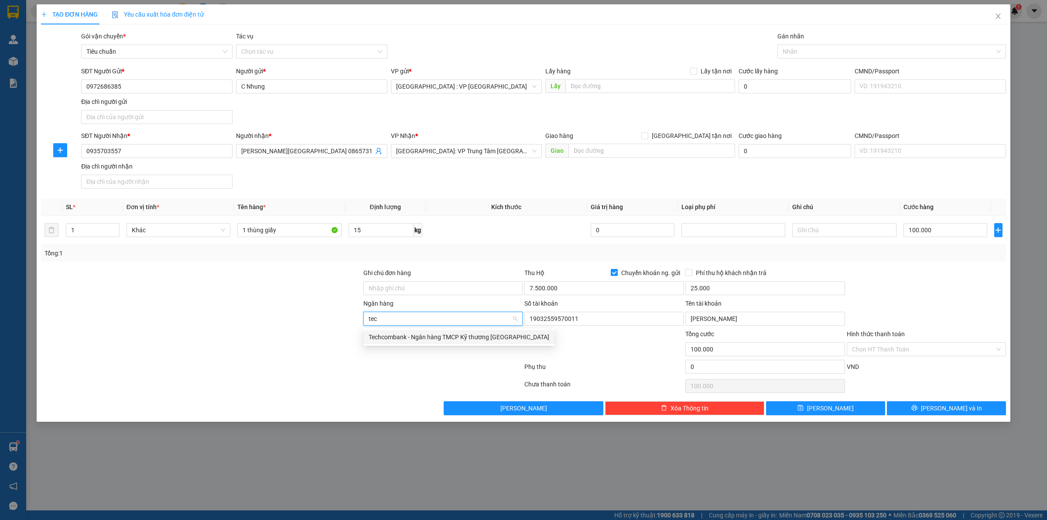
click at [426, 332] on div "Techcombank - Ngân hàng TMCP Kỹ thương [GEOGRAPHIC_DATA]" at bounding box center [459, 337] width 181 height 10
click at [398, 387] on div at bounding box center [281, 385] width 483 height 17
click at [469, 244] on td at bounding box center [506, 230] width 161 height 29
click at [938, 294] on div at bounding box center [926, 283] width 161 height 31
click at [921, 375] on div "VND" at bounding box center [926, 369] width 161 height 15
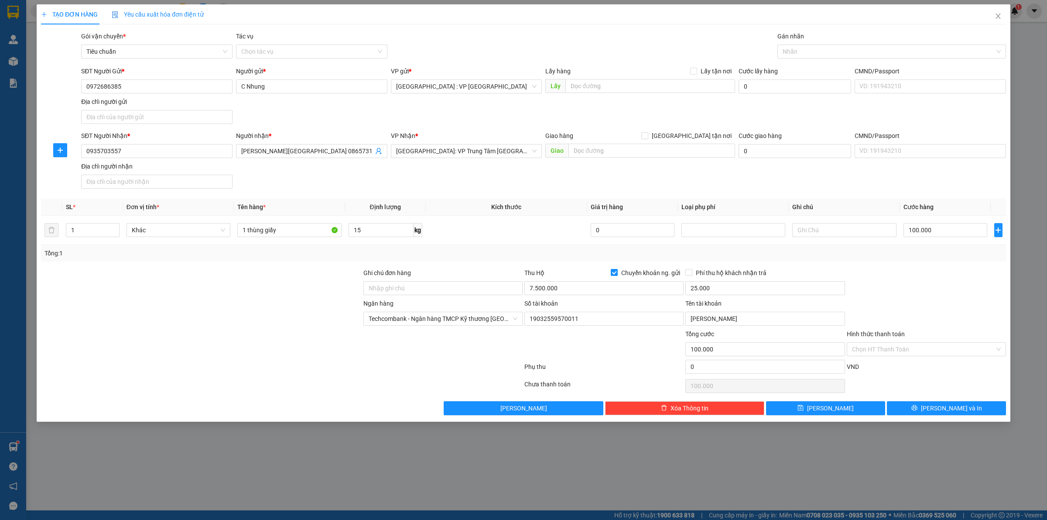
click at [910, 276] on div at bounding box center [926, 283] width 161 height 31
click at [963, 405] on span "[PERSON_NAME] và In" at bounding box center [951, 408] width 61 height 10
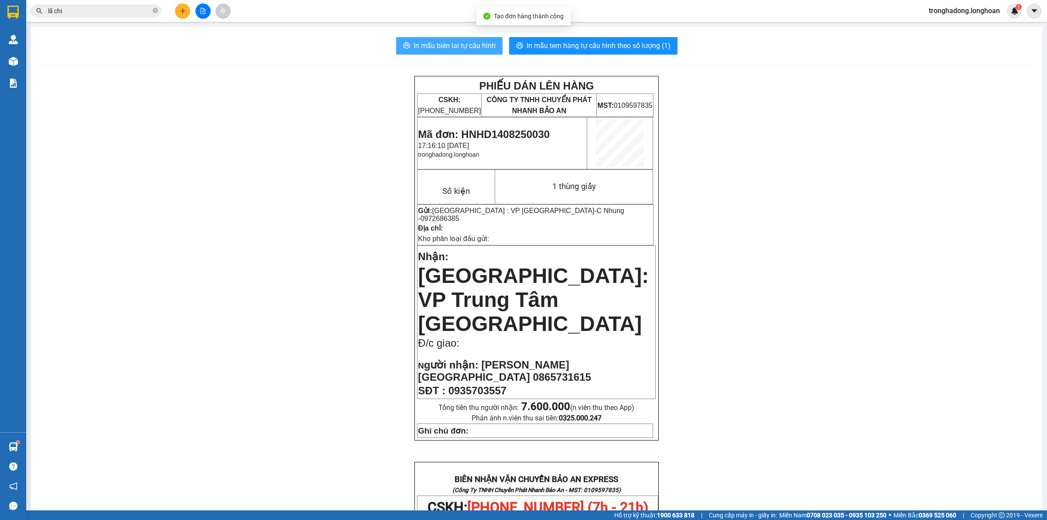
click at [456, 46] on span "In mẫu biên lai tự cấu hình" at bounding box center [455, 45] width 82 height 11
click at [566, 41] on span "In mẫu tem hàng tự cấu hình theo số lượng (1)" at bounding box center [599, 45] width 144 height 11
drag, startPoint x: 282, startPoint y: 355, endPoint x: 188, endPoint y: 21, distance: 346.9
click at [281, 347] on div "PHIẾU DÁN LÊN HÀNG CSKH: [PHONE_NUMBER] CÔNG TY TNHH CHUYỂN PHÁT NHANH BẢO AN M…" at bounding box center [536, 503] width 990 height 854
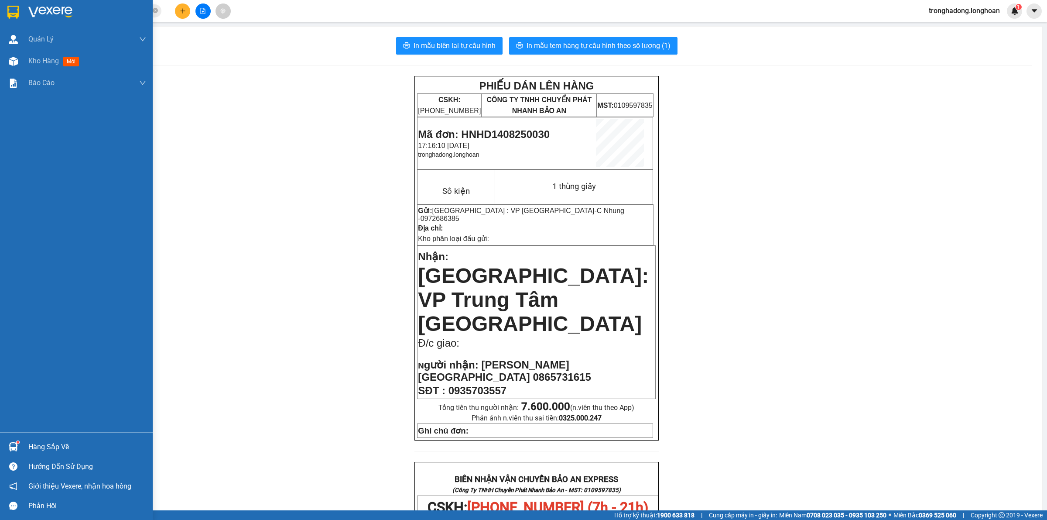
click at [10, 0] on div at bounding box center [76, 14] width 153 height 28
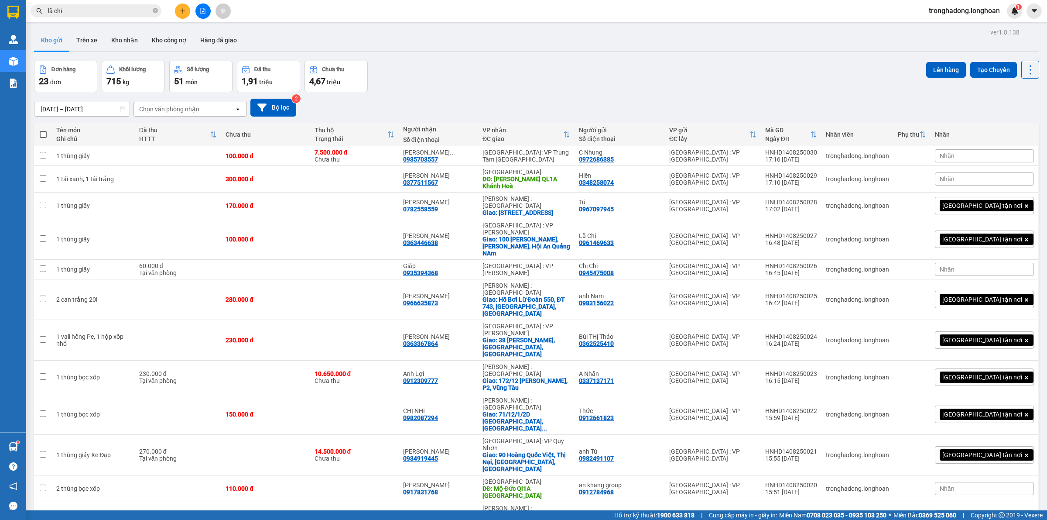
drag, startPoint x: 191, startPoint y: 14, endPoint x: 183, endPoint y: 14, distance: 7.9
click at [184, 14] on div at bounding box center [202, 10] width 65 height 15
click at [183, 14] on icon "plus" at bounding box center [183, 11] width 6 height 6
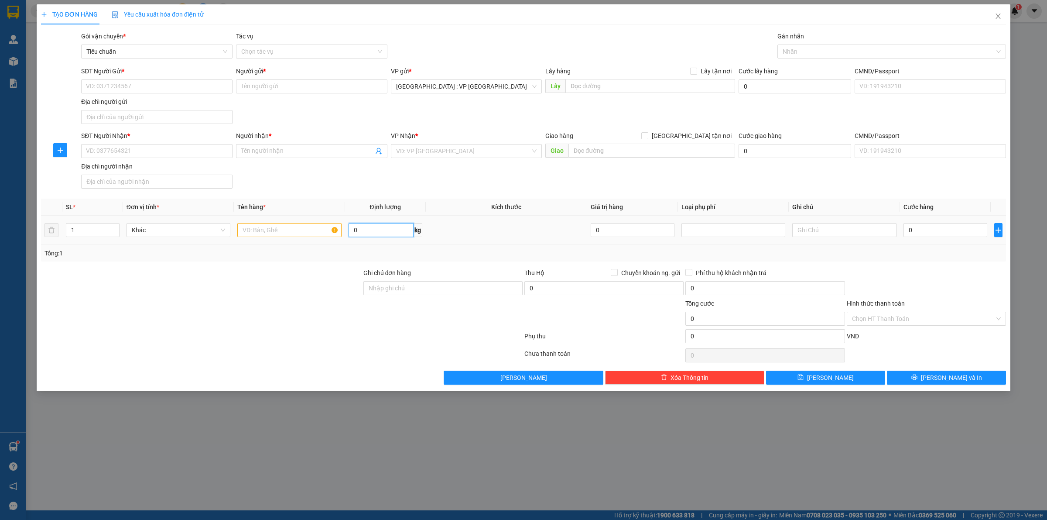
click at [393, 227] on input "0" at bounding box center [381, 230] width 65 height 14
type input "30"
click at [310, 229] on input "text" at bounding box center [289, 230] width 104 height 14
type input "1 thùng giấy cuốn 1 kiện thanh trên thùng"
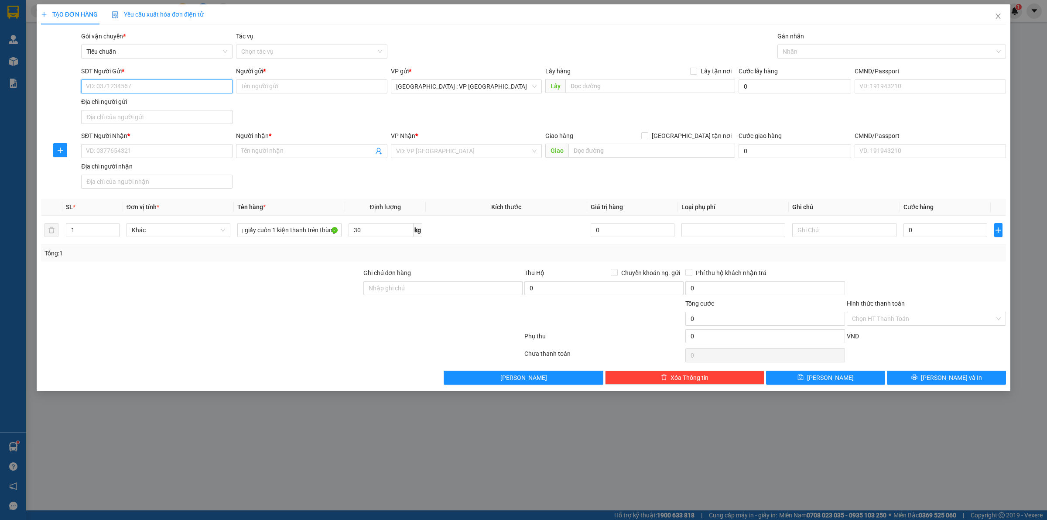
scroll to position [0, 0]
click at [134, 87] on input "SĐT Người Gửi *" at bounding box center [156, 86] width 151 height 14
click at [178, 93] on input "SĐT Người Gửi *" at bounding box center [156, 86] width 151 height 14
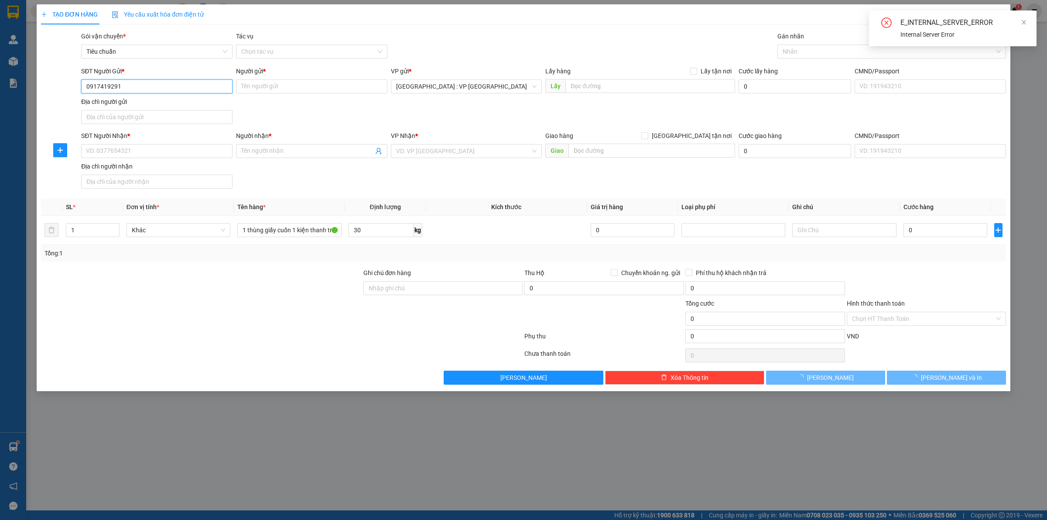
click at [147, 89] on input "0917419291" at bounding box center [156, 86] width 151 height 14
type input "0917419291"
click at [319, 88] on input "Người gửi *" at bounding box center [311, 86] width 151 height 14
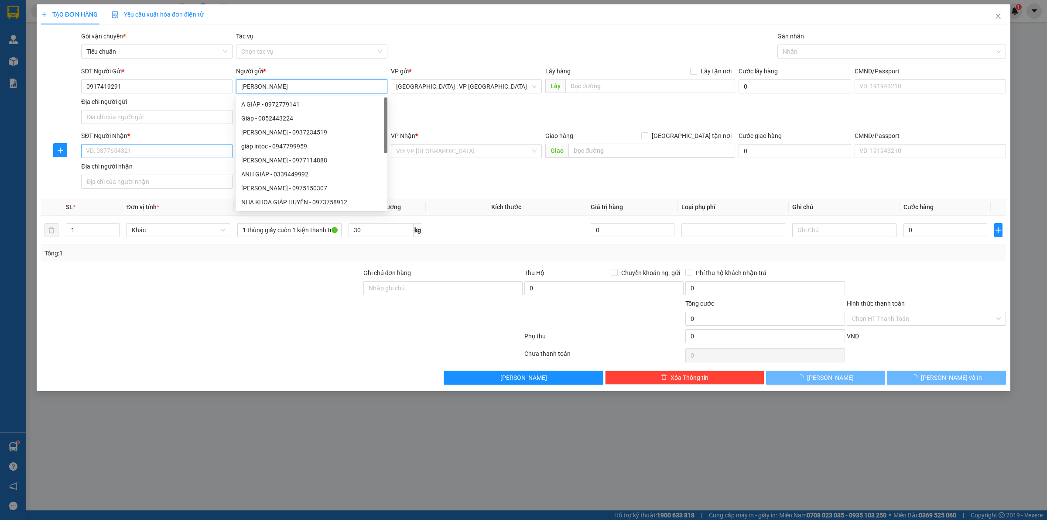
type input "[PERSON_NAME]"
click at [147, 155] on input "SĐT Người Nhận *" at bounding box center [156, 151] width 151 height 14
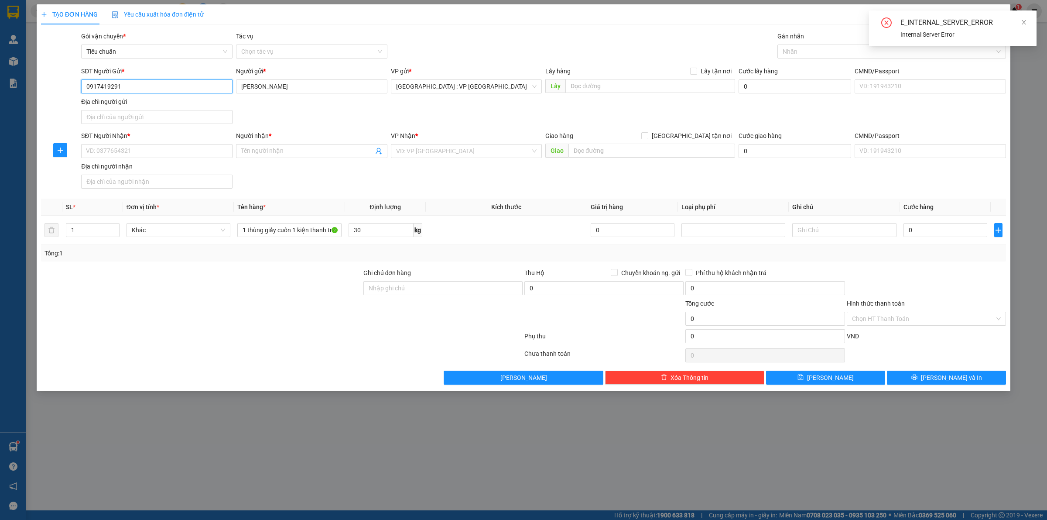
drag, startPoint x: 143, startPoint y: 92, endPoint x: 0, endPoint y: 125, distance: 146.9
click at [0, 119] on div "TẠO ĐƠN HÀNG Yêu cầu xuất hóa đơn điện tử Transit Pickup Surcharge Ids Transit …" at bounding box center [523, 260] width 1047 height 520
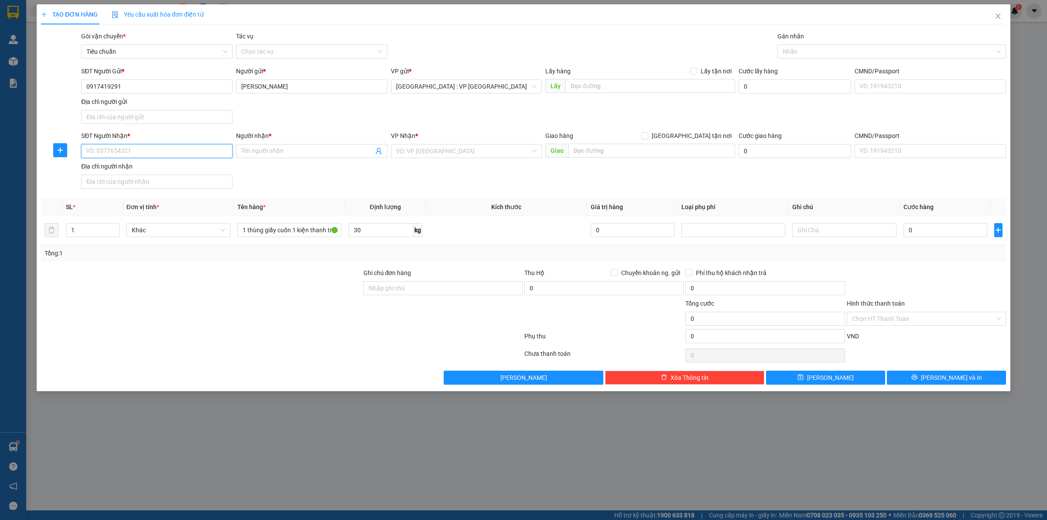
click at [128, 151] on input "SĐT Người Nhận *" at bounding box center [156, 151] width 151 height 14
paste input "0917419291"
type input "0917419291"
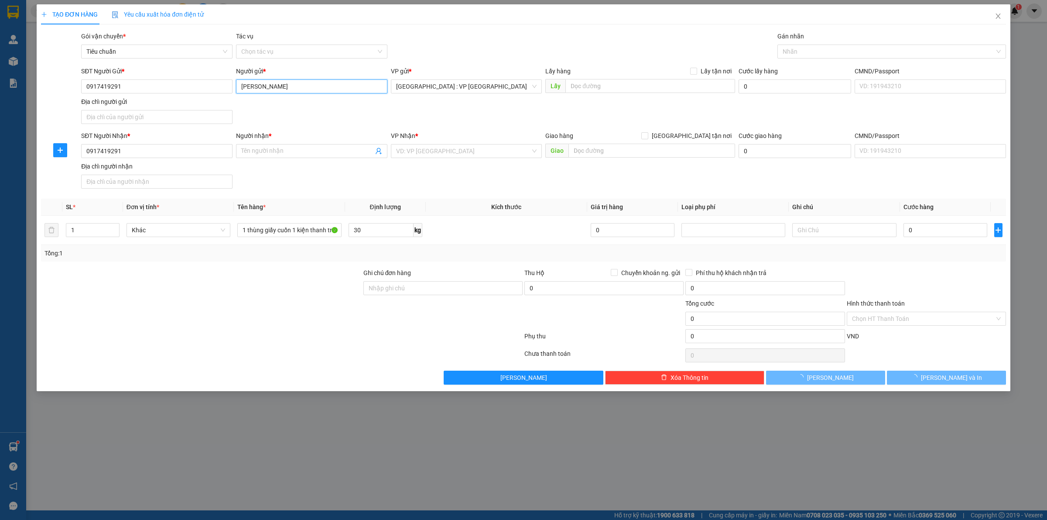
drag, startPoint x: 308, startPoint y: 86, endPoint x: 77, endPoint y: 132, distance: 235.8
click at [103, 123] on div "SĐT Người Gửi * 0917419291 Người gửi * [PERSON_NAME] VP gửi * [GEOGRAPHIC_DATA]…" at bounding box center [543, 96] width 928 height 61
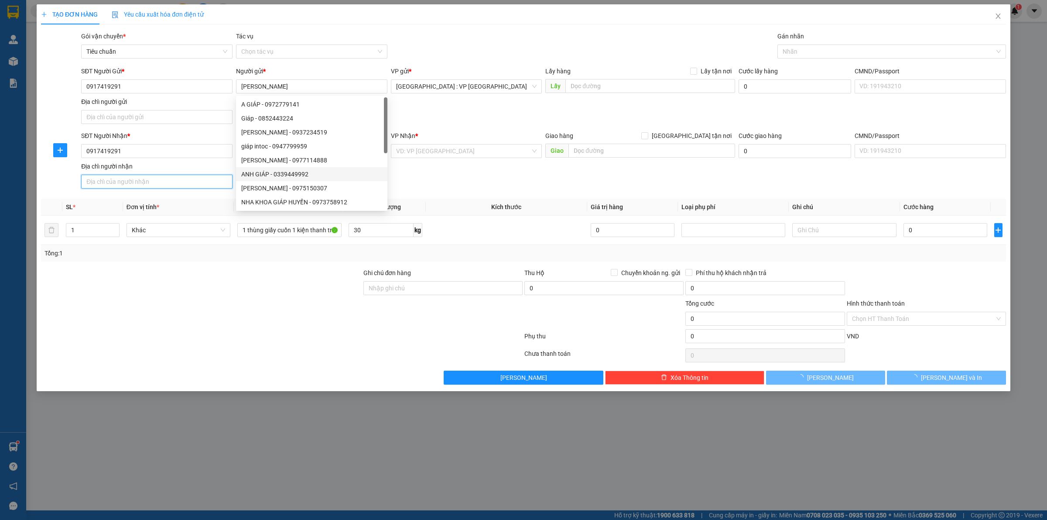
click at [184, 175] on input "Địa chỉ người nhận" at bounding box center [156, 182] width 151 height 14
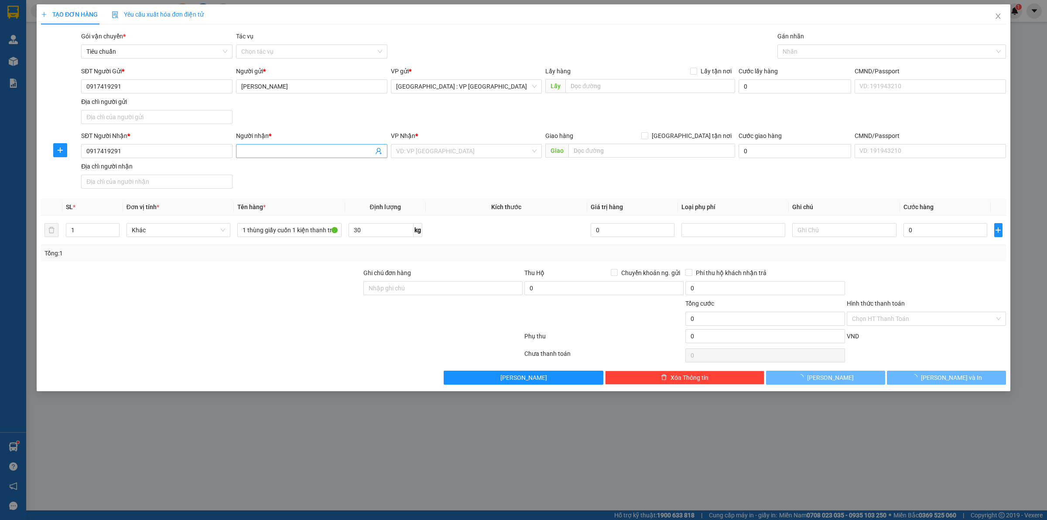
click at [253, 154] on input "Người nhận *" at bounding box center [307, 151] width 132 height 10
paste input "[PERSON_NAME]"
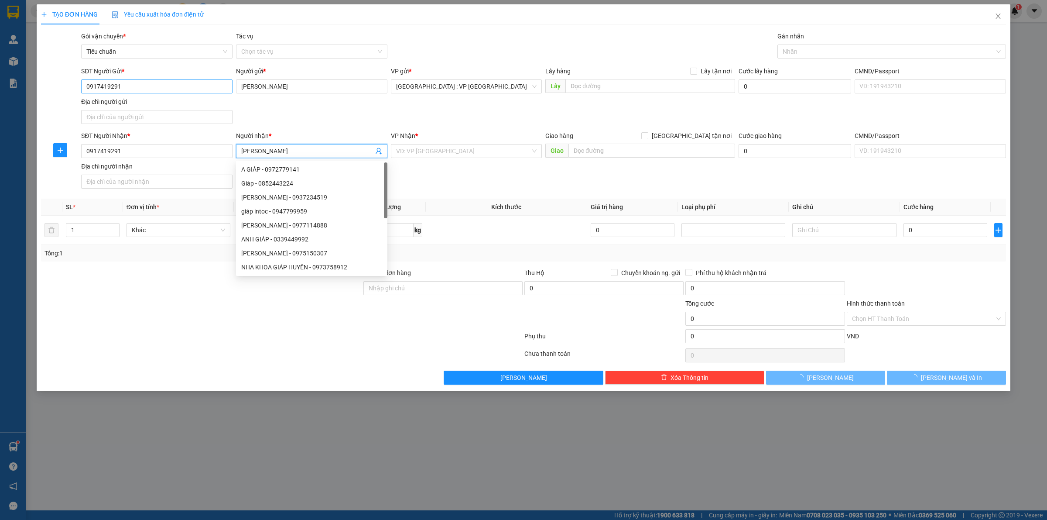
type input "[PERSON_NAME]"
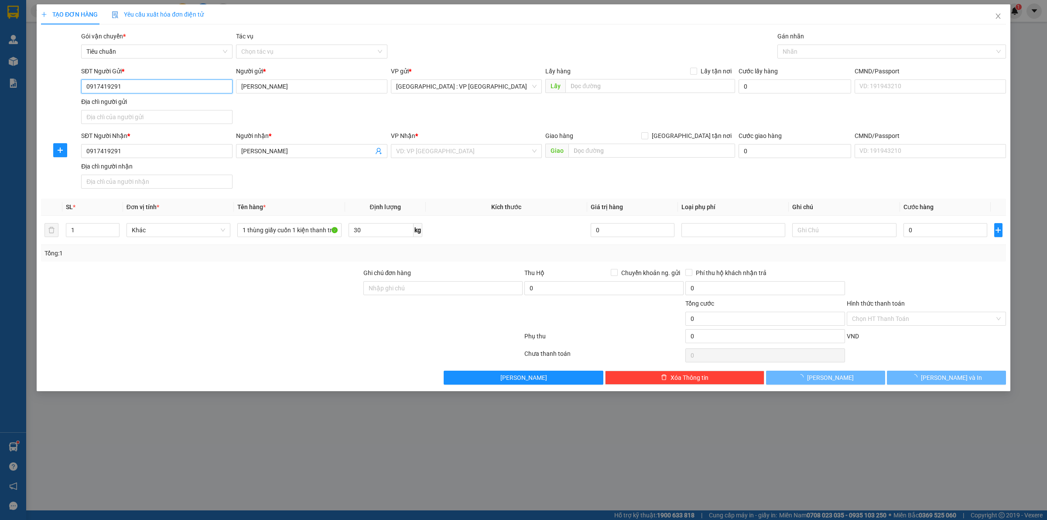
drag, startPoint x: 140, startPoint y: 85, endPoint x: 51, endPoint y: 94, distance: 89.4
click at [51, 94] on div "SĐT Người Gửi * 0917419291 0917419291 Người gửi * [PERSON_NAME] VP gửi * [GEOGR…" at bounding box center [523, 96] width 967 height 61
type input "0386289205"
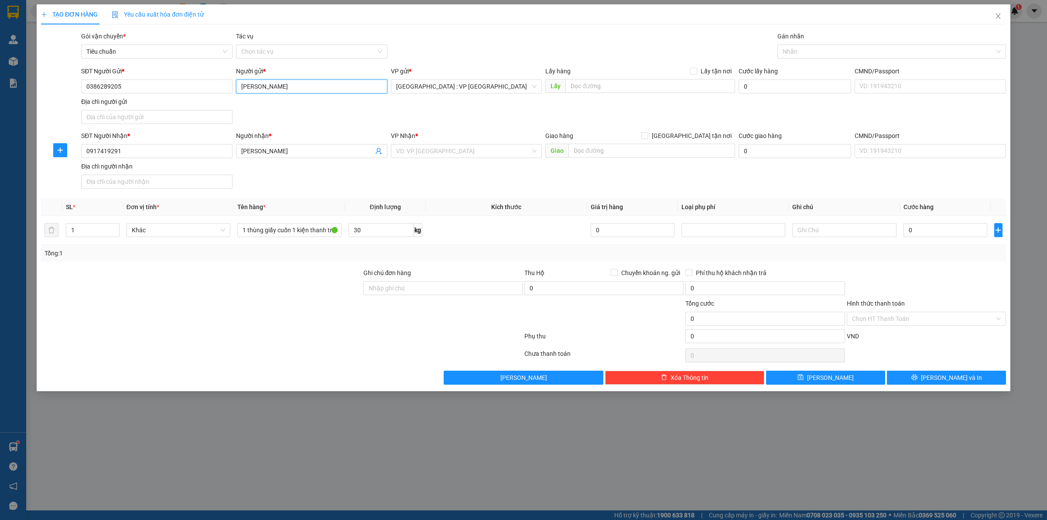
drag, startPoint x: 299, startPoint y: 88, endPoint x: 219, endPoint y: 101, distance: 81.3
click at [219, 101] on div "SĐT Người Gửi * 0386289205 Người gửi * [PERSON_NAME] VP gửi * [GEOGRAPHIC_DATA]…" at bounding box center [543, 96] width 928 height 61
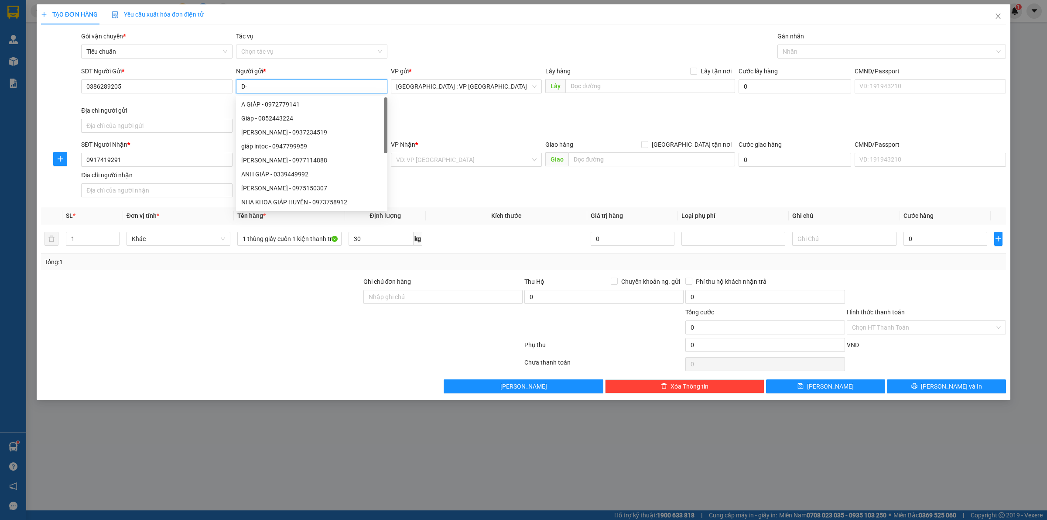
type input "D"
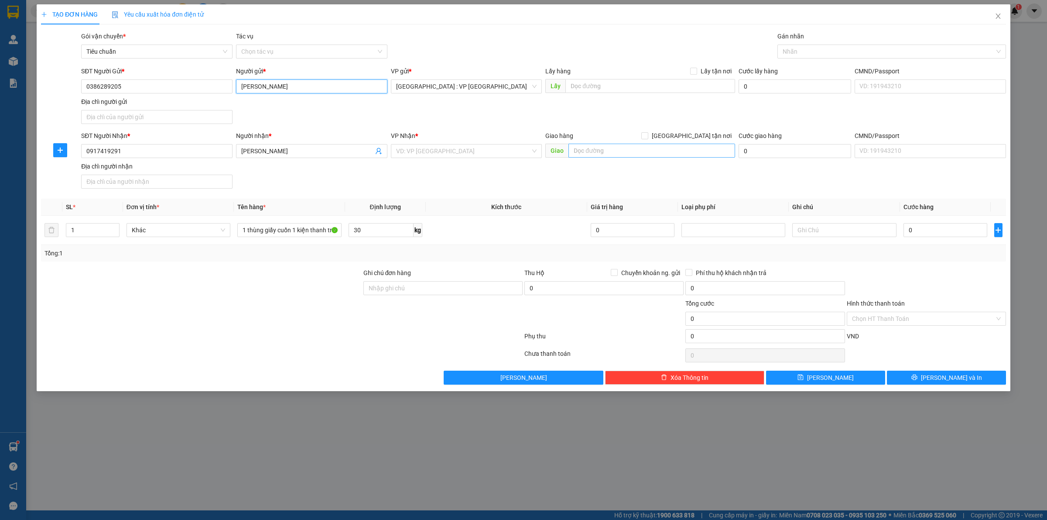
type input "[PERSON_NAME]"
click at [627, 151] on input "text" at bounding box center [651, 151] width 167 height 14
click at [416, 151] on input "search" at bounding box center [463, 150] width 135 height 13
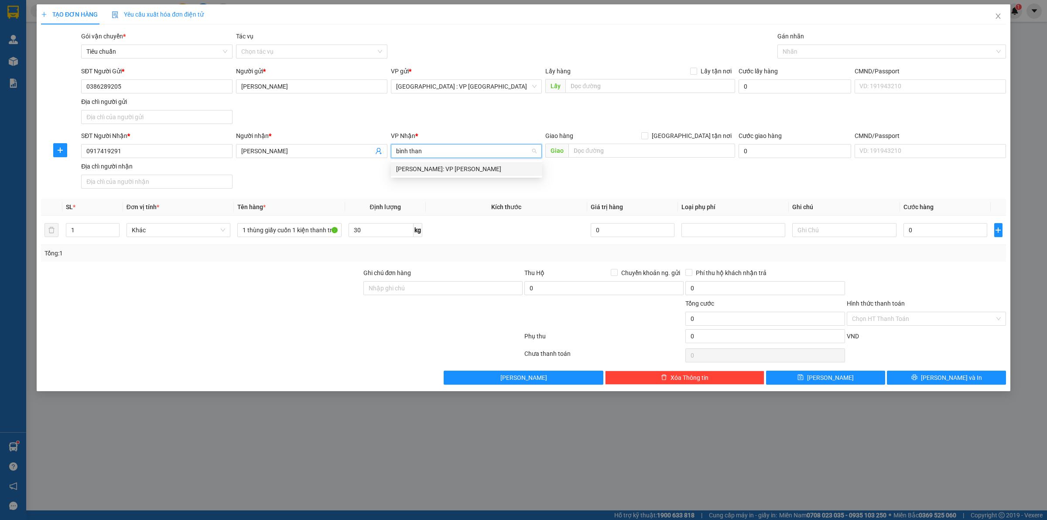
type input "bình thanh"
click at [935, 222] on div "0" at bounding box center [946, 229] width 84 height 17
click at [937, 231] on input "0" at bounding box center [946, 230] width 84 height 14
type input "2"
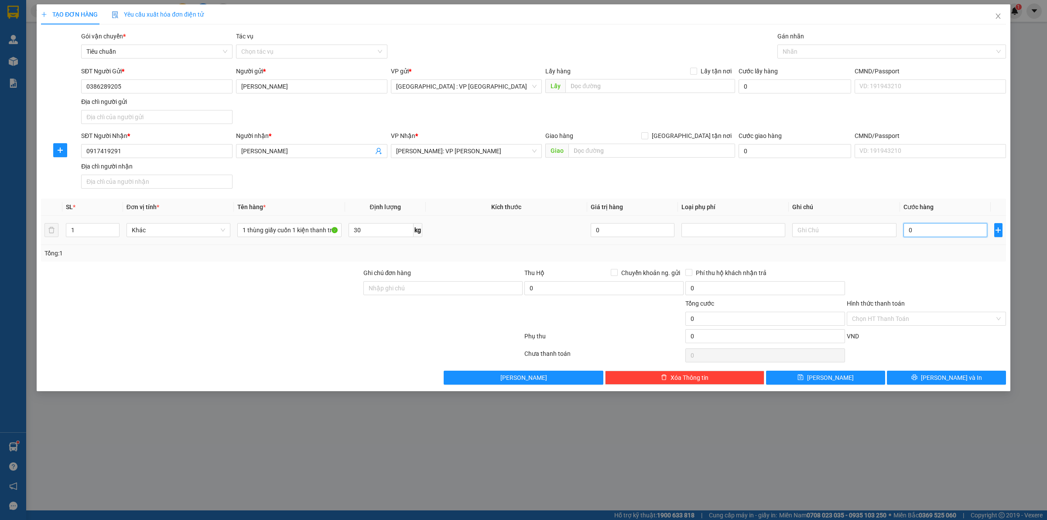
type input "2"
type input "20"
type input "200"
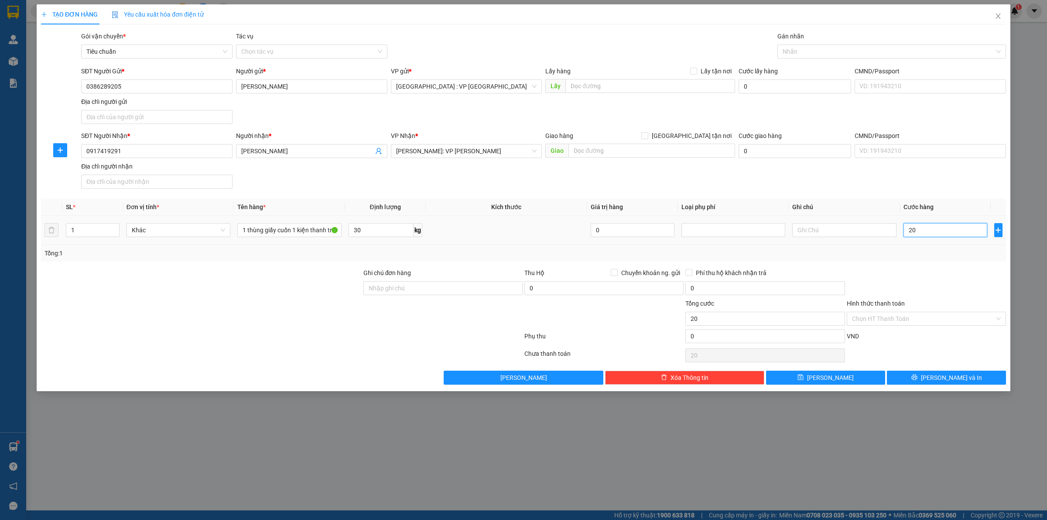
type input "200"
type input "2.000"
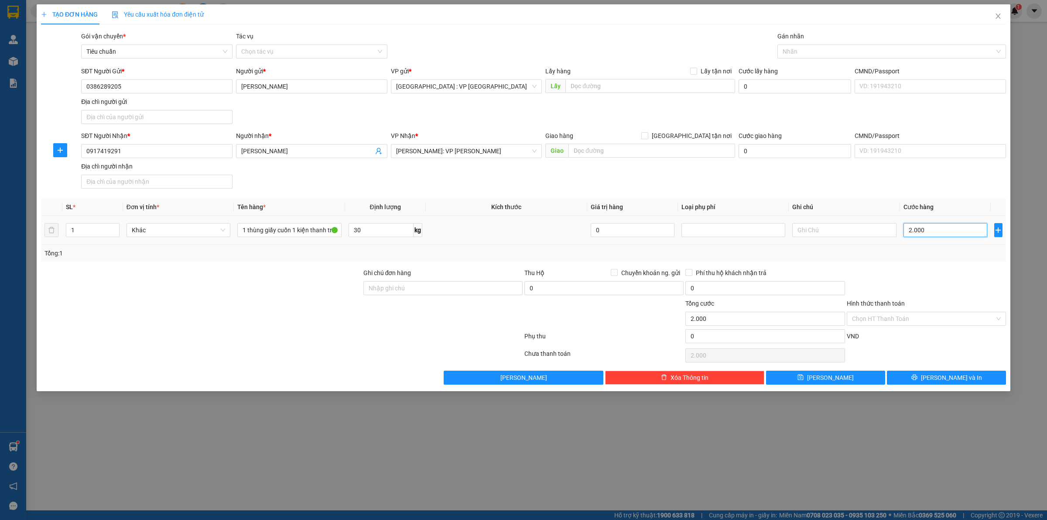
type input "20.000"
type input "200.000"
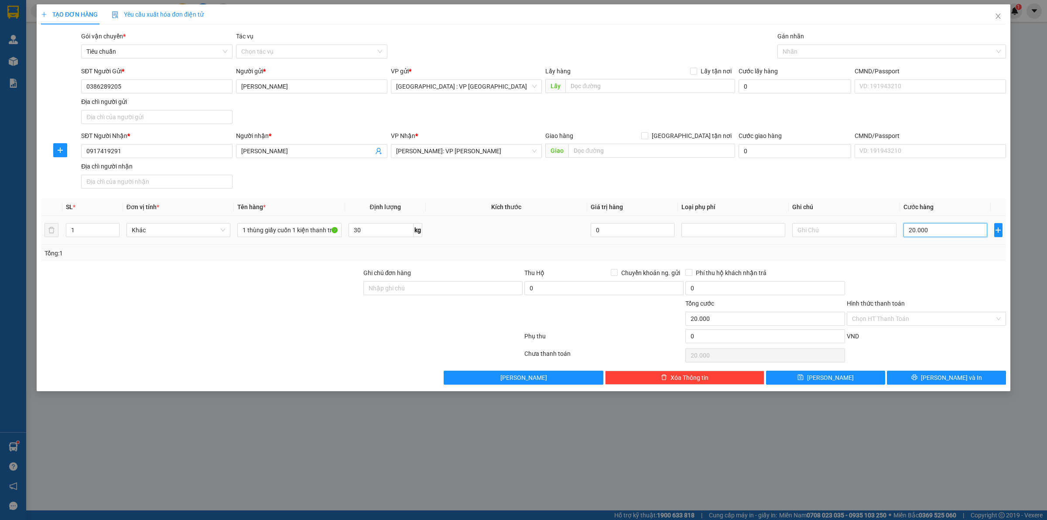
type input "200.000"
click at [633, 179] on div "SĐT Người Nhận * 0917419291 Người nhận * [PERSON_NAME] VP Nhận * [GEOGRAPHIC_DA…" at bounding box center [543, 161] width 928 height 61
click at [461, 215] on th "Kích thước" at bounding box center [506, 207] width 161 height 17
click at [438, 286] on input "Ghi chú đơn hàng" at bounding box center [442, 288] width 159 height 14
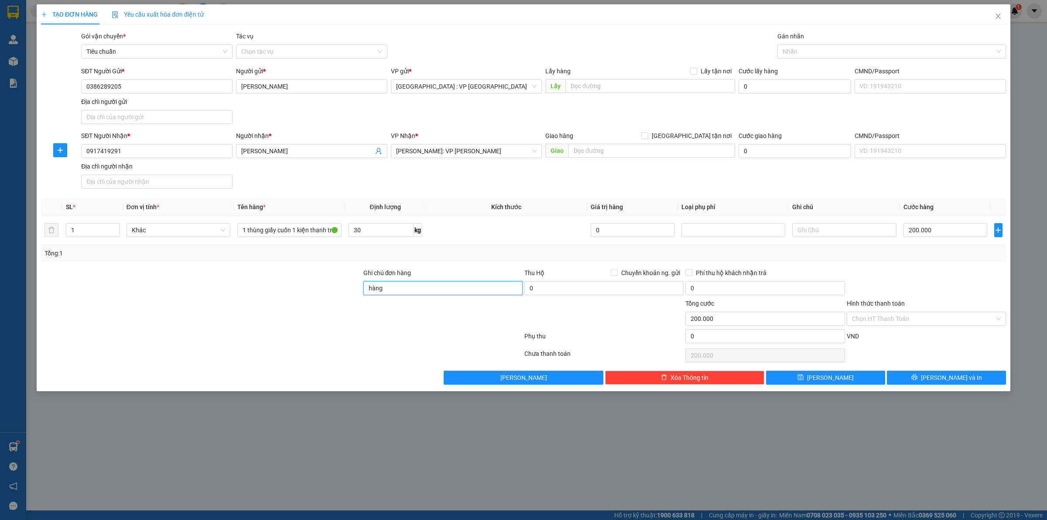
type input "HÀNG DỄ VỠ CHÚ Ý BỐC XẾP NHẸ TAY KHÔNG ĐÈ HÀNG ( HƯ VỠ KHÔNG ĐỀN GIÁ TRỊ HÀNG )"
drag, startPoint x: 469, startPoint y: 244, endPoint x: 576, endPoint y: 288, distance: 115.4
click at [470, 244] on td at bounding box center [506, 230] width 161 height 29
click at [592, 295] on input "0" at bounding box center [603, 288] width 159 height 14
type input "13.200.000"
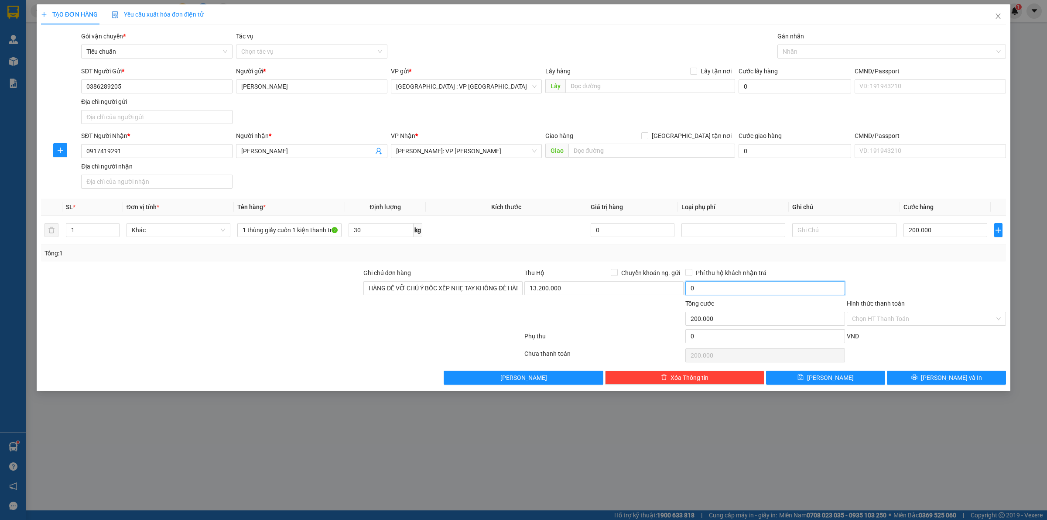
click at [742, 291] on input "0" at bounding box center [764, 288] width 159 height 14
type input "30.000"
click at [645, 268] on span "Chuyển khoản ng. gửi" at bounding box center [651, 273] width 66 height 10
click at [617, 269] on input "Chuyển khoản ng. gửi" at bounding box center [614, 272] width 6 height 6
checkbox input "true"
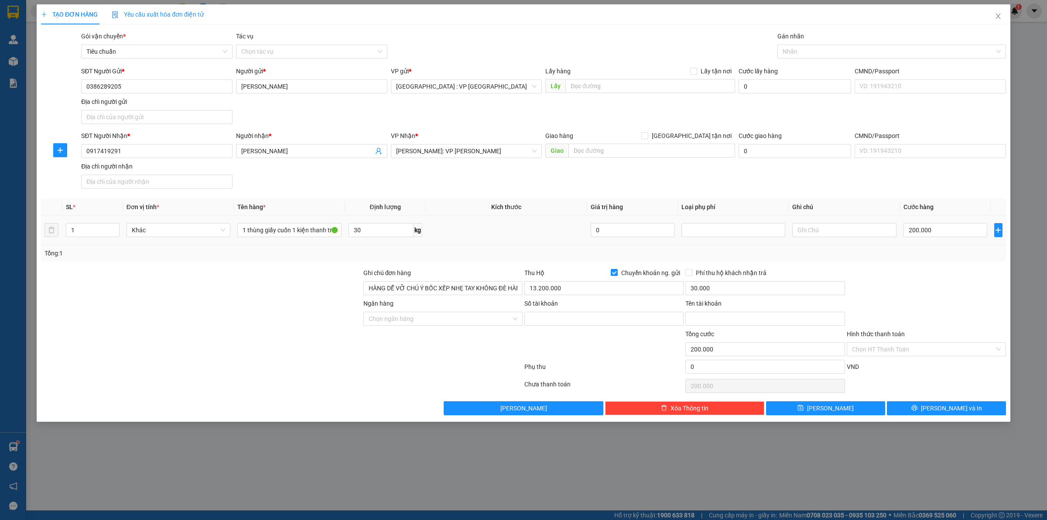
click at [533, 242] on td at bounding box center [506, 230] width 161 height 29
click at [714, 273] on span "Phí thu hộ khách nhận trả" at bounding box center [731, 273] width 78 height 10
click at [691, 273] on input "Phí thu hộ khách nhận trả" at bounding box center [688, 272] width 6 height 6
checkbox input "true"
click at [596, 310] on div "Số tài khoản" at bounding box center [603, 304] width 159 height 13
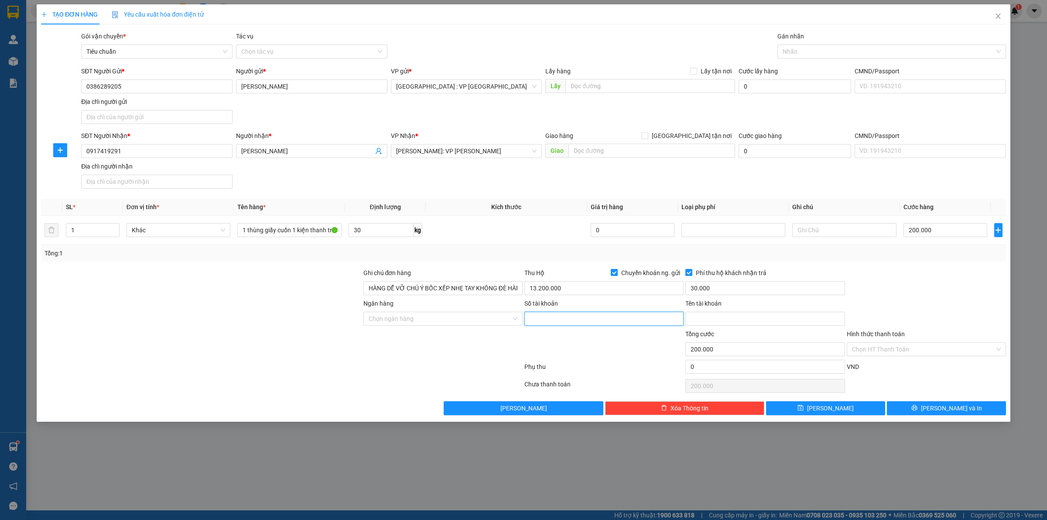
click at [596, 323] on input "Số tài khoản" at bounding box center [603, 318] width 159 height 14
click at [558, 323] on input "Số tài khoản" at bounding box center [603, 318] width 159 height 14
click at [283, 319] on div at bounding box center [201, 313] width 322 height 31
click at [414, 322] on input "Ngân hàng" at bounding box center [440, 318] width 143 height 13
type input "vietin"
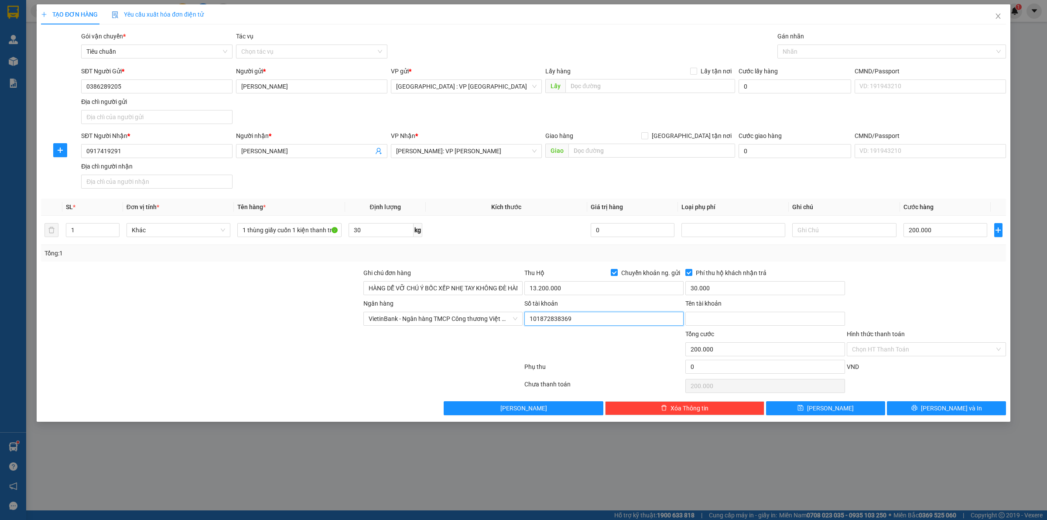
type input "101872838369"
type input "Nguyễn Hữu Phúc Tiến"
click at [919, 310] on div "Ngân hàng VietinBank - Ngân hàng TMCP Công thương Việt Nam Số tài khoản 1018728…" at bounding box center [523, 313] width 967 height 31
click at [917, 415] on button "Lưu và In" at bounding box center [946, 408] width 119 height 14
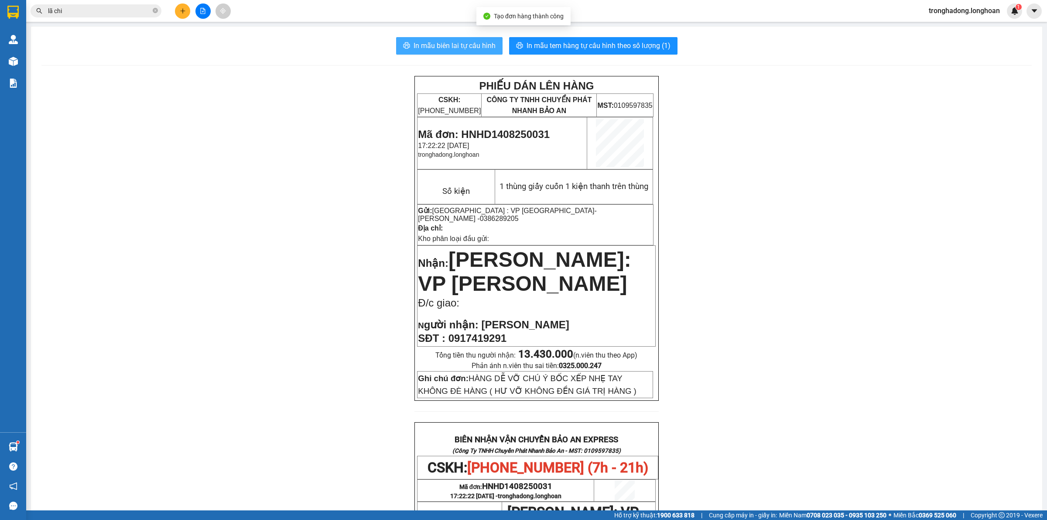
click at [457, 41] on span "In mẫu biên lai tự cấu hình" at bounding box center [455, 45] width 82 height 11
click at [372, 235] on div "PHIẾU DÁN LÊN HÀNG CSKH: 1900.06.88.33 CÔNG TY TNHH CHUYỂN PHÁT NHANH BẢO AN MS…" at bounding box center [536, 470] width 990 height 788
click at [258, 277] on div "PHIẾU DÁN LÊN HÀNG CSKH: 1900.06.88.33 CÔNG TY TNHH CHUYỂN PHÁT NHANH BẢO AN MS…" at bounding box center [536, 470] width 990 height 788
click at [260, 210] on div "PHIẾU DÁN LÊN HÀNG CSKH: 1900.06.88.33 CÔNG TY TNHH CHUYỂN PHÁT NHANH BẢO AN MS…" at bounding box center [536, 470] width 990 height 788
click at [550, 38] on button "In mẫu tem hàng tự cấu hình theo số lượng (1)" at bounding box center [593, 45] width 168 height 17
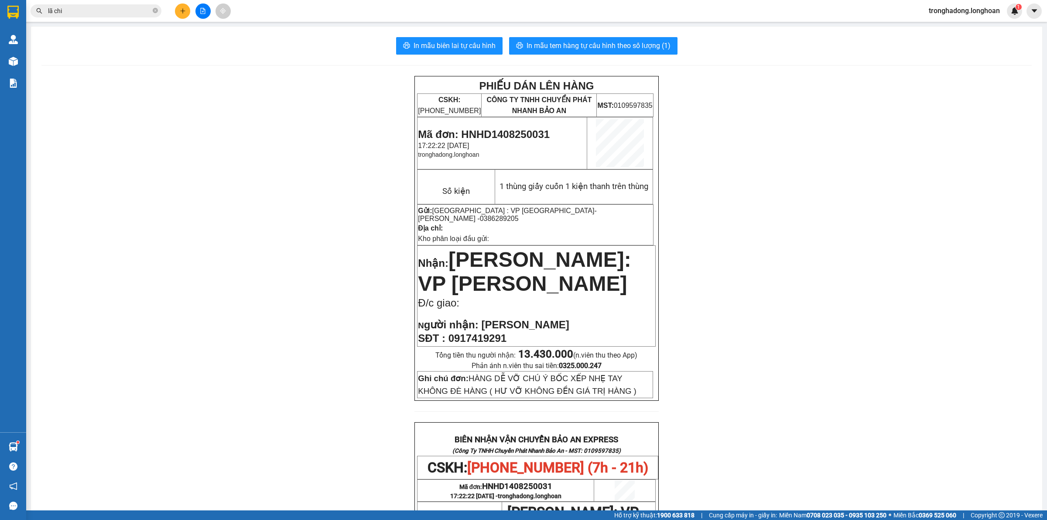
click at [330, 175] on div "PHIẾU DÁN LÊN HÀNG CSKH: 1900.06.88.33 CÔNG TY TNHH CHUYỂN PHÁT NHANH BẢO AN MS…" at bounding box center [536, 470] width 990 height 788
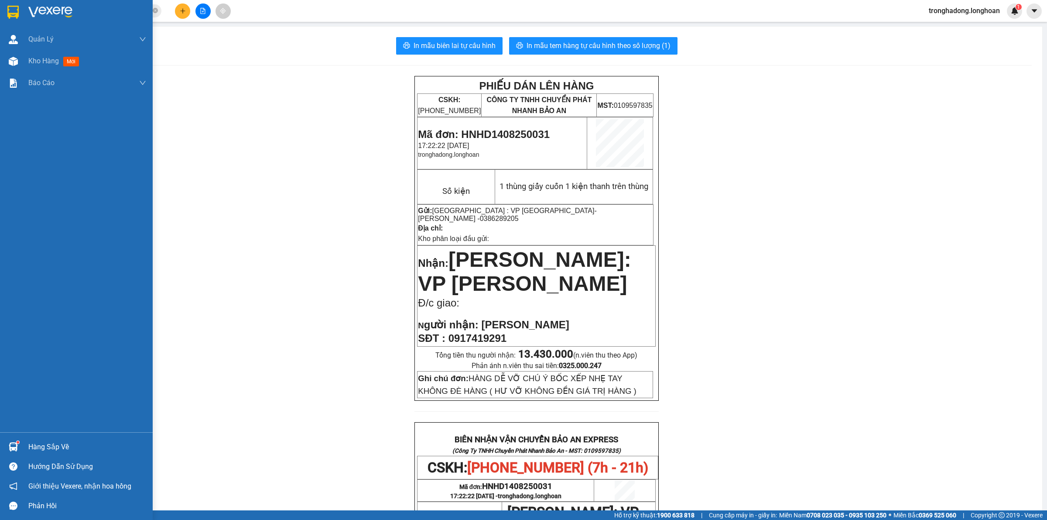
click at [17, 9] on img at bounding box center [12, 12] width 11 height 13
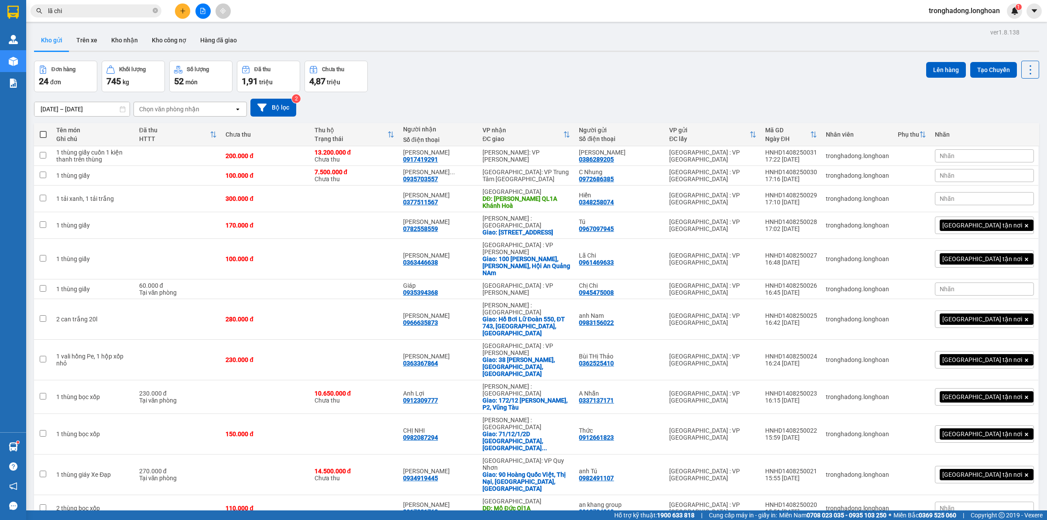
click at [182, 9] on icon "plus" at bounding box center [183, 11] width 6 height 6
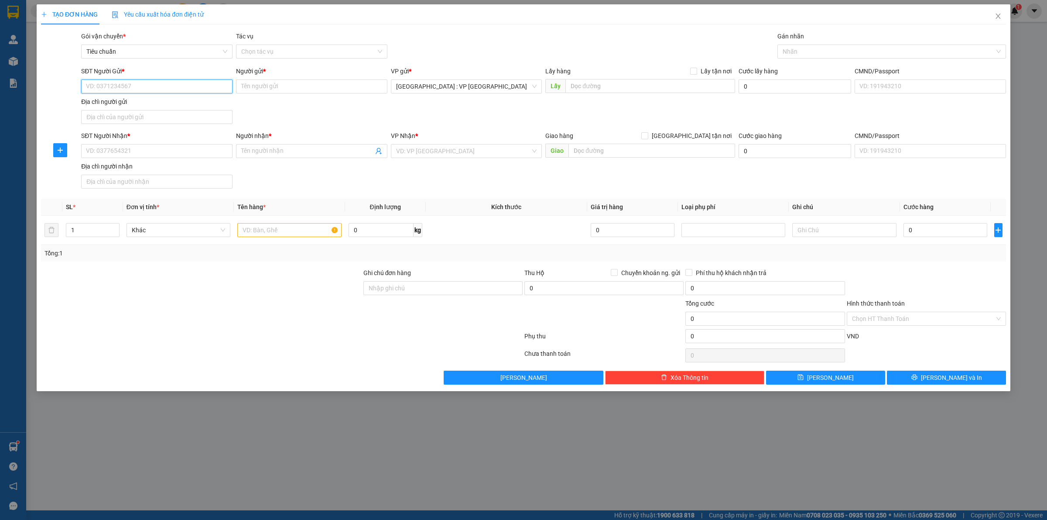
click at [179, 87] on input "SĐT Người Gửi *" at bounding box center [156, 86] width 151 height 14
type input "0365152686"
type input "Nhân PPR"
type input "0365152686"
click at [153, 145] on input "SĐT Người Nhận *" at bounding box center [156, 151] width 151 height 14
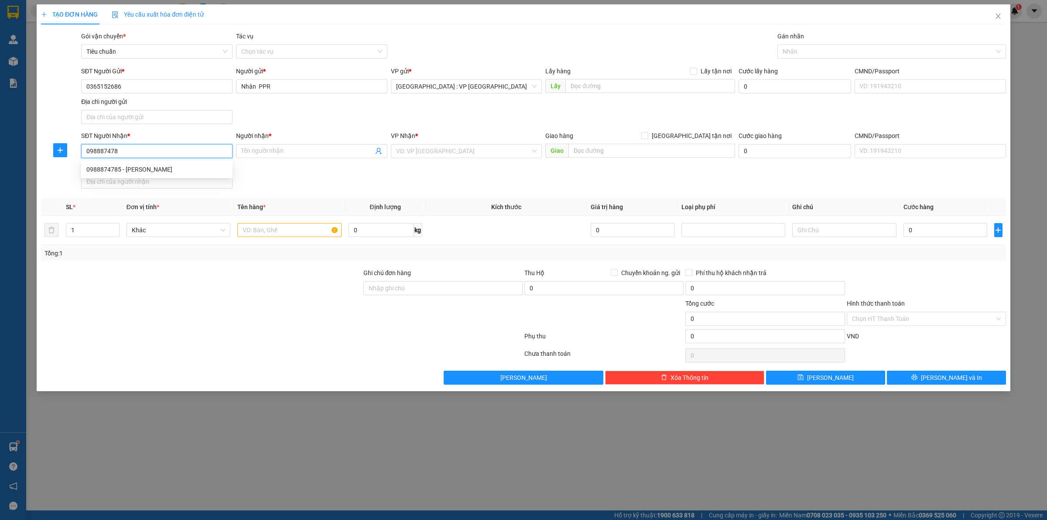
type input "0988874785"
click at [173, 167] on div "0988874785 - Võ Văn Nhụt" at bounding box center [156, 169] width 141 height 10
type input "[PERSON_NAME]"
type input "210 [PERSON_NAME], [PERSON_NAME], [GEOGRAPHIC_DATA], [GEOGRAPHIC_DATA]"
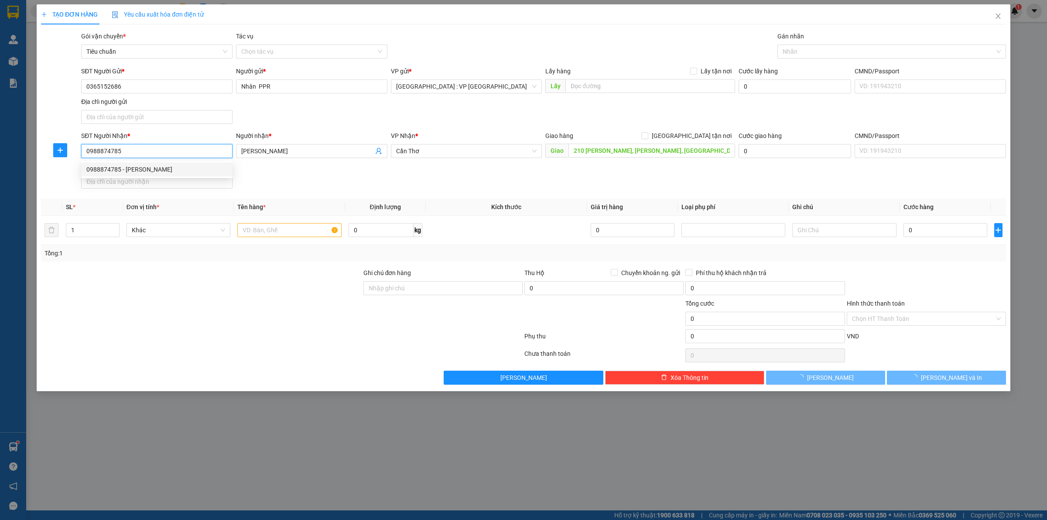
type input "0988874785"
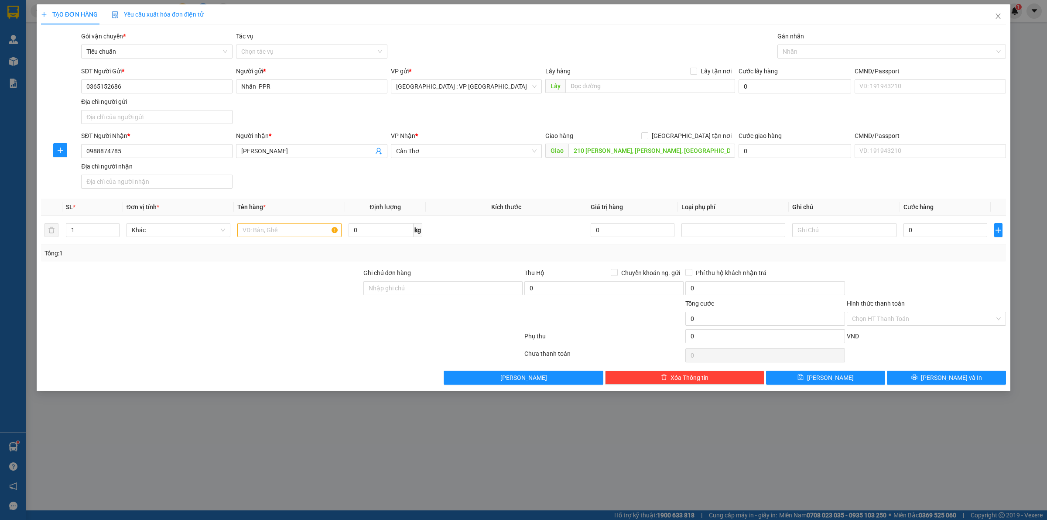
click at [409, 181] on div "SĐT Người Nhận * 0988874785 0988874785 Người nhận * Võ Văn Nhụt VP Nhận * Cần T…" at bounding box center [543, 161] width 928 height 61
click at [698, 137] on span "[GEOGRAPHIC_DATA] tận nơi" at bounding box center [691, 136] width 87 height 10
click at [647, 137] on input "[GEOGRAPHIC_DATA] tận nơi" at bounding box center [644, 135] width 6 height 6
checkbox input "true"
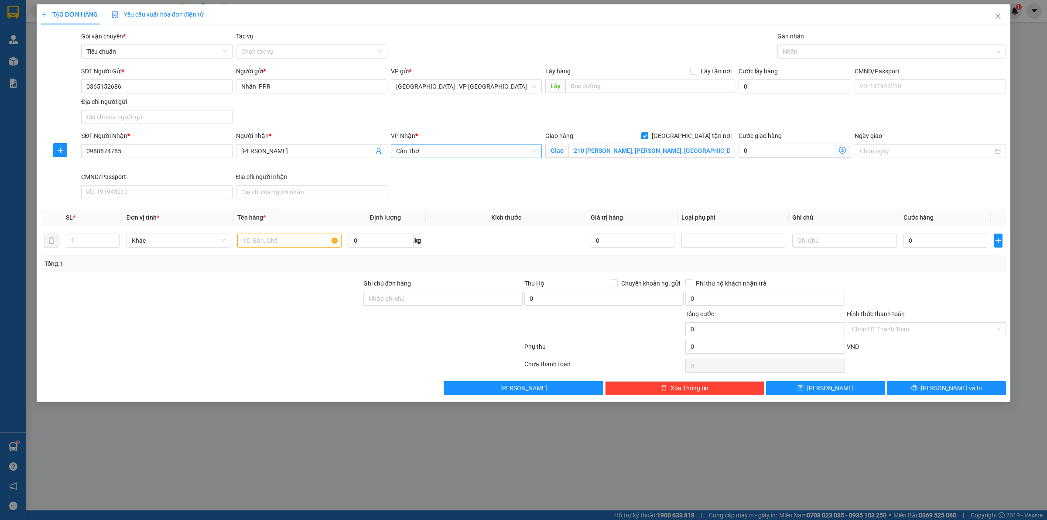
click at [494, 158] on div "Cần Thơ" at bounding box center [466, 151] width 151 height 14
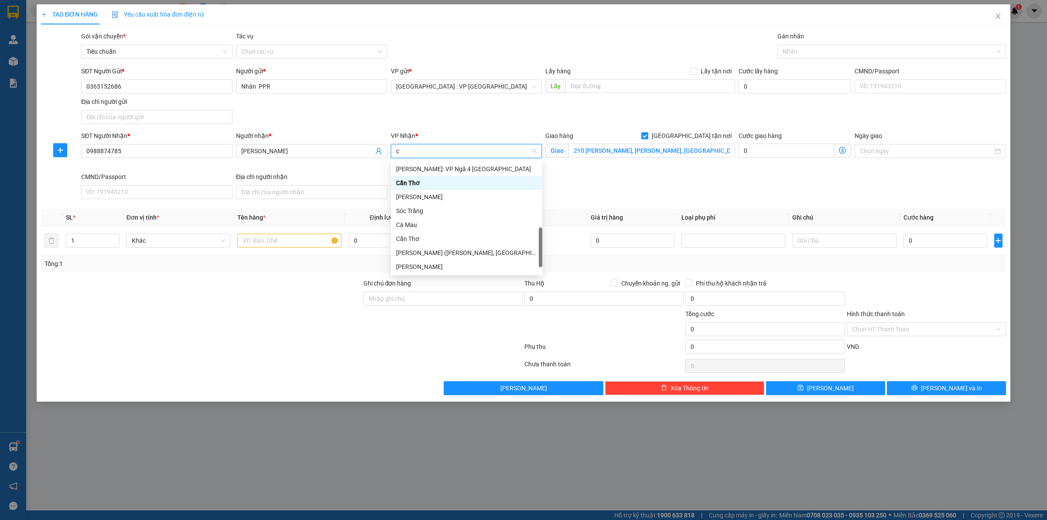
scroll to position [216, 0]
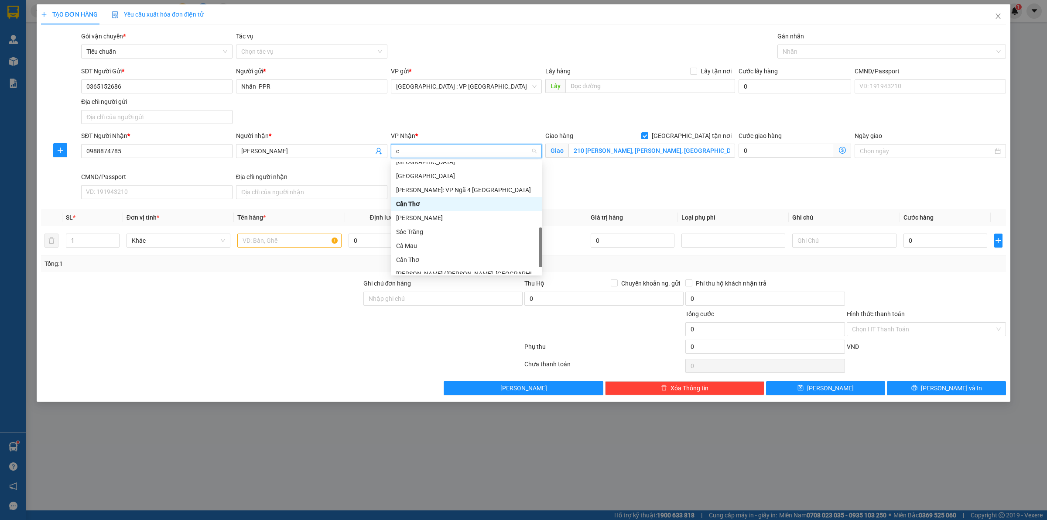
type input "ca"
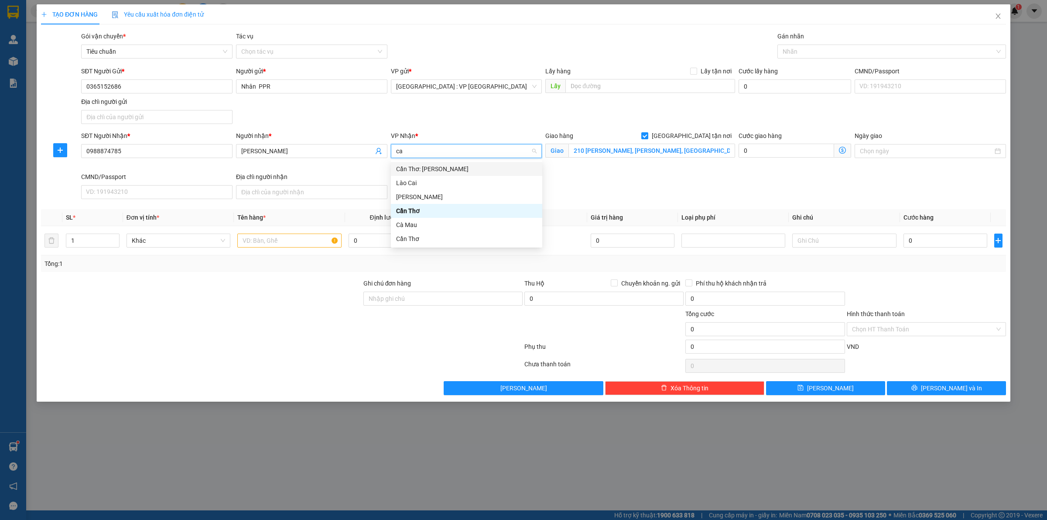
click at [476, 166] on div "Cần Thơ: [PERSON_NAME]" at bounding box center [466, 169] width 141 height 10
click at [690, 191] on div "SĐT Người Nhận * 0988874785 Người nhận * Võ Văn Nhụt VP Nhận * Cần Thơ: Kho Nin…" at bounding box center [543, 167] width 928 height 72
click at [804, 49] on div at bounding box center [888, 51] width 216 height 10
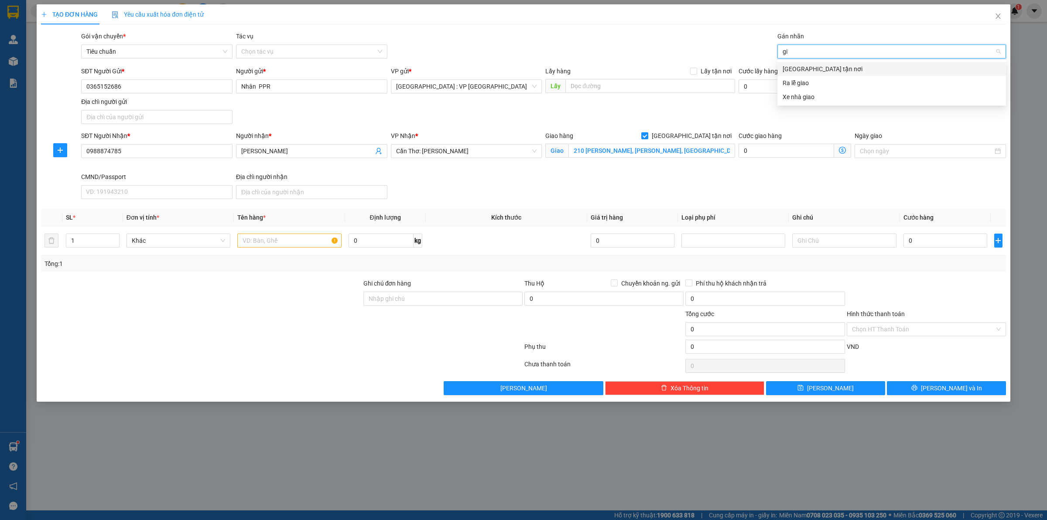
type input "gia"
click at [258, 245] on input "text" at bounding box center [289, 240] width 104 height 14
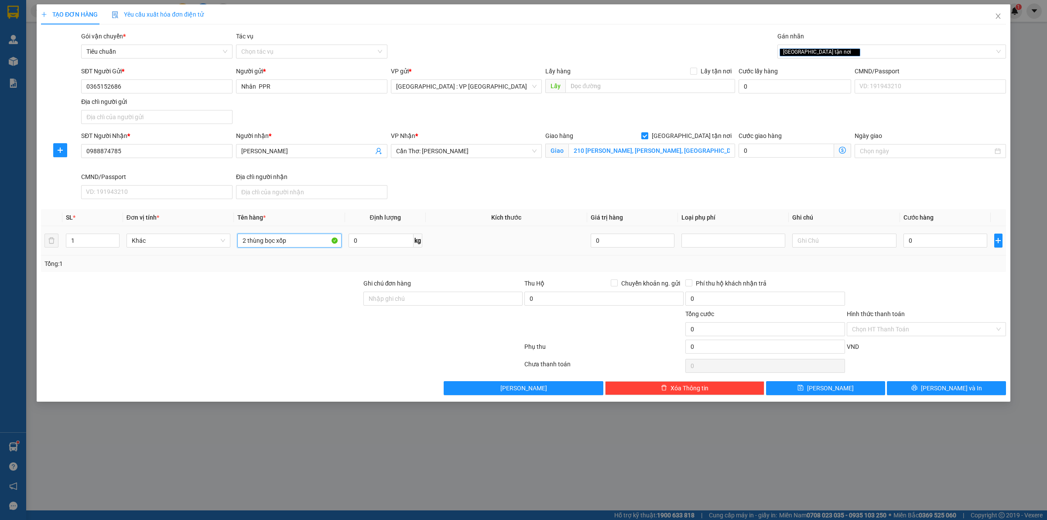
type input "2 thùng bọc xốp"
type input "37"
click at [96, 251] on td "1" at bounding box center [92, 240] width 61 height 29
click at [92, 249] on div "1" at bounding box center [93, 240] width 54 height 17
click at [90, 246] on input "1" at bounding box center [92, 240] width 53 height 13
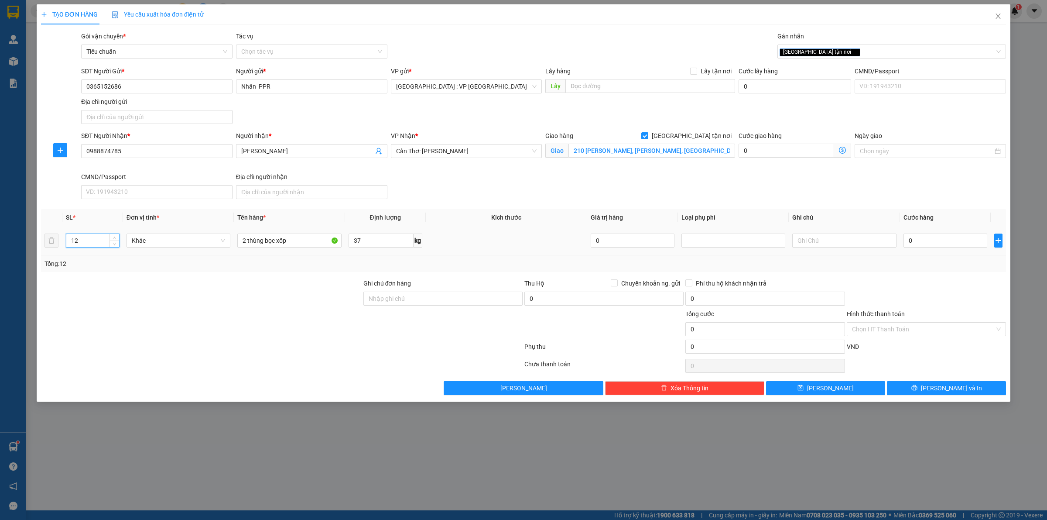
type input "1"
type input "2"
click at [928, 246] on input "0" at bounding box center [946, 240] width 84 height 14
type input "300"
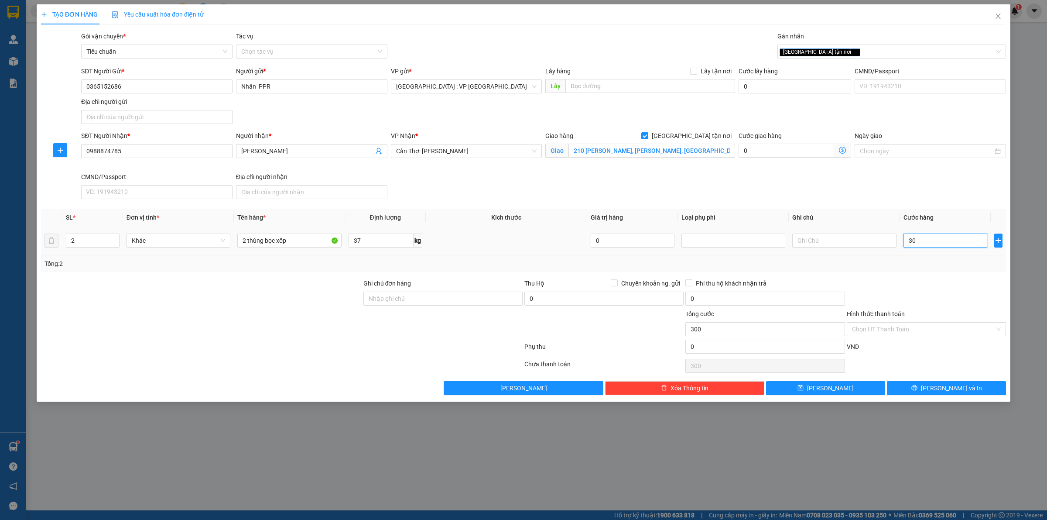
type input "300"
type input "3.000"
type input "30.000"
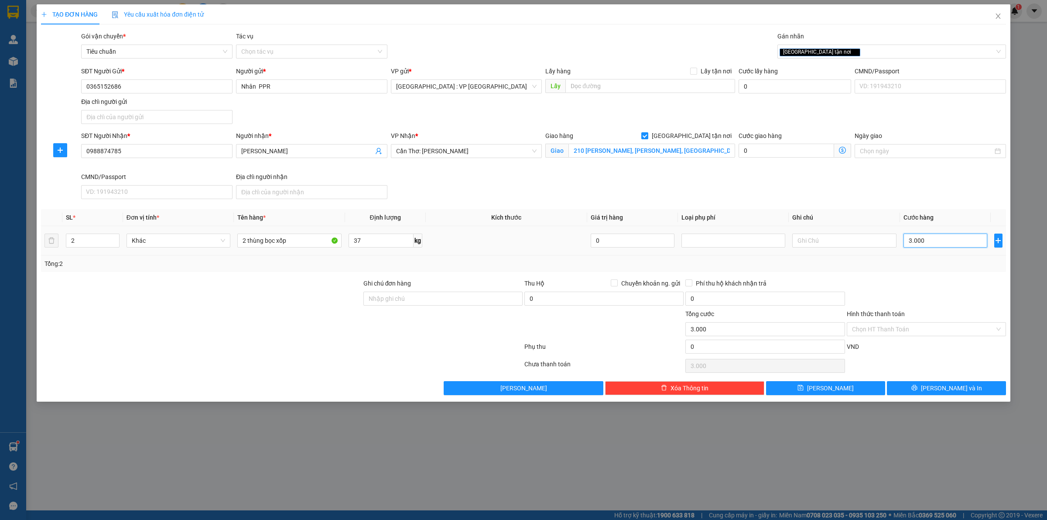
type input "30.000"
type input "300.000"
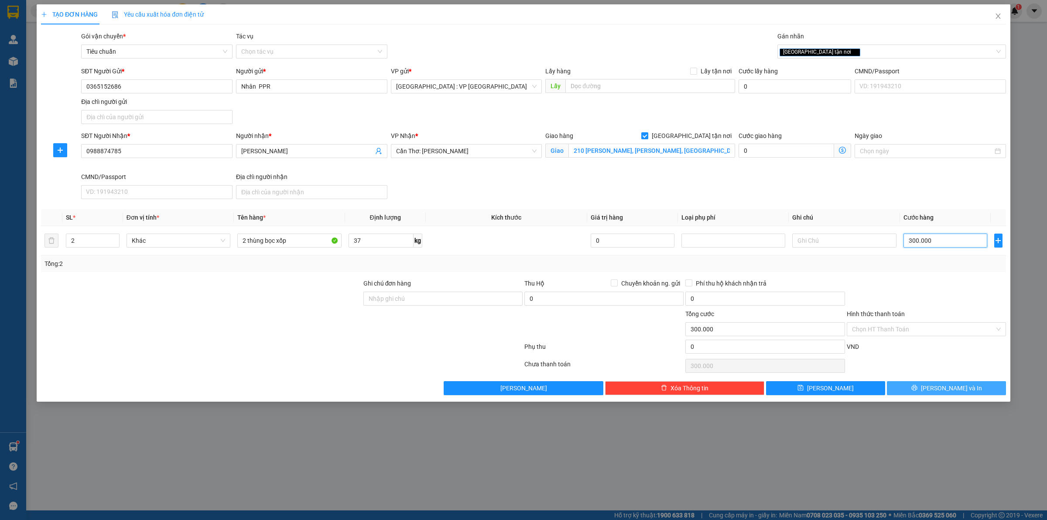
type input "300.000"
click at [928, 389] on button "Lưu và In" at bounding box center [946, 388] width 119 height 14
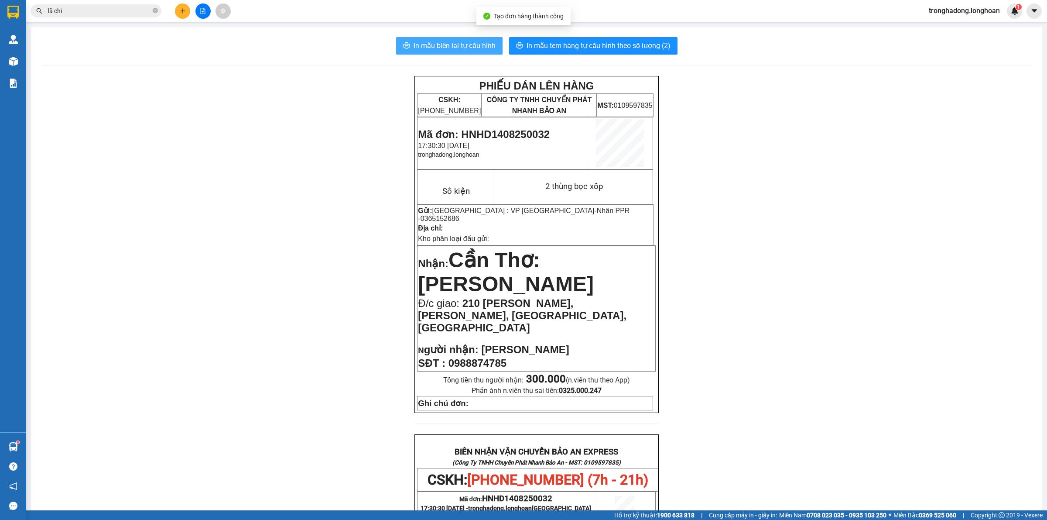
click at [429, 44] on span "In mẫu biên lai tự cấu hình" at bounding box center [455, 45] width 82 height 11
click at [647, 32] on div "In mẫu biên lai tự cấu hình In mẫu tem hàng tự cấu hình theo số lượng (2) PHIẾU…" at bounding box center [536, 464] width 1011 height 874
click at [638, 47] on span "In mẫu tem hàng tự cấu hình theo số lượng (2)" at bounding box center [599, 45] width 144 height 11
click at [956, 188] on div "PHIẾU DÁN LÊN HÀNG CSKH: 1900.06.88.33 CÔNG TY TNHH CHUYỂN PHÁT NHANH BẢO AN MS…" at bounding box center [536, 483] width 990 height 814
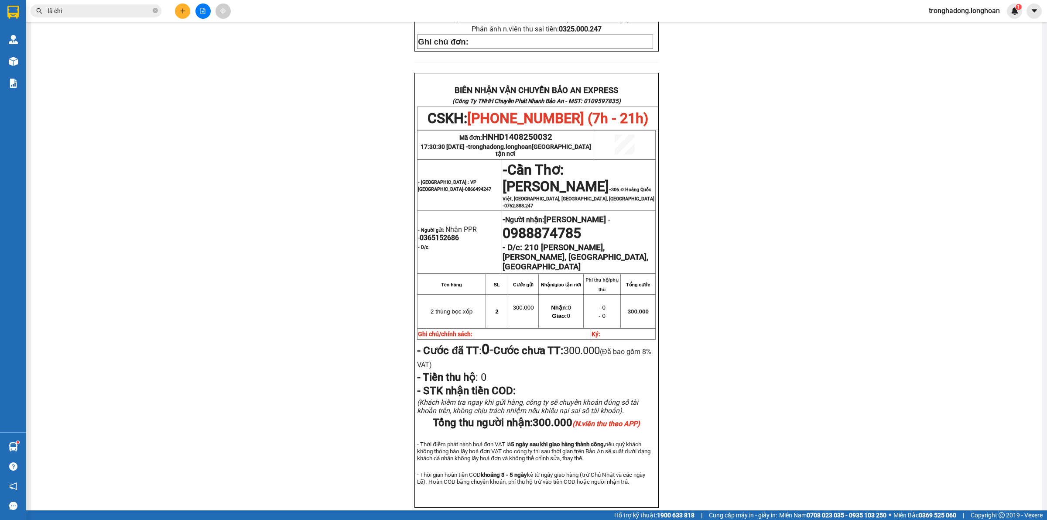
scroll to position [366, 0]
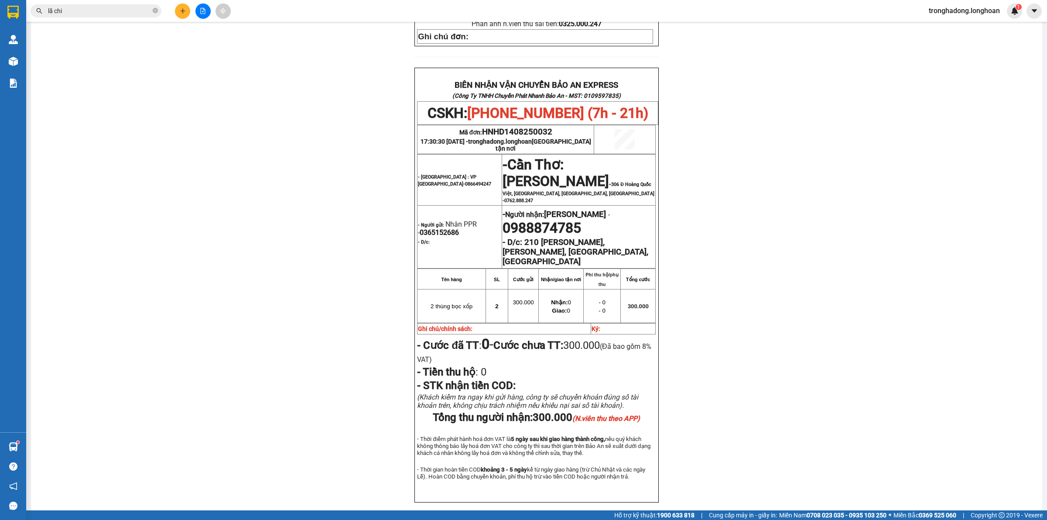
click at [252, 204] on div "PHIẾU DÁN LÊN HÀNG CSKH: 1900.06.88.33 CÔNG TY TNHH CHUYỂN PHÁT NHANH BẢO AN MS…" at bounding box center [536, 116] width 990 height 814
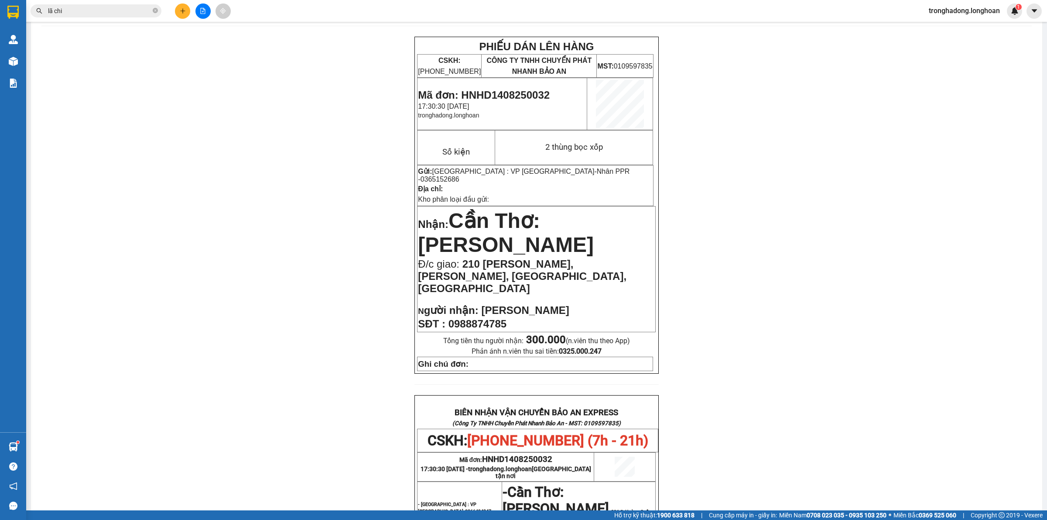
scroll to position [0, 0]
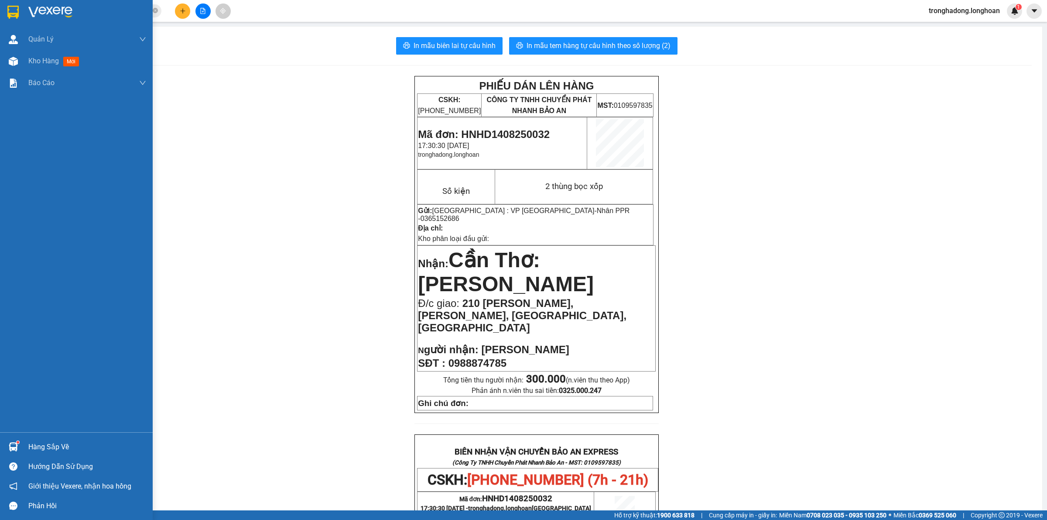
click at [6, 13] on div at bounding box center [13, 11] width 15 height 15
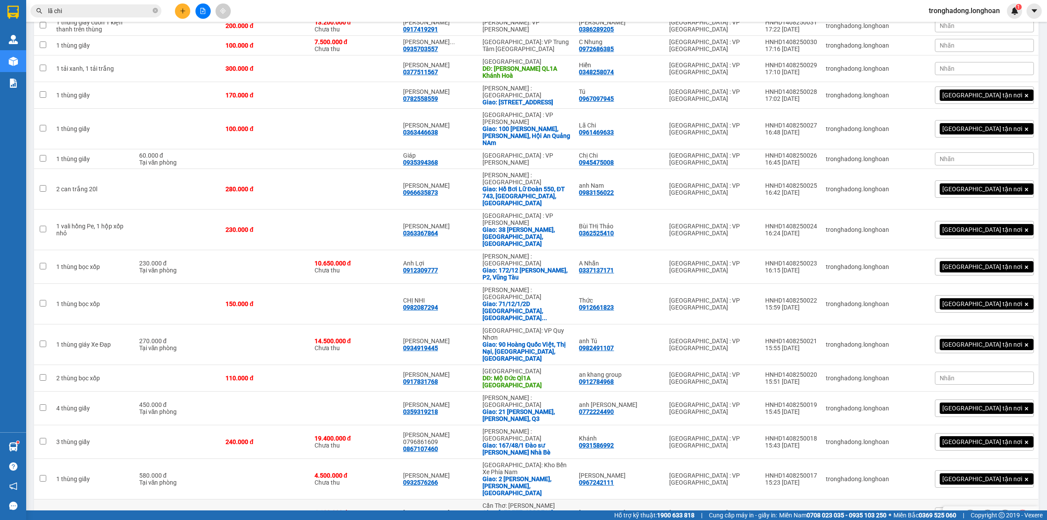
scroll to position [171, 0]
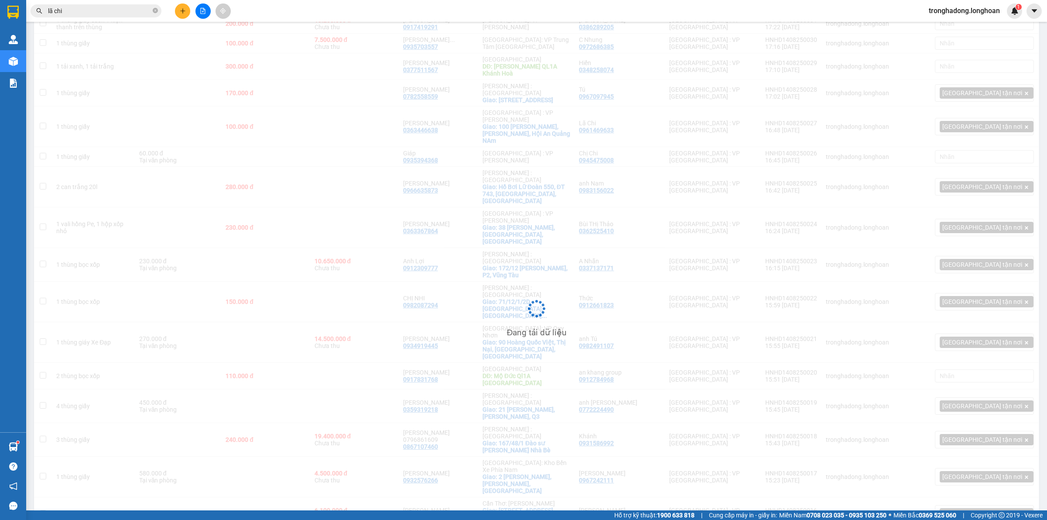
scroll to position [40, 0]
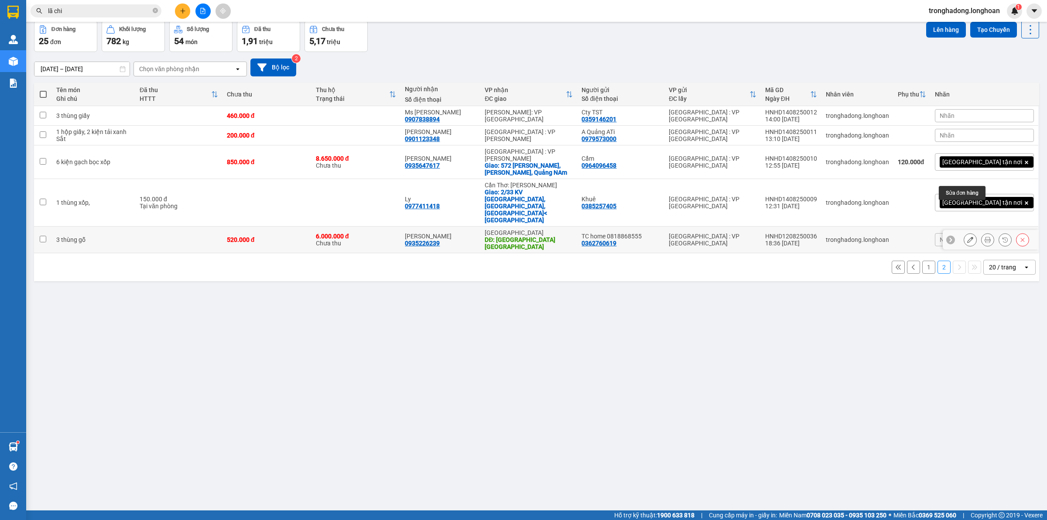
click at [967, 236] on icon at bounding box center [970, 239] width 6 height 6
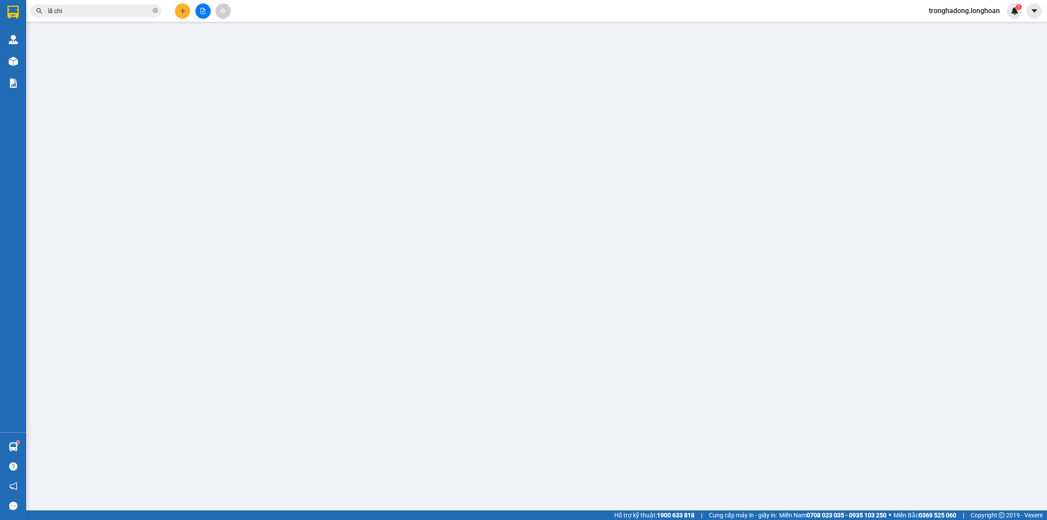
type input "0362760619"
type input "TC home 0818868555"
type input "0935226239"
type input "[PERSON_NAME]"
type input "Đông Hòa QL1A [GEOGRAPHIC_DATA]"
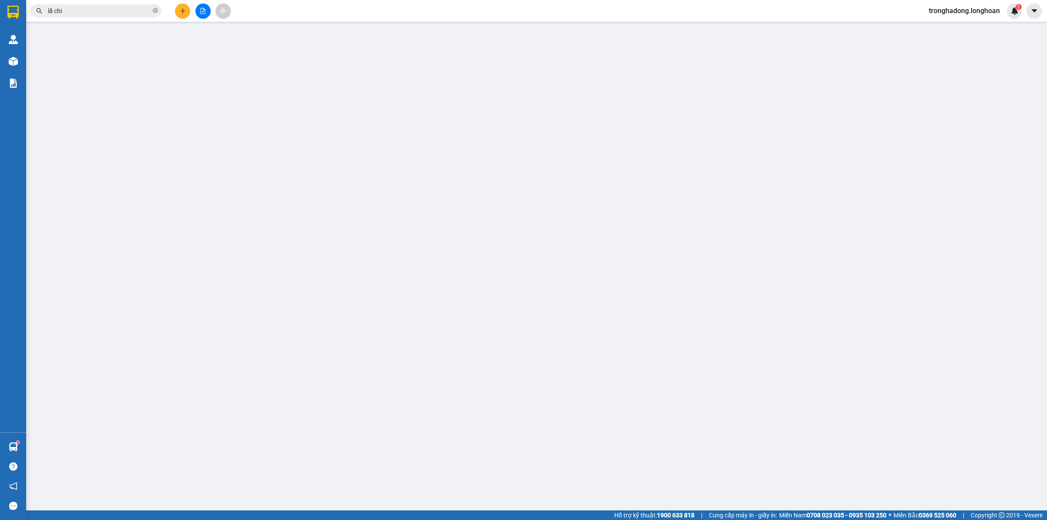
type input "520.000"
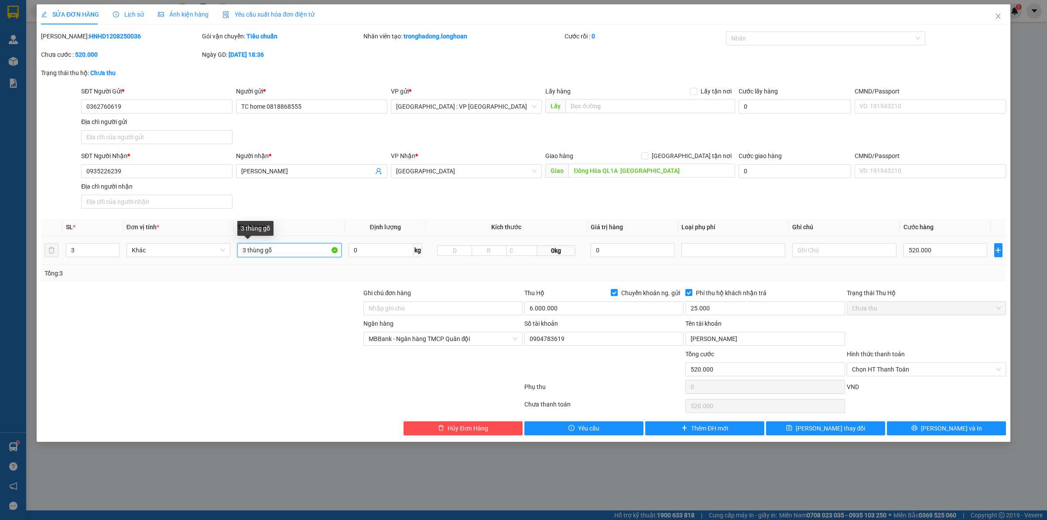
click at [302, 246] on input "3 thùng gỗ" at bounding box center [289, 250] width 104 height 14
type input "3 thùng gỗ, 1 hộp gõ mỏng"
click at [83, 251] on input "3" at bounding box center [92, 249] width 53 height 13
type input "4"
click at [939, 252] on input "520.000" at bounding box center [946, 250] width 84 height 14
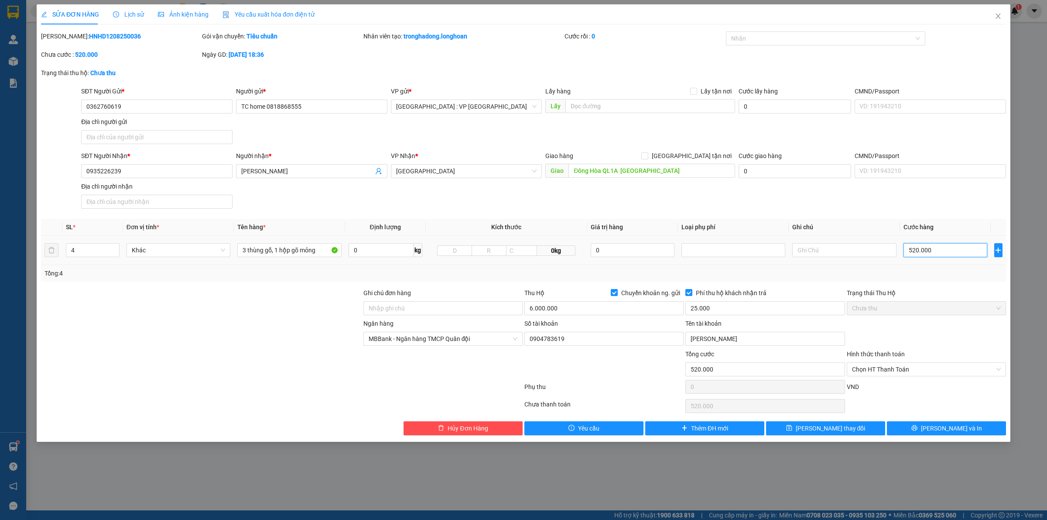
type input "5"
type input "53"
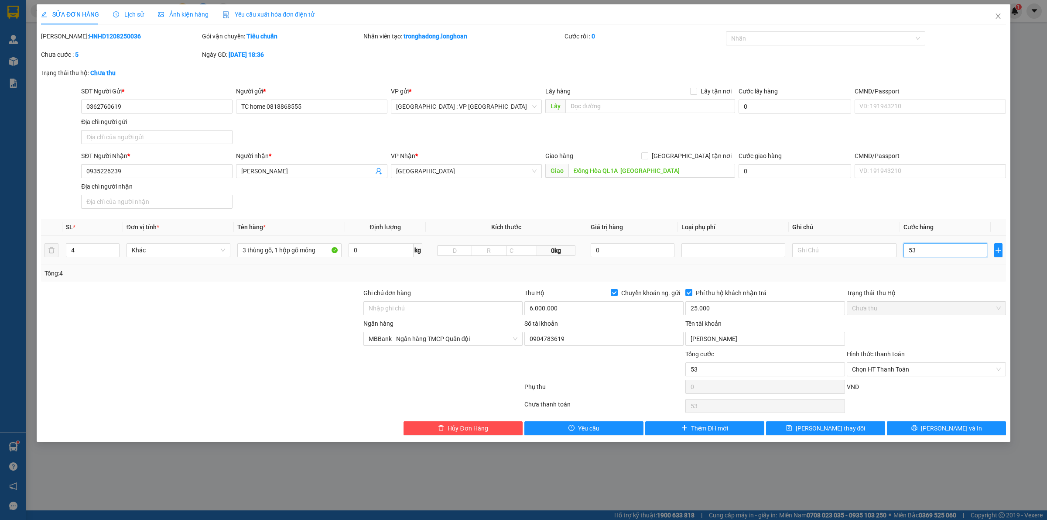
type input "530"
type input "5.300"
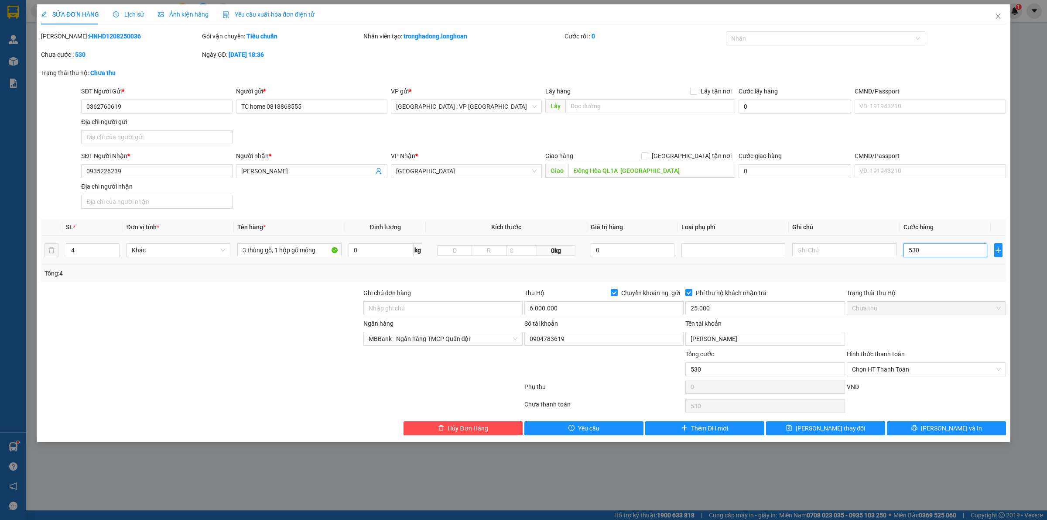
type input "5.300"
type input "53.000"
type input "5.300"
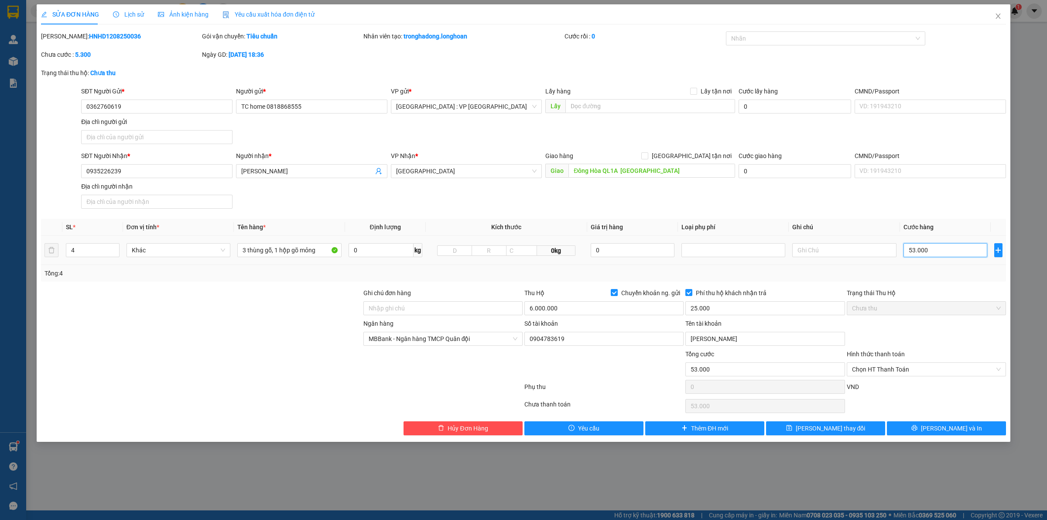
type input "5.300"
type input "530"
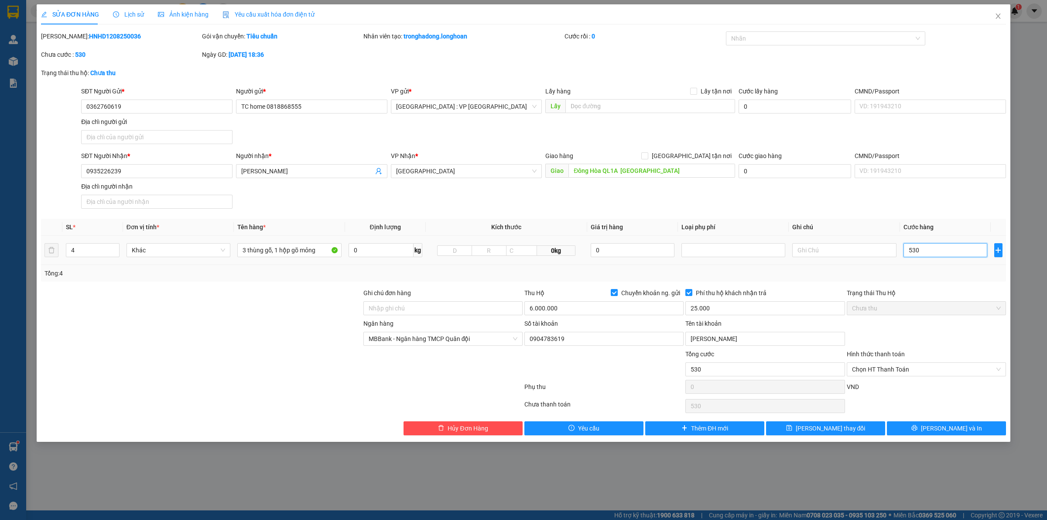
type input "53"
type input "5"
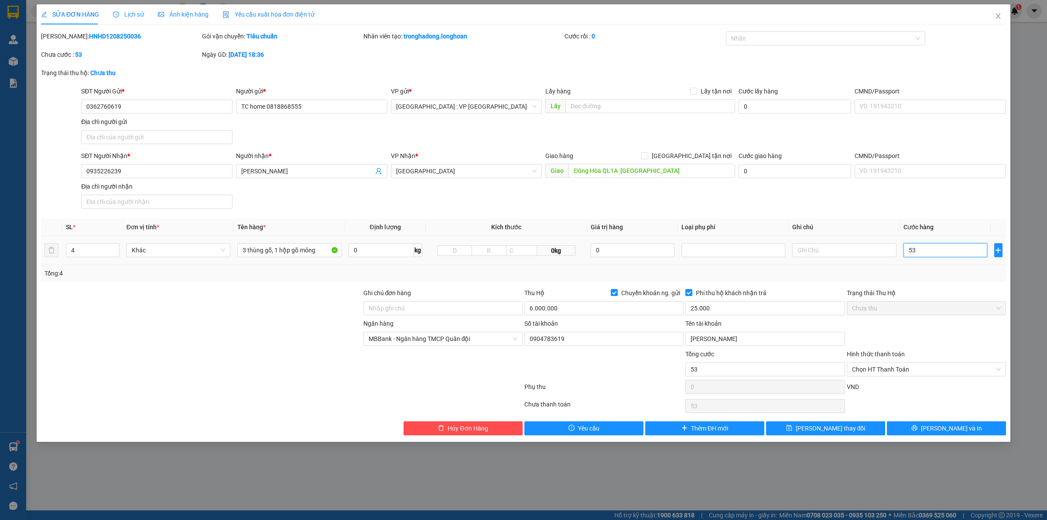
type input "5"
type input "55"
type input "550"
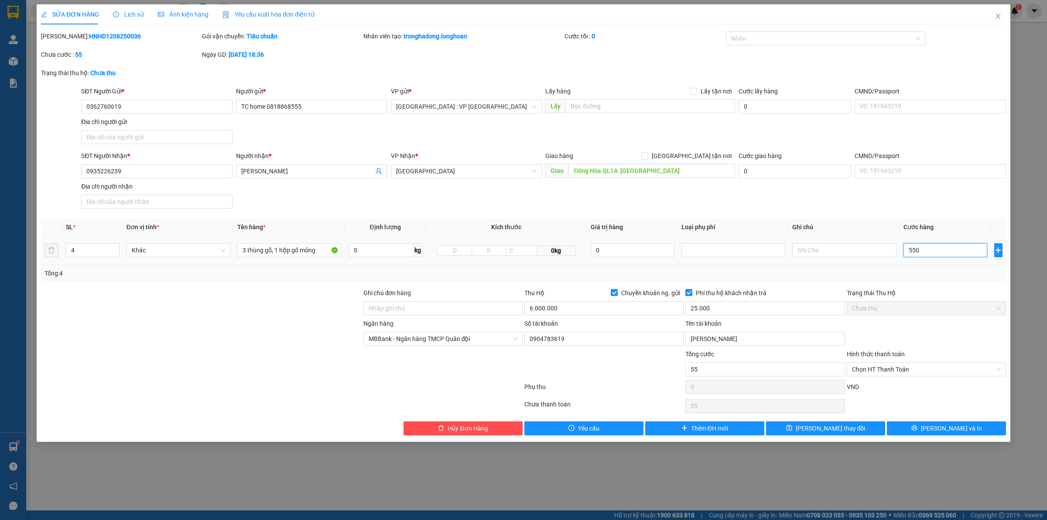
type input "550"
type input "5.500"
type input "55.000"
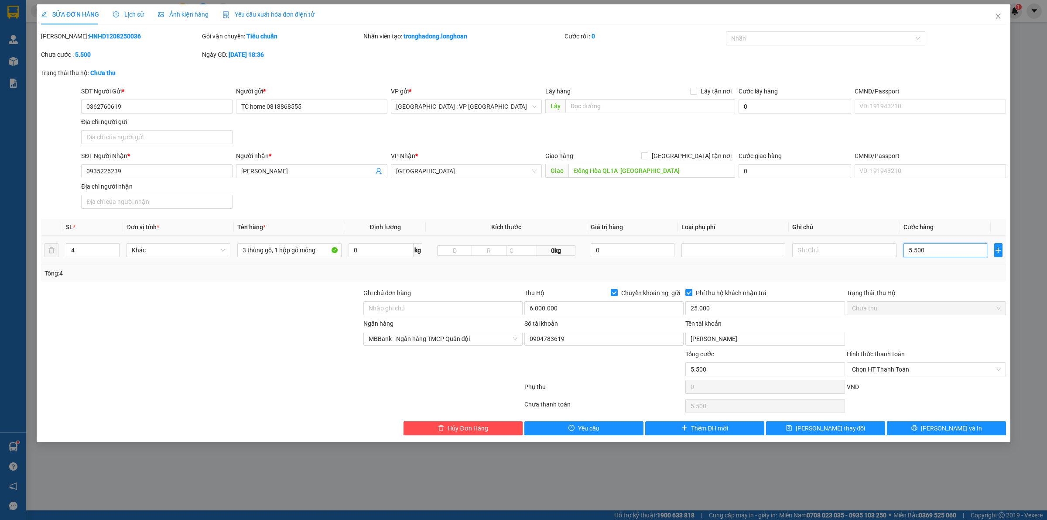
type input "55.000"
type input "550.000"
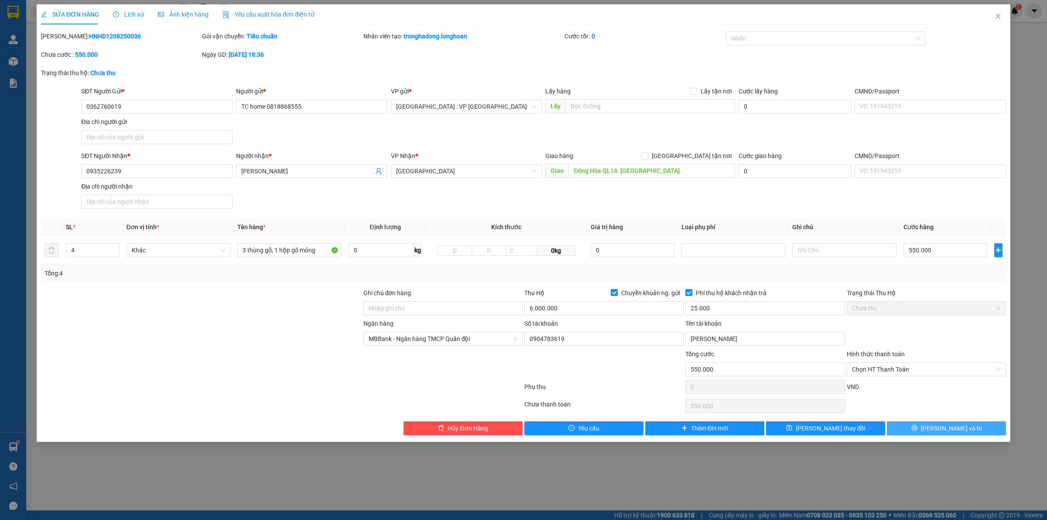
click at [924, 432] on button "Lưu và In" at bounding box center [946, 428] width 119 height 14
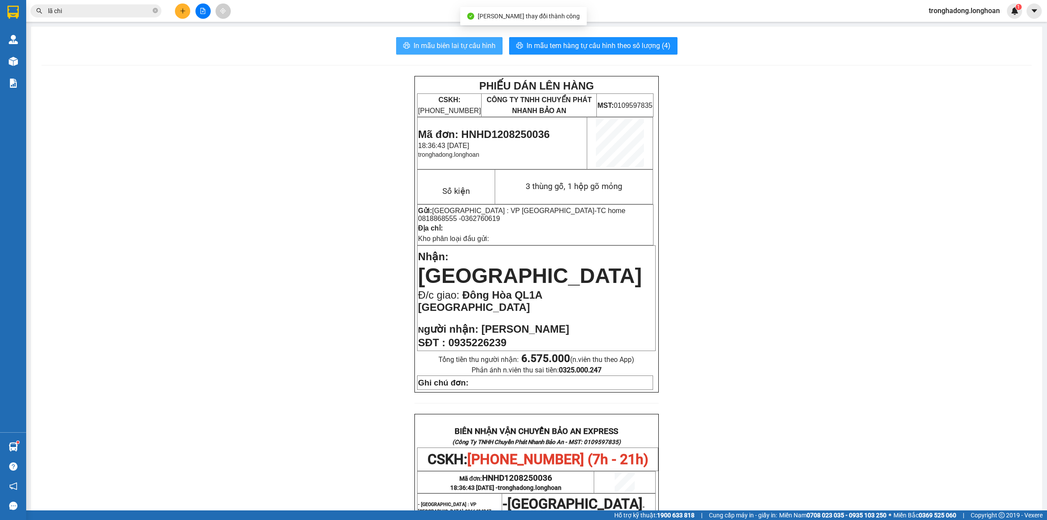
click at [448, 49] on span "In mẫu biên lai tự cấu hình" at bounding box center [455, 45] width 82 height 11
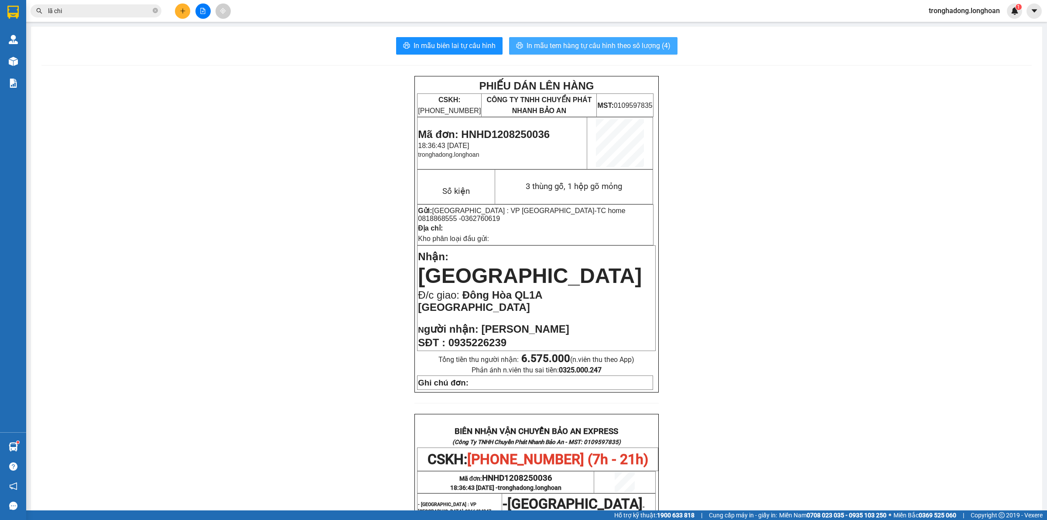
click at [644, 52] on button "In mẫu tem hàng tự cấu hình theo số lượng (4)" at bounding box center [593, 45] width 168 height 17
click at [251, 168] on div "PHIẾU DÁN LÊN HÀNG CSKH: 1900.06.88.33 CÔNG TY TNHH CHUYỂN PHÁT NHANH BẢO AN MS…" at bounding box center [536, 459] width 990 height 766
click at [175, 7] on button at bounding box center [182, 10] width 15 height 15
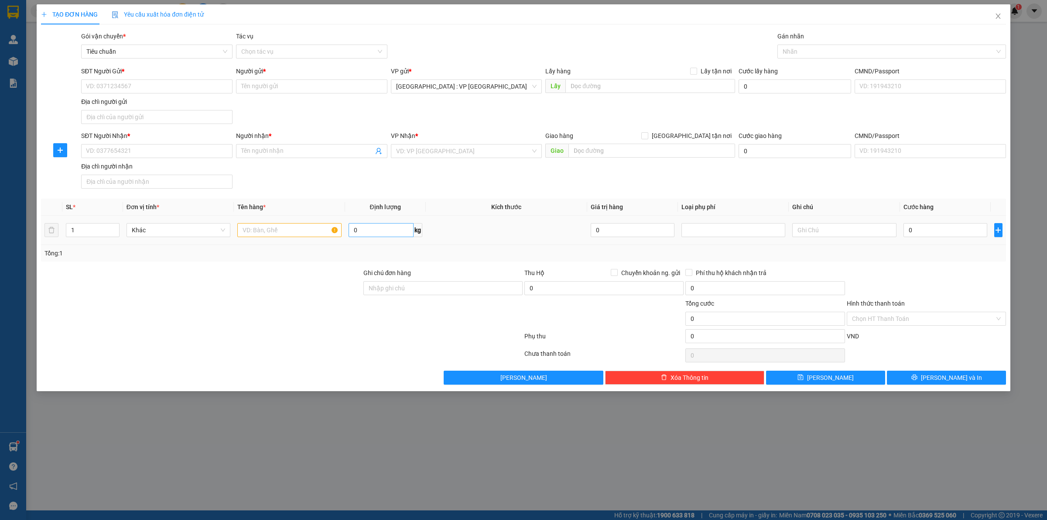
drag, startPoint x: 378, startPoint y: 217, endPoint x: 376, endPoint y: 229, distance: 12.1
click at [378, 219] on td "0 kg" at bounding box center [385, 230] width 81 height 29
click at [374, 232] on input "0" at bounding box center [381, 230] width 65 height 14
type input "108"
click at [311, 226] on input "text" at bounding box center [289, 230] width 104 height 14
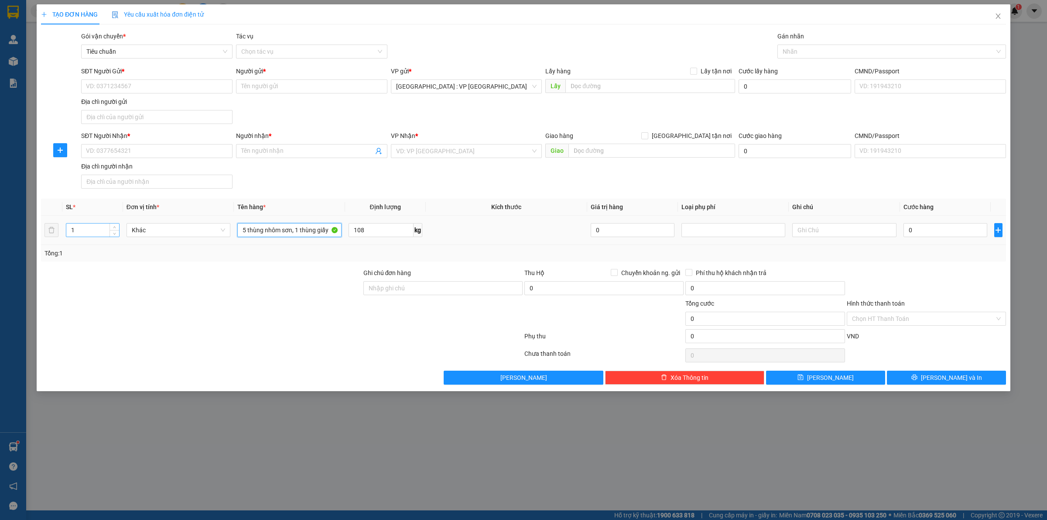
type input "5 thùng nhôm sơn, 1 thùng giấy"
click at [92, 231] on input "1" at bounding box center [92, 229] width 53 height 13
type input "6"
click at [169, 80] on input "SĐT Người Gửi *" at bounding box center [156, 86] width 151 height 14
click at [177, 147] on input "SĐT Người Nhận *" at bounding box center [156, 151] width 151 height 14
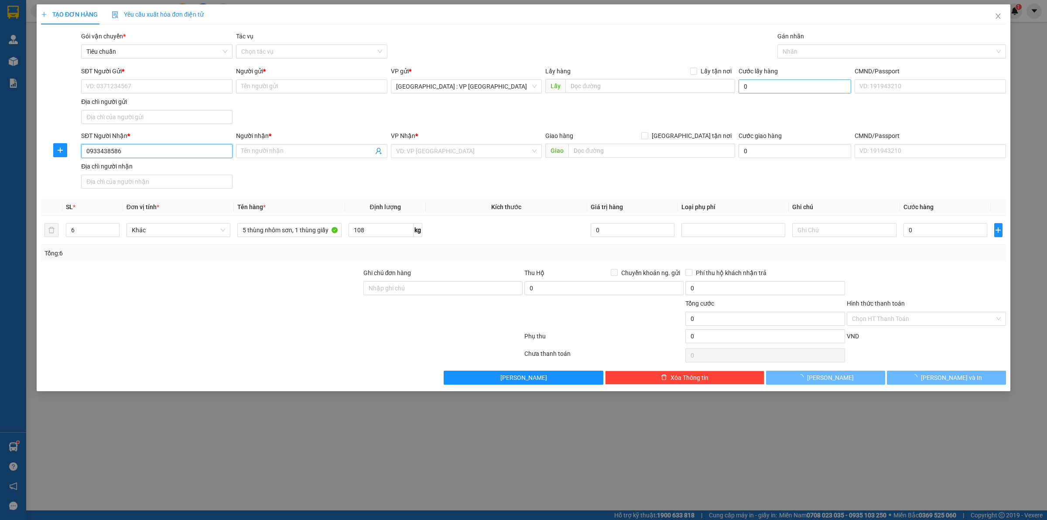
type input "0933438586"
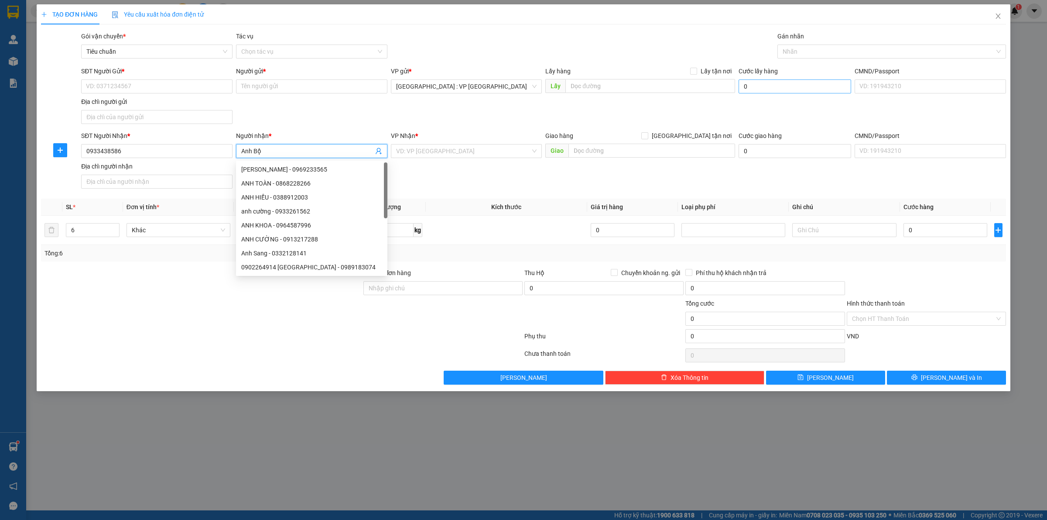
type input "Anh Bộ"
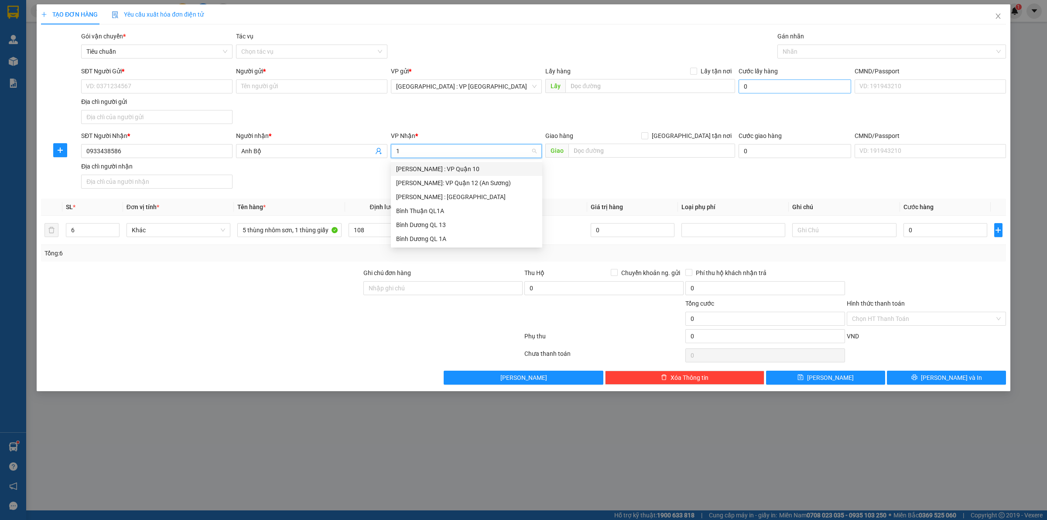
type input "12"
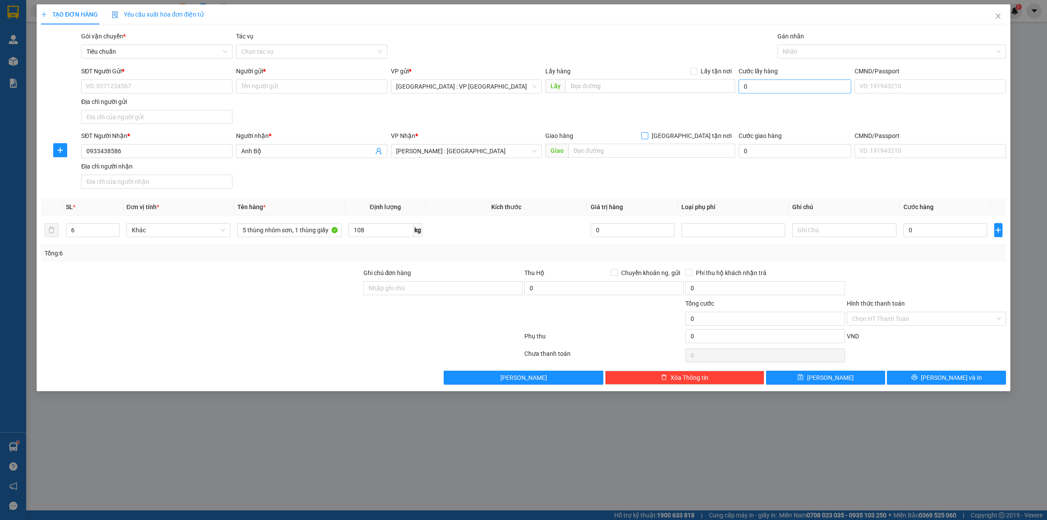
click at [641, 132] on input "[GEOGRAPHIC_DATA] tận nơi" at bounding box center [644, 135] width 6 height 6
checkbox input "true"
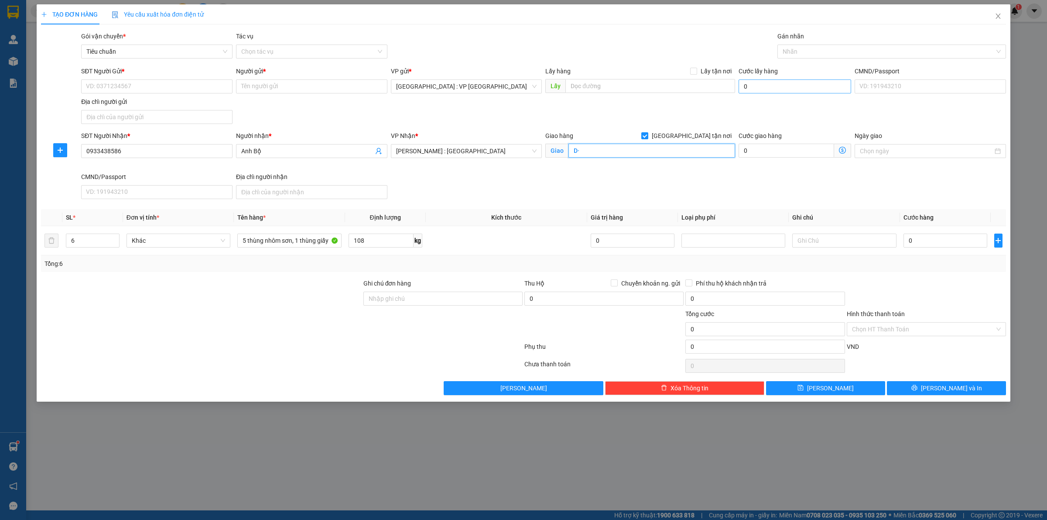
type input "D"
type input "Đường N2, KCN Vinatex, [GEOGRAPHIC_DATA], [GEOGRAPHIC_DATA]"
click at [443, 178] on div "SĐT Người Nhận * 0933438586 Người nhận * Anh Bộ VP Nhận * Hồ Chí Minh : Kho Quậ…" at bounding box center [543, 167] width 928 height 72
click at [107, 86] on input "SĐT Người Gửi *" at bounding box center [156, 86] width 151 height 14
click at [157, 101] on div "0985036572 - Ngô Hòa" at bounding box center [156, 104] width 141 height 10
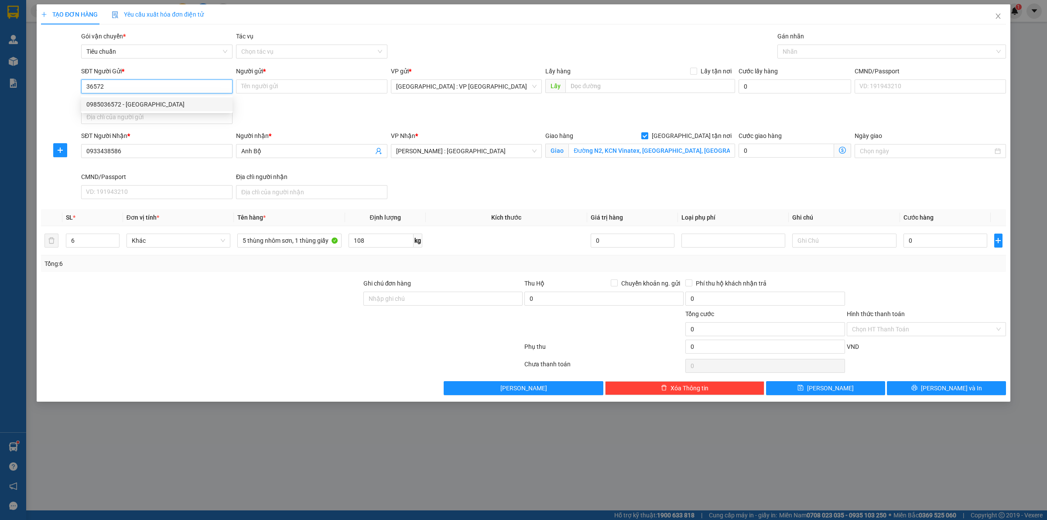
type input "0985036572"
click at [476, 190] on div "SĐT Người Nhận * 0933438586 Người nhận * Anh Bộ VP Nhận * Hồ Chí Minh : Kho Quậ…" at bounding box center [543, 167] width 928 height 72
click at [818, 49] on div at bounding box center [888, 51] width 216 height 10
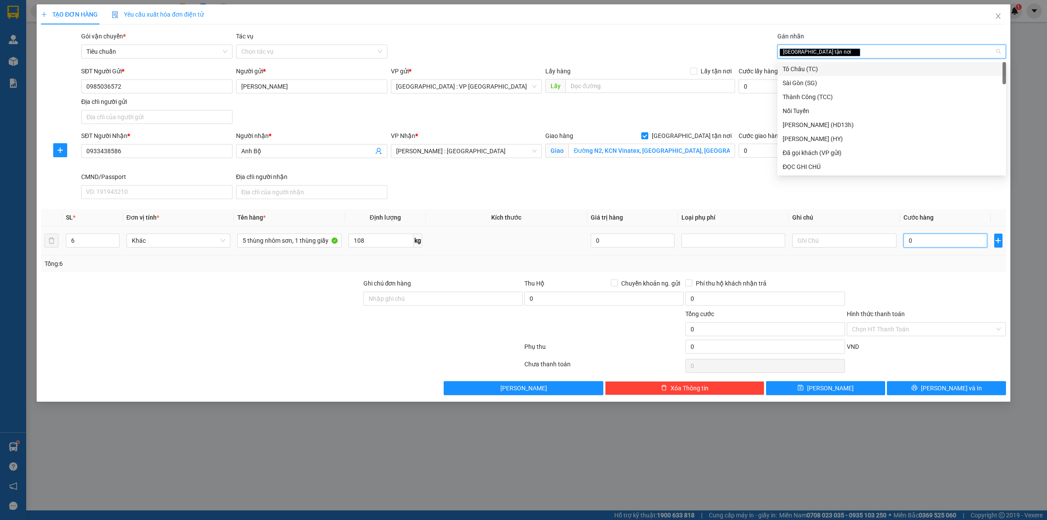
click at [936, 244] on input "0" at bounding box center [946, 240] width 84 height 14
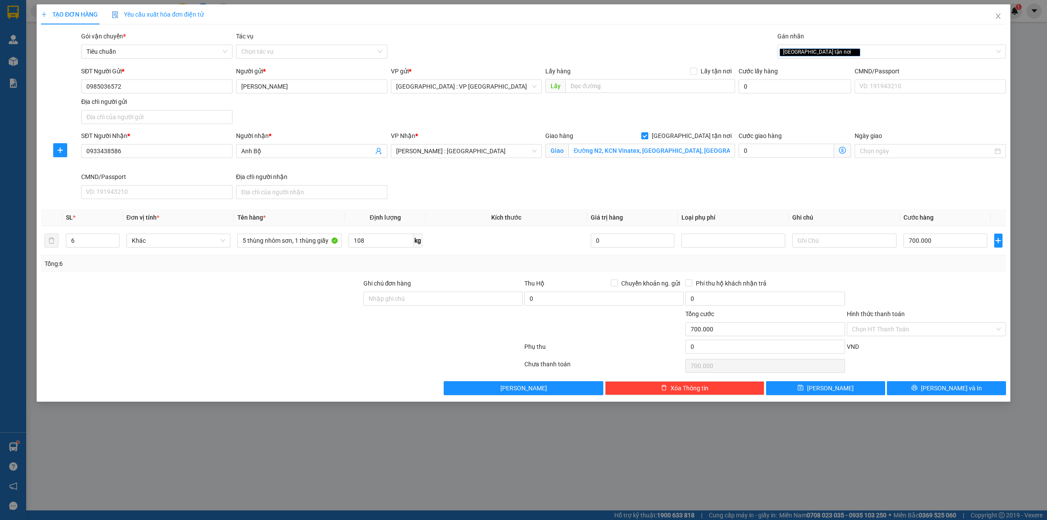
click at [887, 276] on div "Transit Pickup Surcharge Ids Transit Deliver Surcharge Ids Transit Deliver Surc…" at bounding box center [523, 212] width 965 height 363
click at [892, 328] on input "Hình thức thanh toán" at bounding box center [923, 328] width 143 height 13
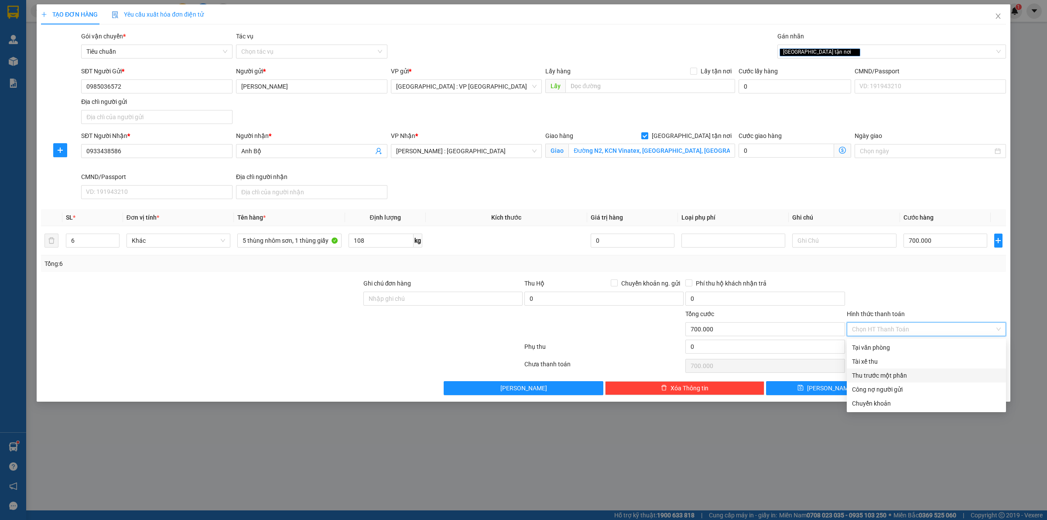
click at [893, 375] on div "Thu trước một phần" at bounding box center [926, 375] width 149 height 10
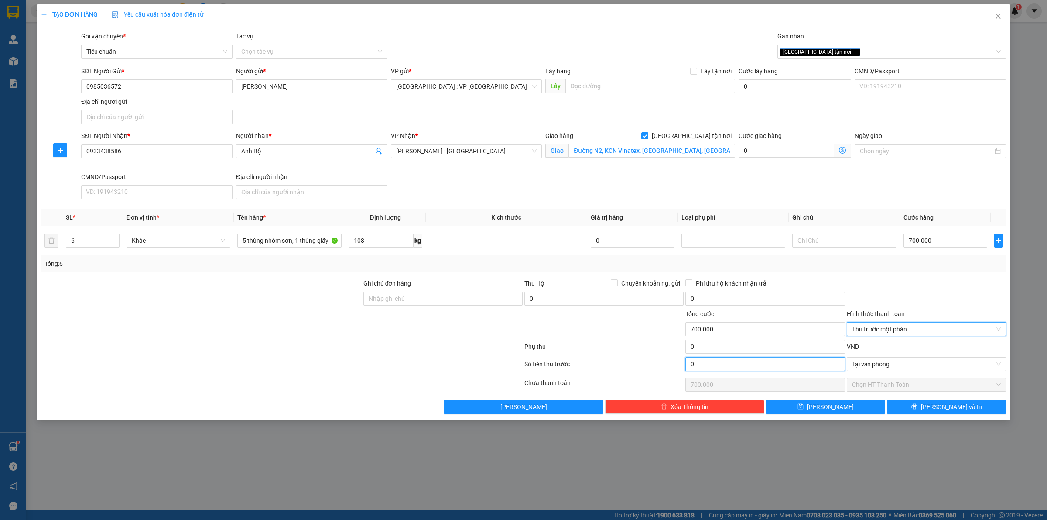
click at [707, 367] on input "0" at bounding box center [764, 364] width 159 height 14
click at [489, 339] on div at bounding box center [443, 324] width 161 height 31
click at [998, 365] on span "Tại văn phòng" at bounding box center [926, 363] width 149 height 13
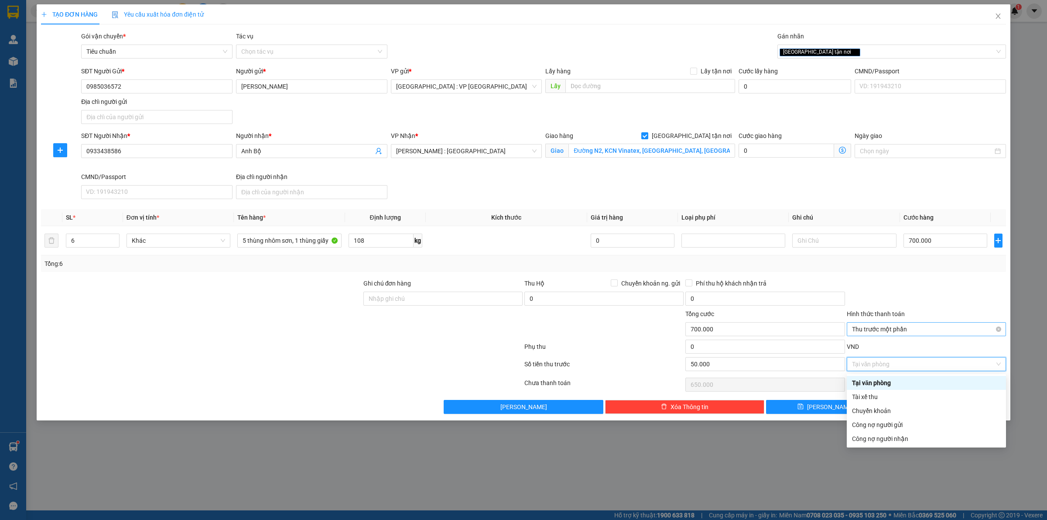
click at [972, 328] on span "Thu trước một phần" at bounding box center [926, 328] width 149 height 13
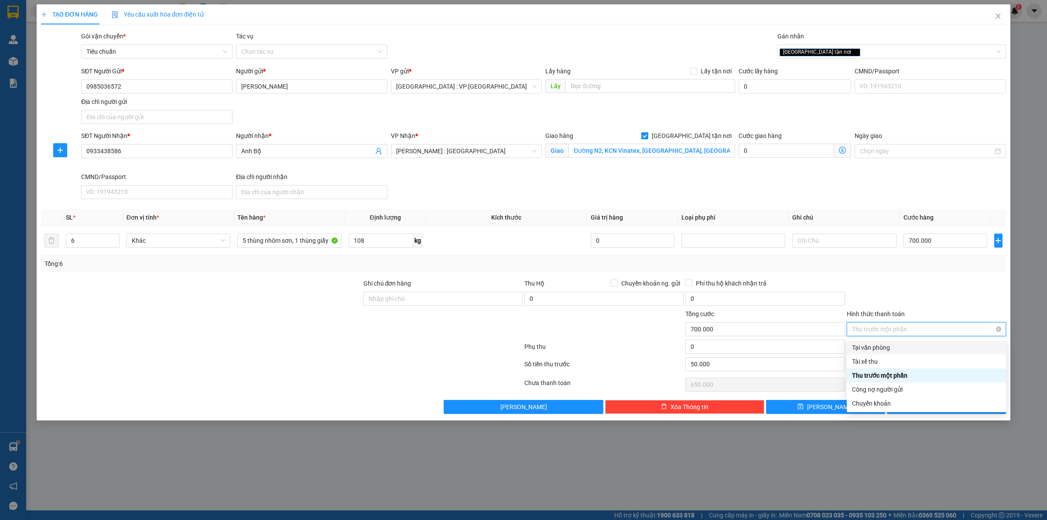
click at [1002, 328] on div "Thu trước một phần" at bounding box center [926, 329] width 159 height 14
click at [1001, 329] on div "Thu trước một phần" at bounding box center [926, 329] width 159 height 14
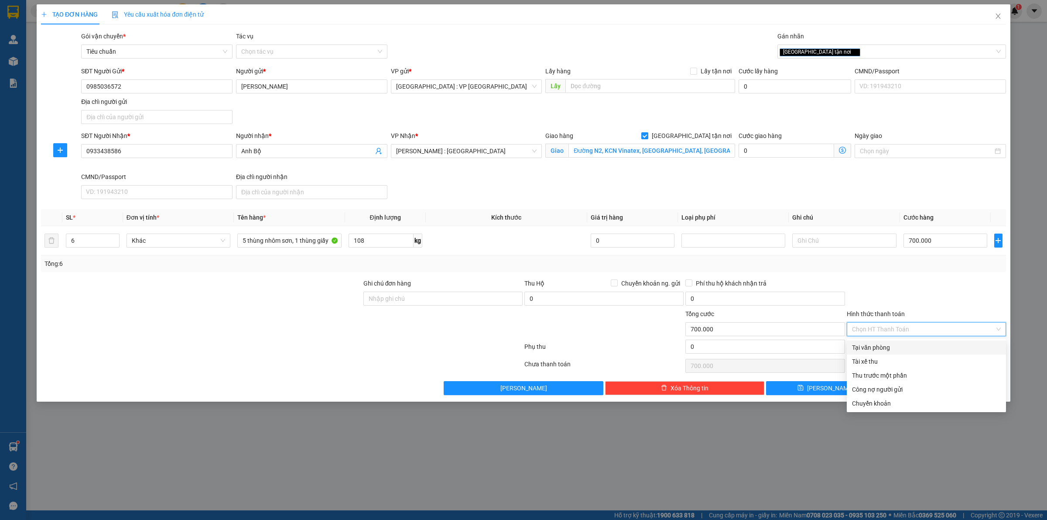
click at [912, 282] on div at bounding box center [926, 293] width 161 height 31
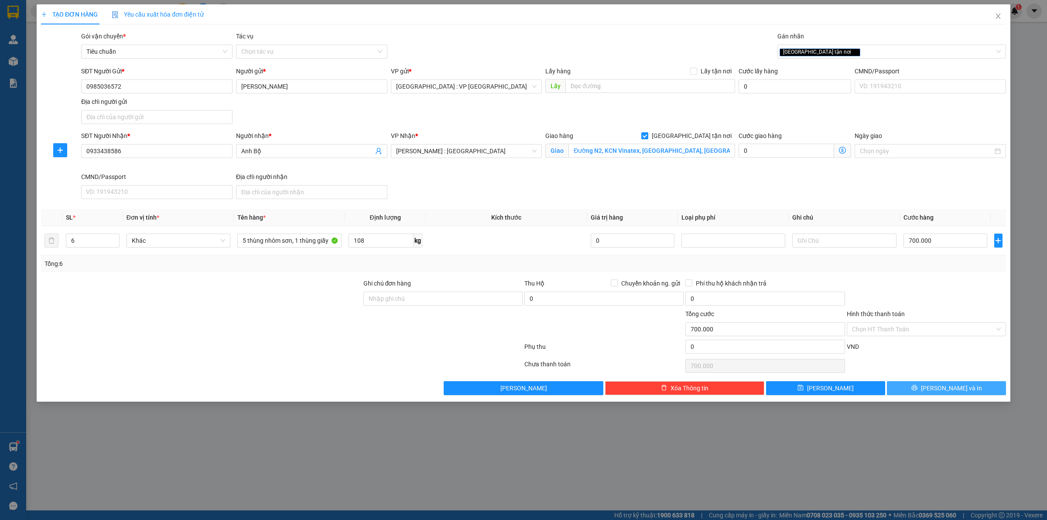
click at [962, 388] on span "Lưu và In" at bounding box center [951, 388] width 61 height 10
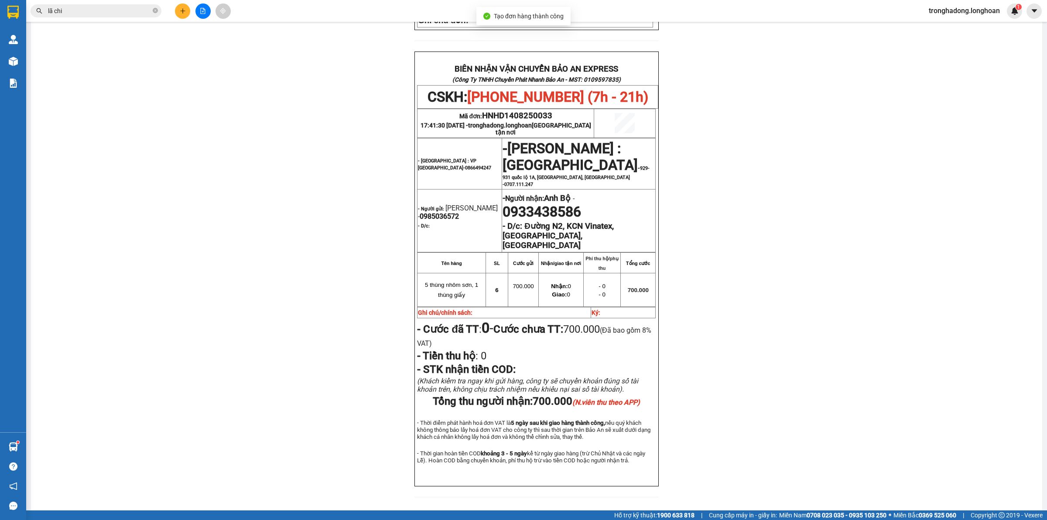
scroll to position [382, 0]
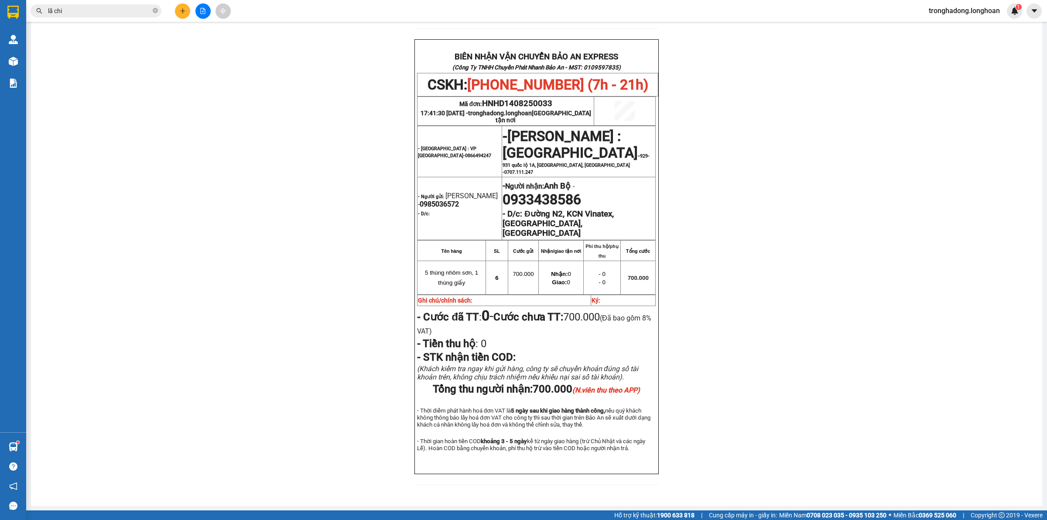
drag, startPoint x: 169, startPoint y: 68, endPoint x: 188, endPoint y: 20, distance: 51.5
click at [168, 66] on div "PHIẾU DÁN LÊN HÀNG CSKH: 1900.06.88.33 CÔNG TY TNHH CHUYỂN PHÁT NHANH BẢO AN MS…" at bounding box center [536, 94] width 990 height 801
click at [187, 14] on button at bounding box center [182, 10] width 15 height 15
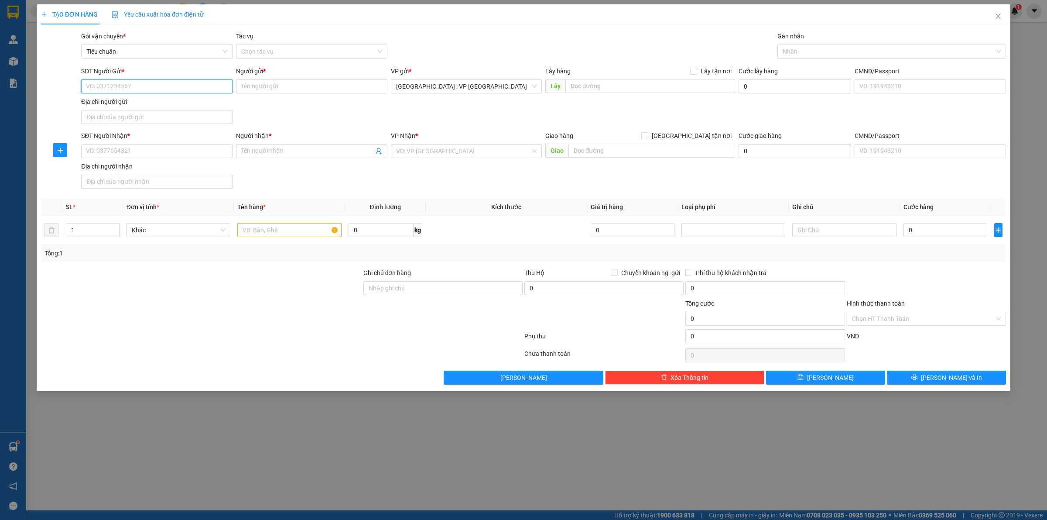
click at [148, 87] on input "SĐT Người Gửi *" at bounding box center [156, 86] width 151 height 14
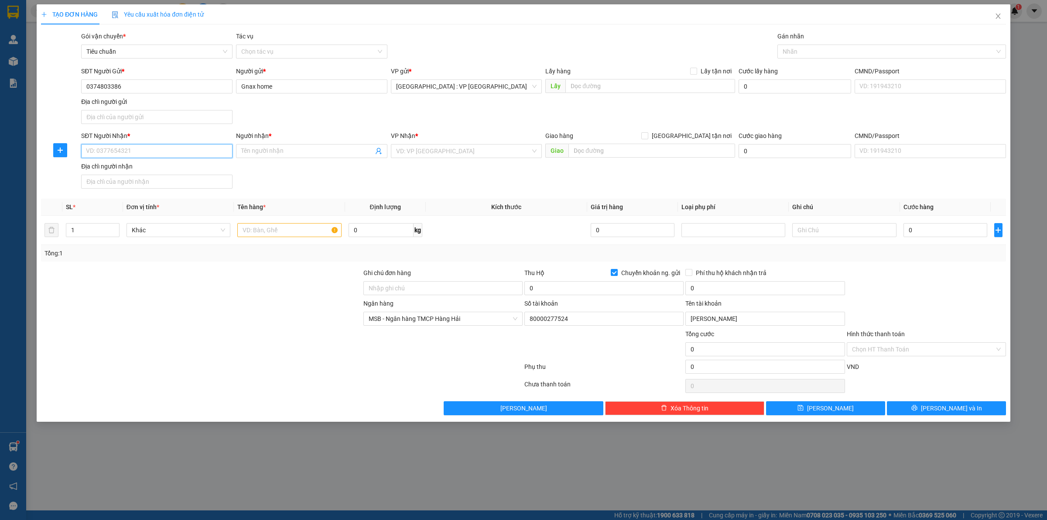
click at [144, 152] on input "SĐT Người Nhận *" at bounding box center [156, 151] width 151 height 14
click at [641, 132] on input "[GEOGRAPHIC_DATA] tận nơi" at bounding box center [644, 135] width 6 height 6
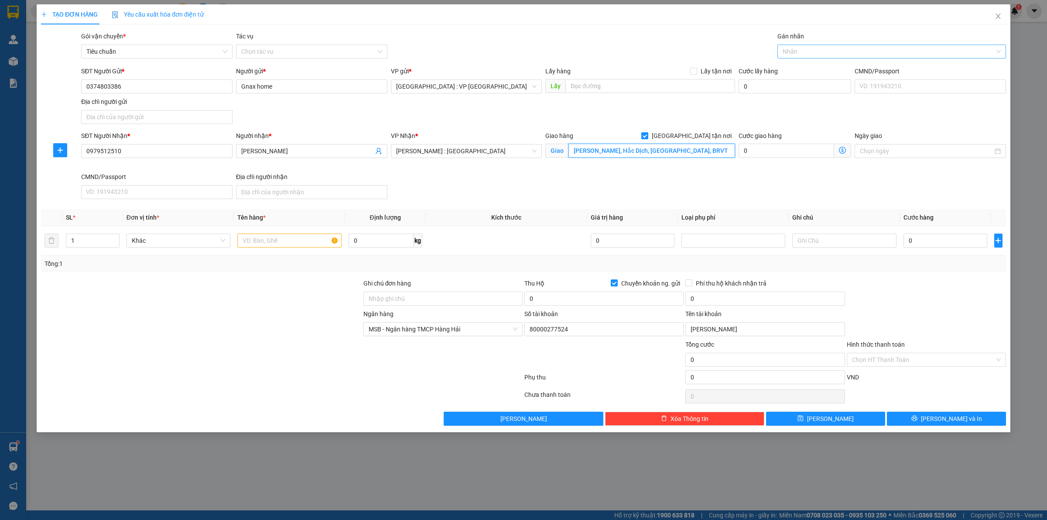
click at [784, 53] on div at bounding box center [888, 51] width 216 height 10
click at [271, 244] on input "text" at bounding box center [289, 240] width 104 height 14
click at [953, 243] on input "0" at bounding box center [946, 240] width 84 height 14
drag, startPoint x: 516, startPoint y: 250, endPoint x: 551, endPoint y: 306, distance: 66.5
click at [515, 251] on td at bounding box center [506, 240] width 161 height 29
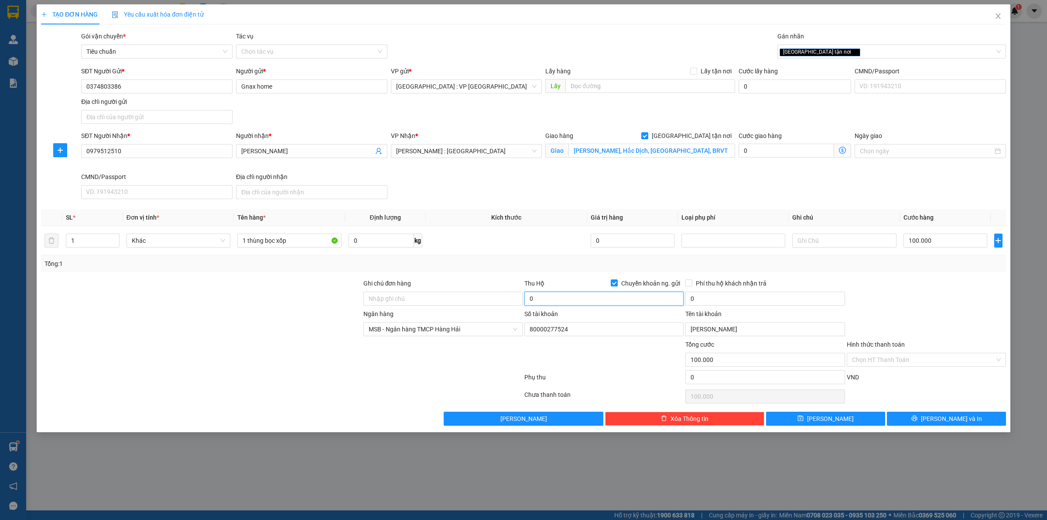
click at [551, 305] on input "0" at bounding box center [603, 298] width 159 height 14
click at [724, 302] on input "0" at bounding box center [764, 298] width 159 height 14
click at [566, 257] on div "Tổng: 1" at bounding box center [523, 263] width 965 height 17
click at [947, 422] on span "Lưu và In" at bounding box center [951, 419] width 61 height 10
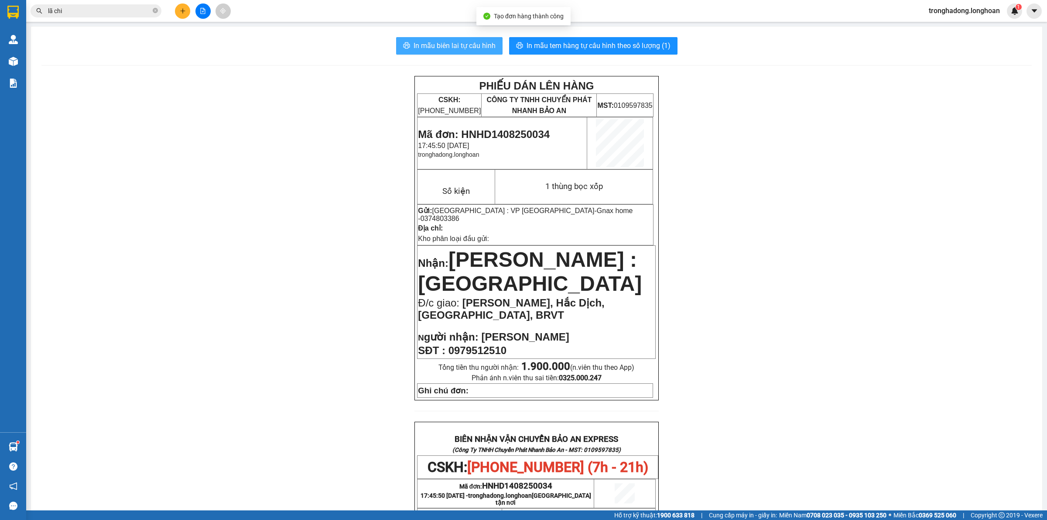
click at [476, 44] on span "In mẫu biên lai tự cấu hình" at bounding box center [455, 45] width 82 height 11
click at [578, 44] on span "In mẫu tem hàng tự cấu hình theo số lượng (1)" at bounding box center [599, 45] width 144 height 11
drag, startPoint x: 335, startPoint y: 158, endPoint x: 408, endPoint y: 51, distance: 129.8
click at [336, 146] on div "PHIẾU DÁN LÊN HÀNG CSKH: 1900.06.88.33 CÔNG TY TNHH CHUYỂN PHÁT NHANH BẢO AN MS…" at bounding box center [536, 478] width 990 height 804
click at [180, 8] on icon "plus" at bounding box center [183, 11] width 6 height 6
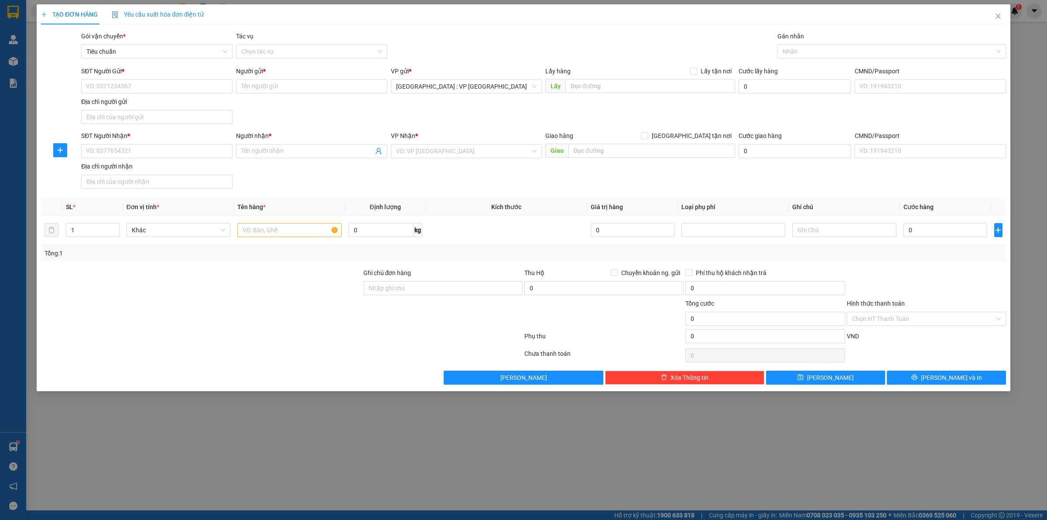
click at [161, 79] on div "SĐT Người Gửi *" at bounding box center [156, 72] width 151 height 13
click at [161, 88] on input "SĐT Người Gửi *" at bounding box center [156, 86] width 151 height 14
click at [998, 10] on span "Close" at bounding box center [998, 16] width 24 height 24
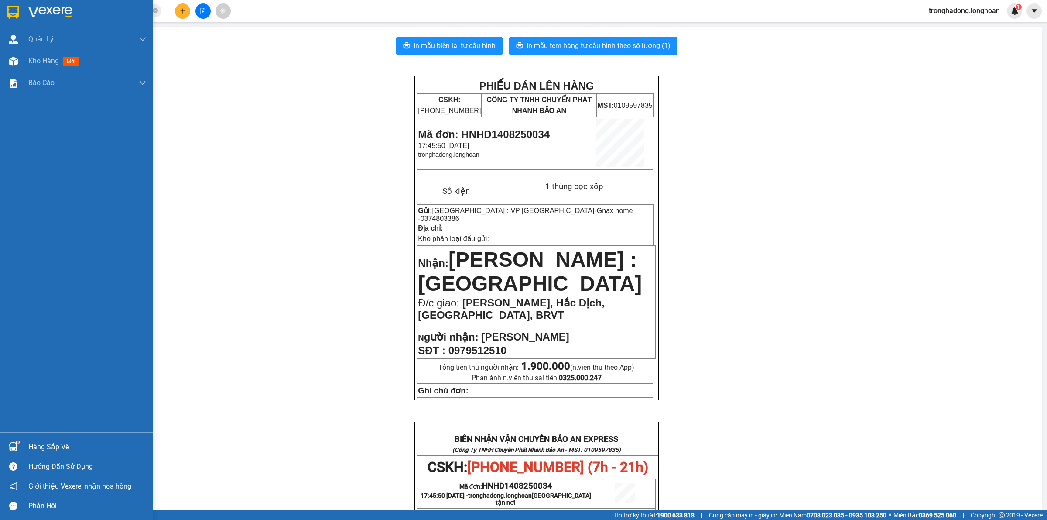
click at [10, 5] on div at bounding box center [13, 11] width 15 height 15
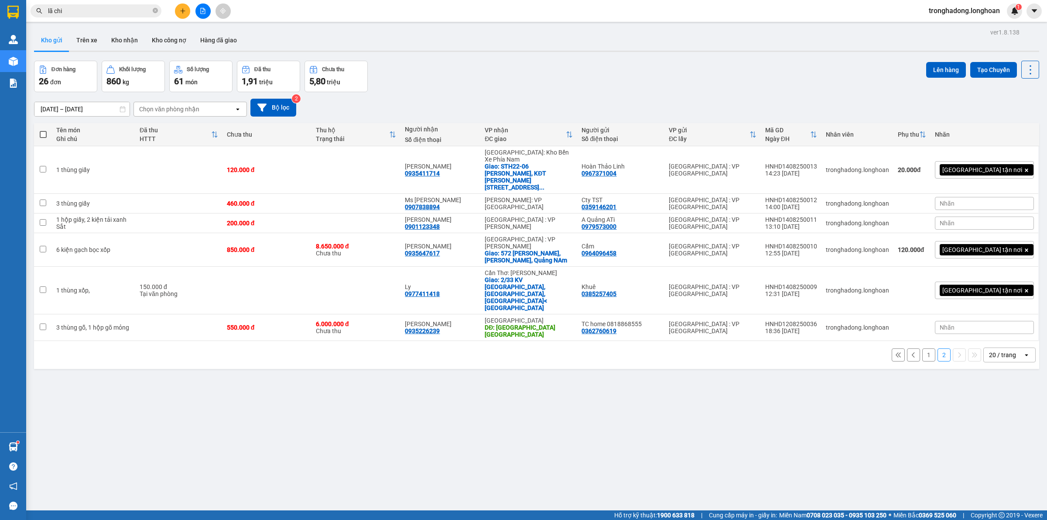
click at [925, 348] on button "1" at bounding box center [928, 354] width 13 height 13
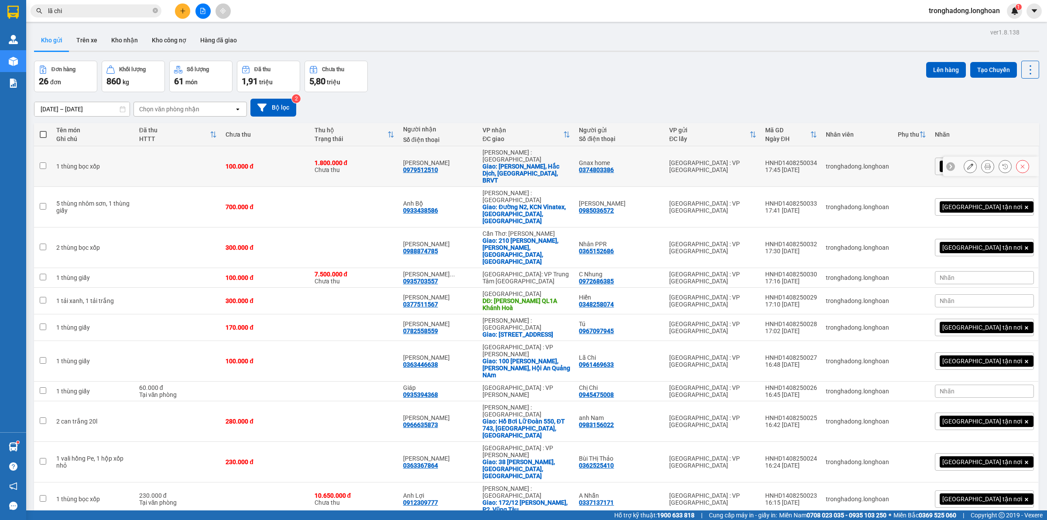
click at [964, 159] on button at bounding box center [970, 166] width 12 height 15
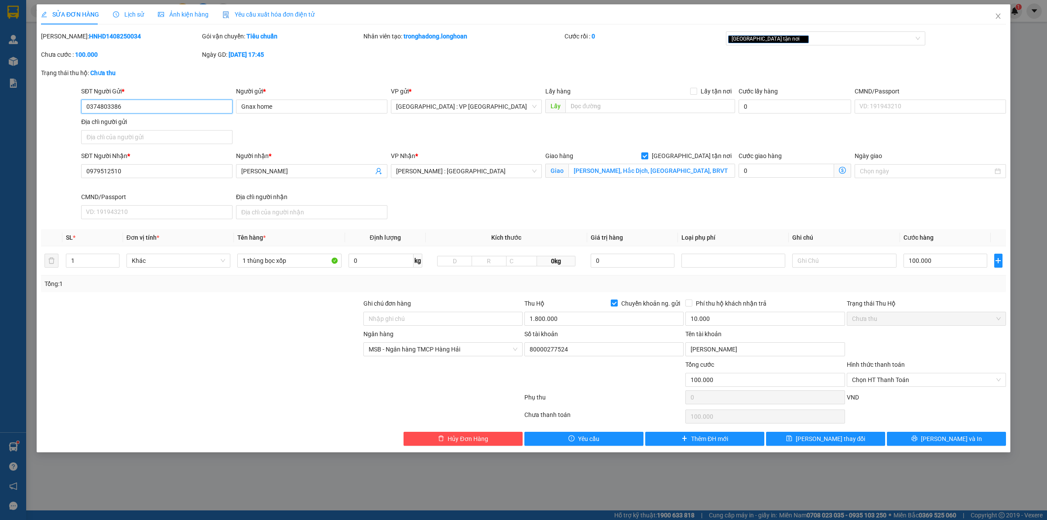
drag, startPoint x: 154, startPoint y: 103, endPoint x: 7, endPoint y: 121, distance: 148.5
click at [8, 123] on div "SỬA ĐƠN HÀNG Lịch sử Ảnh kiện hàng Yêu cầu xuất hóa đơn điện tử Total Paid Fee …" at bounding box center [523, 260] width 1047 height 520
drag, startPoint x: 586, startPoint y: 354, endPoint x: 442, endPoint y: 375, distance: 146.0
click at [451, 374] on form "Ghi chú đơn hàng Thu Hộ Chuyển khoản ng. gửi 1.800.000 Phí thu hộ khách nhận tr…" at bounding box center [523, 352] width 965 height 109
paste input "1796112666"
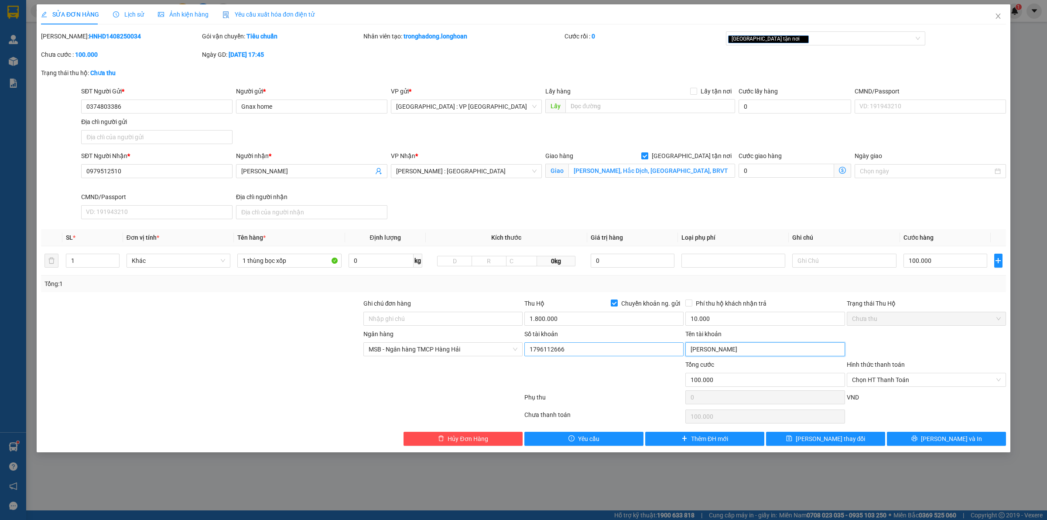
drag, startPoint x: 738, startPoint y: 345, endPoint x: 609, endPoint y: 356, distance: 129.2
click at [632, 359] on div "Ngân hàng MSB - Ngân hàng TMCP Hàng Hải Số tài khoản 1796112666 Tên tài khoả…" at bounding box center [523, 344] width 967 height 31
paste input "VŨ MINH TÂN"
click at [420, 346] on span "MSB - Ngân hàng TMCP Hàng Hải" at bounding box center [443, 348] width 149 height 13
click at [948, 445] on button "Lưu và In" at bounding box center [946, 438] width 119 height 14
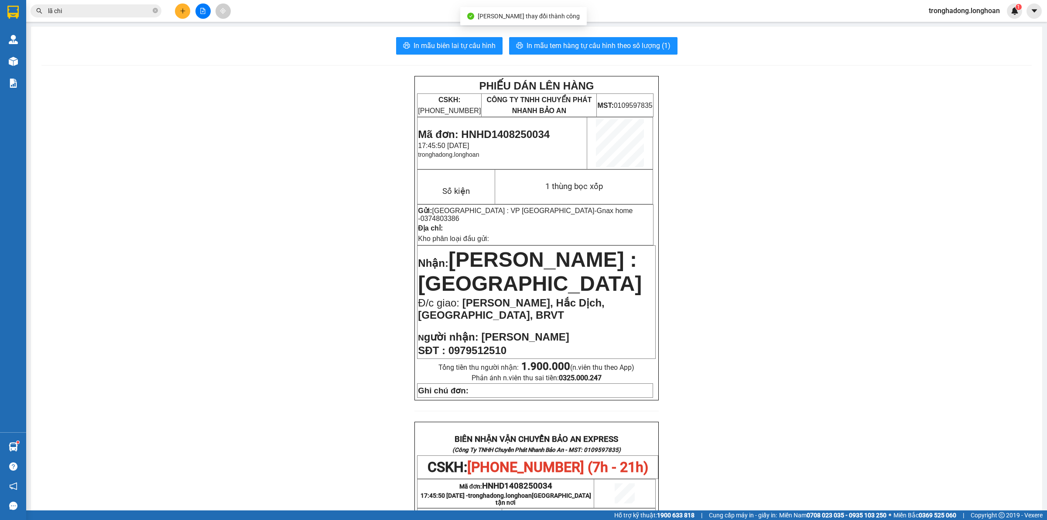
click at [468, 31] on div "In mẫu biên lai tự cấu hình In mẫu tem hàng tự cấu hình theo số lượng (1) PHIẾU…" at bounding box center [536, 459] width 1011 height 864
click at [468, 40] on span "In mẫu biên lai tự cấu hình" at bounding box center [455, 45] width 82 height 11
click at [794, 186] on div "PHIẾU DÁN LÊN HÀNG CSKH: 1900.06.88.33 CÔNG TY TNHH CHUYỂN PHÁT NHANH BẢO AN MS…" at bounding box center [536, 478] width 990 height 804
click at [339, 158] on div "PHIẾU DÁN LÊN HÀNG CSKH: 1900.06.88.33 CÔNG TY TNHH CHUYỂN PHÁT NHANH BẢO AN MS…" at bounding box center [536, 478] width 990 height 804
click at [180, 7] on button at bounding box center [182, 10] width 15 height 15
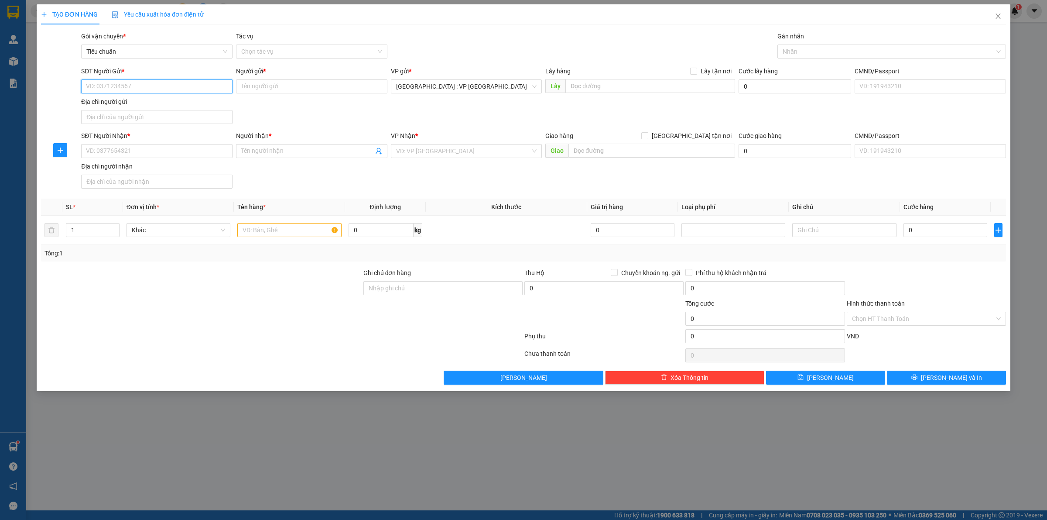
click at [143, 85] on input "SĐT Người Gửi *" at bounding box center [156, 86] width 151 height 14
paste input "0367377666"
click at [142, 102] on div "0367377666 - Gravi" at bounding box center [156, 104] width 141 height 10
click at [167, 157] on input "SĐT Người Nhận *" at bounding box center [156, 151] width 151 height 14
click at [641, 132] on input "[GEOGRAPHIC_DATA] tận nơi" at bounding box center [644, 135] width 6 height 6
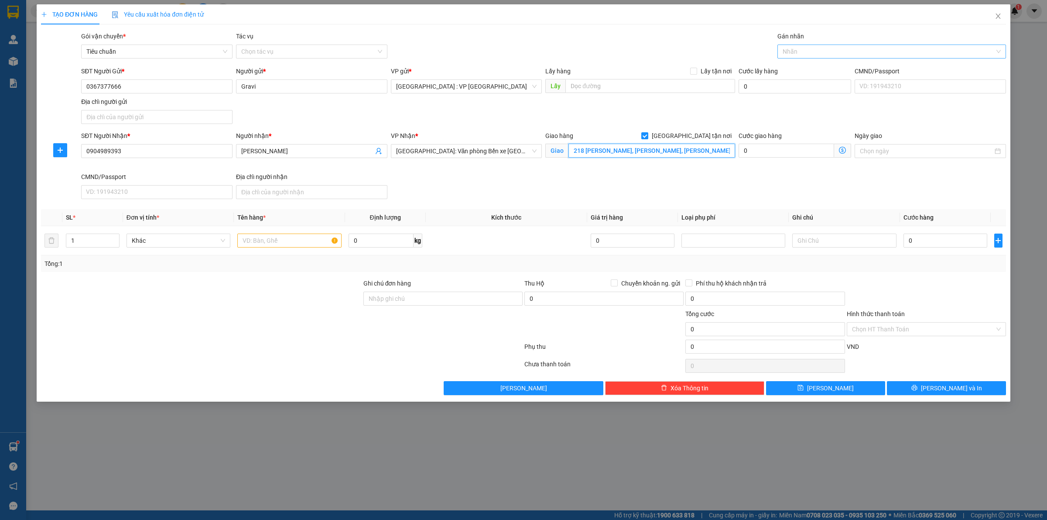
click at [846, 48] on div at bounding box center [888, 51] width 216 height 10
click at [268, 228] on td at bounding box center [289, 240] width 111 height 29
click at [267, 235] on input "text" at bounding box center [289, 240] width 104 height 14
click at [956, 236] on input "0" at bounding box center [946, 240] width 84 height 14
click at [604, 302] on input "0" at bounding box center [603, 298] width 159 height 14
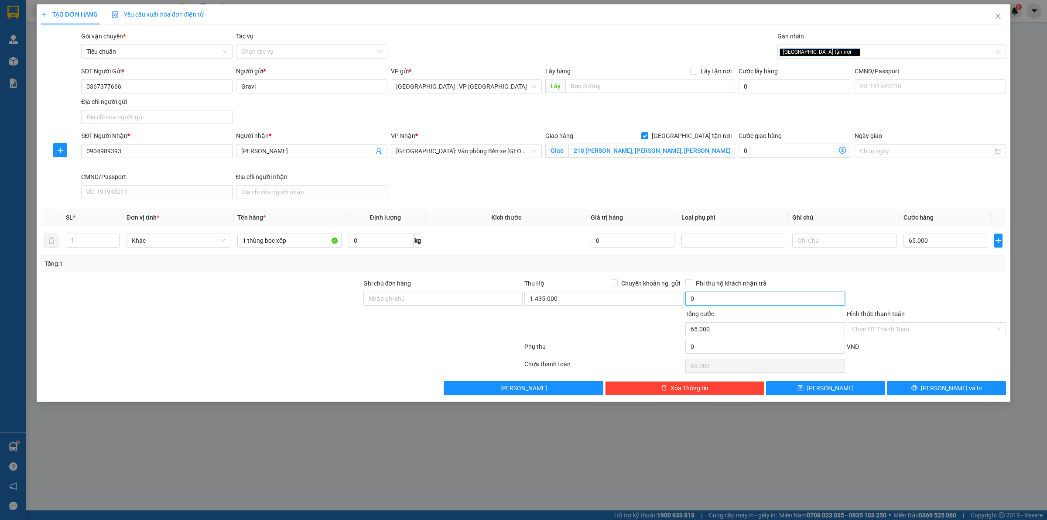
click at [720, 295] on input "0" at bounding box center [764, 298] width 159 height 14
click at [629, 281] on span "Chuyển khoản ng. gửi" at bounding box center [651, 283] width 66 height 10
click at [617, 281] on input "Chuyển khoản ng. gửi" at bounding box center [614, 282] width 6 height 6
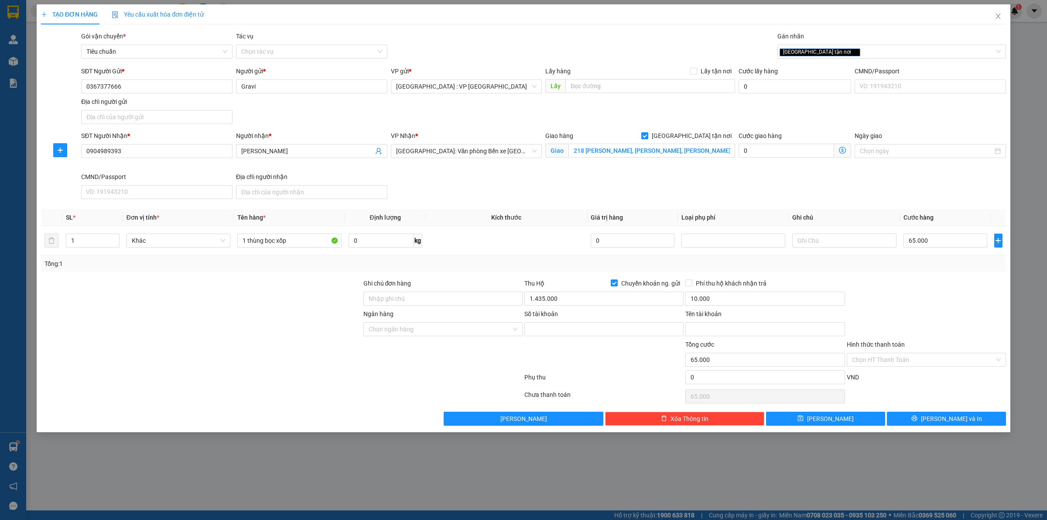
click at [544, 322] on div "Số tài khoản" at bounding box center [603, 315] width 159 height 13
drag, startPoint x: 539, startPoint y: 310, endPoint x: 548, endPoint y: 322, distance: 14.7
click at [540, 310] on div "Số tài khoản" at bounding box center [603, 315] width 159 height 13
click at [548, 322] on div "Số tài khoản" at bounding box center [603, 315] width 159 height 13
drag, startPoint x: 548, startPoint y: 327, endPoint x: 536, endPoint y: 324, distance: 12.7
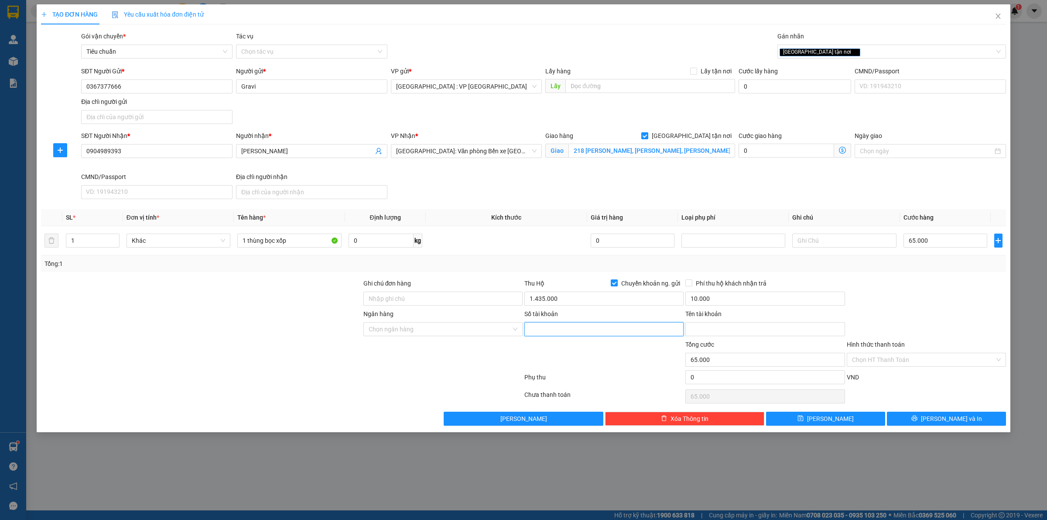
click at [548, 328] on input "Số tài khoản" at bounding box center [603, 329] width 159 height 14
paste input "1796112666"
drag, startPoint x: 718, startPoint y: 328, endPoint x: 704, endPoint y: 332, distance: 14.5
click at [718, 328] on input "Tên tài khoản" at bounding box center [764, 329] width 159 height 14
paste input "VŨ MINH TÂN"
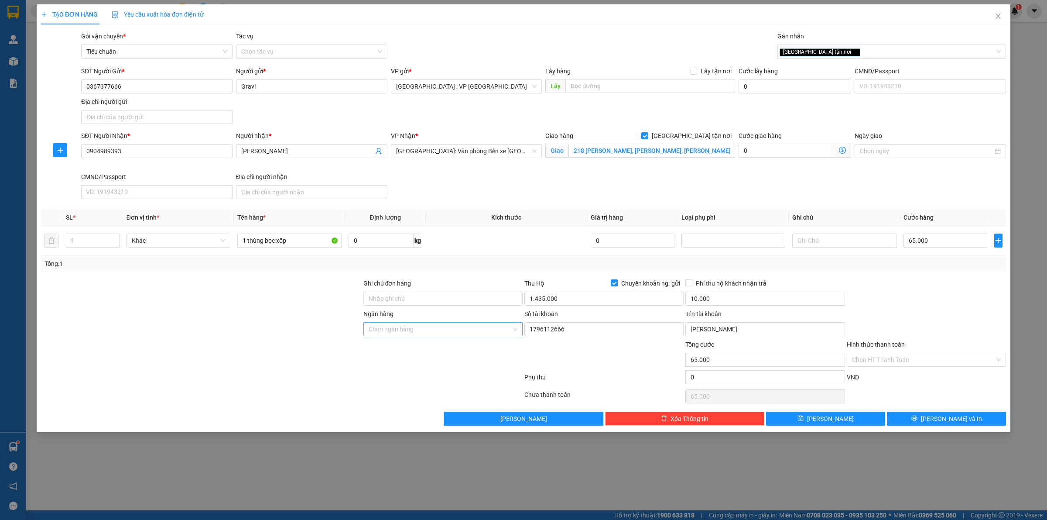
click at [489, 329] on input "Ngân hàng" at bounding box center [440, 328] width 143 height 13
click at [410, 298] on input "Ghi chú đơn hàng" at bounding box center [442, 298] width 159 height 14
click at [393, 399] on div at bounding box center [281, 395] width 483 height 17
click at [447, 261] on div "Tổng: 1" at bounding box center [523, 264] width 958 height 10
click at [958, 317] on div "Ngân hàng Vietcombank - Ngân hàng TMCP Ngoại Thương Việt Nam Số tài khoản 17…" at bounding box center [523, 324] width 967 height 31
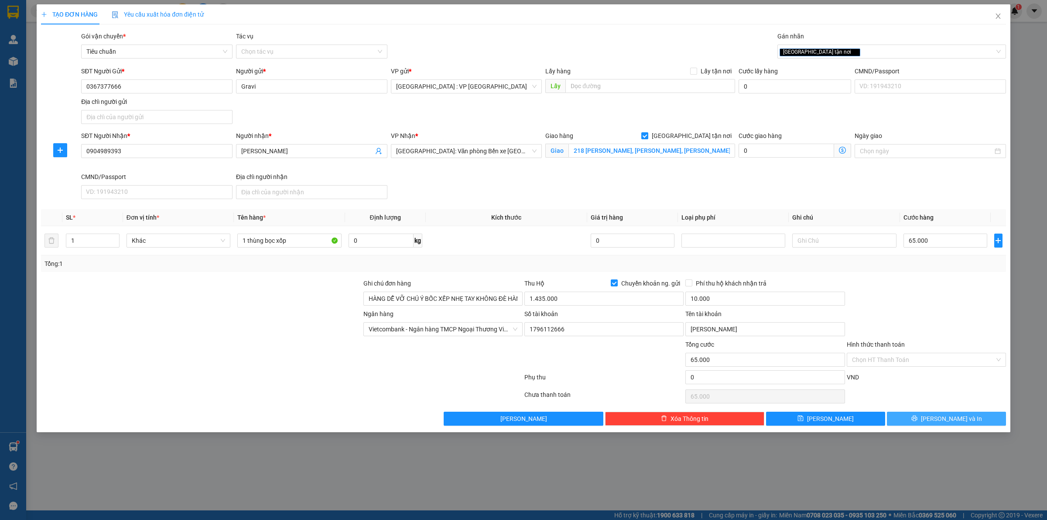
click at [948, 419] on span "Lưu và In" at bounding box center [951, 419] width 61 height 10
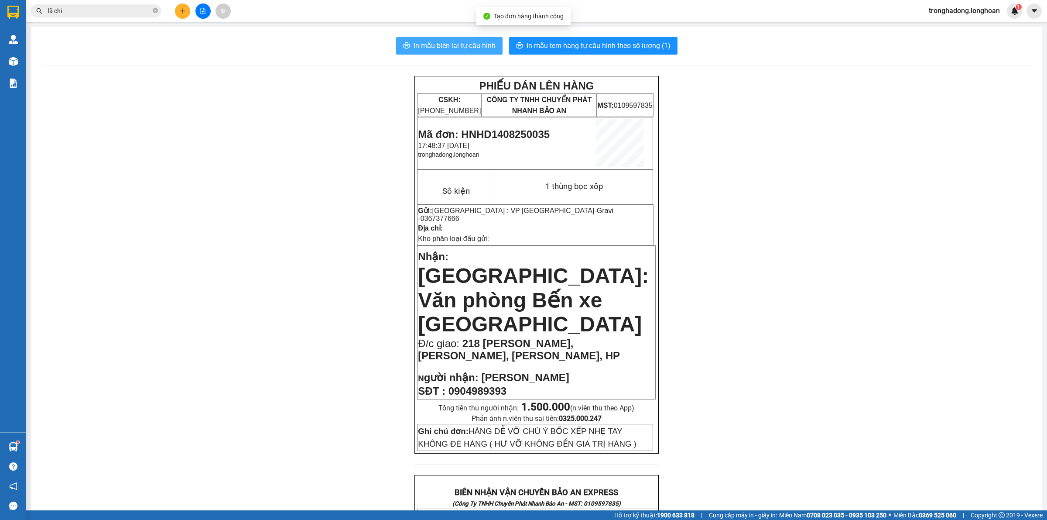
click at [471, 48] on span "In mẫu biên lai tự cấu hình" at bounding box center [455, 45] width 82 height 11
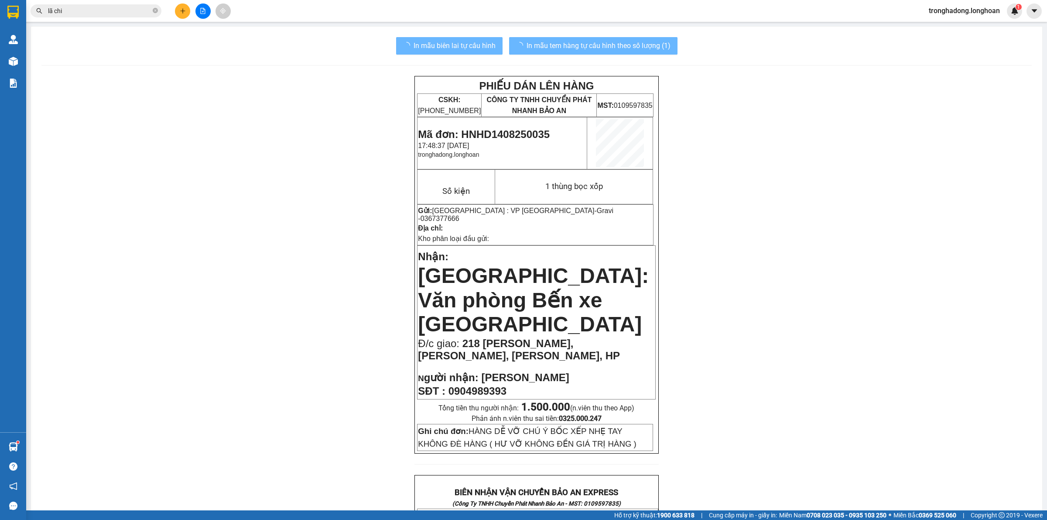
drag, startPoint x: 318, startPoint y: 303, endPoint x: 324, endPoint y: 315, distance: 13.3
click at [319, 303] on div "PHIẾU DÁN LÊN HÀNG CSKH: 1900.06.88.33 CÔNG TY TNHH CHUYỂN PHÁT NHANH BẢO AN MS…" at bounding box center [536, 513] width 990 height 874
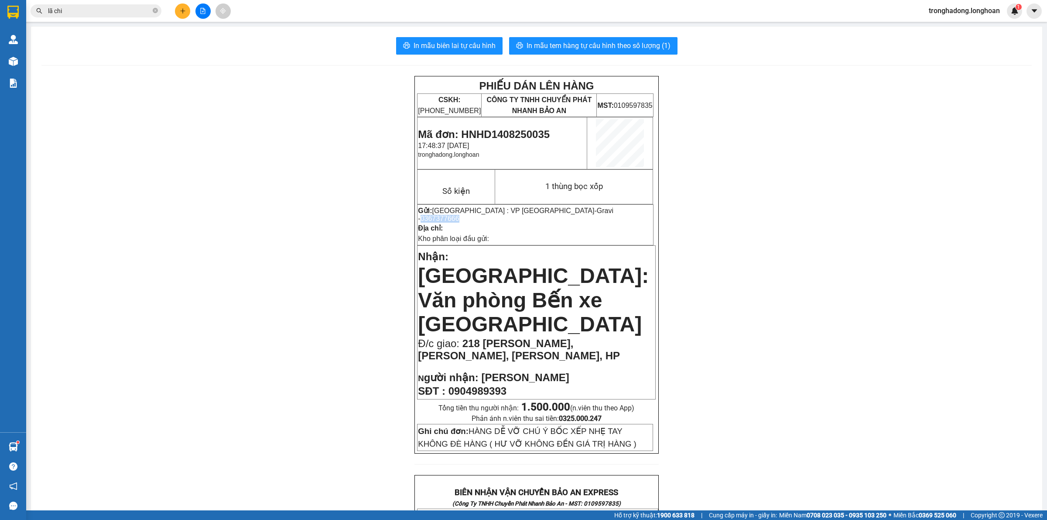
drag, startPoint x: 525, startPoint y: 208, endPoint x: 570, endPoint y: 210, distance: 45.0
click at [570, 210] on p "Gửi: Hà Nội : VP Hà Đông - Gravi - 0367377666" at bounding box center [535, 214] width 235 height 16
copy span "0367377666"
click at [188, 12] on button at bounding box center [182, 10] width 15 height 15
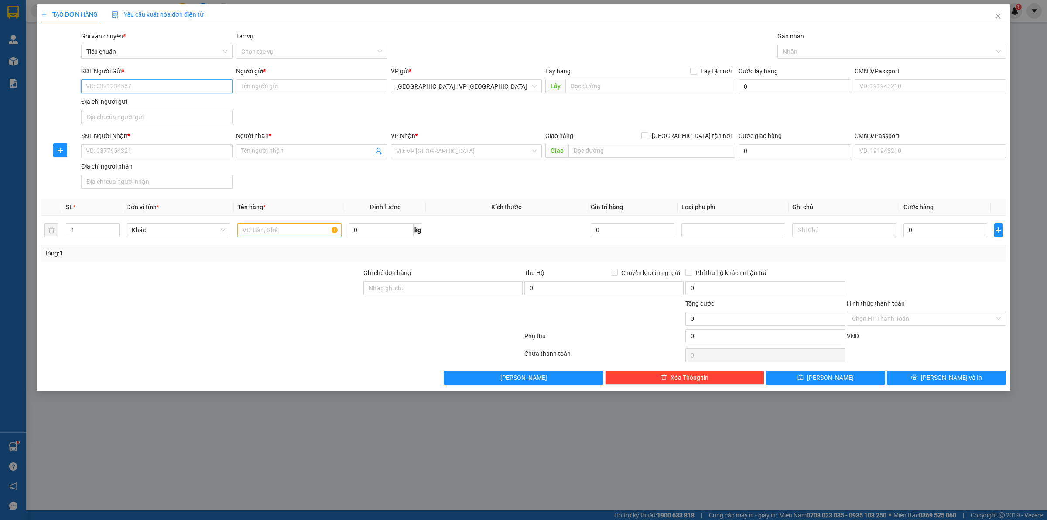
click at [191, 89] on input "SĐT Người Gửi *" at bounding box center [156, 86] width 151 height 14
paste input "0367377666"
click at [191, 89] on input "0367377666" at bounding box center [156, 86] width 151 height 14
click at [166, 103] on div "0367377666 - Gravi" at bounding box center [156, 104] width 141 height 10
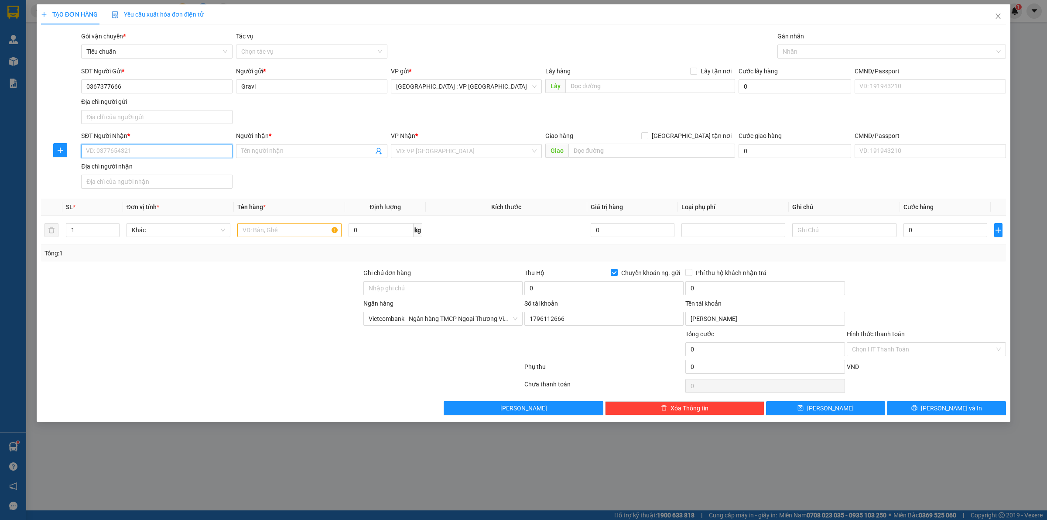
click at [143, 148] on input "SĐT Người Nhận *" at bounding box center [156, 151] width 151 height 14
click at [641, 132] on input "[GEOGRAPHIC_DATA] tận nơi" at bounding box center [644, 135] width 6 height 6
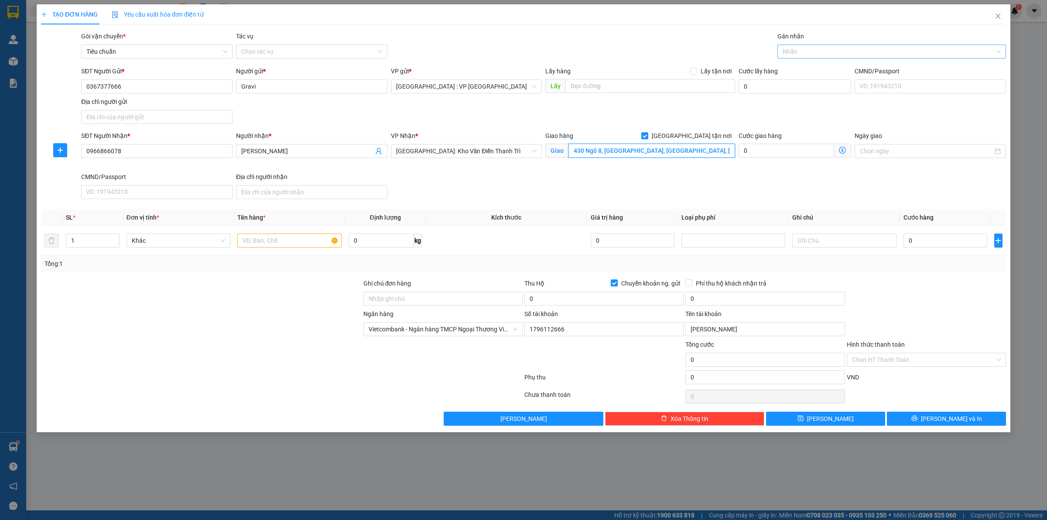
click at [821, 49] on div at bounding box center [888, 51] width 216 height 10
click at [307, 231] on td at bounding box center [289, 240] width 111 height 29
click at [306, 241] on input "text" at bounding box center [289, 240] width 104 height 14
click at [103, 246] on input "1" at bounding box center [92, 240] width 53 height 13
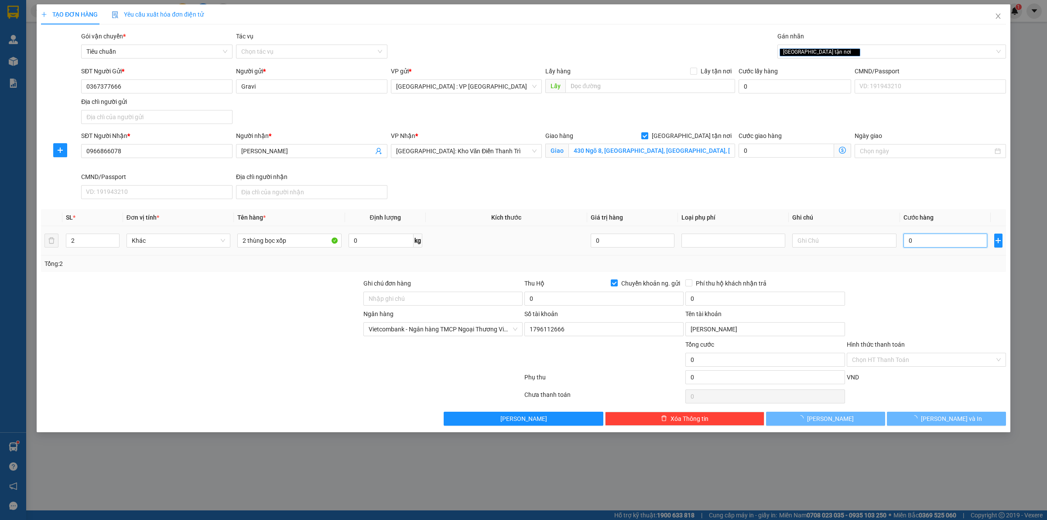
click at [947, 245] on input "0" at bounding box center [946, 240] width 84 height 14
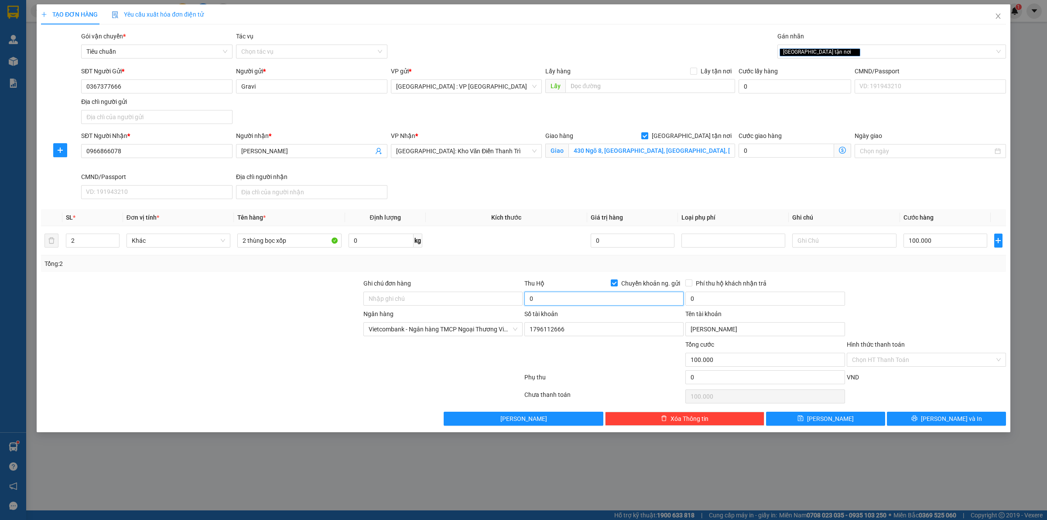
click at [568, 295] on input "0" at bounding box center [603, 298] width 159 height 14
click at [709, 302] on input "0" at bounding box center [764, 298] width 159 height 14
click at [466, 257] on div "Tổng: 2" at bounding box center [523, 263] width 965 height 17
click at [439, 300] on input "Ghi chú đơn hàng" at bounding box center [442, 298] width 159 height 14
click at [483, 245] on td at bounding box center [506, 240] width 161 height 29
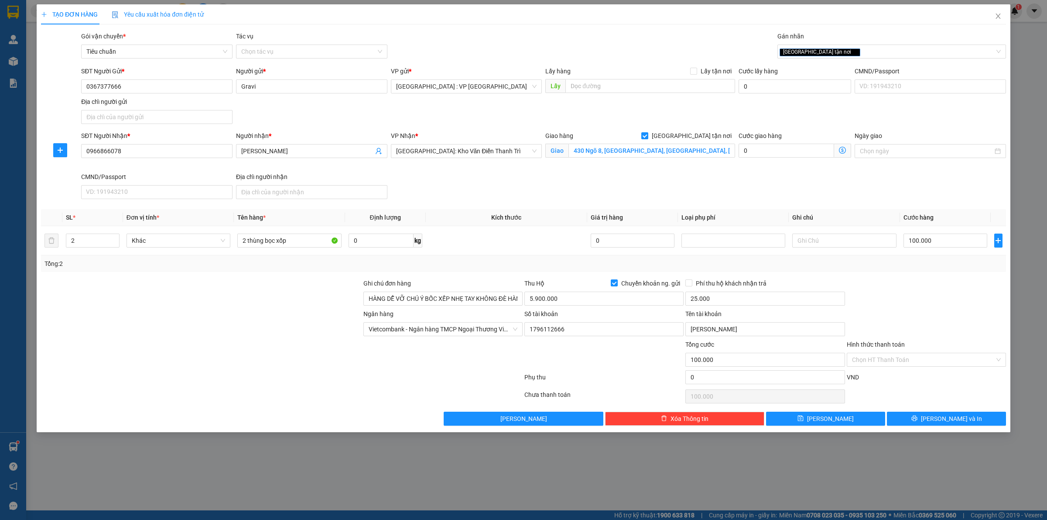
drag, startPoint x: 923, startPoint y: 284, endPoint x: 921, endPoint y: 290, distance: 5.9
click at [922, 287] on div at bounding box center [926, 293] width 161 height 31
click at [923, 422] on button "Lưu và In" at bounding box center [946, 418] width 119 height 14
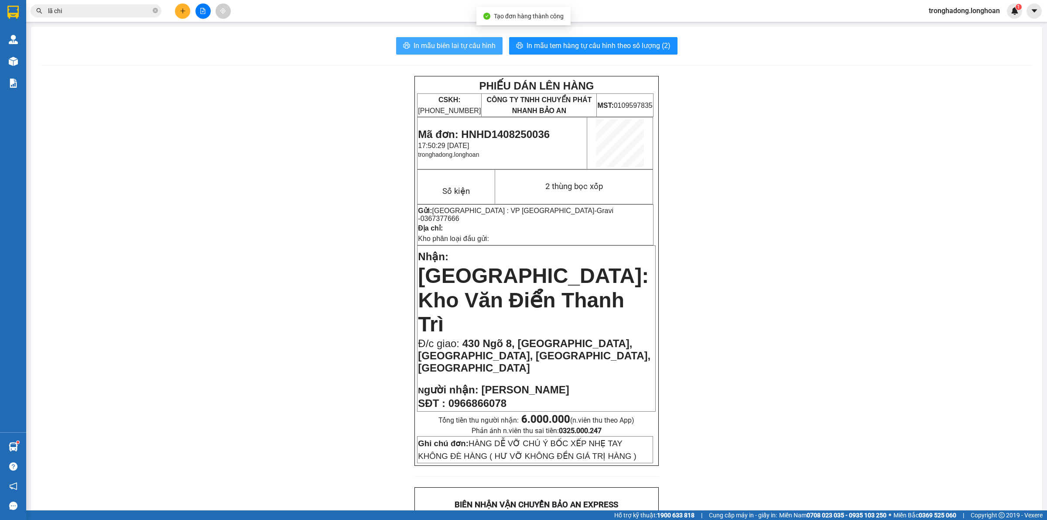
click at [441, 50] on span "In mẫu biên lai tự cấu hình" at bounding box center [455, 45] width 82 height 11
click at [753, 334] on div "PHIẾU DÁN LÊN HÀNG CSKH: 1900.06.88.33 CÔNG TY TNHH CHUYỂN PHÁT NHANH BẢO AN MS…" at bounding box center [536, 524] width 990 height 896
click at [641, 45] on span "In mẫu tem hàng tự cấu hình theo số lượng (2)" at bounding box center [599, 45] width 144 height 11
drag, startPoint x: 300, startPoint y: 107, endPoint x: 28, endPoint y: 23, distance: 284.3
click at [288, 100] on div "PHIẾU DÁN LÊN HÀNG CSKH: 1900.06.88.33 CÔNG TY TNHH CHUYỂN PHÁT NHANH BẢO AN MS…" at bounding box center [536, 524] width 990 height 896
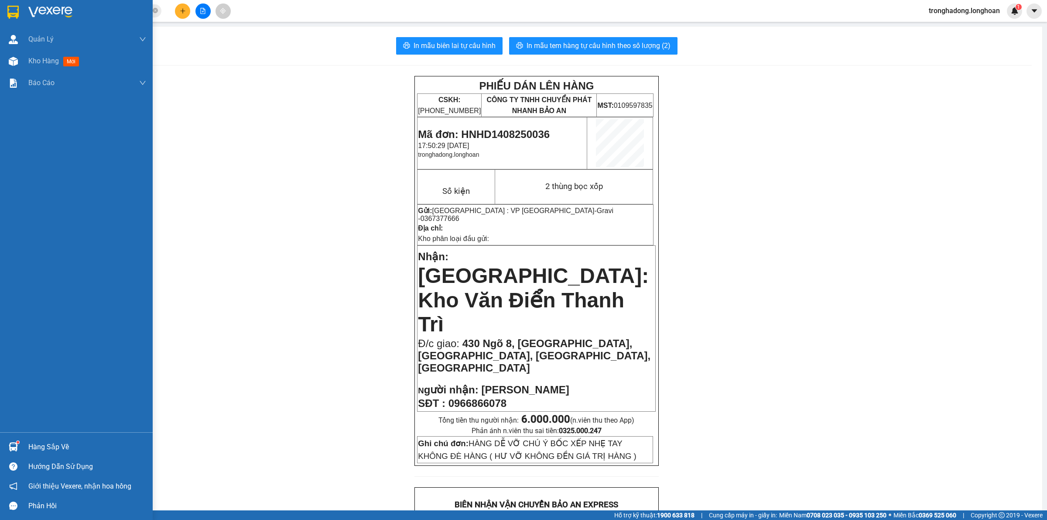
click at [11, 7] on img at bounding box center [12, 12] width 11 height 13
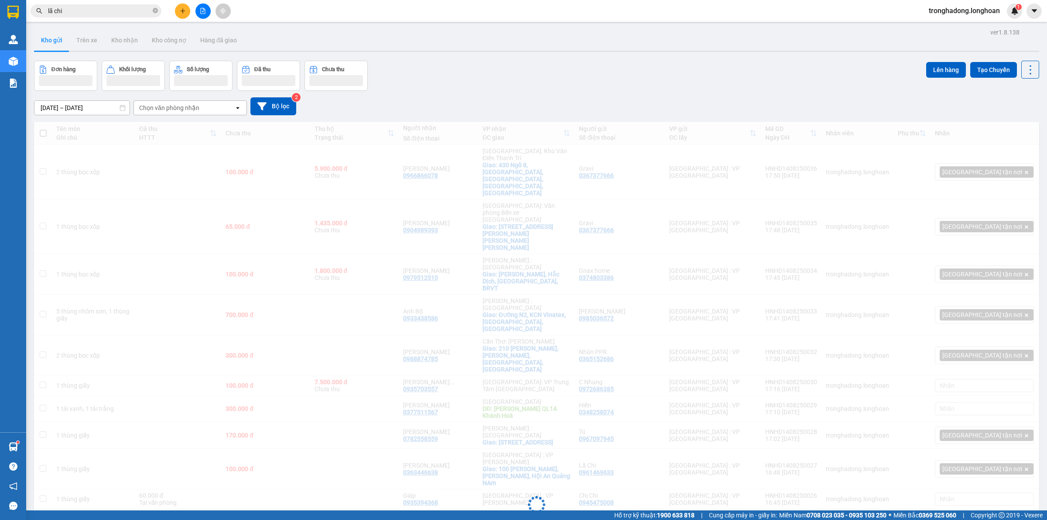
drag, startPoint x: 531, startPoint y: 41, endPoint x: 382, endPoint y: 59, distance: 150.3
click at [529, 41] on div "Kho gửi Trên xe Kho nhận Kho công nợ Hàng đã giao" at bounding box center [536, 41] width 1005 height 23
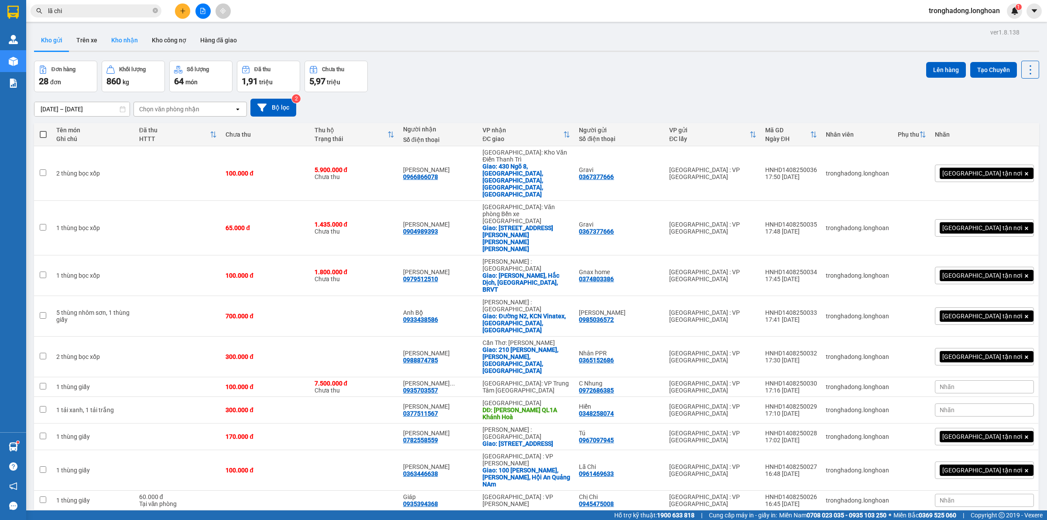
drag, startPoint x: 104, startPoint y: 40, endPoint x: 122, endPoint y: 36, distance: 18.7
click at [105, 40] on button "Kho nhận" at bounding box center [124, 40] width 41 height 21
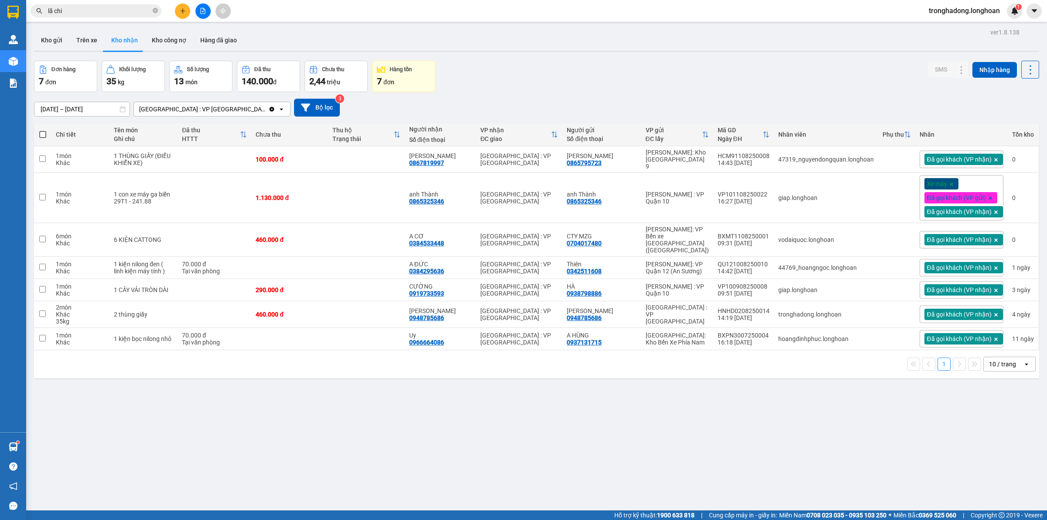
click at [469, 384] on div "ver 1.8.138 Kho gửi Trên xe Kho nhận Kho công nợ Hàng đã giao Đơn hàng 7 đơn Kh…" at bounding box center [537, 286] width 1012 height 520
click at [49, 37] on button "Kho gửi" at bounding box center [51, 40] width 35 height 21
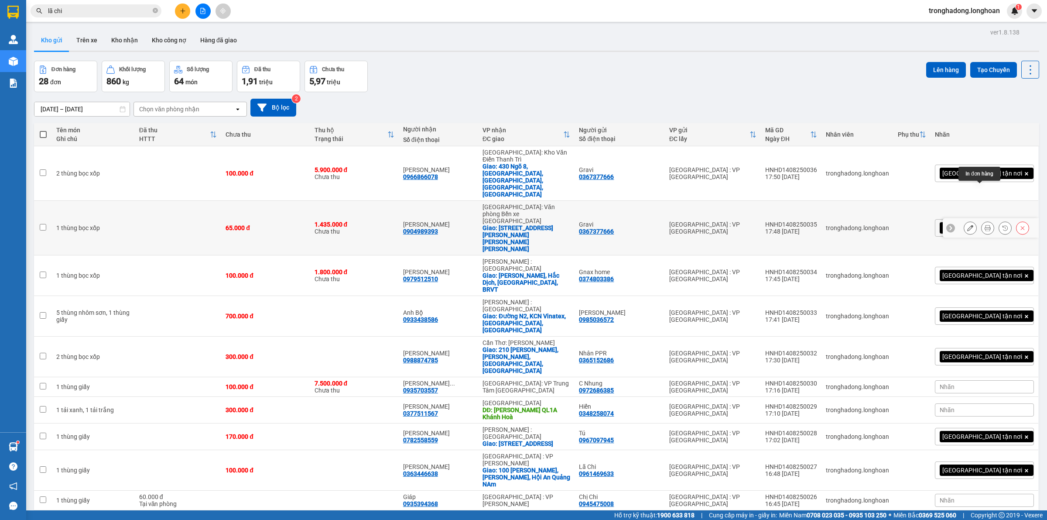
click at [985, 225] on icon at bounding box center [988, 228] width 6 height 6
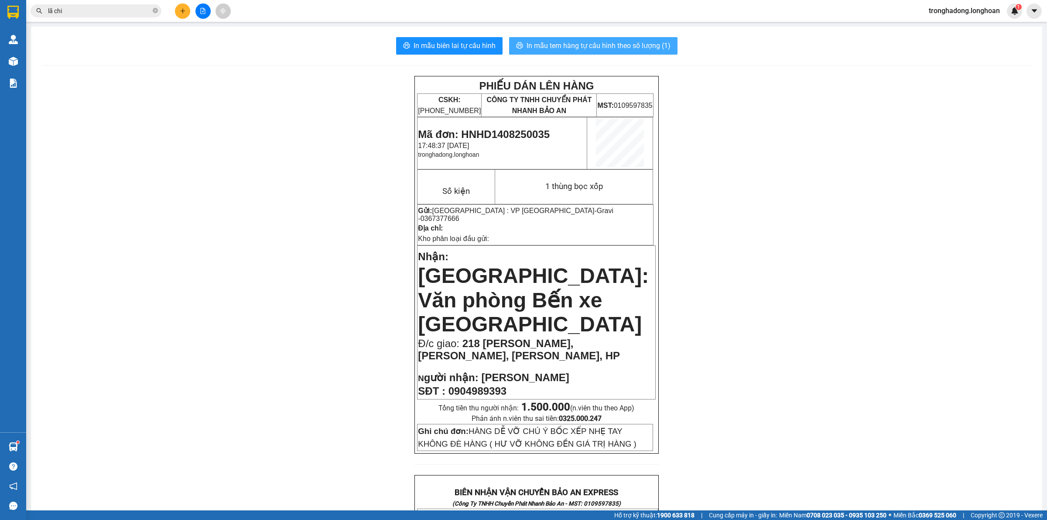
click at [568, 46] on span "In mẫu tem hàng tự cấu hình theo số lượng (1)" at bounding box center [599, 45] width 144 height 11
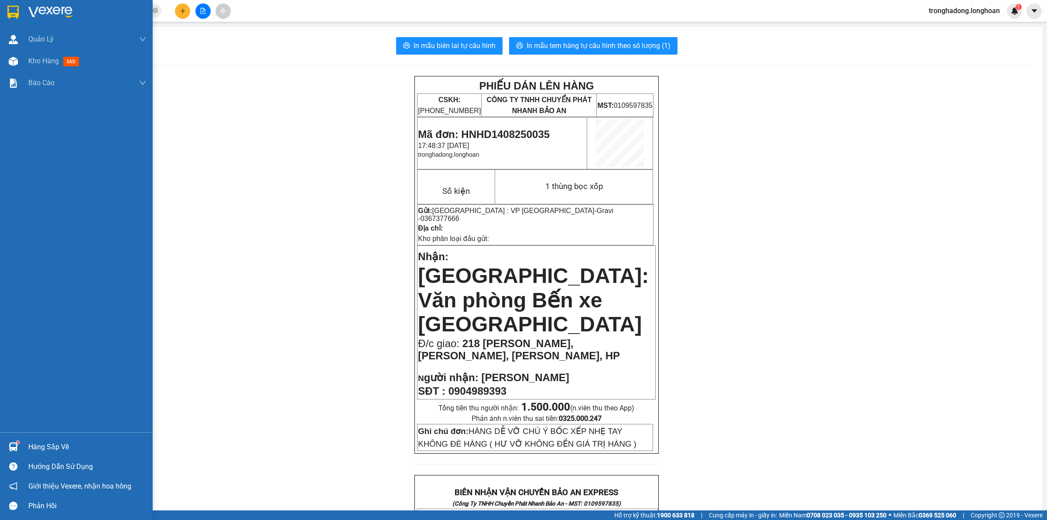
click at [4, 14] on div at bounding box center [76, 14] width 153 height 28
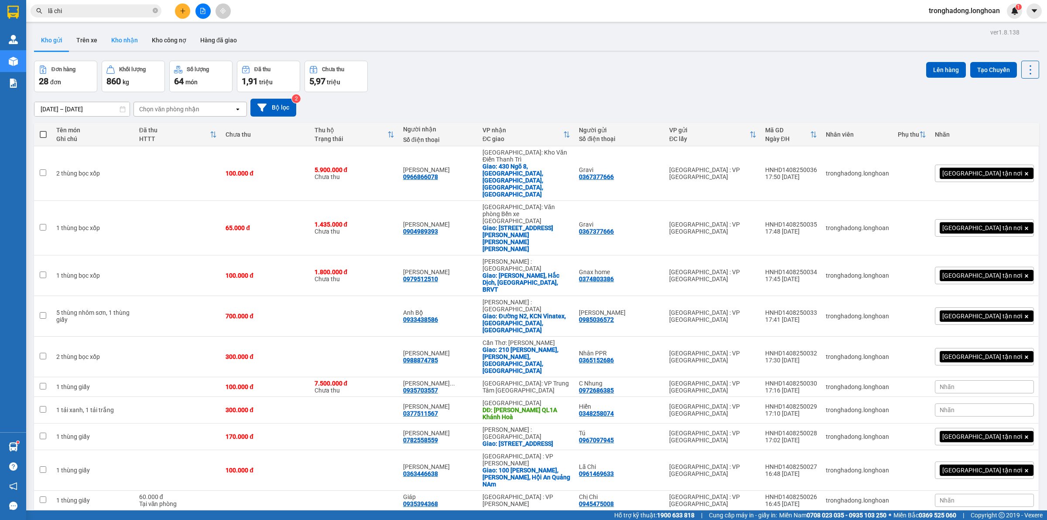
click at [138, 36] on button "Kho nhận" at bounding box center [124, 40] width 41 height 21
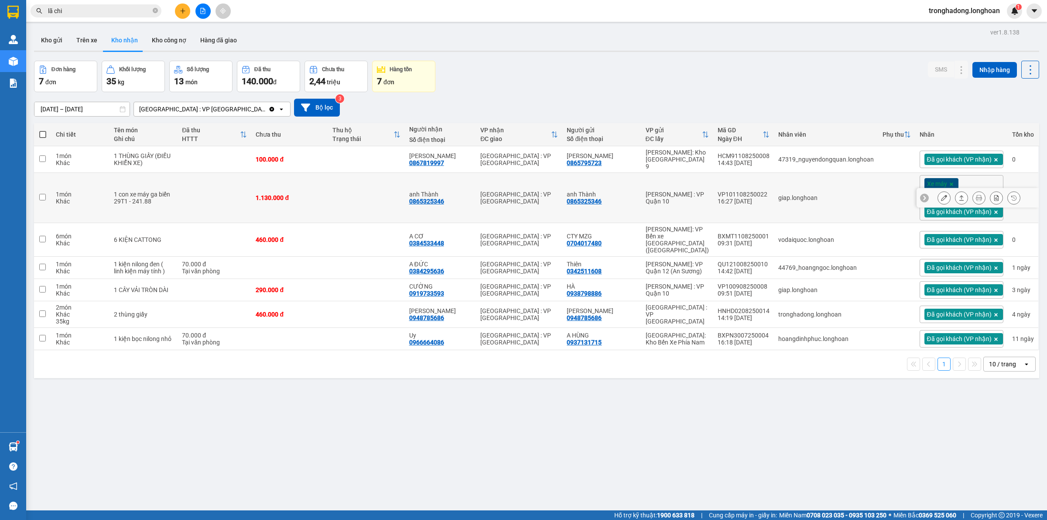
click at [941, 195] on icon at bounding box center [944, 198] width 6 height 6
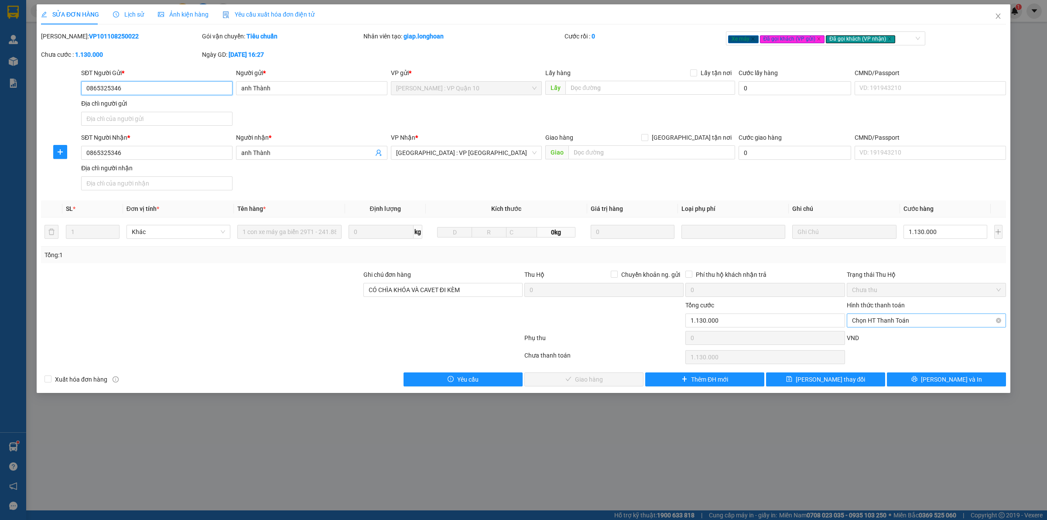
click at [885, 324] on span "Chọn HT Thanh Toán" at bounding box center [926, 320] width 149 height 13
click at [882, 337] on div "Tại văn phòng" at bounding box center [926, 339] width 149 height 10
click at [611, 384] on span "Lưu và Giao hàng" at bounding box center [589, 379] width 84 height 10
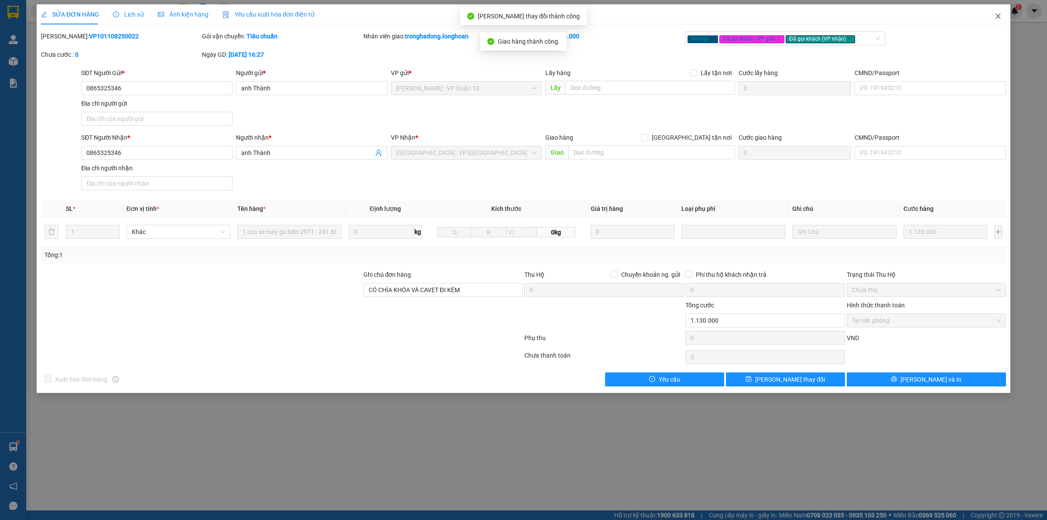
click at [1002, 14] on span "Close" at bounding box center [998, 16] width 24 height 24
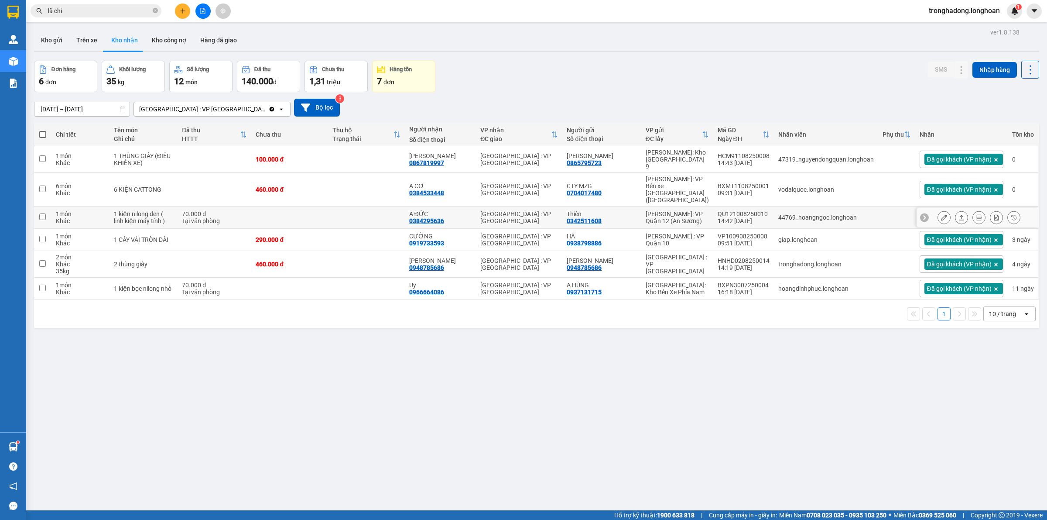
click at [939, 210] on button at bounding box center [944, 217] width 12 height 15
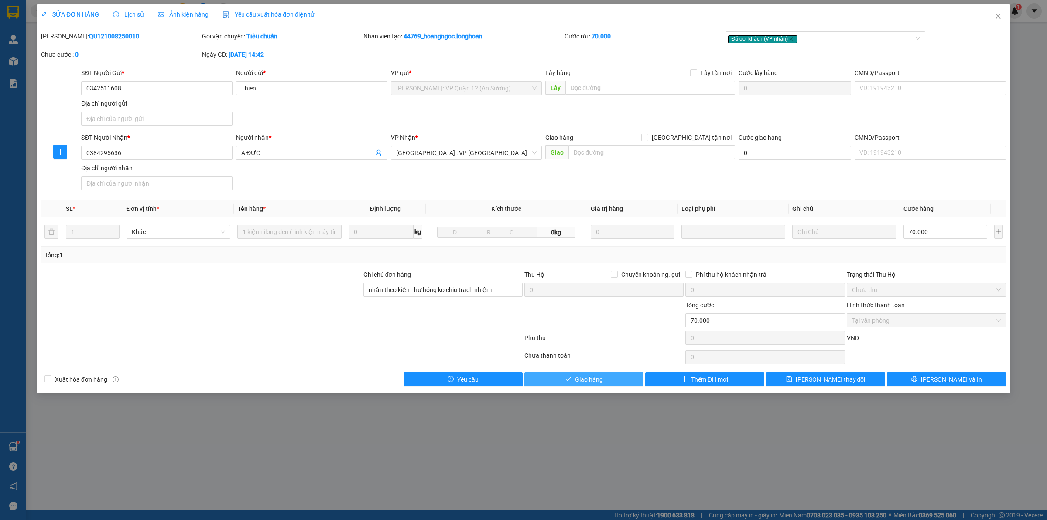
drag, startPoint x: 577, startPoint y: 382, endPoint x: 652, endPoint y: 286, distance: 122.4
click at [576, 382] on span "Giao hàng" at bounding box center [589, 379] width 28 height 10
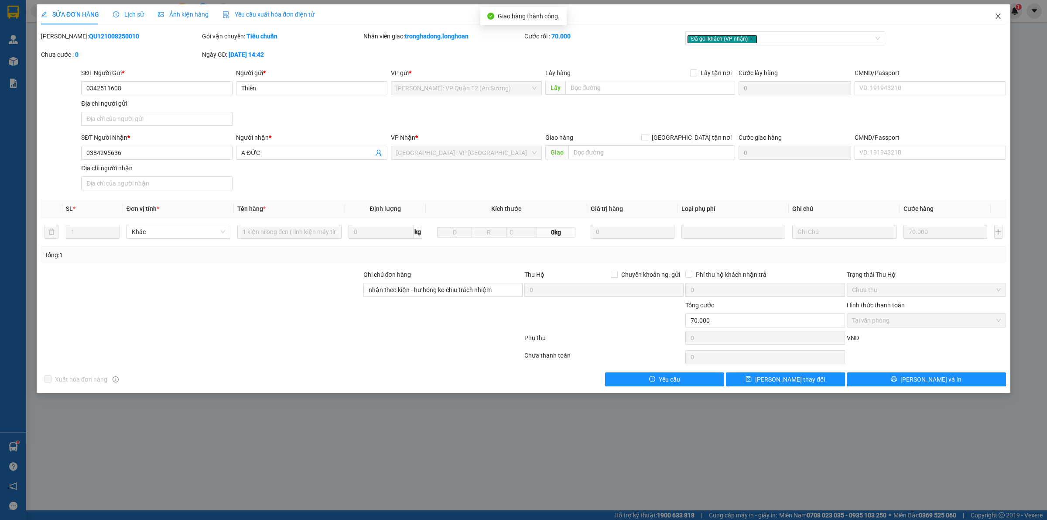
click at [997, 16] on icon "close" at bounding box center [998, 16] width 7 height 7
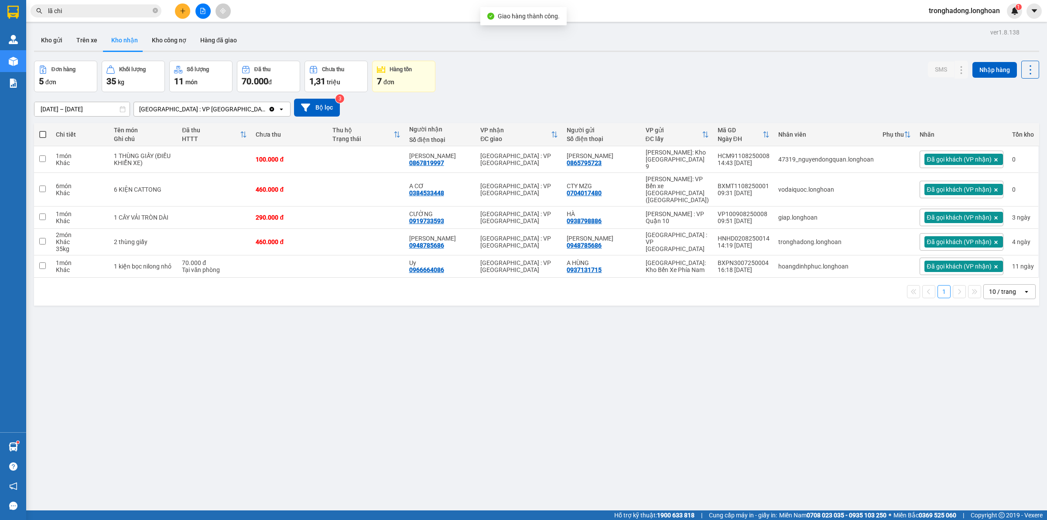
click at [635, 363] on div "ver 1.8.138 Kho gửi Trên xe Kho nhận Kho công nợ Hàng đã giao Đơn hàng 5 đơn Kh…" at bounding box center [537, 286] width 1012 height 520
click at [627, 365] on div "ver 1.8.138 Kho gửi Trên xe Kho nhận Kho công nợ Hàng đã giao Đơn hàng 5 đơn Kh…" at bounding box center [537, 286] width 1012 height 520
click at [177, 11] on button at bounding box center [182, 10] width 15 height 15
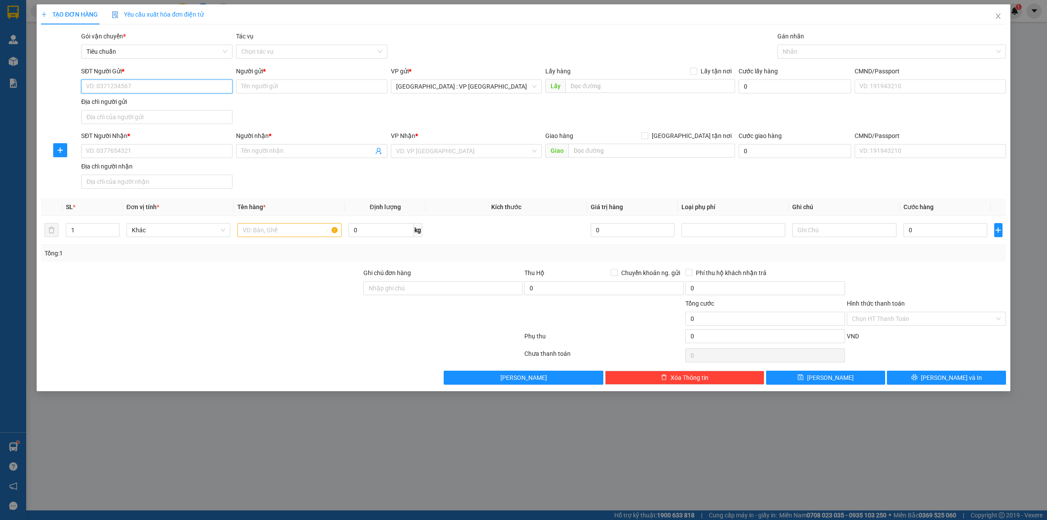
click at [159, 84] on input "SĐT Người Gửi *" at bounding box center [156, 86] width 151 height 14
click at [137, 86] on input "0924356668" at bounding box center [156, 86] width 151 height 14
drag, startPoint x: 137, startPoint y: 86, endPoint x: 44, endPoint y: 93, distance: 93.7
click at [44, 93] on div "SĐT Người Gửi * 0924356668 Người gửi * Tên người gửi VP gửi * Hà Nội : VP Hà Đô…" at bounding box center [523, 96] width 967 height 61
click at [118, 143] on div "SĐT Người Nhận *" at bounding box center [156, 137] width 151 height 13
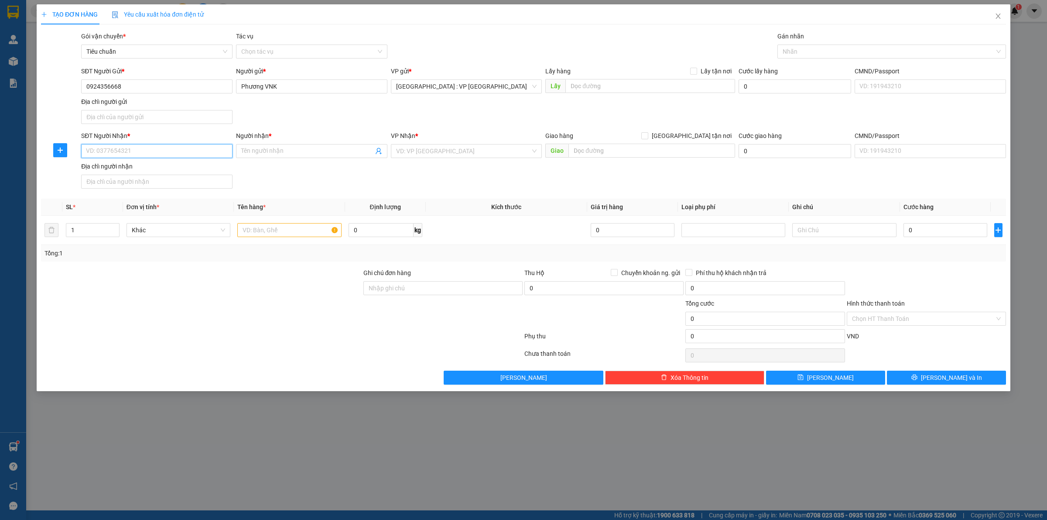
click at [119, 149] on input "SĐT Người Nhận *" at bounding box center [156, 151] width 151 height 14
click at [641, 132] on input "[GEOGRAPHIC_DATA] tận nơi" at bounding box center [644, 135] width 6 height 6
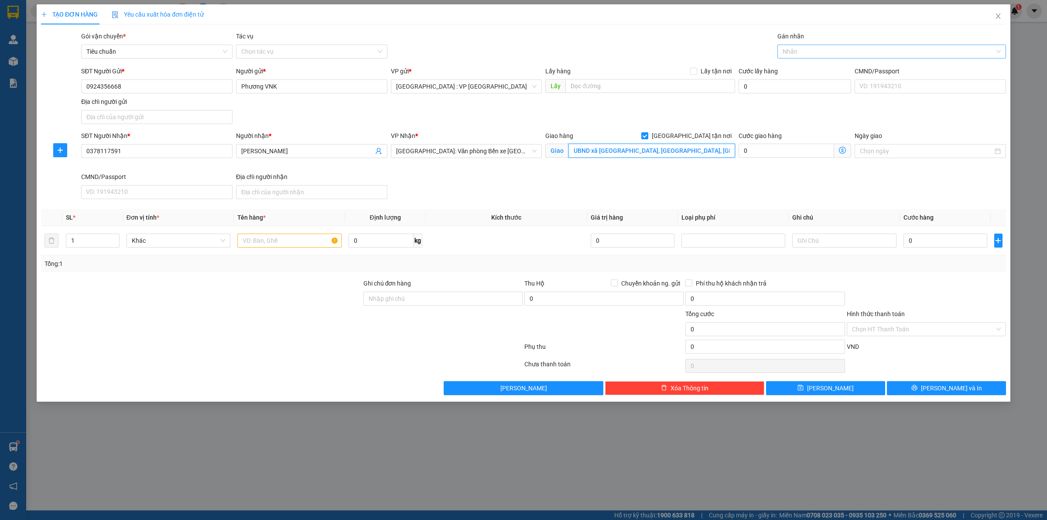
click at [852, 51] on div at bounding box center [888, 51] width 216 height 10
click at [256, 237] on input "text" at bounding box center [289, 240] width 104 height 14
click at [929, 245] on input "0" at bounding box center [946, 240] width 84 height 14
click at [952, 382] on button "Lưu và In" at bounding box center [946, 388] width 119 height 14
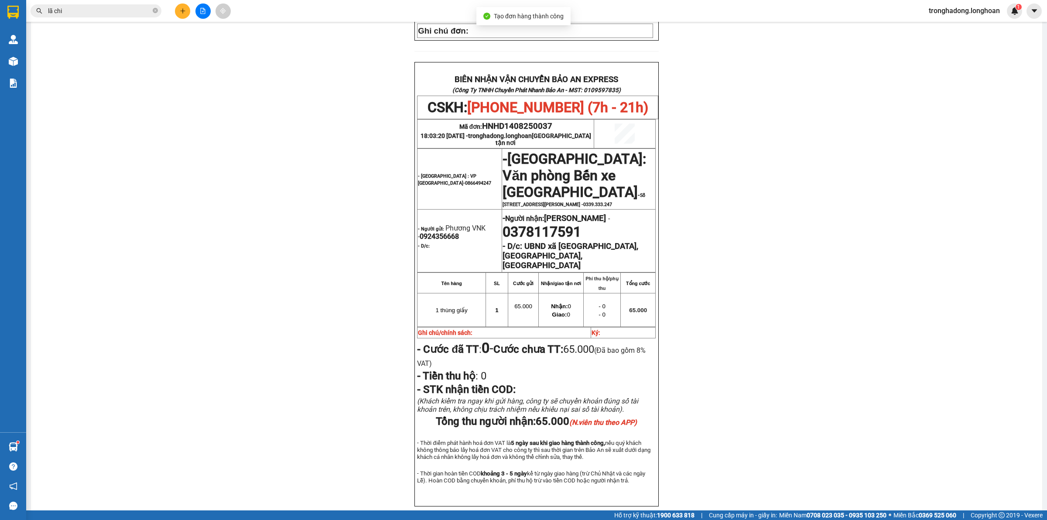
scroll to position [416, 0]
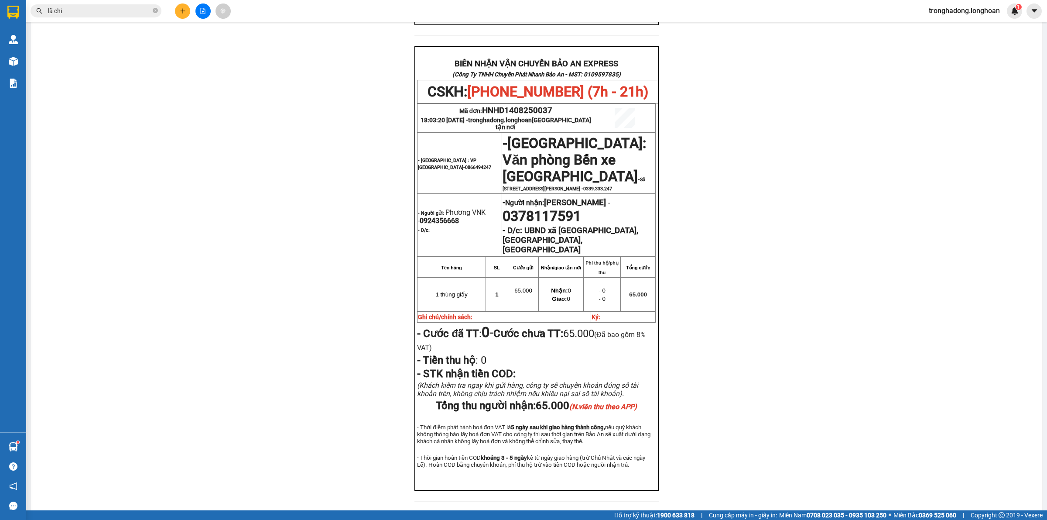
drag, startPoint x: 310, startPoint y: 64, endPoint x: 280, endPoint y: 15, distance: 57.2
click at [309, 64] on div "PHIẾU DÁN LÊN HÀNG CSKH: 1900.06.88.33 CÔNG TY TNHH CHUYỂN PHÁT NHANH BẢO AN MS…" at bounding box center [536, 86] width 990 height 852
drag, startPoint x: 481, startPoint y: 90, endPoint x: 556, endPoint y: 93, distance: 75.5
click at [556, 106] on p "Mã đơn: HNHD1408250037" at bounding box center [505, 111] width 175 height 10
copy span "HNHD1408250037"
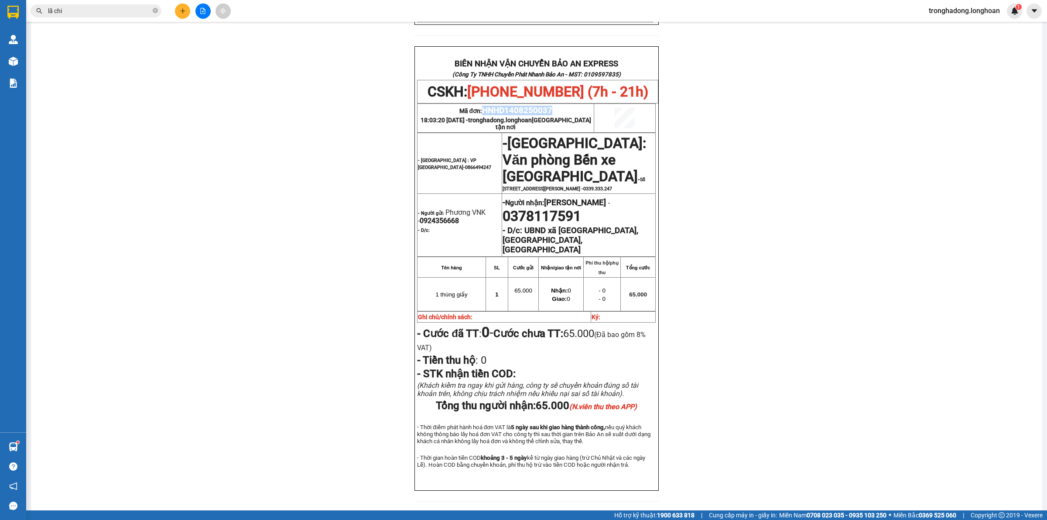
scroll to position [143, 0]
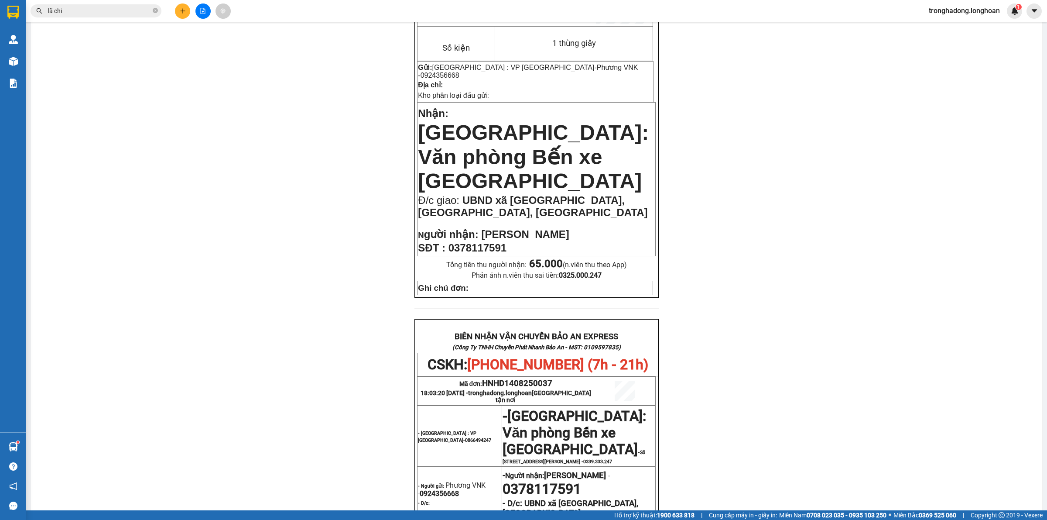
click at [832, 199] on div "PHIẾU DÁN LÊN HÀNG CSKH: 1900.06.88.33 CÔNG TY TNHH CHUYỂN PHÁT NHANH BẢO AN MS…" at bounding box center [536, 359] width 990 height 852
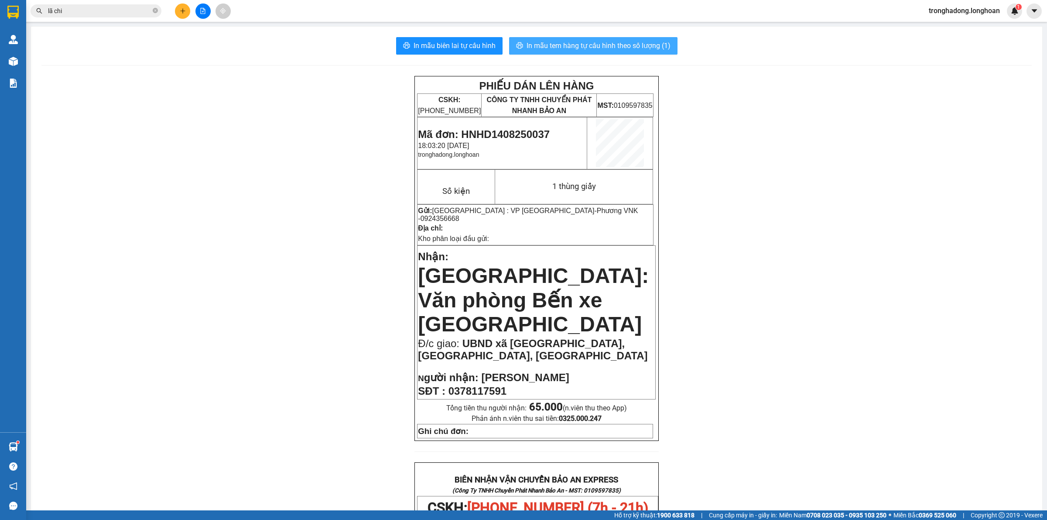
click at [570, 41] on span "In mẫu tem hàng tự cấu hình theo số lượng (1)" at bounding box center [599, 45] width 144 height 11
click at [181, 15] on button at bounding box center [182, 10] width 15 height 15
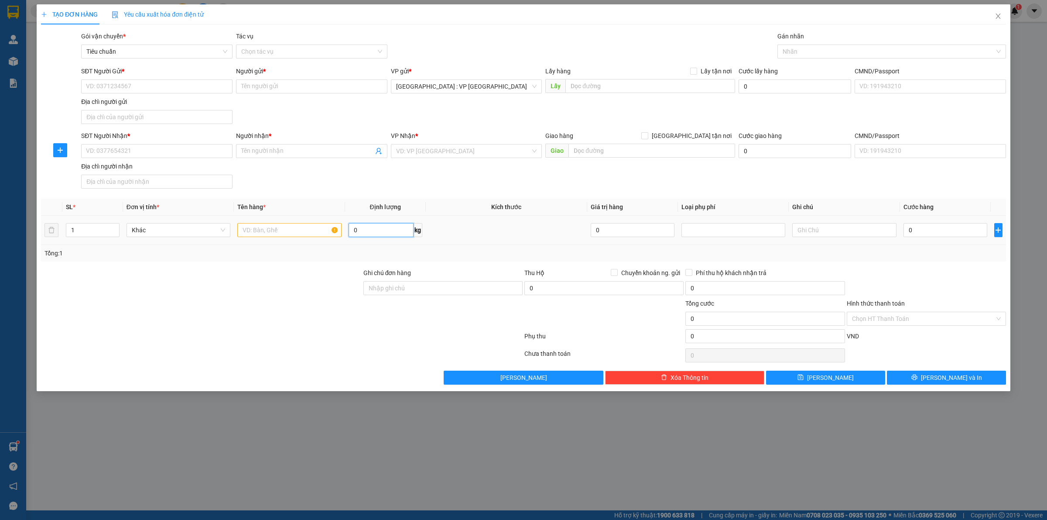
click at [378, 230] on input "0" at bounding box center [381, 230] width 65 height 14
click at [291, 227] on input "text" at bounding box center [289, 230] width 104 height 14
click at [90, 223] on input "1" at bounding box center [92, 229] width 53 height 13
click at [451, 145] on input "search" at bounding box center [463, 150] width 135 height 13
click at [469, 199] on th "Kích thước" at bounding box center [506, 207] width 161 height 17
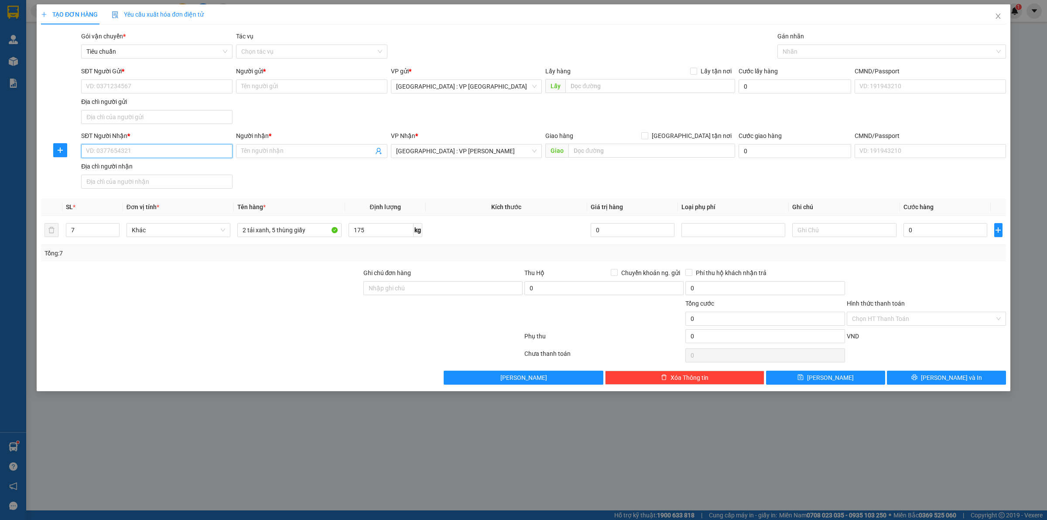
click at [177, 149] on input "SĐT Người Nhận *" at bounding box center [156, 151] width 151 height 14
drag, startPoint x: 884, startPoint y: 103, endPoint x: 622, endPoint y: 155, distance: 267.3
click at [622, 155] on input "text" at bounding box center [651, 151] width 167 height 14
click at [482, 199] on th "Kích thước" at bounding box center [506, 207] width 161 height 17
click at [622, 153] on input "Hải" at bounding box center [651, 151] width 167 height 14
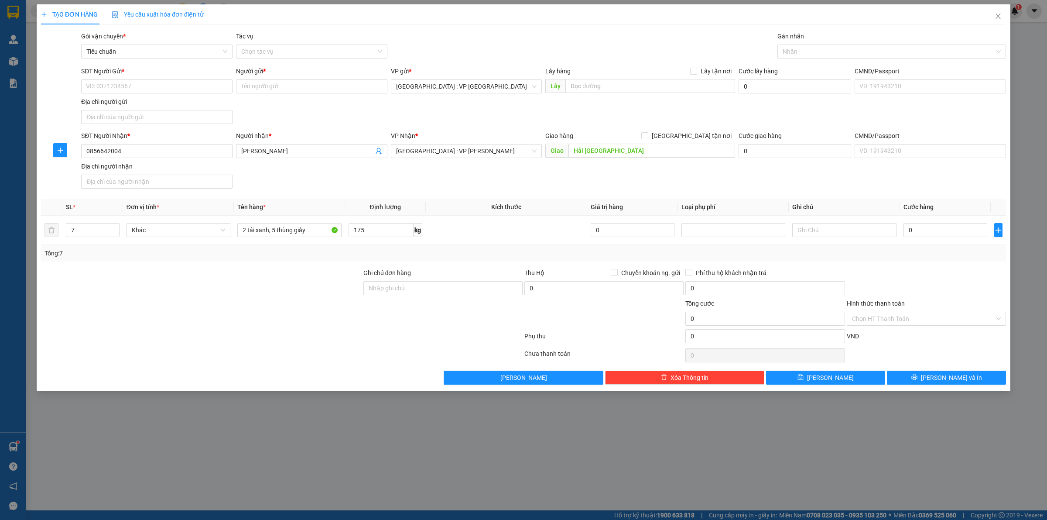
click at [648, 136] on span at bounding box center [644, 135] width 7 height 7
click at [647, 136] on input "[GEOGRAPHIC_DATA] tận nơi" at bounding box center [644, 135] width 6 height 6
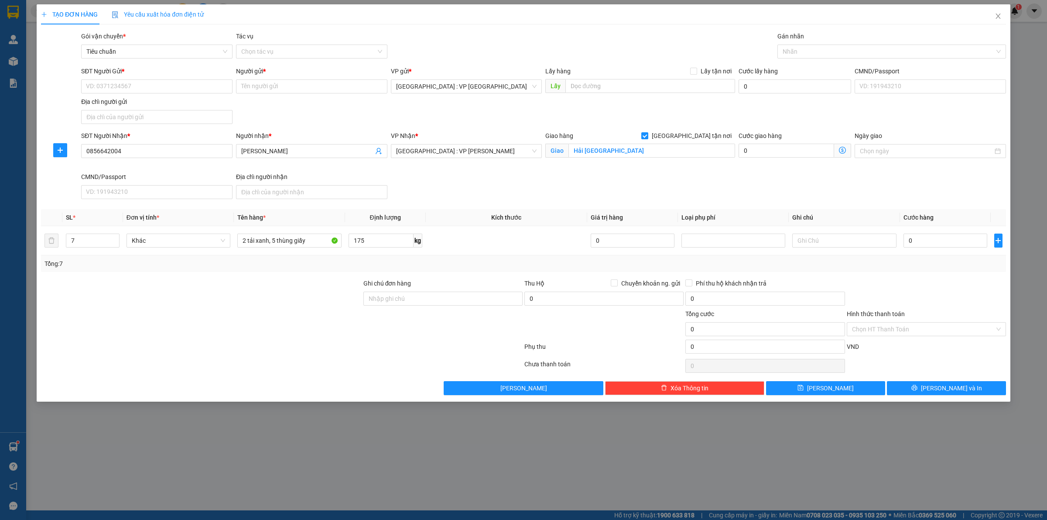
drag, startPoint x: 157, startPoint y: 97, endPoint x: 157, endPoint y: 92, distance: 4.8
click at [157, 97] on div "Địa chỉ người gửi" at bounding box center [156, 102] width 151 height 10
click at [157, 110] on input "Địa chỉ người gửi" at bounding box center [156, 117] width 151 height 14
click at [157, 91] on input "SĐT Người Gửi *" at bounding box center [156, 86] width 151 height 14
click at [155, 105] on div "0984299864 - đồng" at bounding box center [156, 104] width 141 height 10
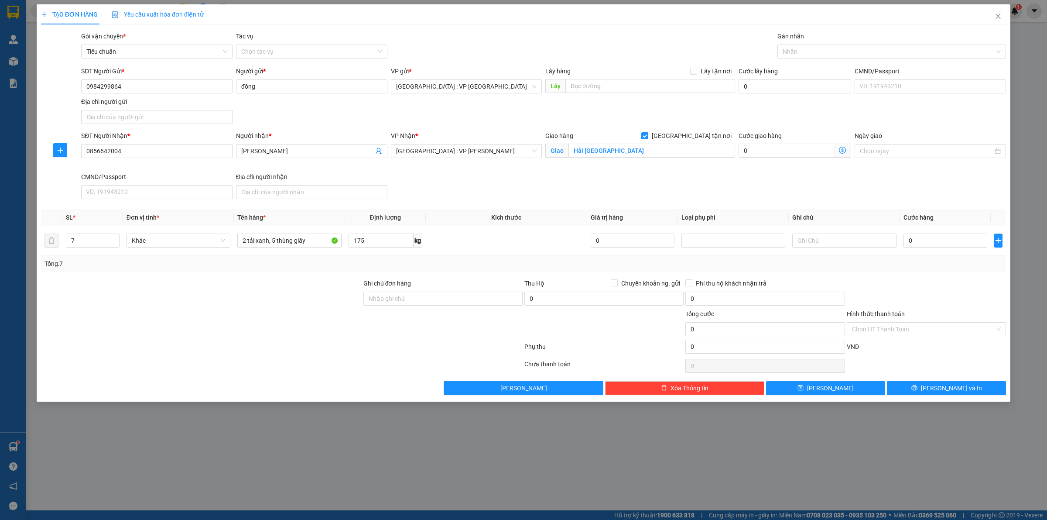
click at [532, 178] on div "SĐT Người Nhận * 0856642004 Người nhận * Ngọc Anh VP Nhận * Đà Nẵng : VP Thanh …" at bounding box center [543, 167] width 928 height 72
click at [572, 153] on input "Hải Vân Đà Nẵng" at bounding box center [651, 151] width 167 height 14
click at [575, 151] on input "Hải Vân Đà Nẵng" at bounding box center [651, 151] width 167 height 14
click at [635, 151] on input "21 Nguyễn Tất Thành, Hải Vân Đà Nẵng" at bounding box center [651, 151] width 167 height 14
drag, startPoint x: 636, startPoint y: 151, endPoint x: 653, endPoint y: 151, distance: 17.0
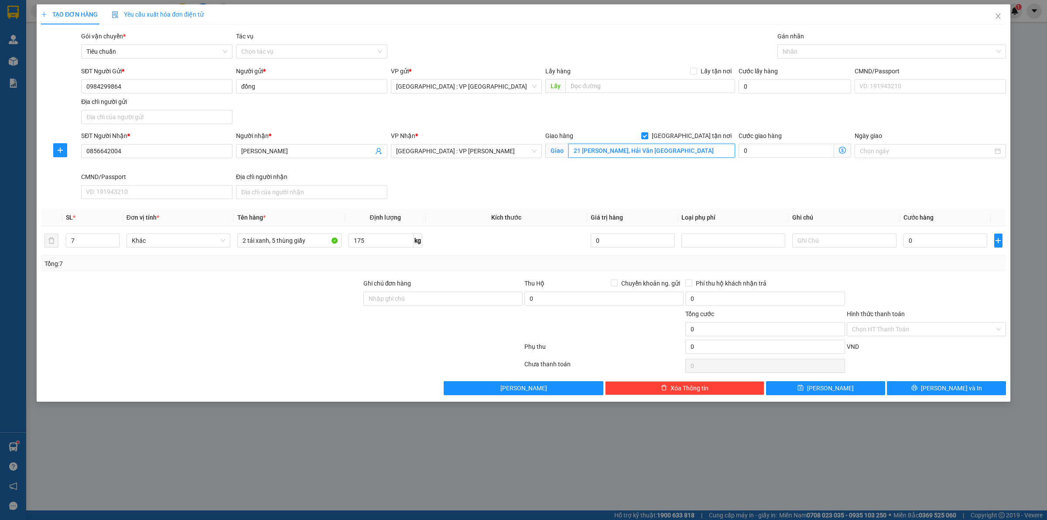
click at [653, 151] on input "21 Nguyễn Tất Thành, Hải Vân Đà Nẵng" at bounding box center [651, 151] width 167 height 14
click at [636, 149] on input "21 Nguyễn Tất Thành, Đà Nẵng" at bounding box center [651, 151] width 167 height 14
click at [650, 148] on input "21 Nguyễn Tất Thành, Hoà Hiê Đà Nẵng" at bounding box center [651, 151] width 167 height 14
click at [835, 46] on div at bounding box center [888, 51] width 216 height 10
click at [504, 212] on th "Kích thước" at bounding box center [506, 217] width 161 height 17
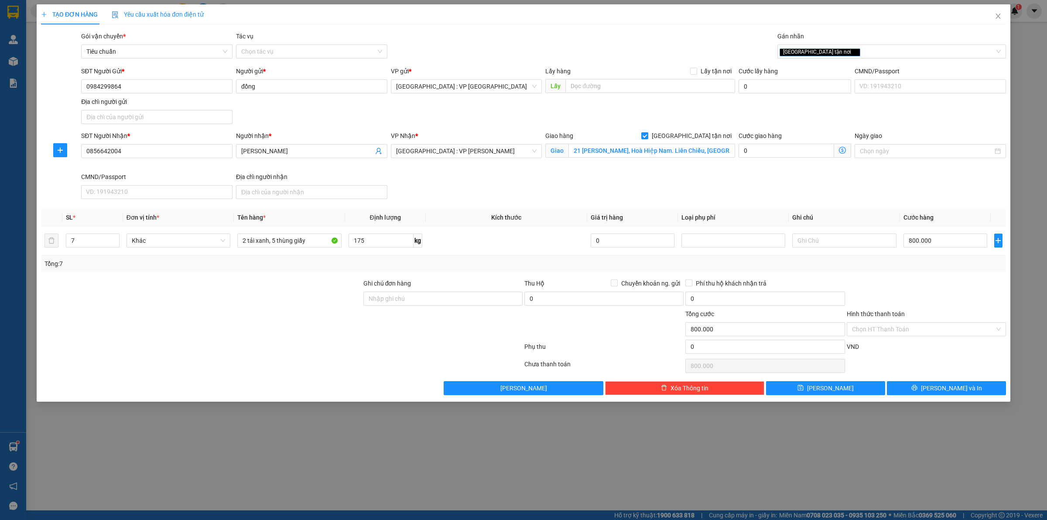
click at [486, 206] on div "Transit Pickup Surcharge Ids Transit Deliver Surcharge Ids Transit Deliver Surc…" at bounding box center [523, 212] width 965 height 363
click at [486, 212] on th "Kích thước" at bounding box center [506, 217] width 161 height 17
click at [493, 233] on td at bounding box center [506, 240] width 161 height 29
click at [949, 288] on div at bounding box center [926, 293] width 161 height 31
click at [916, 276] on div "Transit Pickup Surcharge Ids Transit Deliver Surcharge Ids Transit Deliver Surc…" at bounding box center [523, 212] width 965 height 363
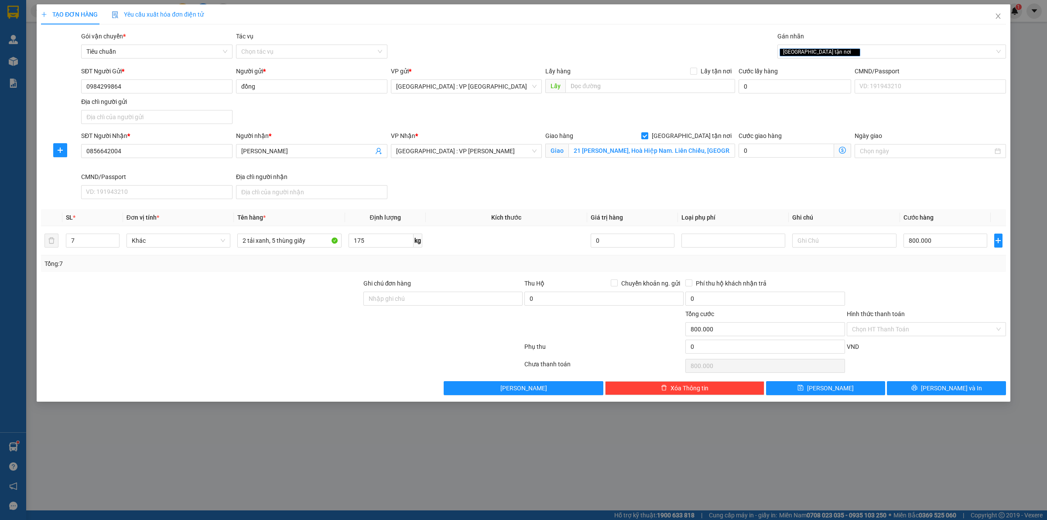
click at [900, 284] on div at bounding box center [926, 293] width 161 height 31
click at [377, 238] on input "175" at bounding box center [381, 240] width 65 height 14
click at [947, 239] on input "800.000" at bounding box center [946, 240] width 84 height 14
click at [947, 284] on div at bounding box center [926, 293] width 161 height 31
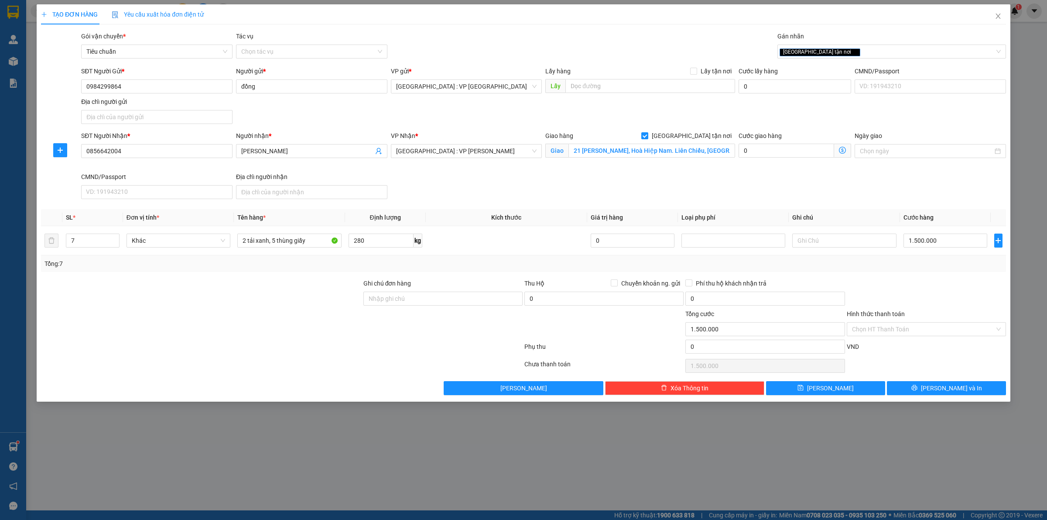
click at [930, 285] on div at bounding box center [926, 293] width 161 height 31
click at [898, 332] on input "Hình thức thanh toán" at bounding box center [923, 328] width 143 height 13
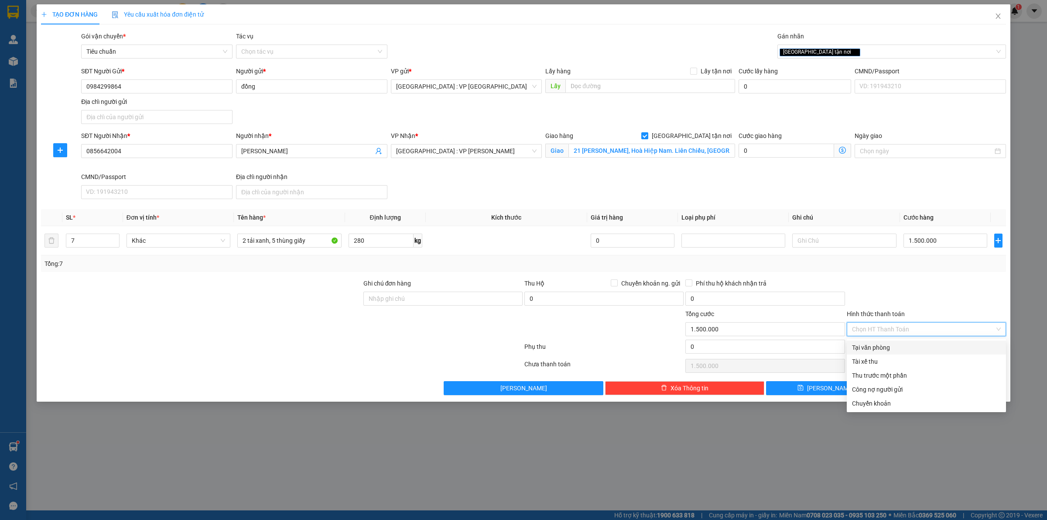
click at [895, 282] on div at bounding box center [926, 293] width 161 height 31
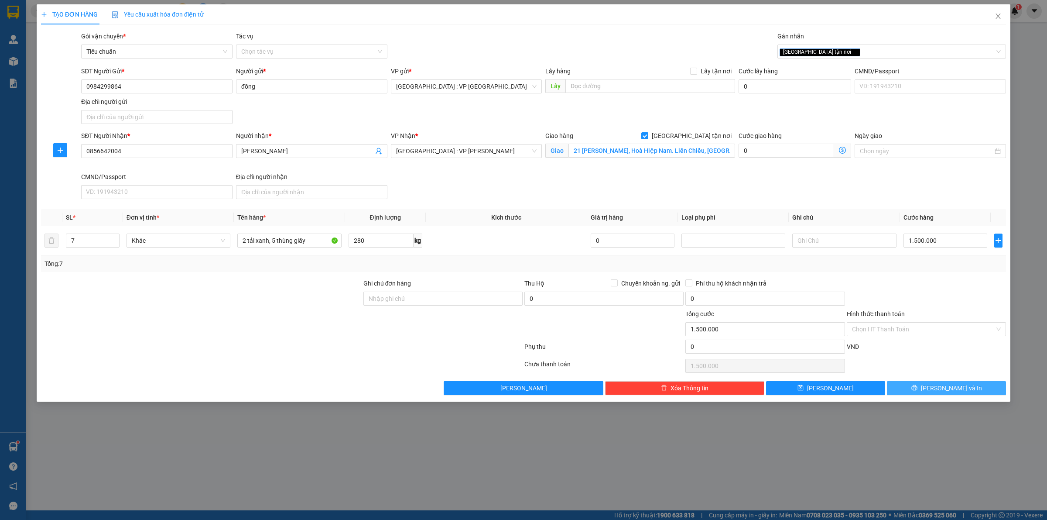
drag, startPoint x: 944, startPoint y: 395, endPoint x: 889, endPoint y: 345, distance: 74.1
click at [889, 341] on div "Transit Pickup Surcharge Ids Transit Deliver Surcharge Ids Transit Deliver Surc…" at bounding box center [523, 212] width 965 height 363
click at [889, 345] on div "VND" at bounding box center [926, 349] width 161 height 15
click at [245, 243] on input "2 tải xanh, 5 thùng giấy" at bounding box center [289, 240] width 104 height 14
click at [78, 239] on input "7" at bounding box center [92, 240] width 53 height 13
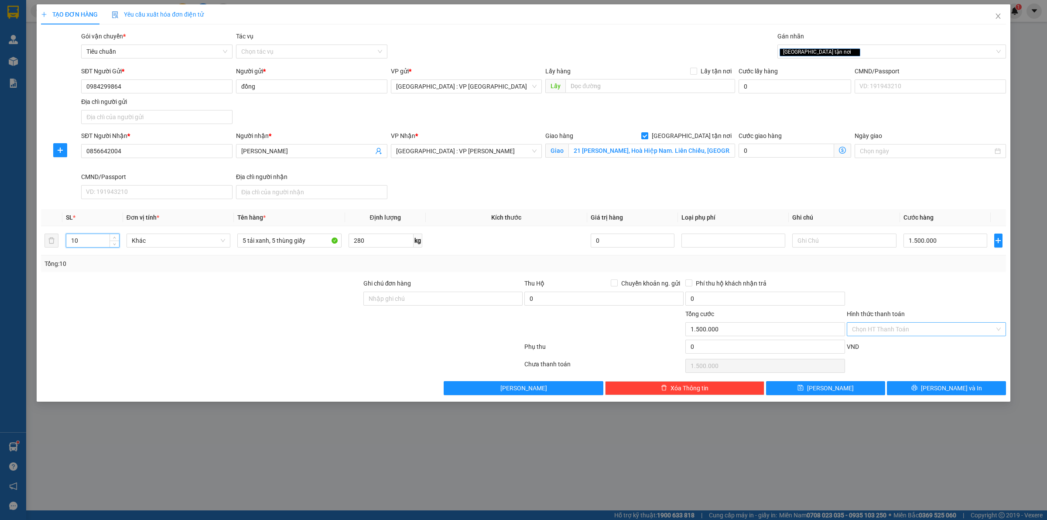
click at [893, 325] on input "Hình thức thanh toán" at bounding box center [923, 328] width 143 height 13
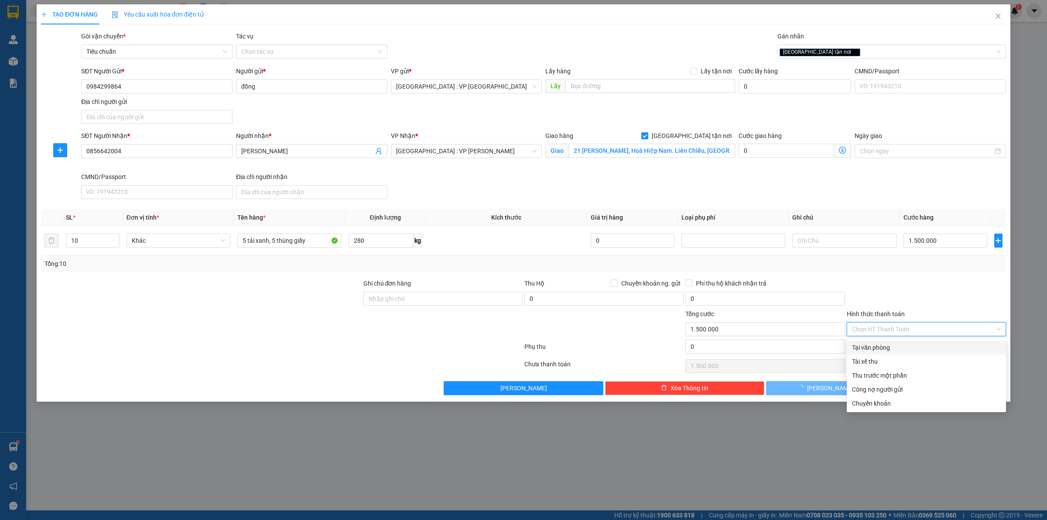
click at [890, 342] on div "Tại văn phòng" at bounding box center [926, 347] width 149 height 10
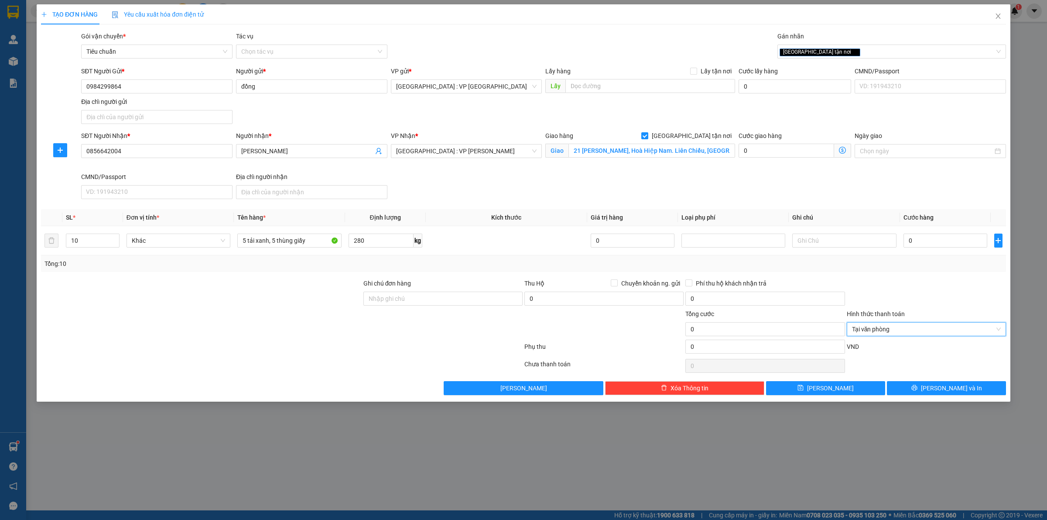
click at [906, 285] on div at bounding box center [926, 293] width 161 height 31
click at [913, 282] on div at bounding box center [926, 293] width 161 height 31
click at [905, 386] on button "Lưu và In" at bounding box center [946, 388] width 119 height 14
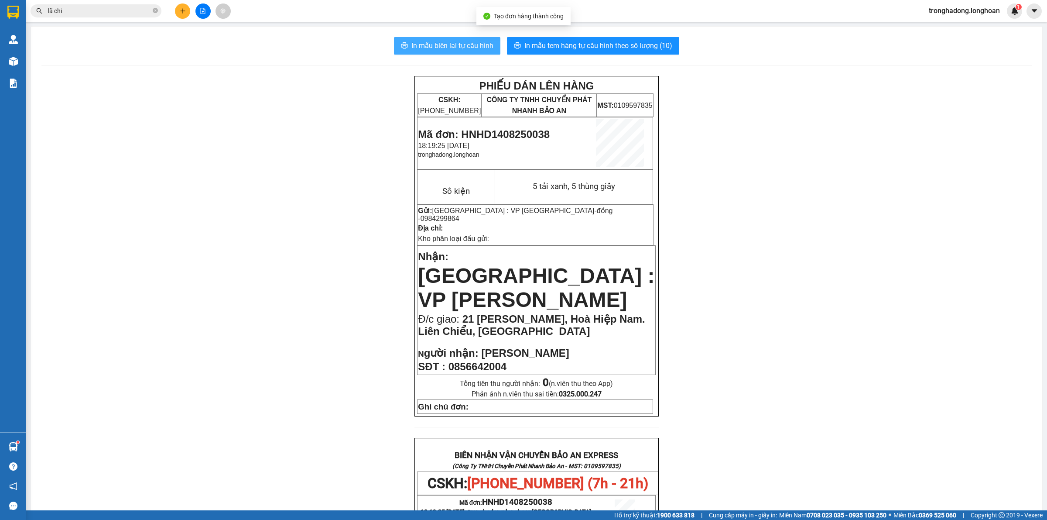
click at [445, 41] on span "In mẫu biên lai tự cấu hình" at bounding box center [452, 45] width 82 height 11
click at [276, 123] on div "PHIẾU DÁN LÊN HÀNG CSKH: 1900.06.88.33 CÔNG TY TNHH CHUYỂN PHÁT NHANH BẢO AN MS…" at bounding box center [536, 476] width 990 height 801
click at [184, 8] on icon "plus" at bounding box center [183, 11] width 6 height 6
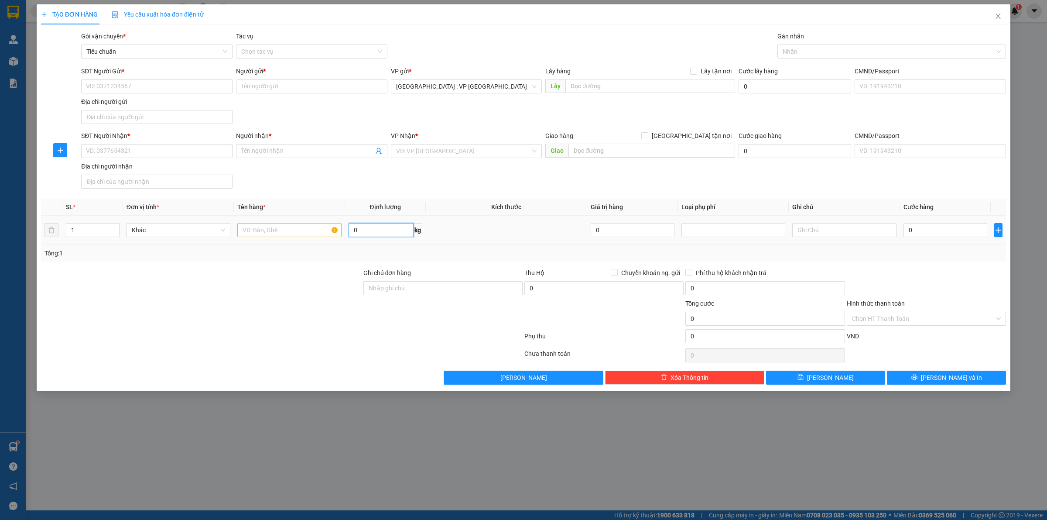
click at [382, 227] on input "0" at bounding box center [381, 230] width 65 height 14
click at [600, 155] on input "text" at bounding box center [651, 151] width 167 height 14
click at [600, 153] on input "text" at bounding box center [651, 151] width 167 height 14
paste input "28 Đ. [GEOGRAPHIC_DATA], [GEOGRAPHIC_DATA], [GEOGRAPHIC_DATA], [GEOGRAPHIC_DATA…"
click at [472, 156] on input "search" at bounding box center [463, 150] width 135 height 13
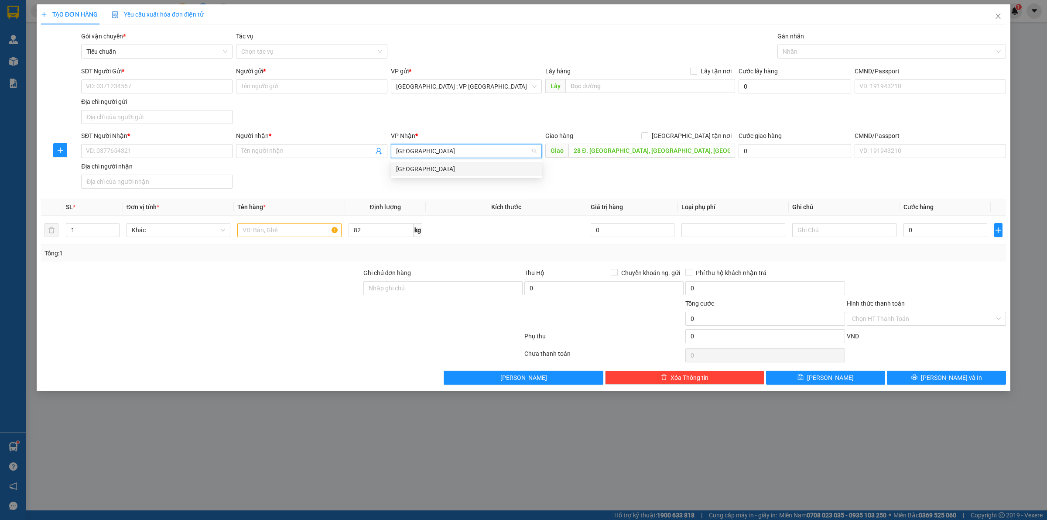
click at [472, 166] on div "[GEOGRAPHIC_DATA]" at bounding box center [466, 169] width 141 height 10
click at [180, 155] on input "SĐT Người Nhận *" at bounding box center [156, 151] width 151 height 14
drag, startPoint x: 130, startPoint y: 154, endPoint x: 297, endPoint y: 157, distance: 167.1
click at [131, 154] on input "0946581365" at bounding box center [156, 151] width 151 height 14
click at [302, 157] on span at bounding box center [311, 151] width 151 height 14
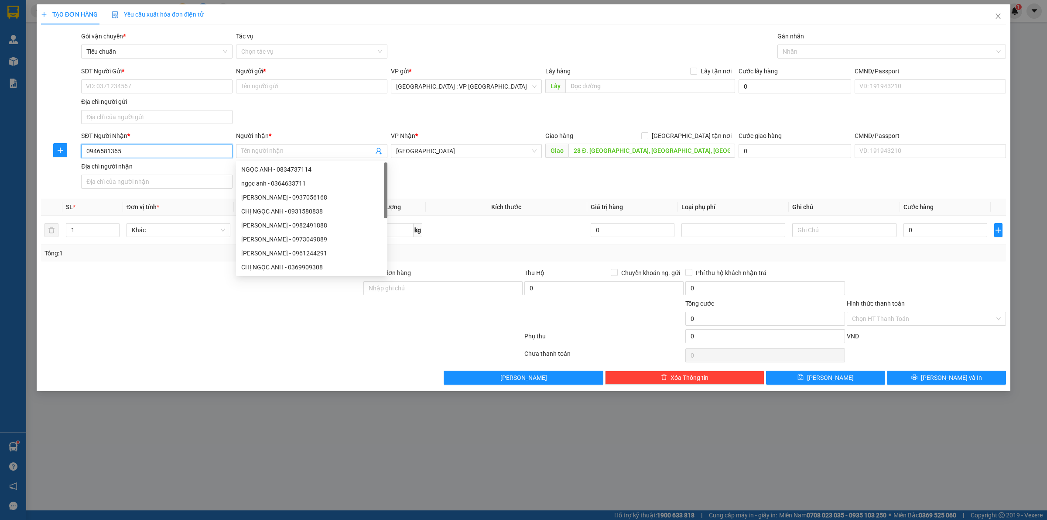
drag, startPoint x: 140, startPoint y: 155, endPoint x: 53, endPoint y: 158, distance: 86.9
click at [53, 158] on div "SĐT Người Nhận * 0946581365 0946581365 Người nhận * Tên người nhận VP Nhận * Ph…" at bounding box center [523, 161] width 967 height 61
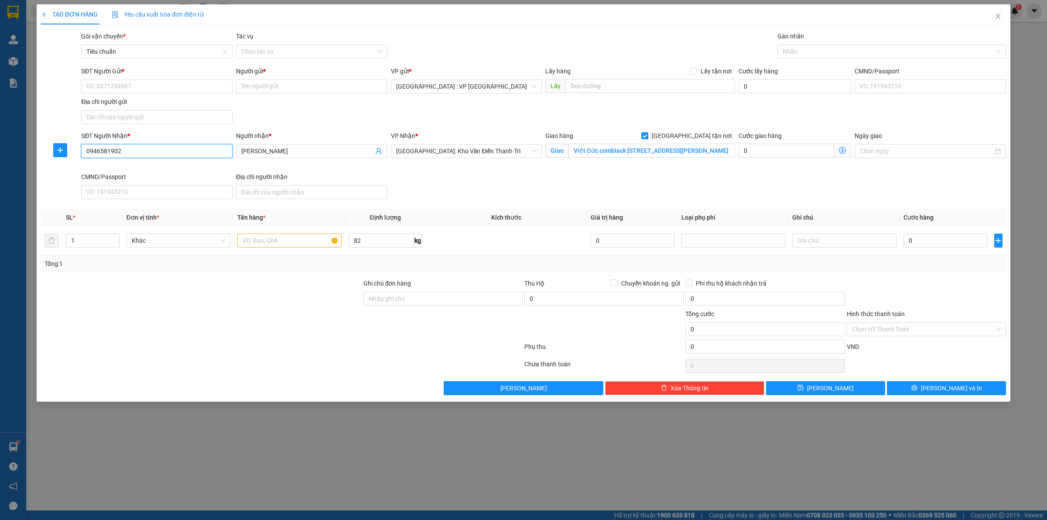
drag, startPoint x: 123, startPoint y: 151, endPoint x: 67, endPoint y: 160, distance: 56.7
click at [67, 160] on div "SĐT Người Nhận * 0946581902 0946581902 Người nhận * Anh Trình VP Nhận * Hà Nội:…" at bounding box center [523, 167] width 967 height 72
click at [641, 132] on input "[GEOGRAPHIC_DATA] tận nơi" at bounding box center [644, 135] width 6 height 6
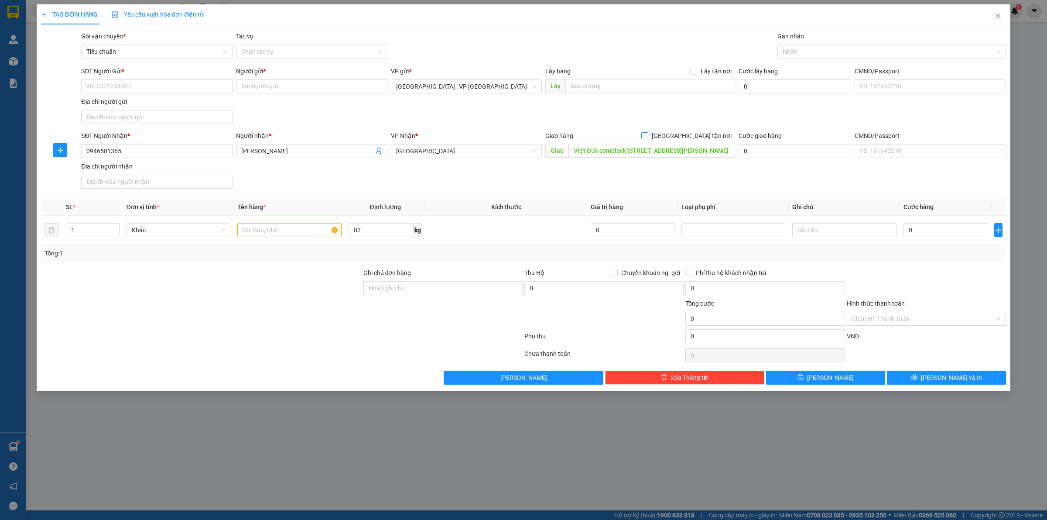
click at [698, 138] on span "[GEOGRAPHIC_DATA] tận nơi" at bounding box center [691, 136] width 87 height 10
click at [647, 138] on input "[GEOGRAPHIC_DATA] tận nơi" at bounding box center [644, 135] width 6 height 6
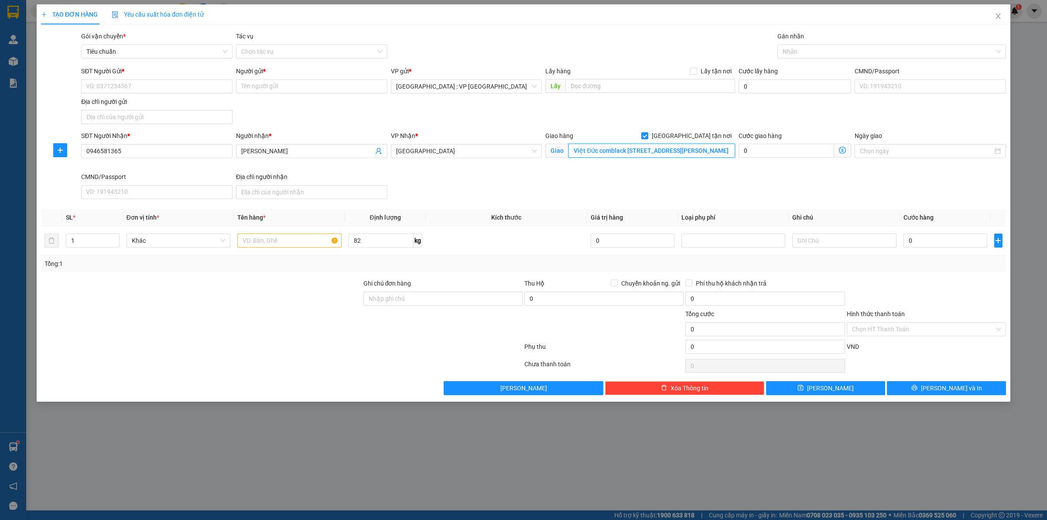
click at [657, 151] on input "Việt Đức comblack 39 Lê Văn Lương, Thanh Xuân, Hà Nội" at bounding box center [651, 151] width 167 height 14
paste input "28 Đ. [GEOGRAPHIC_DATA], [GEOGRAPHIC_DATA], [GEOGRAPHIC_DATA], [GEOGRAPHIC_DATA…"
click at [132, 89] on input "SĐT Người Gửi *" at bounding box center [156, 86] width 151 height 14
paste input "0984299864"
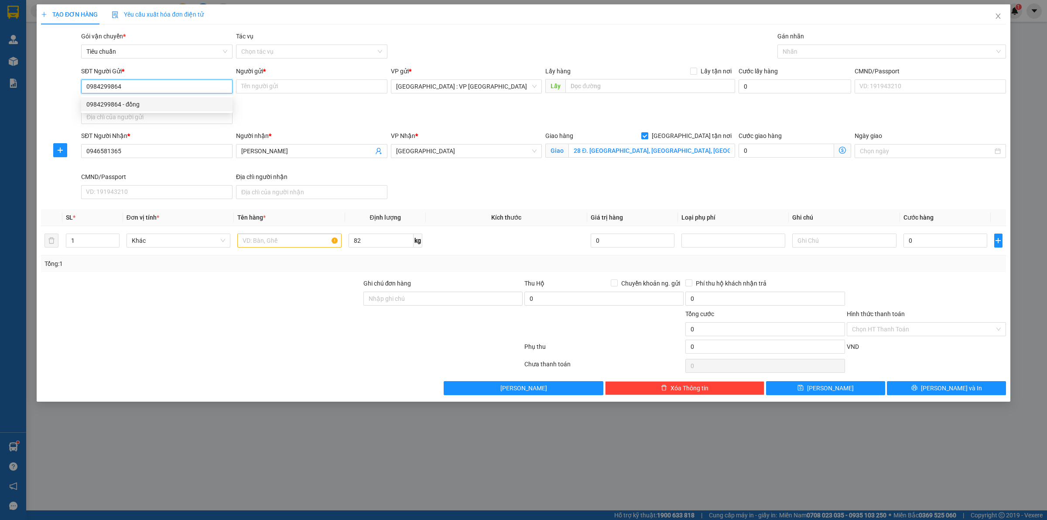
click at [143, 104] on div "0984299864 - đồng" at bounding box center [156, 104] width 141 height 10
click at [266, 243] on input "text" at bounding box center [289, 240] width 104 height 14
click at [113, 241] on span "up" at bounding box center [114, 238] width 5 height 5
click at [206, 319] on div at bounding box center [201, 324] width 322 height 31
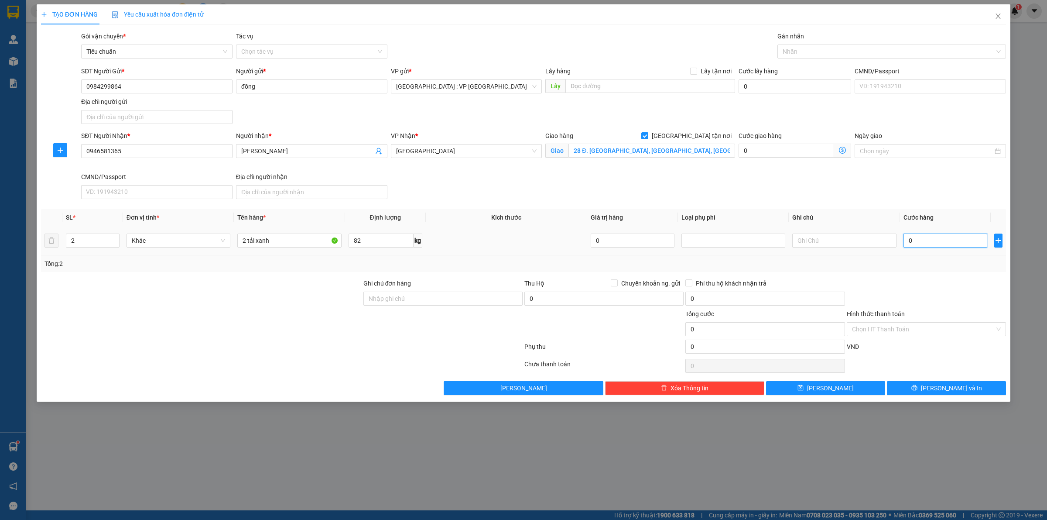
click at [927, 239] on input "0" at bounding box center [946, 240] width 84 height 14
click at [893, 281] on div at bounding box center [926, 293] width 161 height 31
click at [891, 281] on div at bounding box center [926, 293] width 161 height 31
click at [886, 335] on input "Hình thức thanh toán" at bounding box center [923, 328] width 143 height 13
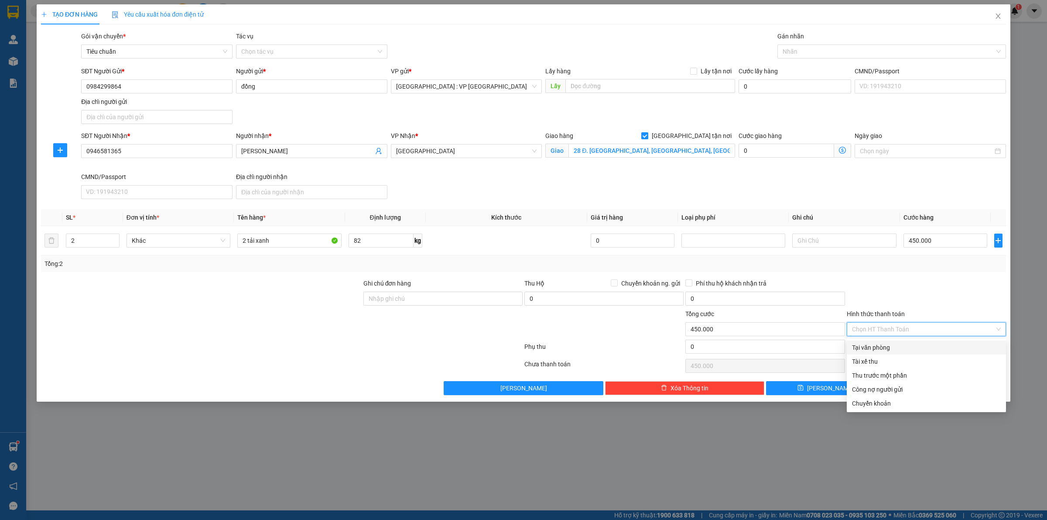
click at [887, 343] on div "Tại văn phòng" at bounding box center [926, 347] width 149 height 10
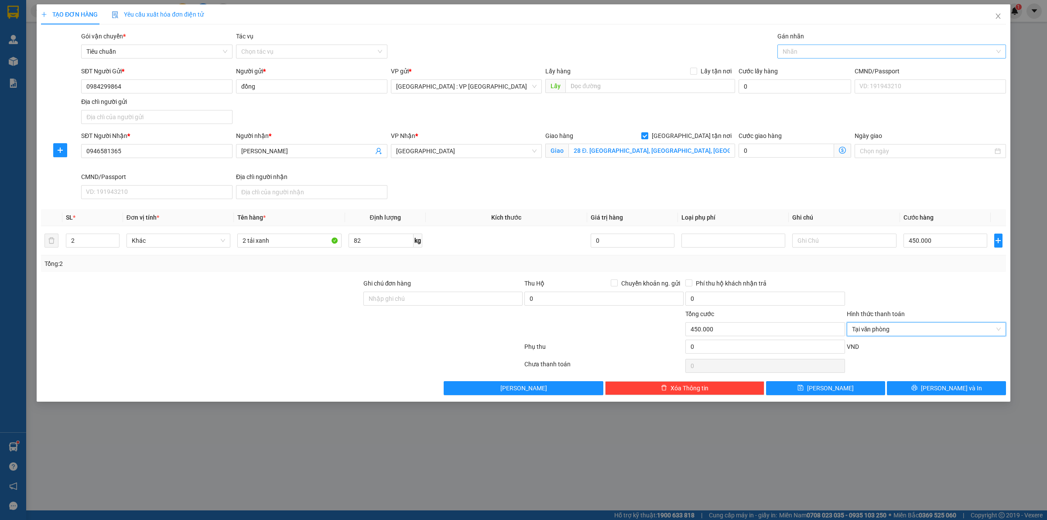
click at [805, 53] on div at bounding box center [888, 51] width 216 height 10
click at [770, 195] on div "SĐT Người Nhận * 0946581365 Người nhận * Anh Dương VP Nhận * Phú Yên Giao hàng …" at bounding box center [543, 167] width 928 height 72
click at [936, 391] on button "Lưu và In" at bounding box center [946, 388] width 119 height 14
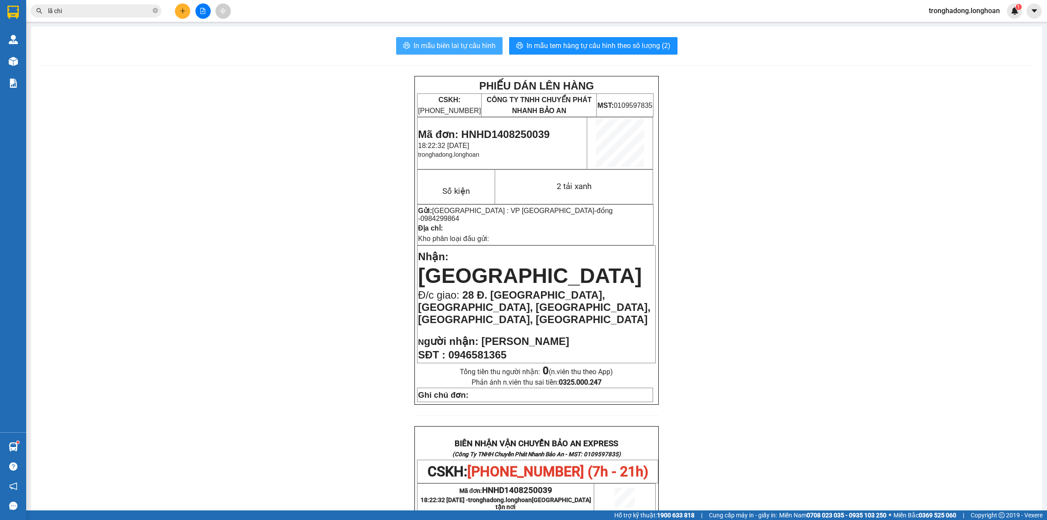
click at [470, 40] on span "In mẫu biên lai tự cấu hình" at bounding box center [455, 45] width 82 height 11
click at [563, 41] on span "In mẫu tem hàng tự cấu hình theo số lượng (2)" at bounding box center [599, 45] width 144 height 11
click at [178, 10] on button at bounding box center [182, 10] width 15 height 15
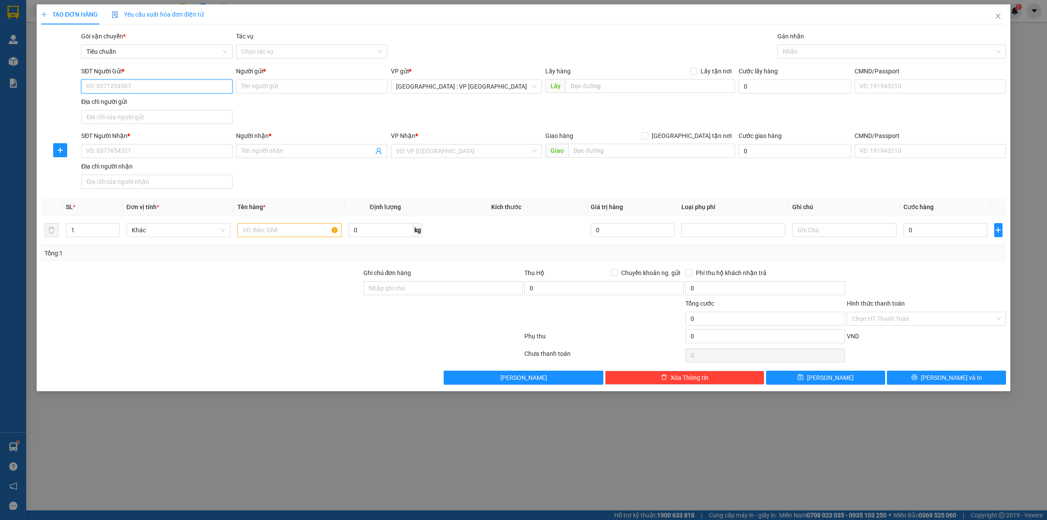
click at [153, 79] on input "SĐT Người Gửi *" at bounding box center [156, 86] width 151 height 14
click at [193, 154] on input "SĐT Người Nhận *" at bounding box center [156, 151] width 151 height 14
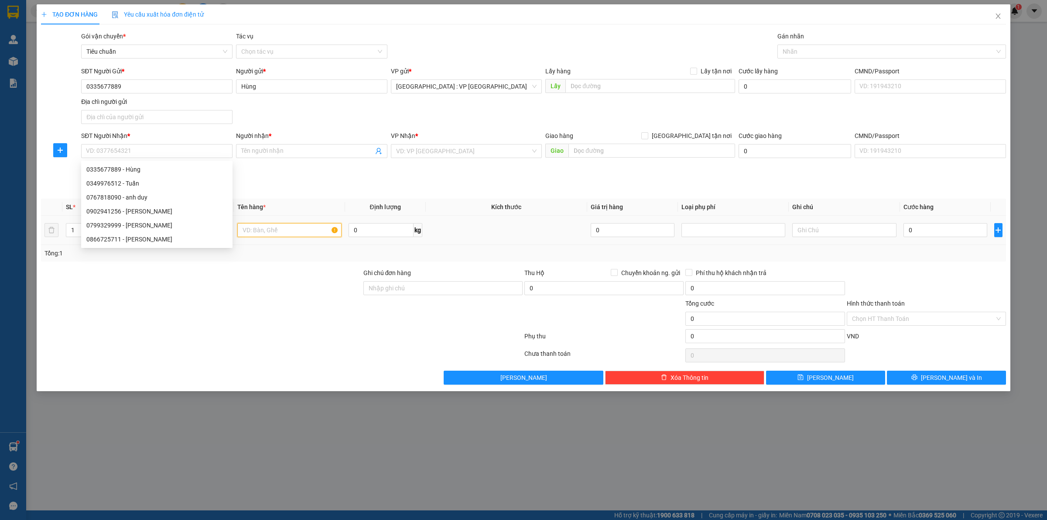
click at [306, 225] on input "text" at bounding box center [289, 230] width 104 height 14
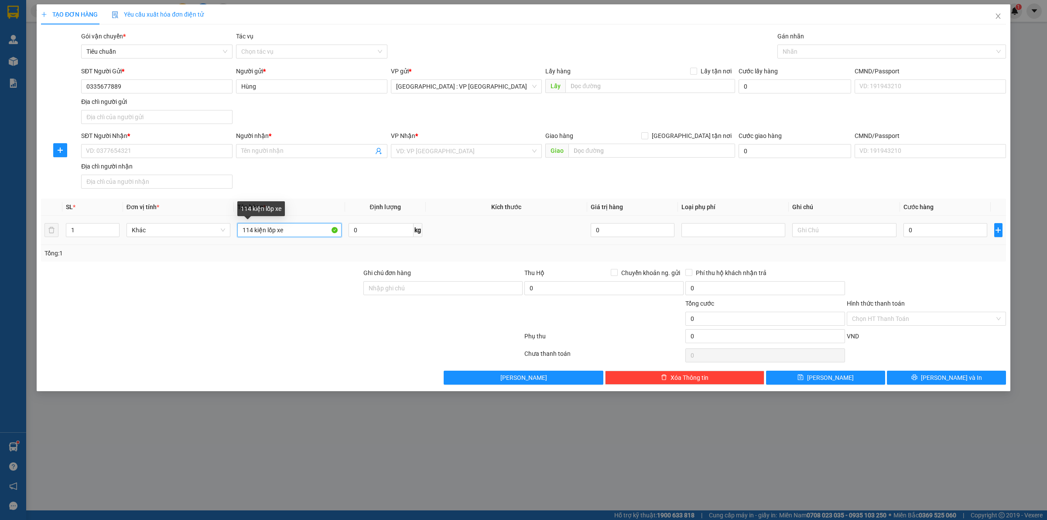
click at [246, 236] on input "114 kiện lốp xe" at bounding box center [289, 230] width 104 height 14
click at [99, 228] on input "1" at bounding box center [92, 229] width 53 height 13
click at [135, 151] on input "SĐT Người Nhận *" at bounding box center [156, 151] width 151 height 14
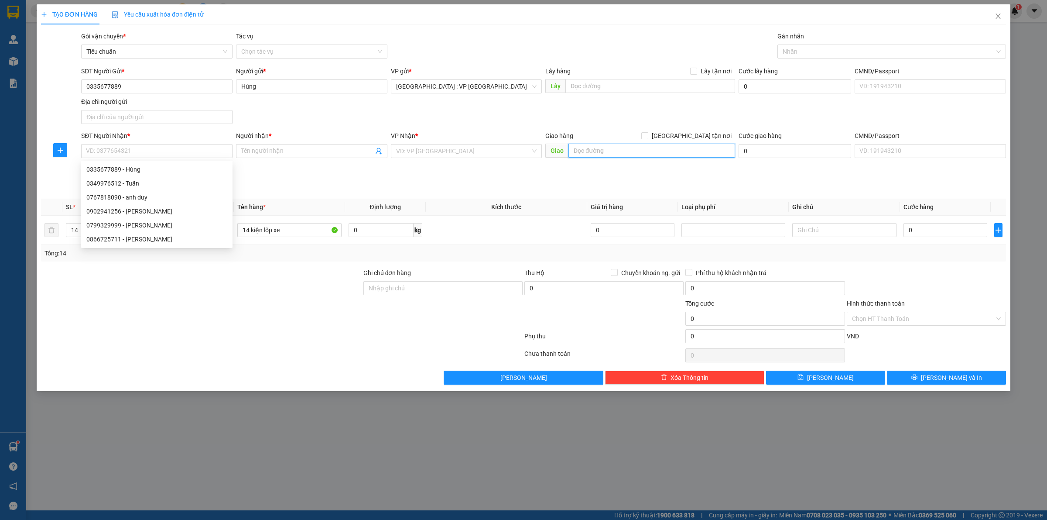
click at [605, 145] on input "text" at bounding box center [651, 151] width 167 height 14
click at [453, 154] on input "search" at bounding box center [463, 150] width 135 height 13
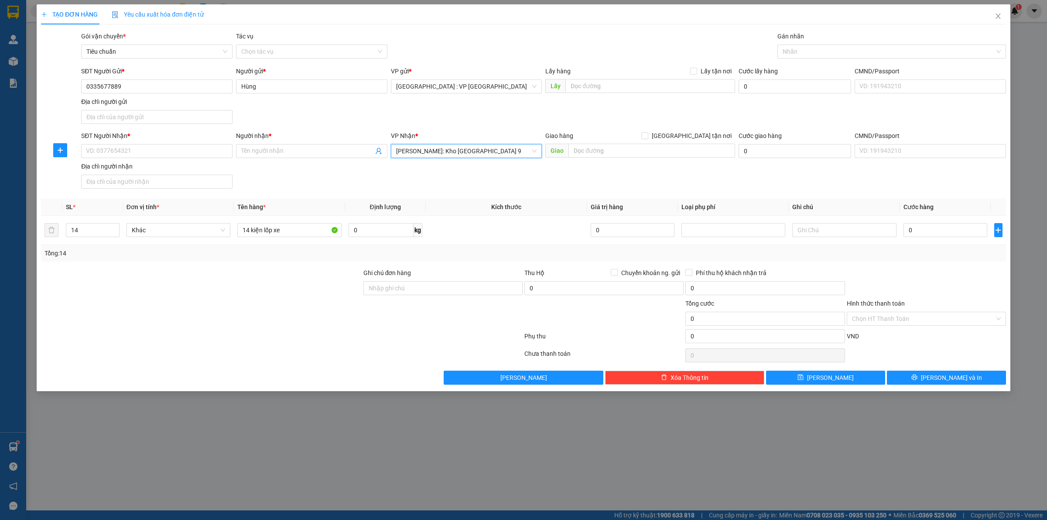
click at [450, 185] on div "SĐT Người Nhận * VD: 0377654321 Người nhận * Tên người nhận VP Nhận * Hồ Chí Mi…" at bounding box center [543, 161] width 928 height 61
click at [930, 229] on input "0" at bounding box center [946, 230] width 84 height 14
click at [863, 179] on div "SĐT Người Nhận * VD: 0377654321 Người nhận * Tên người nhận VP Nhận * Hồ Chí Mi…" at bounding box center [543, 161] width 928 height 61
click at [483, 187] on div "SĐT Người Nhận * VD: 0377654321 Người nhận * Tên người nhận VP Nhận * Hồ Chí Mi…" at bounding box center [543, 161] width 928 height 61
click at [154, 153] on input "SĐT Người Nhận *" at bounding box center [156, 151] width 151 height 14
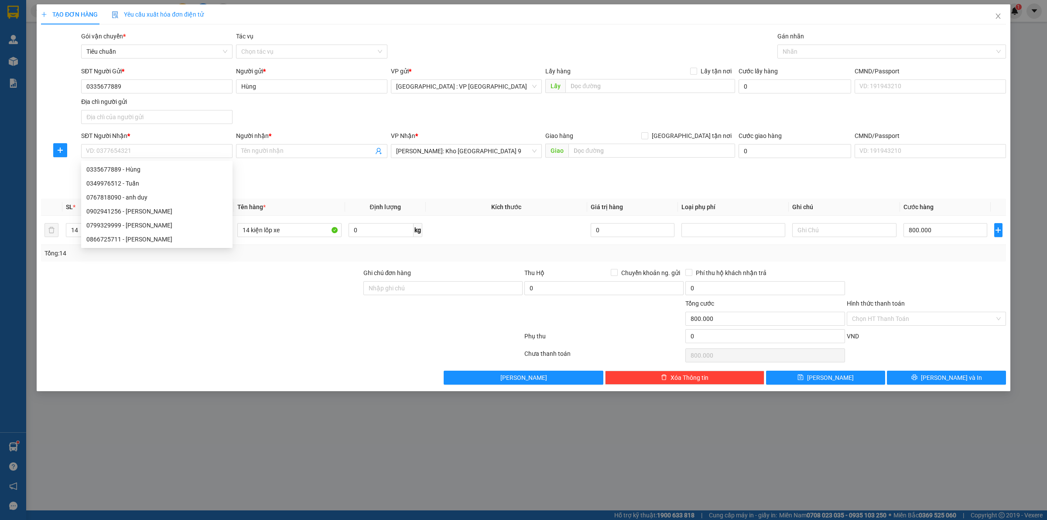
click at [443, 203] on th "Kích thước" at bounding box center [506, 207] width 161 height 17
drag, startPoint x: 112, startPoint y: 151, endPoint x: 154, endPoint y: 150, distance: 41.9
click at [112, 151] on input "SĐT Người Nhận *" at bounding box center [156, 151] width 151 height 14
click at [276, 154] on input "Người nhận *" at bounding box center [307, 151] width 132 height 10
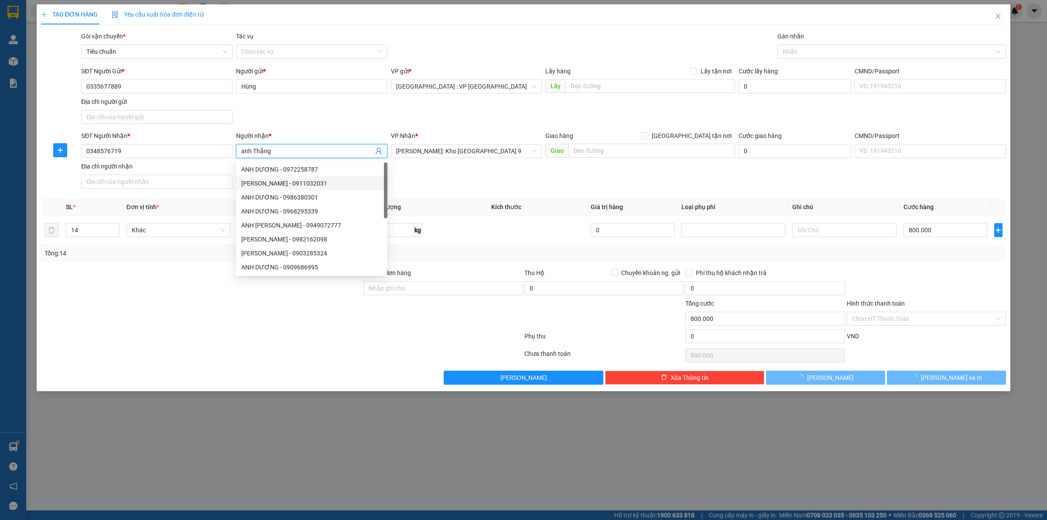
click at [462, 186] on div "SĐT Người Nhận * 0348576719 Người nhận * anh Thắng VP Nhận * Hồ Chí Minh: Kho T…" at bounding box center [543, 161] width 928 height 61
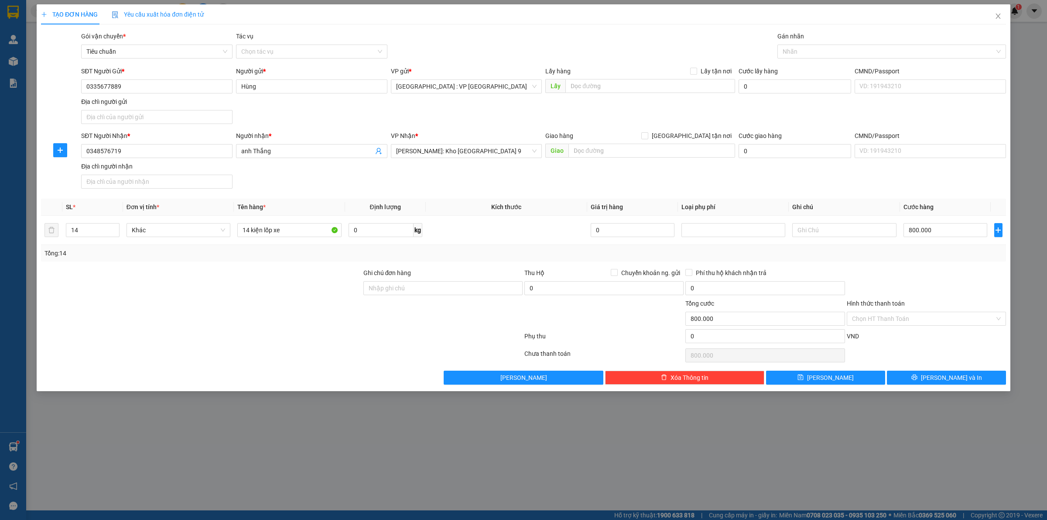
click at [480, 195] on div "Transit Pickup Surcharge Ids Transit Deliver Surcharge Ids Transit Deliver Surc…" at bounding box center [523, 207] width 965 height 353
click at [461, 202] on th "Kích thước" at bounding box center [506, 207] width 161 height 17
click at [457, 201] on th "Kích thước" at bounding box center [506, 207] width 161 height 17
click at [459, 200] on th "Kích thước" at bounding box center [506, 207] width 161 height 17
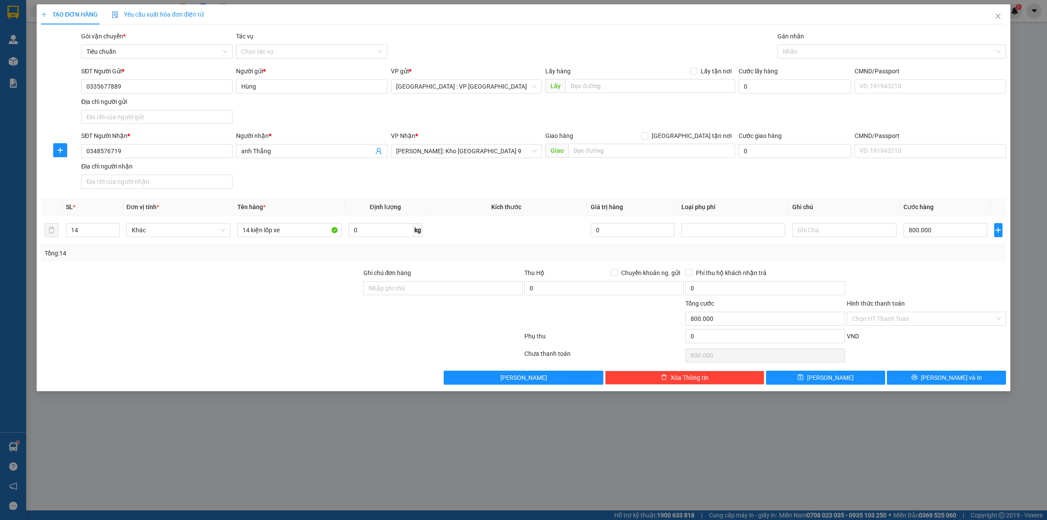
click at [481, 199] on div "Transit Pickup Surcharge Ids Transit Deliver Surcharge Ids Transit Deliver Surc…" at bounding box center [523, 207] width 965 height 353
click at [477, 199] on div "Transit Pickup Surcharge Ids Transit Deliver Surcharge Ids Transit Deliver Surc…" at bounding box center [523, 207] width 965 height 353
drag, startPoint x: 941, startPoint y: 271, endPoint x: 913, endPoint y: 323, distance: 58.4
click at [939, 273] on div at bounding box center [926, 283] width 161 height 31
click at [907, 318] on input "Hình thức thanh toán" at bounding box center [923, 318] width 143 height 13
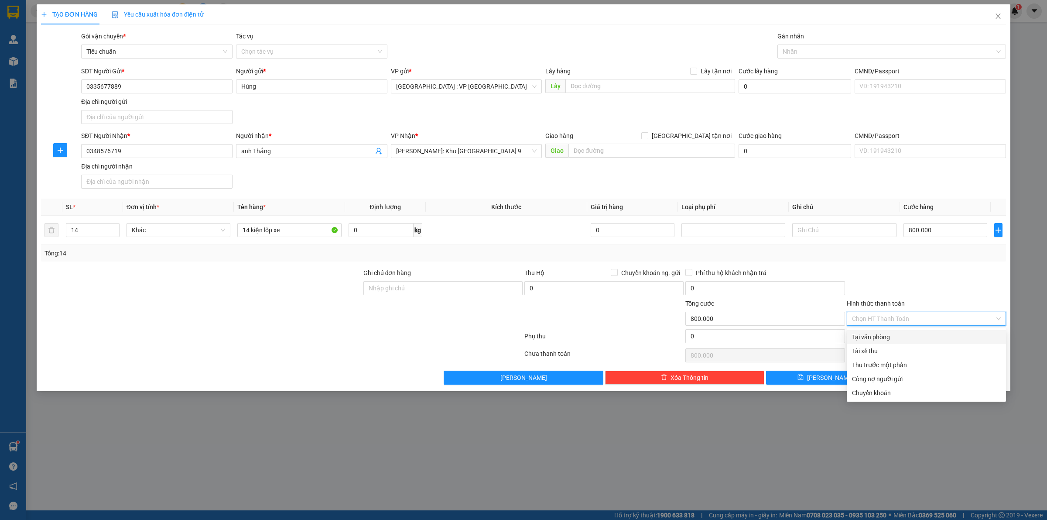
click at [885, 334] on div "Tại văn phòng" at bounding box center [926, 337] width 149 height 10
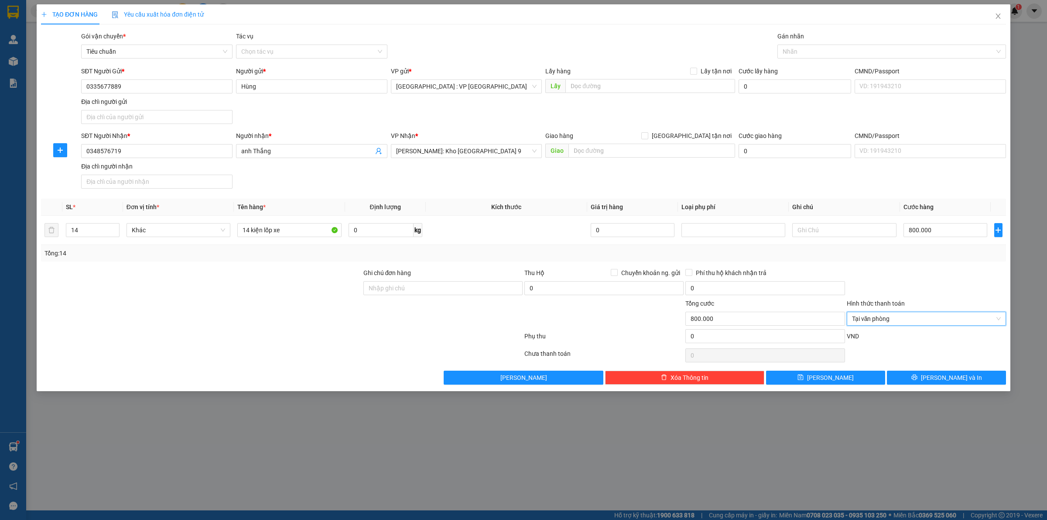
click at [899, 279] on div at bounding box center [926, 283] width 161 height 31
click at [917, 380] on icon "printer" at bounding box center [914, 377] width 6 height 6
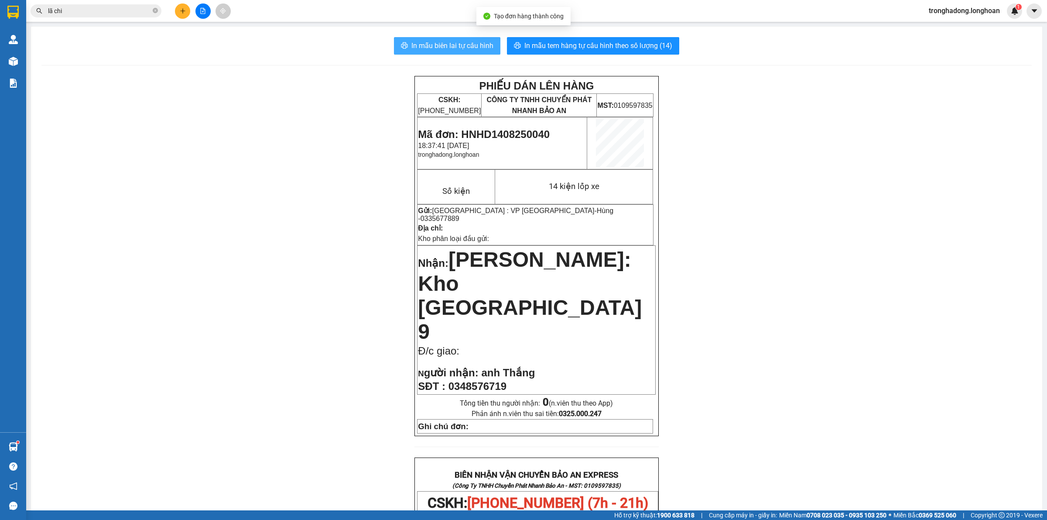
click at [450, 45] on span "In mẫu biên lai tự cấu hình" at bounding box center [452, 45] width 82 height 11
drag, startPoint x: 284, startPoint y: 310, endPoint x: 324, endPoint y: 511, distance: 205.1
click at [284, 312] on div "PHIẾU DÁN LÊN HÀNG CSKH: 1900.06.88.33 CÔNG TY TNHH CHUYỂN PHÁT NHANH BẢO AN MS…" at bounding box center [536, 481] width 990 height 811
click at [582, 46] on span "In mẫu tem hàng tự cấu hình theo số lượng (14)" at bounding box center [598, 45] width 148 height 11
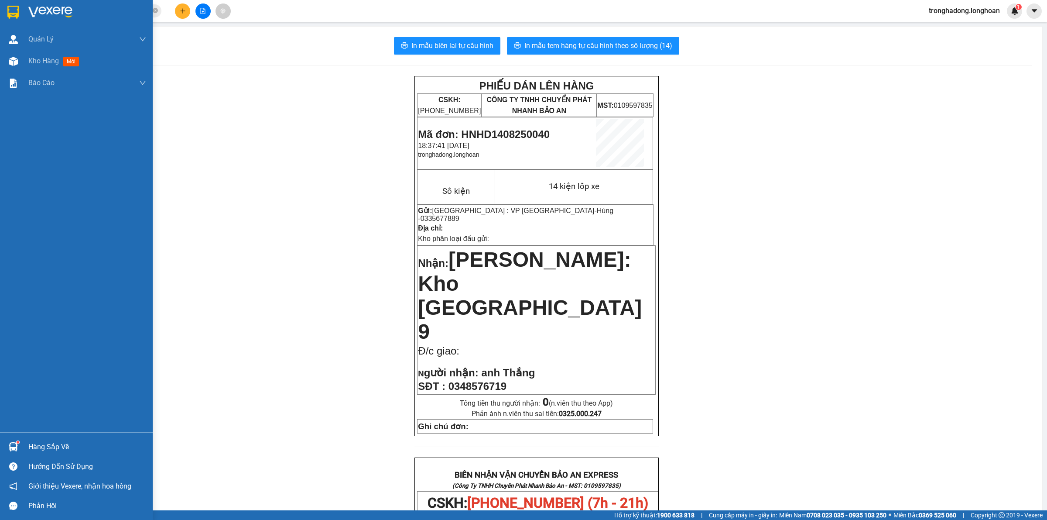
click at [3, 1] on div at bounding box center [76, 14] width 153 height 28
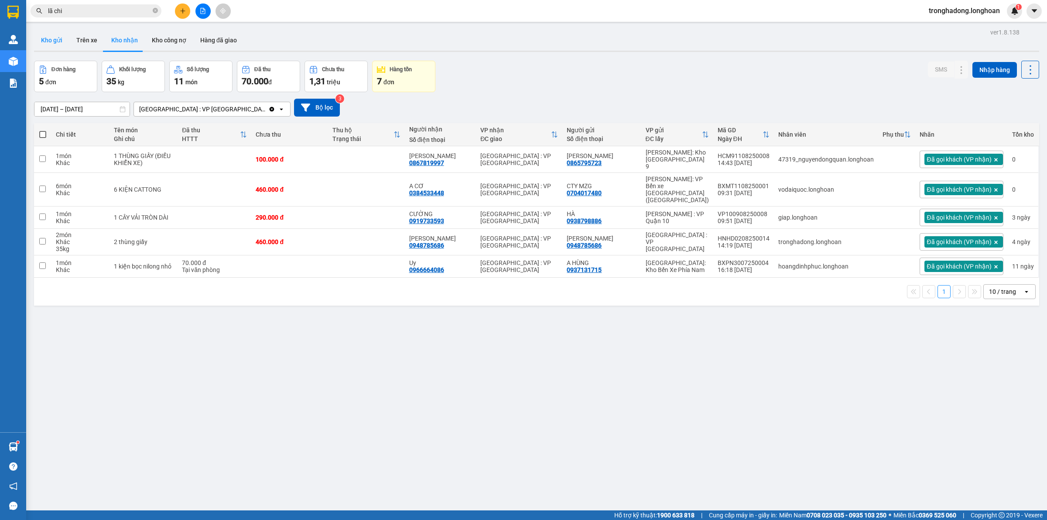
click at [47, 45] on button "Kho gửi" at bounding box center [51, 40] width 35 height 21
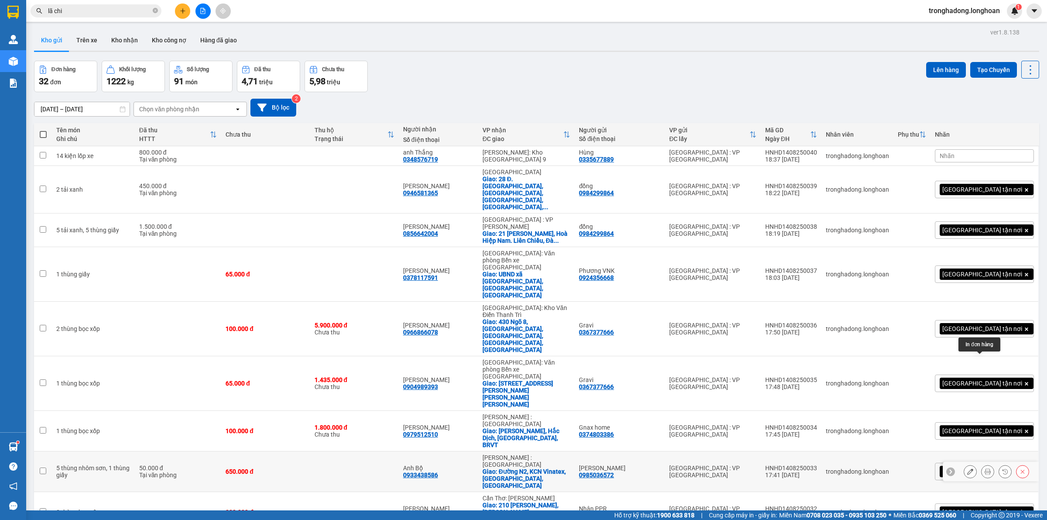
click at [982, 464] on button at bounding box center [988, 471] width 12 height 15
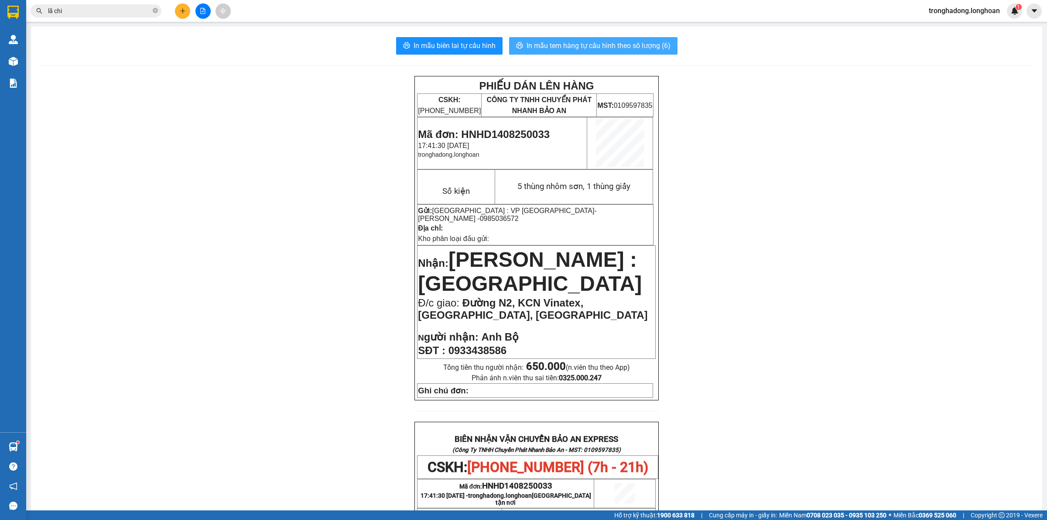
click at [597, 47] on span "In mẫu tem hàng tự cấu hình theo số lượng (6)" at bounding box center [599, 45] width 144 height 11
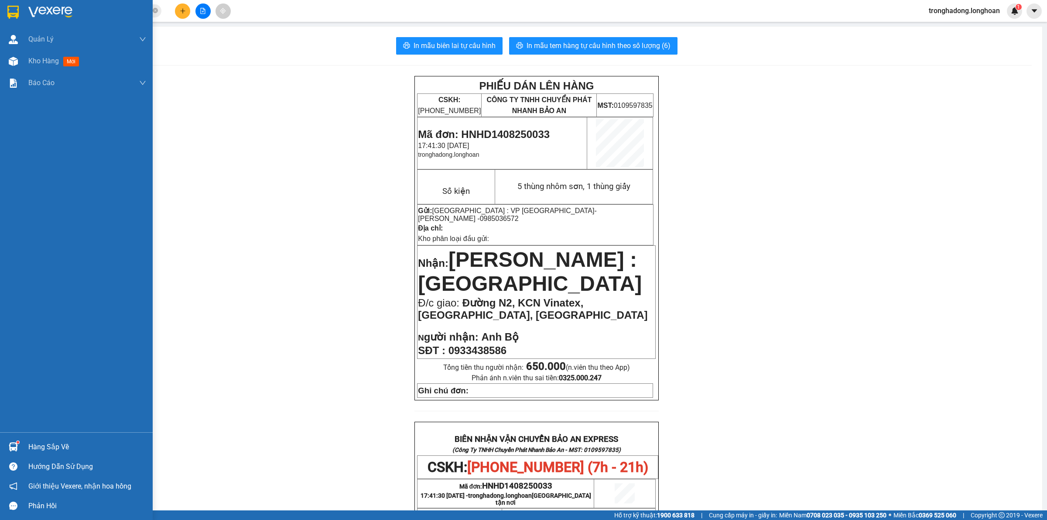
click at [16, 11] on img at bounding box center [12, 12] width 11 height 13
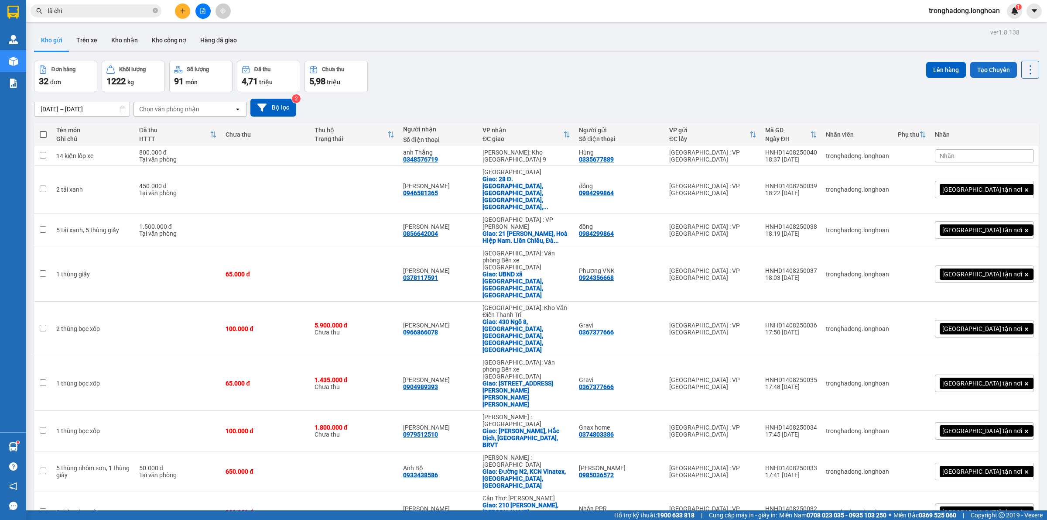
click at [973, 71] on button "Tạo Chuyến" at bounding box center [993, 70] width 47 height 16
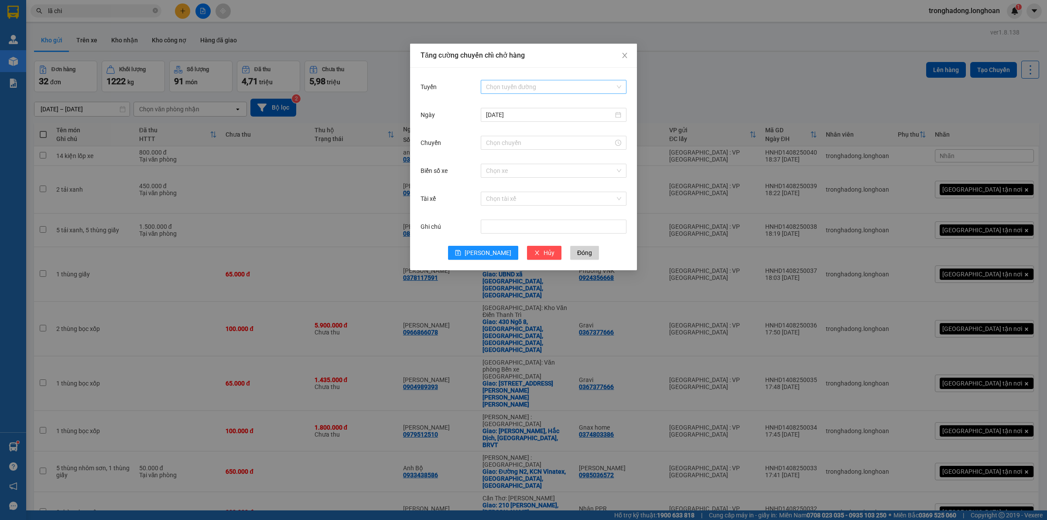
click at [547, 91] on input "Tuyến" at bounding box center [550, 86] width 129 height 13
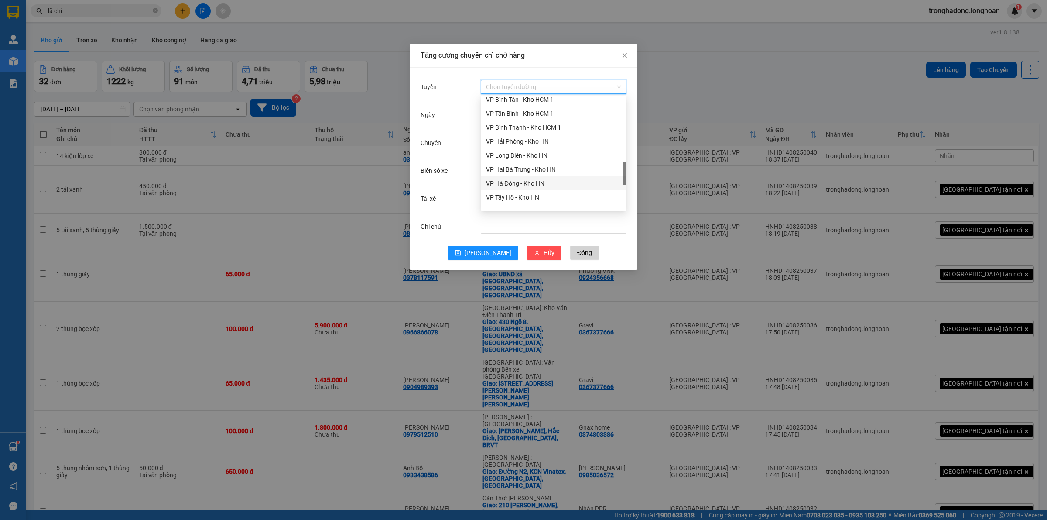
click at [521, 188] on div "VP Hà Đông - Kho HN" at bounding box center [553, 183] width 135 height 10
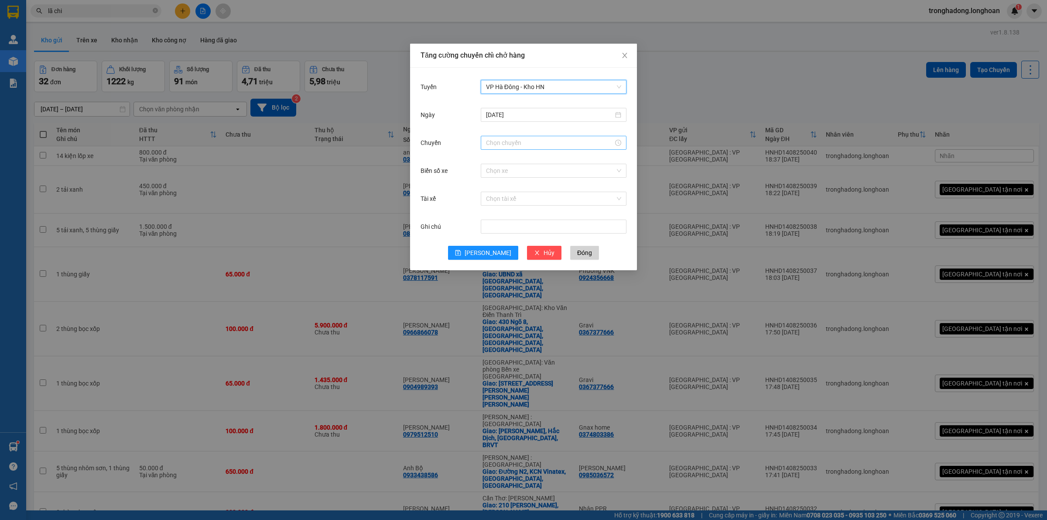
click at [504, 145] on input "Chuyến" at bounding box center [549, 143] width 127 height 10
click at [494, 257] on link "Bây giờ" at bounding box center [496, 260] width 21 height 7
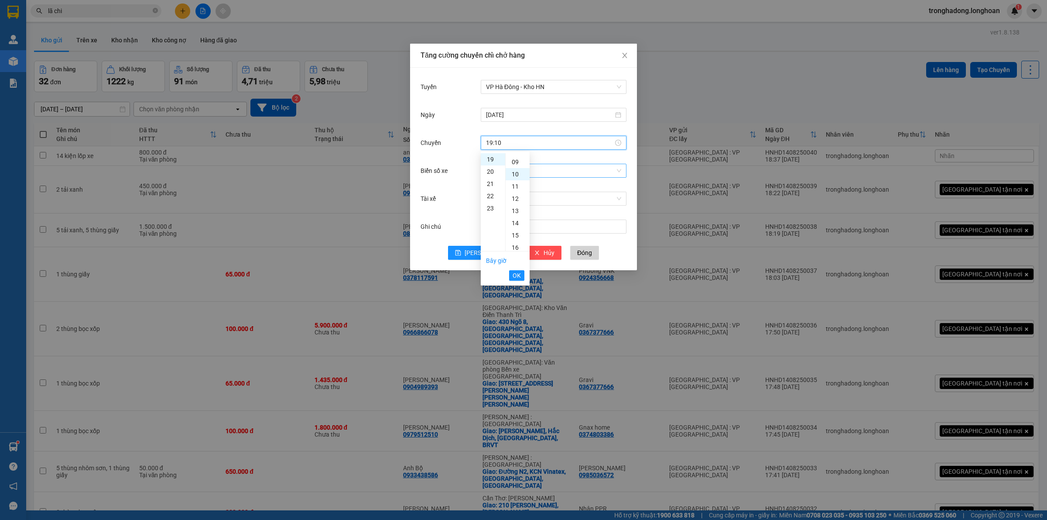
scroll to position [122, 0]
click at [515, 274] on span "OK" at bounding box center [517, 275] width 8 height 10
type input "19:10"
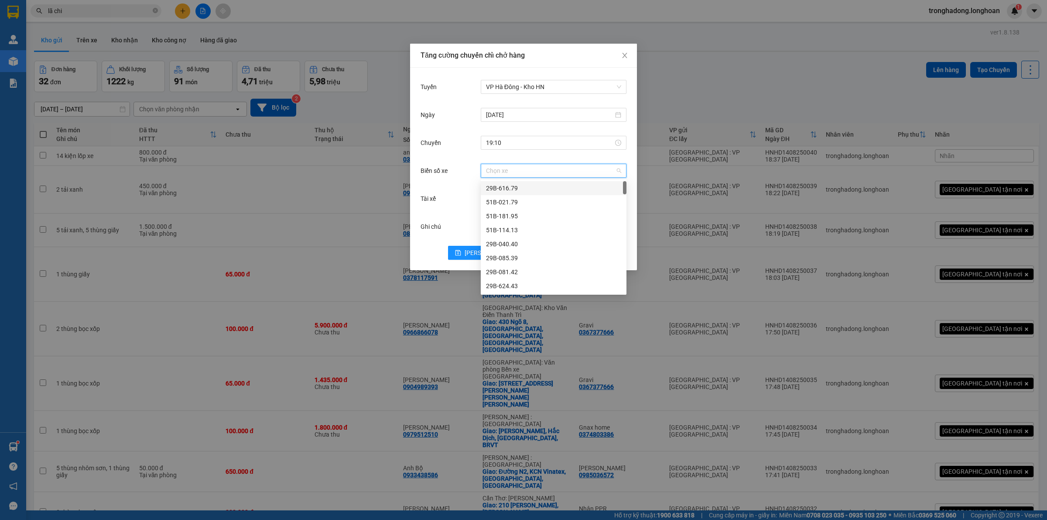
click at [511, 171] on input "Biển số xe" at bounding box center [550, 170] width 129 height 13
type input "71"
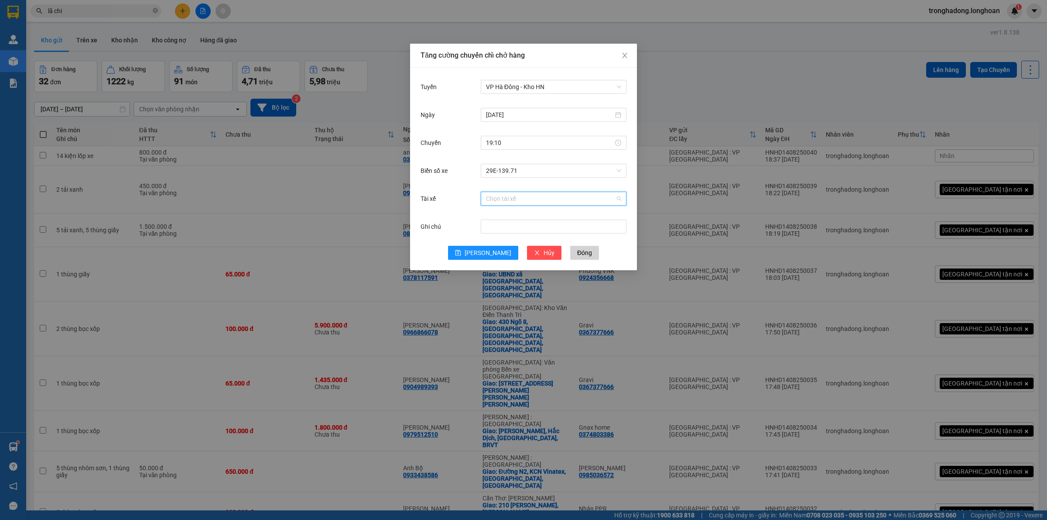
click at [493, 199] on input "Tài xế" at bounding box center [550, 198] width 129 height 13
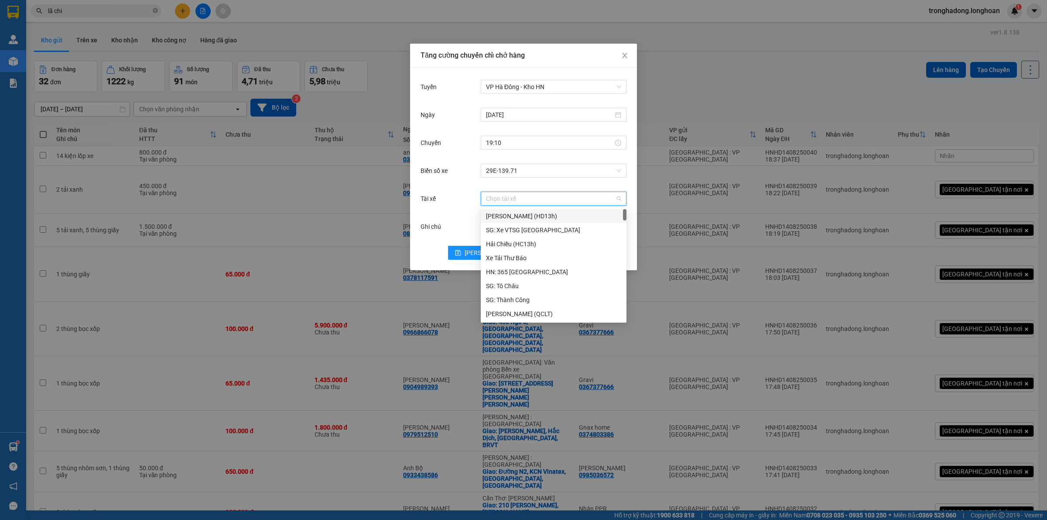
type input "1"
type input "17"
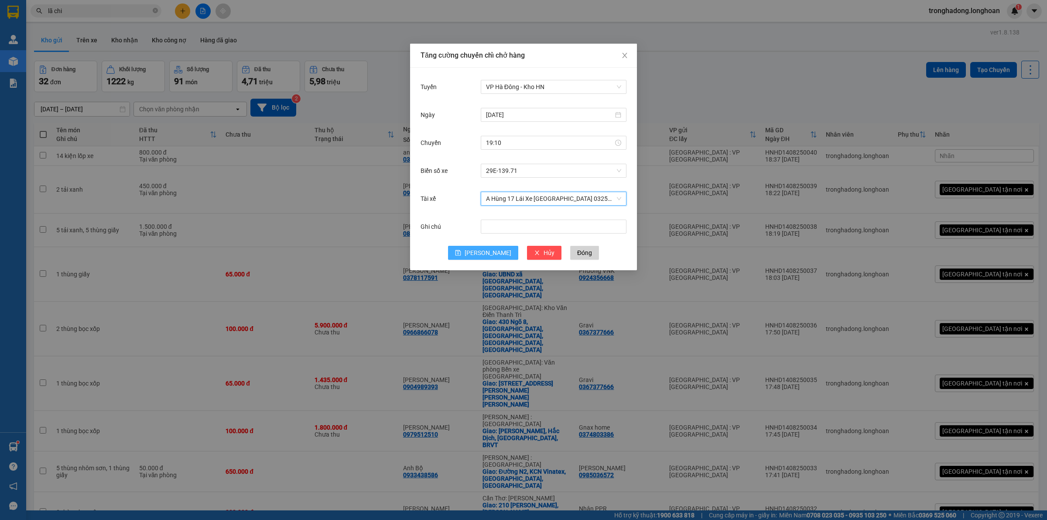
click at [487, 259] on button "[PERSON_NAME]" at bounding box center [483, 253] width 70 height 14
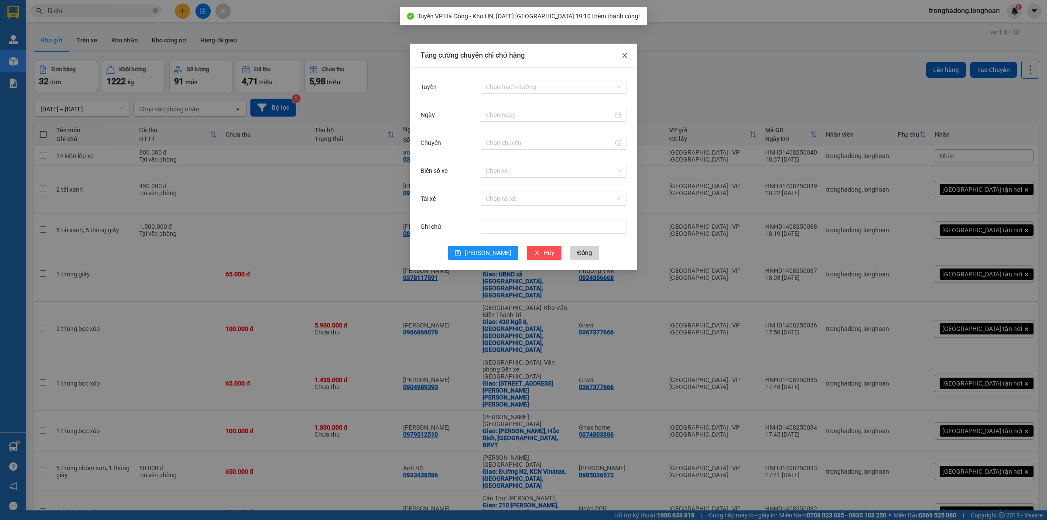
click at [627, 53] on icon "close" at bounding box center [624, 55] width 7 height 7
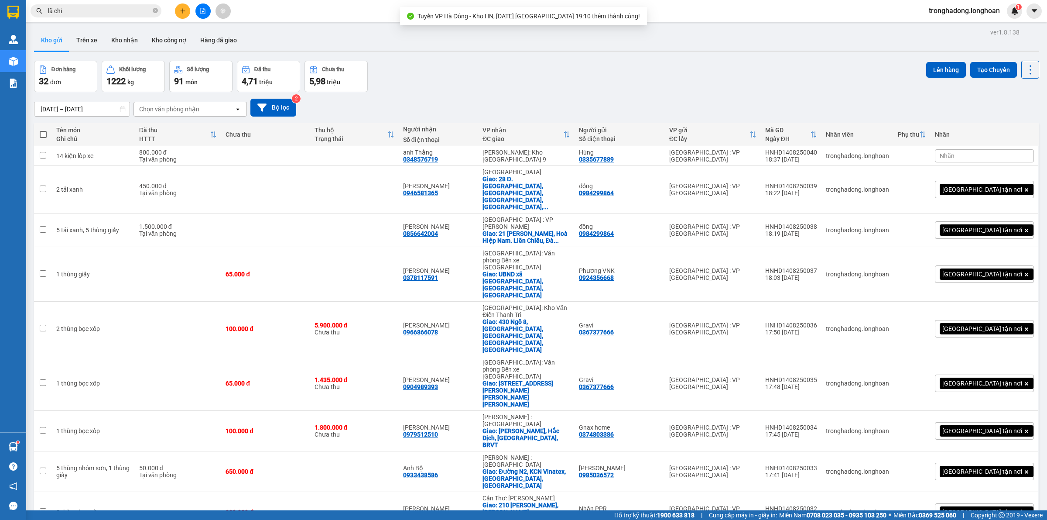
click at [684, 57] on body "Kết quả tìm kiếm ( 81 ) Bộ lọc Mã ĐH Trạng thái Món hàng Thu hộ Tổng cước Chưa …" at bounding box center [523, 260] width 1047 height 520
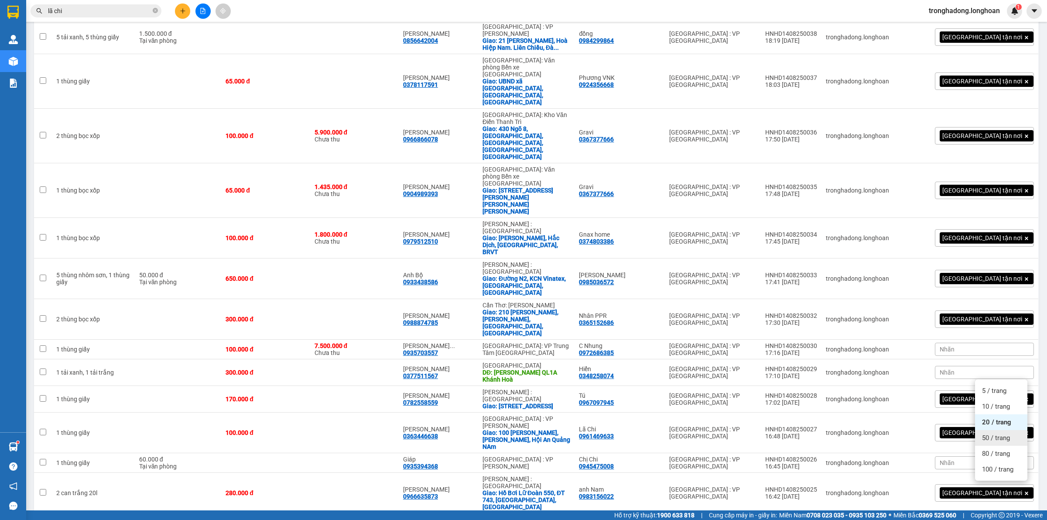
click at [996, 435] on span "50 / trang" at bounding box center [996, 437] width 28 height 9
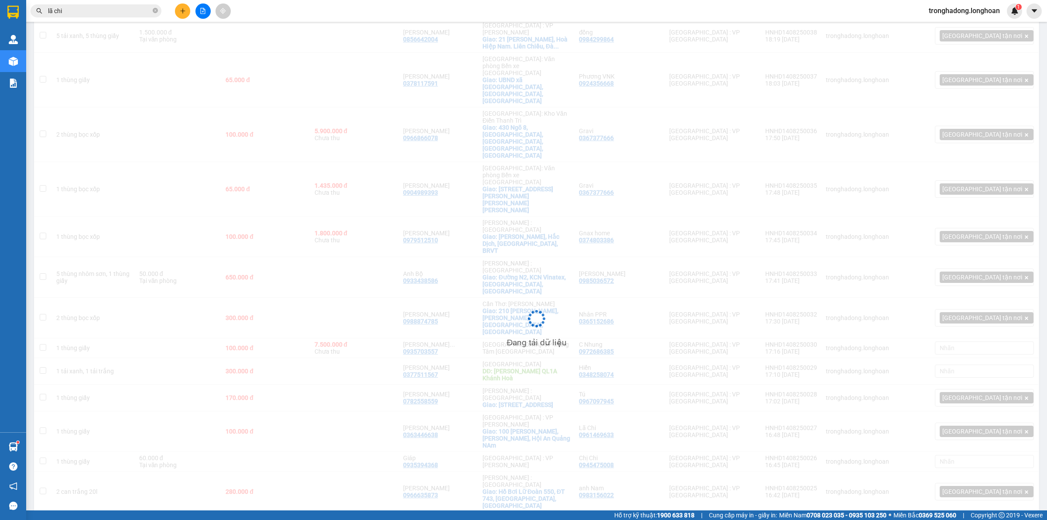
scroll to position [0, 0]
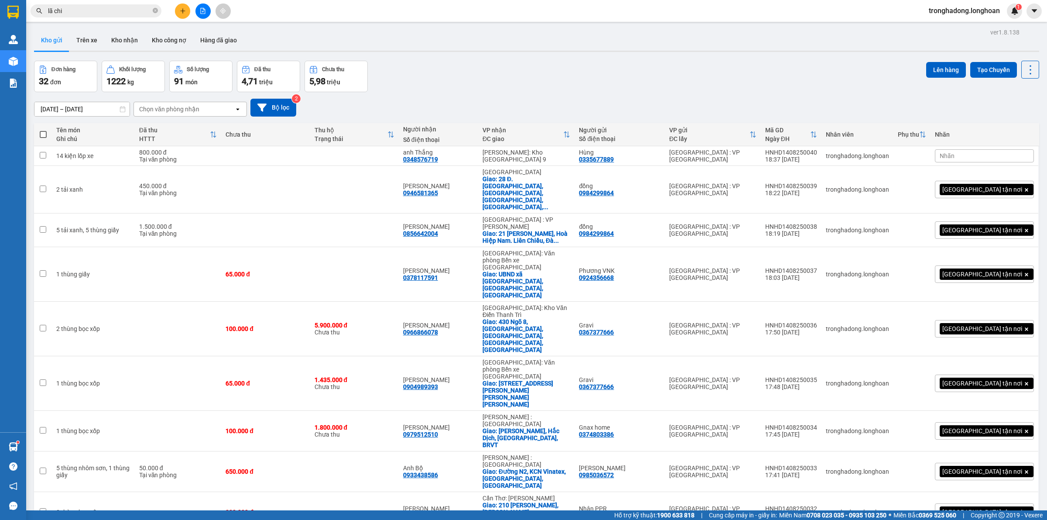
click at [41, 132] on span at bounding box center [43, 134] width 7 height 7
click at [43, 130] on input "checkbox" at bounding box center [43, 130] width 0 height 0
checkbox input "true"
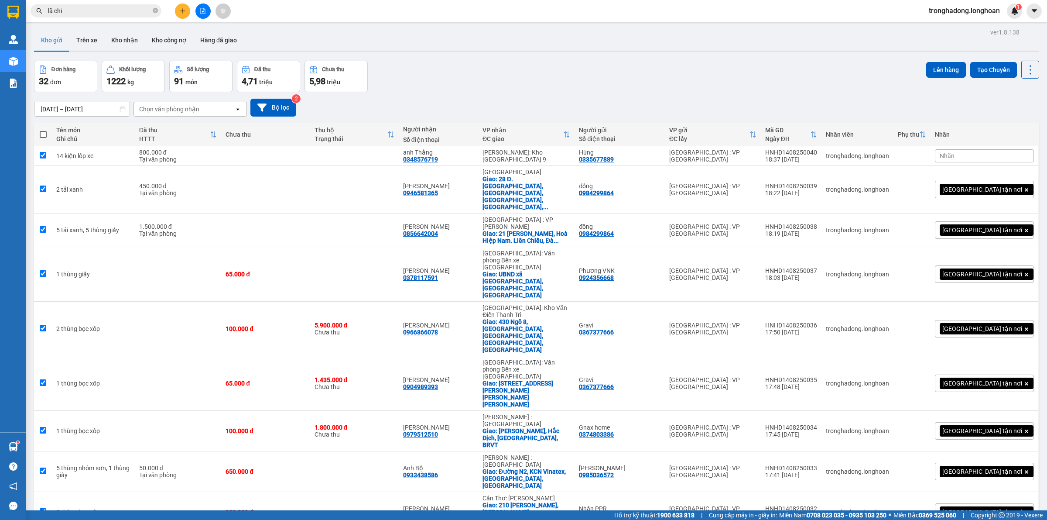
checkbox input "true"
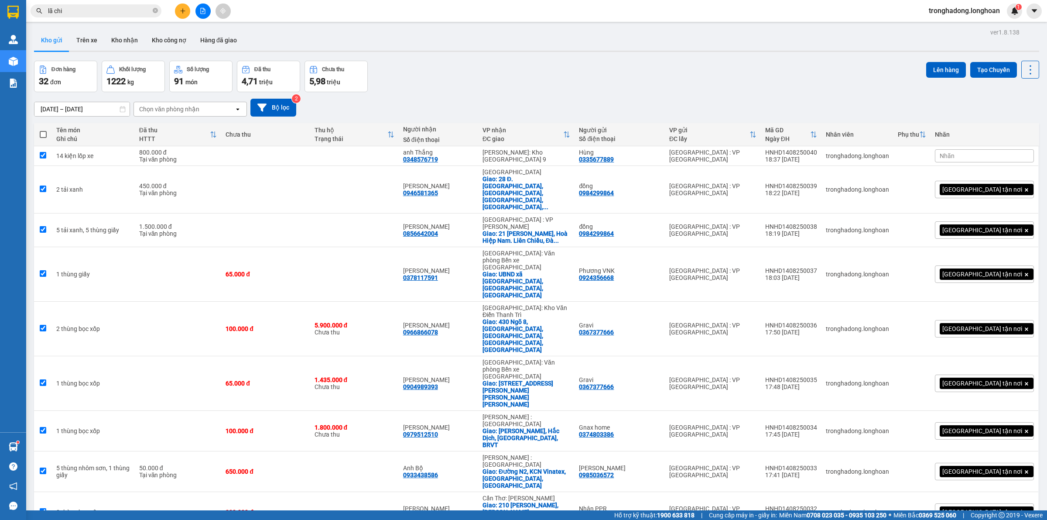
checkbox input "true"
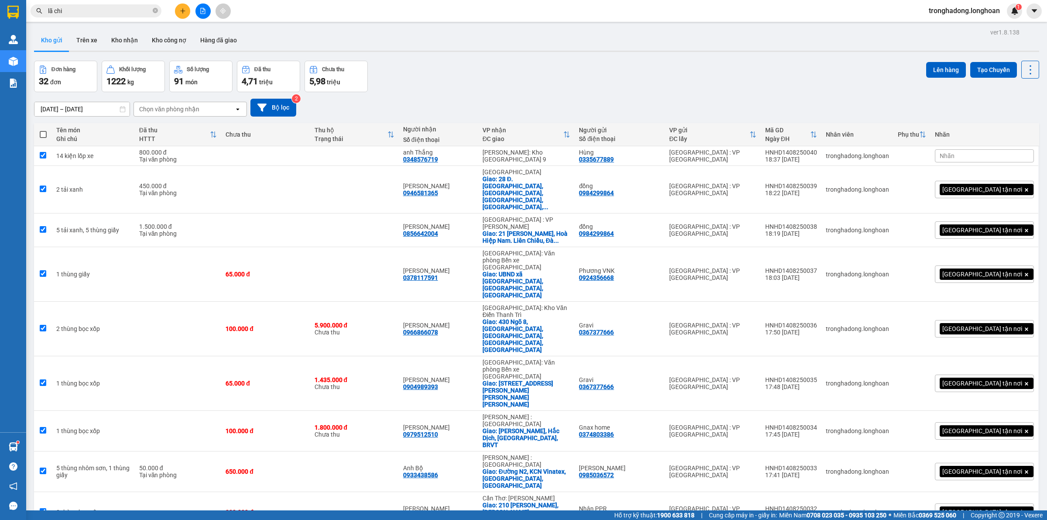
checkbox input "true"
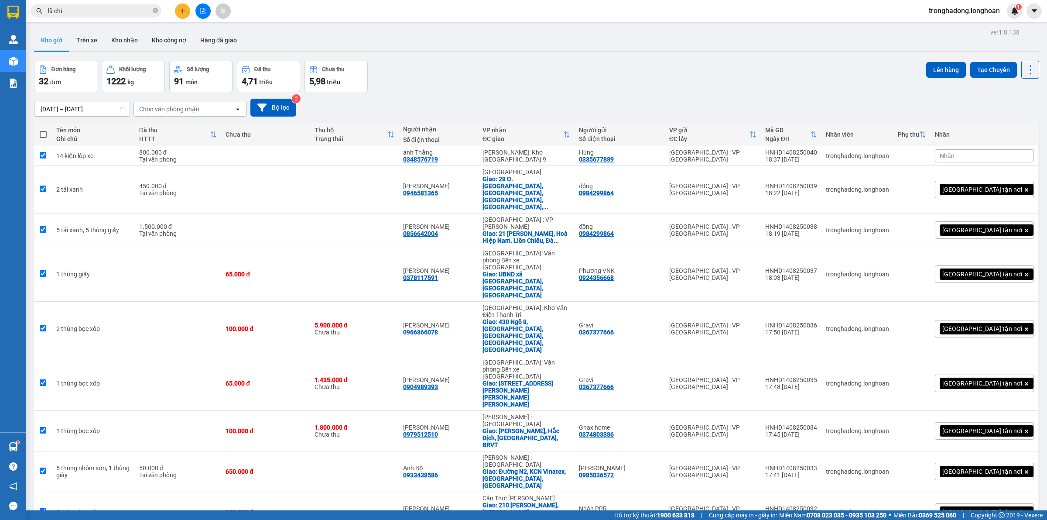
checkbox input "true"
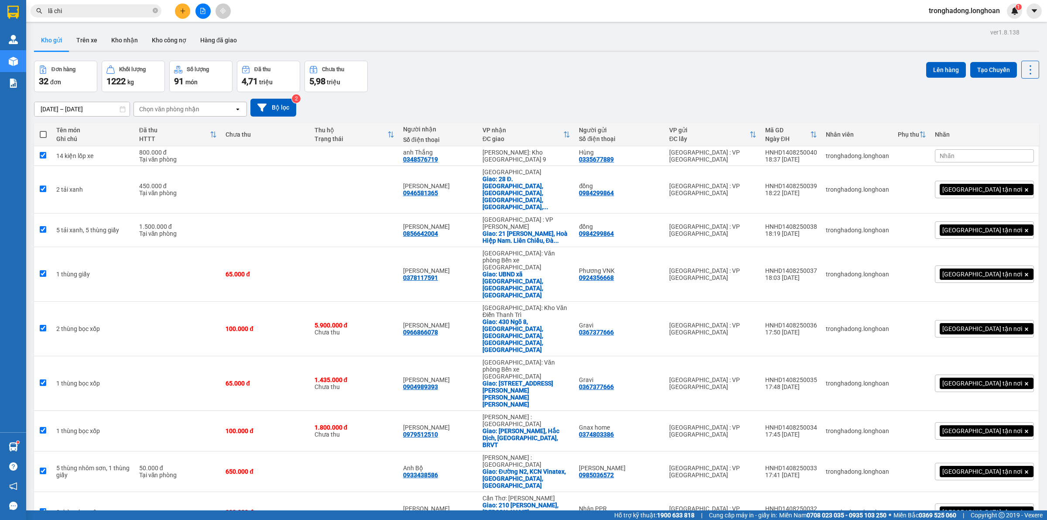
checkbox input "true"
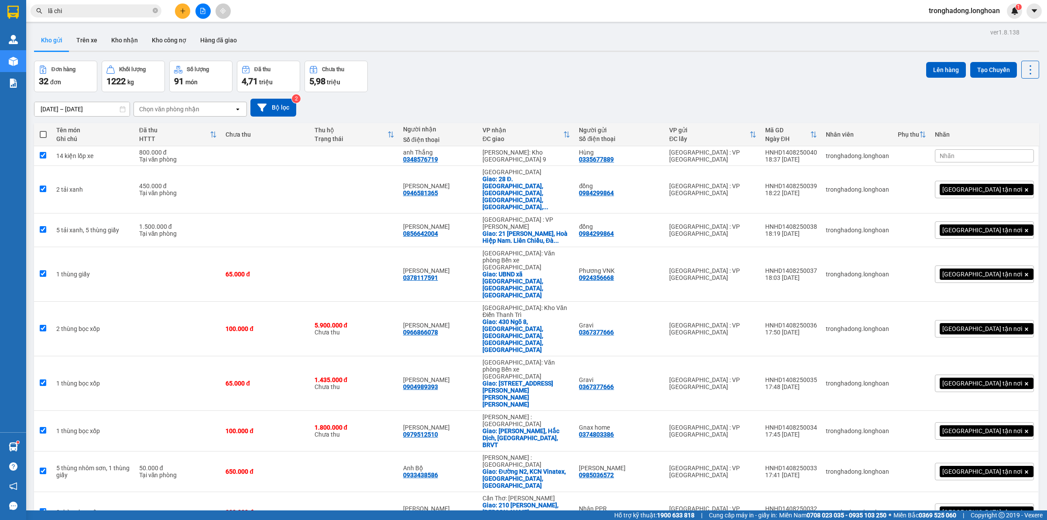
checkbox input "true"
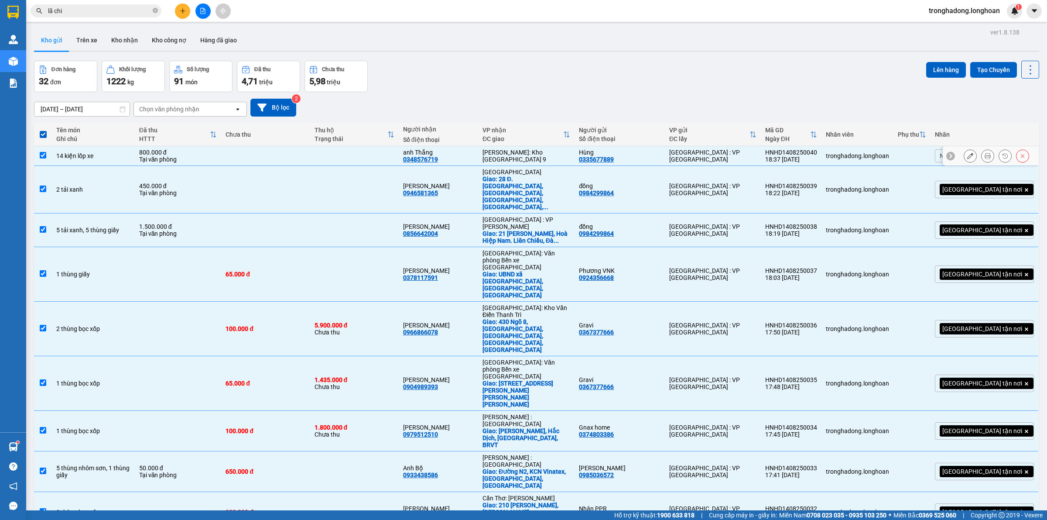
click at [58, 154] on div "14 kiện lốp xe" at bounding box center [93, 155] width 74 height 7
checkbox input "false"
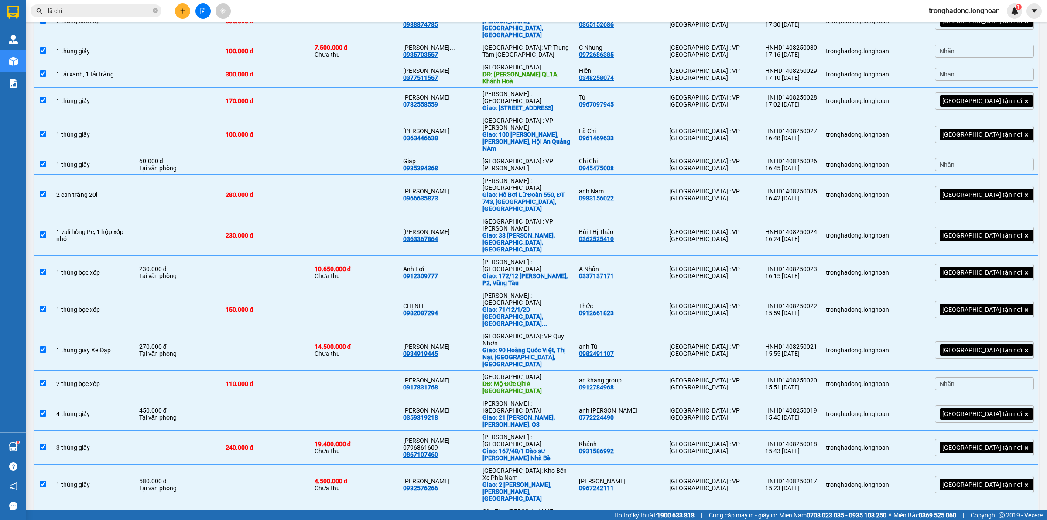
scroll to position [492, 0]
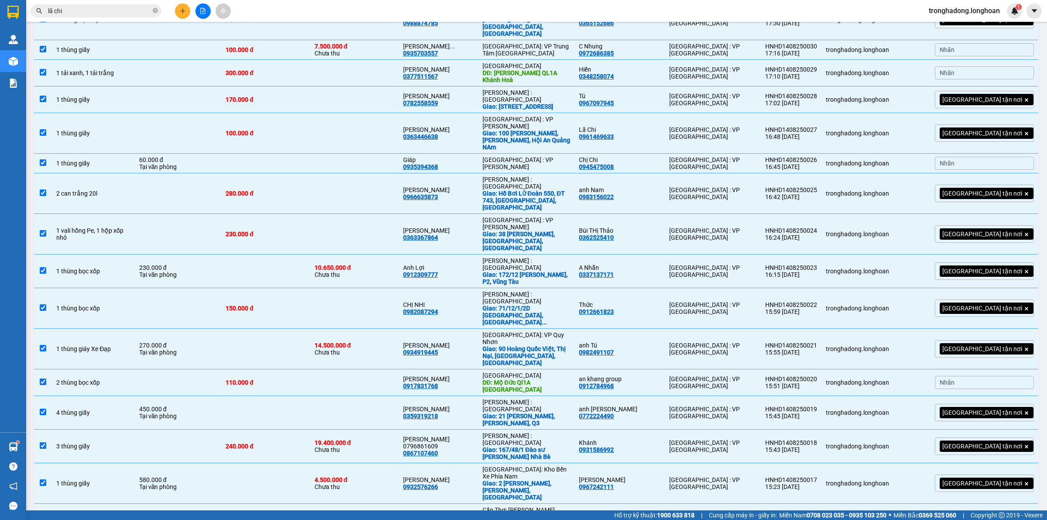
checkbox input "false"
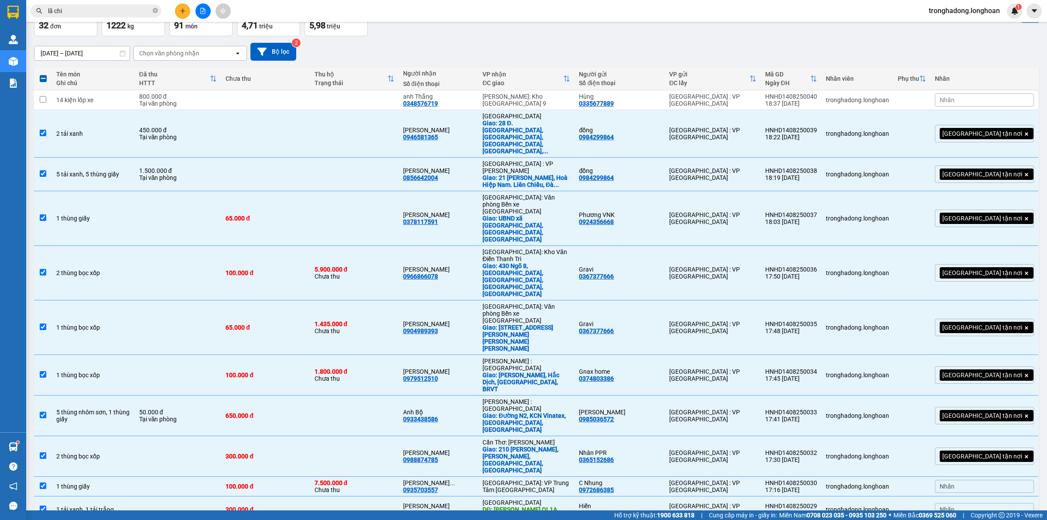
scroll to position [0, 0]
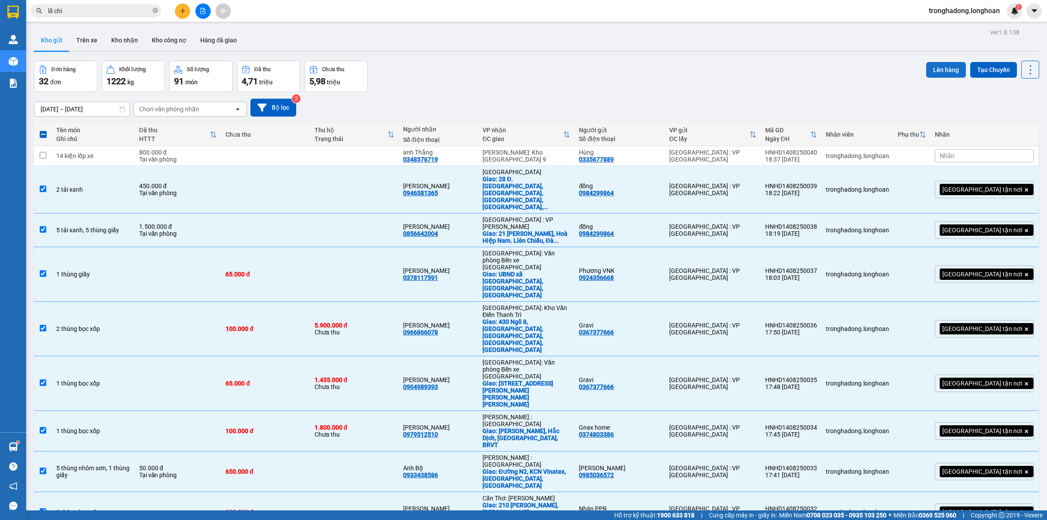
click at [944, 75] on button "Lên hàng" at bounding box center [946, 70] width 40 height 16
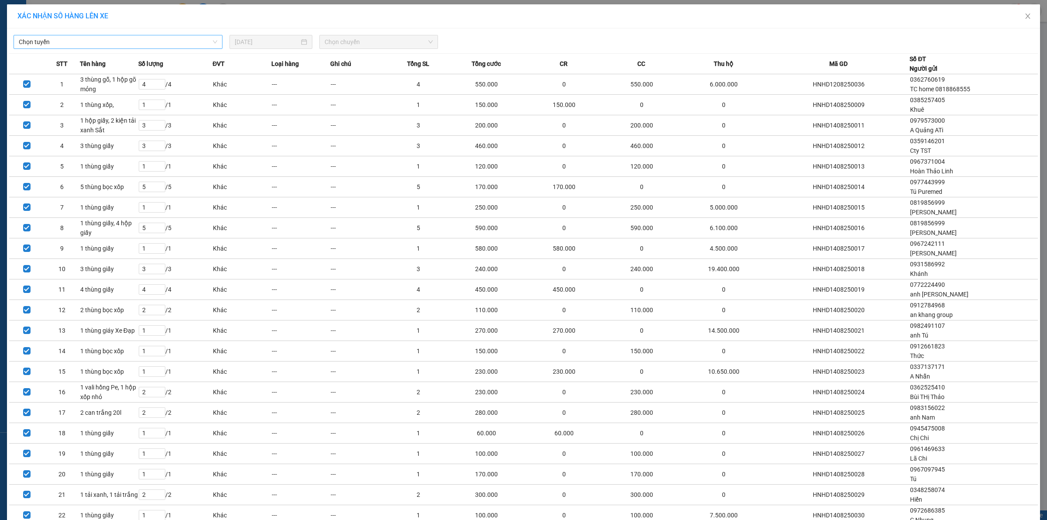
click at [146, 41] on span "Chọn tuyến" at bounding box center [118, 41] width 199 height 13
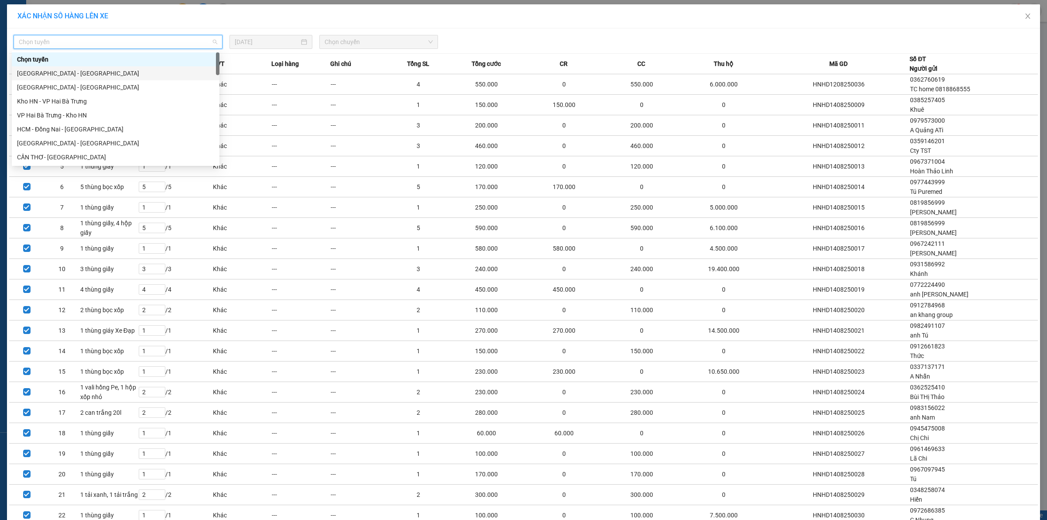
scroll to position [382, 0]
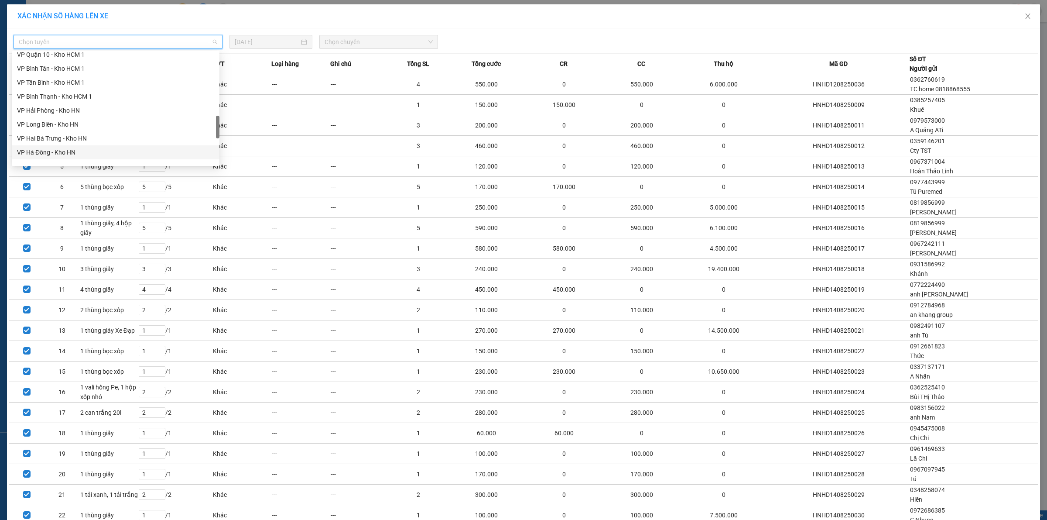
click at [59, 151] on div "VP Hà Đông - Kho HN" at bounding box center [115, 152] width 197 height 10
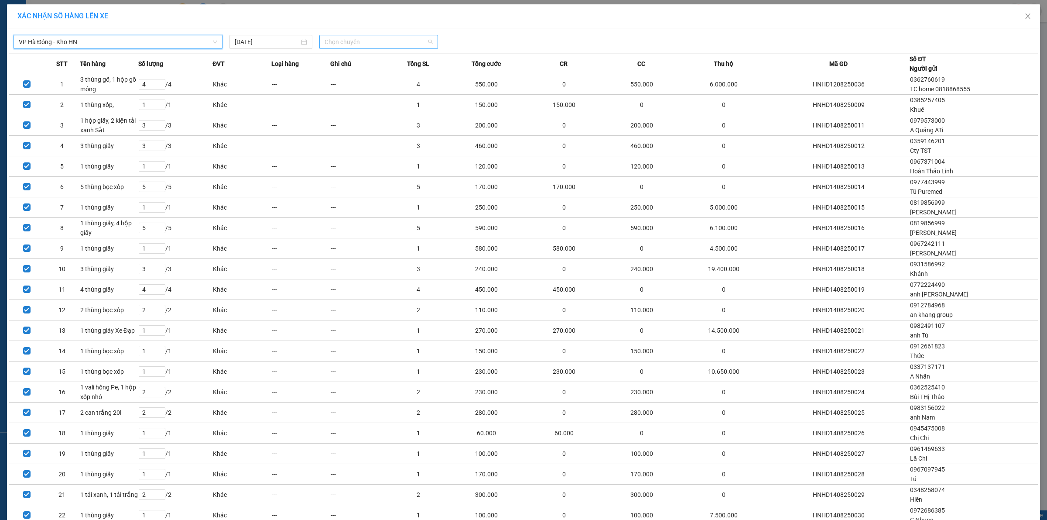
click at [342, 38] on span "Chọn chuyến" at bounding box center [379, 41] width 109 height 13
click at [335, 88] on div "19:10 (TC) - 29E-139.71" at bounding box center [356, 87] width 68 height 10
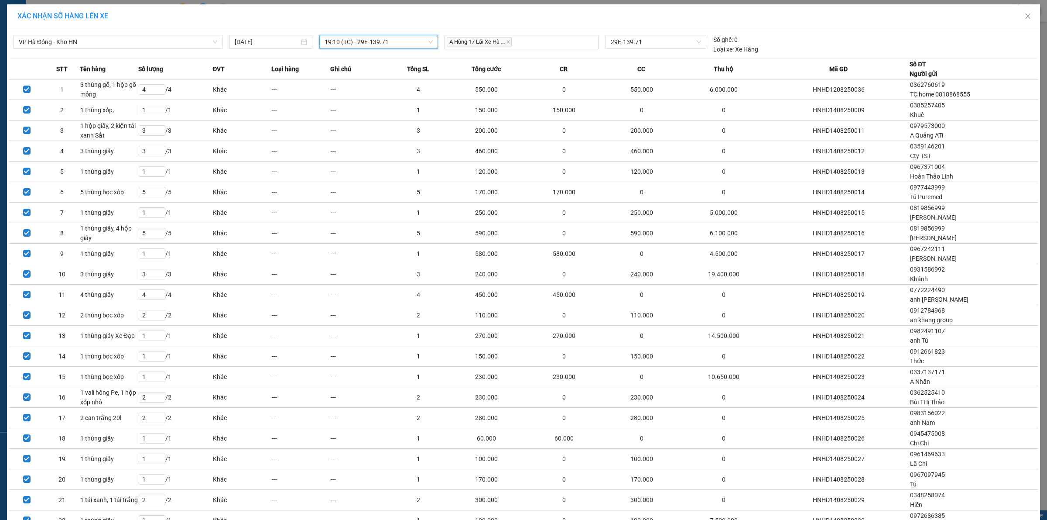
scroll to position [237, 0]
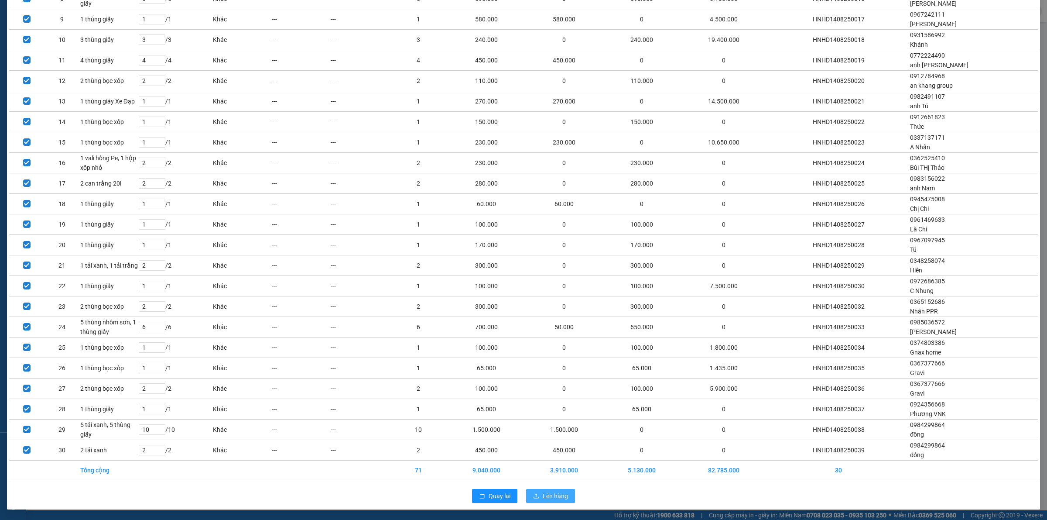
click at [544, 500] on span "Lên hàng" at bounding box center [555, 496] width 25 height 10
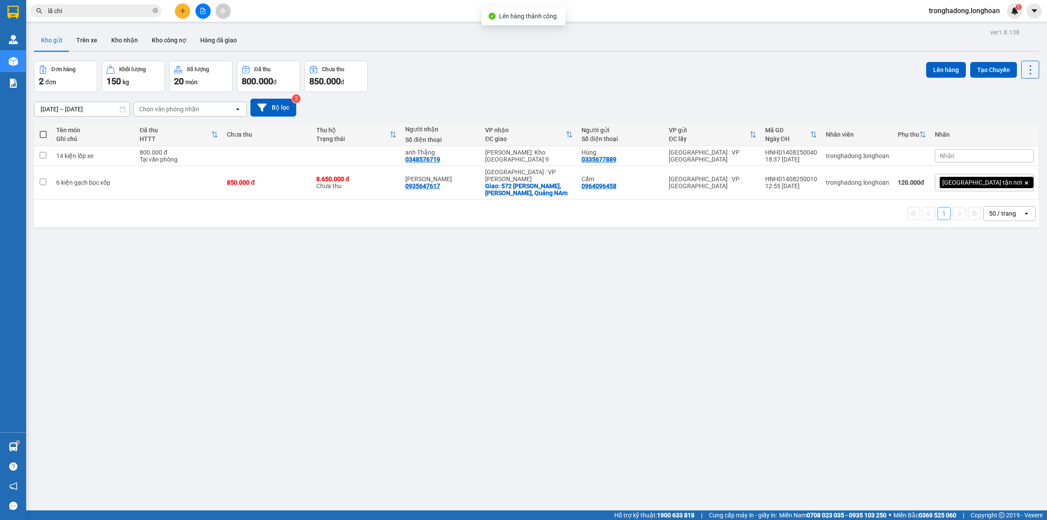
drag, startPoint x: 407, startPoint y: 339, endPoint x: 191, endPoint y: 121, distance: 306.3
click at [400, 331] on div "ver 1.8.138 Kho gửi Trên xe Kho nhận Kho công nợ Hàng đã giao Đơn hàng 2 đơn Kh…" at bounding box center [537, 286] width 1012 height 520
click at [202, 15] on button at bounding box center [202, 10] width 15 height 15
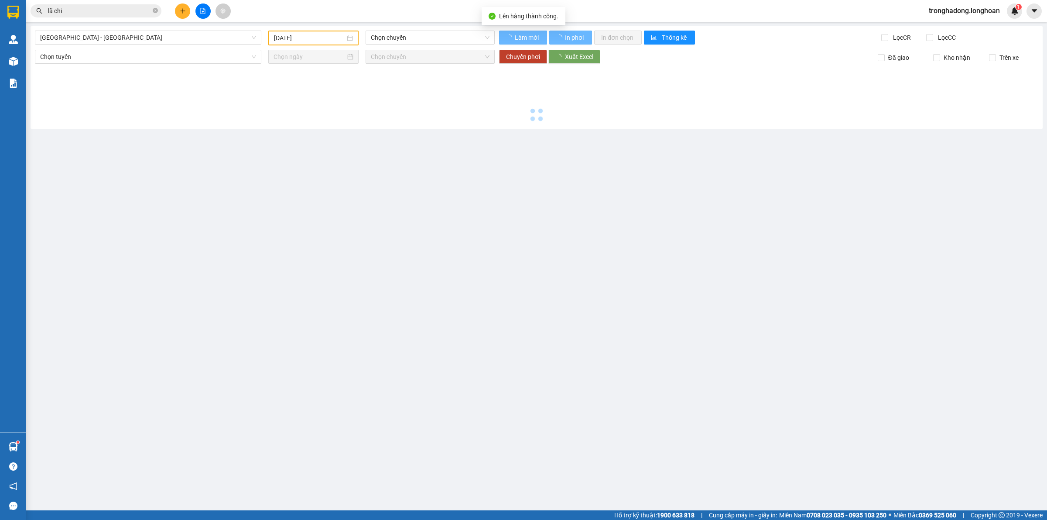
type input "[DATE]"
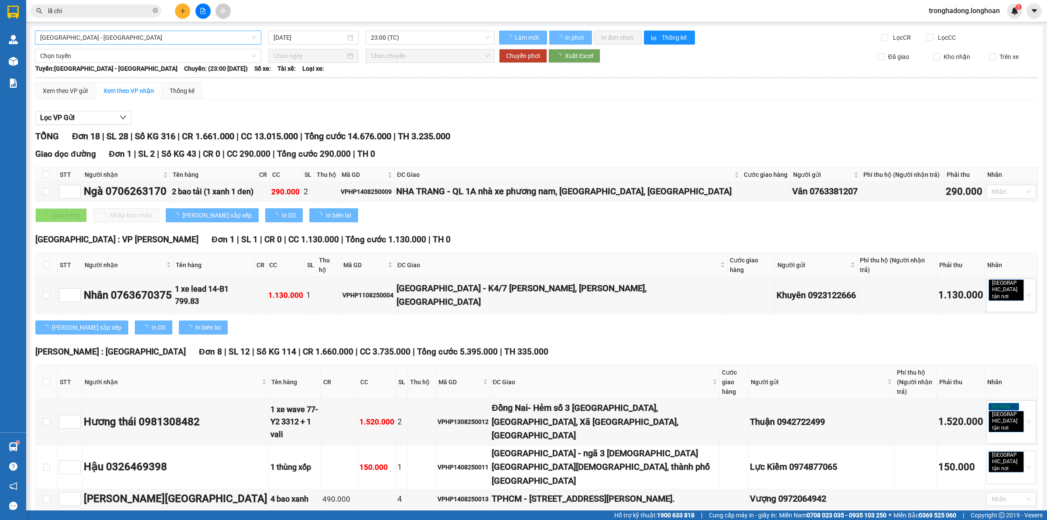
click at [140, 31] on span "[GEOGRAPHIC_DATA] - [GEOGRAPHIC_DATA]" at bounding box center [148, 37] width 216 height 13
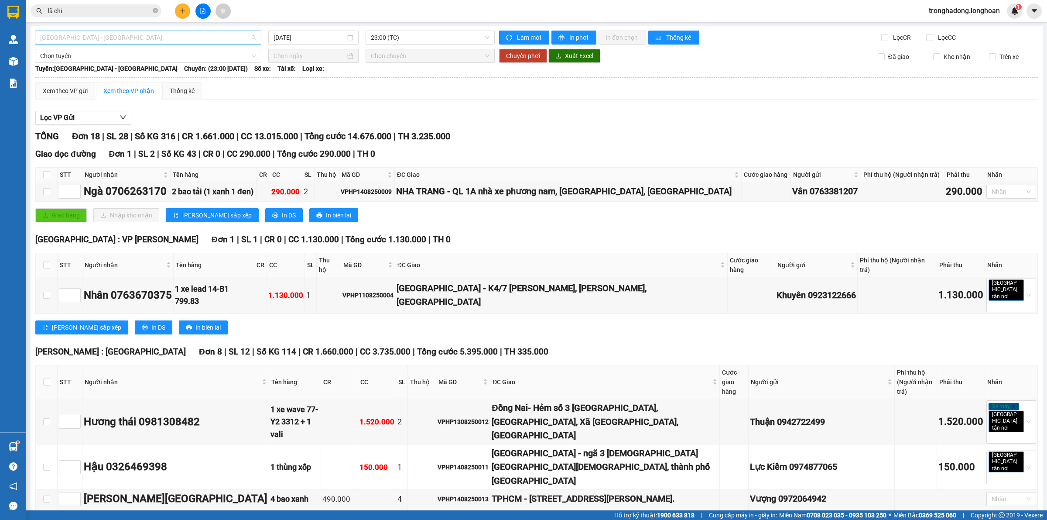
click at [138, 38] on span "[GEOGRAPHIC_DATA] - [GEOGRAPHIC_DATA]" at bounding box center [148, 37] width 216 height 13
click at [130, 34] on span "[GEOGRAPHIC_DATA] - [GEOGRAPHIC_DATA]" at bounding box center [148, 37] width 216 height 13
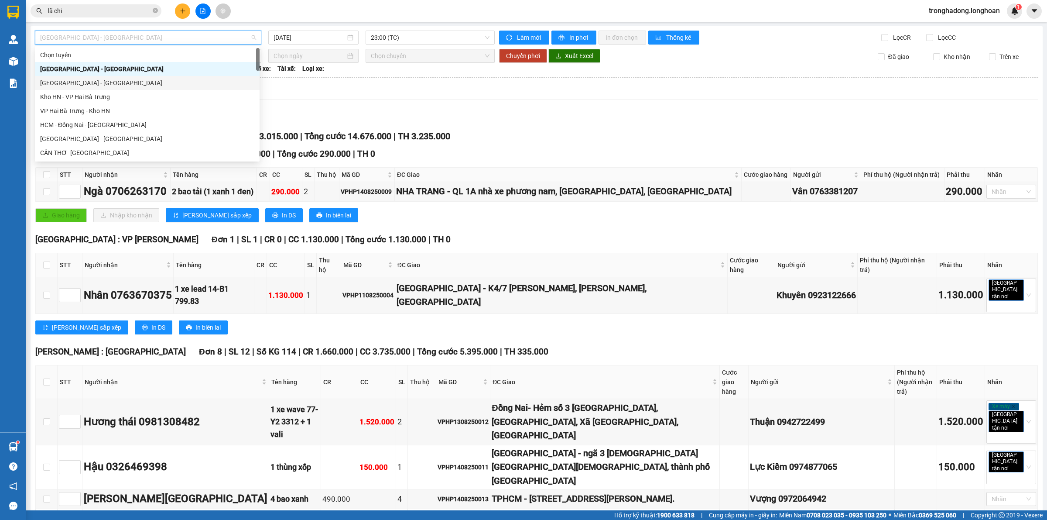
scroll to position [436, 0]
click at [82, 74] on div "VP Hà Đông - Kho HN" at bounding box center [147, 69] width 225 height 14
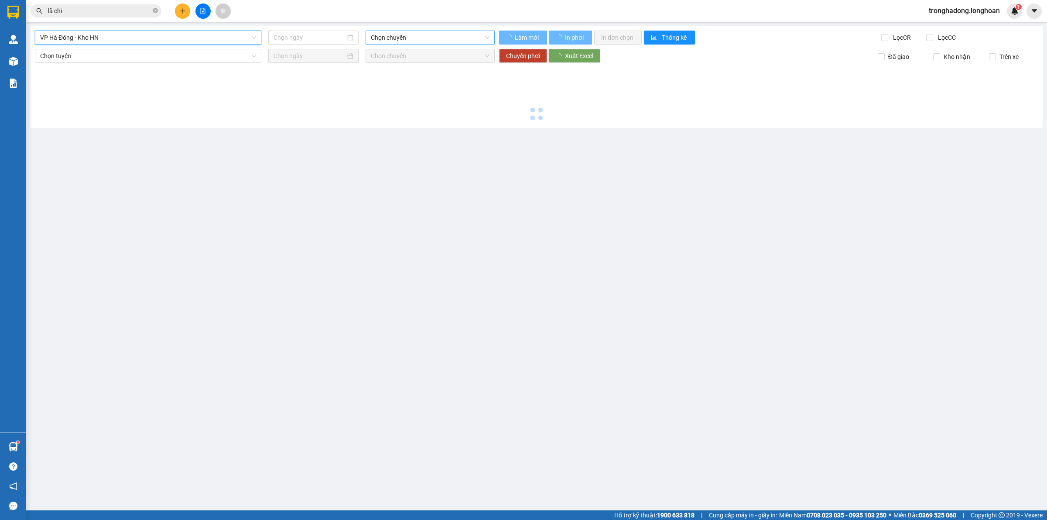
type input "[DATE]"
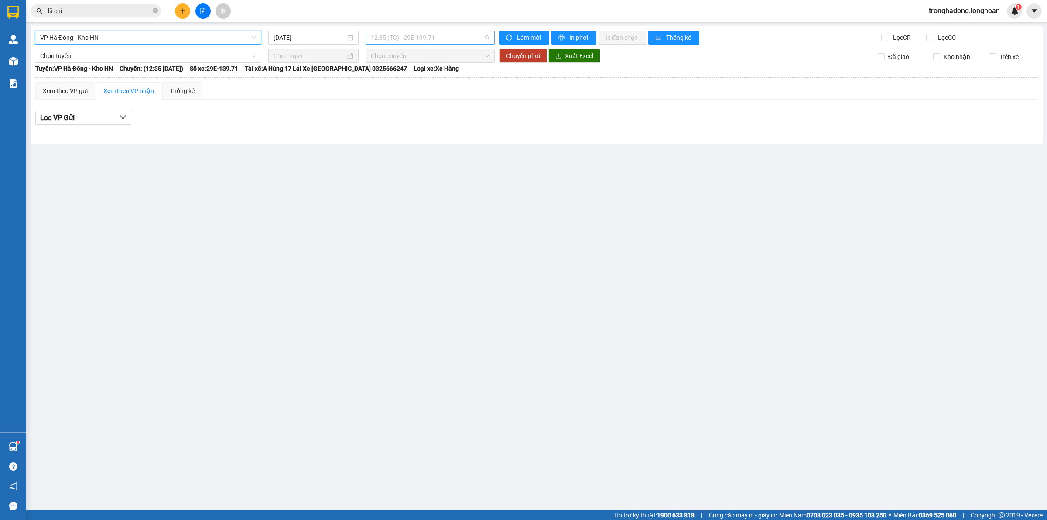
click at [370, 39] on div "12:35 (TC) - 29E-139.71" at bounding box center [430, 38] width 129 height 14
click at [380, 86] on div "19:10 (TC) - 29E-139.71" at bounding box center [405, 83] width 68 height 10
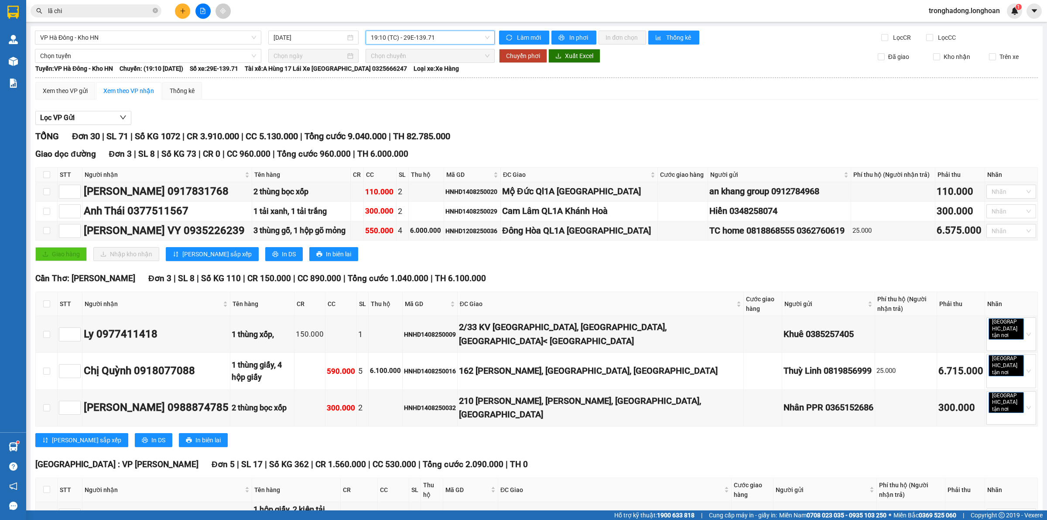
click at [72, 80] on th at bounding box center [536, 78] width 1003 height 8
drag, startPoint x: 70, startPoint y: 96, endPoint x: 563, endPoint y: 29, distance: 498.0
click at [70, 96] on div "Xem theo VP gửi" at bounding box center [65, 90] width 60 height 17
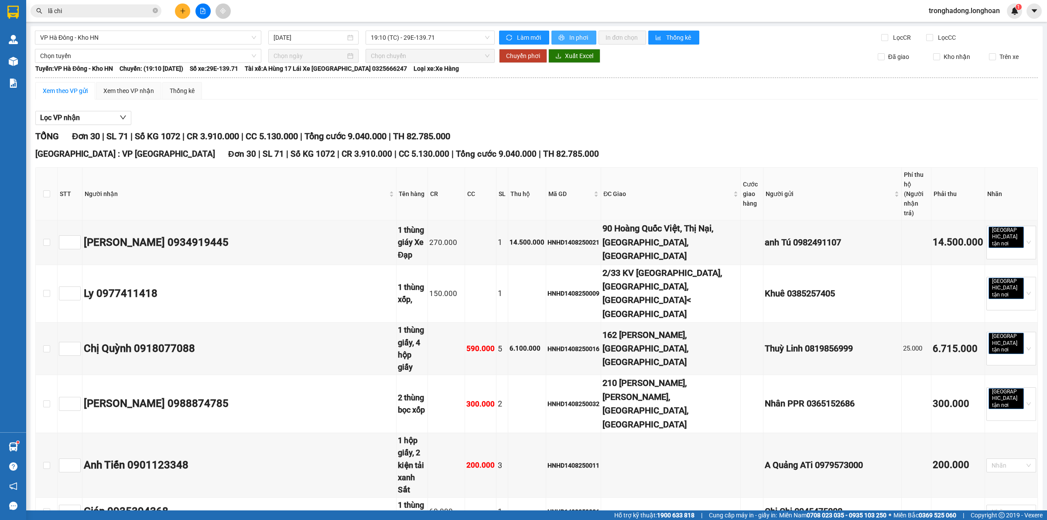
click at [571, 37] on span "In phơi" at bounding box center [579, 38] width 20 height 10
click at [421, 40] on span "19:10 (TC) - 29E-139.71" at bounding box center [430, 37] width 119 height 13
click at [567, 123] on div "Lọc VP nhận" at bounding box center [536, 118] width 1003 height 14
click at [596, 121] on div "Lọc VP nhận" at bounding box center [536, 118] width 1003 height 14
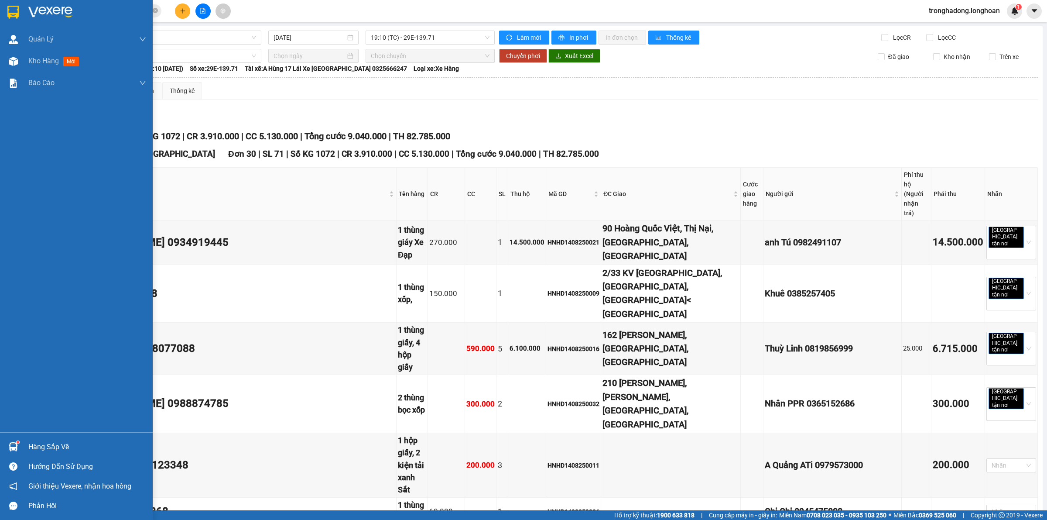
click at [7, 12] on img at bounding box center [12, 12] width 11 height 13
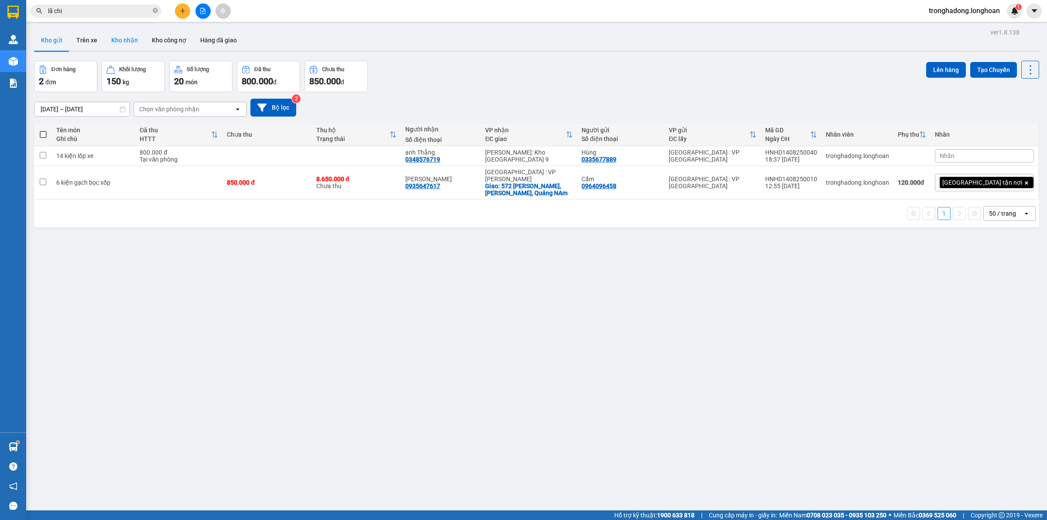
click at [123, 35] on button "Kho nhận" at bounding box center [124, 40] width 41 height 21
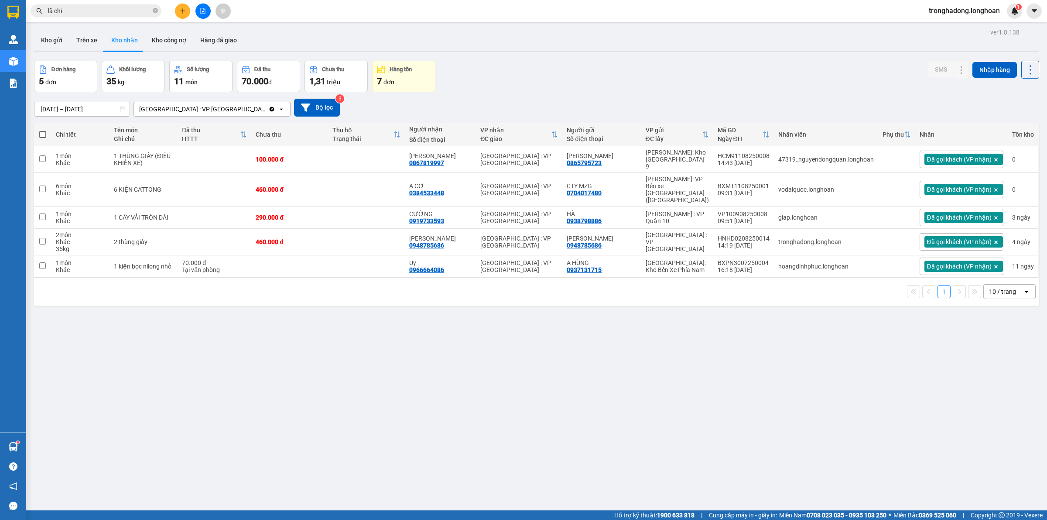
click at [445, 358] on div "ver 1.8.138 Kho gửi Trên xe Kho nhận Kho công nợ Hàng đã giao Đơn hàng 5 đơn Kh…" at bounding box center [537, 286] width 1012 height 520
click at [372, 354] on div "ver 1.8.138 Kho gửi Trên xe Kho nhận Kho công nợ Hàng đã giao Đơn hàng 5 đơn Kh…" at bounding box center [537, 286] width 1012 height 520
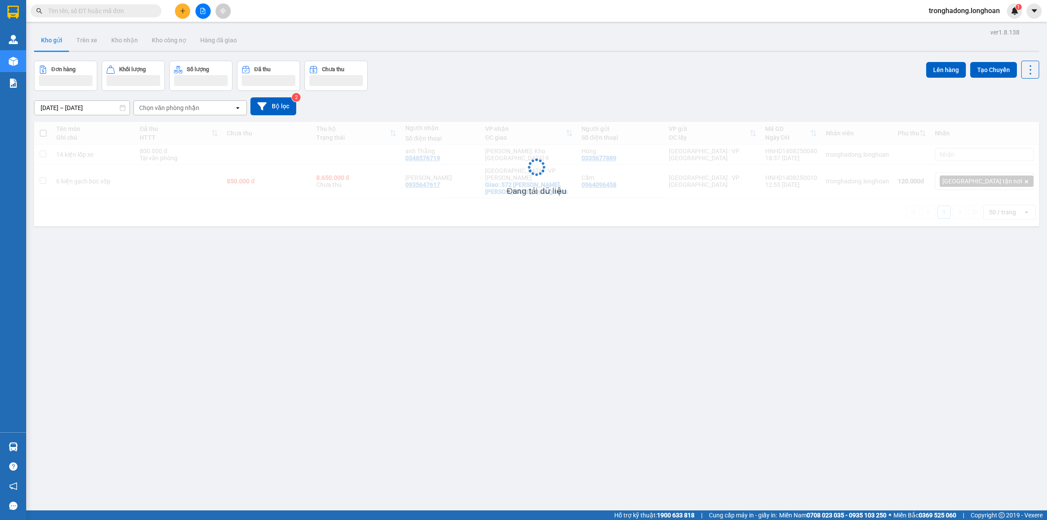
click at [200, 9] on icon "file-add" at bounding box center [203, 11] width 6 height 6
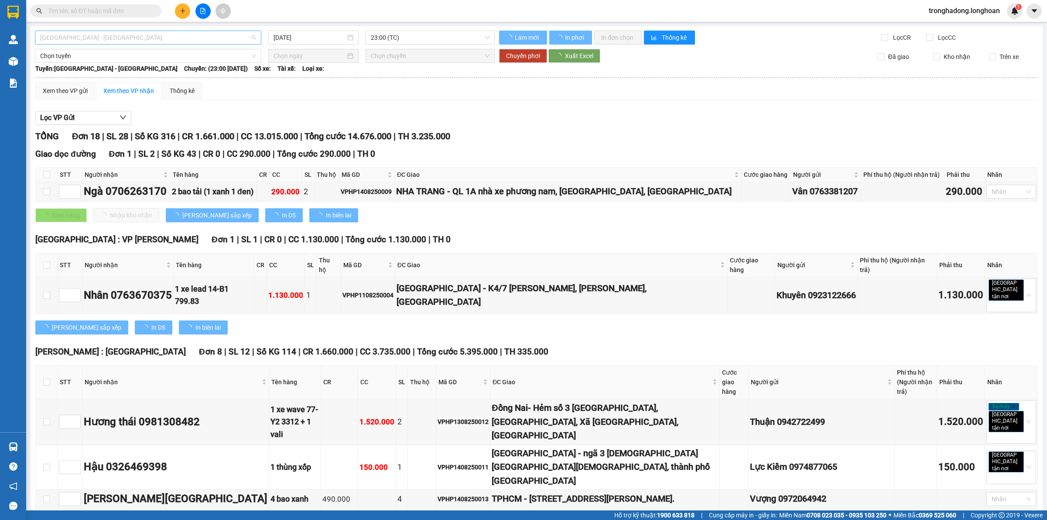
click at [188, 33] on span "[GEOGRAPHIC_DATA] - [GEOGRAPHIC_DATA]" at bounding box center [148, 37] width 216 height 13
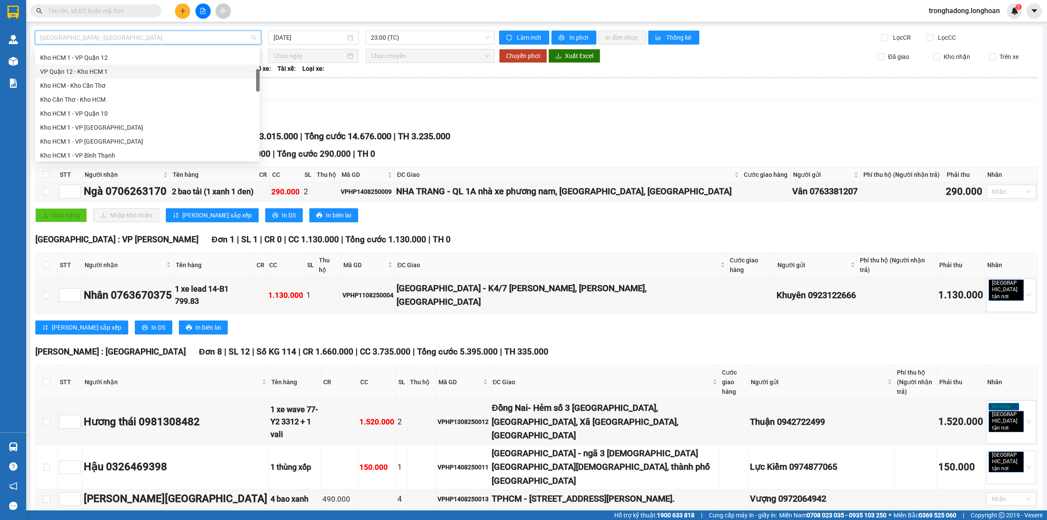
scroll to position [164, 0]
click at [103, 126] on div "Kho HN - VP [GEOGRAPHIC_DATA]" at bounding box center [147, 129] width 214 height 10
type input "[DATE]"
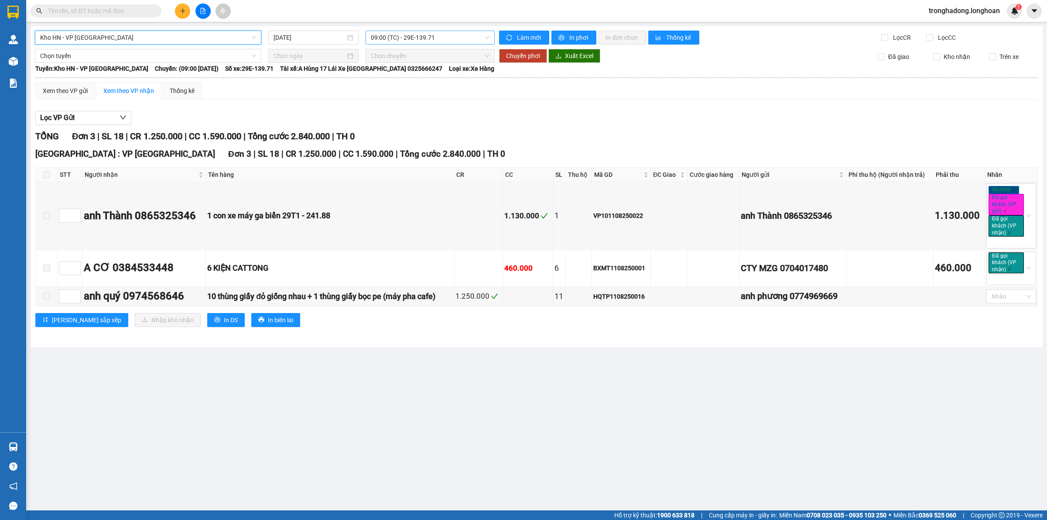
click at [400, 38] on span "09:00 (TC) - 29E-139.71" at bounding box center [430, 37] width 119 height 13
click at [391, 79] on div "15:00 (TC) - 29E-139.71" at bounding box center [405, 83] width 68 height 10
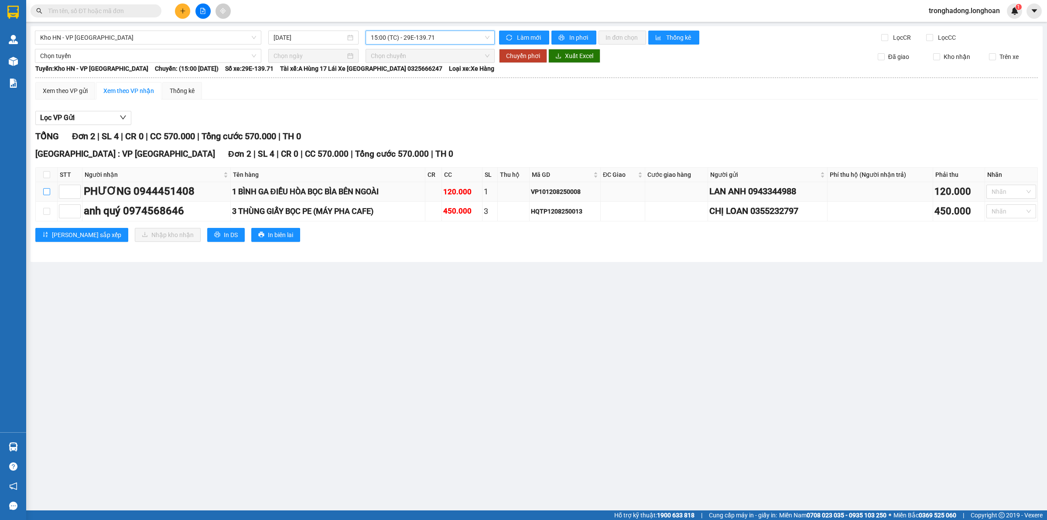
click at [43, 193] on input "checkbox" at bounding box center [46, 191] width 7 height 7
checkbox input "true"
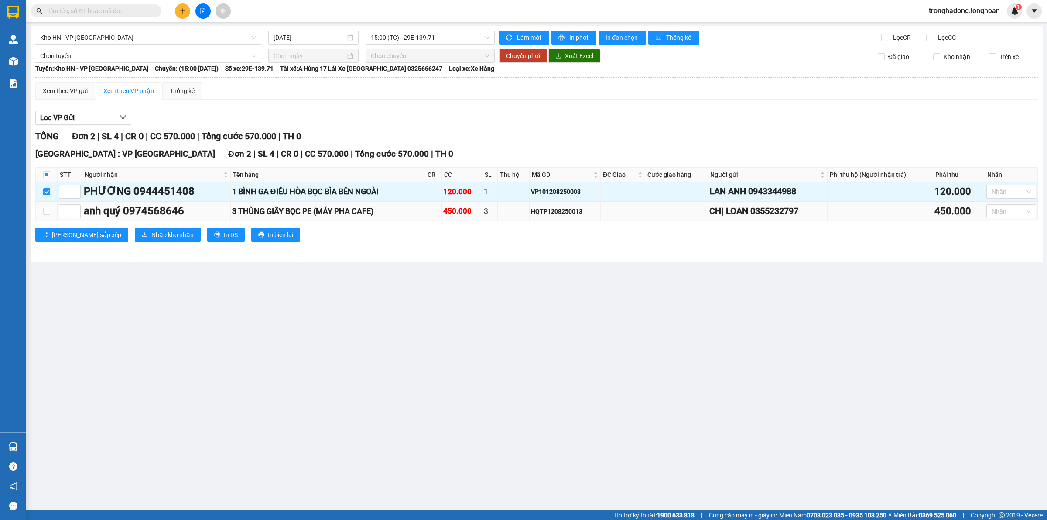
click at [47, 206] on td at bounding box center [47, 212] width 22 height 20
click at [47, 209] on input "checkbox" at bounding box center [46, 211] width 7 height 7
checkbox input "true"
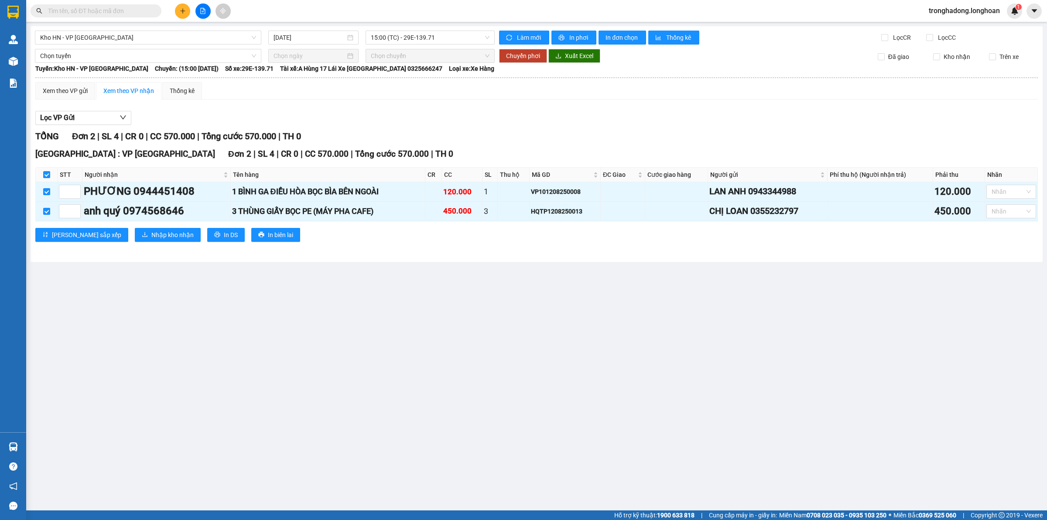
click at [121, 245] on div "[GEOGRAPHIC_DATA] : VP [GEOGRAPHIC_DATA] 2 | SL 4 | CR 0 | CC 570.000 | Tổng cư…" at bounding box center [536, 197] width 1003 height 100
click at [151, 234] on span "Nhập kho nhận" at bounding box center [172, 235] width 42 height 10
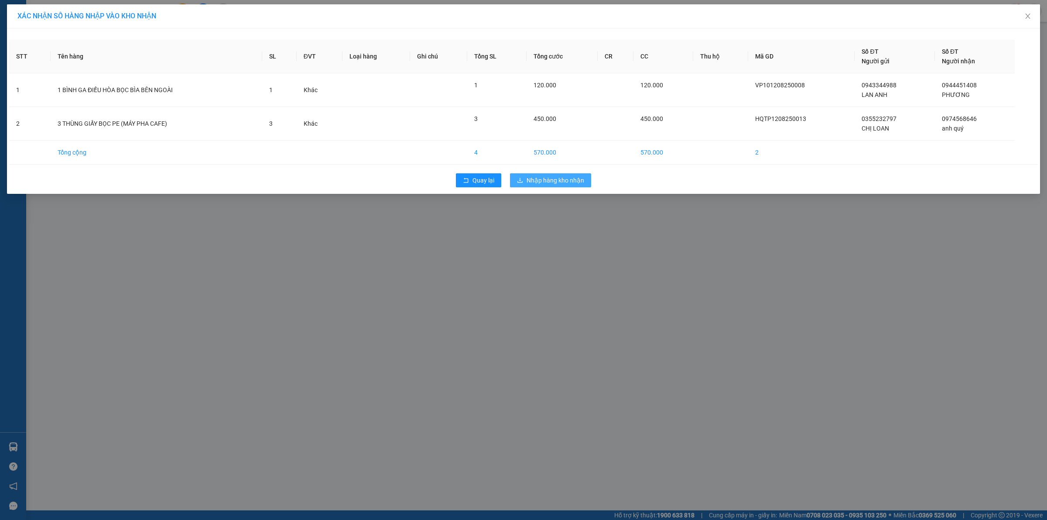
click at [555, 175] on button "Nhập hàng kho nhận" at bounding box center [550, 180] width 81 height 14
click at [564, 243] on div "XÁC NHẬN SỐ HÀNG NHẬP VÀO KHO NHẬN STT Tên hàng SL ĐVT Loại hàng Ghi chú Tổng S…" at bounding box center [523, 260] width 1047 height 520
